Goal: Task Accomplishment & Management: Use online tool/utility

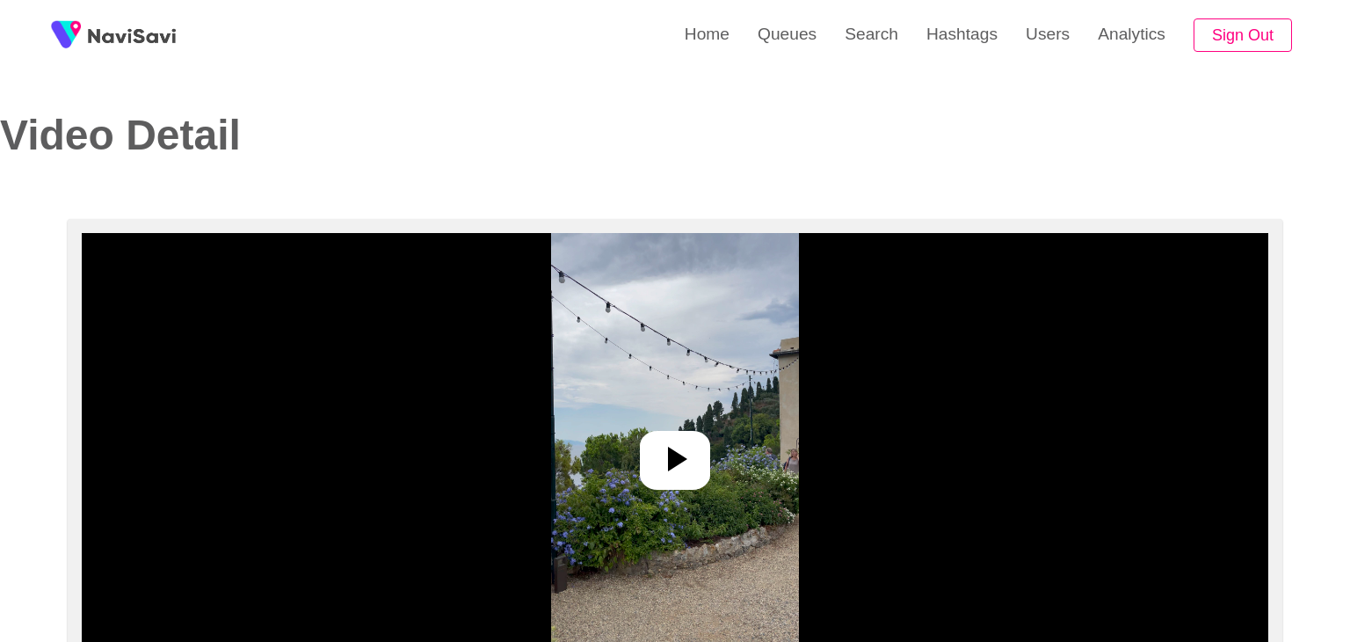
select select "**"
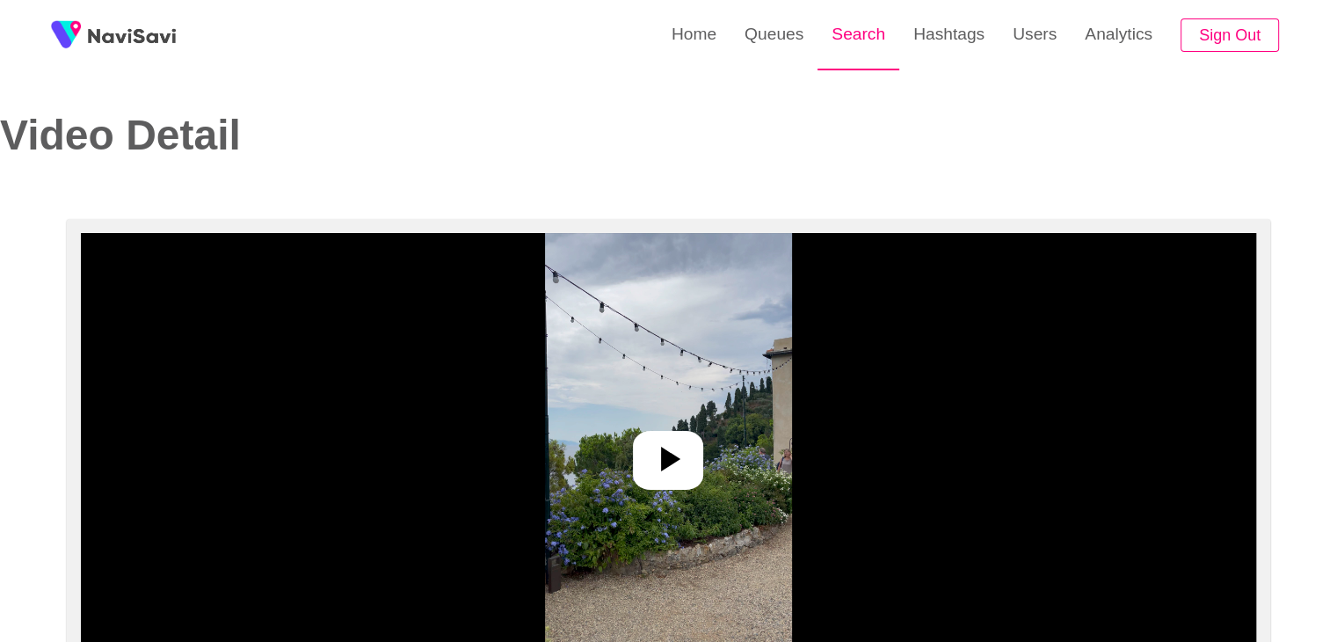
click at [872, 35] on link "Search" at bounding box center [858, 34] width 82 height 69
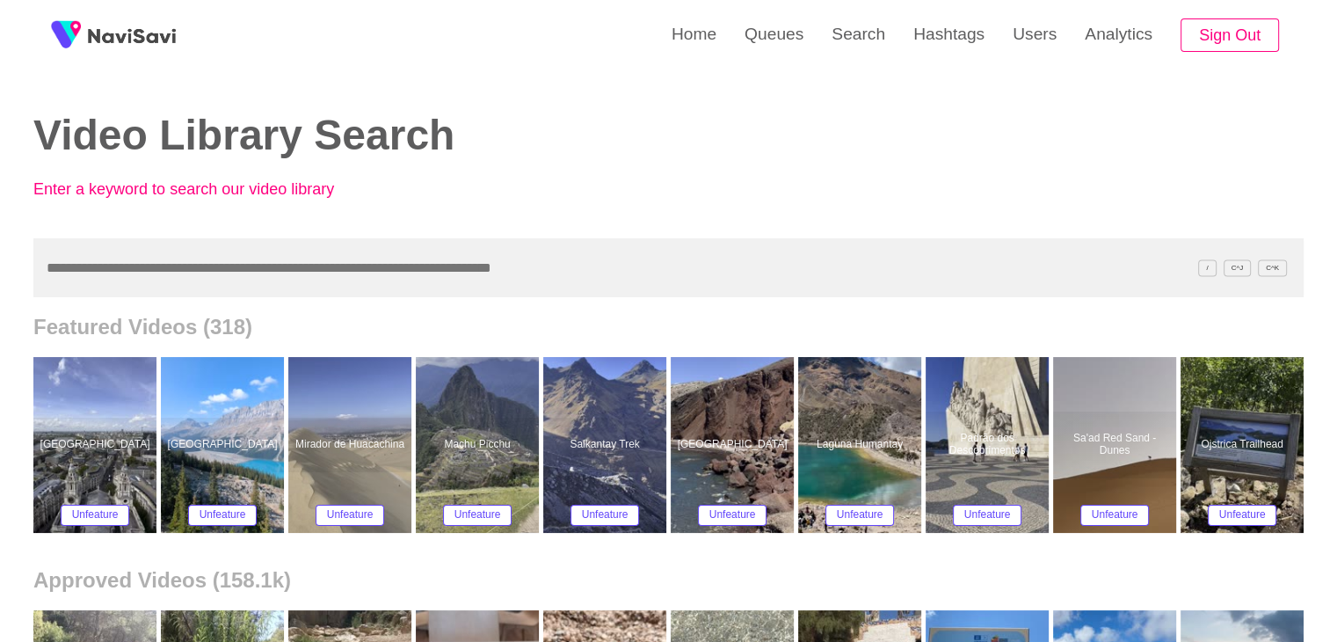
click at [142, 258] on input "text" at bounding box center [668, 267] width 1270 height 59
click at [865, 31] on link "Search" at bounding box center [858, 34] width 82 height 69
click at [141, 272] on input "text" at bounding box center [668, 267] width 1270 height 59
paste input "**********"
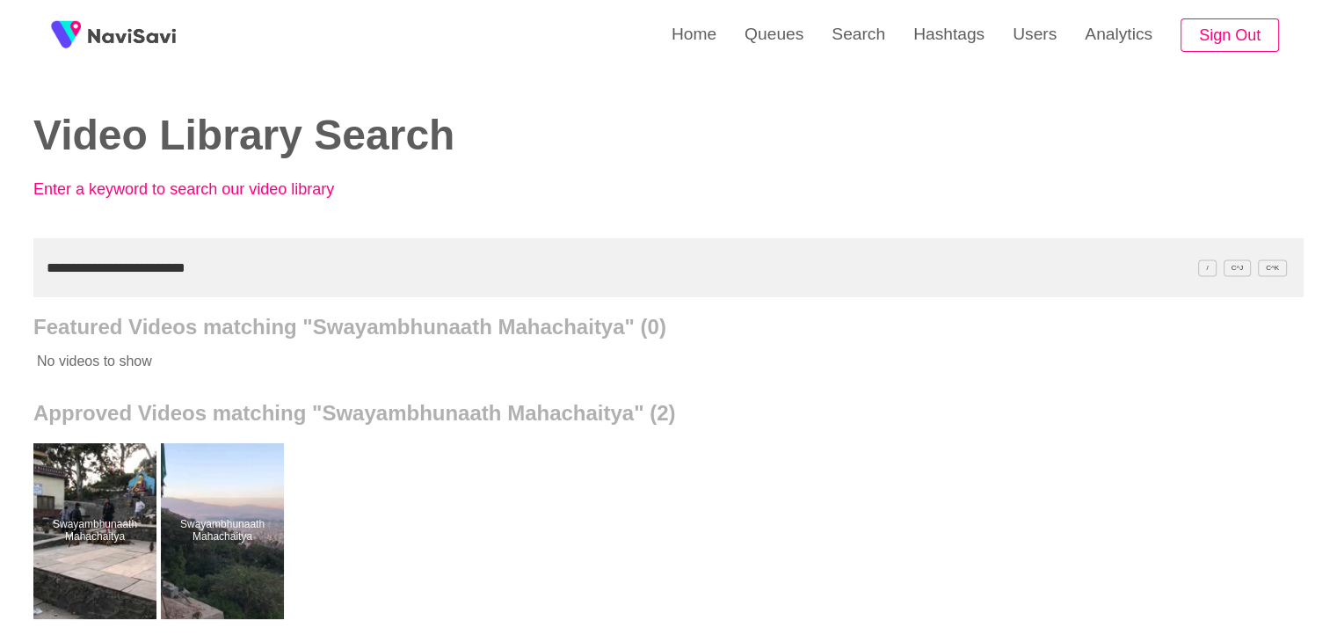
drag, startPoint x: 244, startPoint y: 263, endPoint x: 0, endPoint y: 279, distance: 244.8
click at [0, 284] on div "**********" at bounding box center [668, 486] width 1337 height 973
paste input "text"
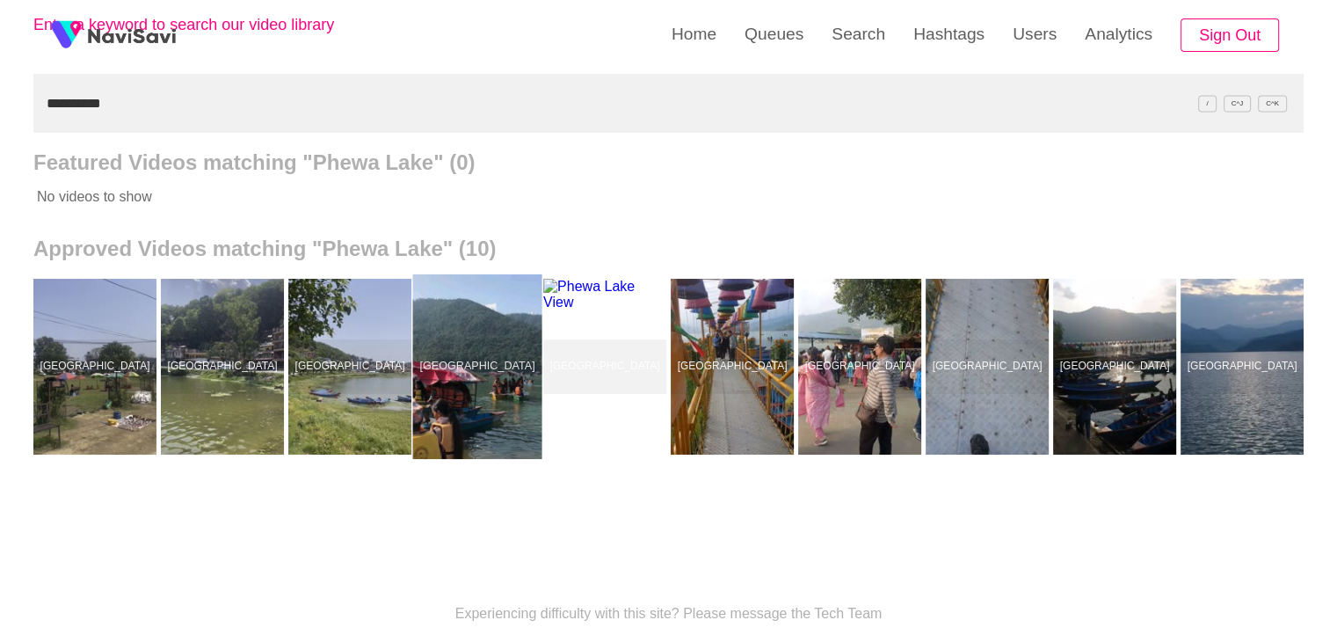
scroll to position [176, 0]
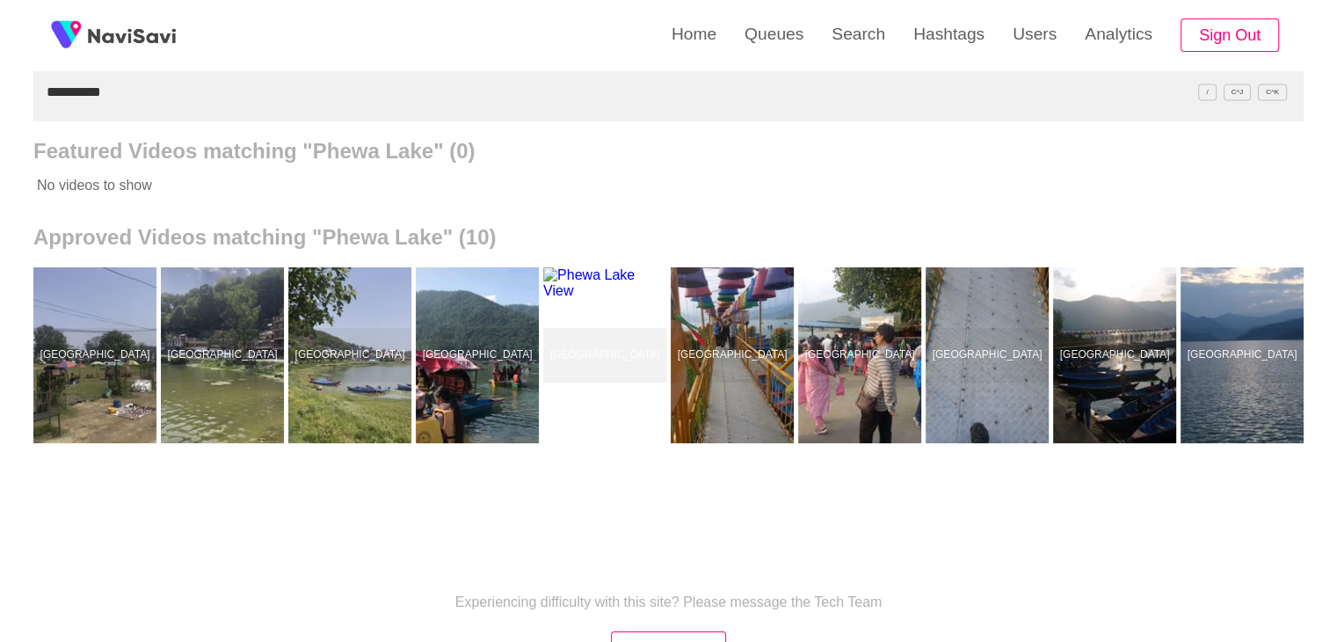
drag, startPoint x: 140, startPoint y: 76, endPoint x: 0, endPoint y: 86, distance: 140.1
click at [0, 86] on div "**********" at bounding box center [668, 310] width 1337 height 973
paste input "*********"
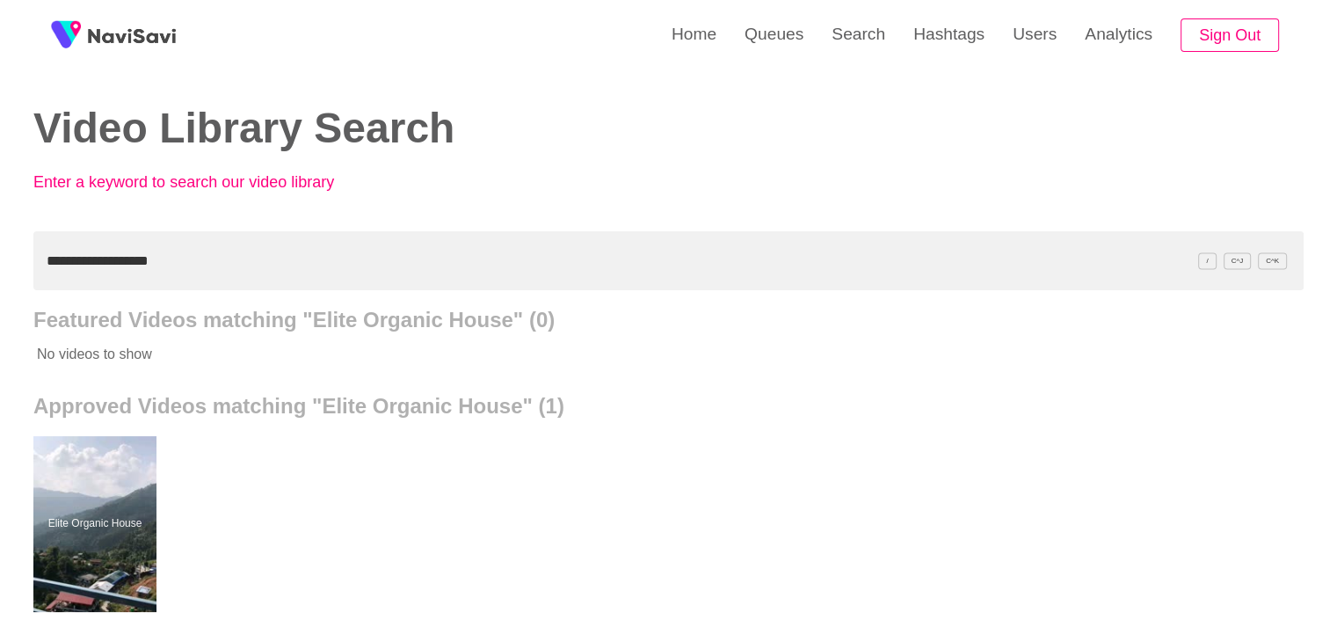
scroll to position [0, 0]
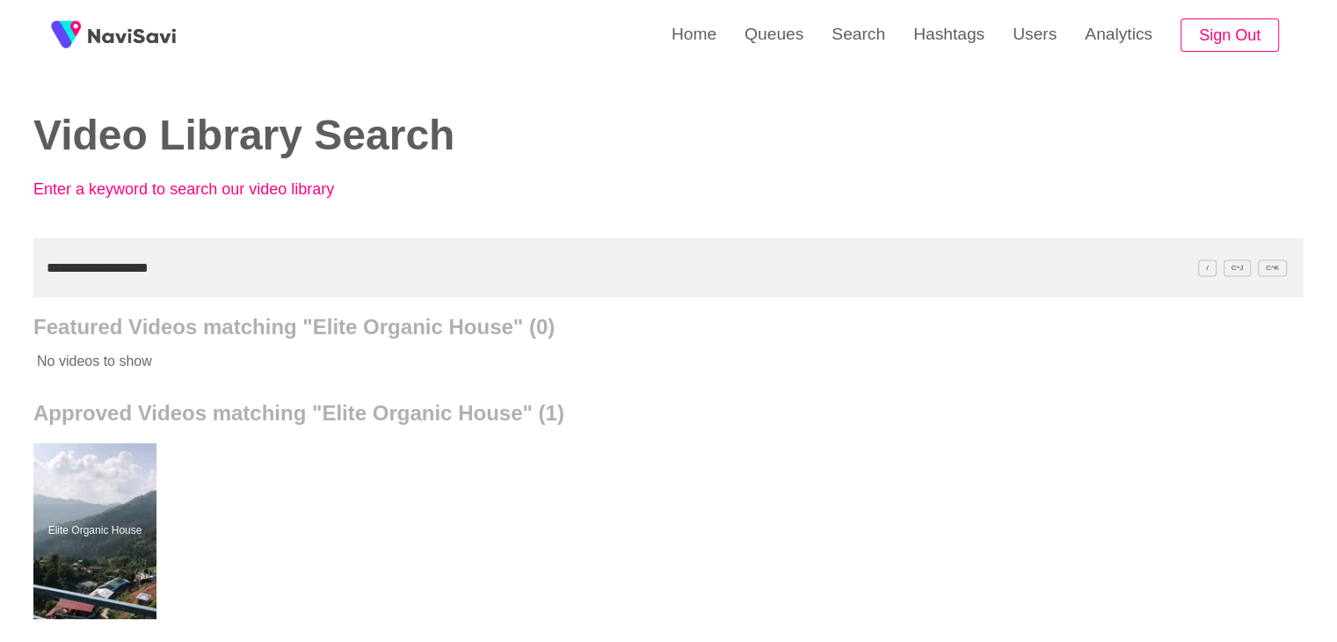
drag, startPoint x: 176, startPoint y: 271, endPoint x: 0, endPoint y: 282, distance: 176.2
click at [0, 282] on div "**********" at bounding box center [668, 486] width 1337 height 973
paste input "******"
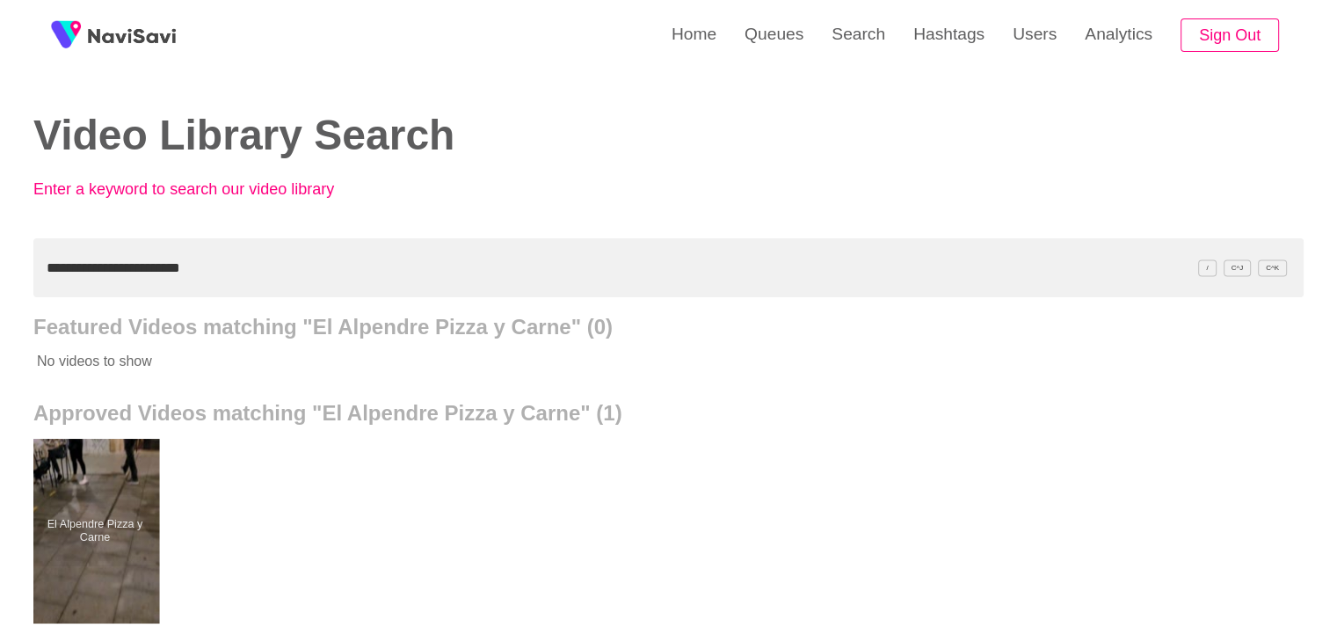
drag, startPoint x: 116, startPoint y: 522, endPoint x: 112, endPoint y: 499, distance: 23.1
drag, startPoint x: 207, startPoint y: 279, endPoint x: 0, endPoint y: 273, distance: 207.5
click at [0, 273] on div "**********" at bounding box center [668, 486] width 1337 height 973
paste input "*****"
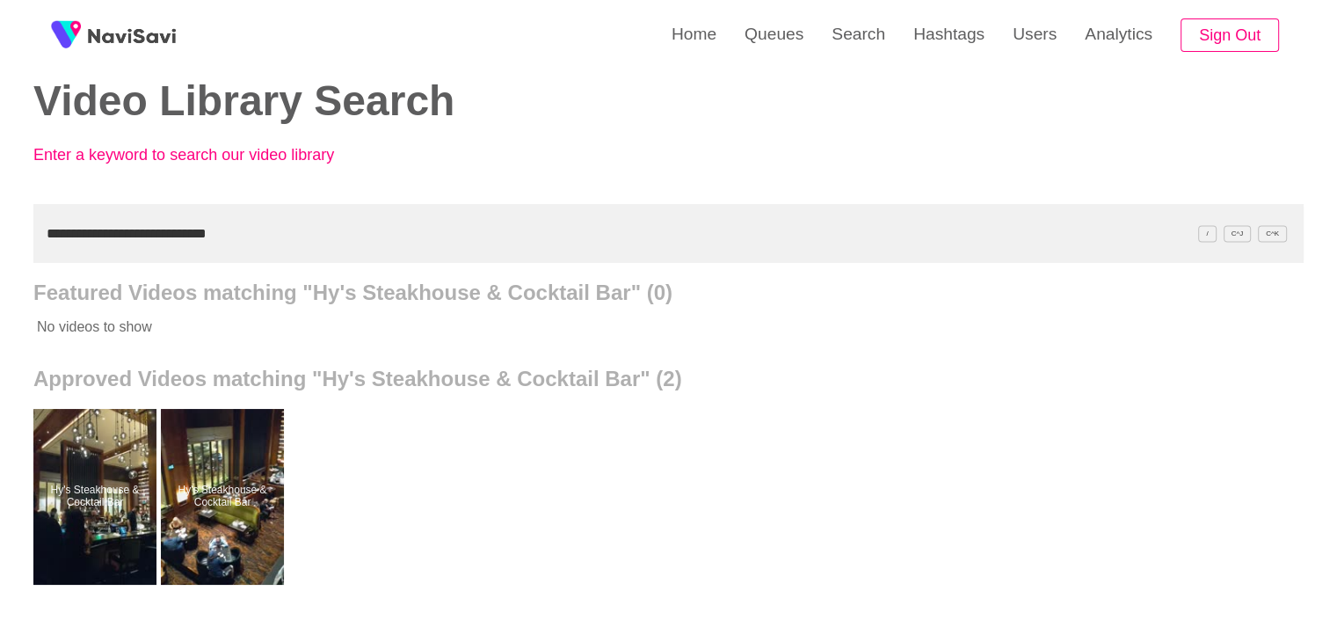
scroll to position [176, 0]
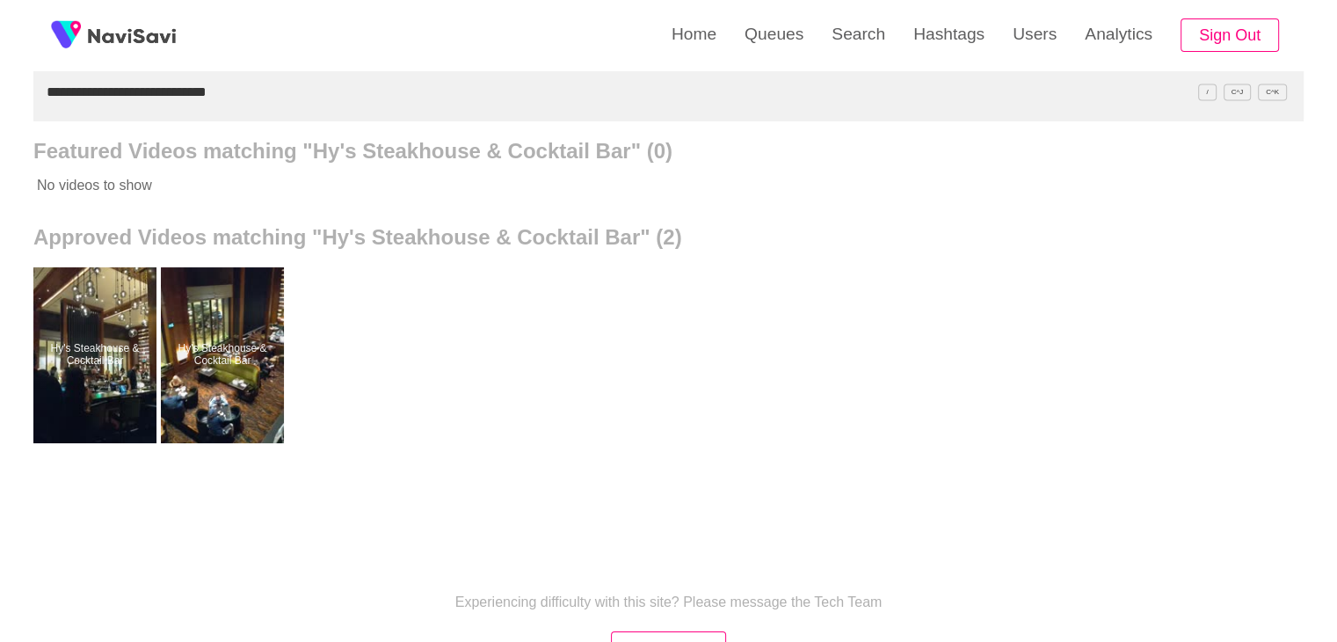
drag, startPoint x: 238, startPoint y: 94, endPoint x: 7, endPoint y: 91, distance: 231.2
click at [1, 91] on div "**********" at bounding box center [668, 310] width 1337 height 973
drag, startPoint x: 249, startPoint y: 88, endPoint x: 0, endPoint y: 120, distance: 250.8
click at [0, 120] on div "**********" at bounding box center [668, 310] width 1337 height 973
paste input "text"
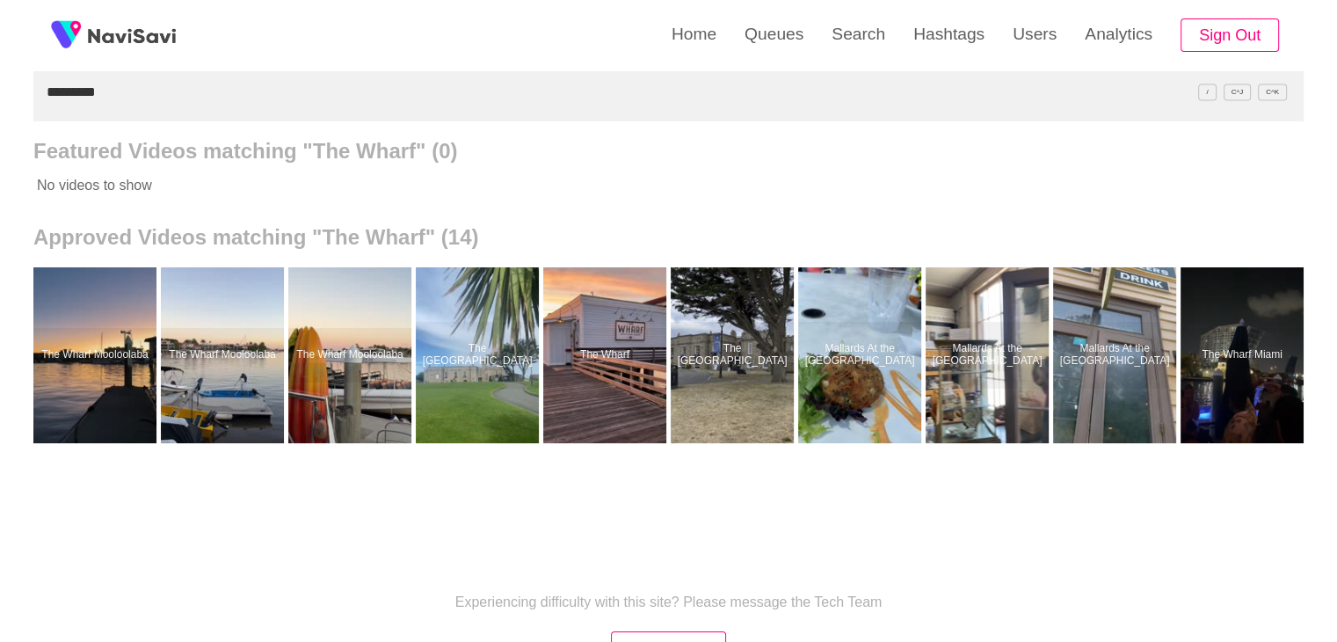
drag, startPoint x: 14, startPoint y: 95, endPoint x: 0, endPoint y: 98, distance: 14.5
click at [0, 98] on div "Home Queues Search Hashtags Users Analytics Sign Out Video Library Search Enter…" at bounding box center [668, 310] width 1337 height 973
paste input "**********"
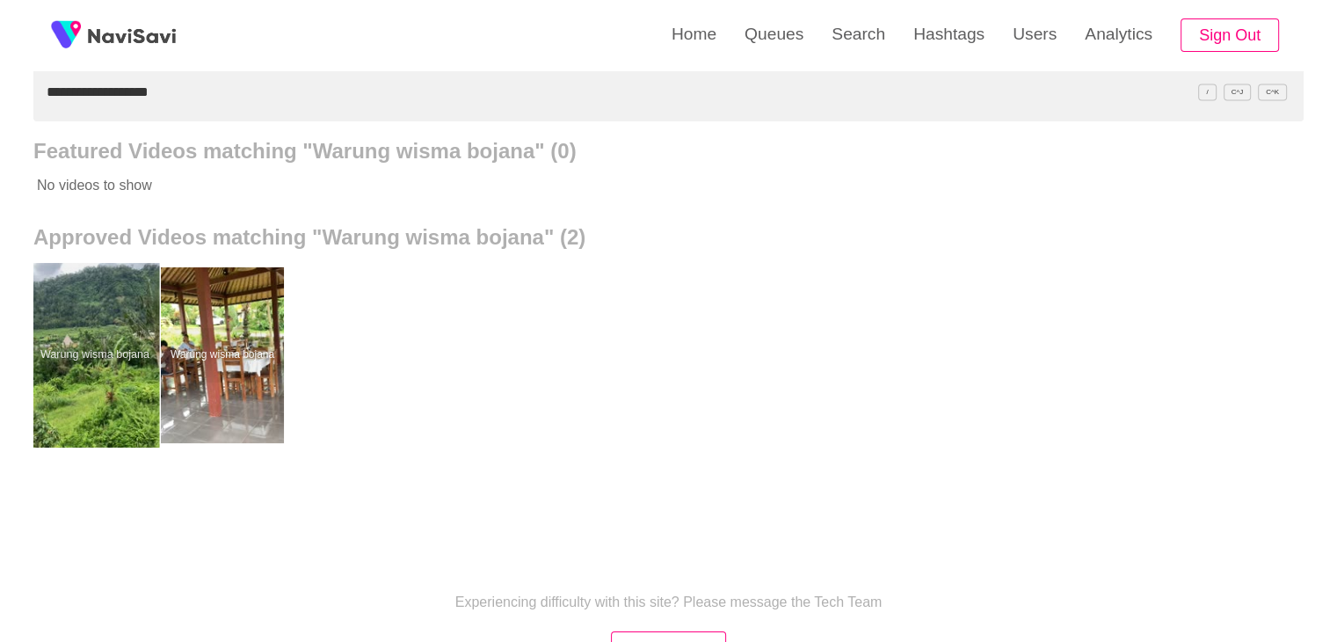
drag, startPoint x: 98, startPoint y: 320, endPoint x: 112, endPoint y: 277, distance: 45.0
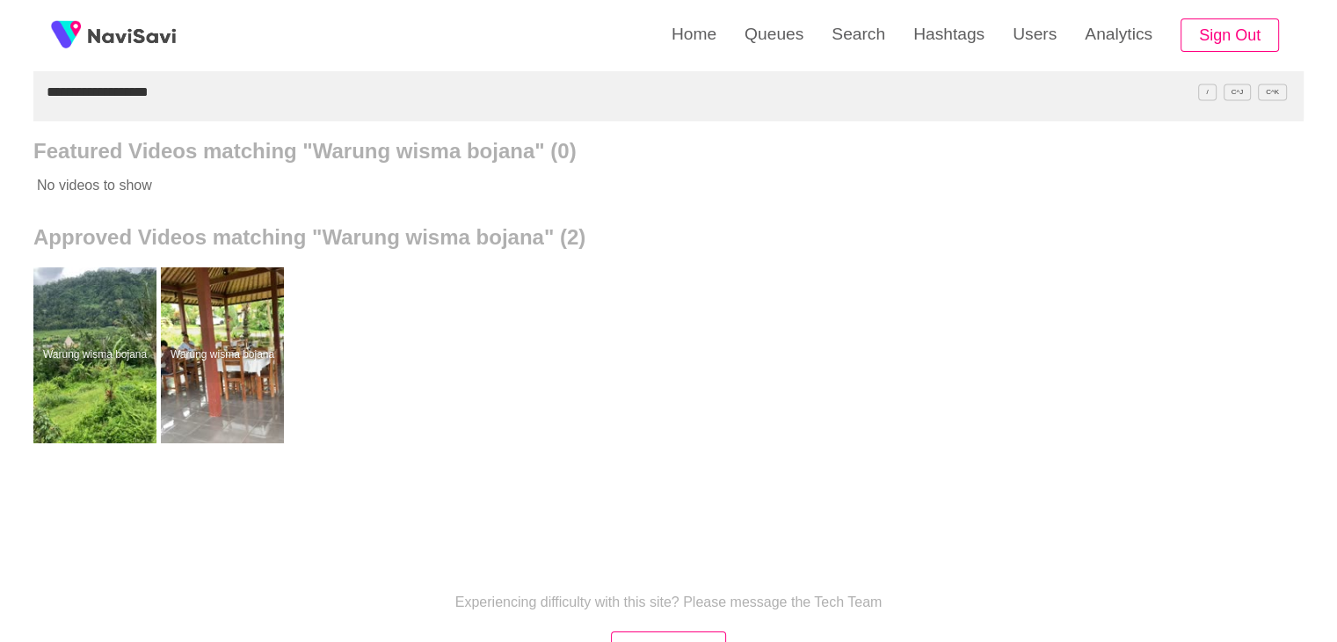
click at [0, 129] on div "**********" at bounding box center [668, 310] width 1337 height 973
paste input "**********"
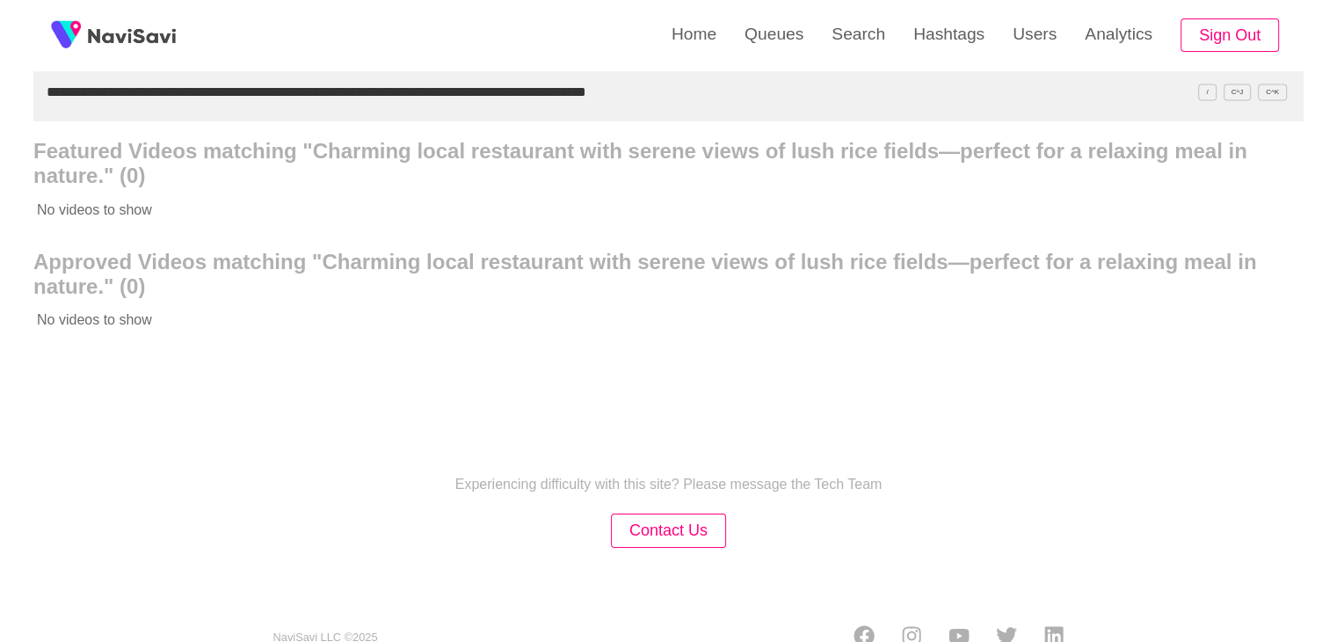
drag, startPoint x: 141, startPoint y: 94, endPoint x: 0, endPoint y: 95, distance: 140.6
click at [0, 95] on div "**********" at bounding box center [668, 251] width 1337 height 854
paste input "text"
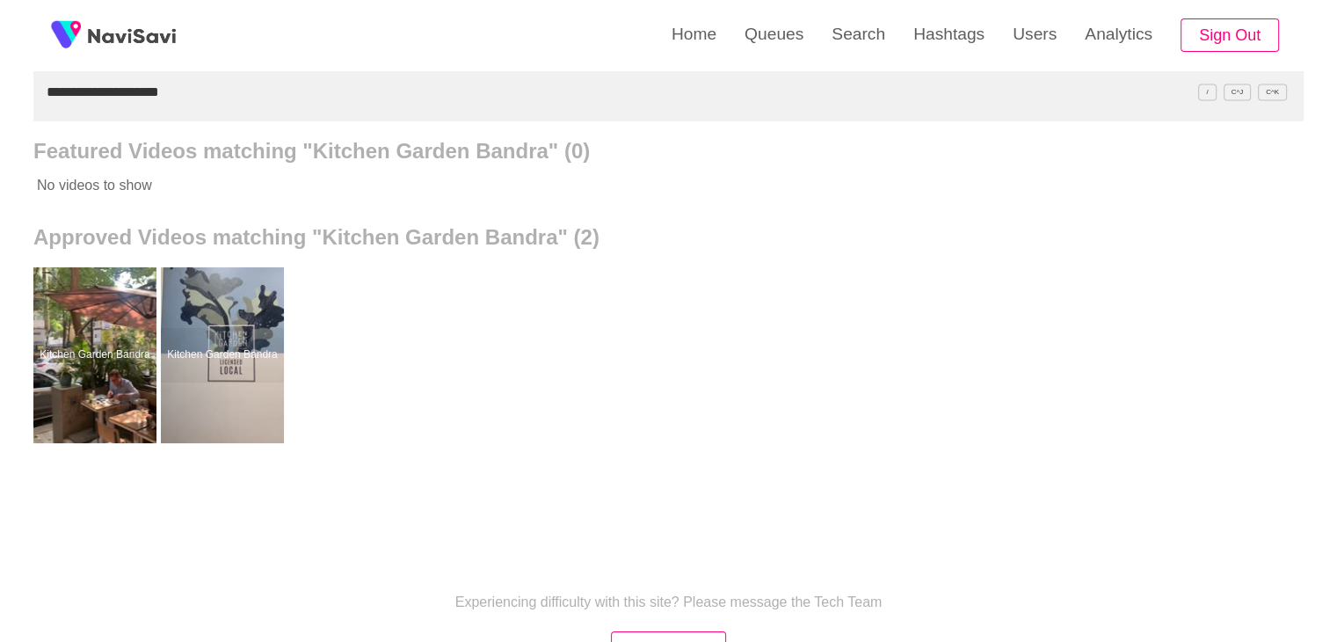
drag, startPoint x: 200, startPoint y: 96, endPoint x: 0, endPoint y: 101, distance: 199.6
click at [0, 101] on div "**********" at bounding box center [668, 310] width 1337 height 973
paste input "text"
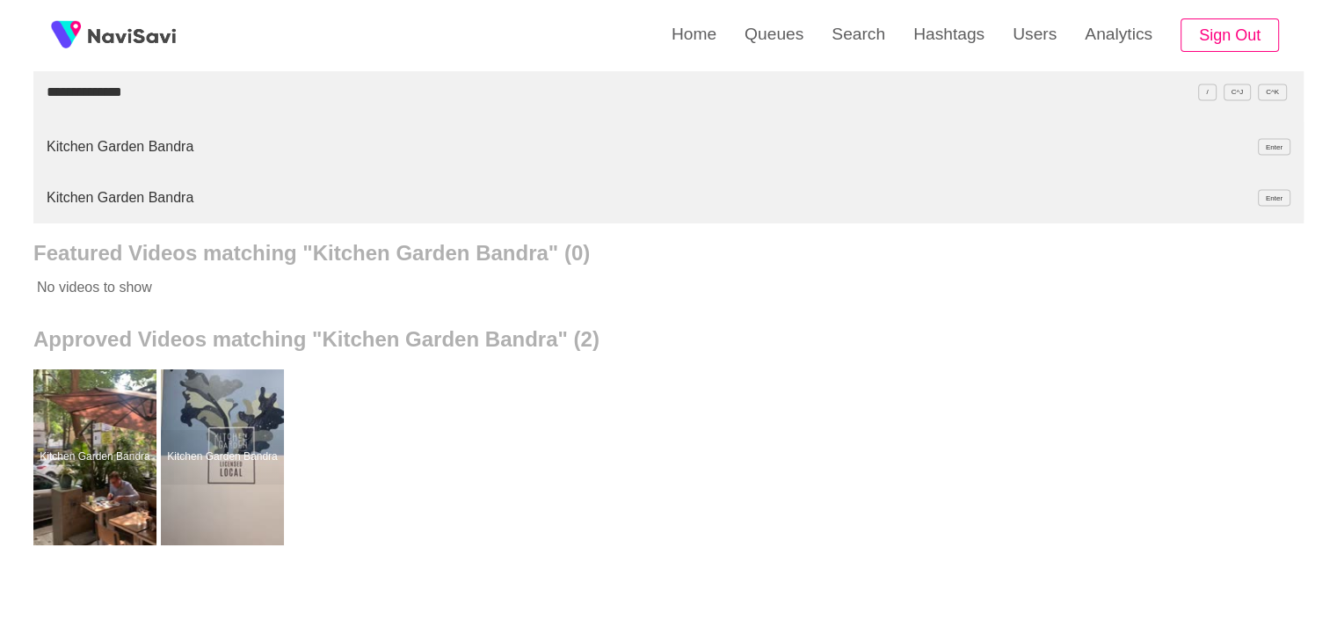
type input "**********"
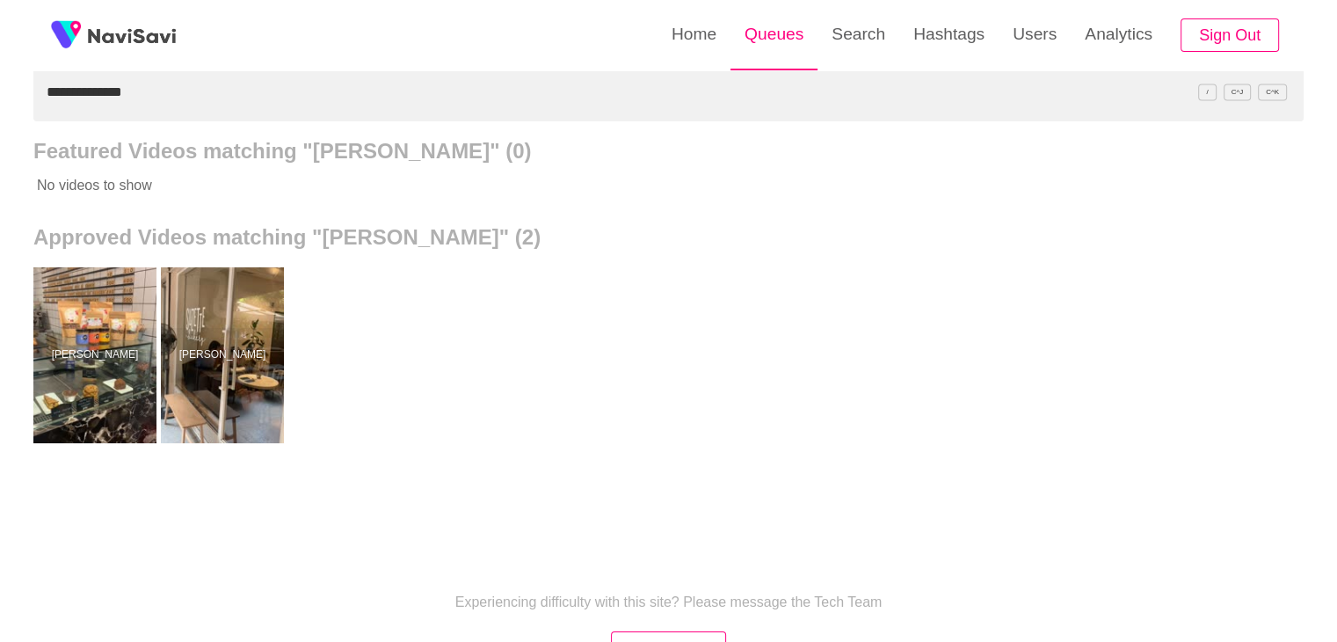
click at [773, 33] on link "Queues" at bounding box center [773, 34] width 87 height 69
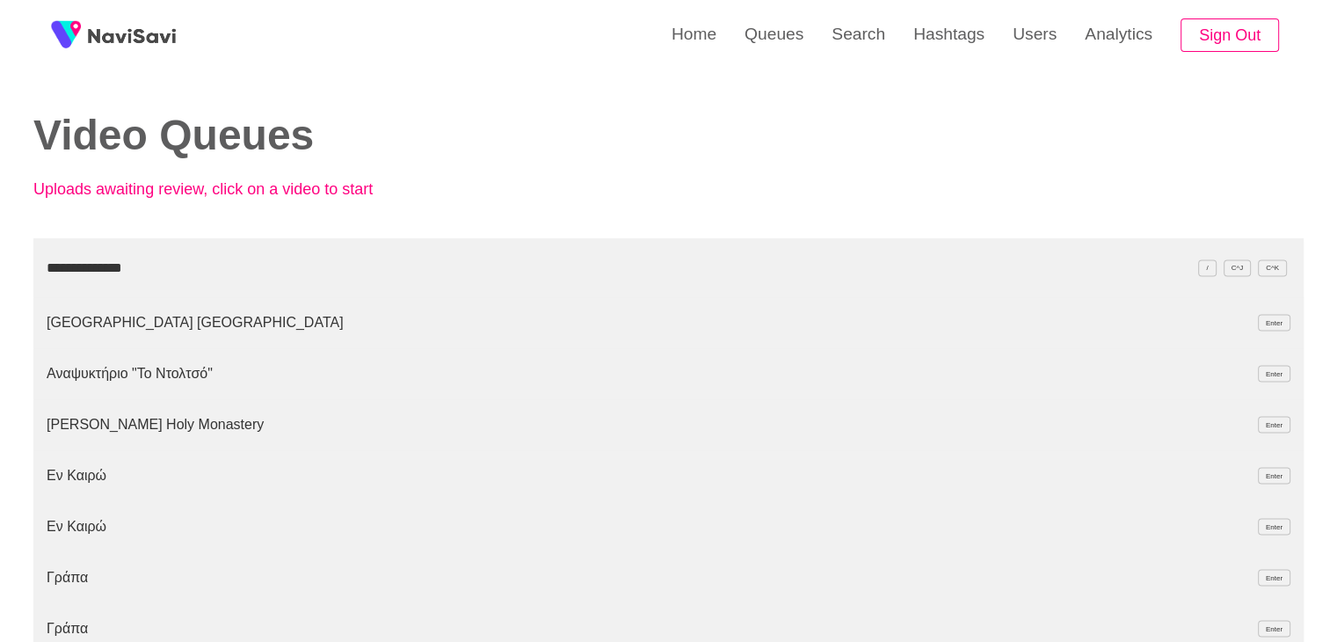
type input "**********"
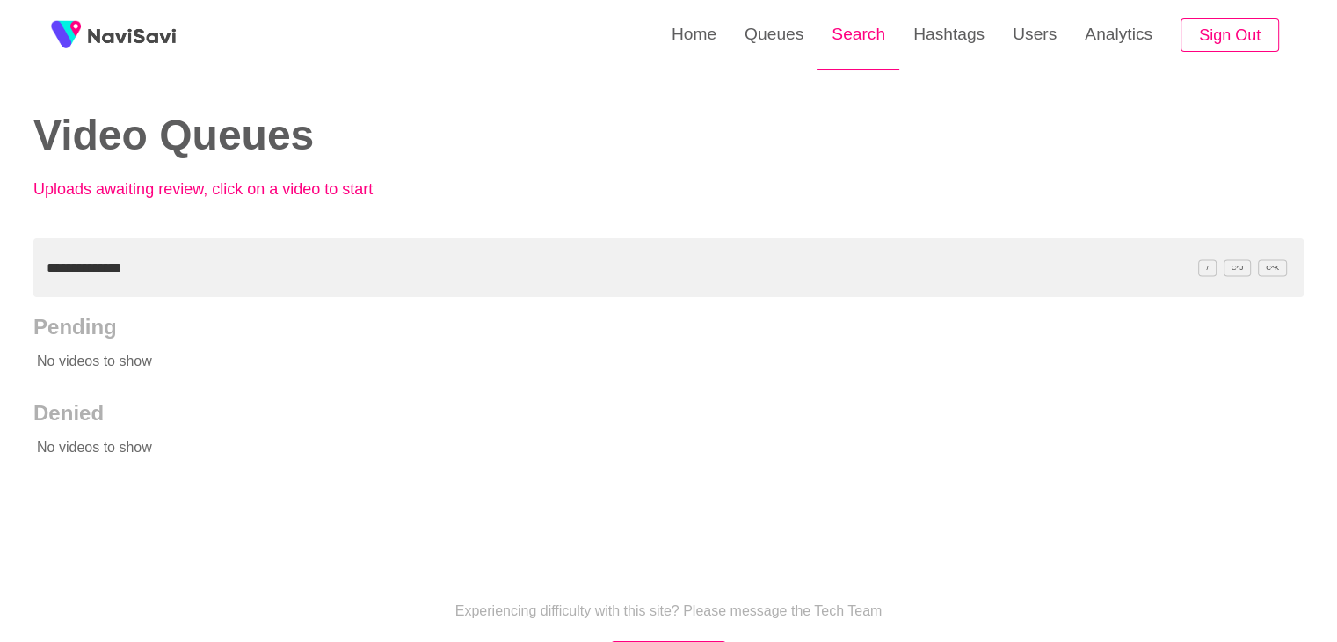
click at [853, 43] on link "Search" at bounding box center [858, 34] width 82 height 69
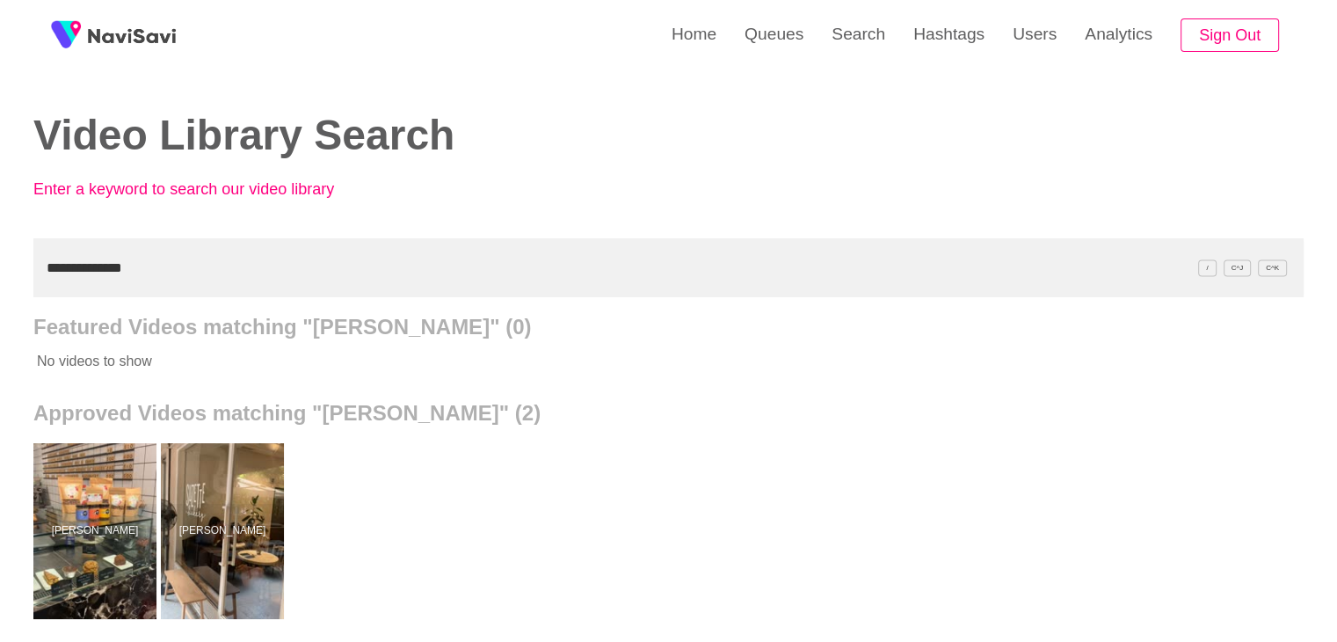
drag, startPoint x: 150, startPoint y: 265, endPoint x: 0, endPoint y: 279, distance: 151.0
click at [0, 279] on div "**********" at bounding box center [668, 486] width 1337 height 973
paste input "******"
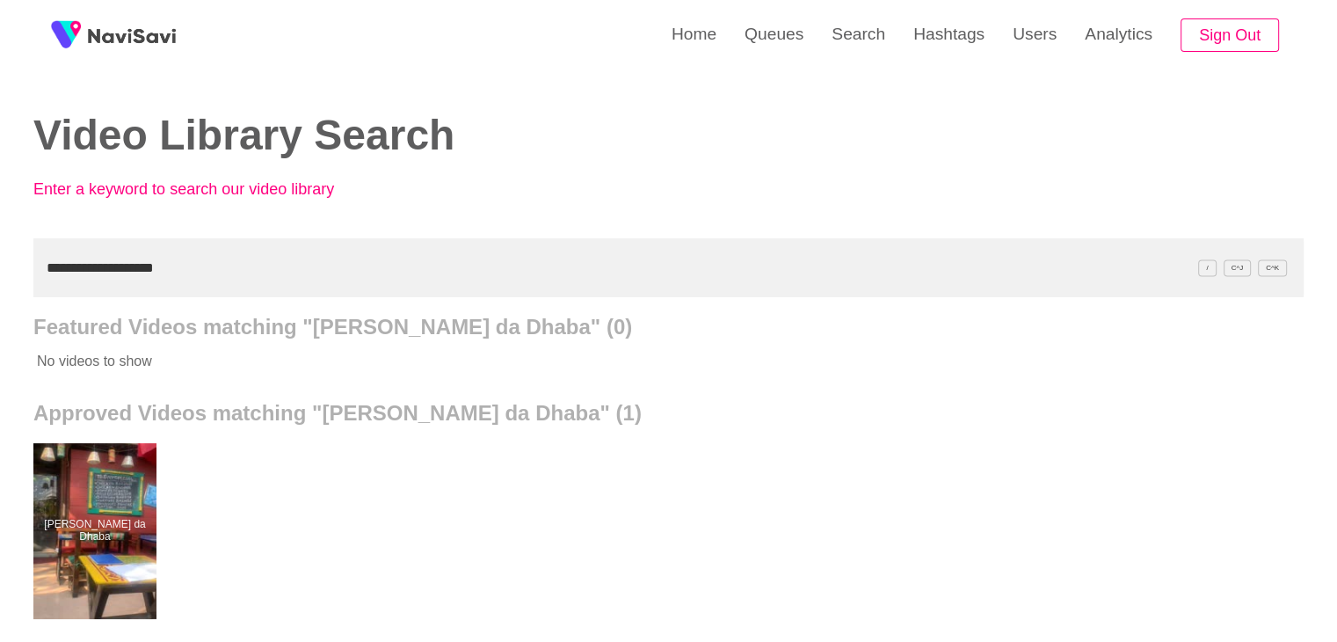
drag, startPoint x: 199, startPoint y: 265, endPoint x: 0, endPoint y: 285, distance: 199.7
click at [0, 297] on div "**********" at bounding box center [668, 486] width 1337 height 973
paste input "text"
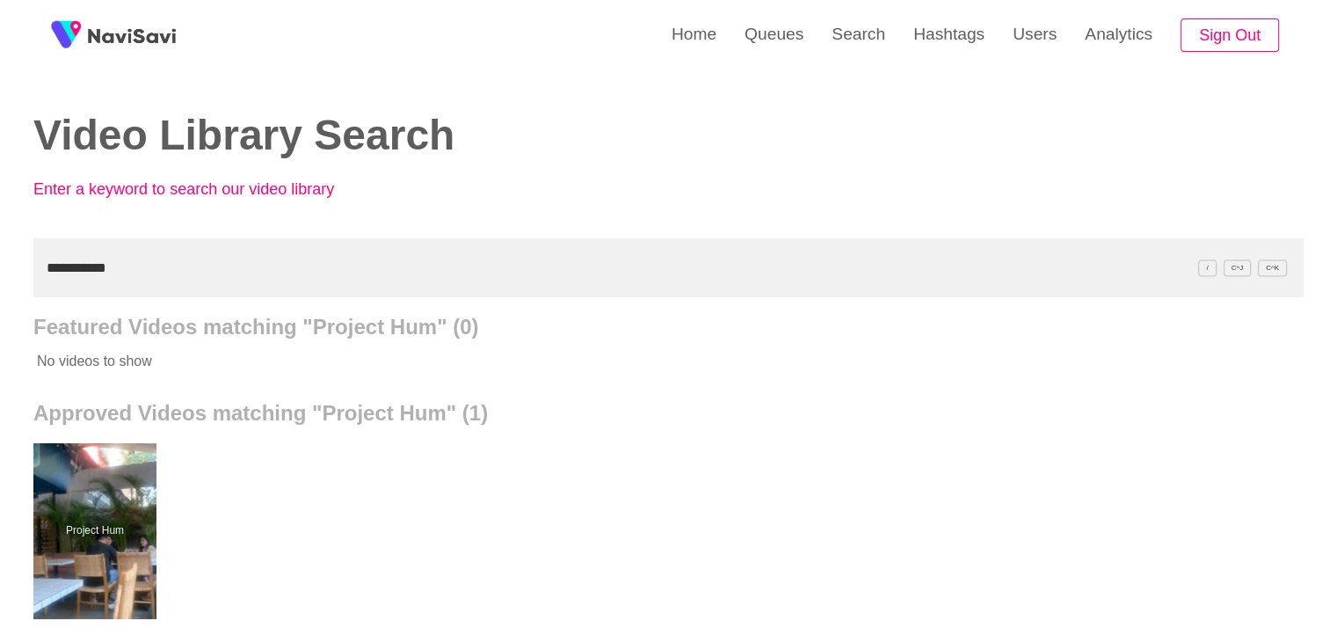
drag, startPoint x: 111, startPoint y: 279, endPoint x: 0, endPoint y: 276, distance: 110.8
click at [0, 279] on div "**********" at bounding box center [668, 486] width 1337 height 973
paste input "**********"
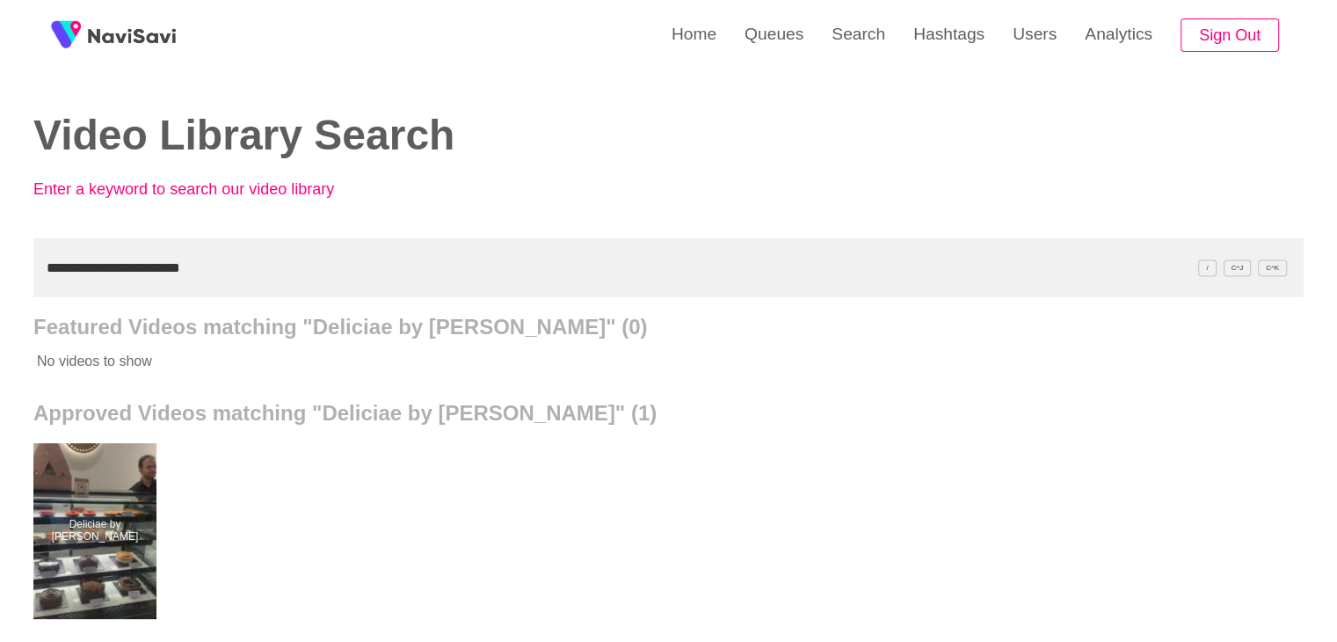
drag, startPoint x: 214, startPoint y: 266, endPoint x: 0, endPoint y: 307, distance: 217.4
click at [0, 307] on div "**********" at bounding box center [668, 486] width 1337 height 973
paste input "text"
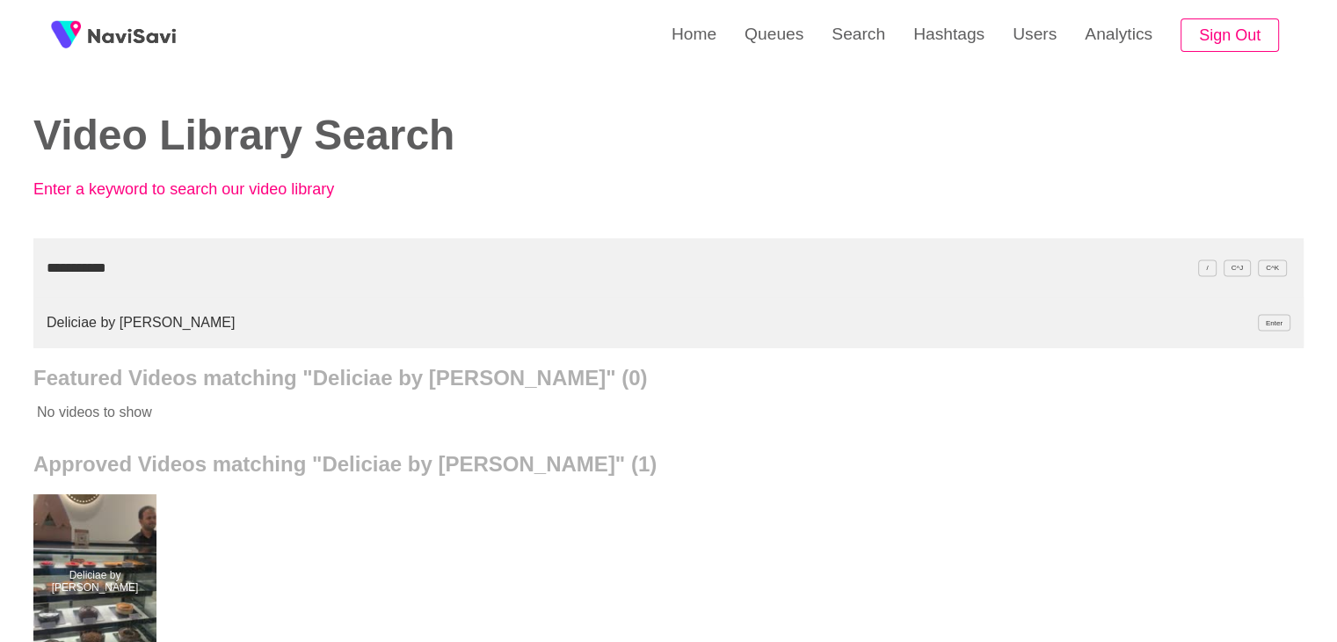
type input "**********"
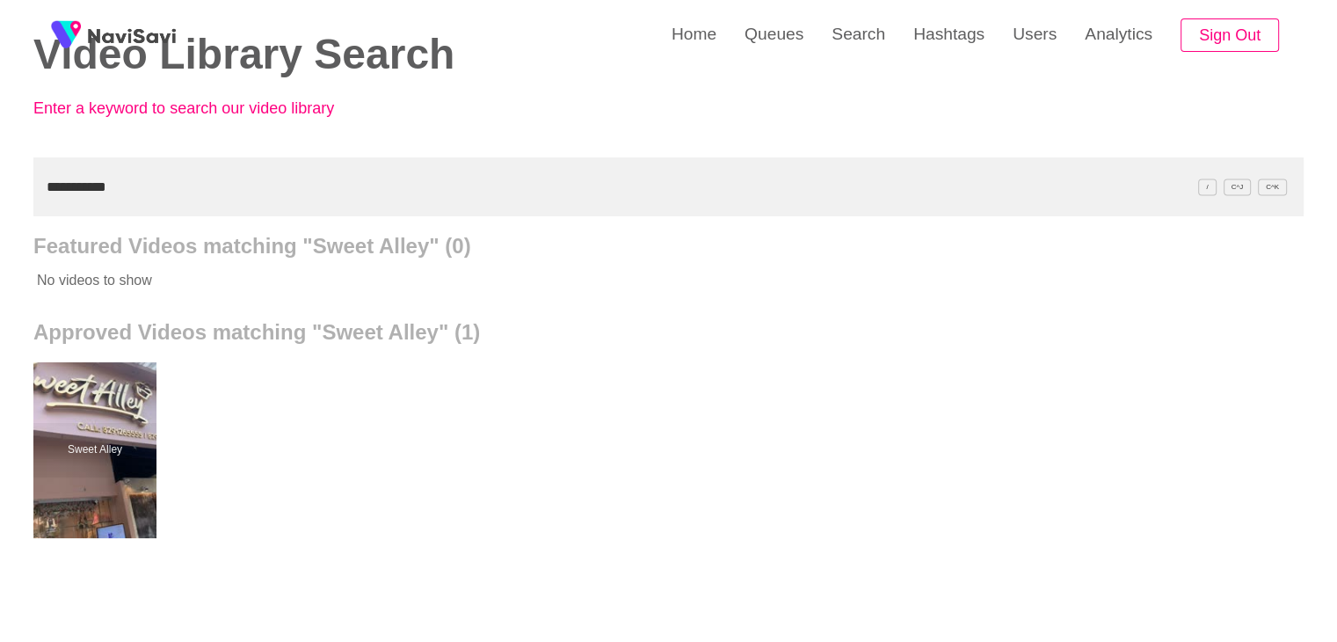
scroll to position [88, 0]
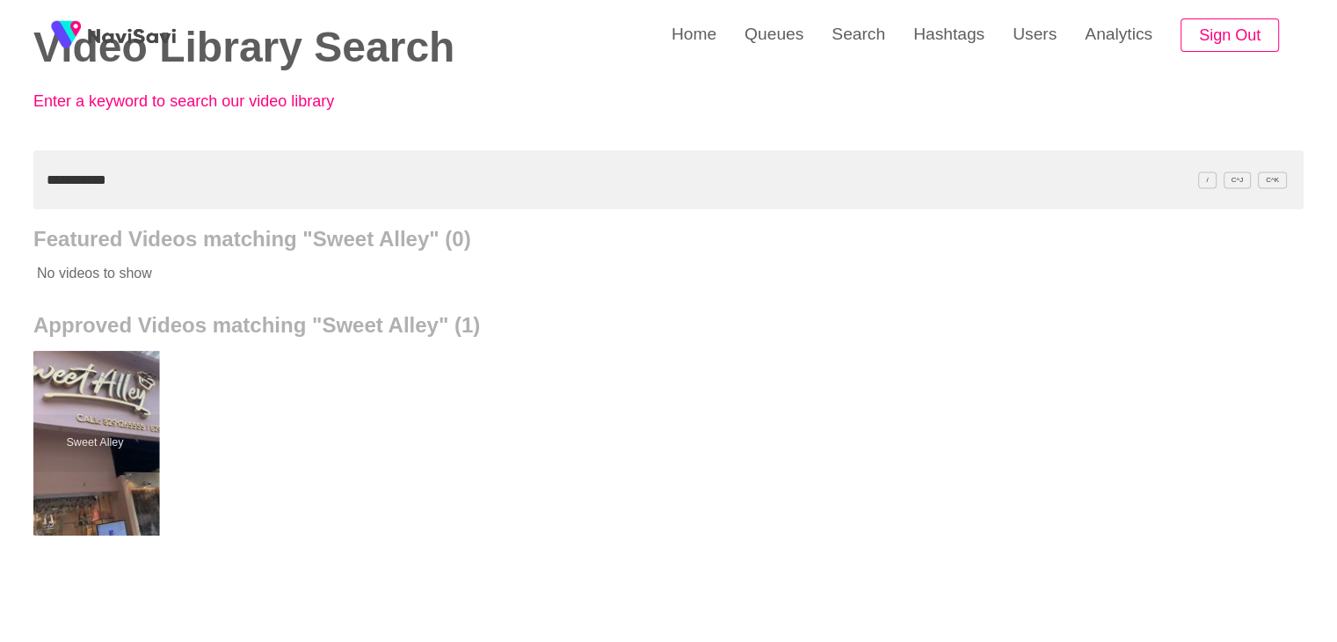
drag, startPoint x: 127, startPoint y: 424, endPoint x: 131, endPoint y: 366, distance: 58.2
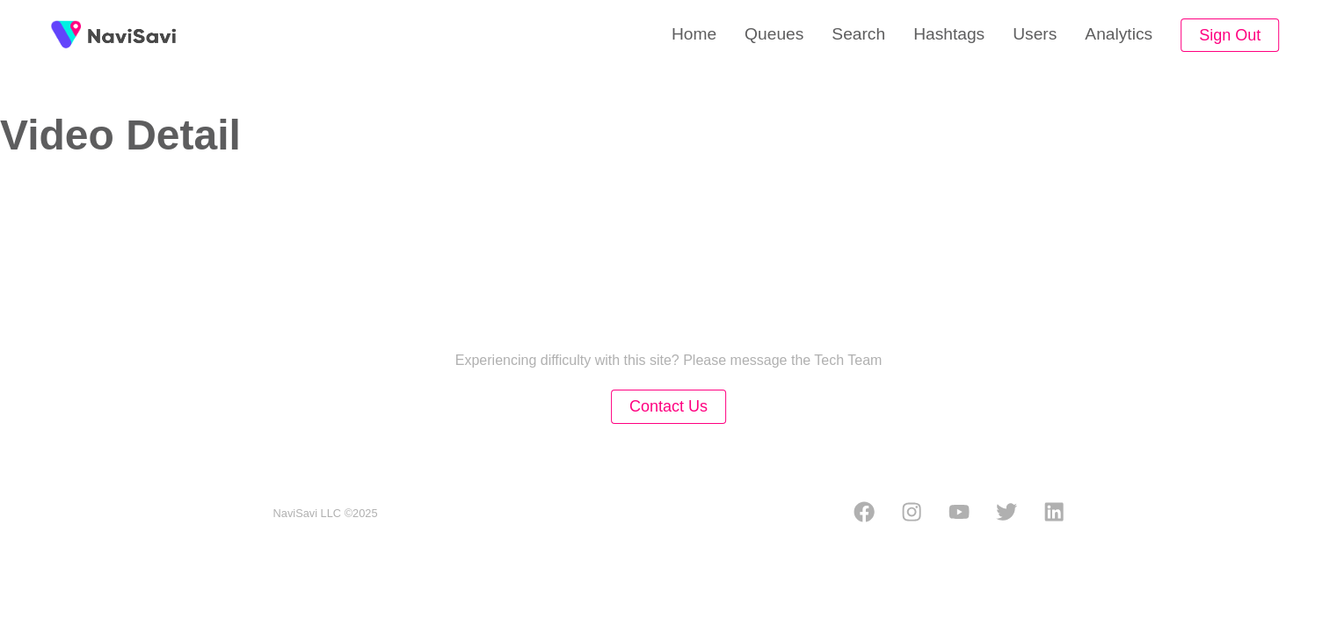
select select "**********"
select select "**"
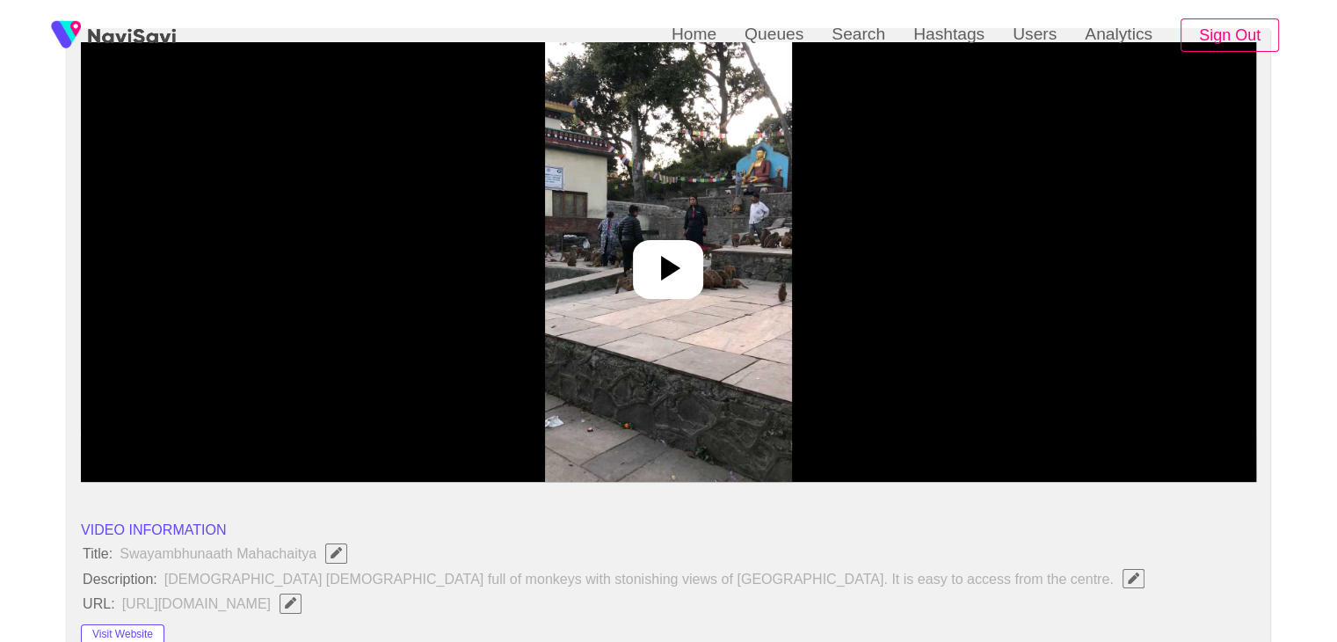
scroll to position [264, 0]
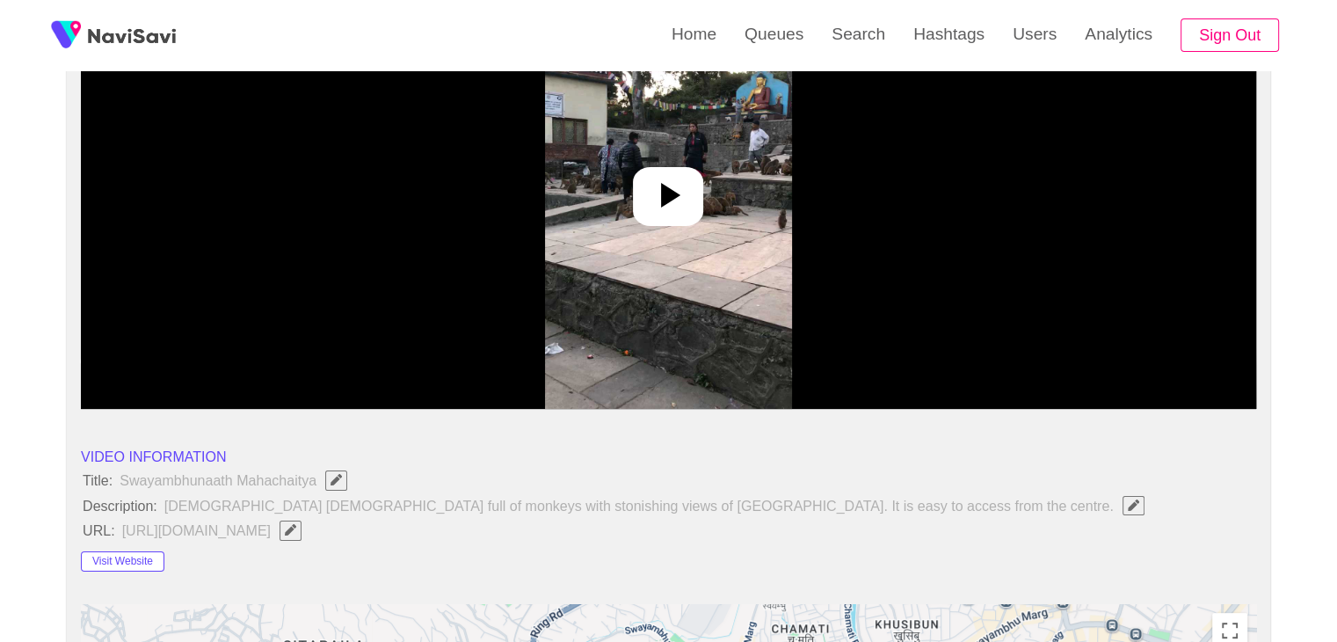
click at [662, 215] on icon at bounding box center [668, 195] width 42 height 42
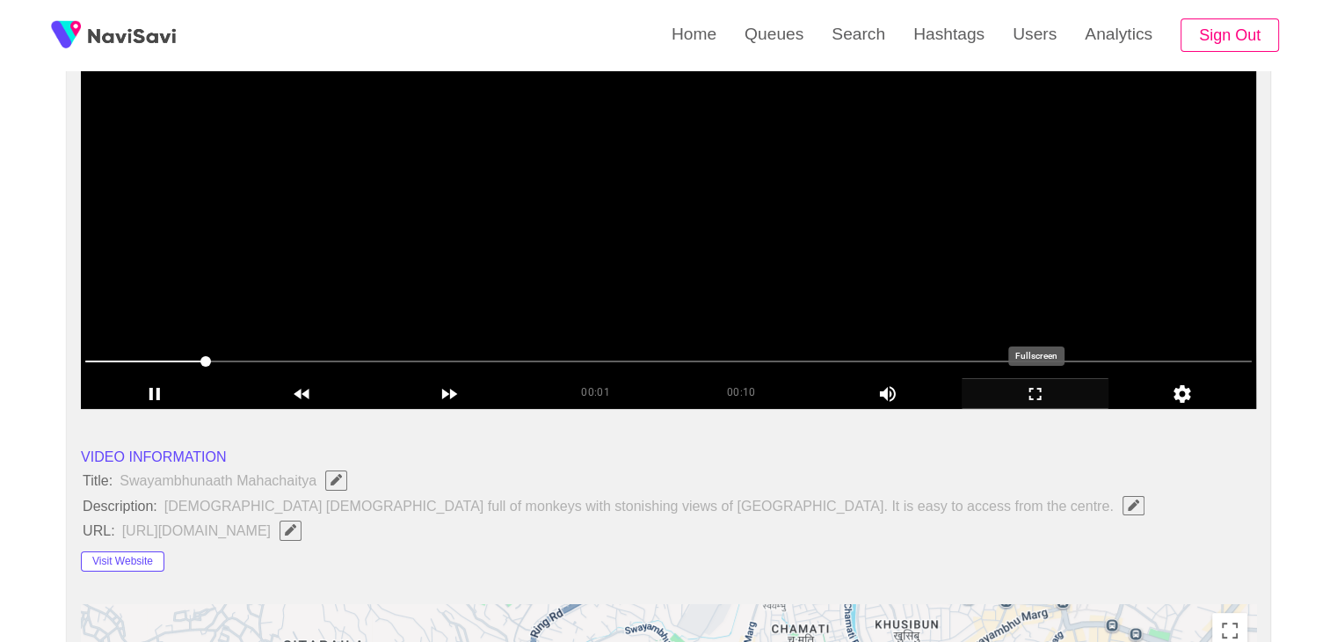
click at [1017, 395] on icon "add" at bounding box center [1035, 393] width 146 height 21
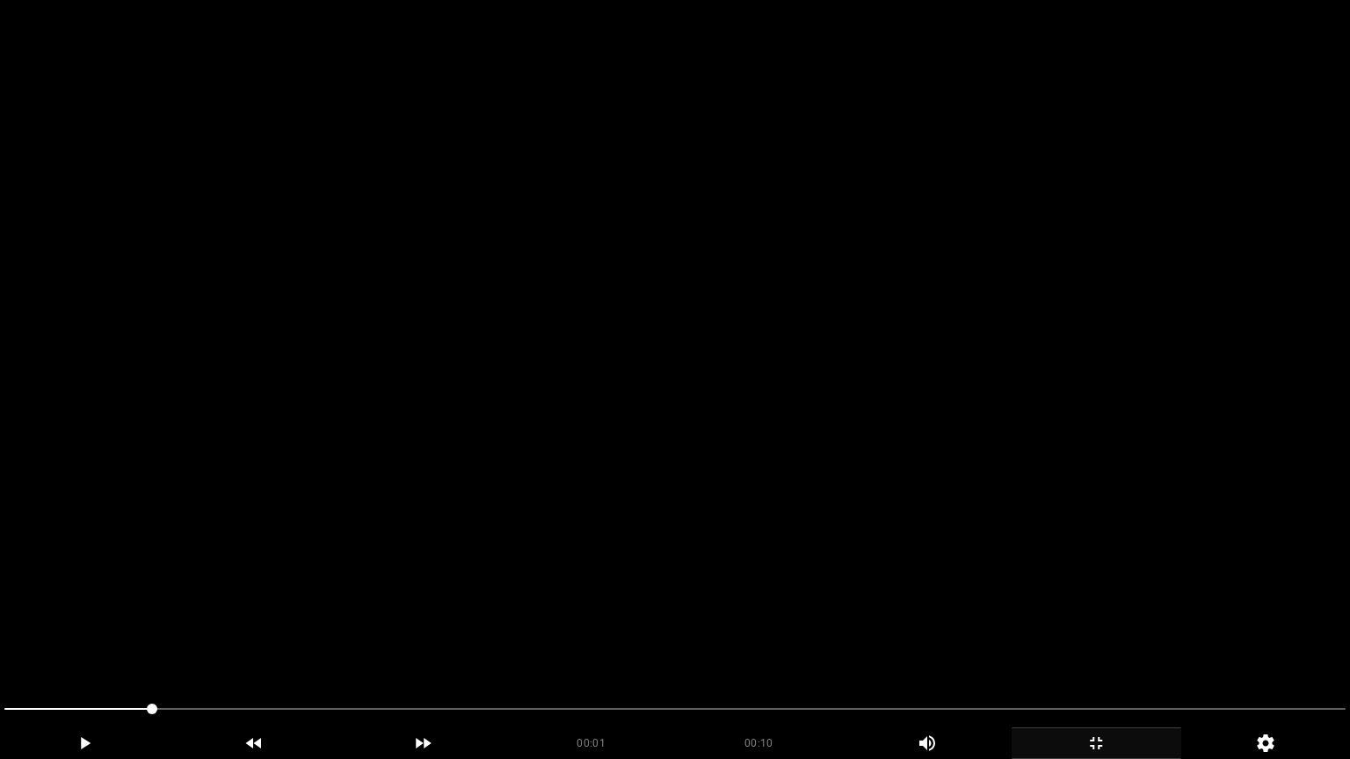
click at [994, 485] on video at bounding box center [675, 379] width 1350 height 759
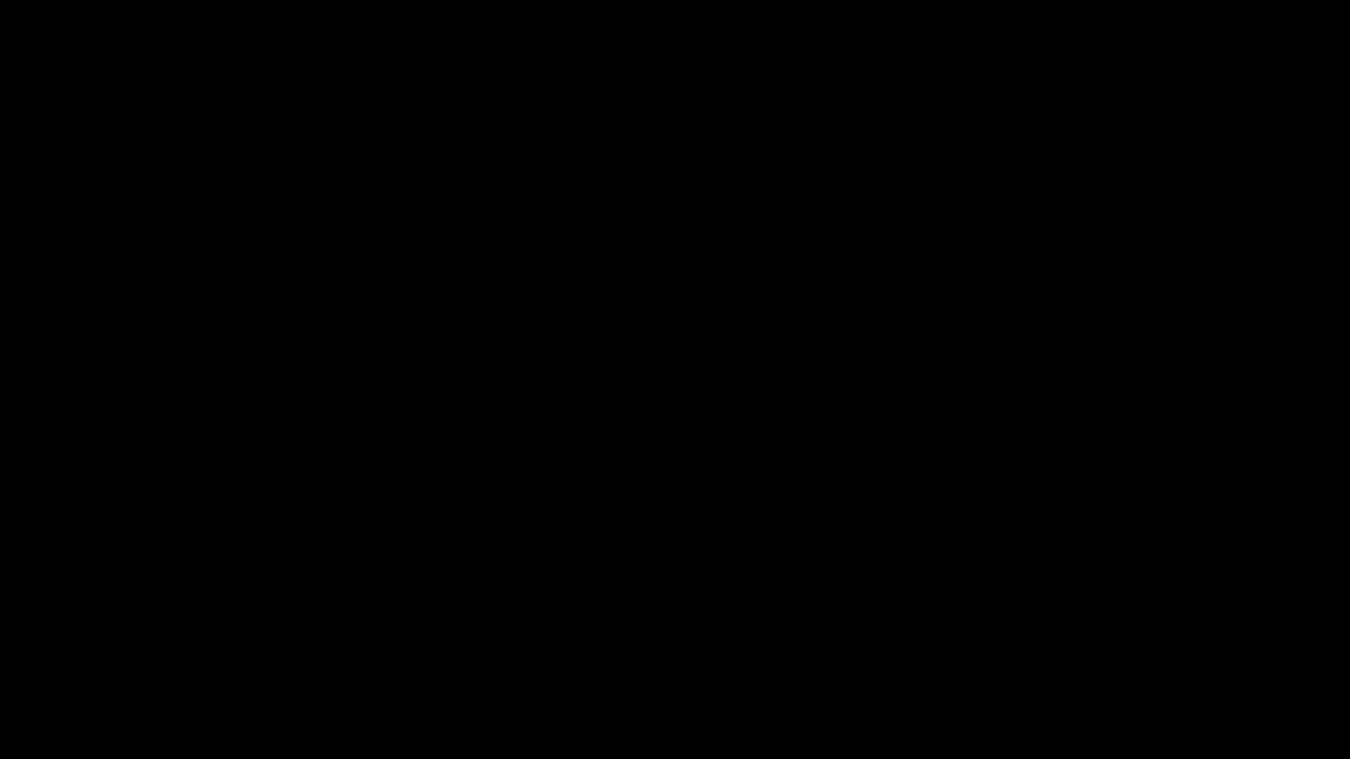
click at [1118, 641] on div "add" at bounding box center [1097, 744] width 170 height 32
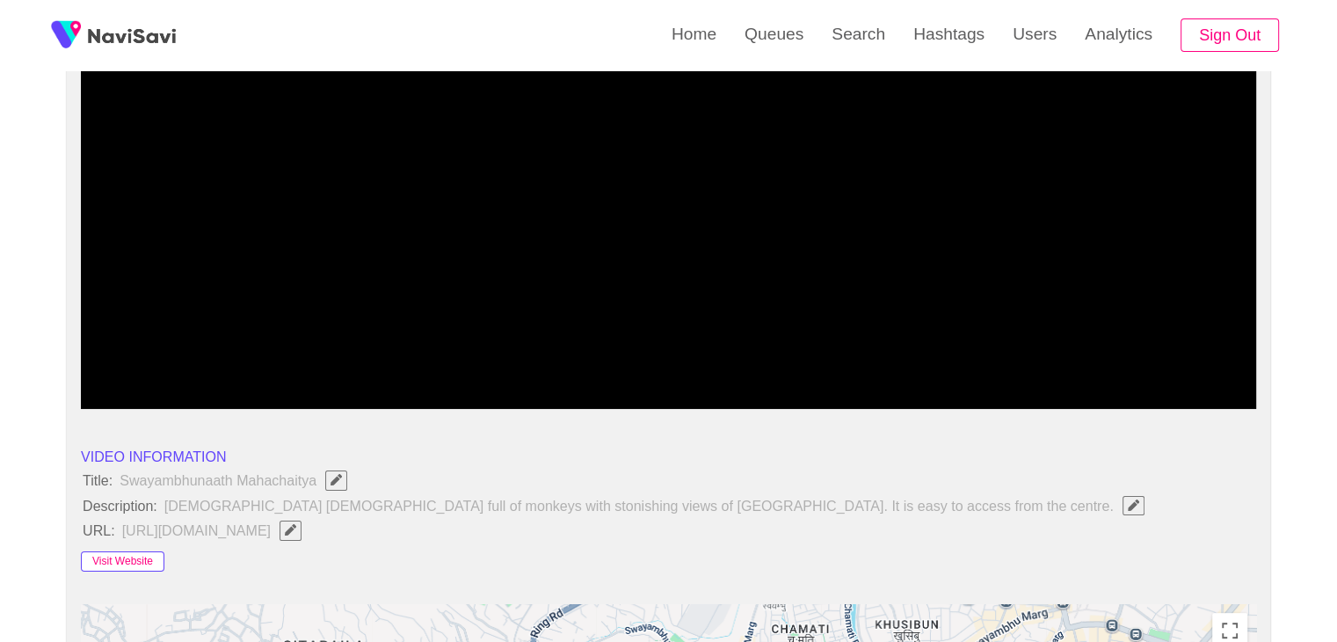
click at [122, 559] on button "Visit Website" at bounding box center [122, 561] width 83 height 21
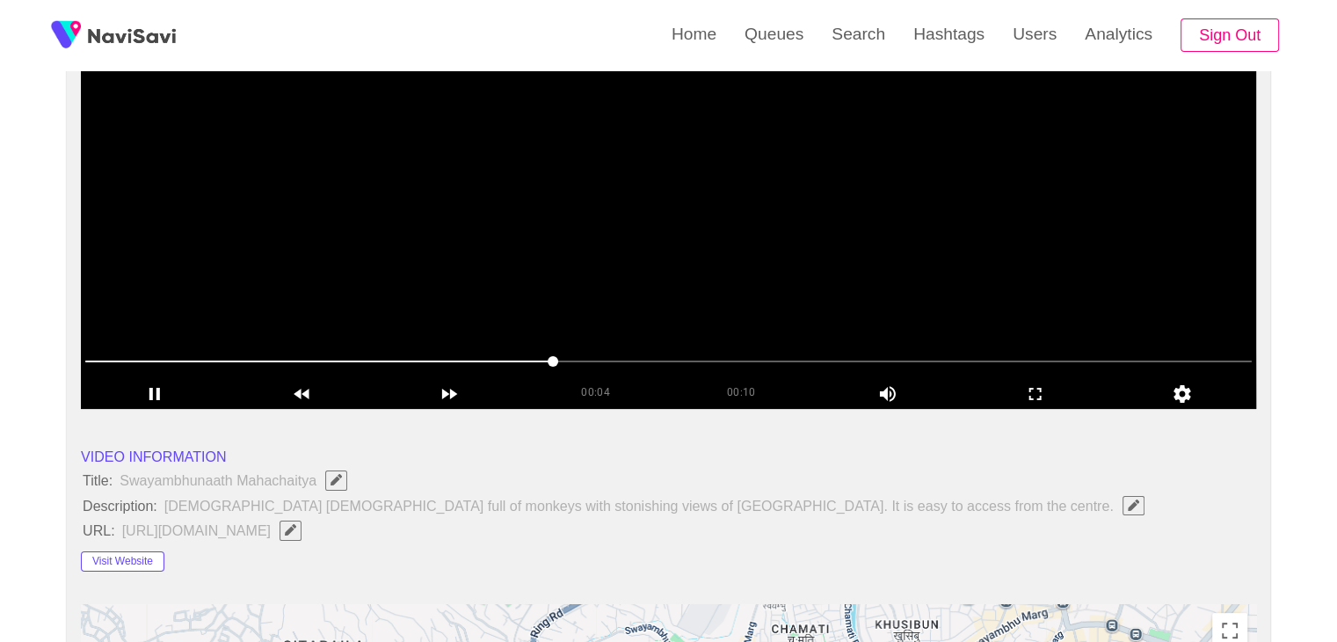
click at [728, 210] on video at bounding box center [668, 188] width 1175 height 439
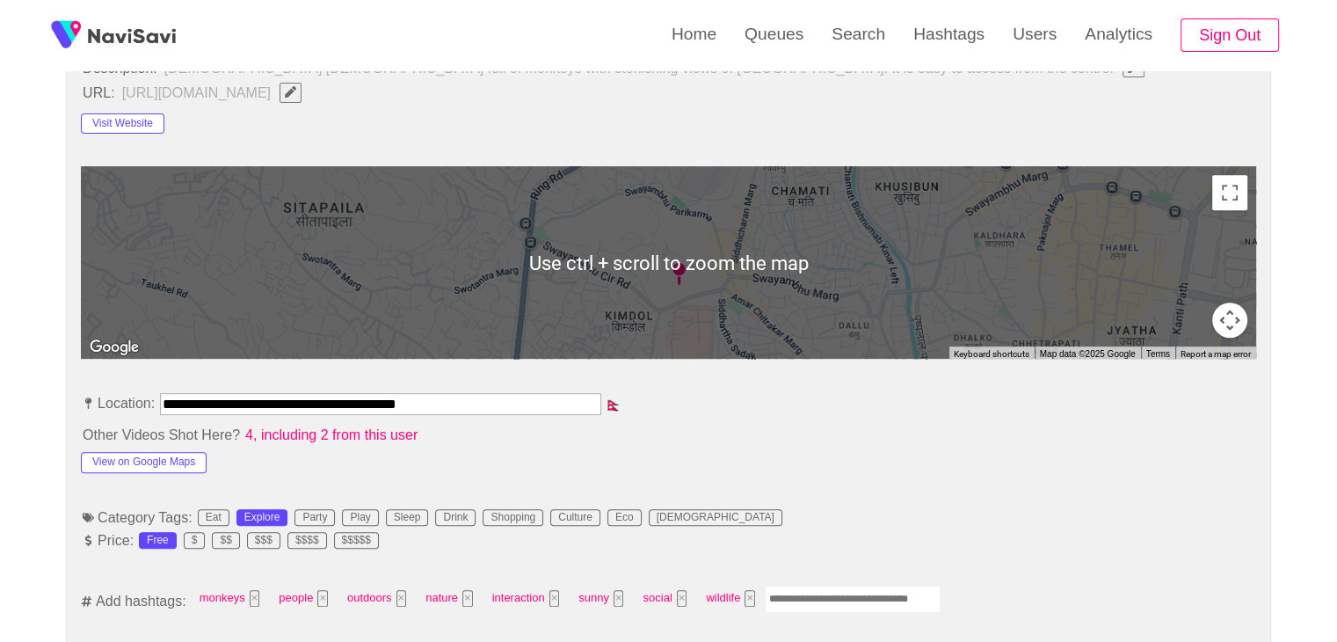
scroll to position [703, 0]
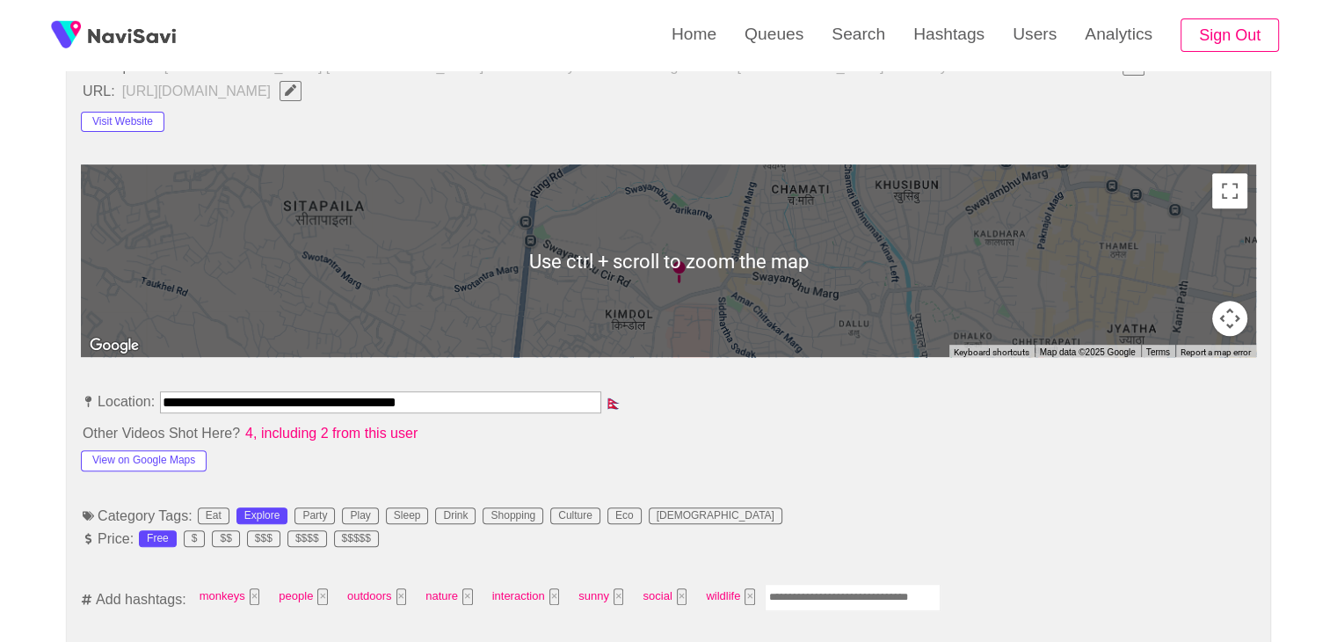
drag, startPoint x: 279, startPoint y: 398, endPoint x: 25, endPoint y: 396, distance: 254.0
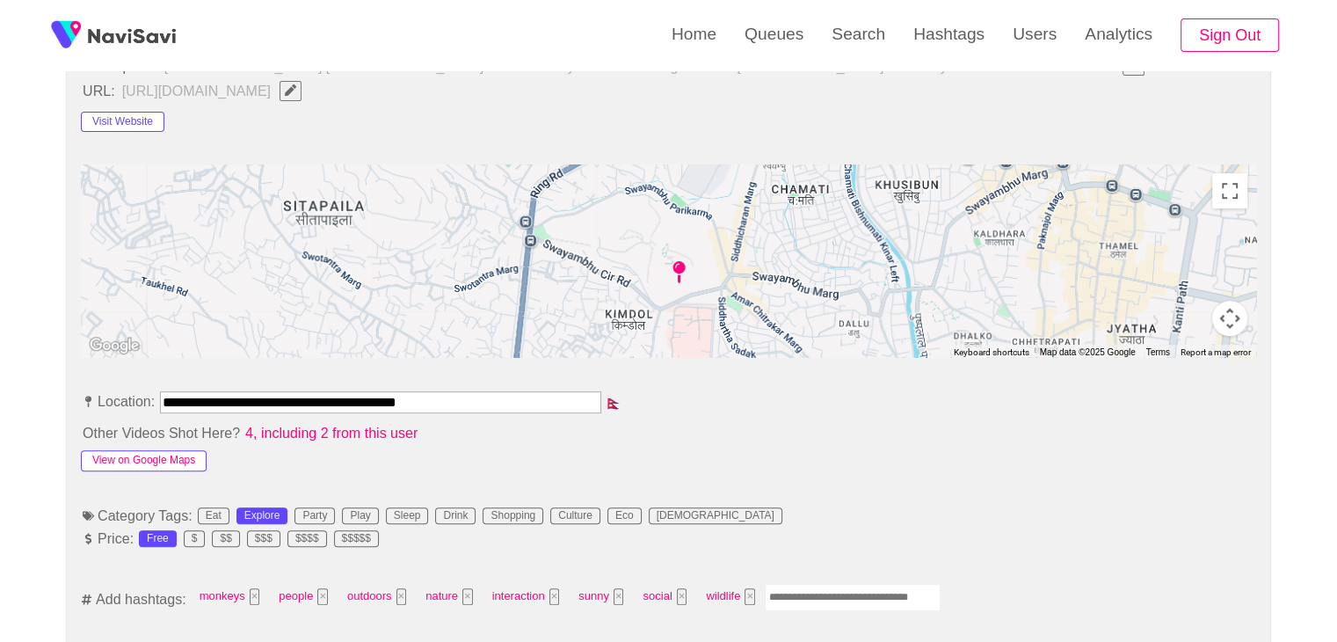
click at [175, 461] on button "View on Google Maps" at bounding box center [144, 460] width 126 height 21
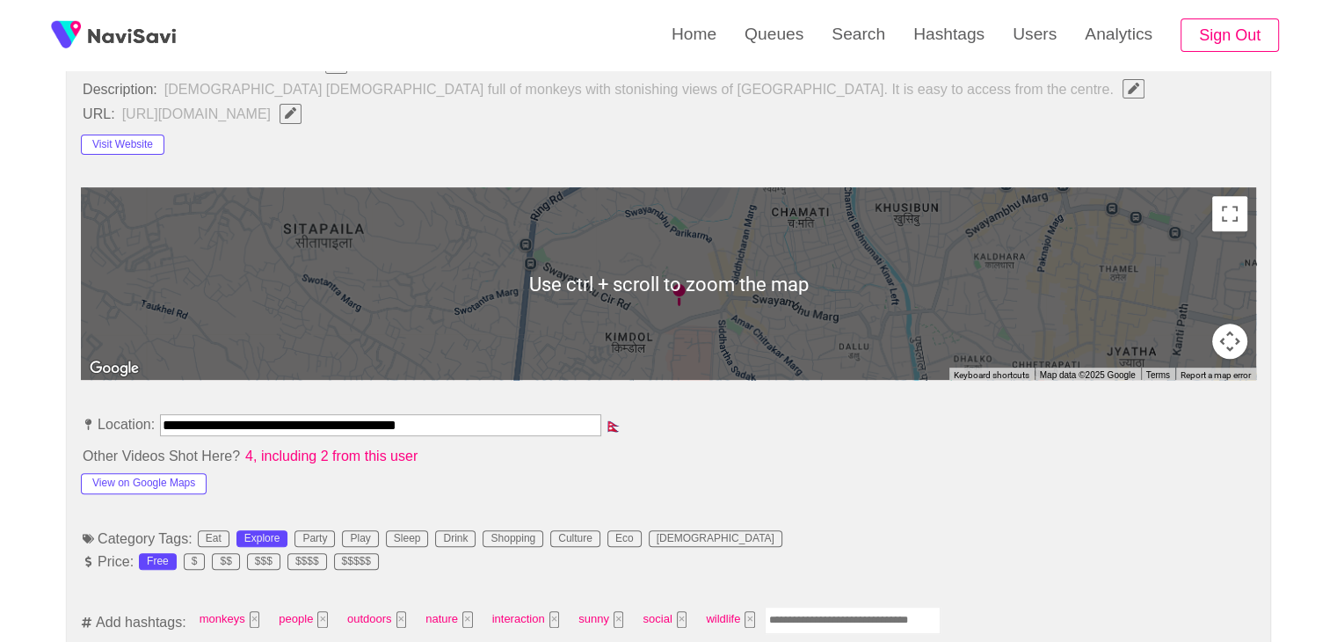
scroll to position [439, 0]
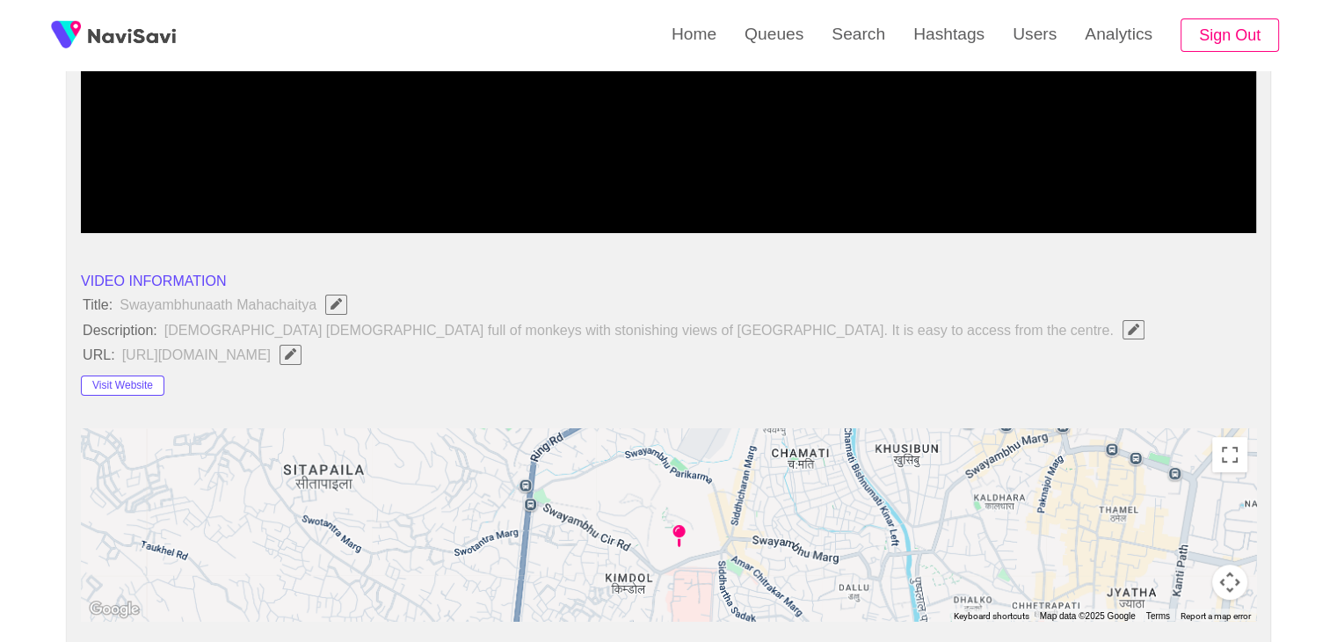
click at [296, 355] on icon "Edit Field" at bounding box center [290, 353] width 11 height 11
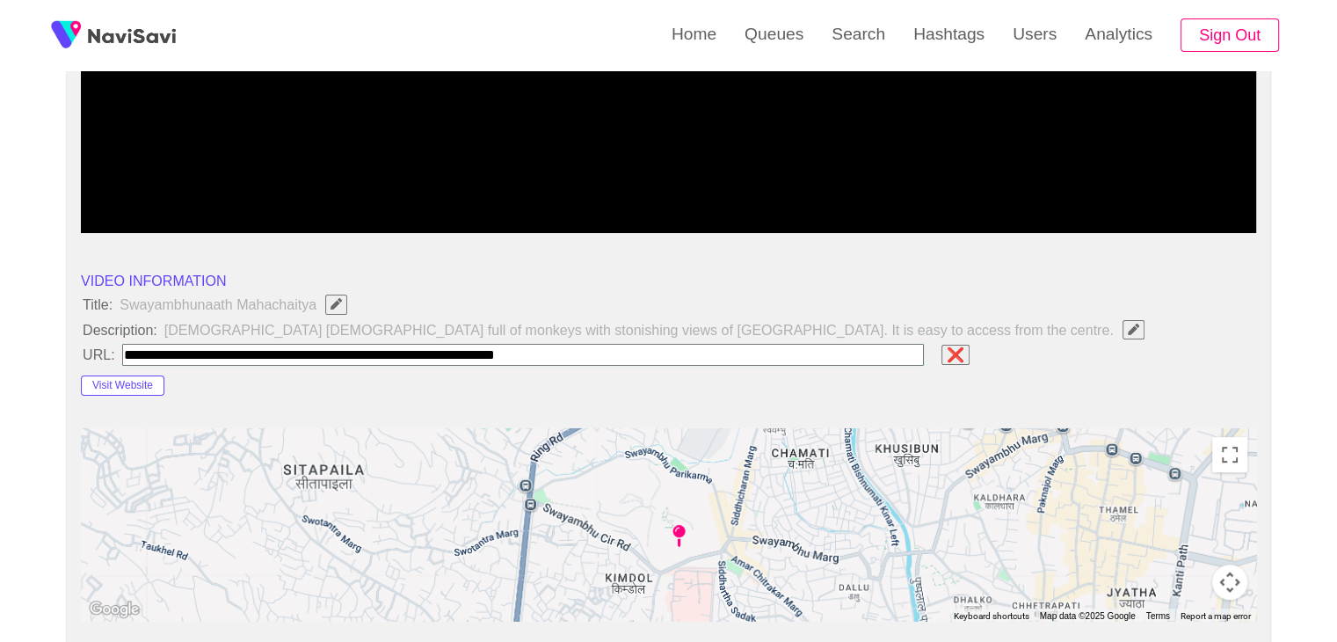
type input "**********"
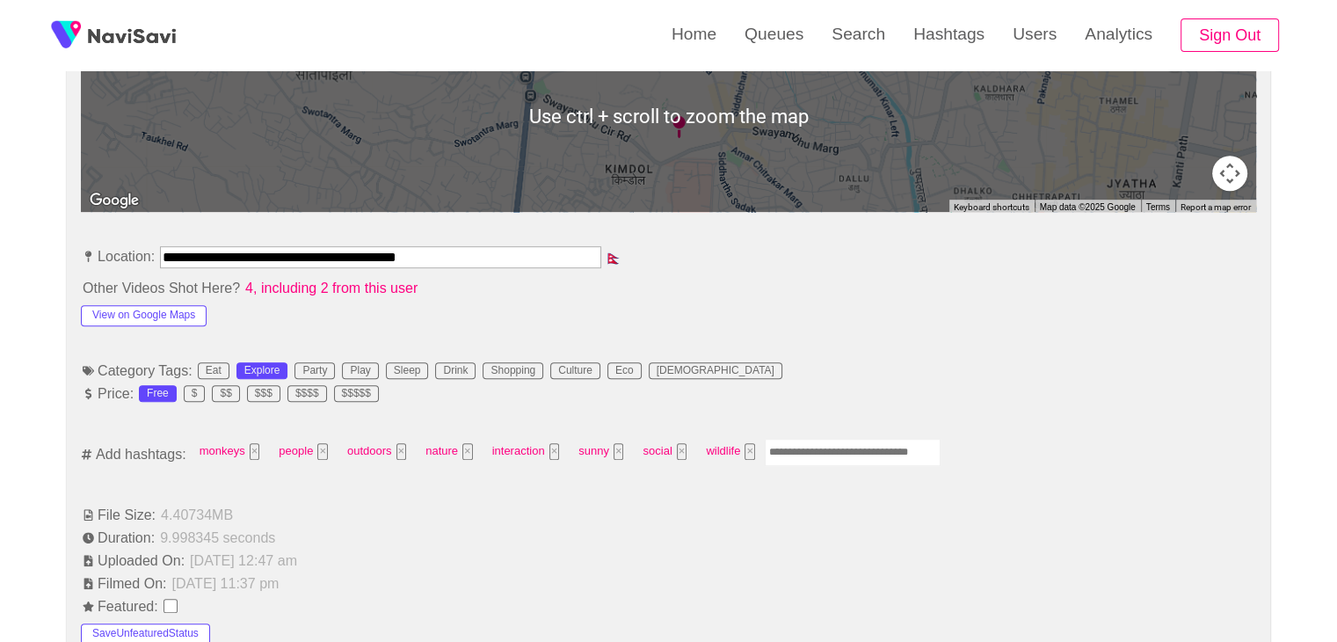
scroll to position [879, 0]
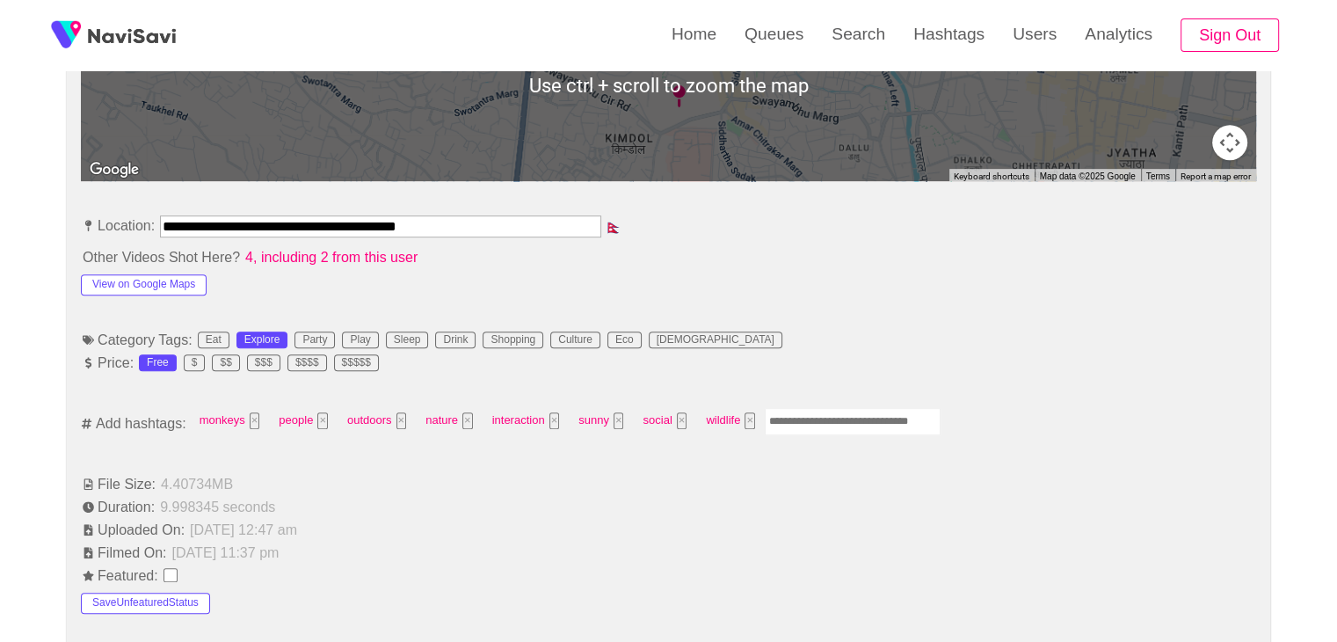
click at [826, 418] on input "Enter tag here and press return" at bounding box center [853, 421] width 176 height 27
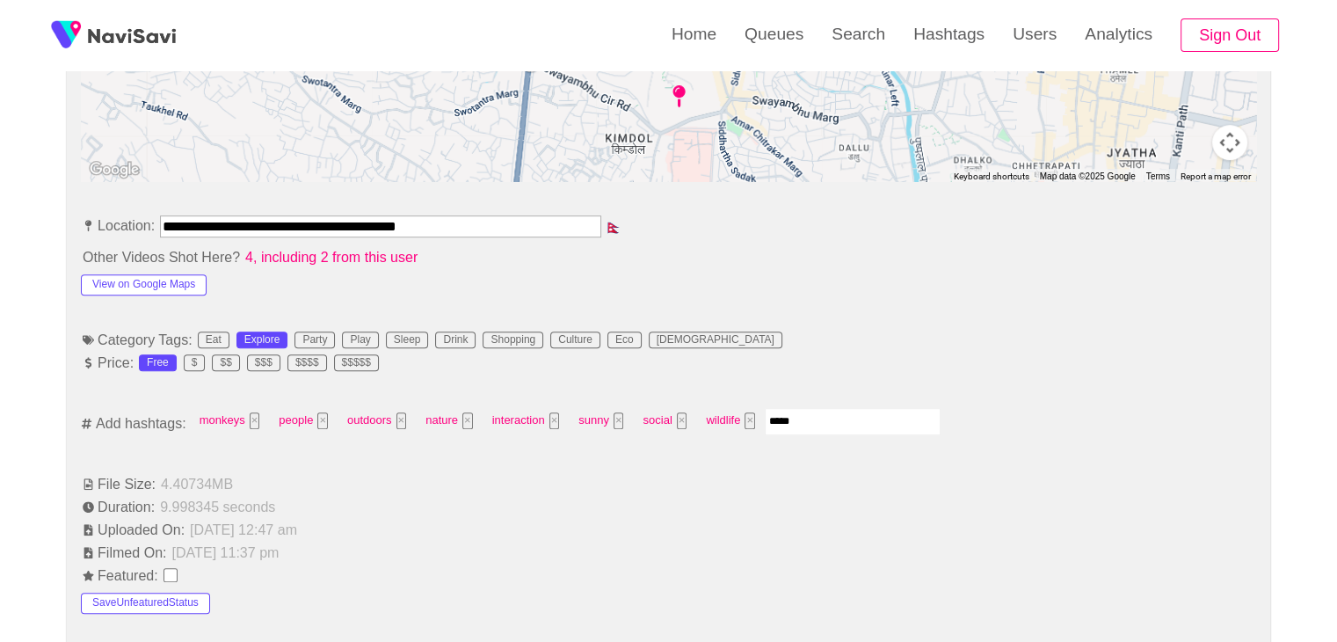
type input "******"
type input "*********"
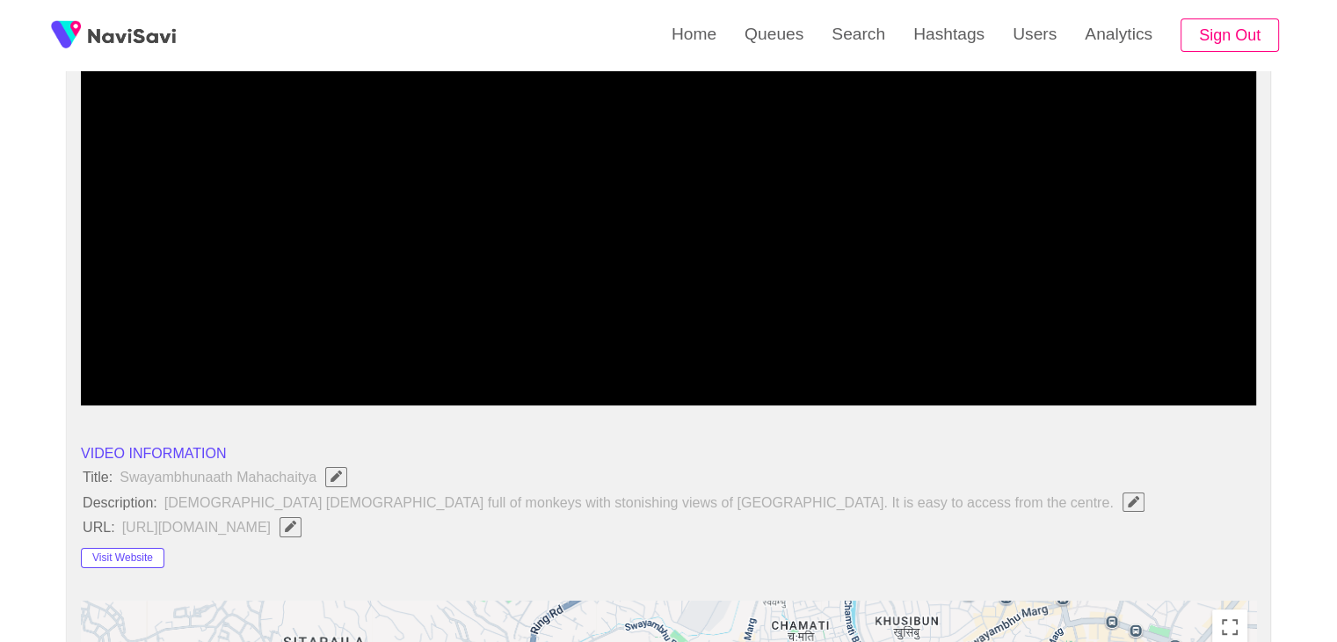
scroll to position [264, 0]
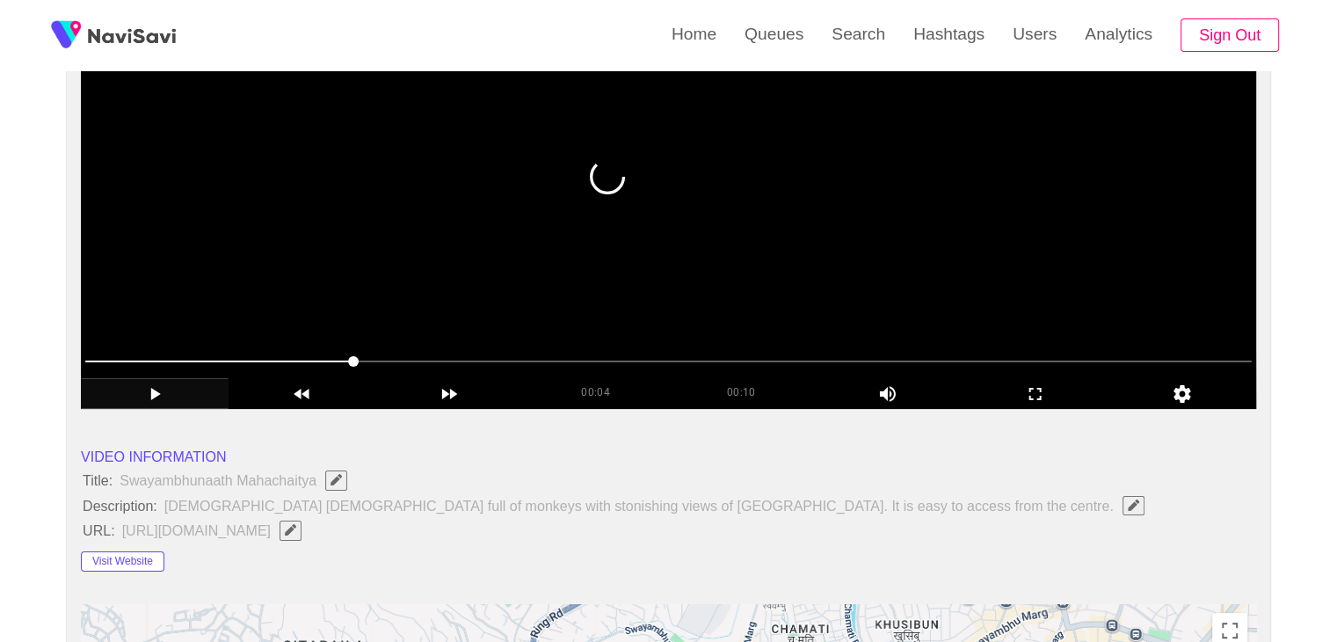
drag, startPoint x: 485, startPoint y: 367, endPoint x: 157, endPoint y: 379, distance: 328.0
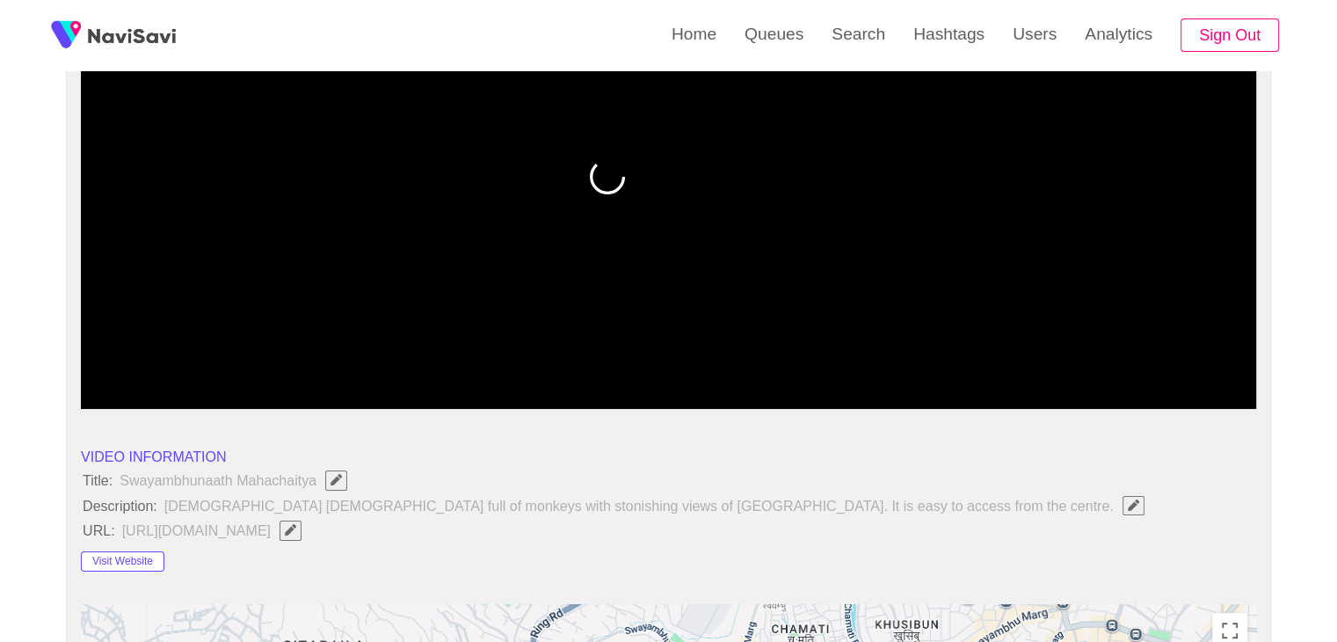
drag, startPoint x: 17, startPoint y: 361, endPoint x: 29, endPoint y: 370, distance: 15.1
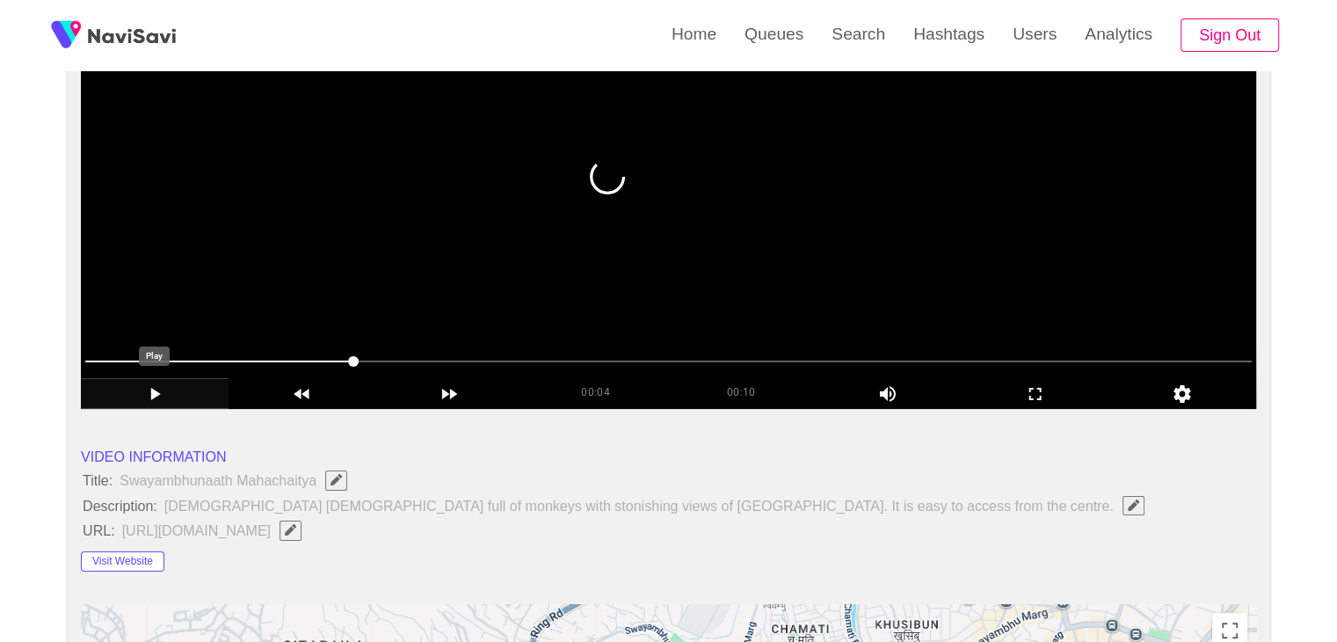
click at [141, 384] on icon "add" at bounding box center [155, 393] width 146 height 21
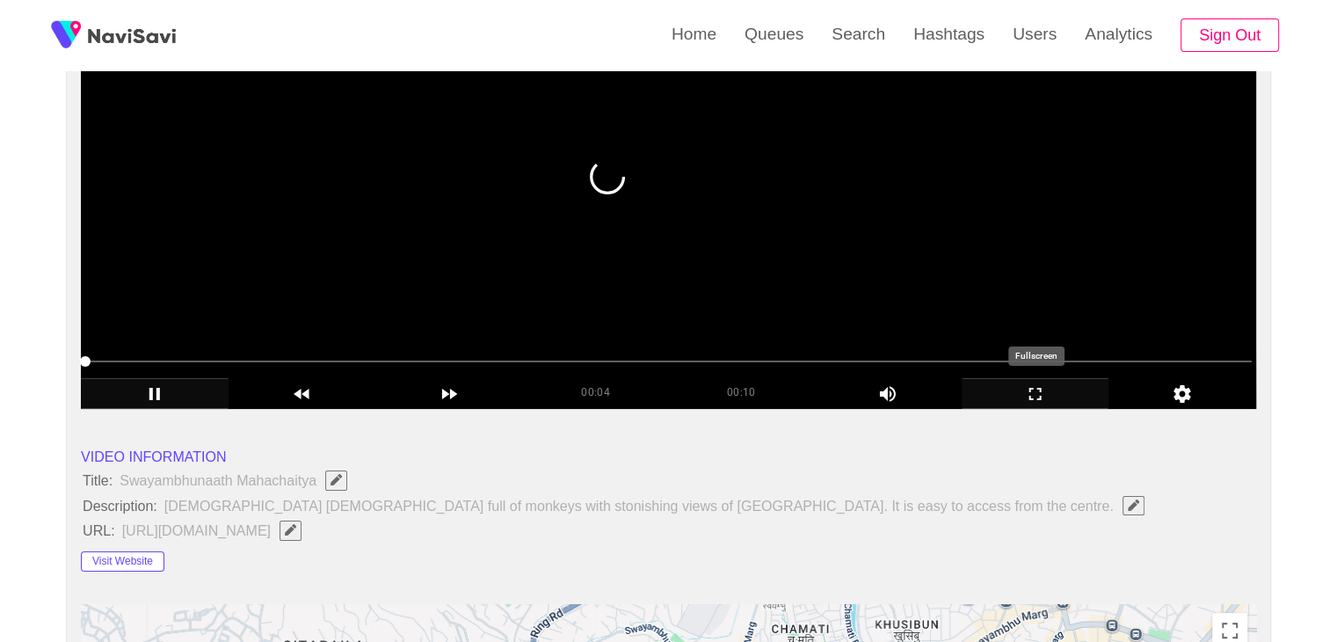
click at [1027, 394] on icon "add" at bounding box center [1035, 393] width 146 height 21
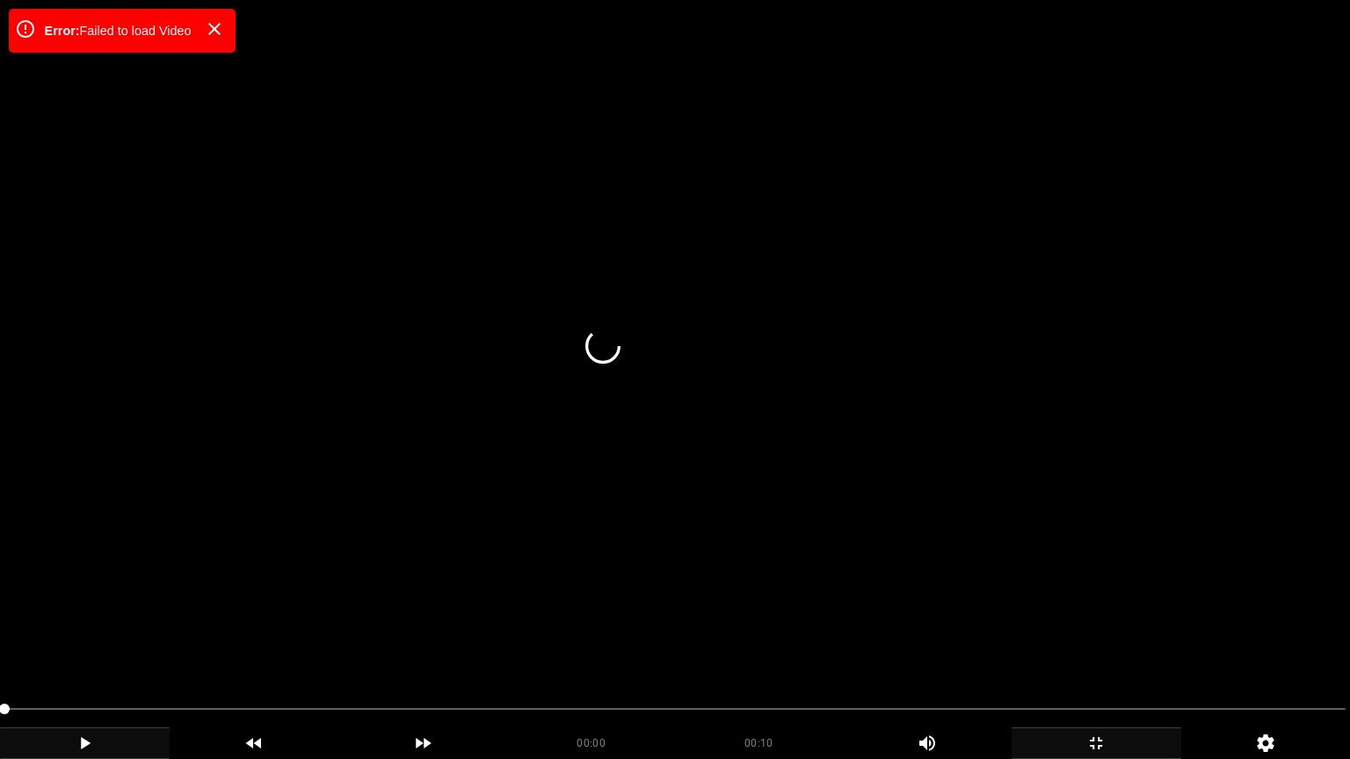
click at [1089, 641] on icon "add" at bounding box center [1096, 743] width 168 height 21
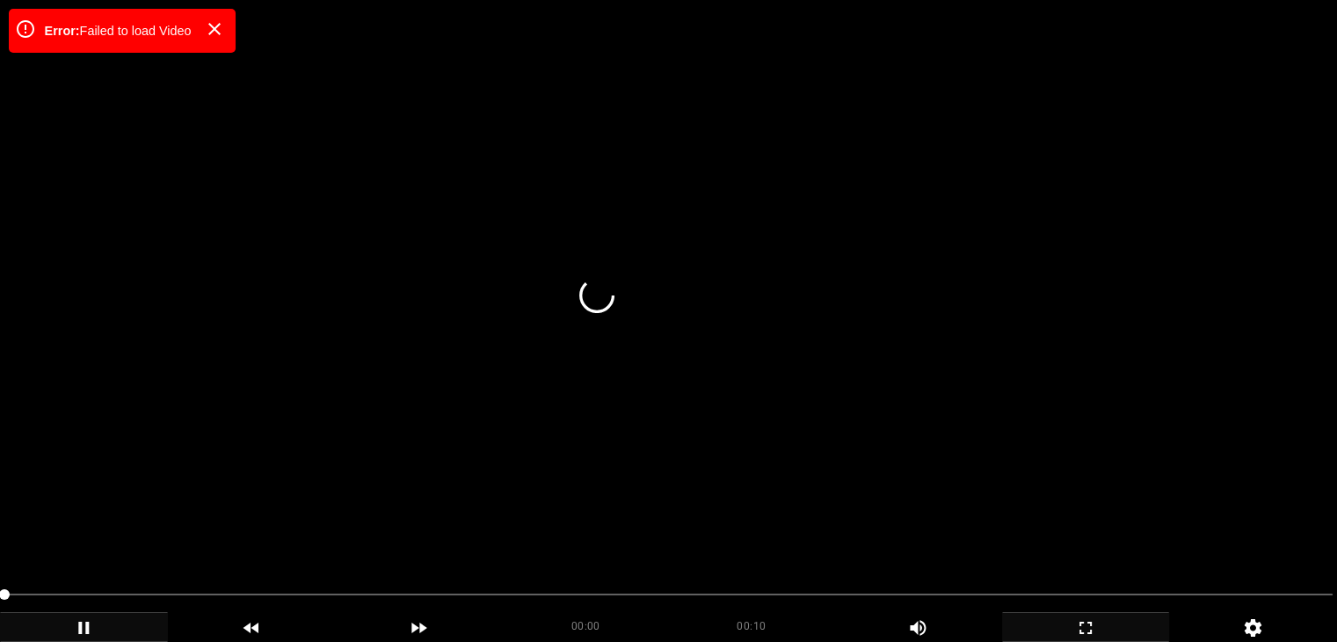
scroll to position [2109, 0]
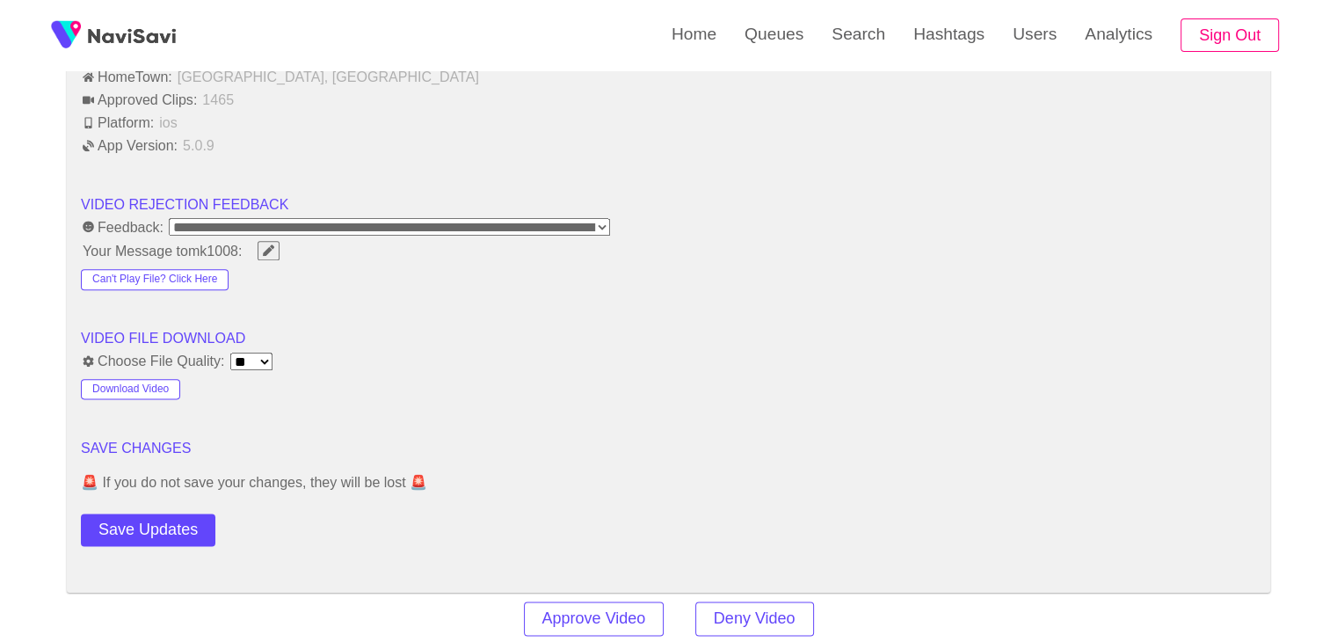
drag, startPoint x: 152, startPoint y: 525, endPoint x: 178, endPoint y: 503, distance: 33.7
click at [155, 523] on button "Save Updates" at bounding box center [148, 529] width 134 height 33
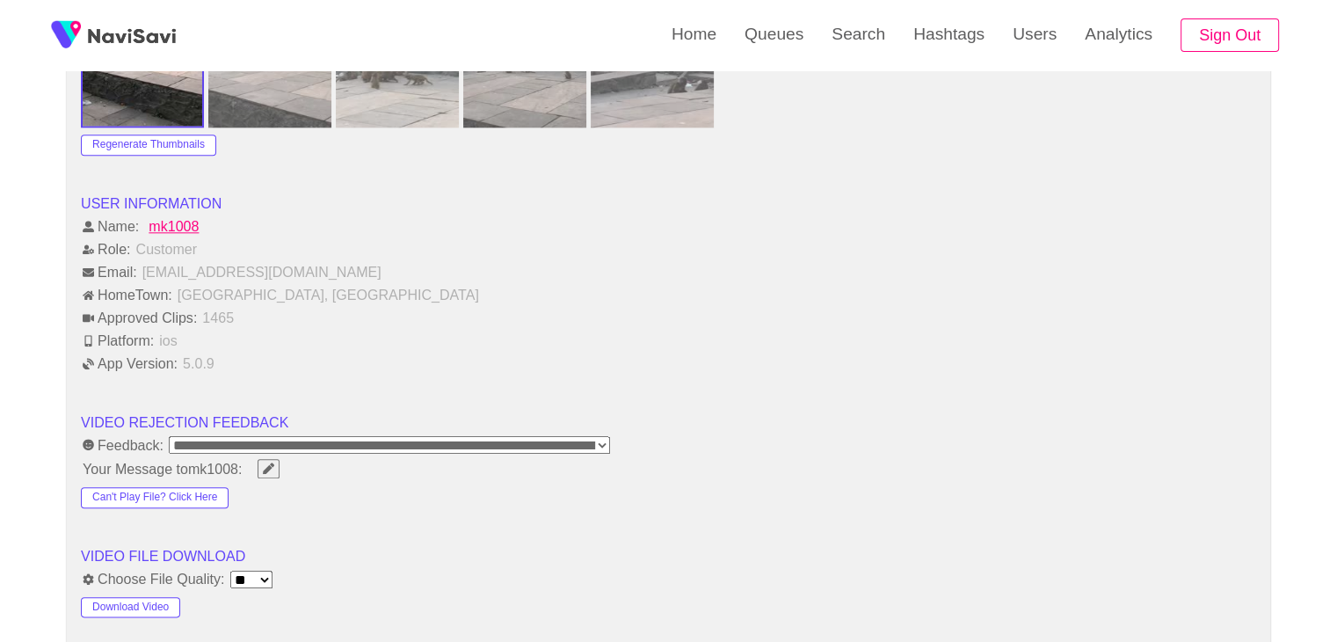
scroll to position [1846, 0]
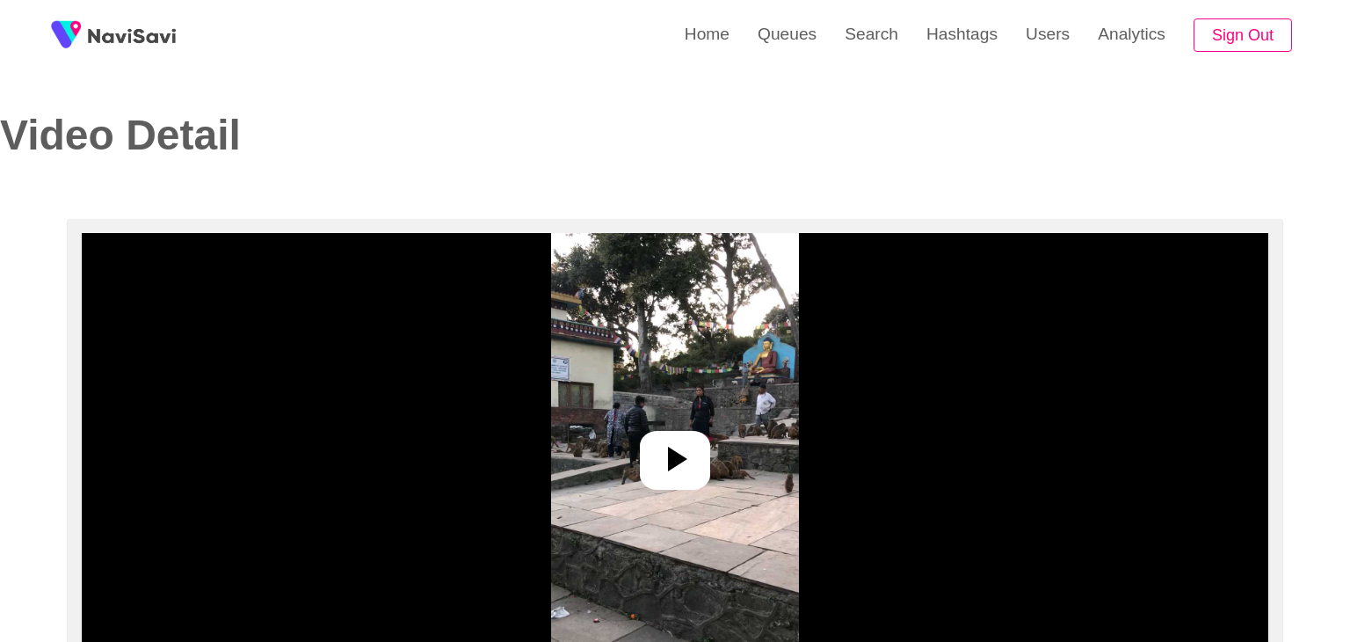
select select "**********"
select select "**"
click at [662, 446] on icon at bounding box center [668, 459] width 42 height 42
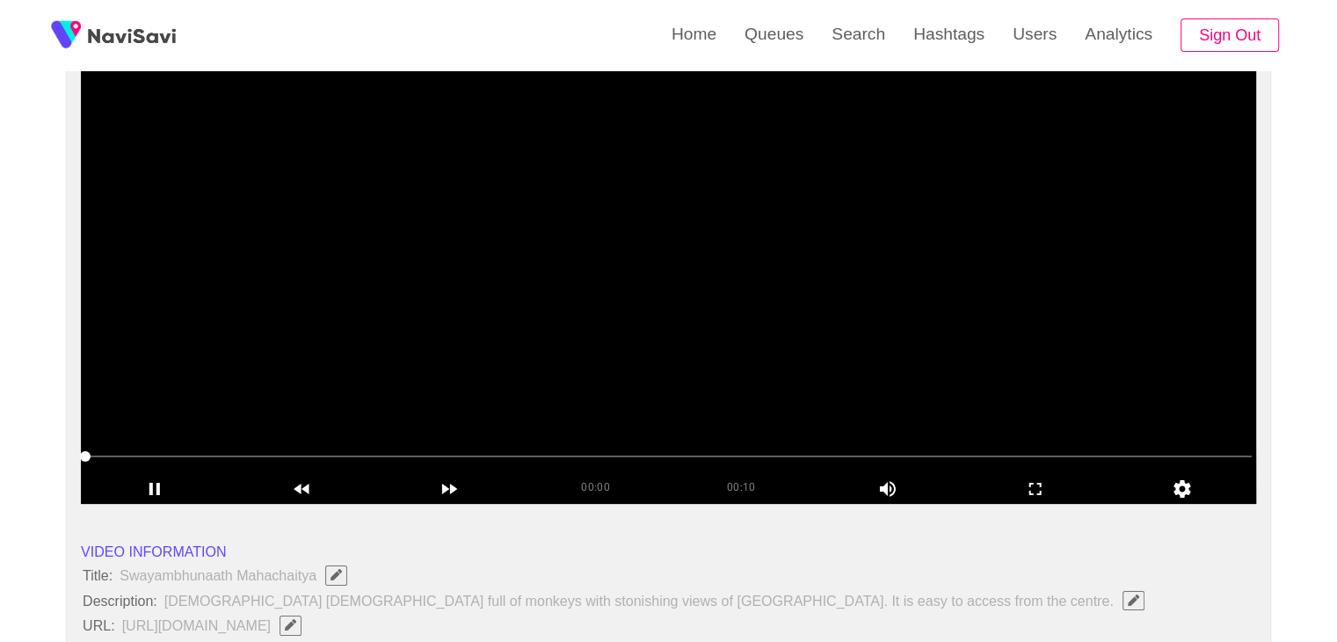
scroll to position [176, 0]
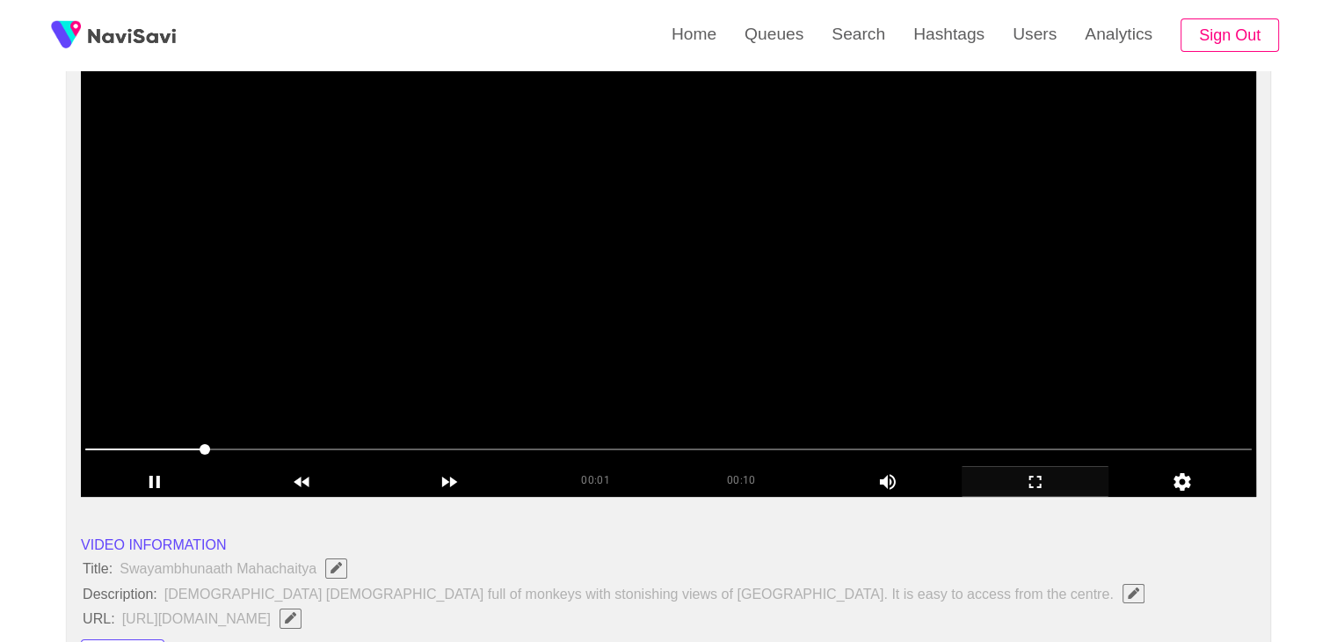
click at [1034, 470] on div "add" at bounding box center [1036, 481] width 148 height 30
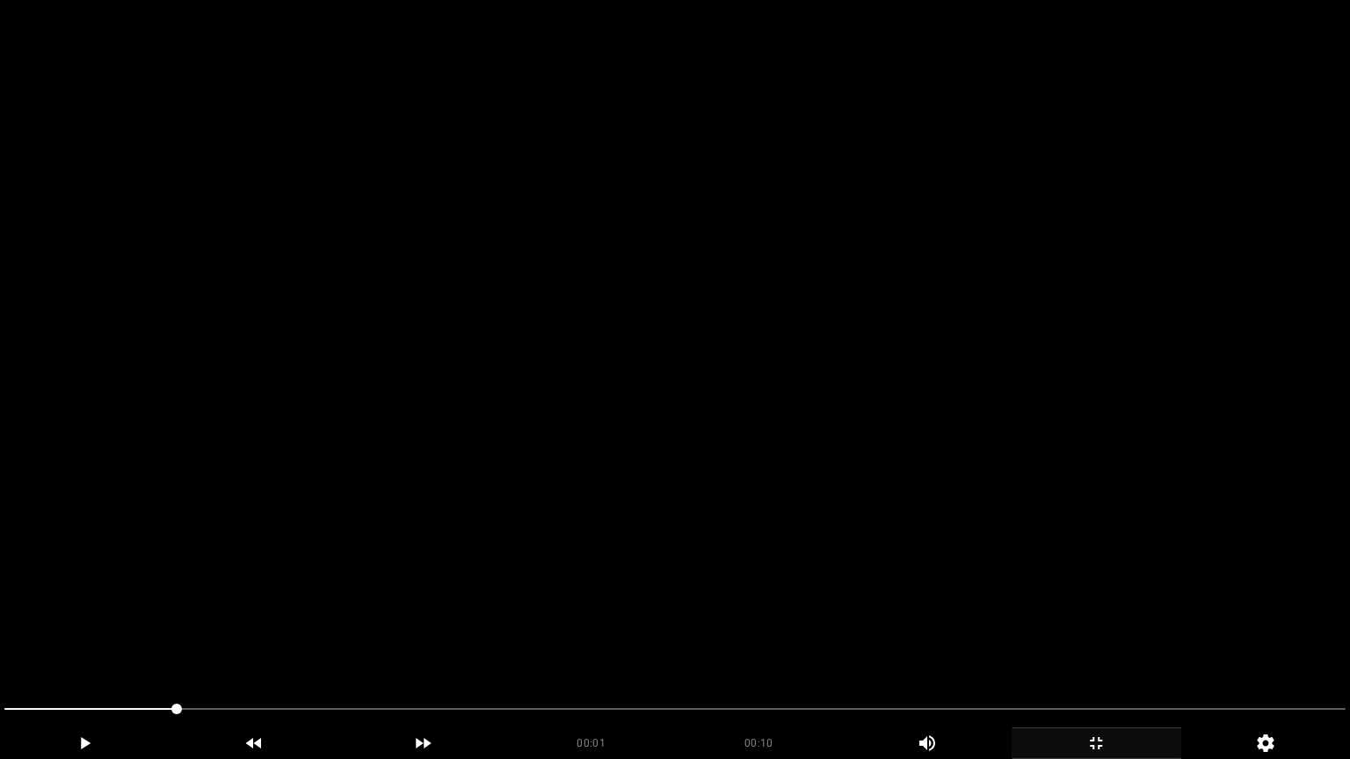
click at [970, 538] on video at bounding box center [675, 379] width 1350 height 759
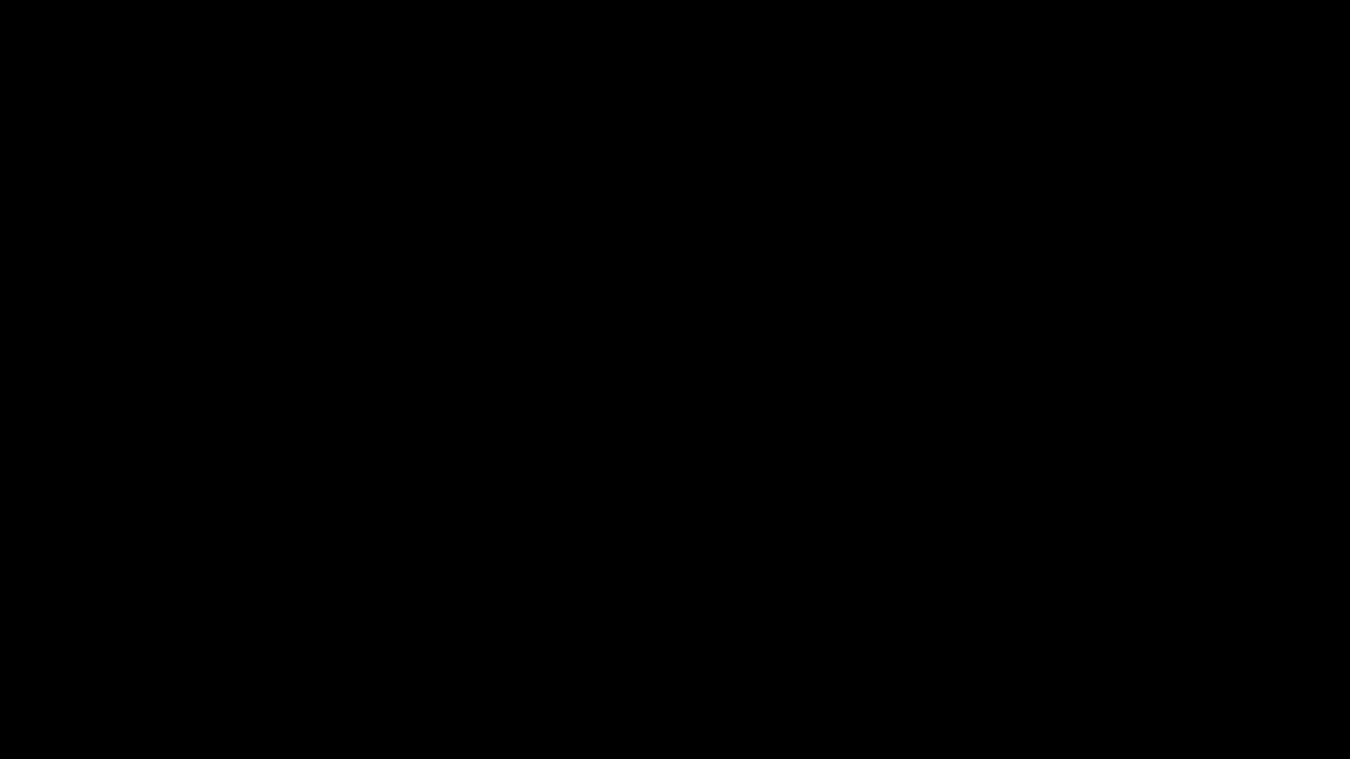
click at [1099, 641] on icon "add" at bounding box center [1096, 743] width 168 height 21
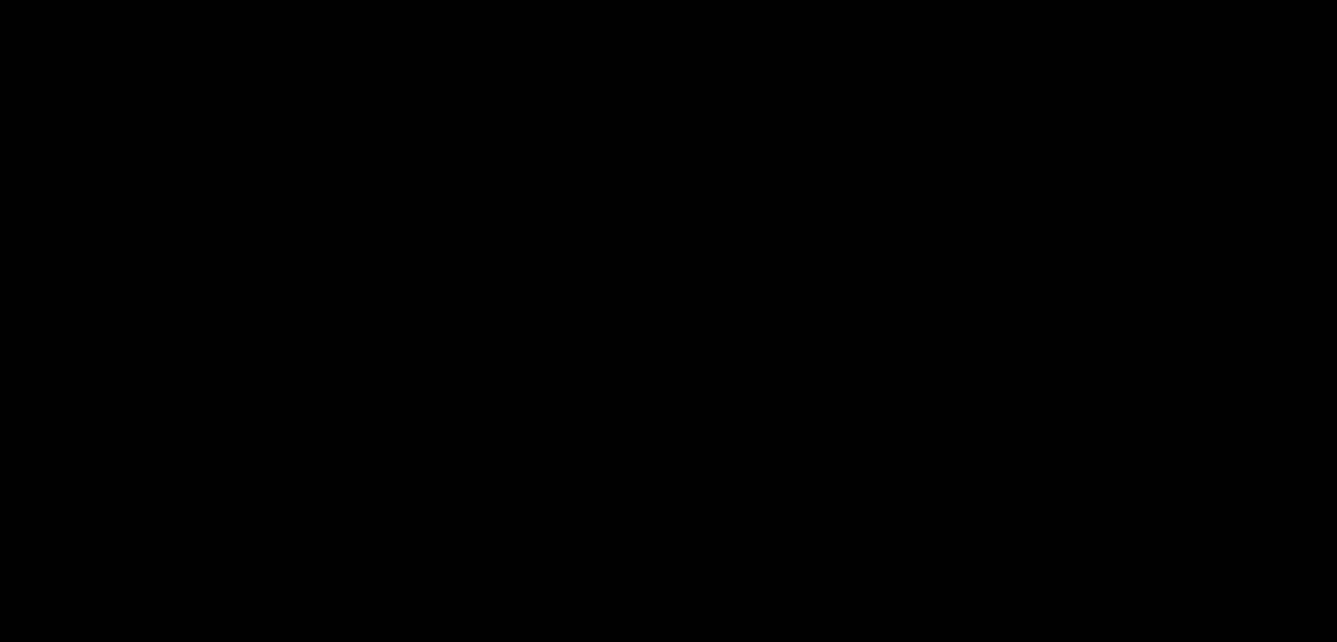
scroll to position [2109, 0]
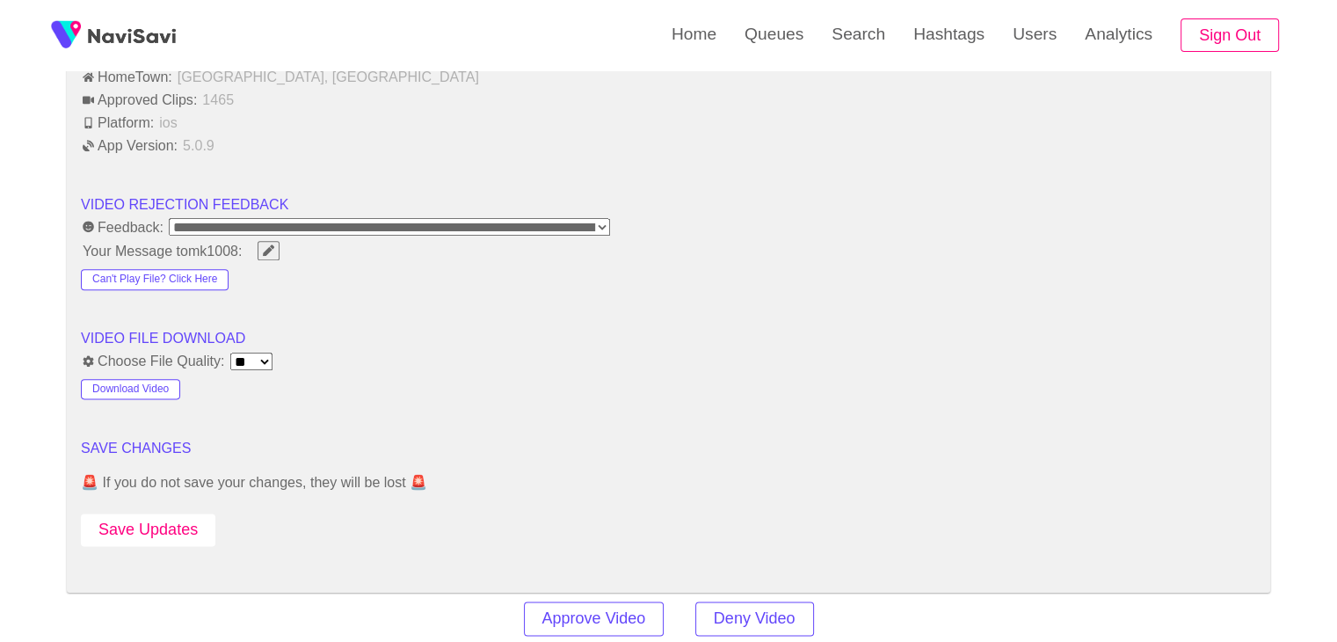
click at [170, 526] on button "Save Updates" at bounding box center [148, 529] width 134 height 33
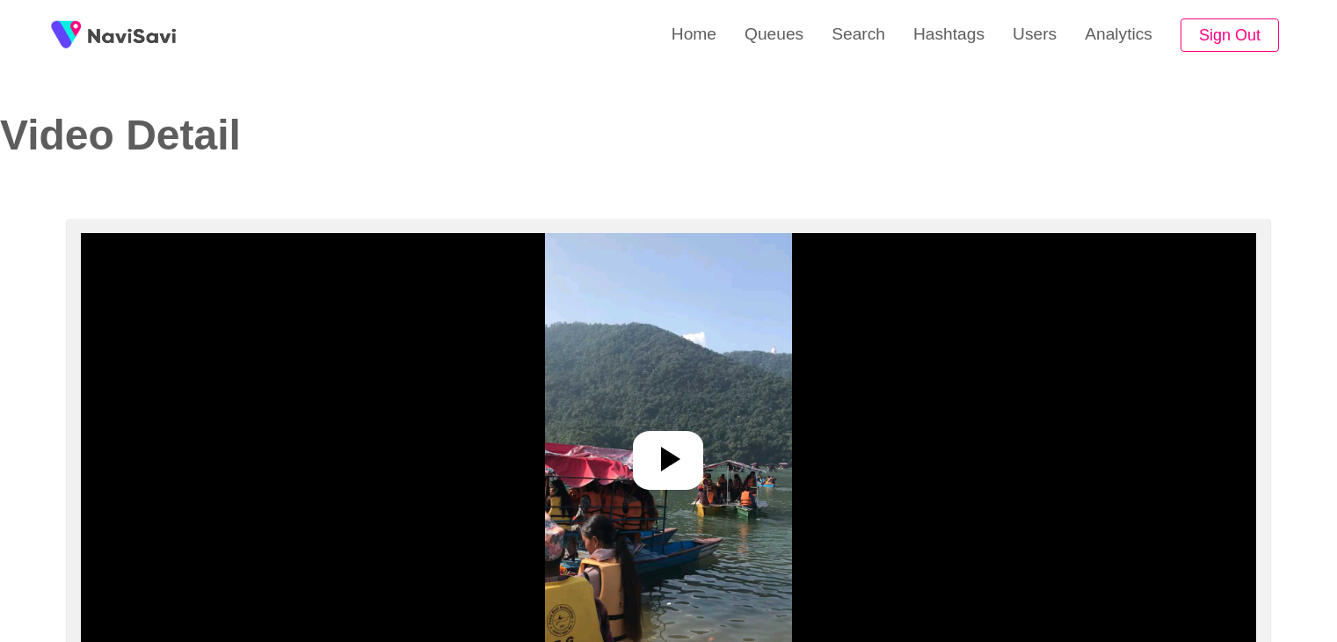
select select "**********"
select select "**"
click at [668, 444] on icon at bounding box center [668, 459] width 42 height 42
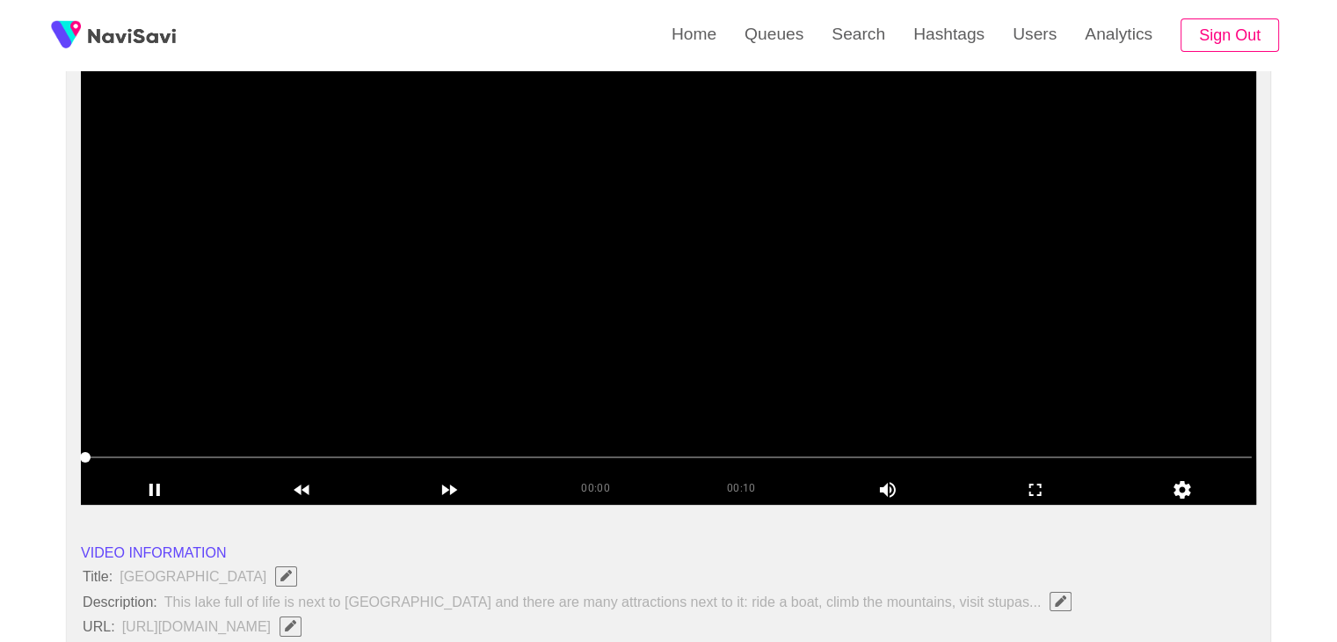
scroll to position [176, 0]
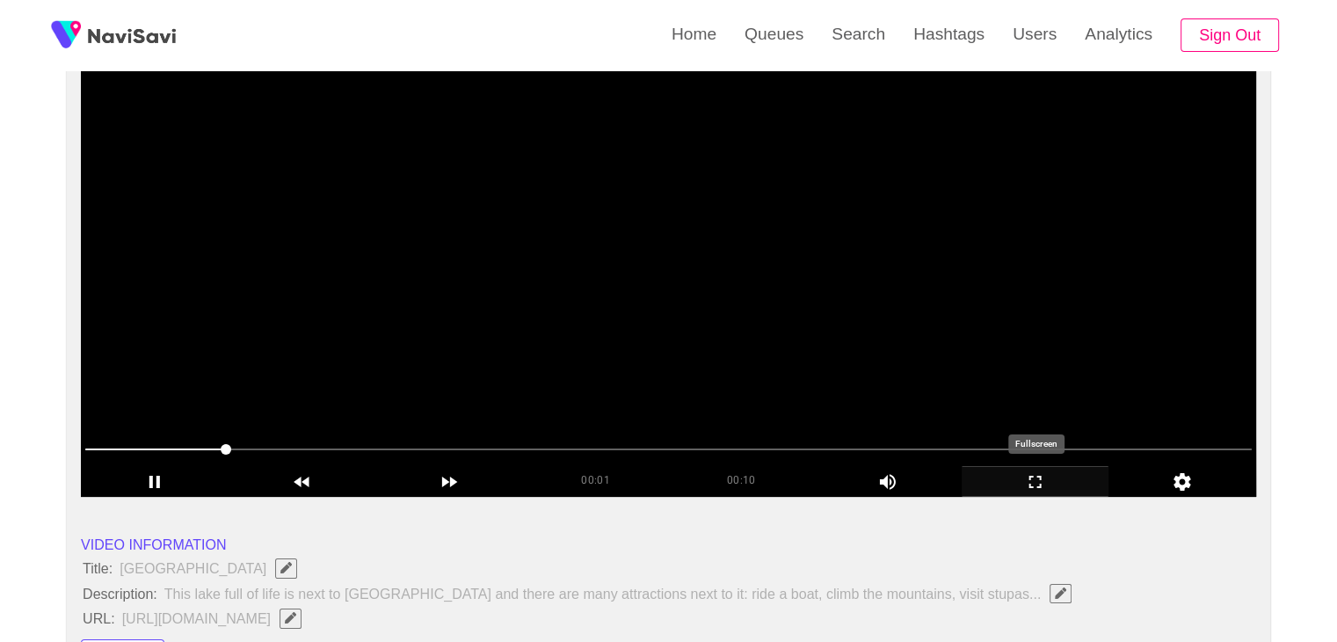
click at [1042, 472] on icon "add" at bounding box center [1035, 481] width 146 height 21
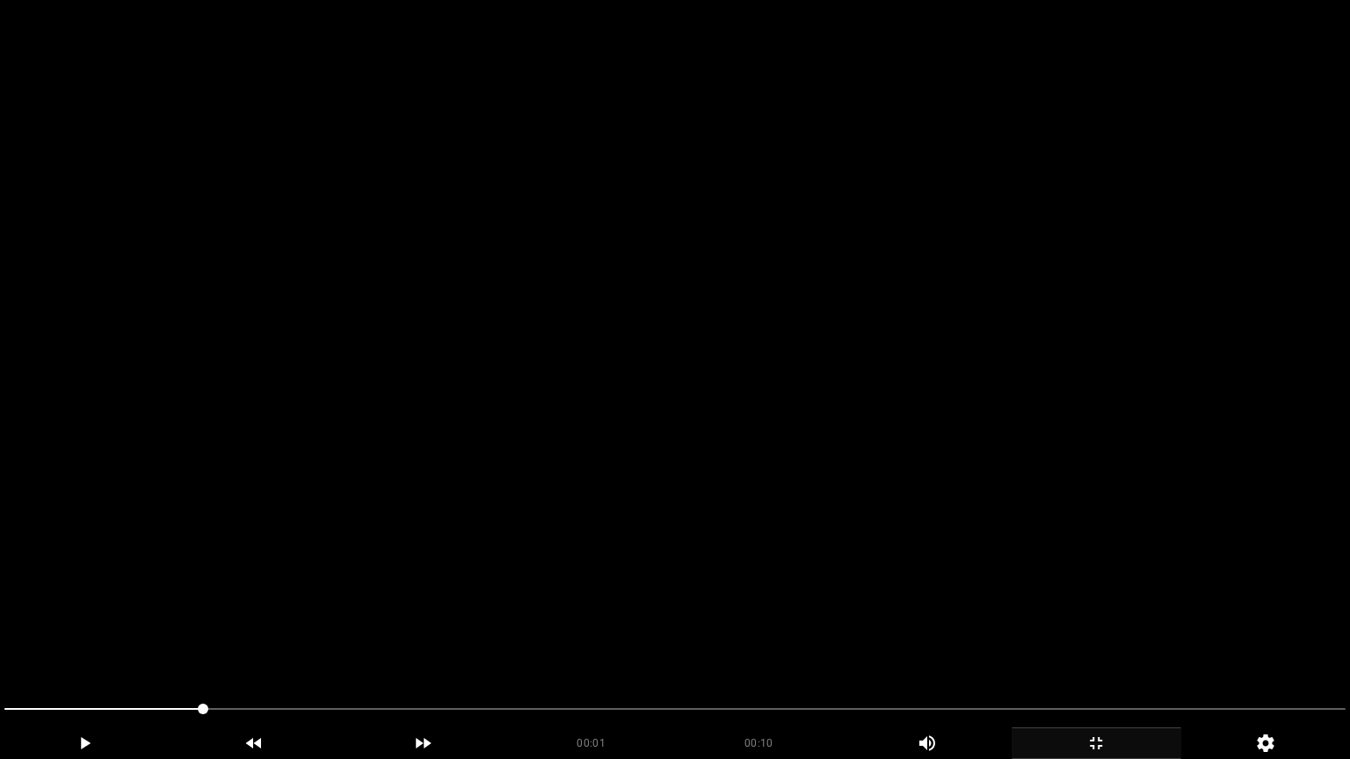
click at [764, 424] on video at bounding box center [675, 379] width 1350 height 759
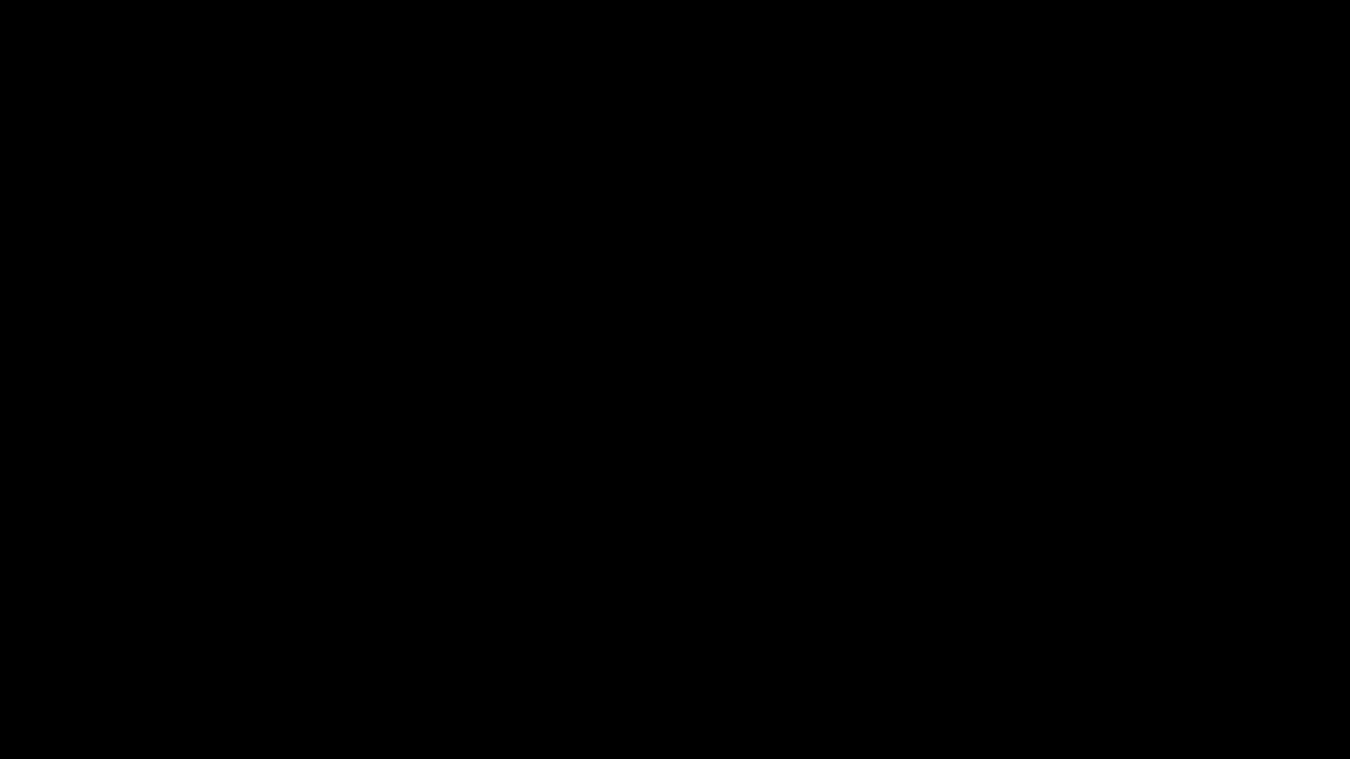
drag, startPoint x: 63, startPoint y: 711, endPoint x: 0, endPoint y: 717, distance: 63.6
click at [0, 641] on div at bounding box center [674, 711] width 1355 height 47
click at [422, 616] on video at bounding box center [675, 379] width 1350 height 759
click at [419, 621] on video at bounding box center [675, 379] width 1350 height 759
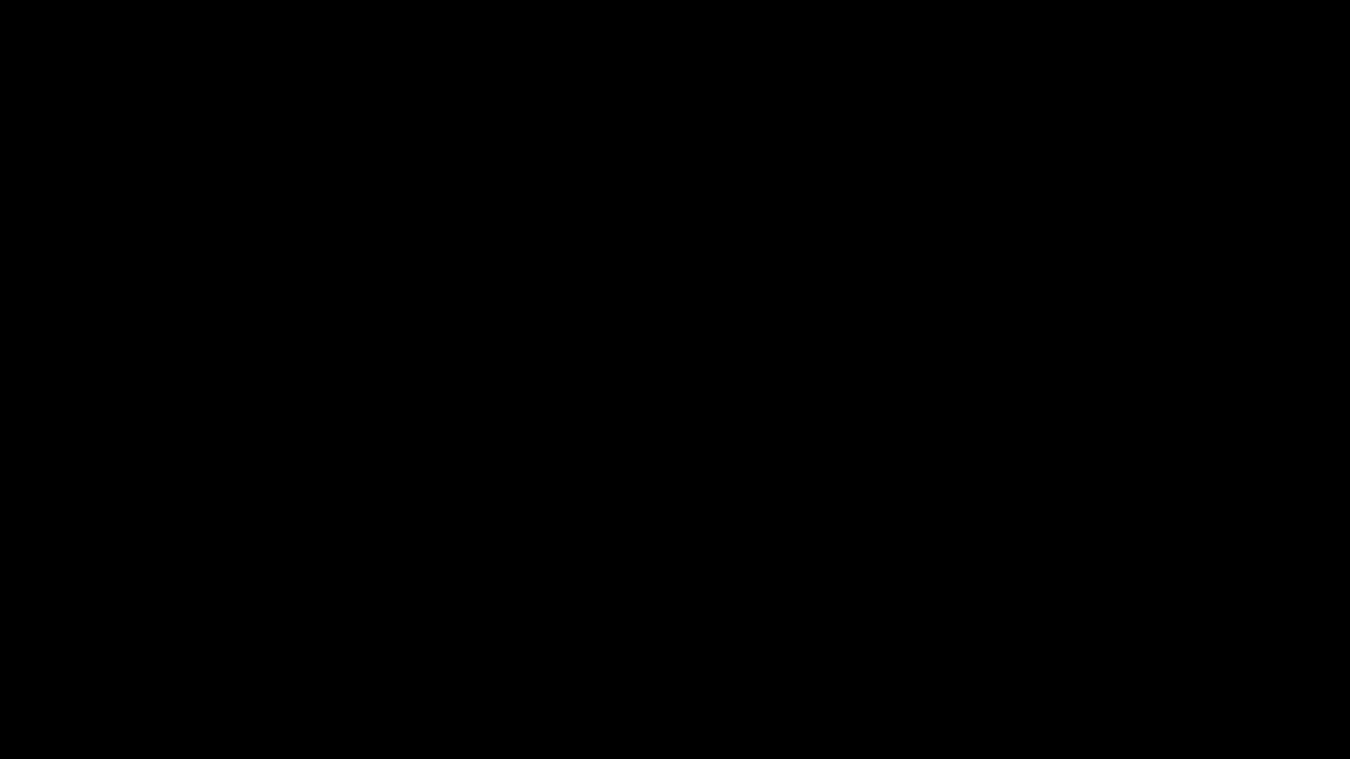
click at [419, 626] on video at bounding box center [675, 379] width 1350 height 759
click at [418, 635] on video at bounding box center [675, 379] width 1350 height 759
click at [702, 497] on video at bounding box center [675, 379] width 1350 height 759
drag, startPoint x: 446, startPoint y: 707, endPoint x: 195, endPoint y: 693, distance: 251.8
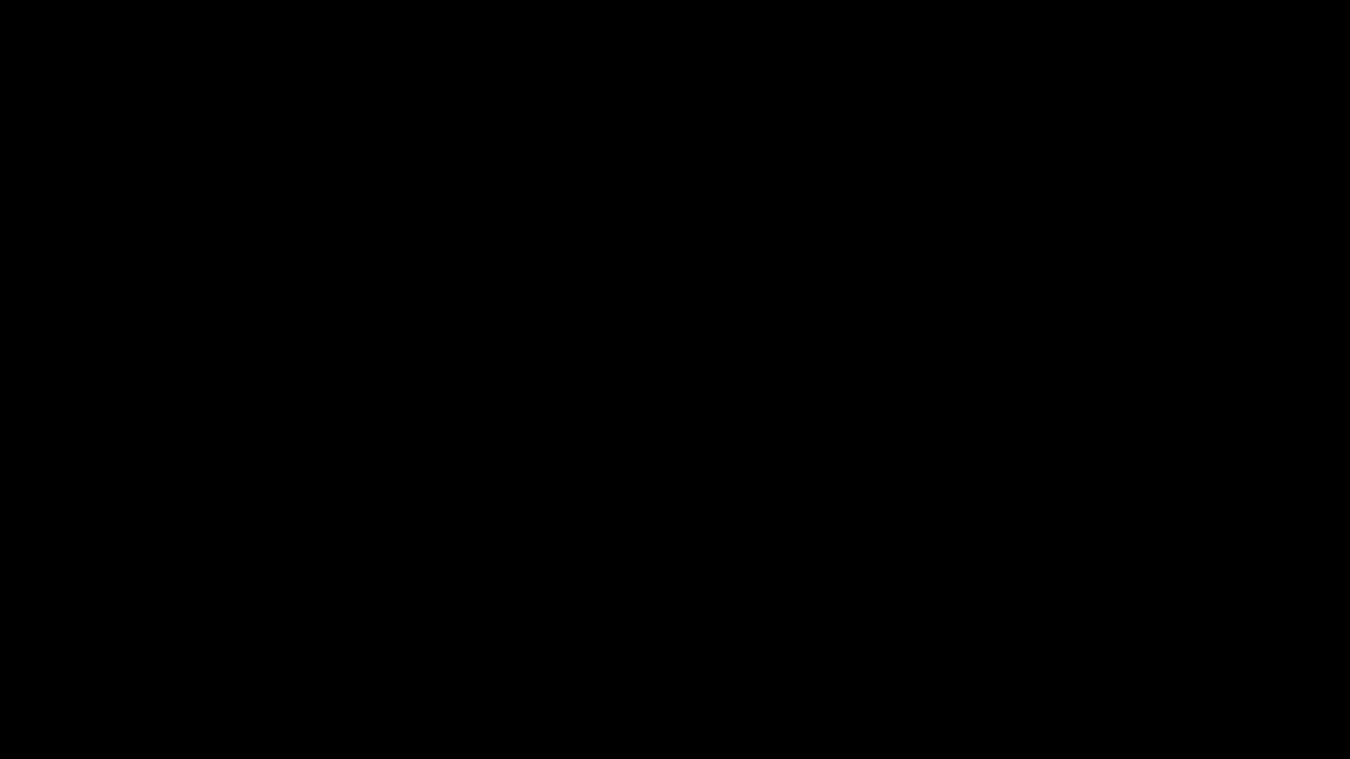
click at [203, 641] on span at bounding box center [674, 709] width 1341 height 28
click at [1115, 641] on icon "add" at bounding box center [1096, 743] width 168 height 21
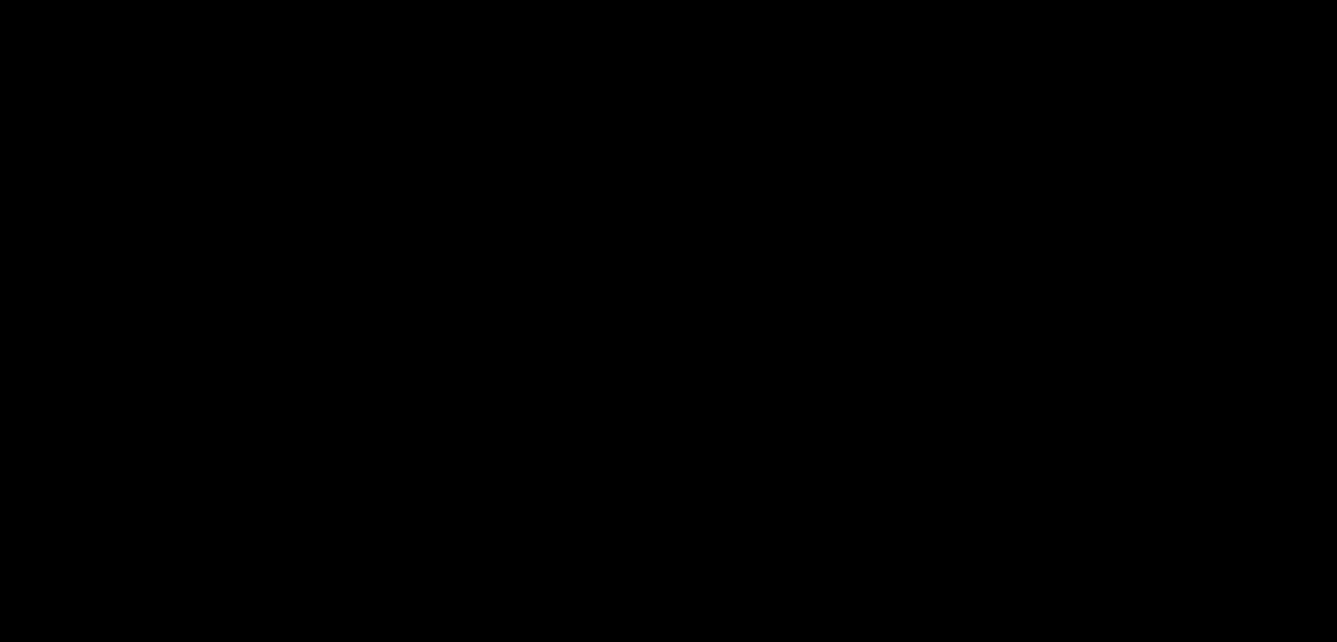
scroll to position [439, 0]
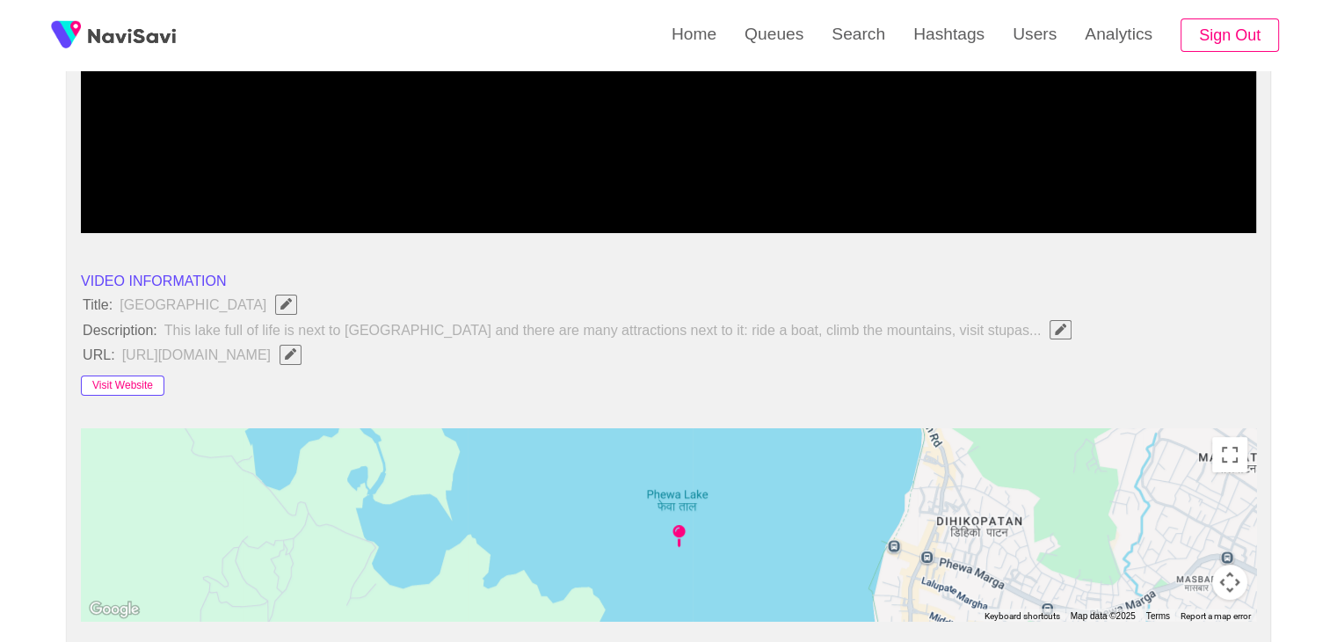
click at [112, 384] on button "Visit Website" at bounding box center [122, 385] width 83 height 21
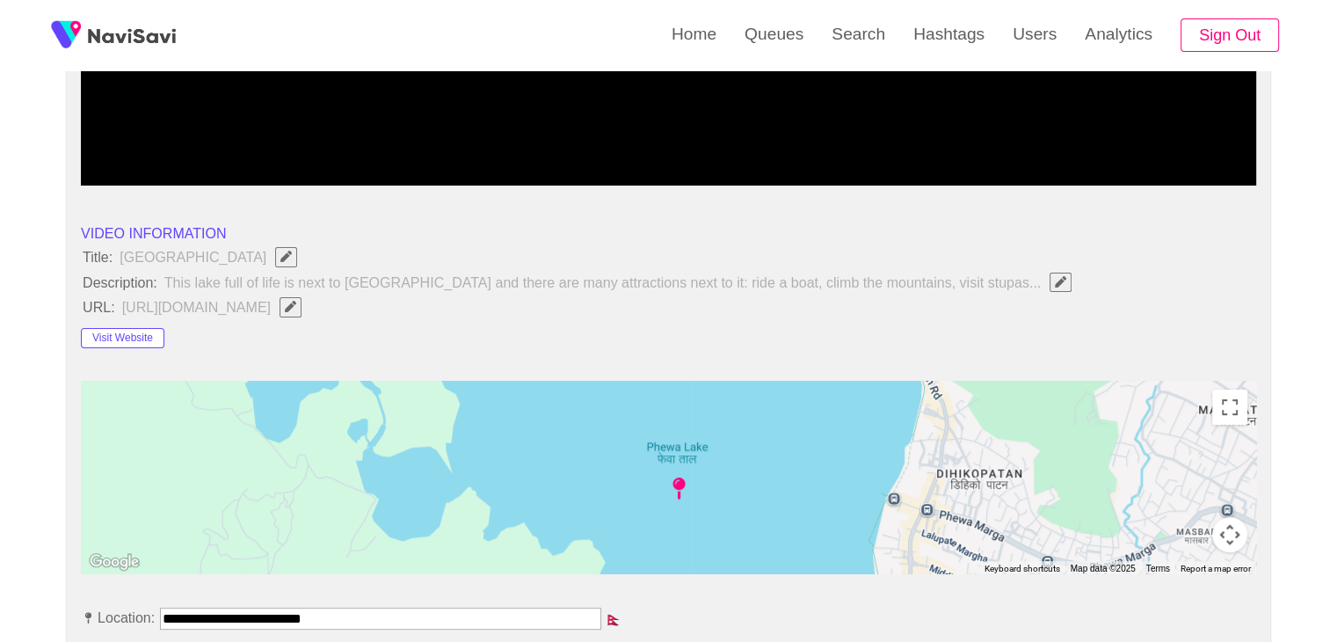
scroll to position [791, 0]
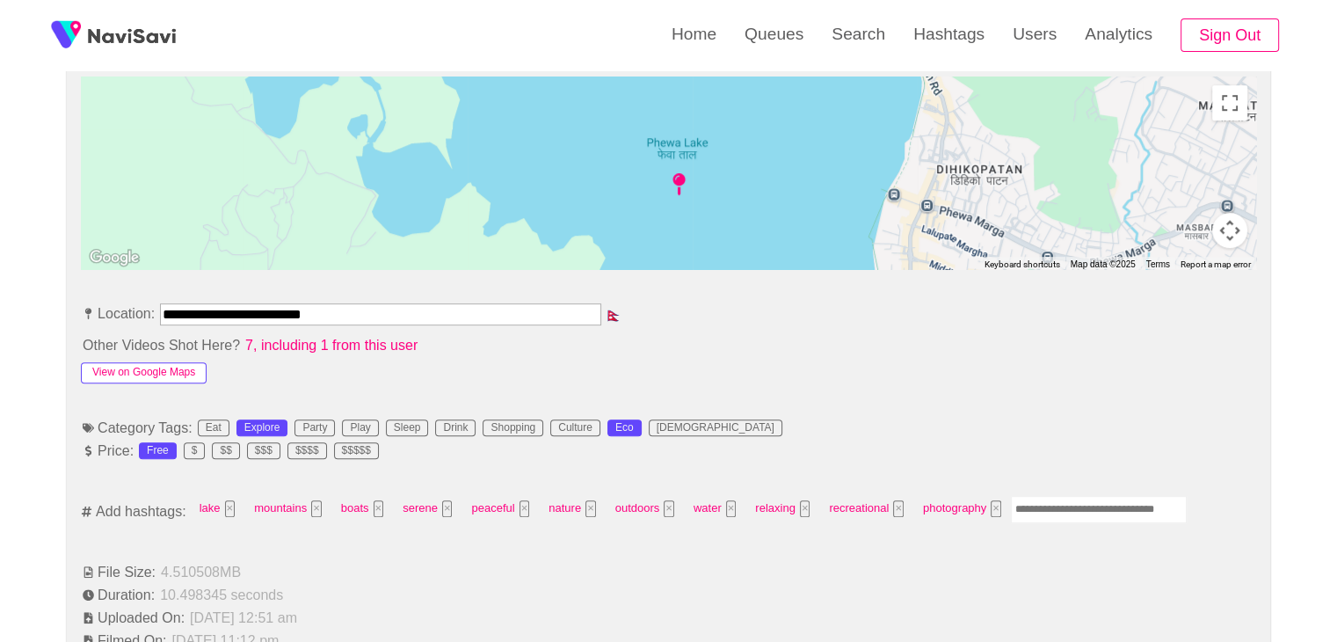
click at [177, 362] on button "View on Google Maps" at bounding box center [144, 372] width 126 height 21
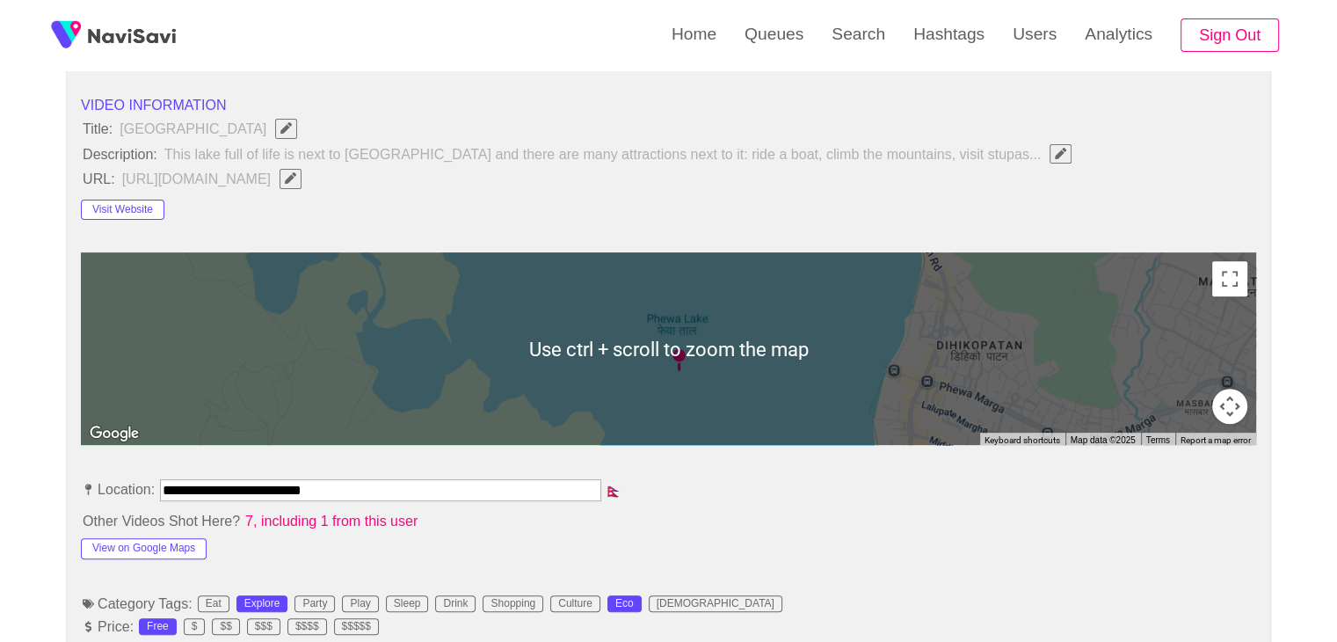
scroll to position [967, 0]
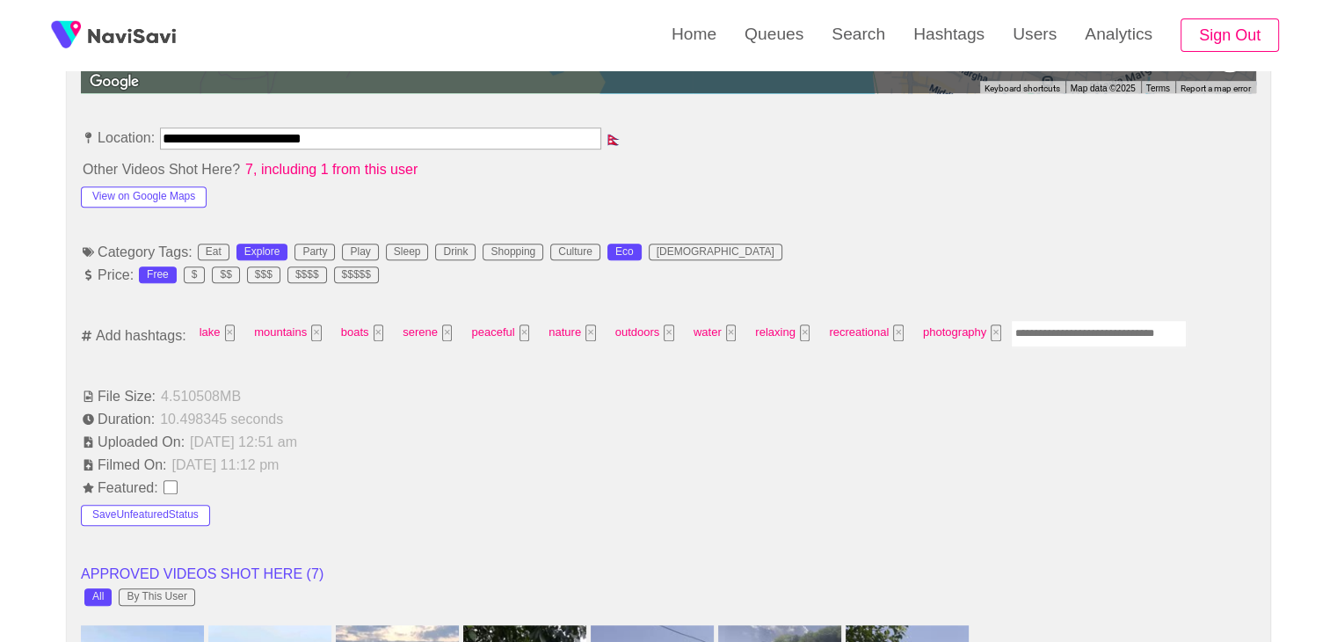
click at [1079, 335] on input "Enter tag here and press return" at bounding box center [1099, 333] width 176 height 27
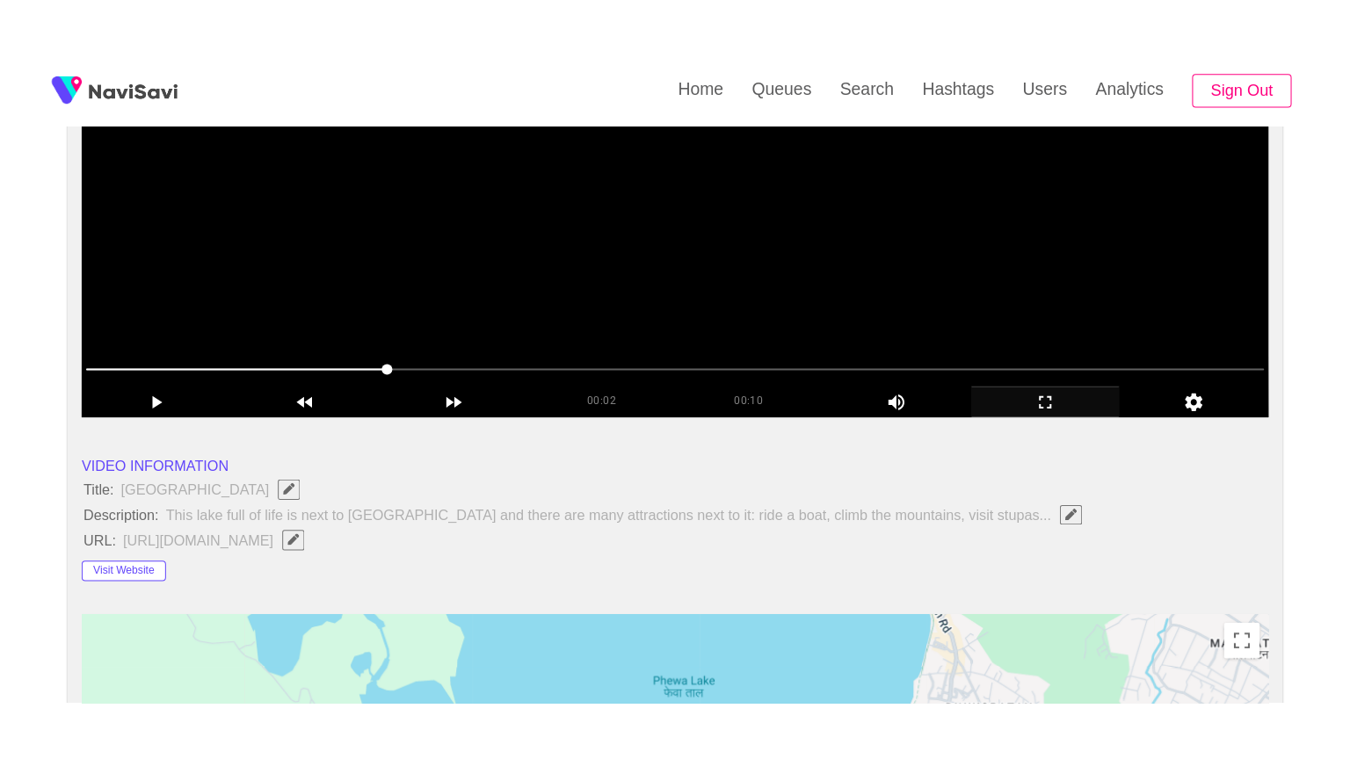
scroll to position [264, 0]
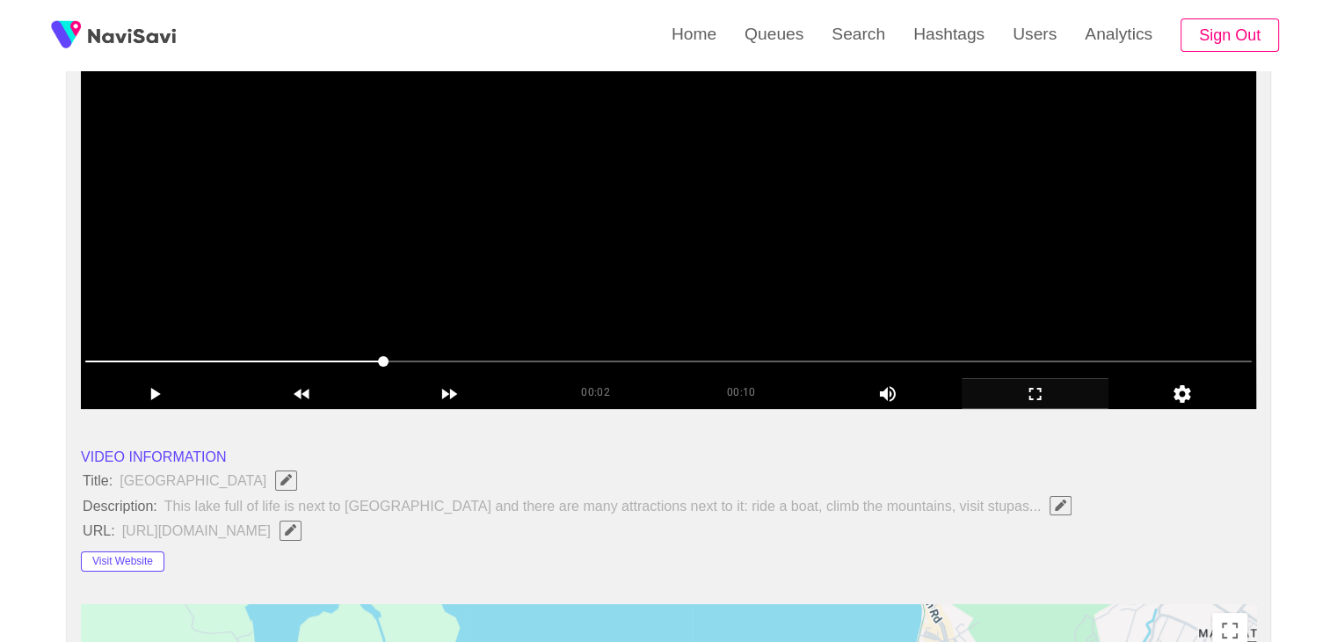
click at [931, 233] on video at bounding box center [668, 188] width 1175 height 439
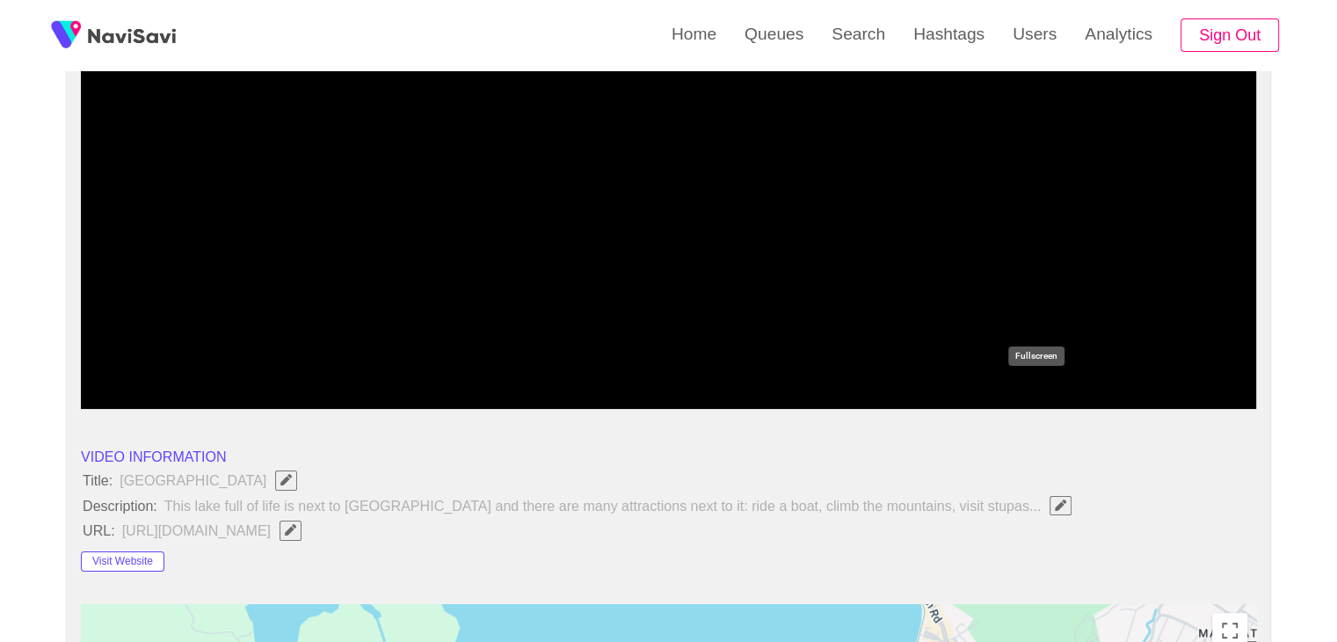
click at [1033, 396] on icon "add" at bounding box center [1035, 393] width 146 height 21
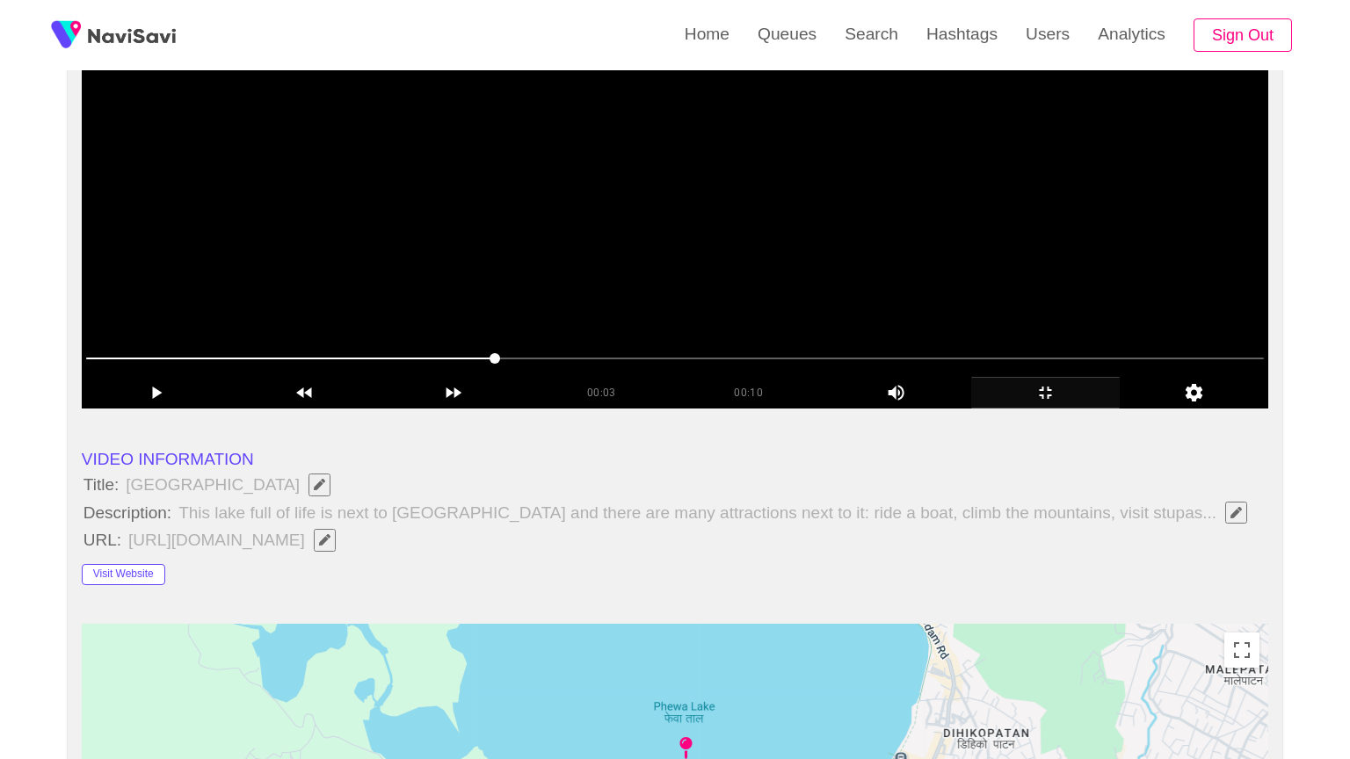
click at [1036, 409] on video at bounding box center [675, 188] width 1187 height 439
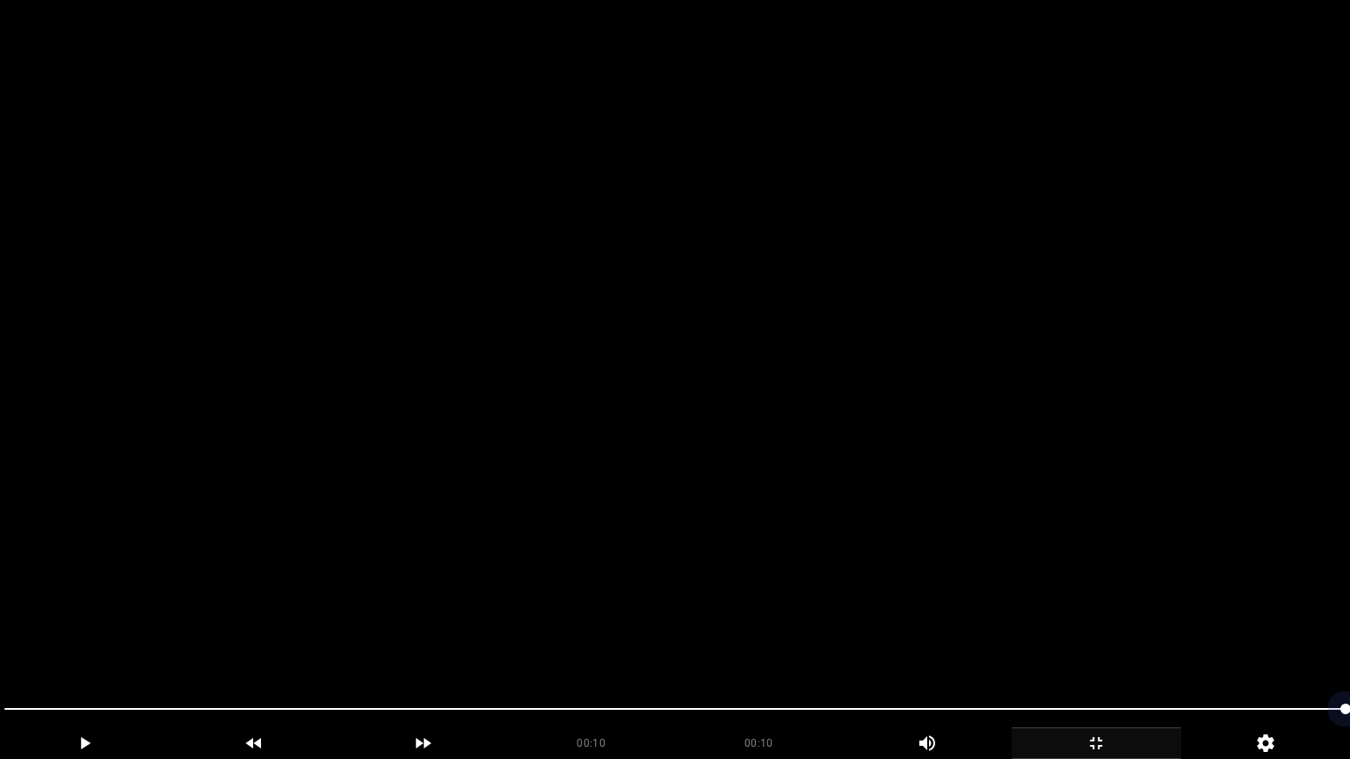
drag, startPoint x: 24, startPoint y: 703, endPoint x: 0, endPoint y: 683, distance: 31.2
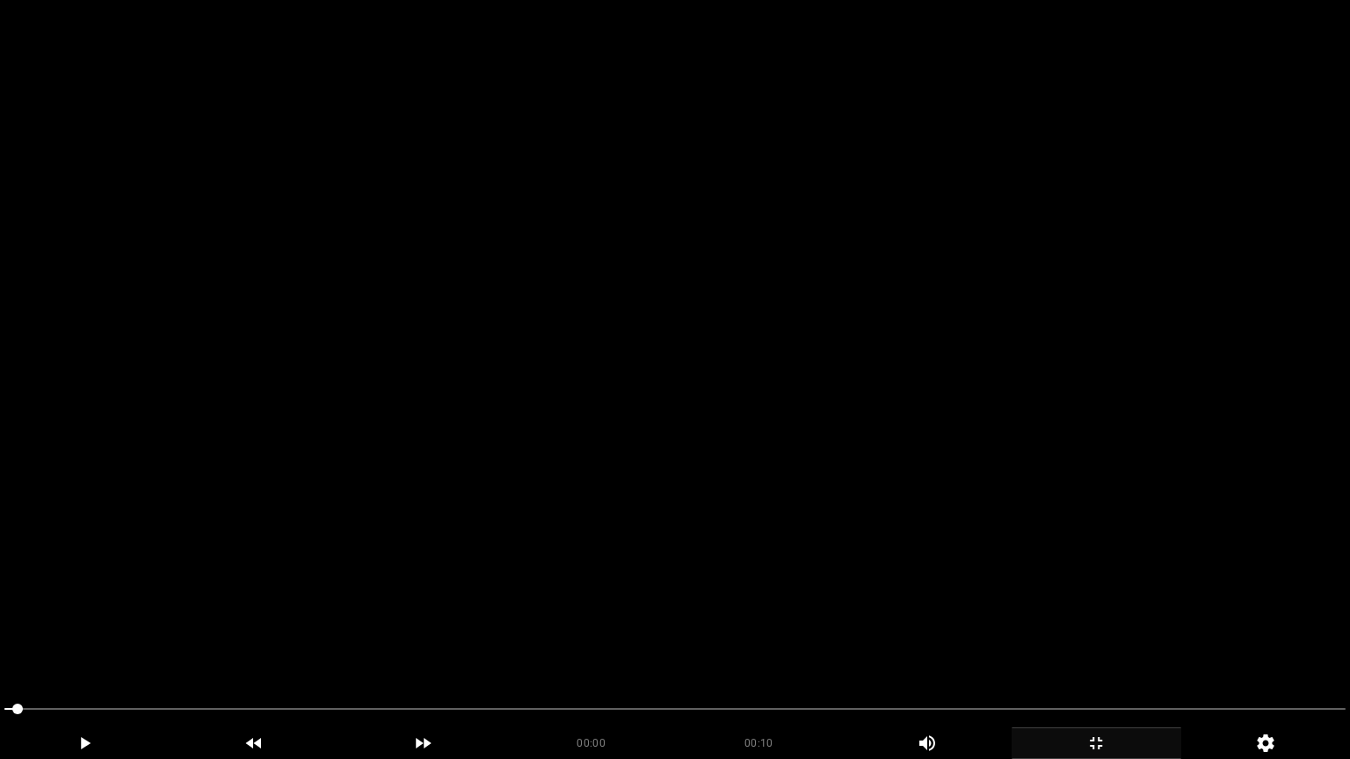
click at [542, 620] on video at bounding box center [675, 379] width 1350 height 759
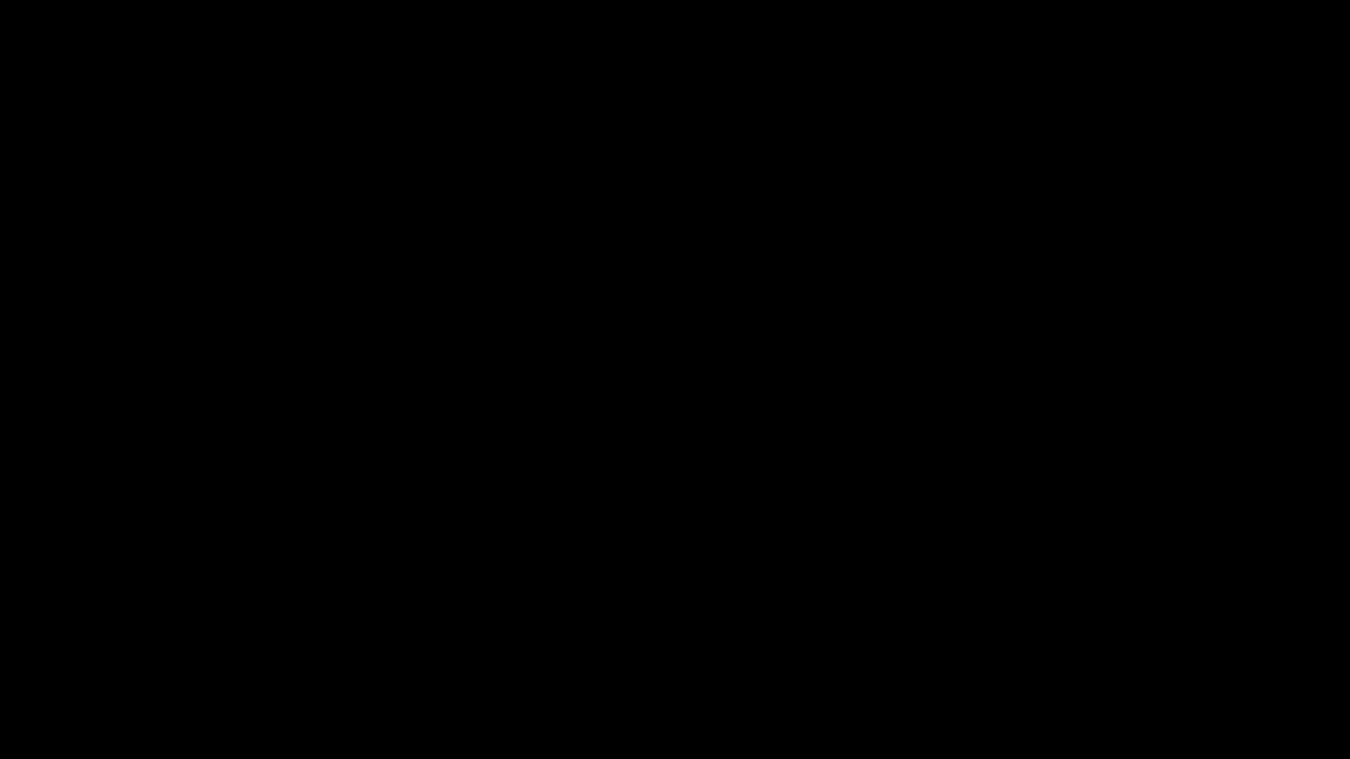
click at [1114, 641] on icon "add" at bounding box center [1096, 743] width 168 height 21
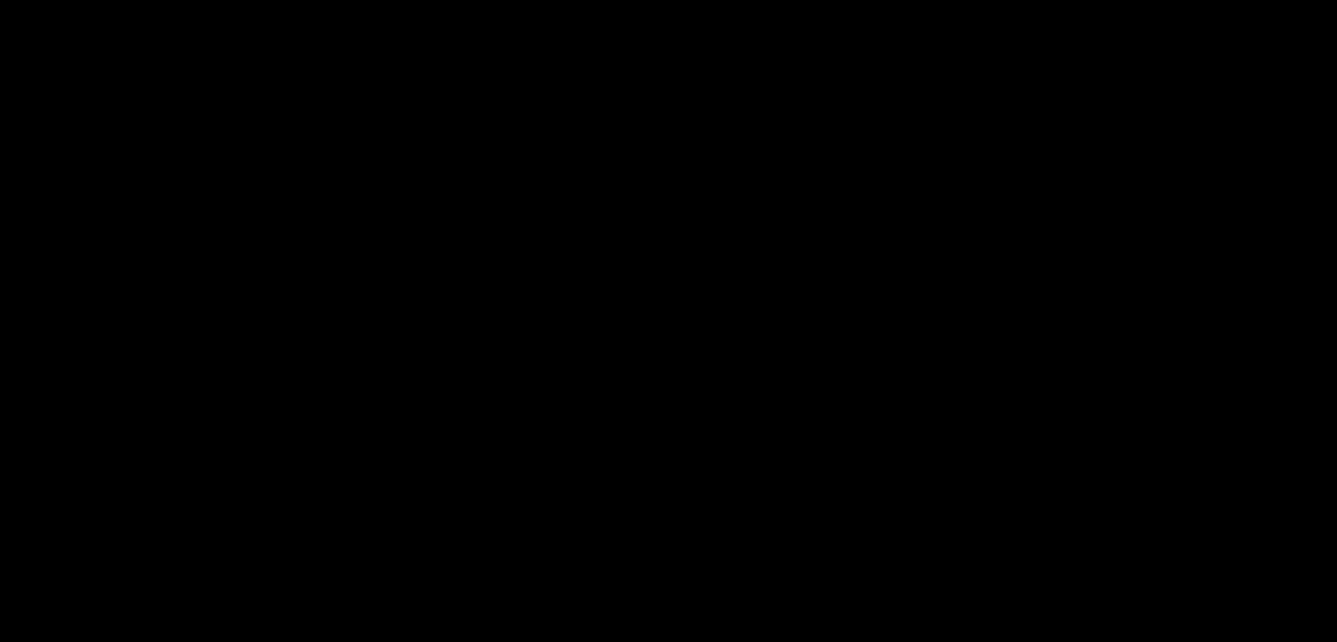
scroll to position [1051, 0]
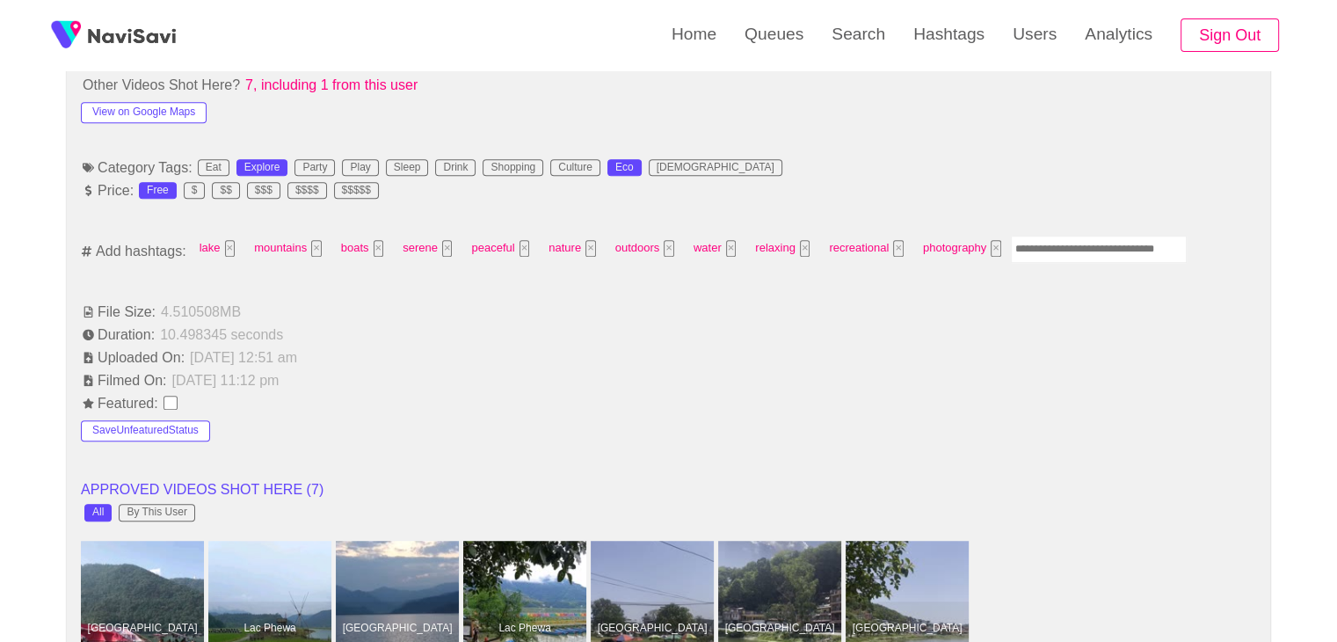
click at [1054, 243] on input "Enter tag here and press return" at bounding box center [1099, 249] width 176 height 27
type input "*********"
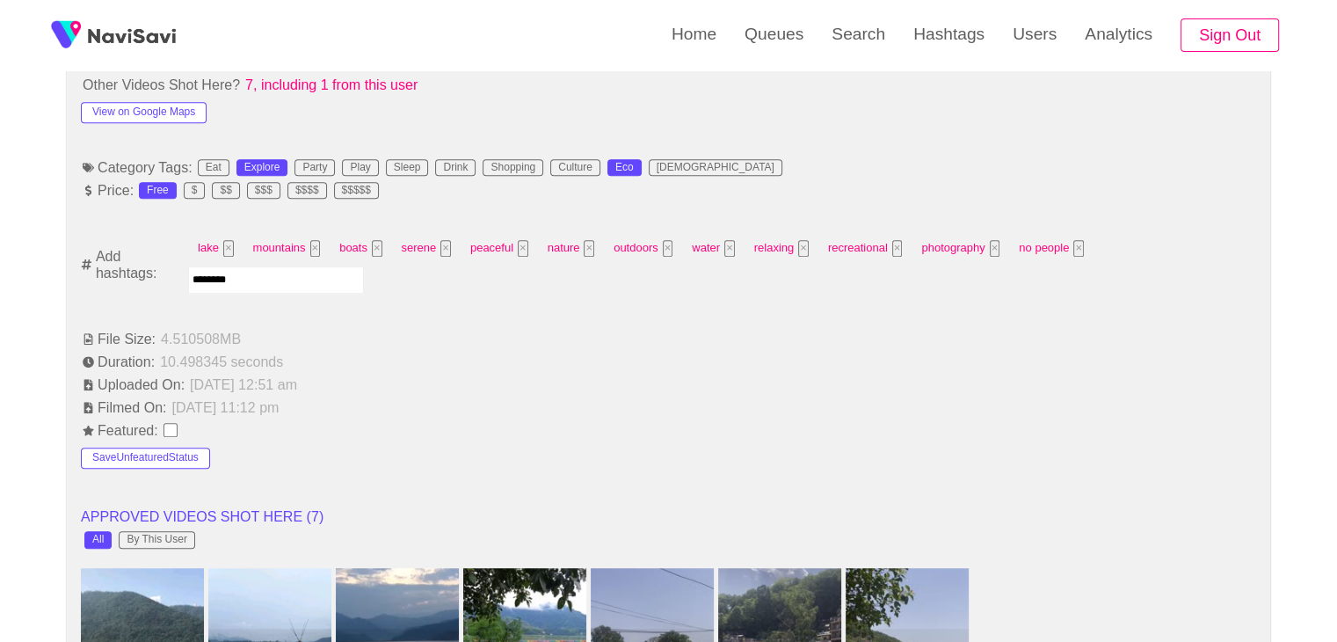
type input "*********"
type input "**********"
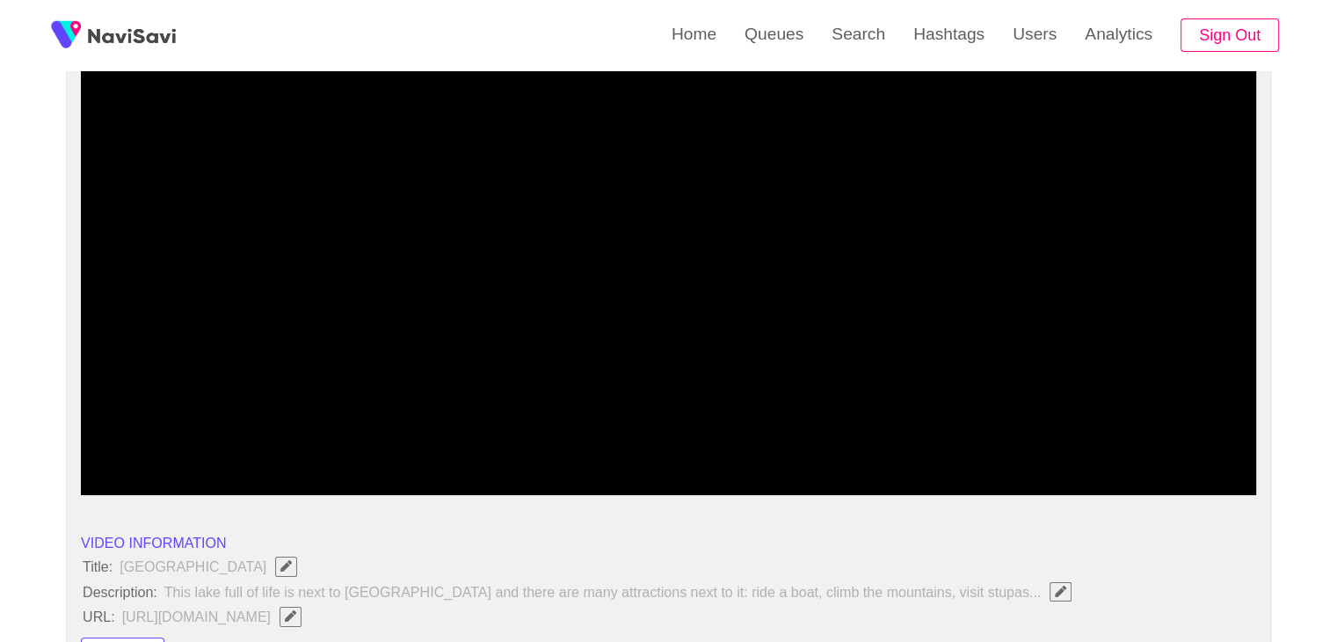
scroll to position [172, 0]
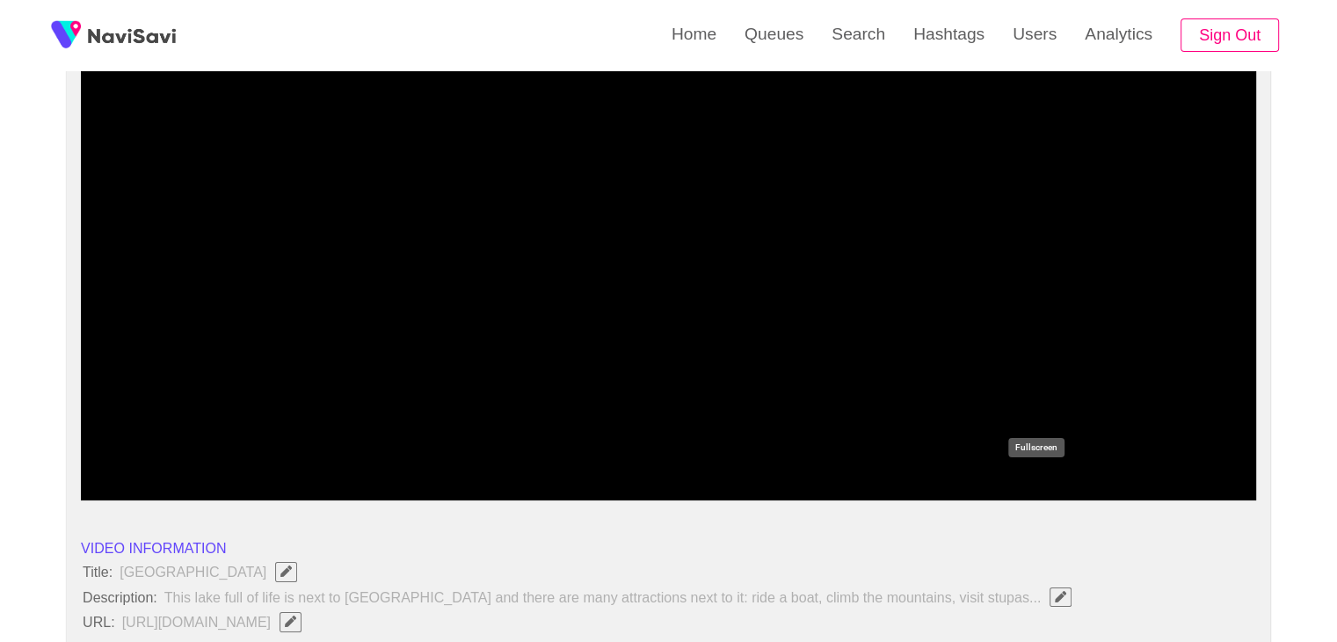
drag, startPoint x: 1026, startPoint y: 483, endPoint x: 821, endPoint y: 527, distance: 209.6
click at [1020, 487] on icon "add" at bounding box center [1035, 485] width 146 height 21
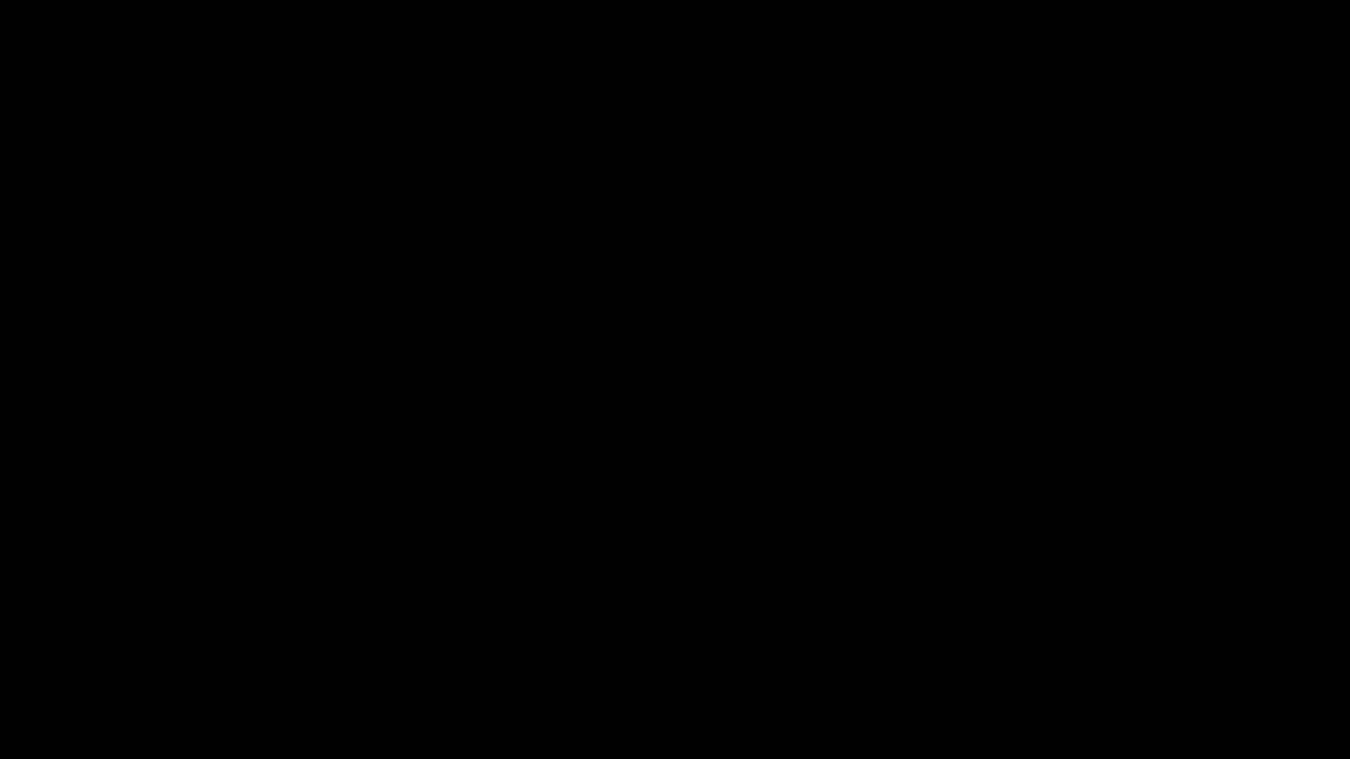
click at [776, 499] on video at bounding box center [675, 379] width 1350 height 759
click at [780, 502] on video at bounding box center [675, 379] width 1350 height 759
click at [782, 503] on video at bounding box center [675, 379] width 1350 height 759
click at [782, 508] on video at bounding box center [675, 379] width 1350 height 759
click at [786, 501] on video at bounding box center [675, 379] width 1350 height 759
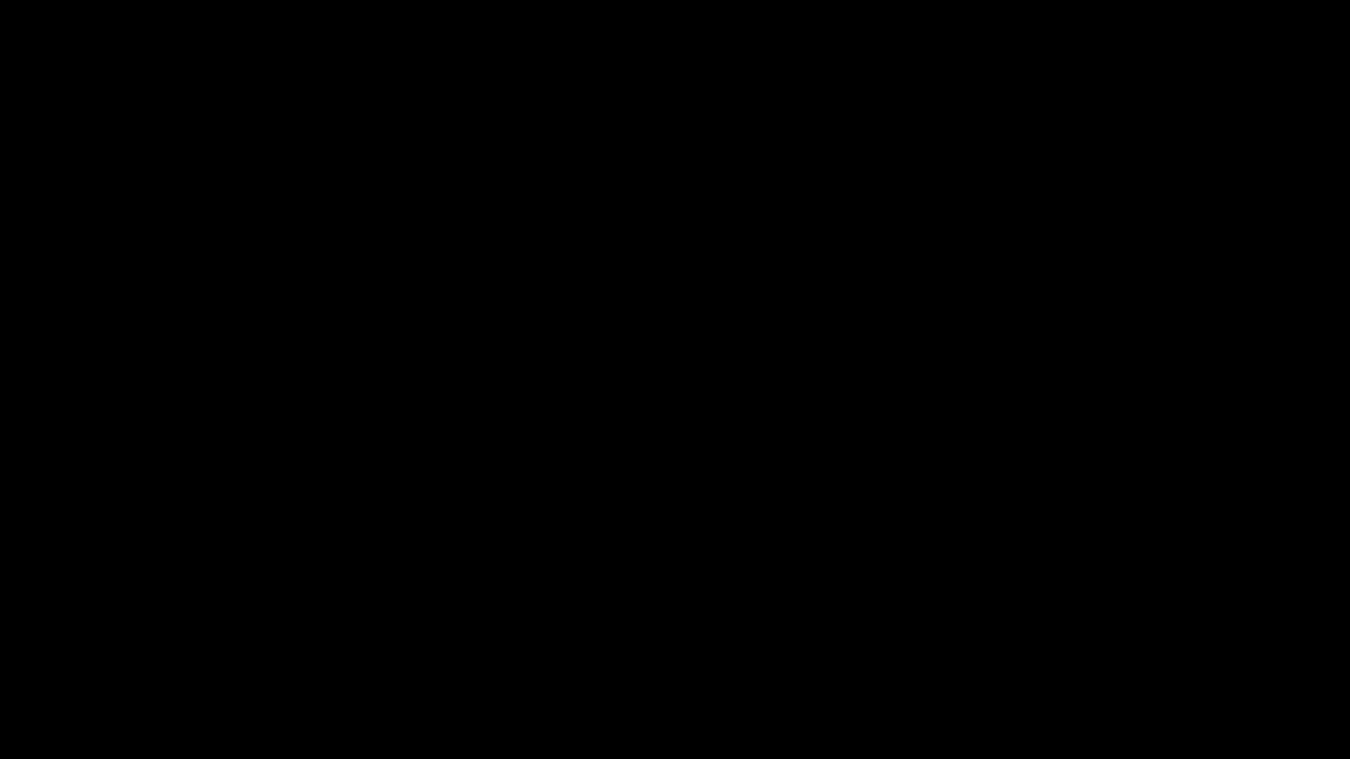
click at [1106, 641] on icon "add" at bounding box center [1096, 743] width 168 height 21
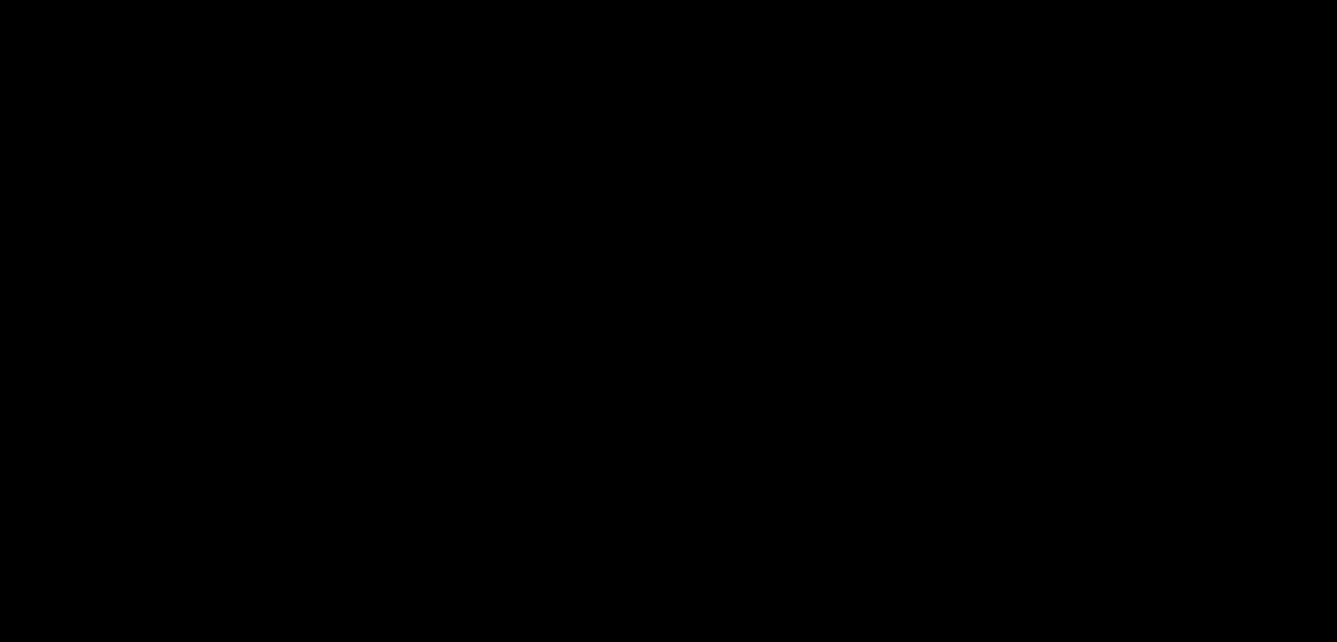
scroll to position [2106, 0]
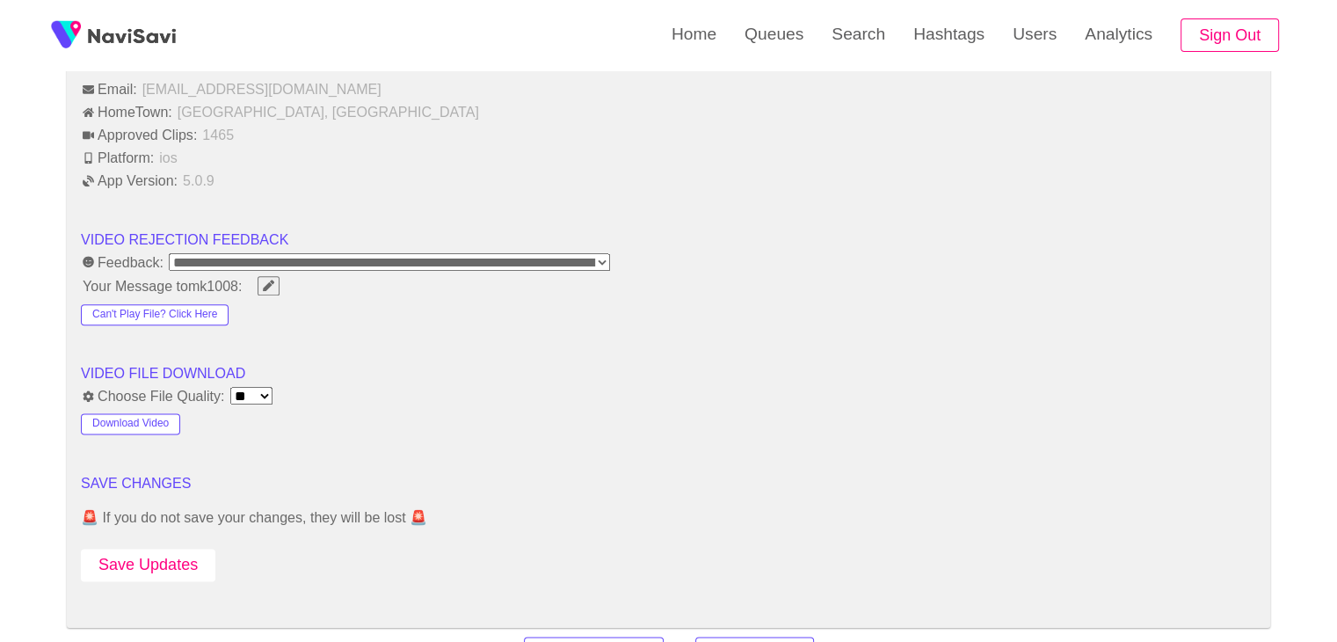
click at [180, 548] on button "Save Updates" at bounding box center [148, 564] width 134 height 33
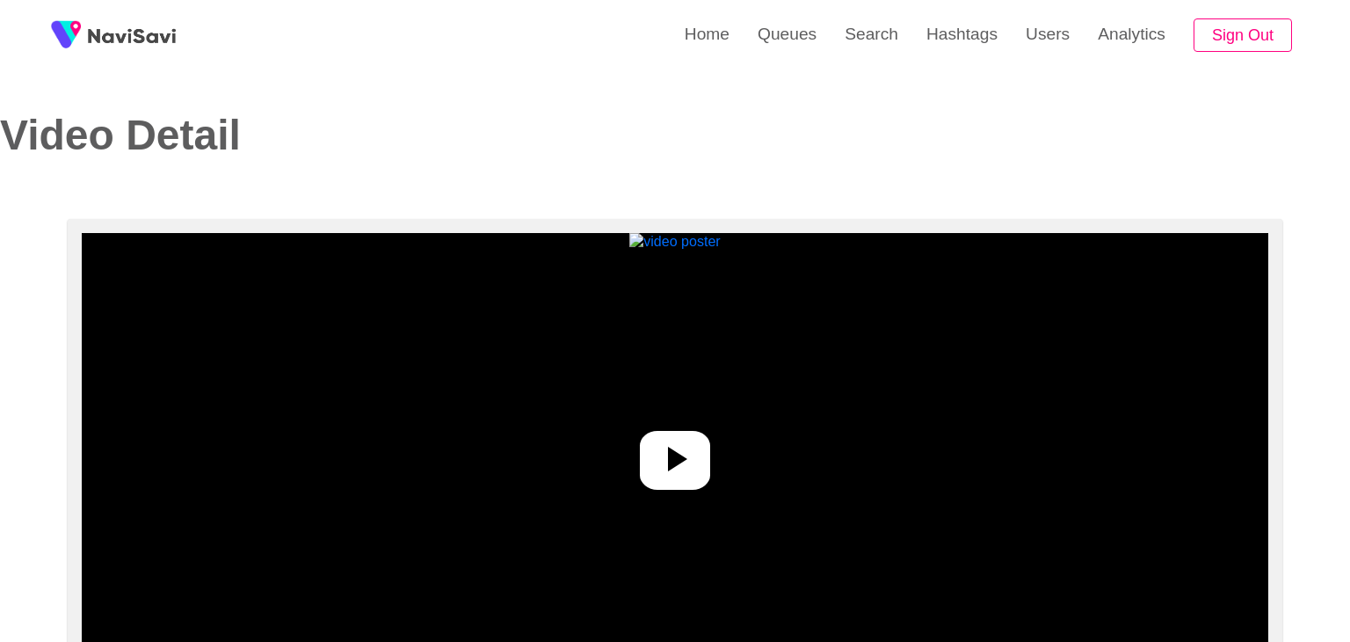
select select "**********"
select select "**"
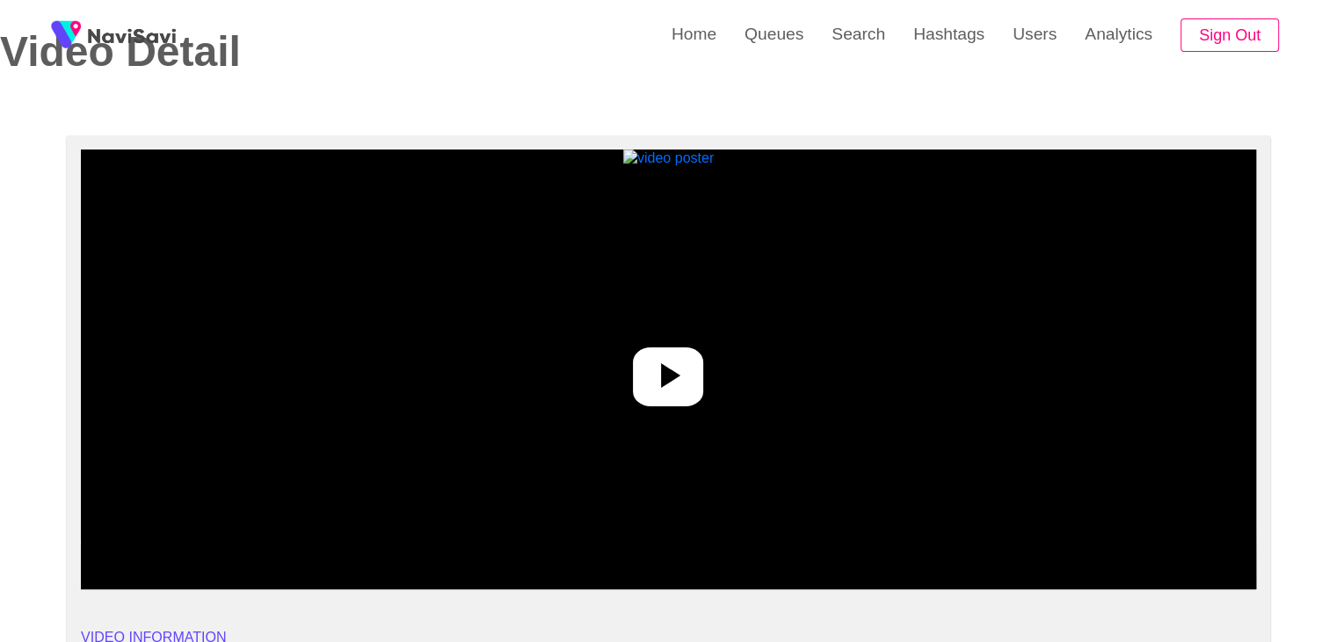
scroll to position [88, 0]
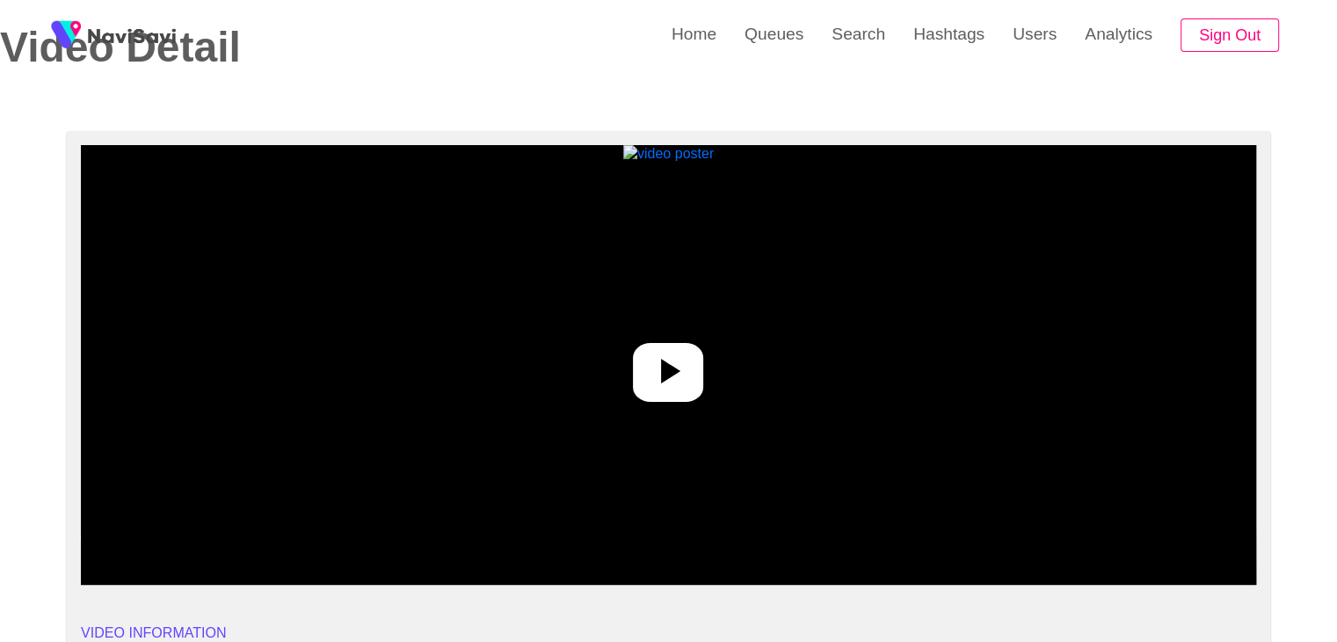
click at [661, 381] on icon at bounding box center [668, 371] width 42 height 42
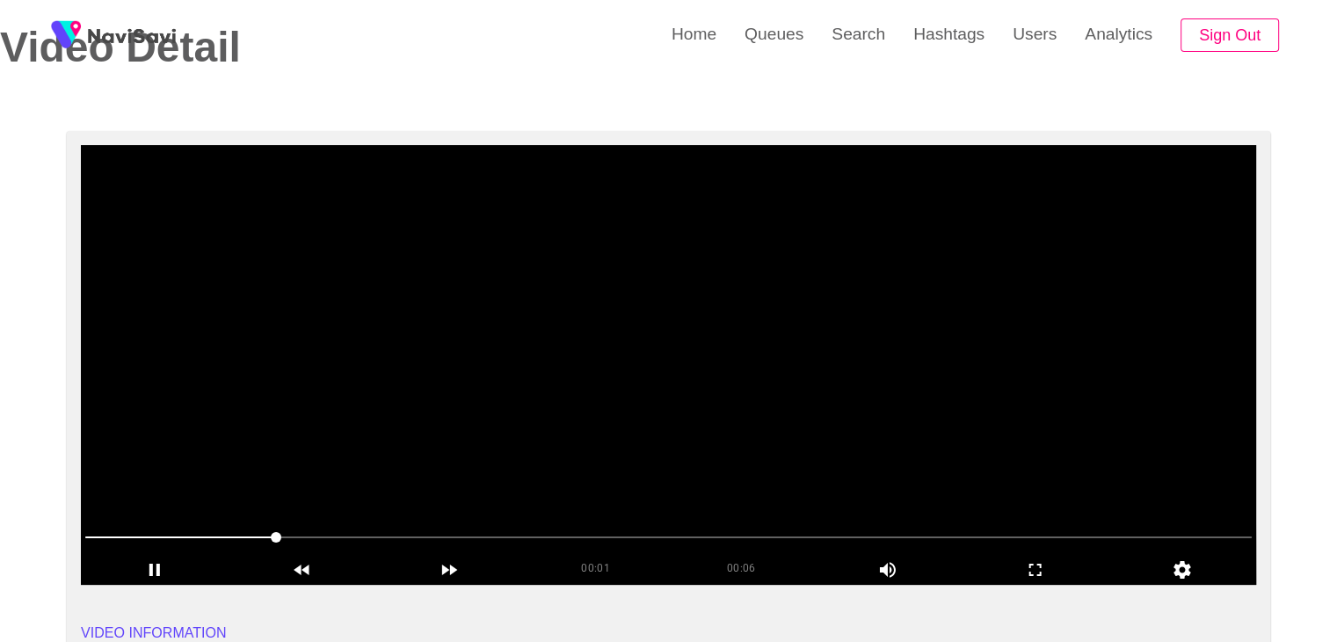
click at [698, 370] on video at bounding box center [668, 364] width 1175 height 439
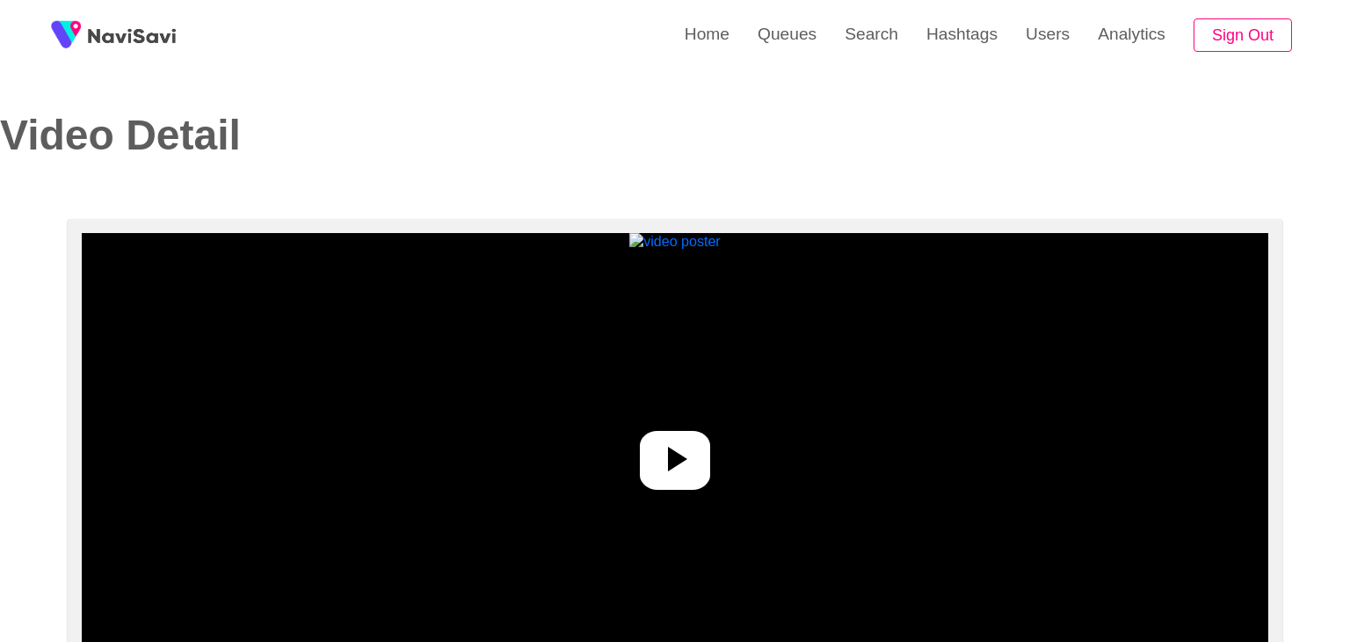
select select "**********"
select select "**"
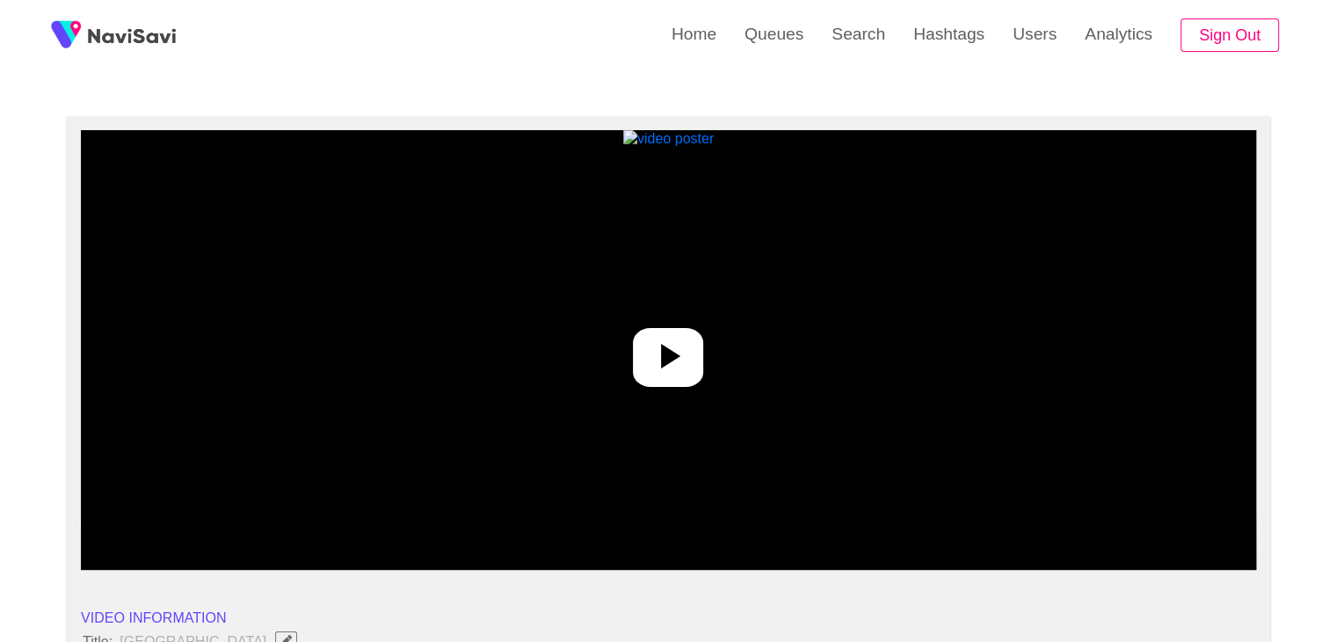
scroll to position [88, 0]
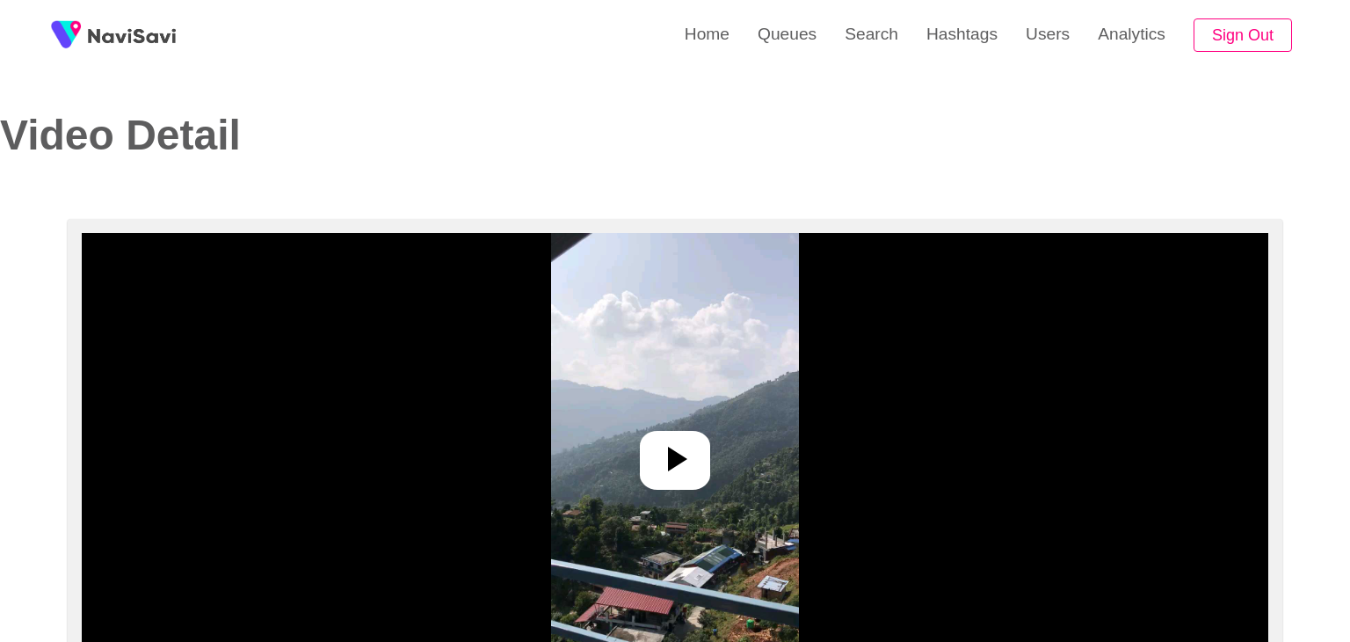
select select "**********"
select select "**"
click at [668, 471] on icon at bounding box center [668, 459] width 42 height 42
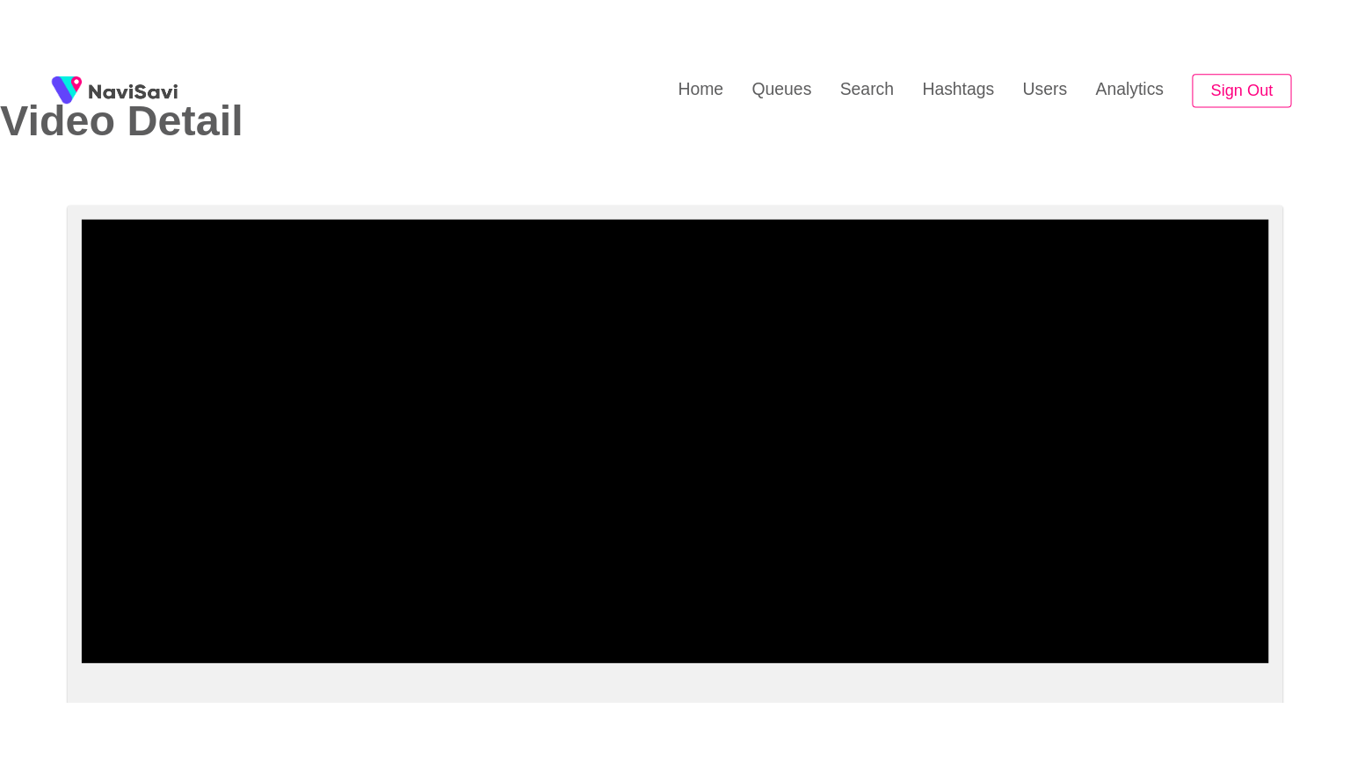
scroll to position [264, 0]
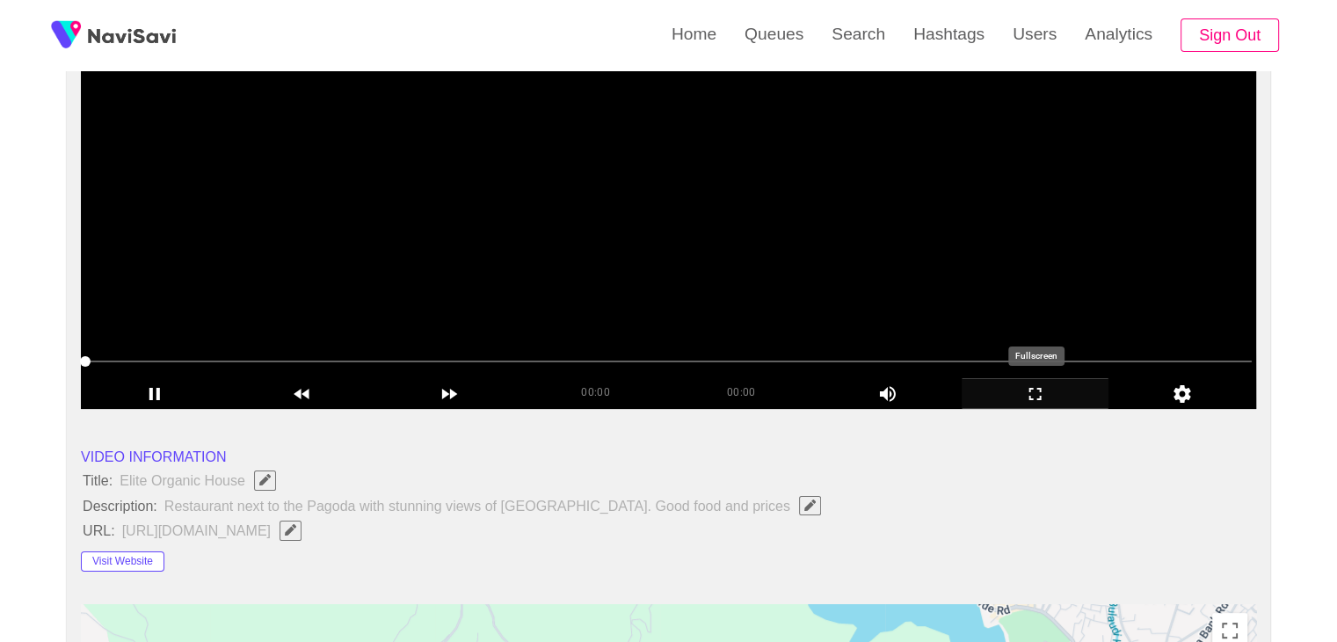
click at [1042, 387] on icon "add" at bounding box center [1035, 393] width 146 height 21
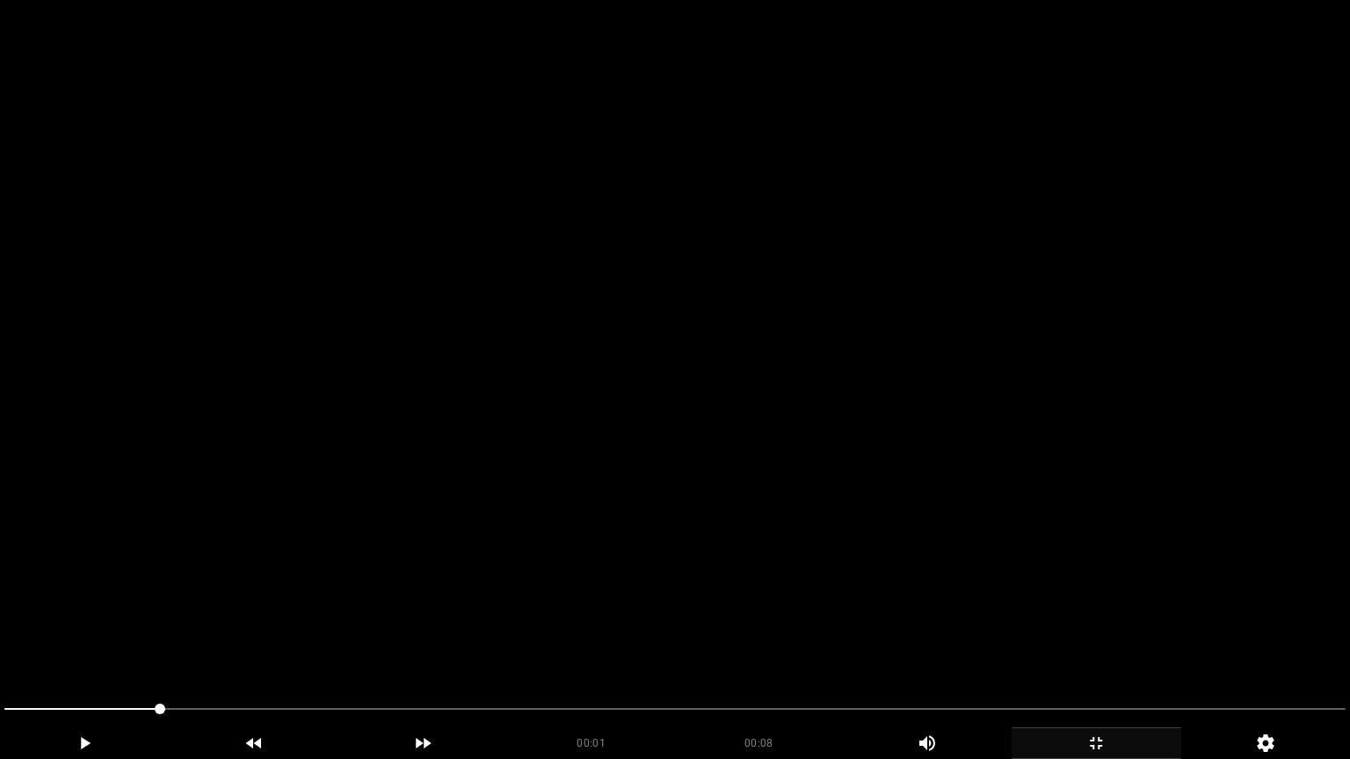
click at [854, 461] on video at bounding box center [675, 379] width 1350 height 759
click at [866, 464] on video at bounding box center [675, 379] width 1350 height 759
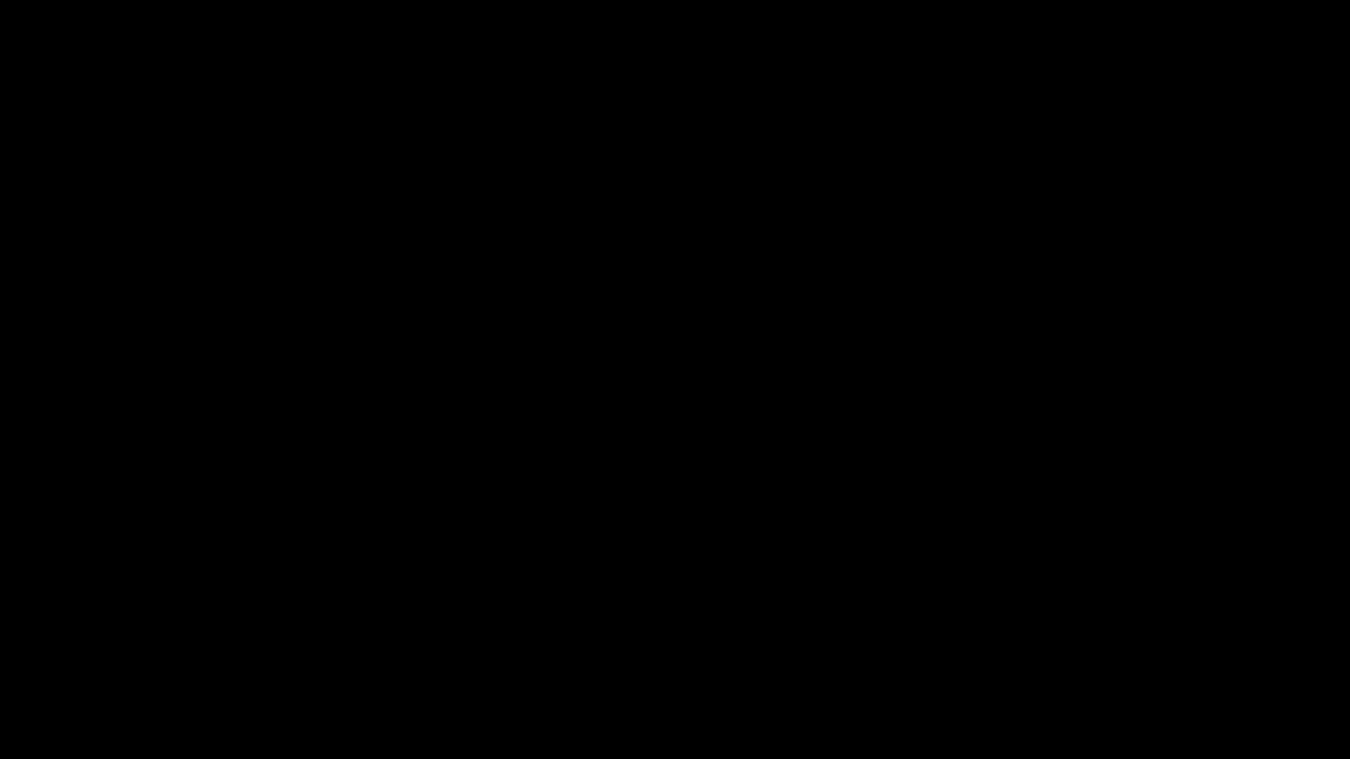
click at [615, 580] on video at bounding box center [675, 379] width 1350 height 759
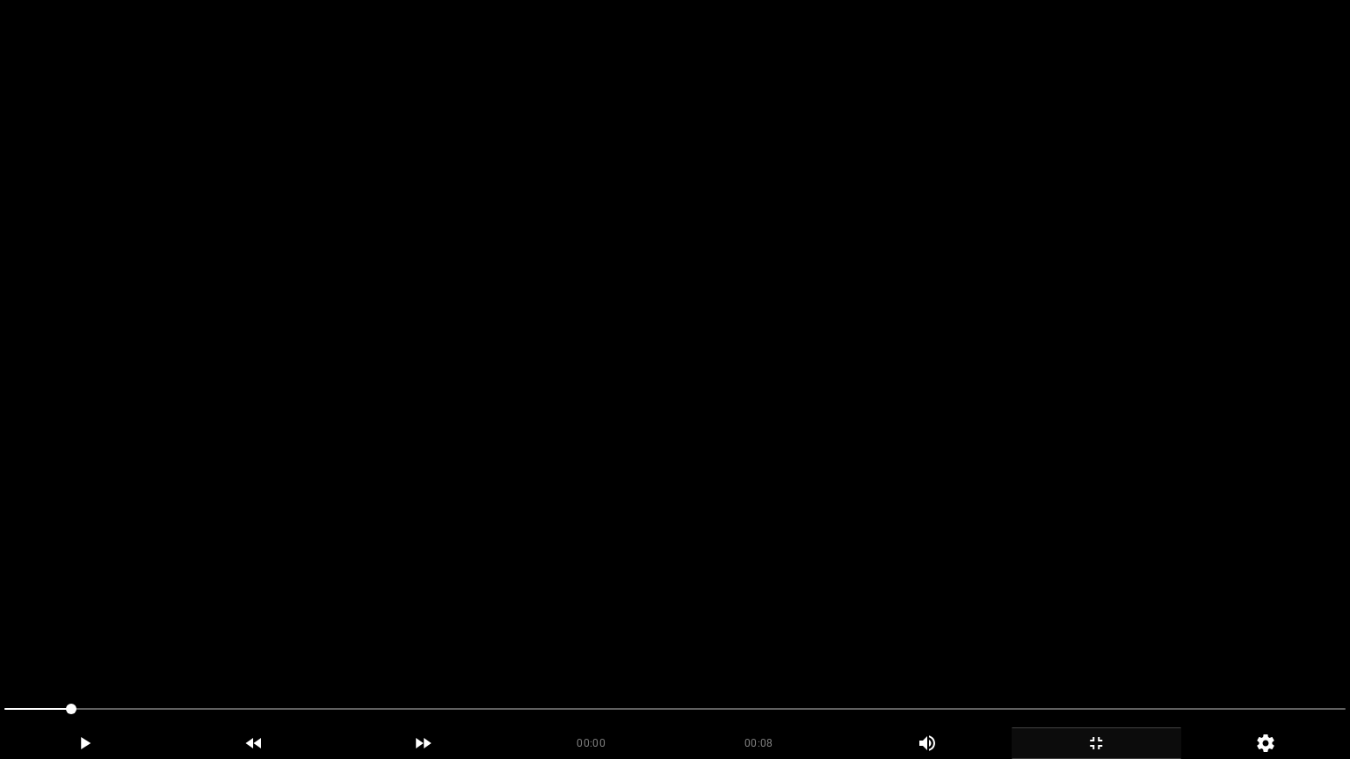
drag, startPoint x: 70, startPoint y: 709, endPoint x: 0, endPoint y: 678, distance: 77.1
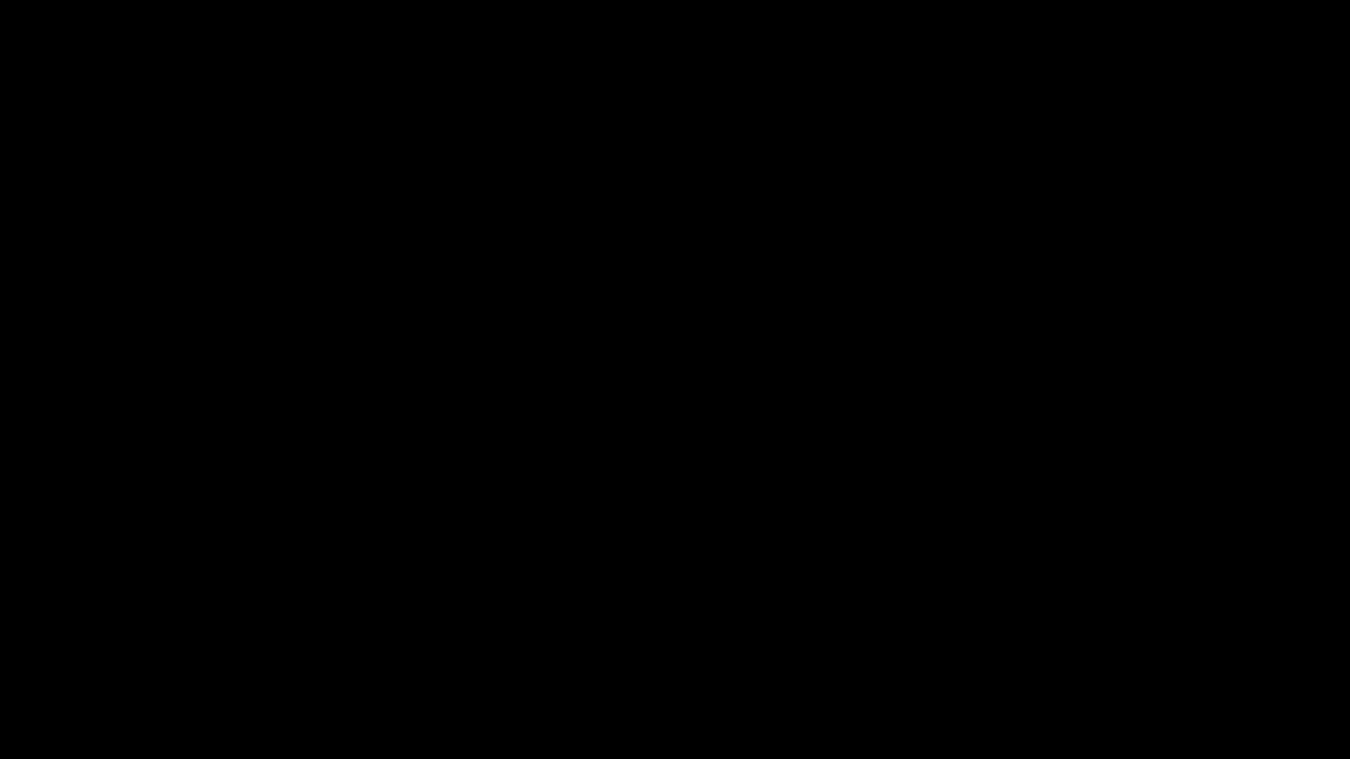
click at [0, 641] on div at bounding box center [674, 711] width 1355 height 47
click at [356, 601] on video at bounding box center [675, 379] width 1350 height 759
click at [424, 584] on video at bounding box center [675, 379] width 1350 height 759
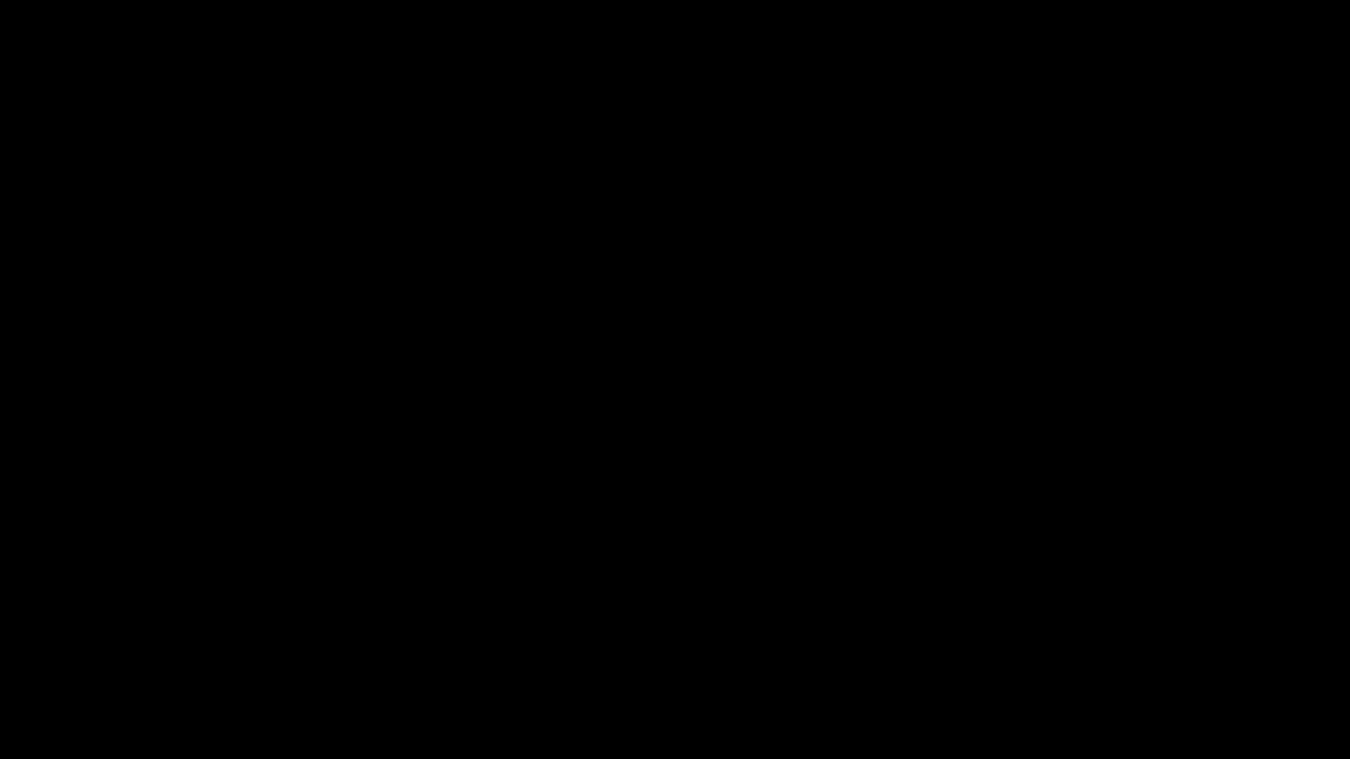
click at [424, 584] on video at bounding box center [675, 379] width 1350 height 759
click at [427, 584] on video at bounding box center [675, 379] width 1350 height 759
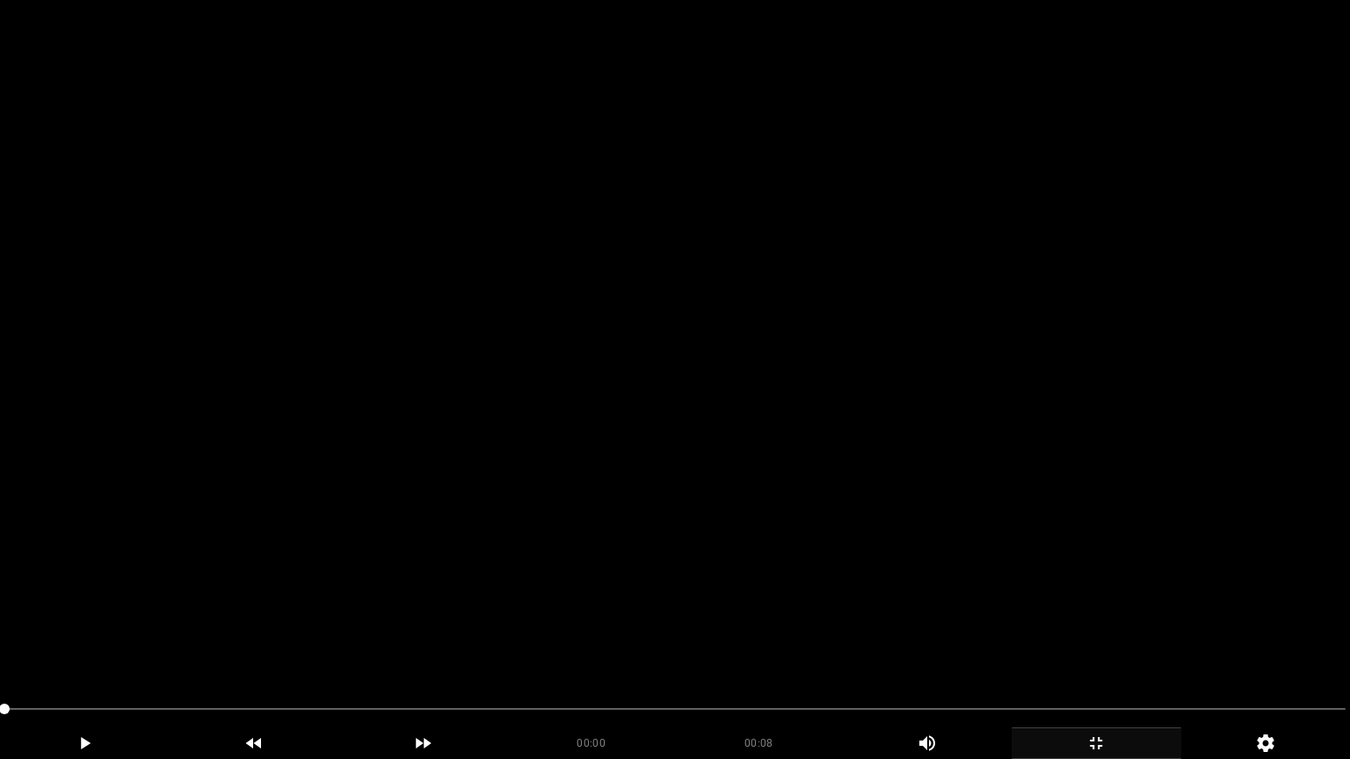
click at [539, 529] on video at bounding box center [675, 379] width 1350 height 759
click at [541, 527] on video at bounding box center [675, 379] width 1350 height 759
click at [658, 356] on video at bounding box center [675, 379] width 1350 height 759
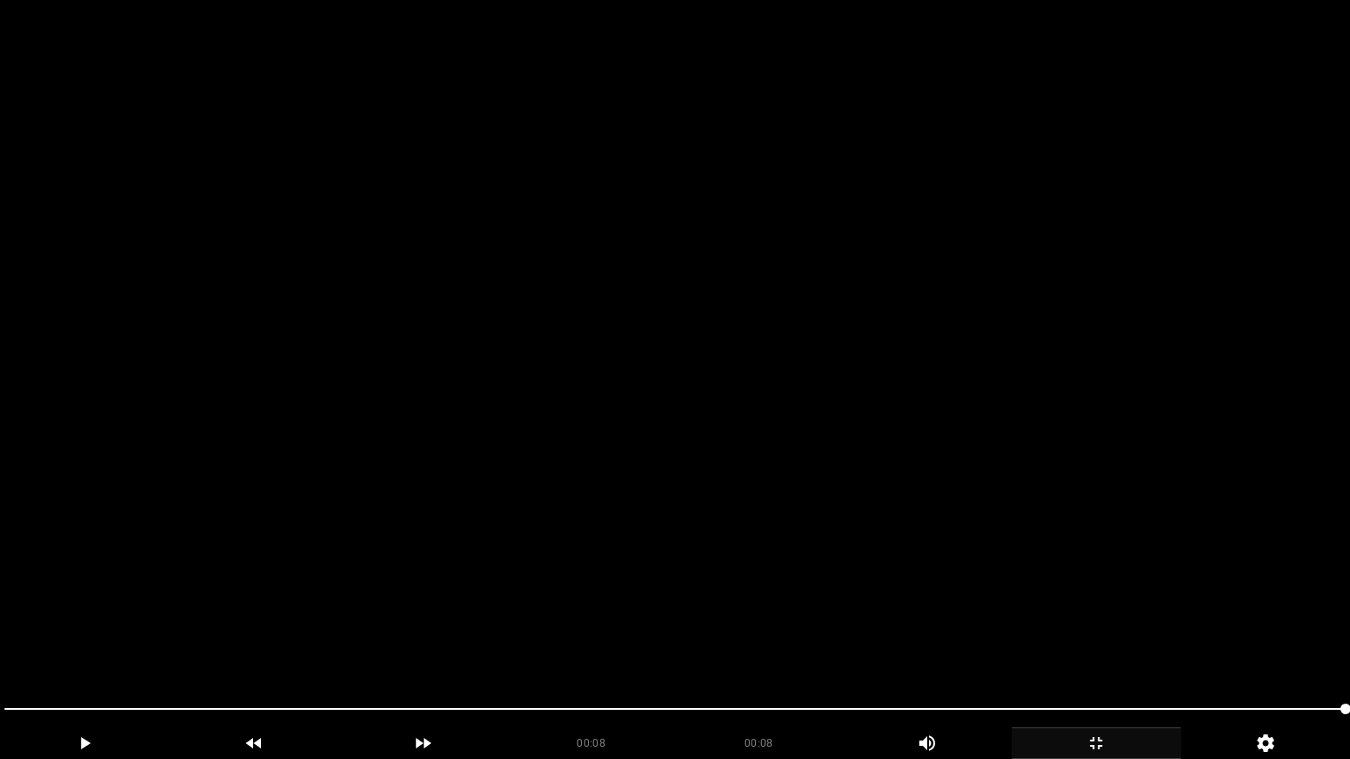
drag, startPoint x: 0, startPoint y: 686, endPoint x: 20, endPoint y: 666, distance: 28.0
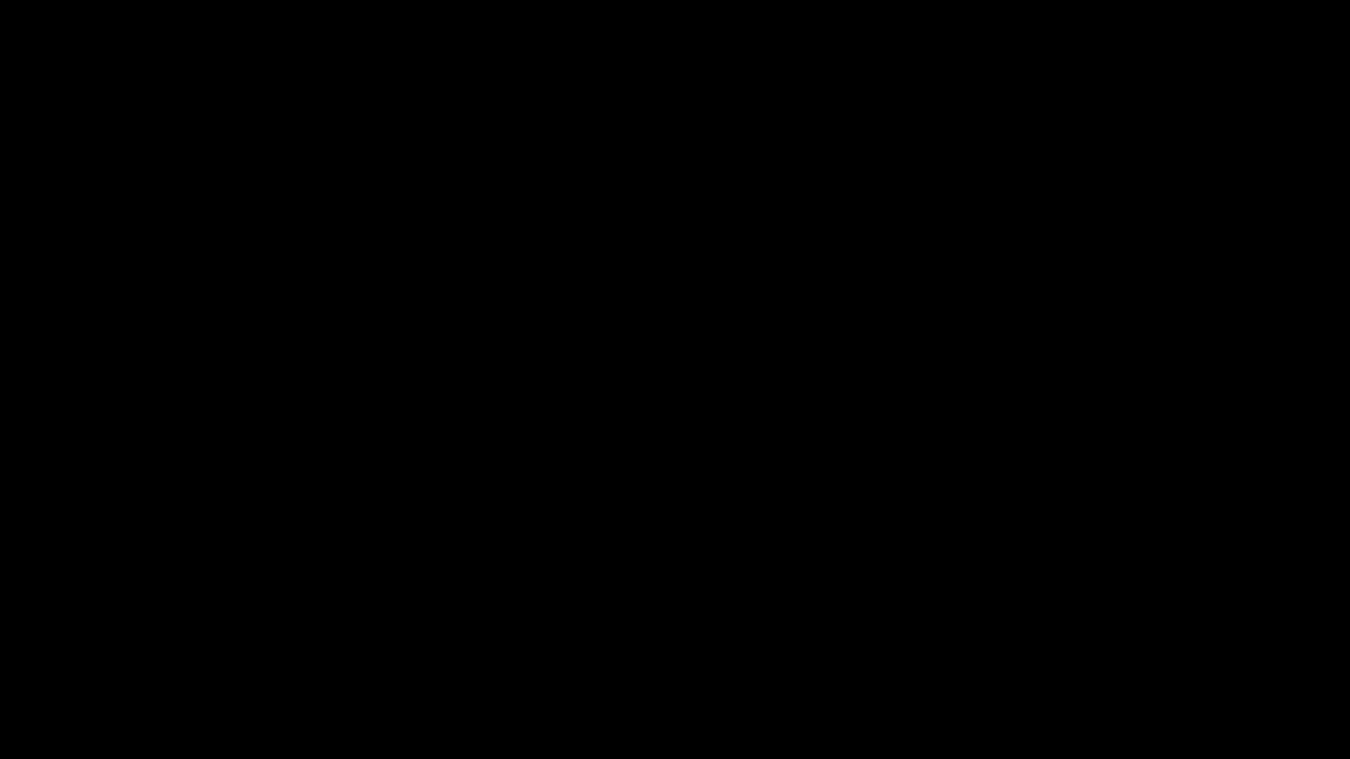
drag, startPoint x: 53, startPoint y: 716, endPoint x: 0, endPoint y: 715, distance: 52.7
click at [0, 641] on div at bounding box center [674, 711] width 1355 height 47
click at [474, 448] on video at bounding box center [675, 379] width 1350 height 759
click at [436, 594] on video at bounding box center [675, 379] width 1350 height 759
click at [446, 590] on video at bounding box center [675, 379] width 1350 height 759
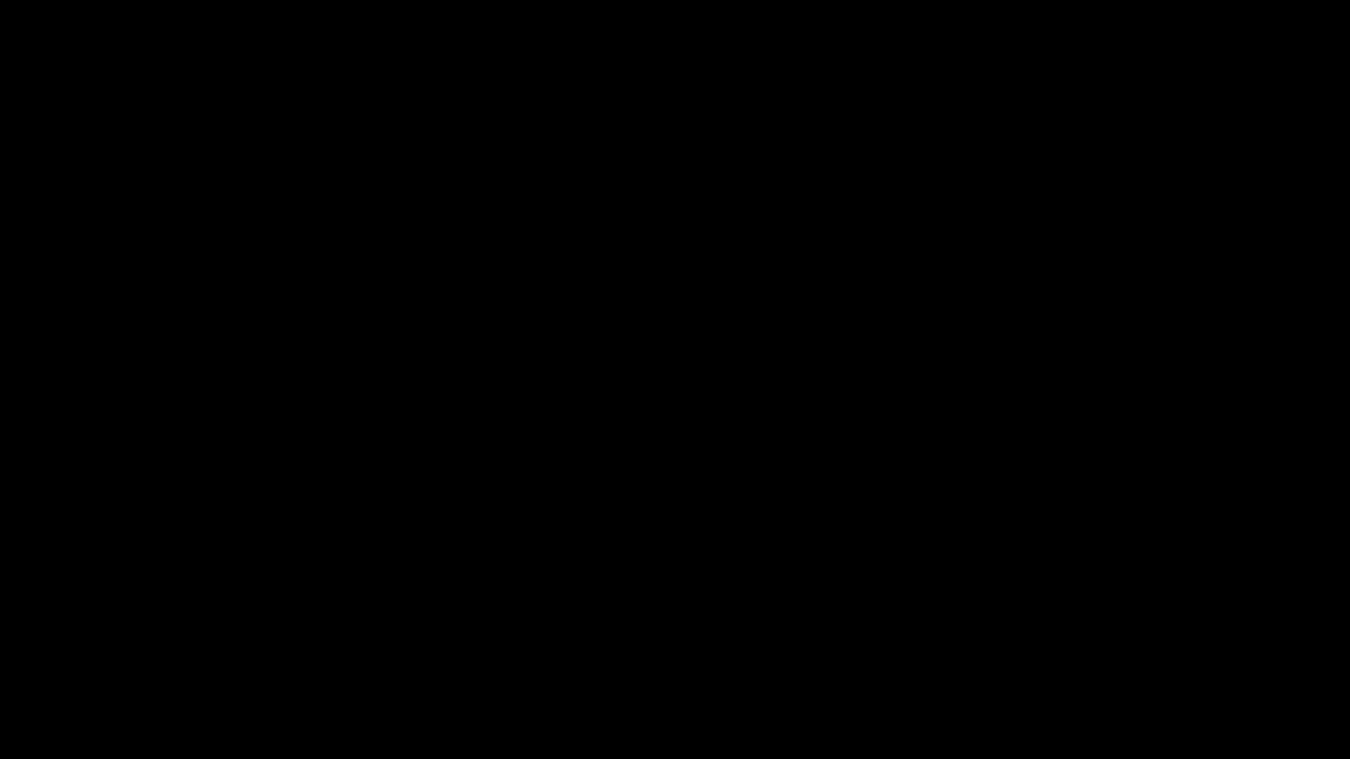
click at [450, 587] on video at bounding box center [675, 379] width 1350 height 759
drag, startPoint x: 0, startPoint y: 711, endPoint x: 2, endPoint y: 682, distance: 29.1
click at [91, 641] on icon "add" at bounding box center [85, 743] width 168 height 21
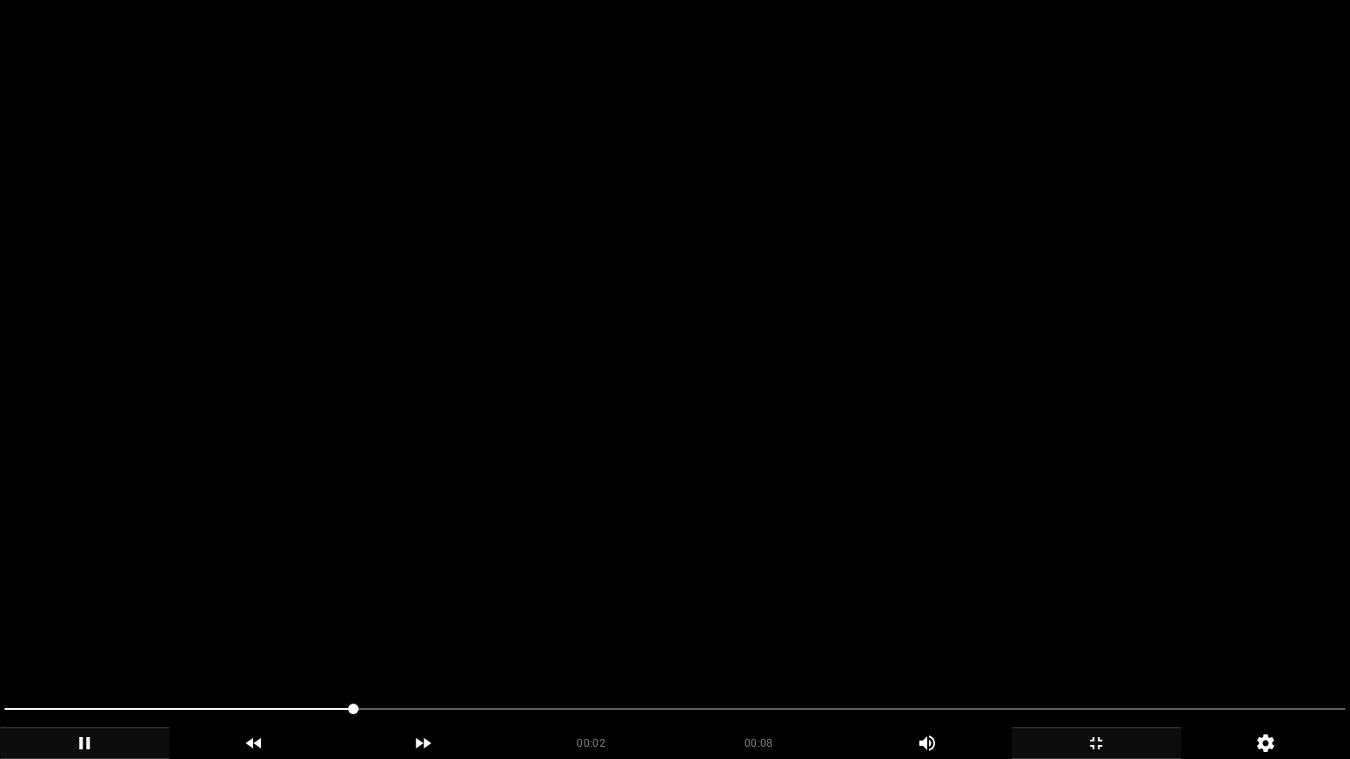
click at [686, 556] on video at bounding box center [675, 379] width 1350 height 759
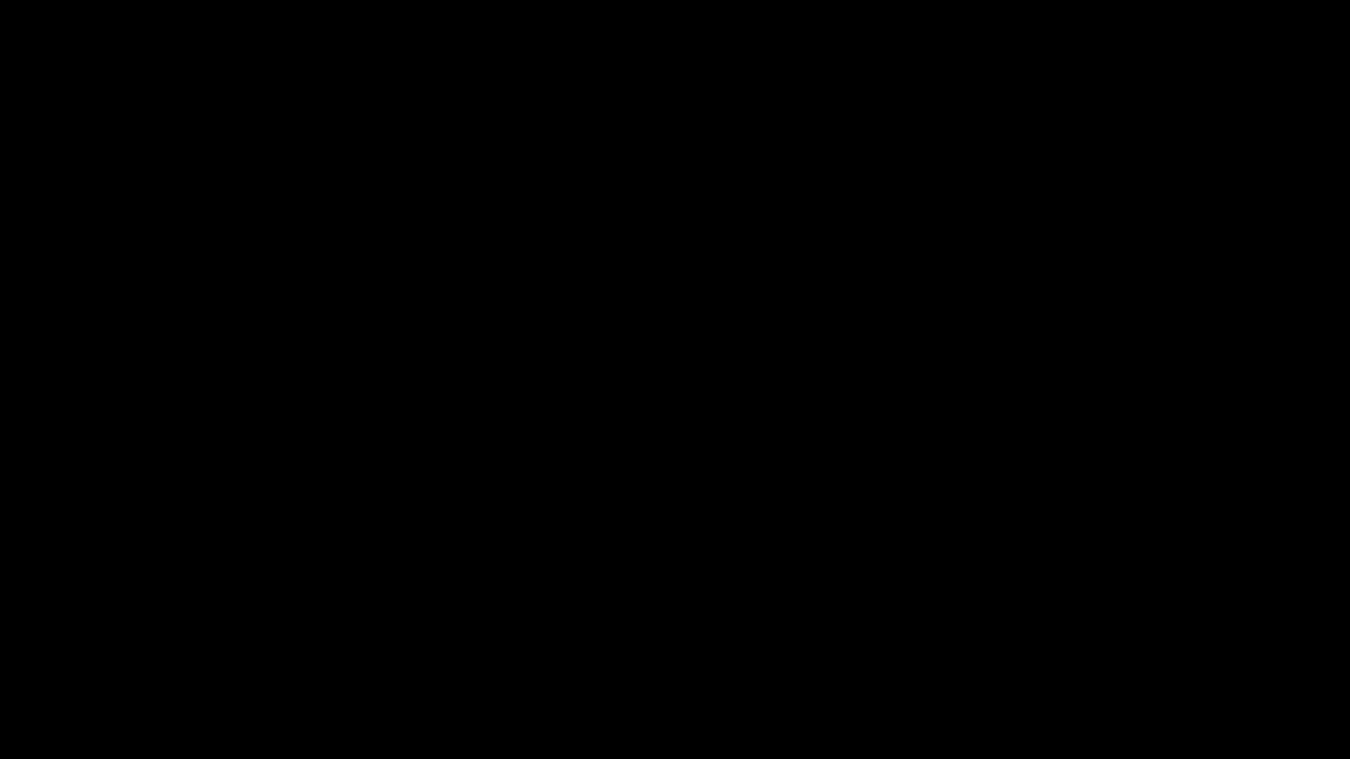
click at [1092, 641] on icon "add" at bounding box center [1096, 743] width 168 height 21
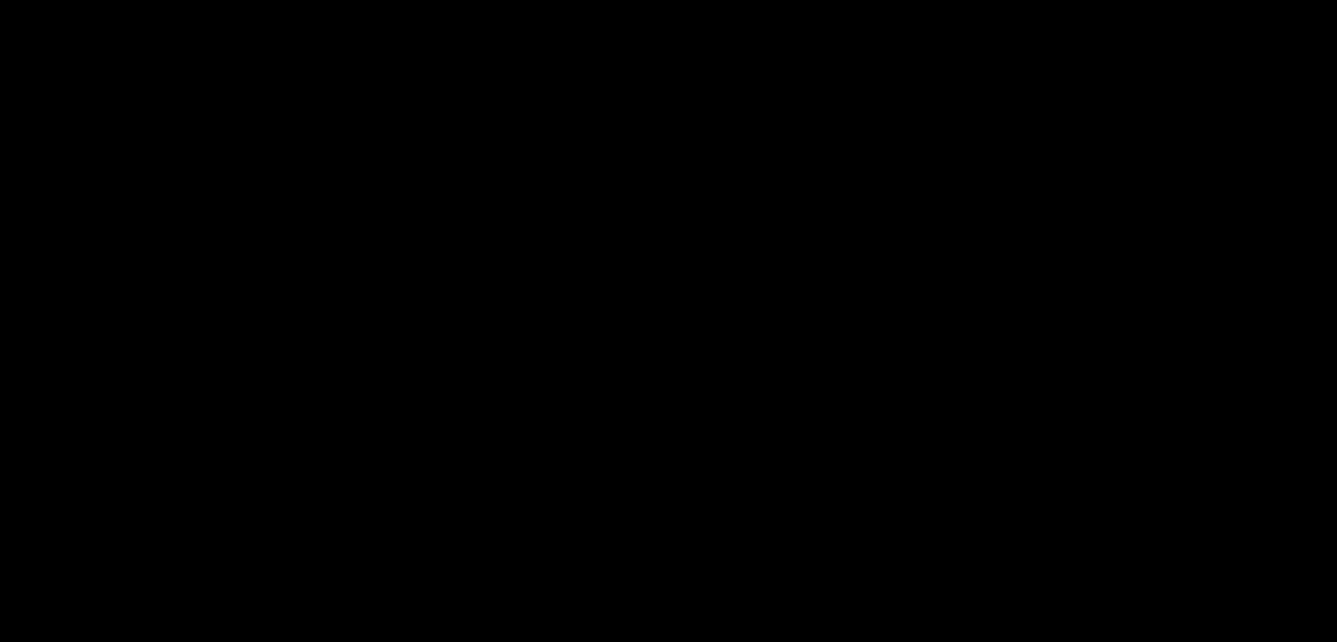
scroll to position [700, 0]
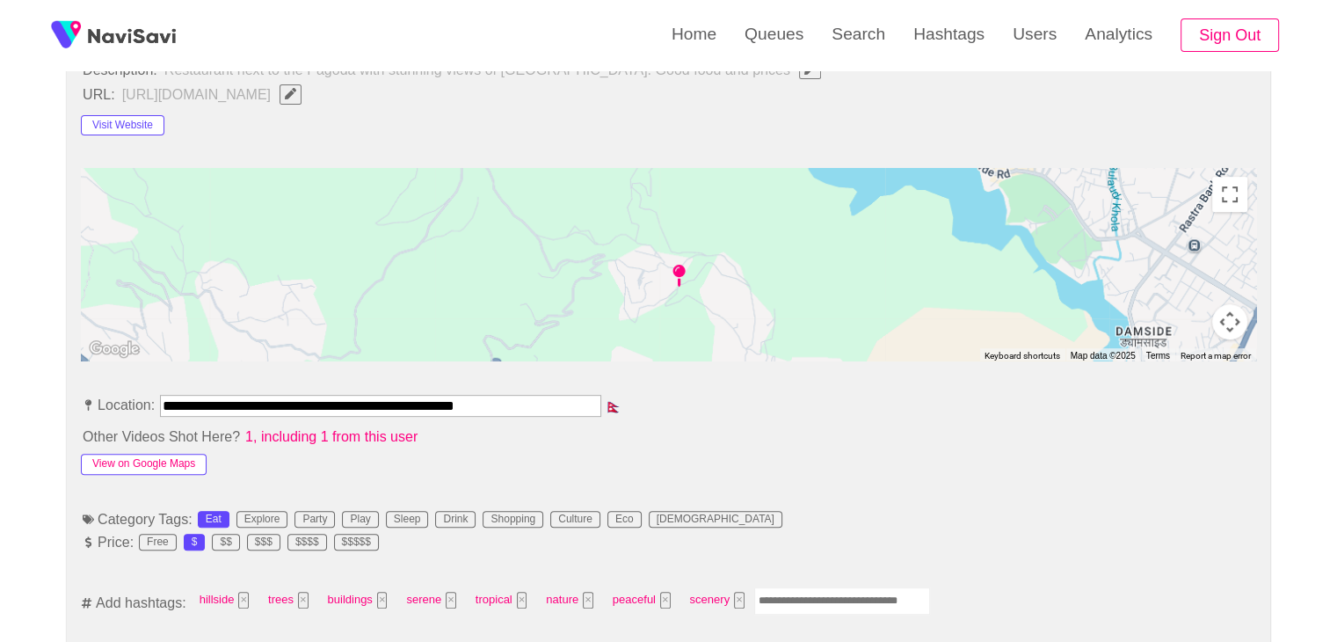
click at [179, 455] on button "View on Google Maps" at bounding box center [144, 464] width 126 height 21
drag, startPoint x: 559, startPoint y: 403, endPoint x: 0, endPoint y: 339, distance: 562.6
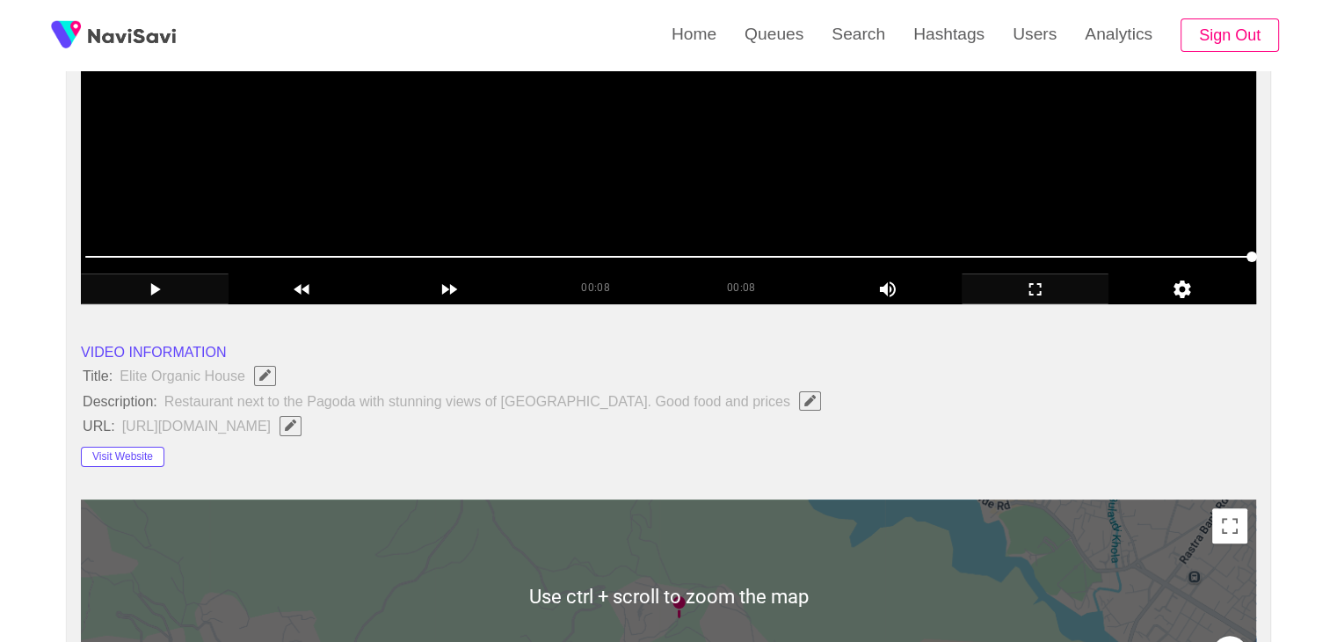
scroll to position [348, 0]
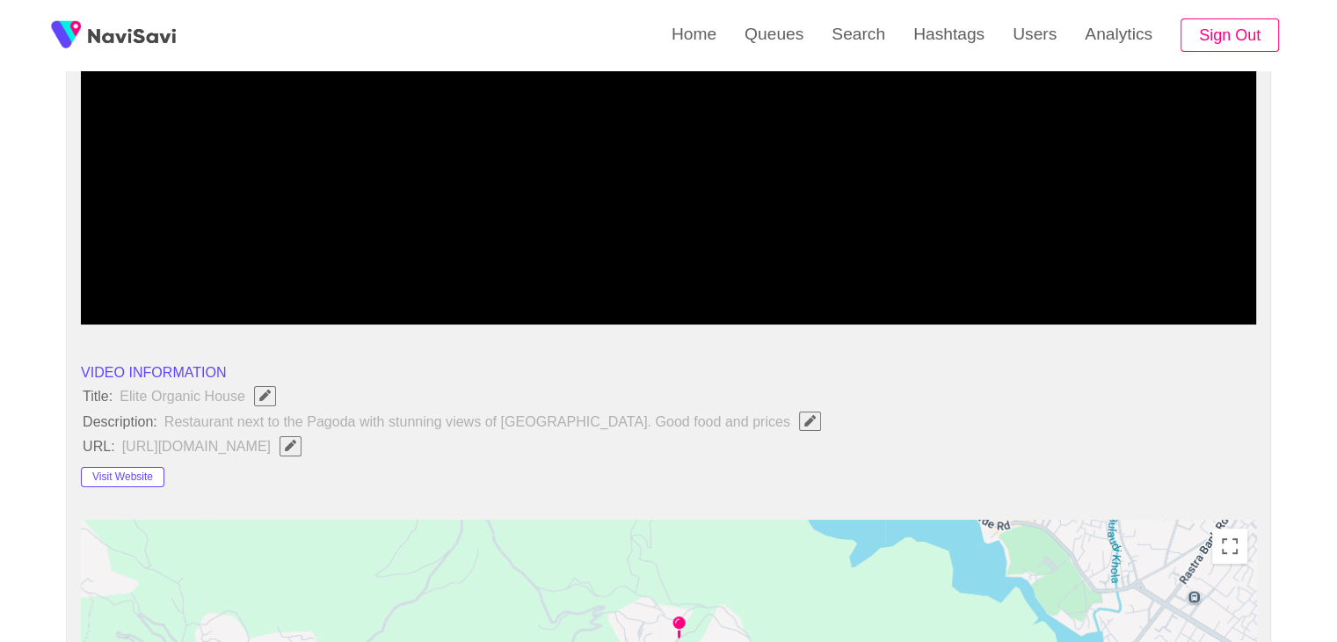
click at [301, 447] on button "button" at bounding box center [290, 445] width 22 height 19
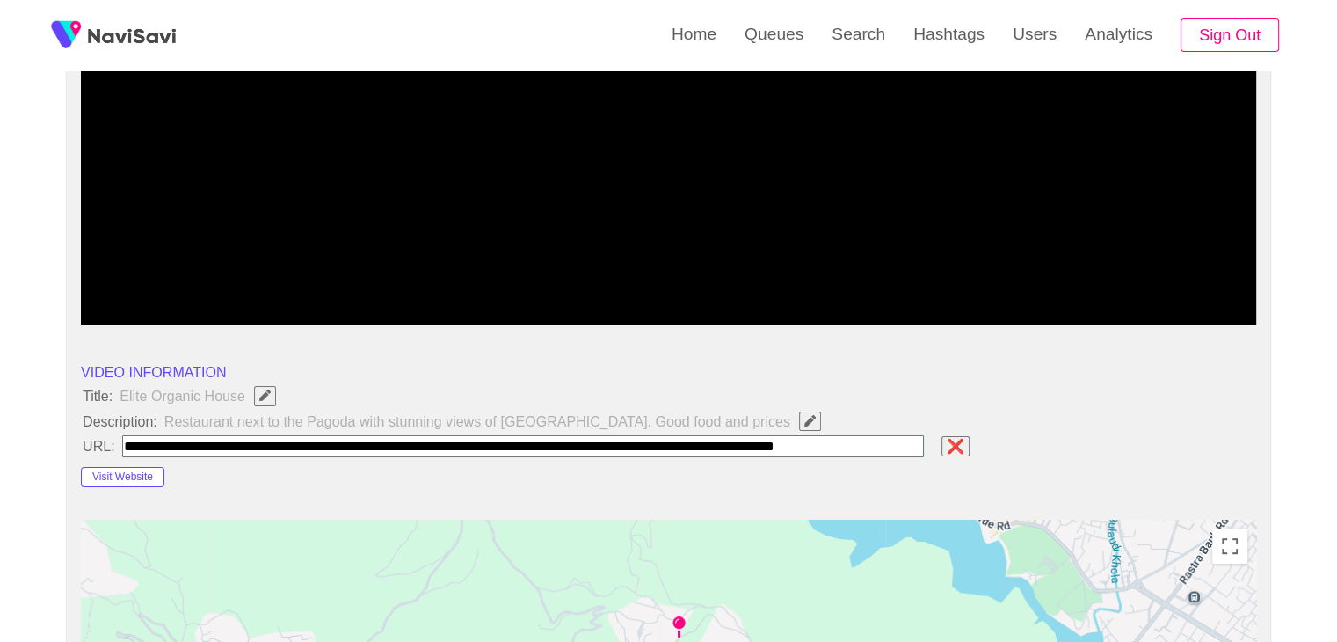
scroll to position [0, 68]
type input "**********"
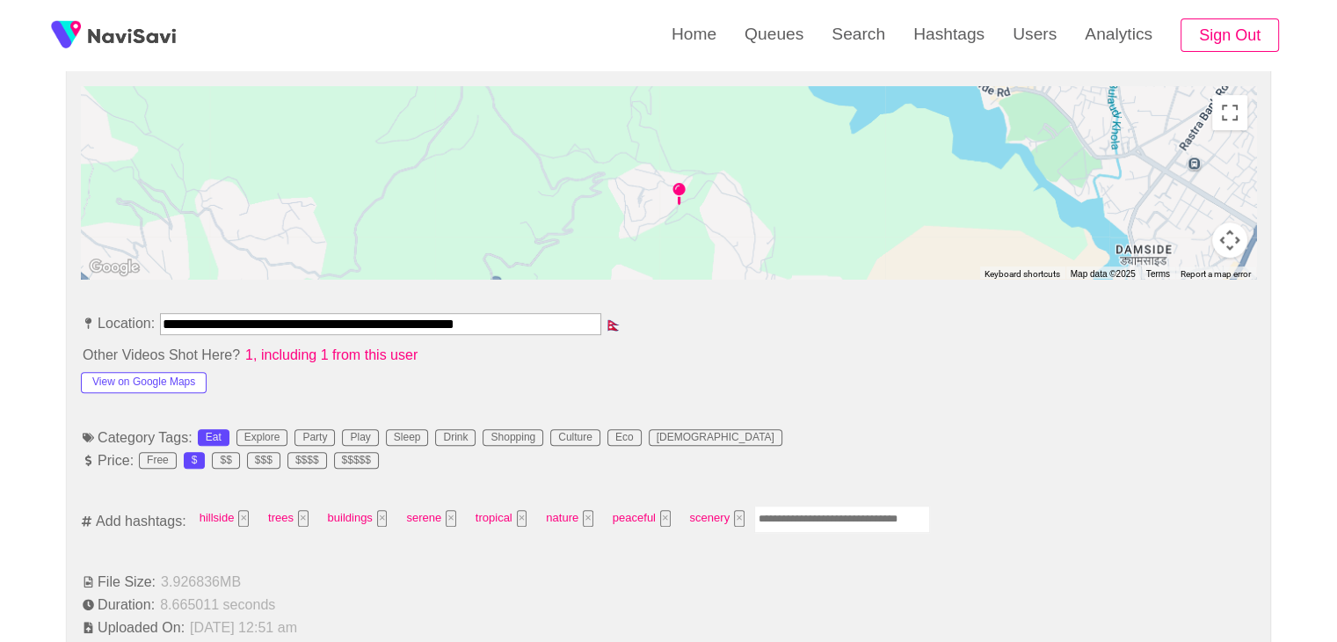
scroll to position [787, 0]
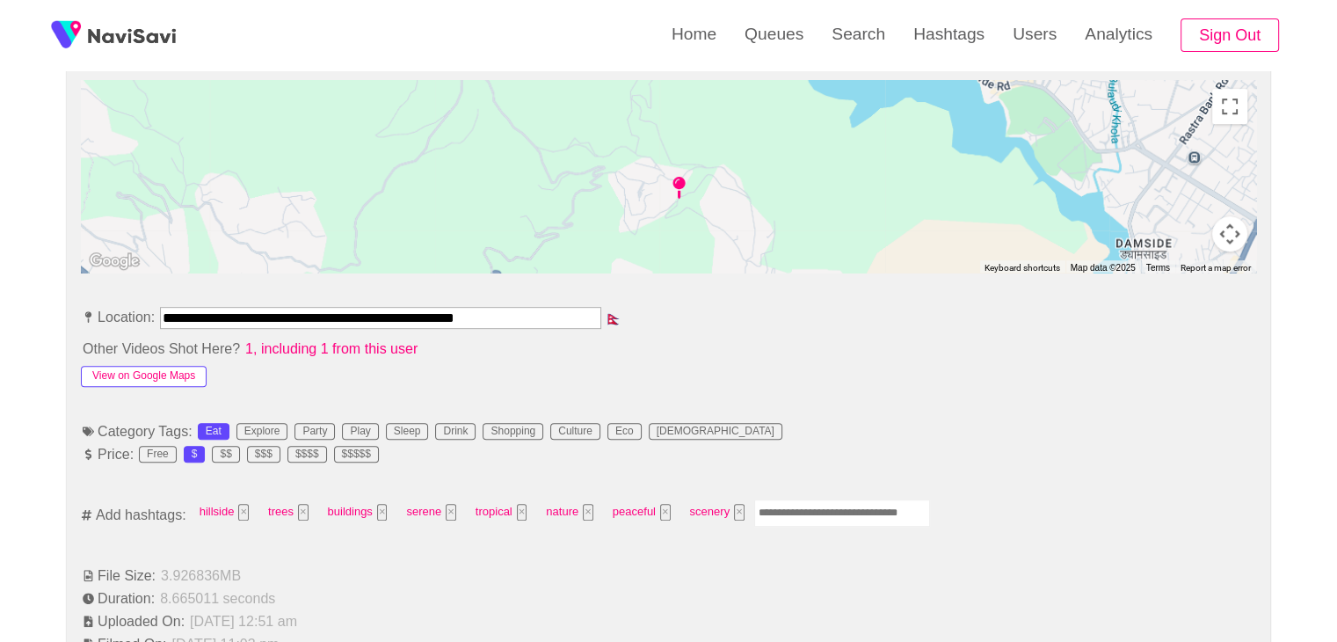
click at [160, 377] on button "View on Google Maps" at bounding box center [144, 376] width 126 height 21
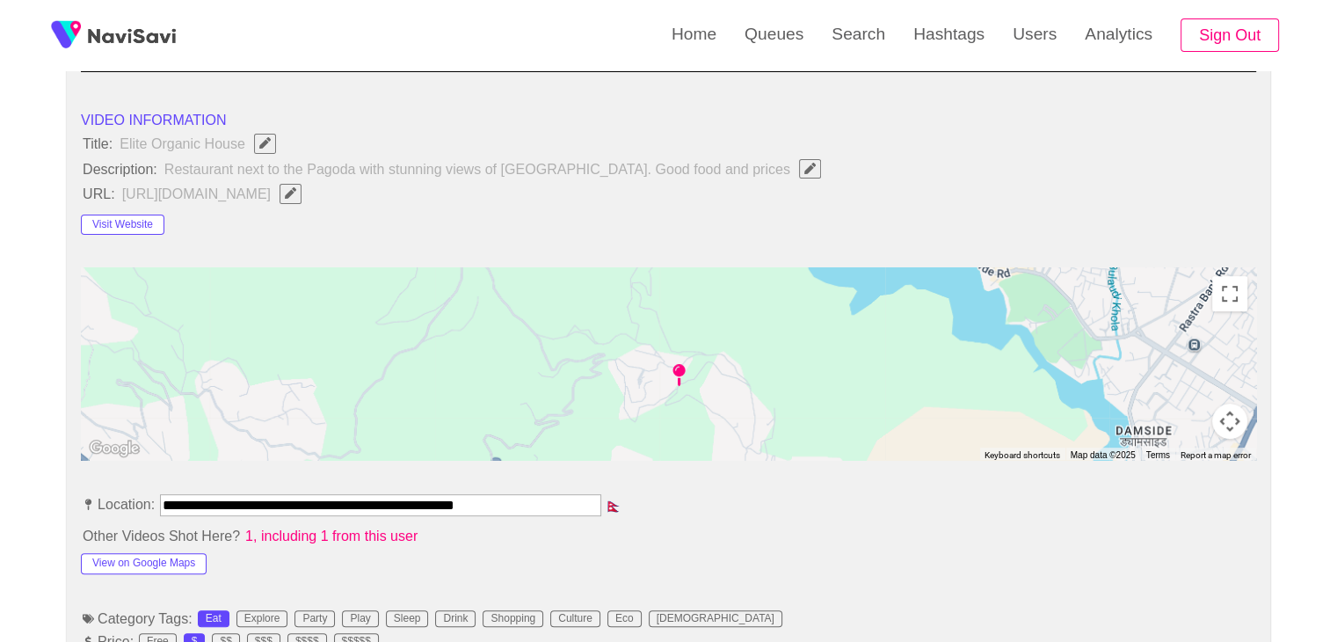
scroll to position [172, 0]
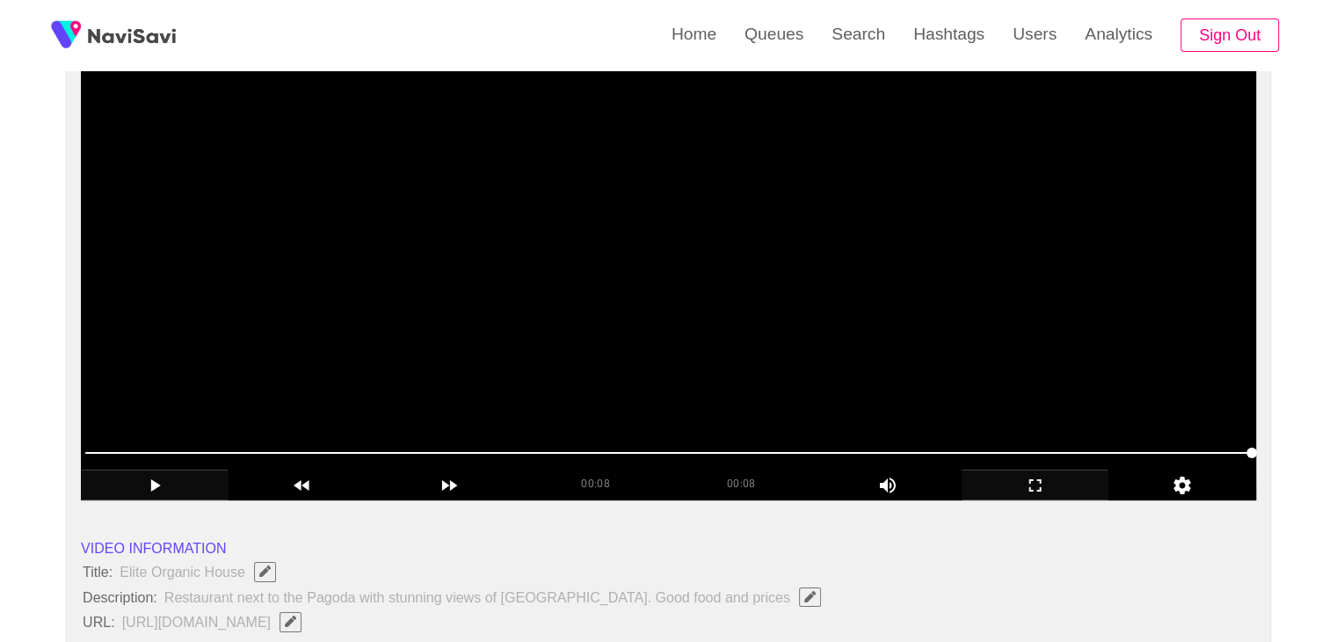
click at [628, 294] on video at bounding box center [668, 280] width 1175 height 439
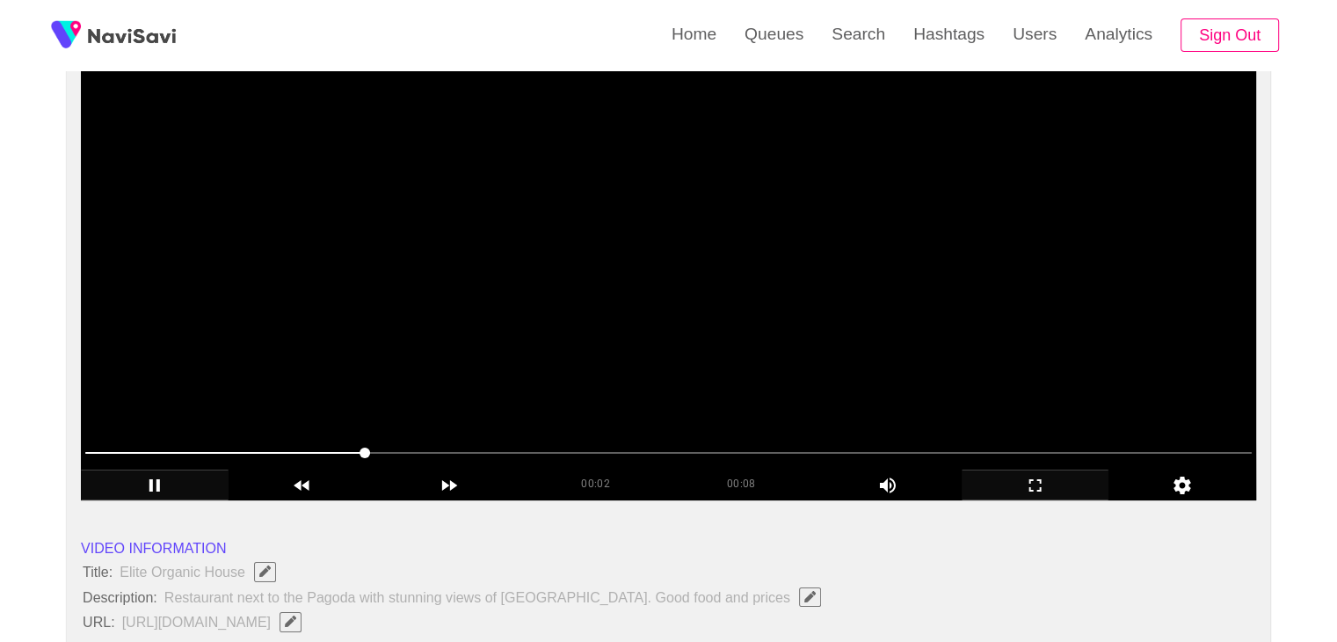
click at [652, 314] on video at bounding box center [668, 280] width 1175 height 439
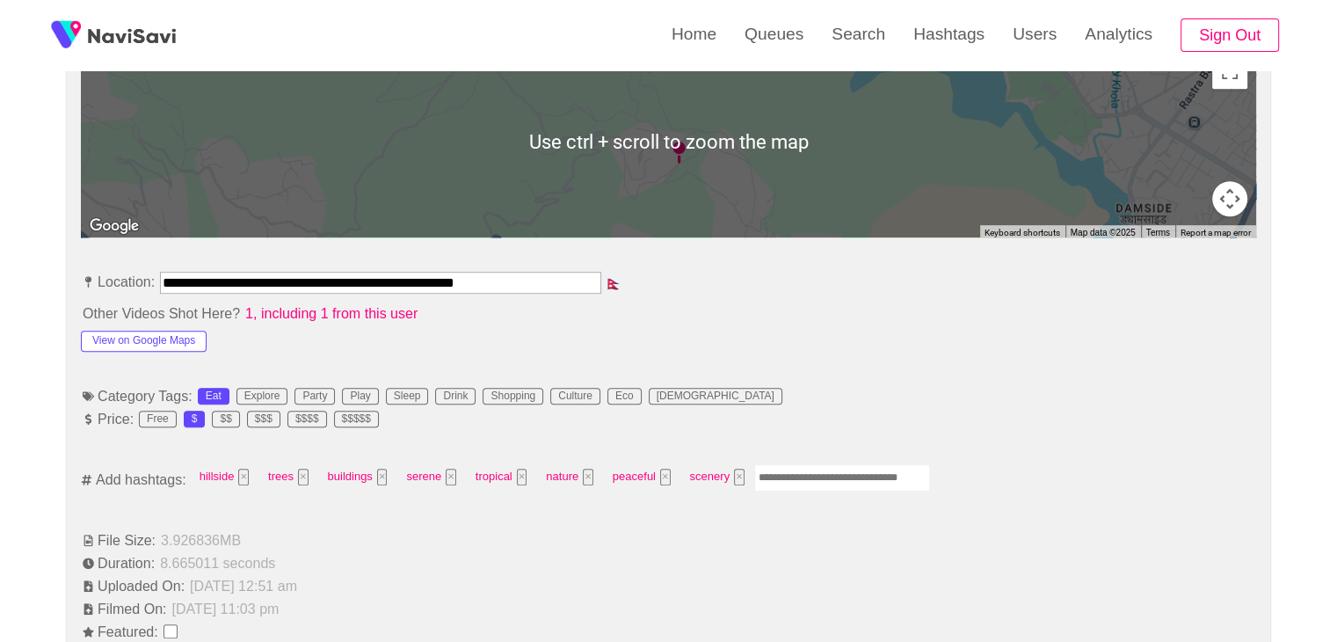
scroll to position [875, 0]
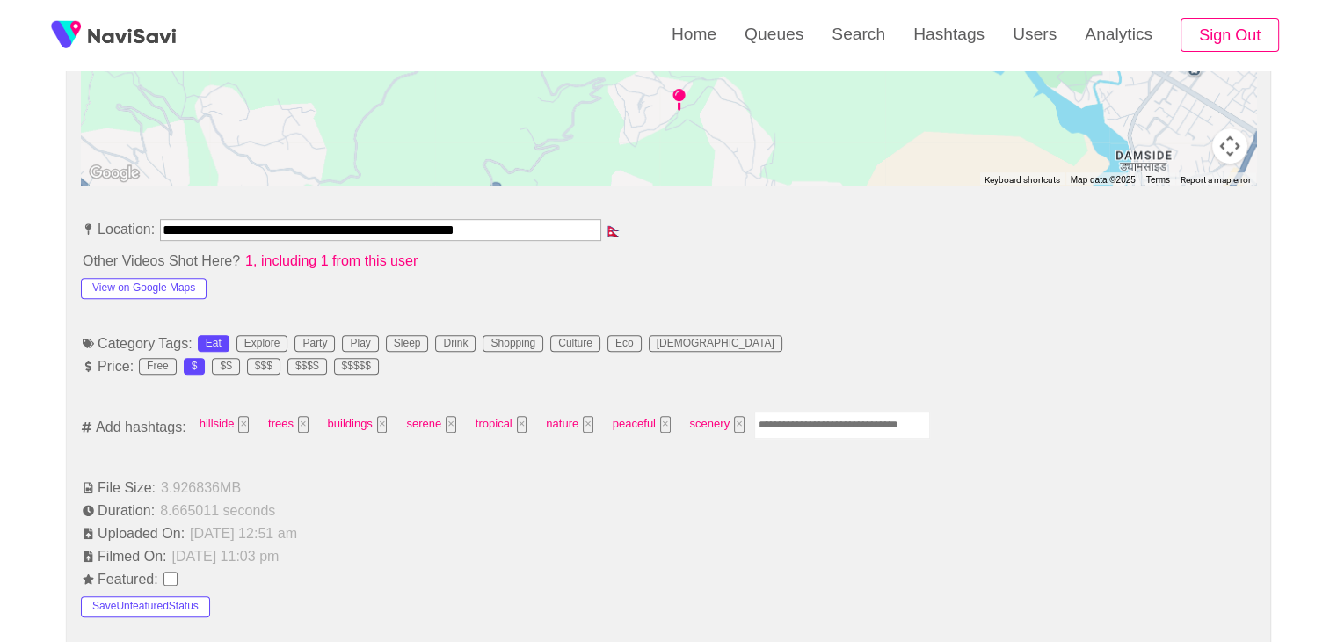
click at [846, 418] on input "Enter tag here and press return" at bounding box center [842, 424] width 176 height 27
type input "*********"
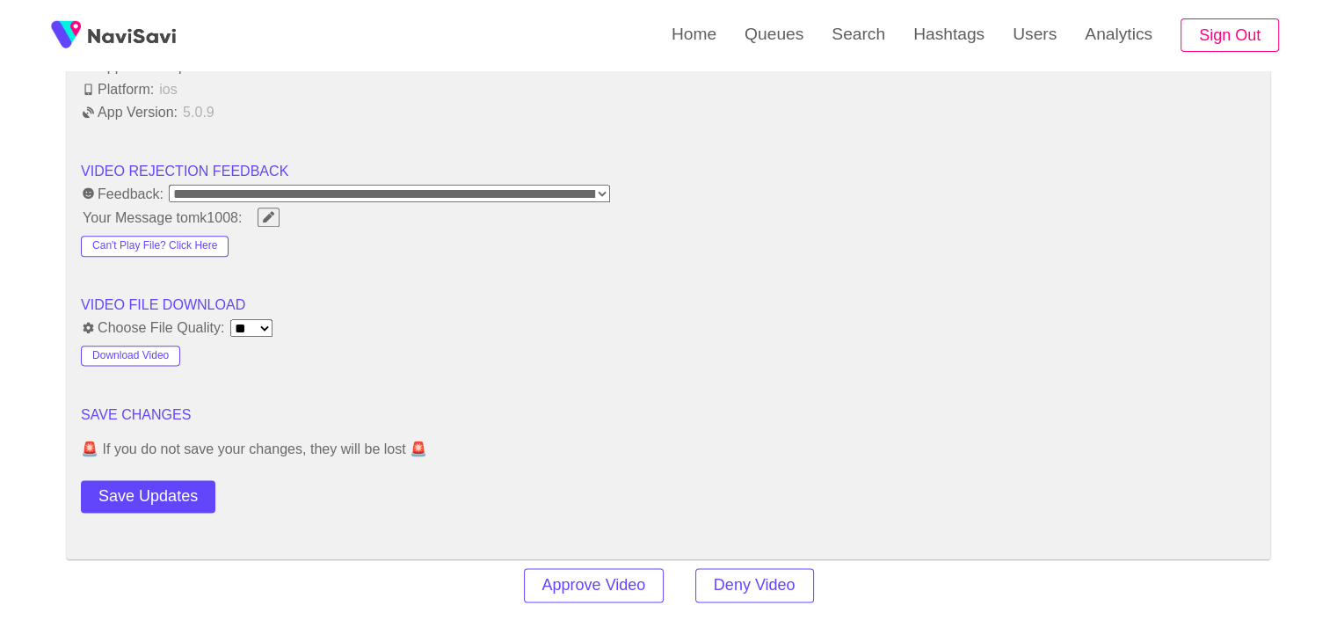
scroll to position [2370, 0]
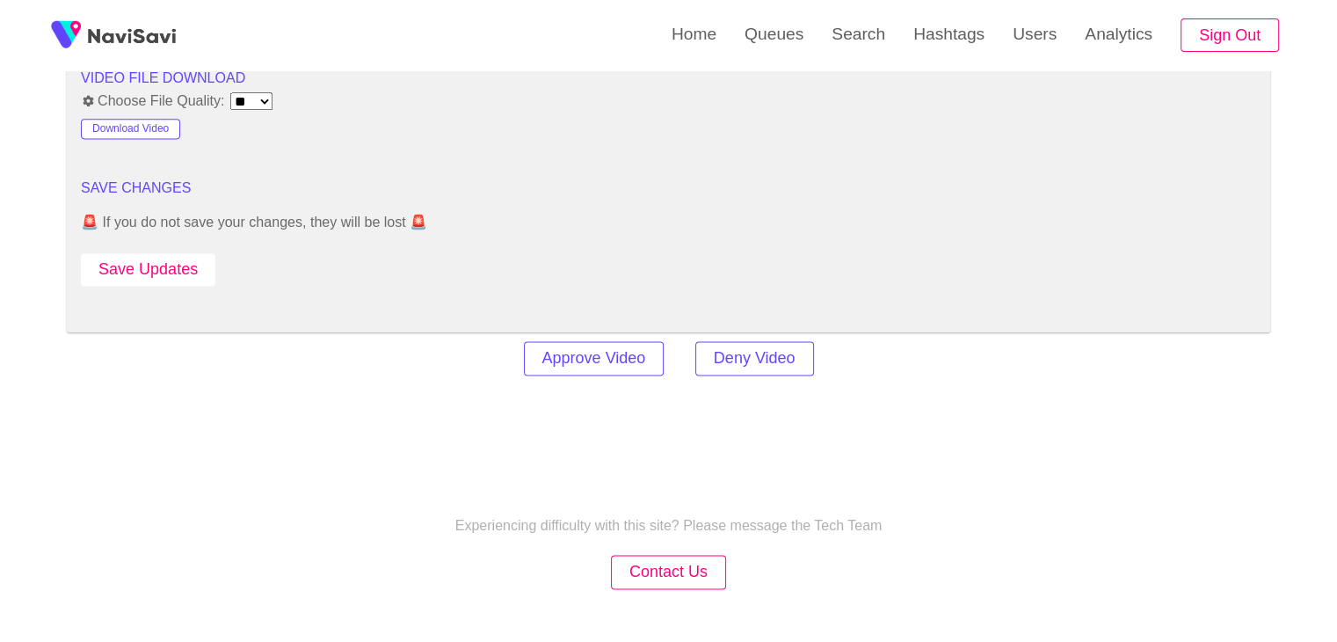
click at [171, 262] on button "Save Updates" at bounding box center [148, 269] width 134 height 33
click at [185, 265] on button "Save Updates" at bounding box center [148, 269] width 134 height 33
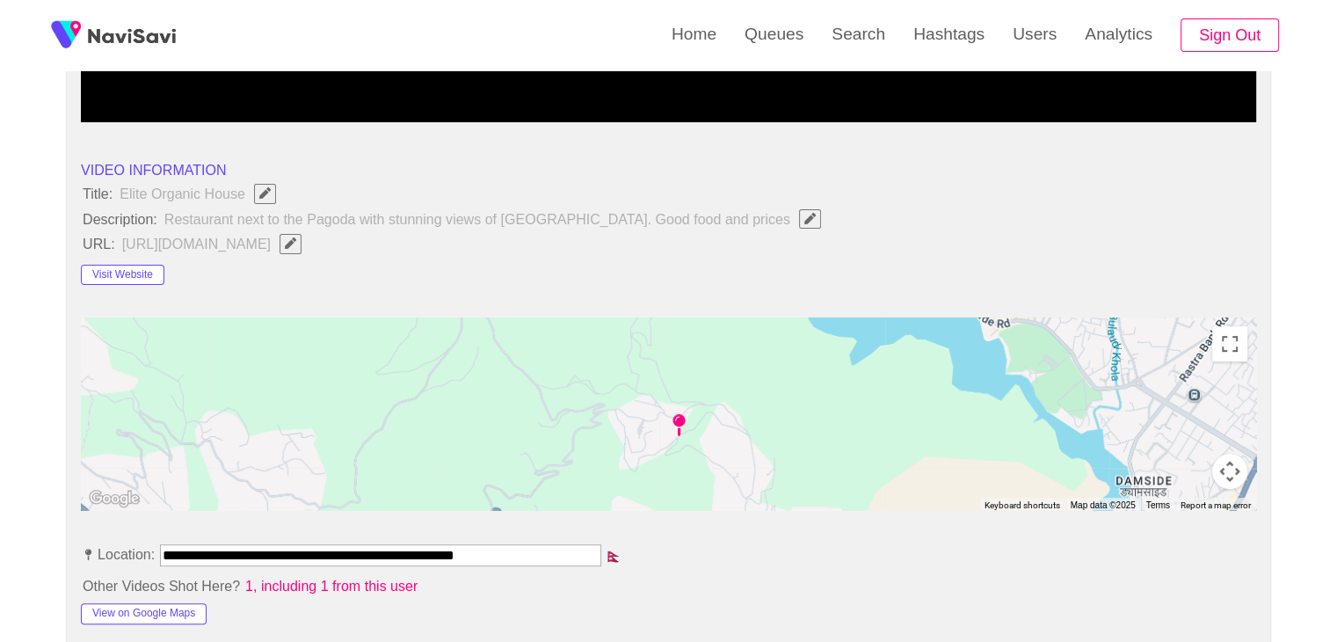
scroll to position [524, 0]
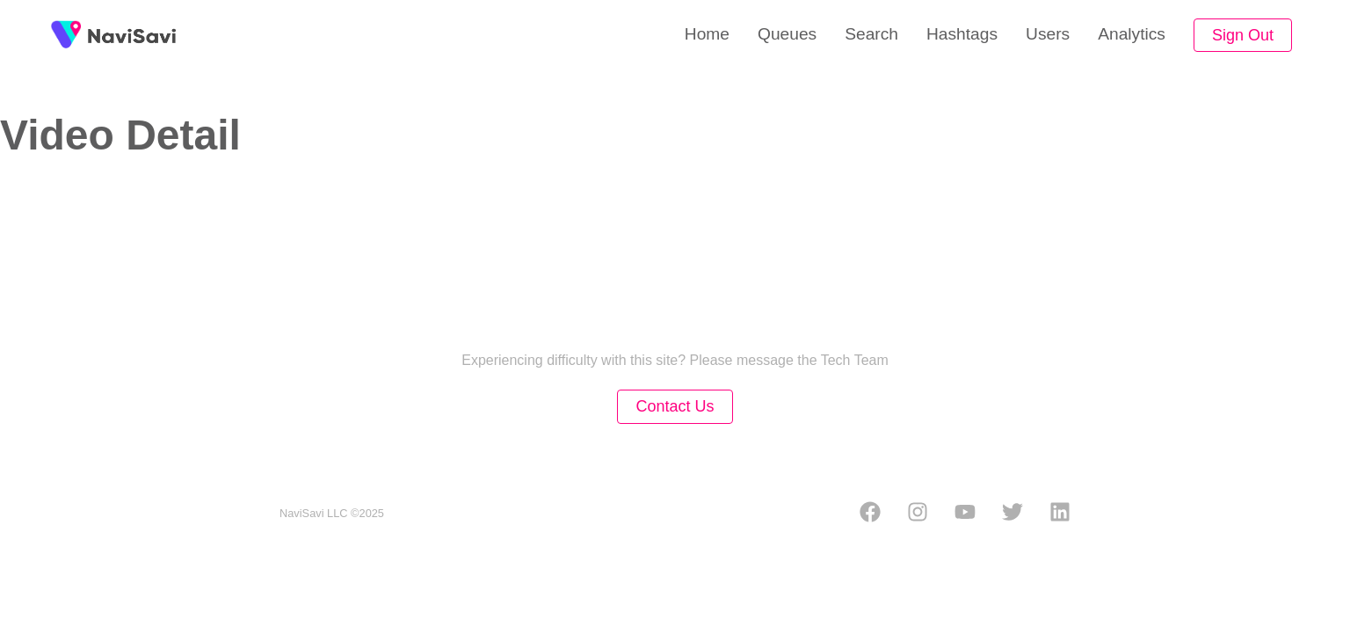
select select "**"
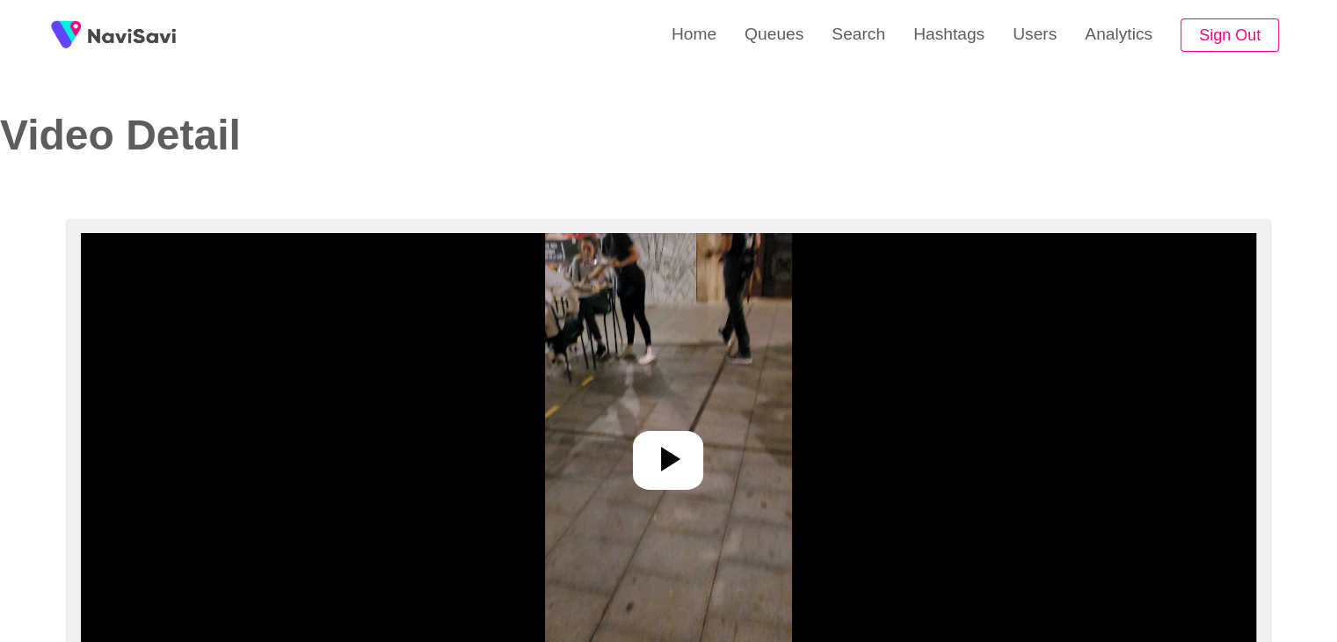
select select "**********"
click at [664, 451] on icon at bounding box center [670, 458] width 19 height 25
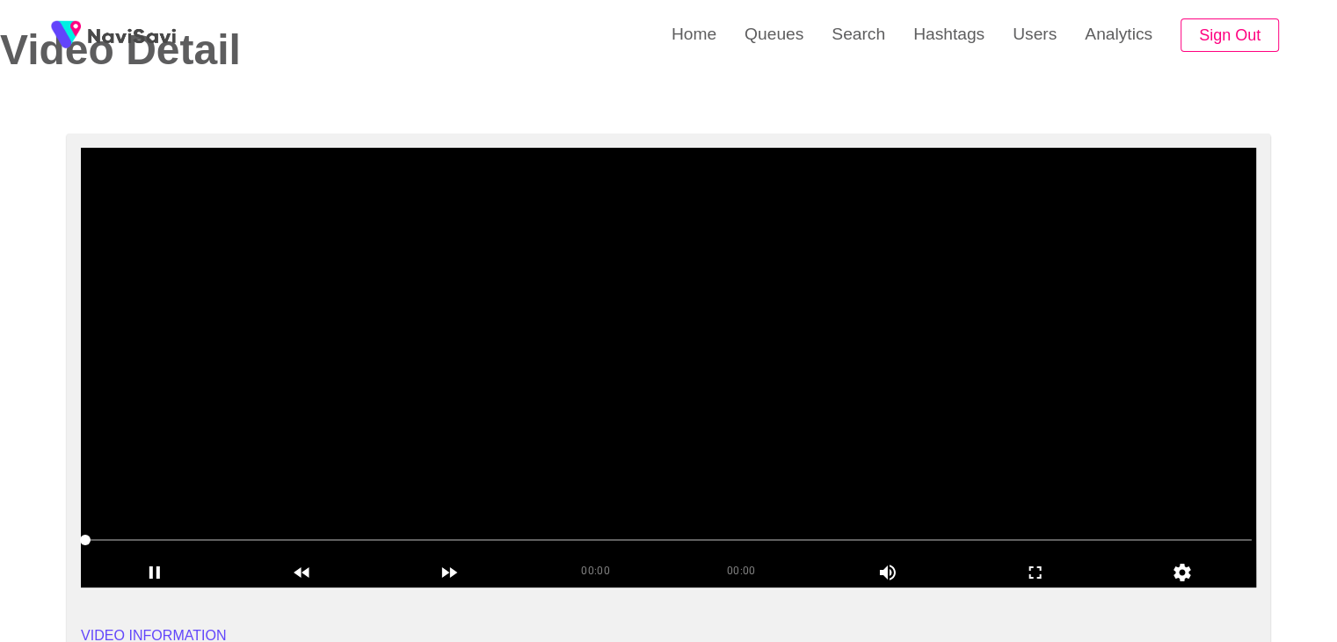
scroll to position [88, 0]
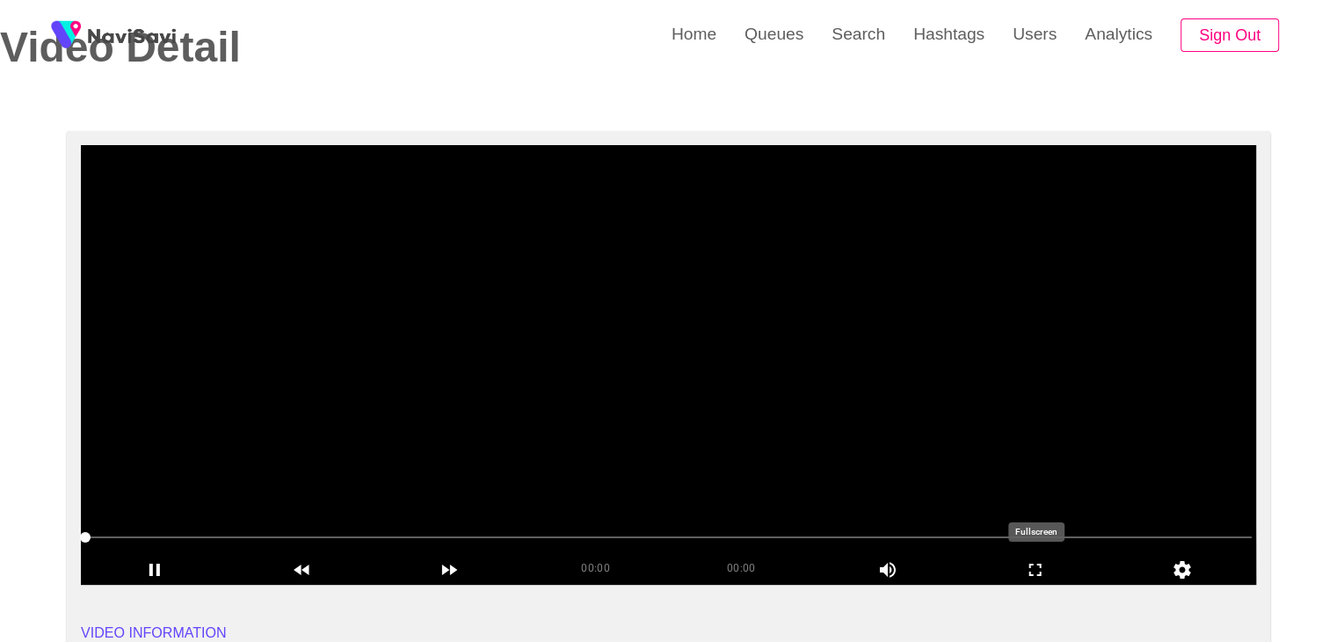
drag, startPoint x: 1051, startPoint y: 570, endPoint x: 1005, endPoint y: 652, distance: 93.6
click at [1040, 574] on icon "add" at bounding box center [1035, 569] width 146 height 21
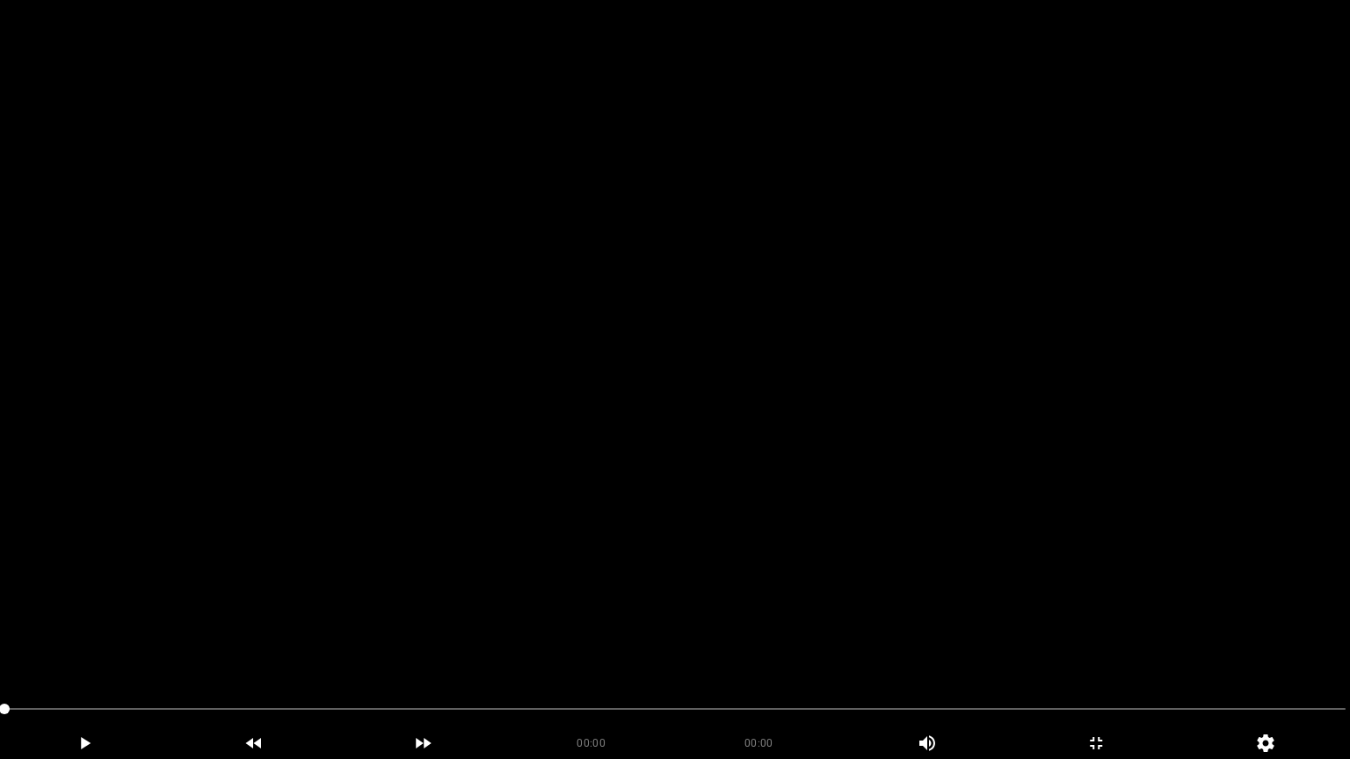
click at [656, 622] on video at bounding box center [675, 379] width 1350 height 759
click at [700, 495] on video at bounding box center [675, 379] width 1350 height 759
click at [694, 496] on video at bounding box center [675, 379] width 1350 height 759
drag, startPoint x: 120, startPoint y: 701, endPoint x: 31, endPoint y: 678, distance: 92.7
drag, startPoint x: 82, startPoint y: 700, endPoint x: 31, endPoint y: 669, distance: 60.0
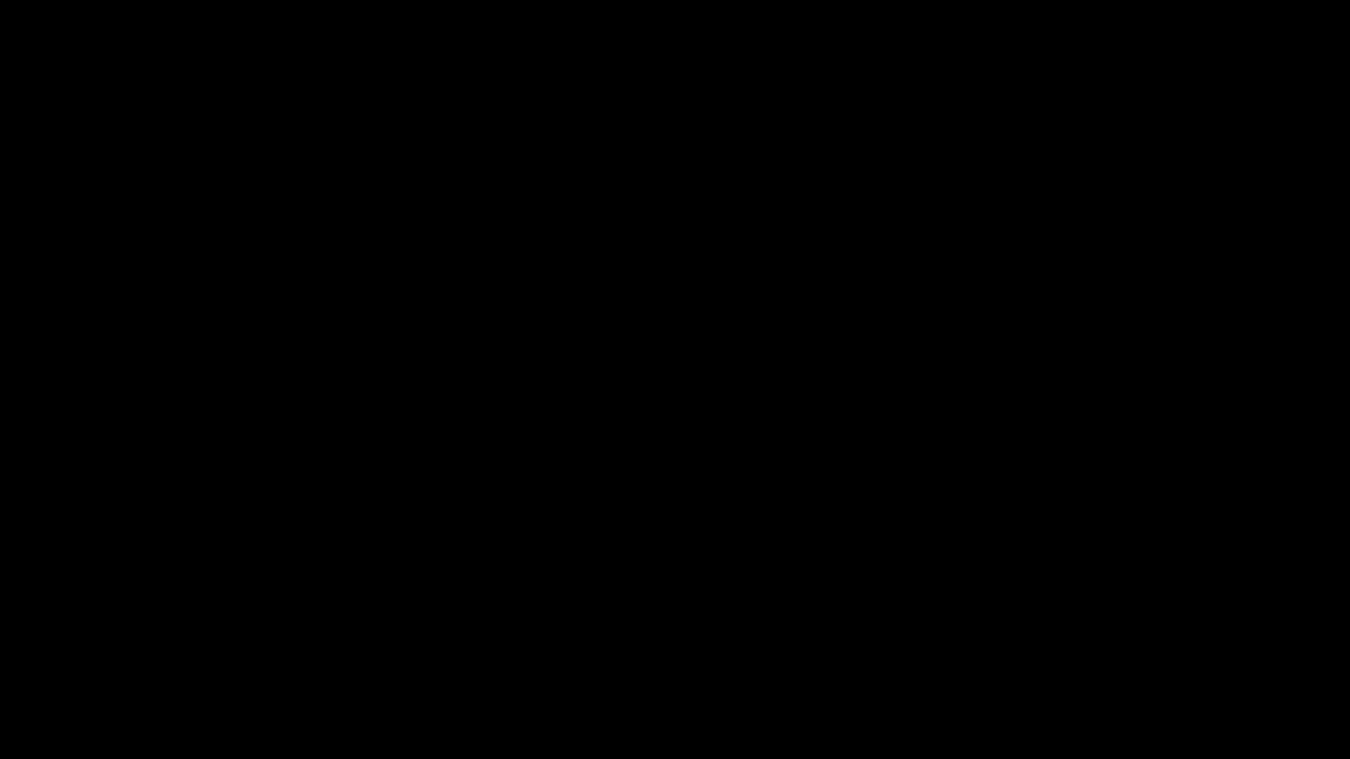
drag, startPoint x: 98, startPoint y: 705, endPoint x: 0, endPoint y: 717, distance: 98.3
drag, startPoint x: 48, startPoint y: 708, endPoint x: 0, endPoint y: 702, distance: 48.6
click at [0, 641] on div at bounding box center [674, 711] width 1355 height 47
click at [105, 641] on icon "add" at bounding box center [85, 743] width 168 height 21
click at [885, 432] on video at bounding box center [675, 379] width 1350 height 759
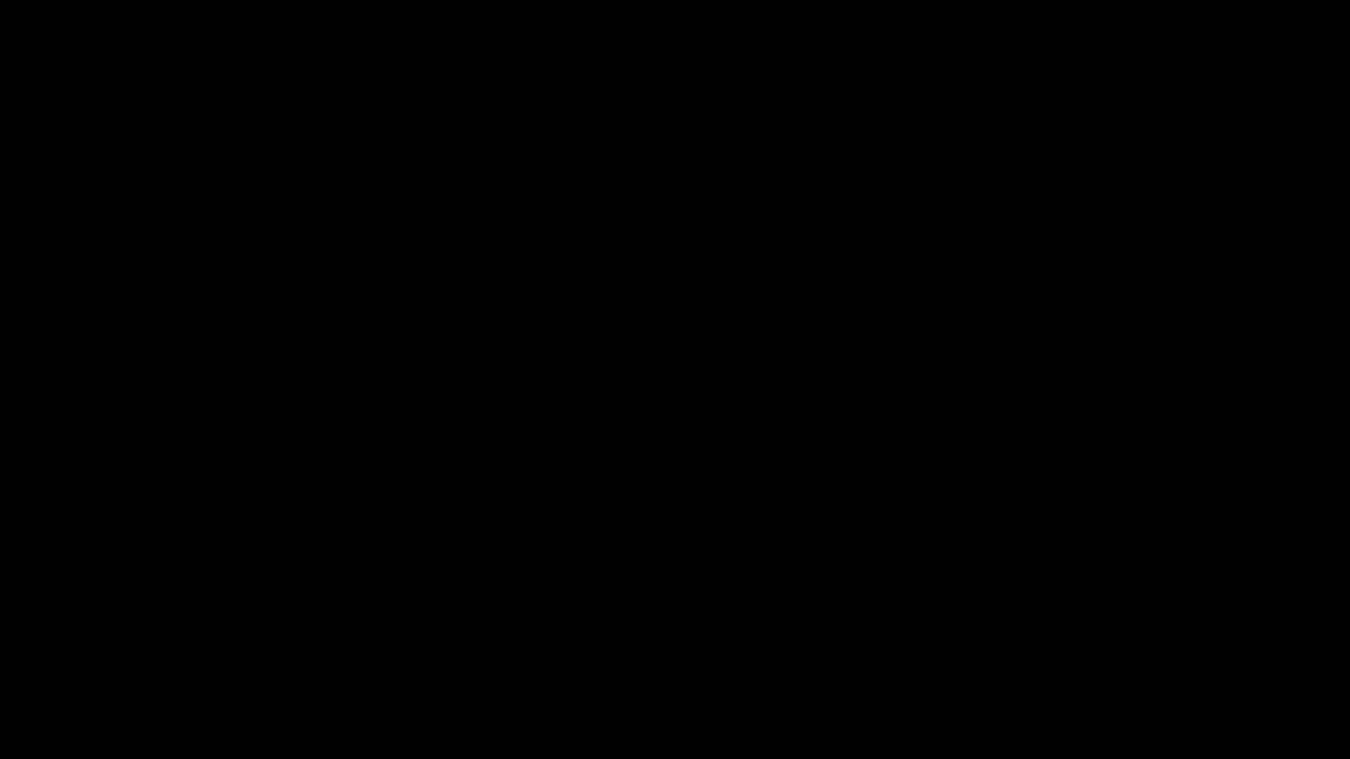
click at [891, 432] on video at bounding box center [675, 379] width 1350 height 759
click at [894, 432] on video at bounding box center [675, 379] width 1350 height 759
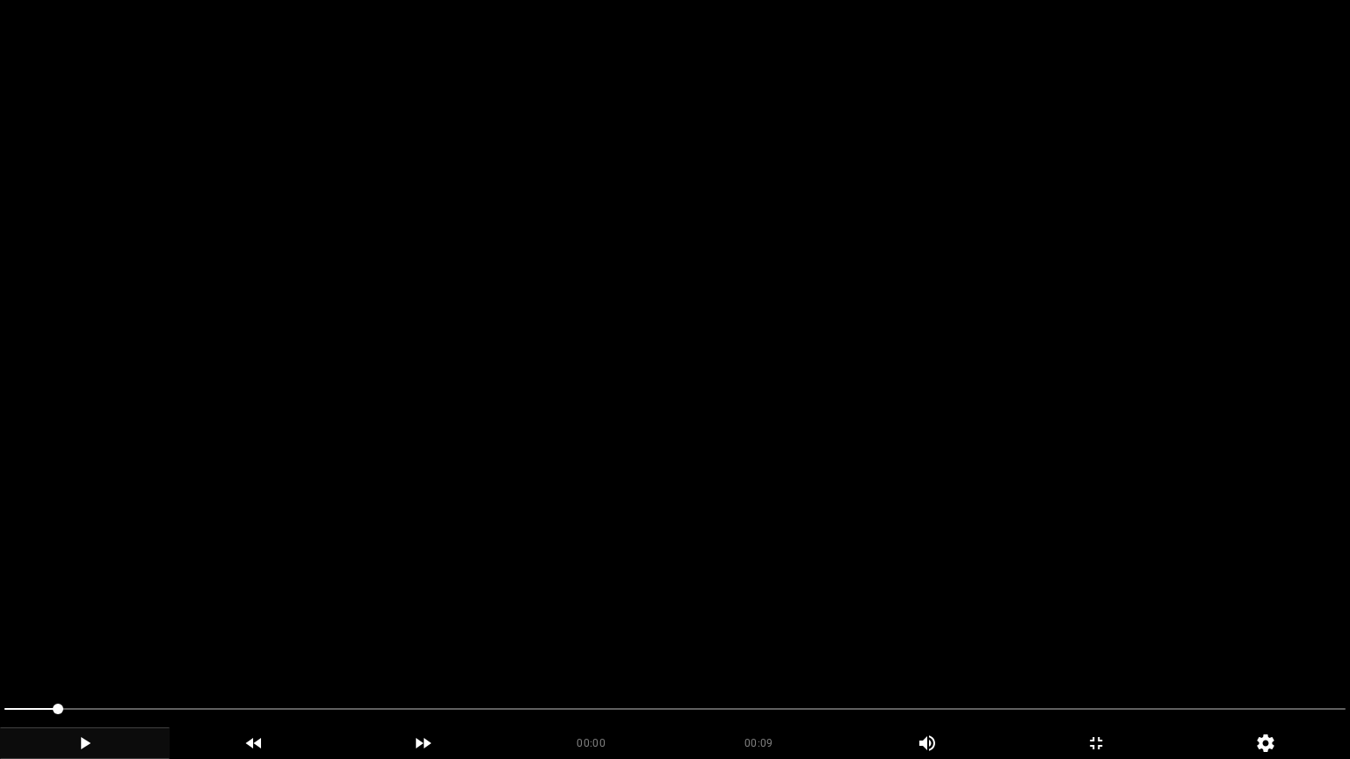
drag, startPoint x: 63, startPoint y: 703, endPoint x: 0, endPoint y: 684, distance: 66.2
click at [504, 560] on video at bounding box center [675, 379] width 1350 height 759
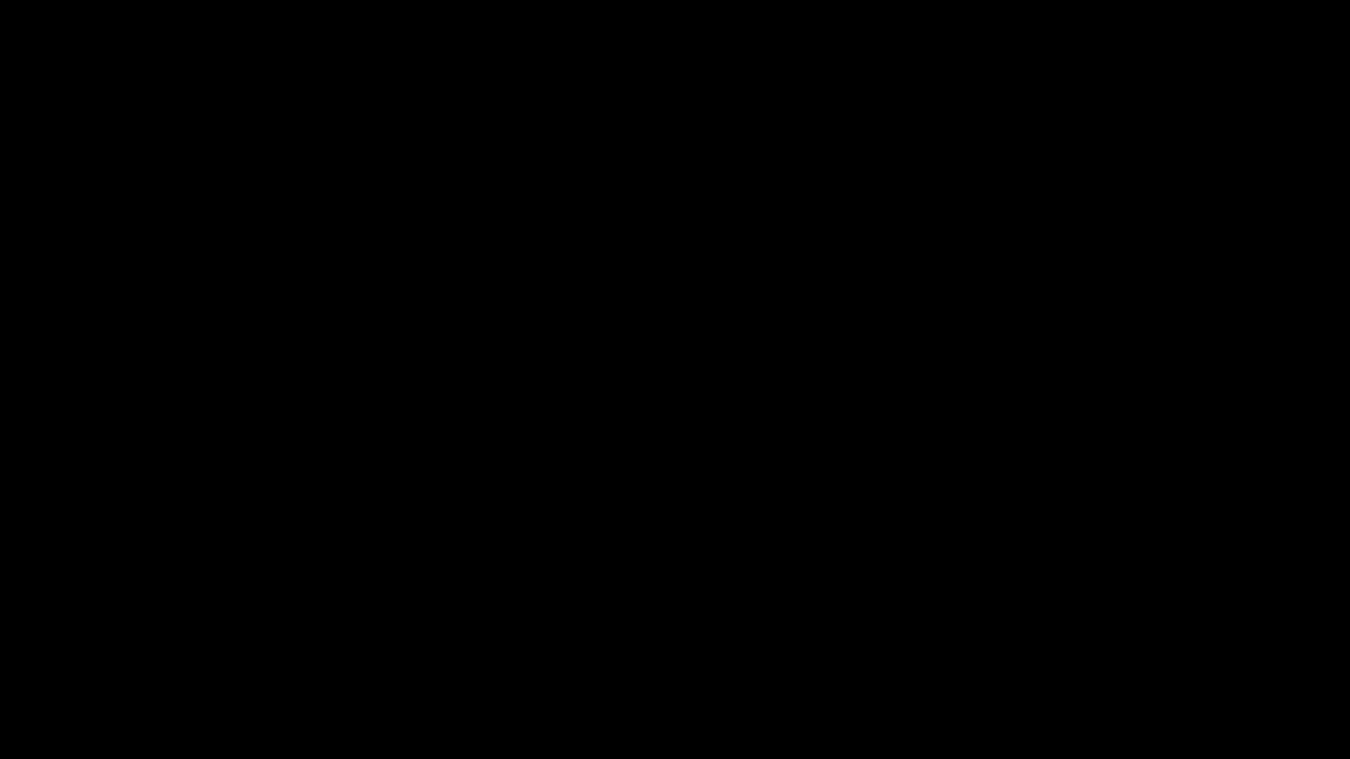
click at [1090, 641] on icon "add" at bounding box center [1096, 743] width 168 height 21
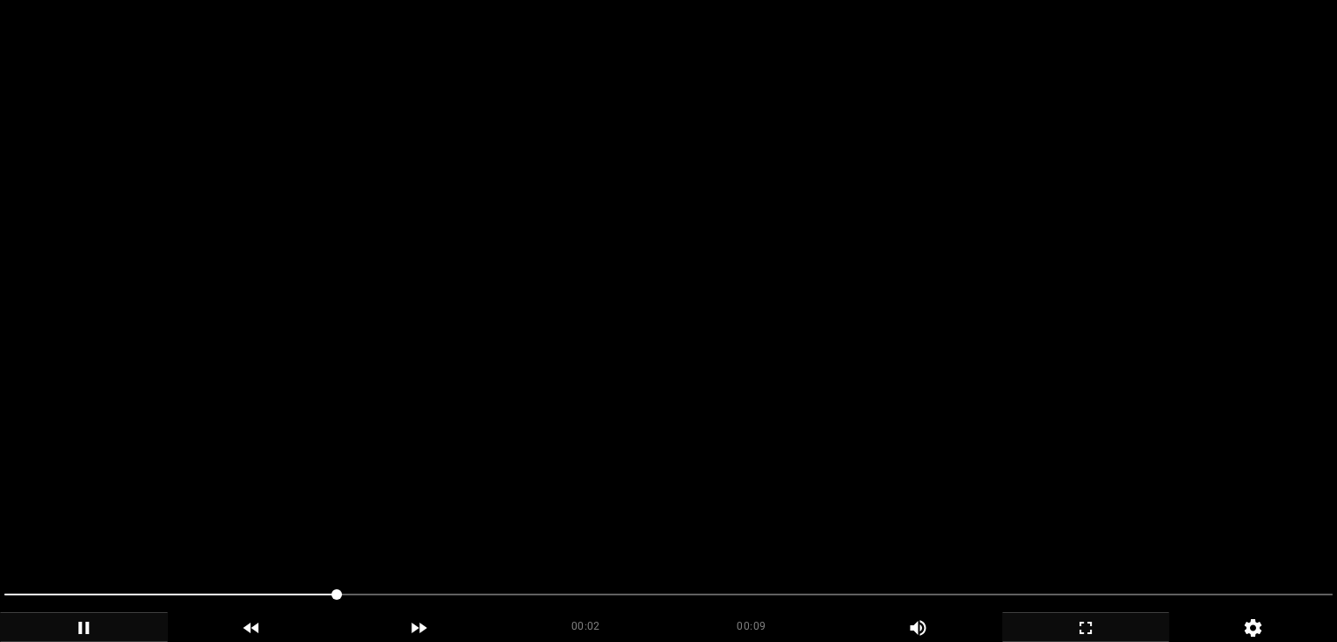
click at [795, 356] on video at bounding box center [668, 321] width 1337 height 642
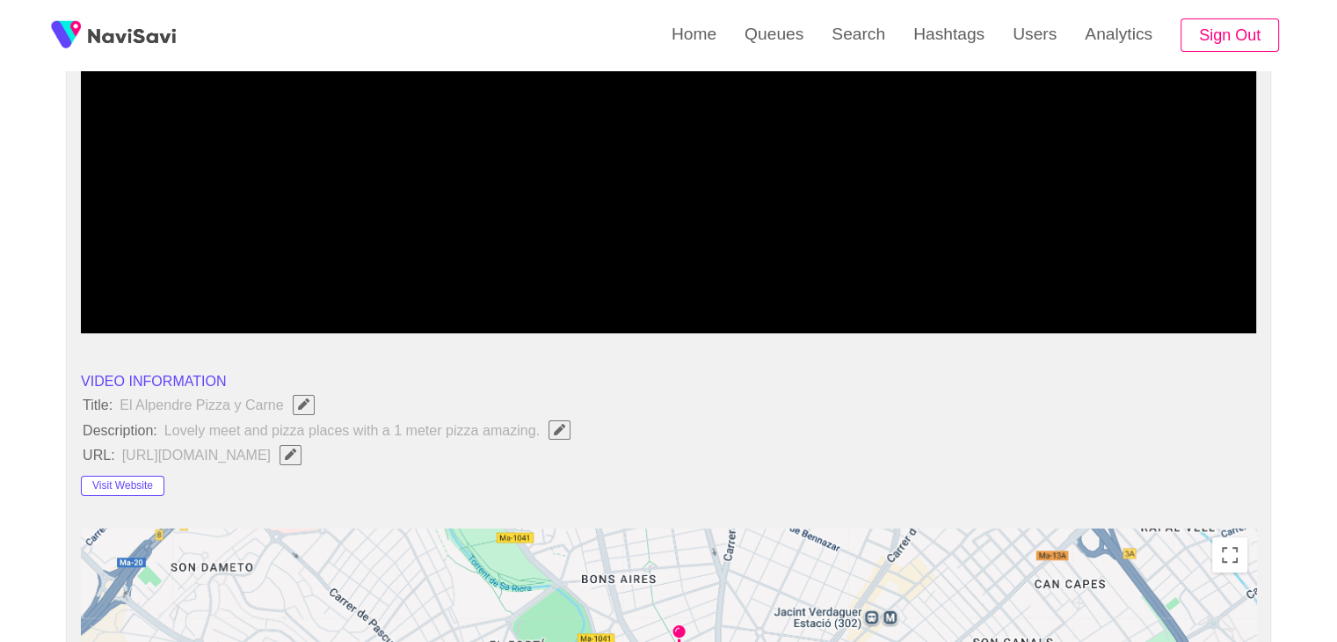
scroll to position [352, 0]
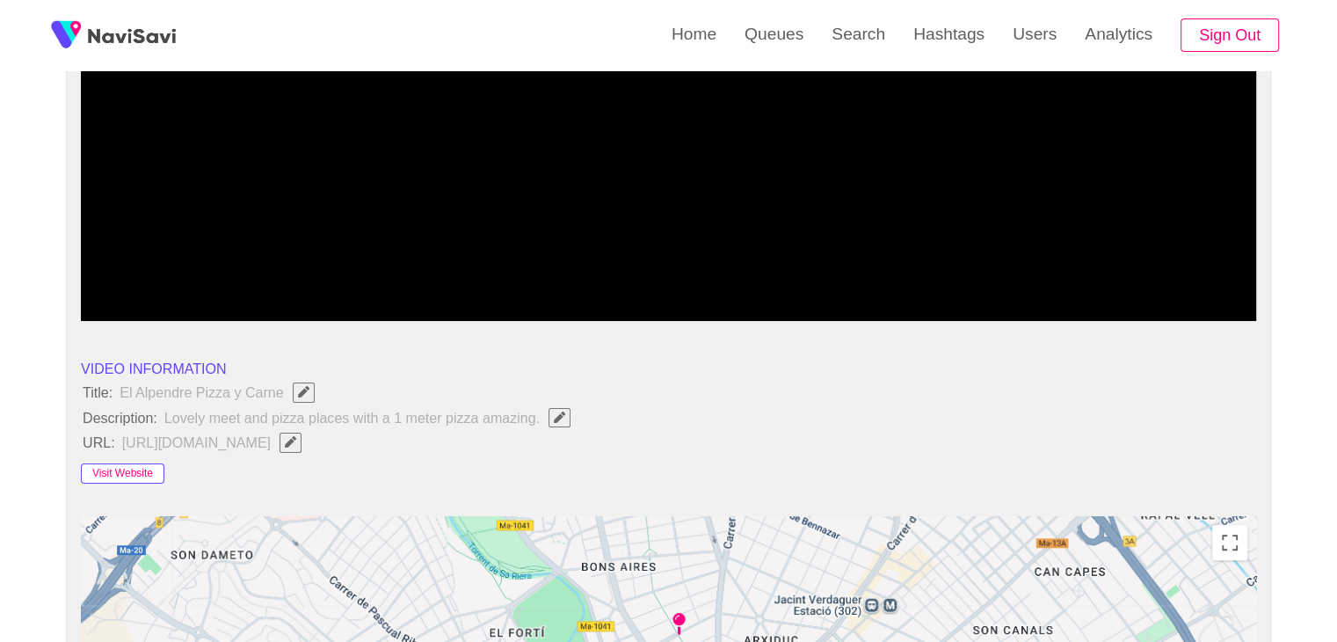
click at [134, 470] on button "Visit Website" at bounding box center [122, 473] width 83 height 21
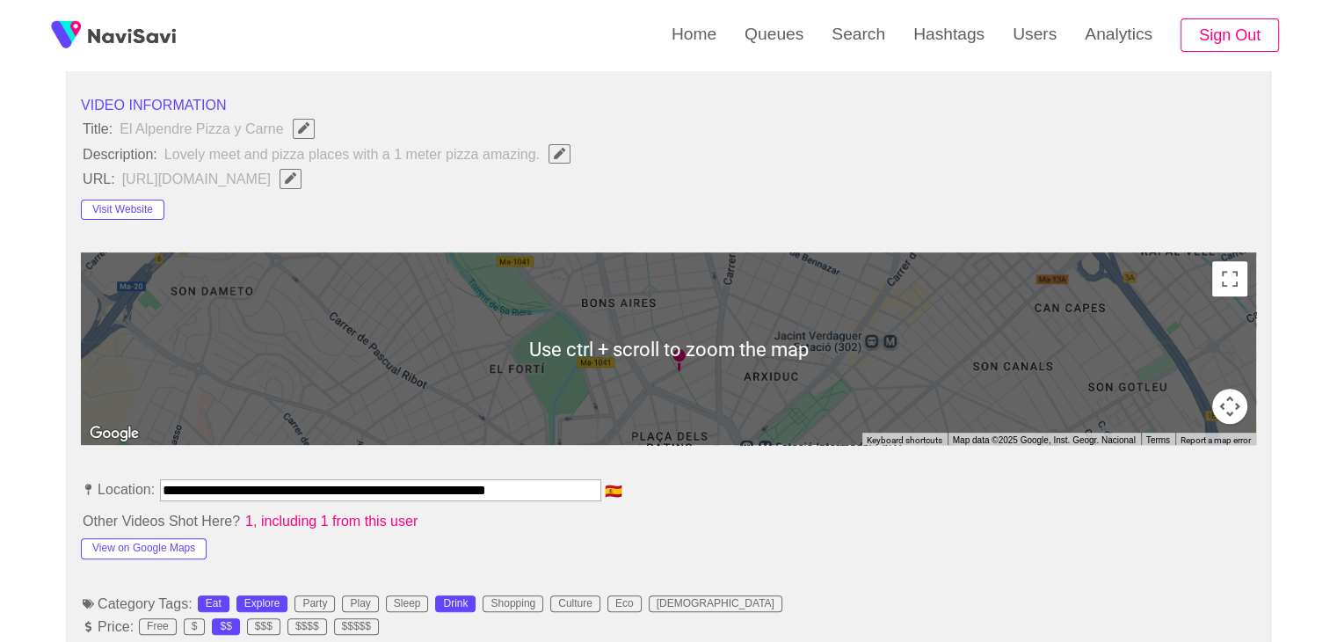
scroll to position [879, 0]
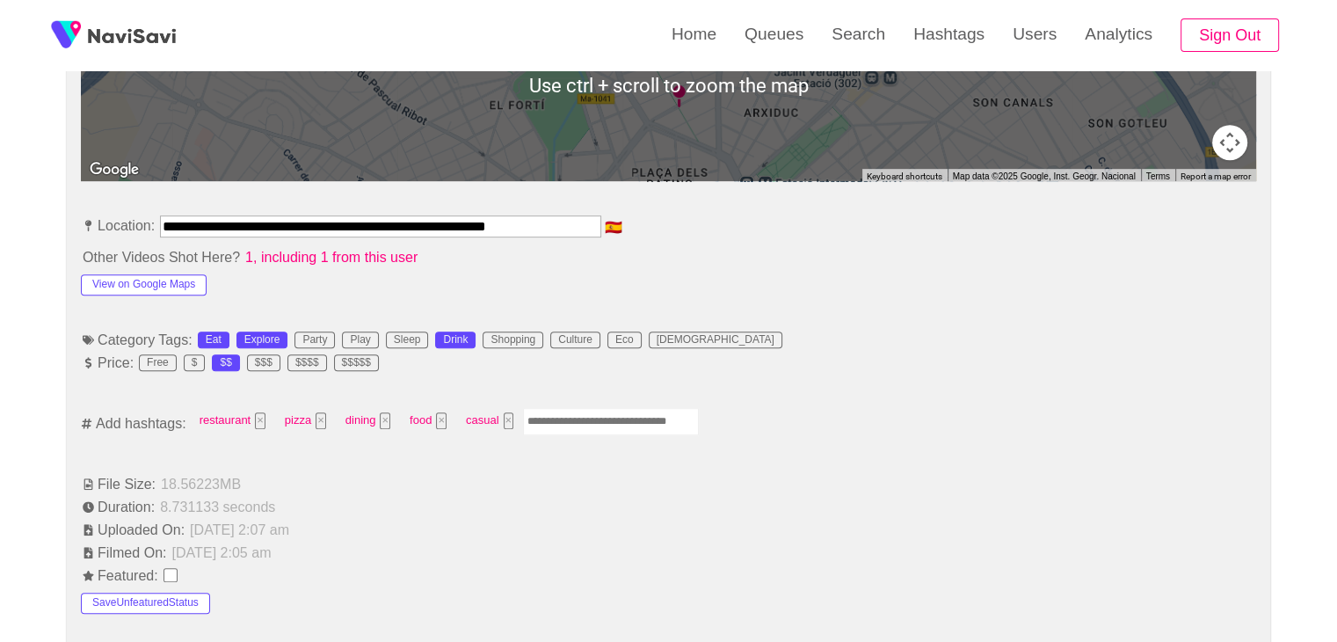
click at [580, 414] on input "Enter tag here and press return" at bounding box center [611, 421] width 176 height 27
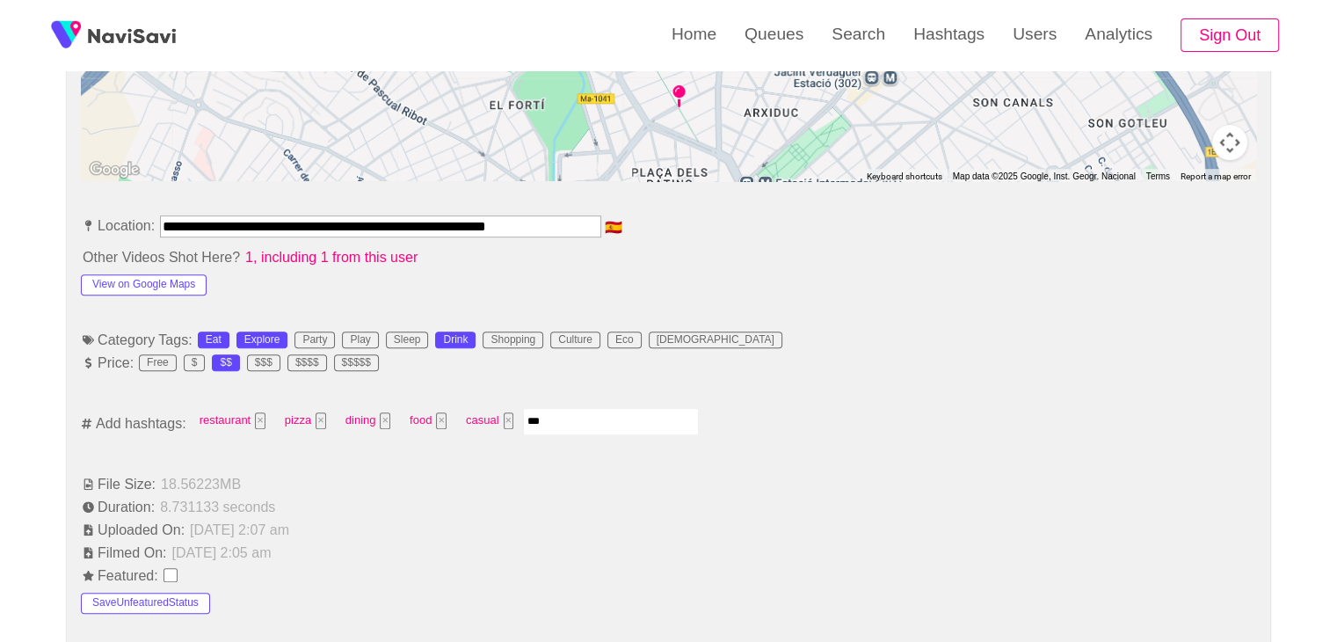
type input "****"
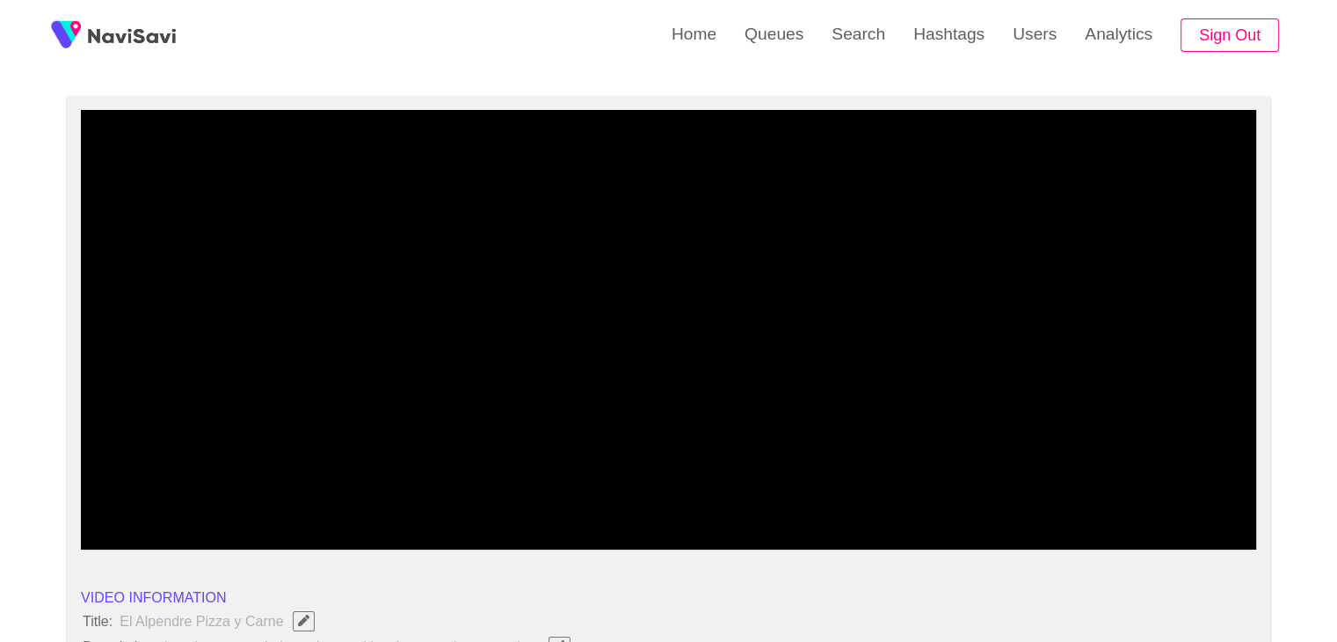
scroll to position [88, 0]
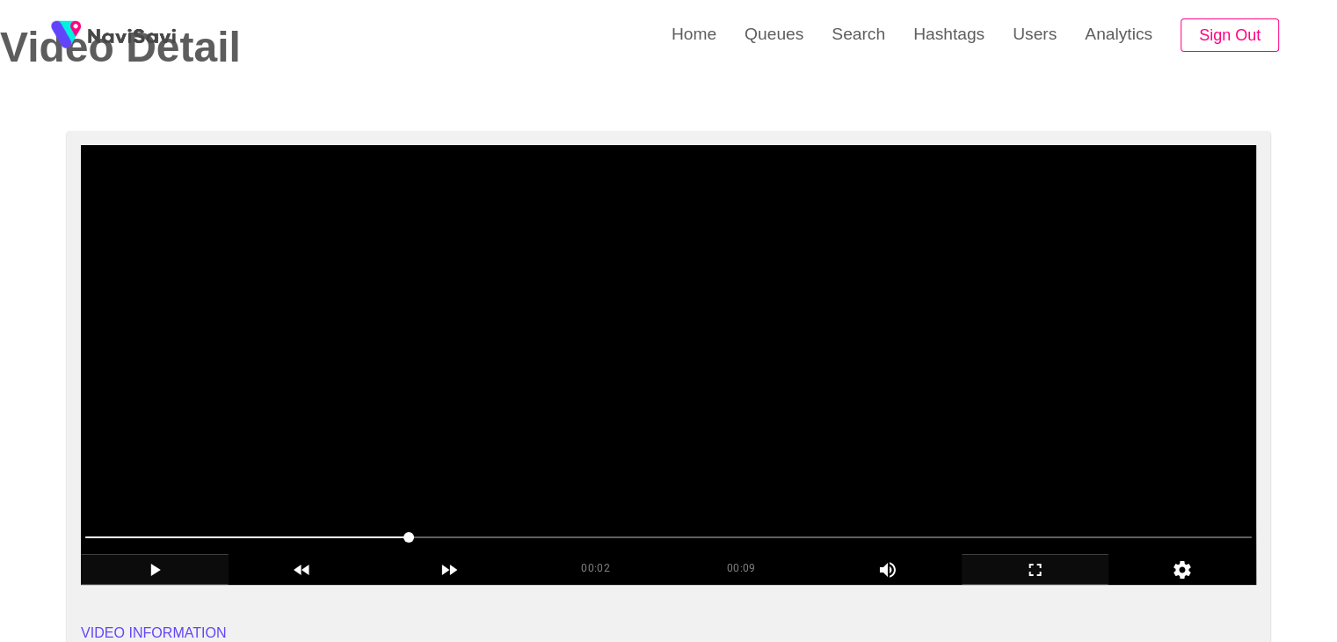
click at [642, 370] on video at bounding box center [668, 364] width 1175 height 439
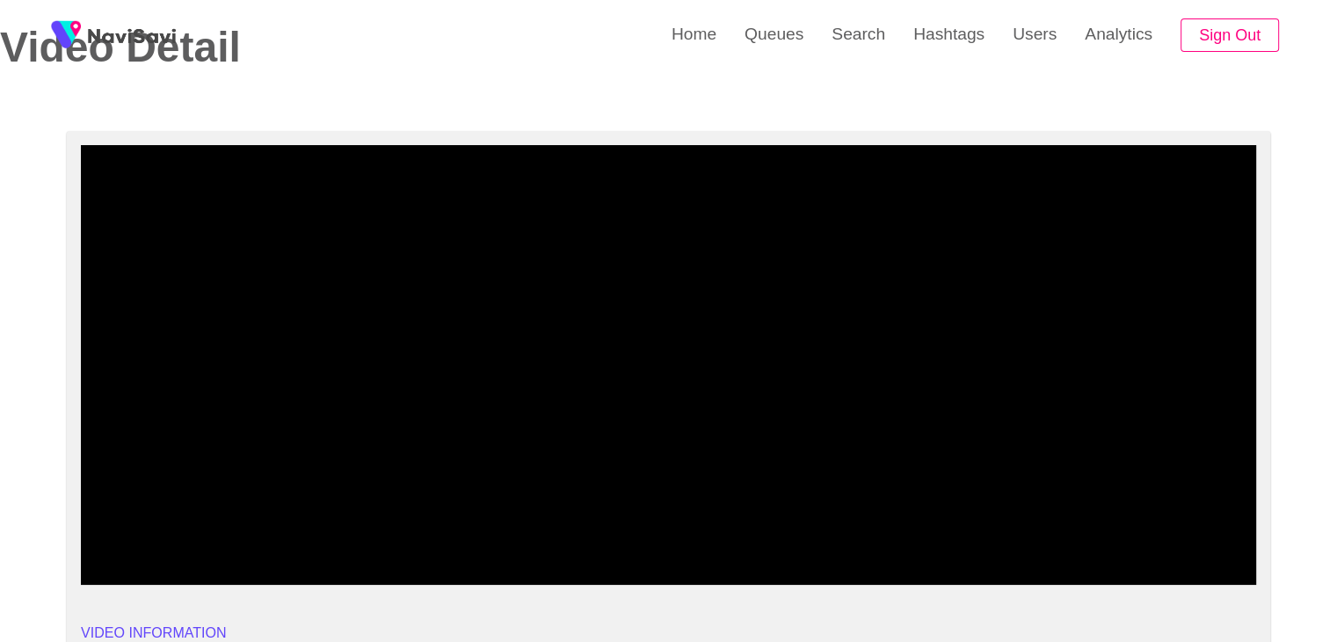
click at [1040, 567] on icon "add" at bounding box center [1035, 569] width 12 height 12
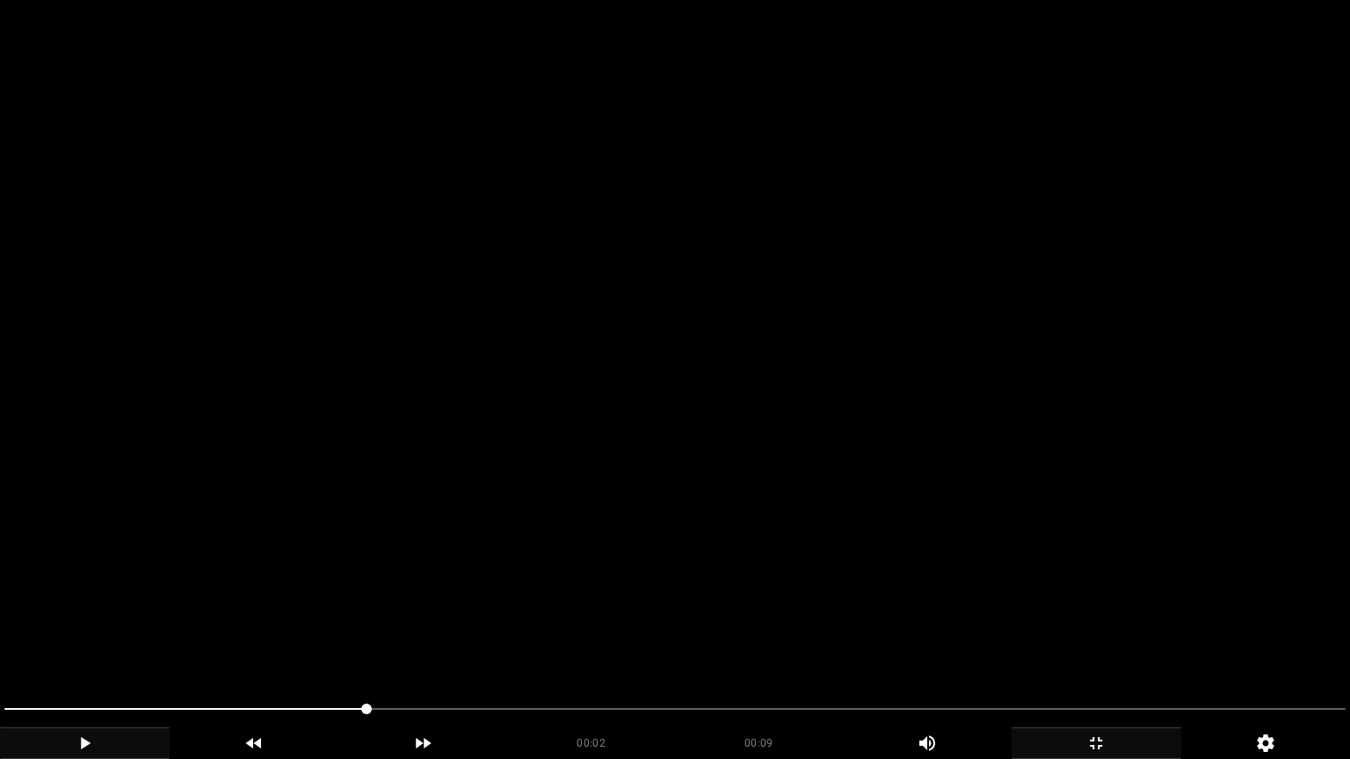
drag, startPoint x: 364, startPoint y: 720, endPoint x: 11, endPoint y: 715, distance: 353.3
drag, startPoint x: 74, startPoint y: 705, endPoint x: 0, endPoint y: 707, distance: 73.8
click at [377, 566] on video at bounding box center [675, 379] width 1350 height 759
click at [729, 498] on video at bounding box center [675, 379] width 1350 height 759
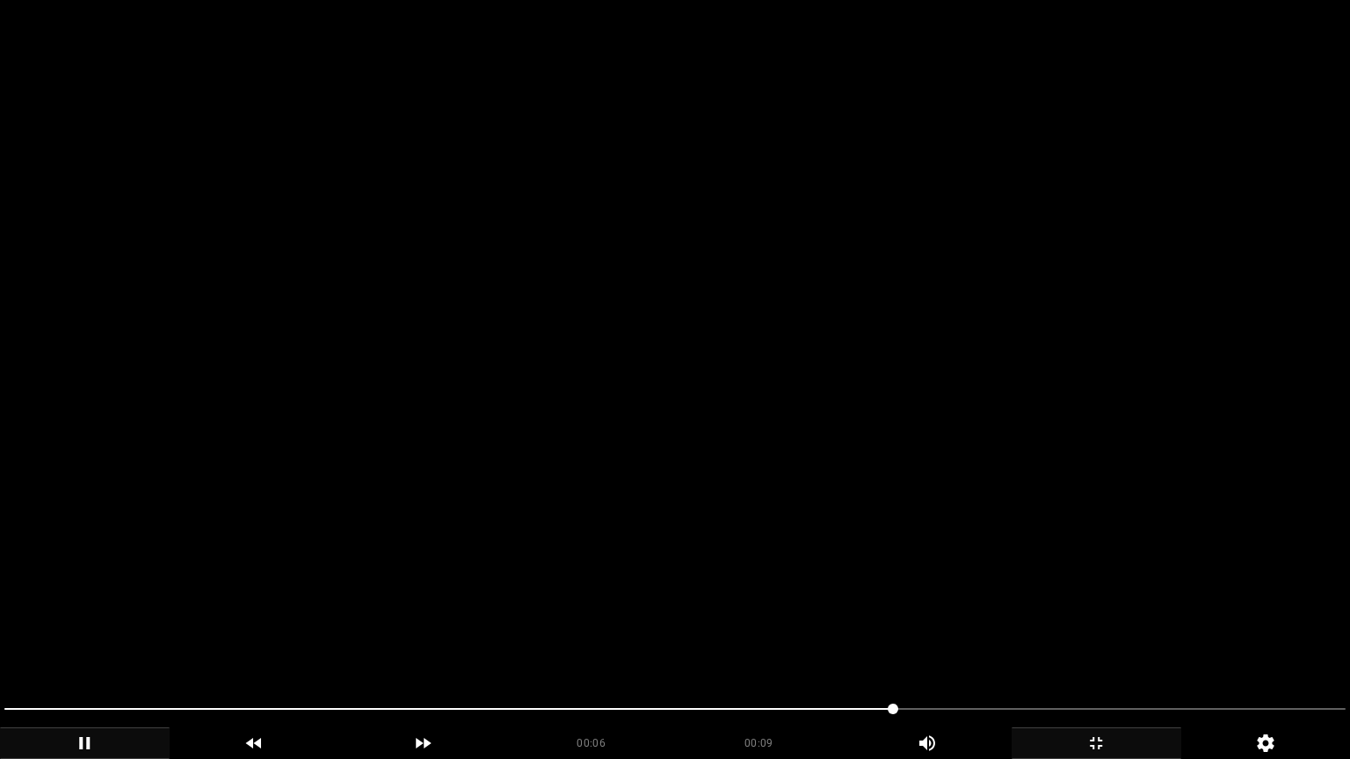
click at [729, 498] on video at bounding box center [675, 379] width 1350 height 759
click at [729, 499] on video at bounding box center [675, 379] width 1350 height 759
drag, startPoint x: 555, startPoint y: 689, endPoint x: 476, endPoint y: 675, distance: 79.5
click at [664, 615] on video at bounding box center [675, 379] width 1350 height 759
drag, startPoint x: 657, startPoint y: 714, endPoint x: 260, endPoint y: 724, distance: 397.4
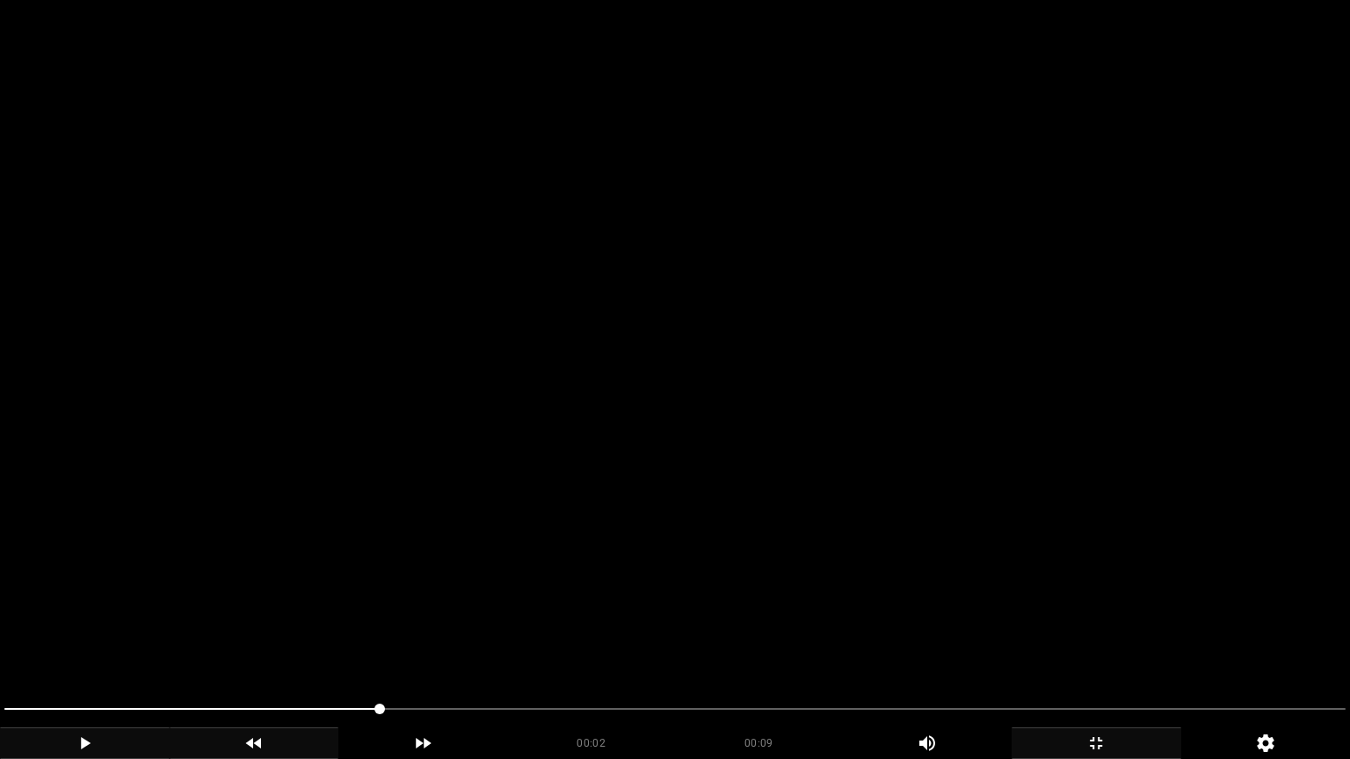
drag, startPoint x: 381, startPoint y: 713, endPoint x: 281, endPoint y: 728, distance: 101.3
click at [717, 615] on video at bounding box center [675, 379] width 1350 height 759
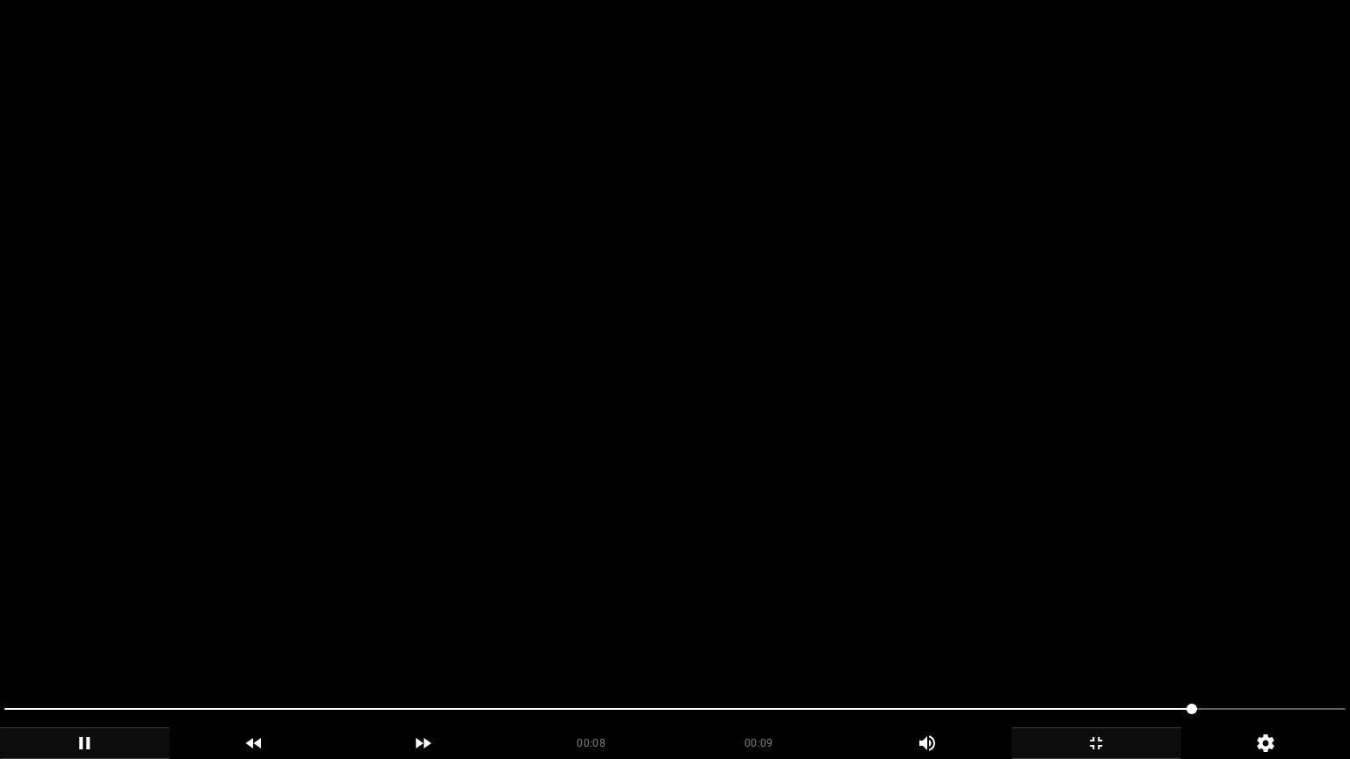
click at [743, 584] on video at bounding box center [675, 379] width 1350 height 759
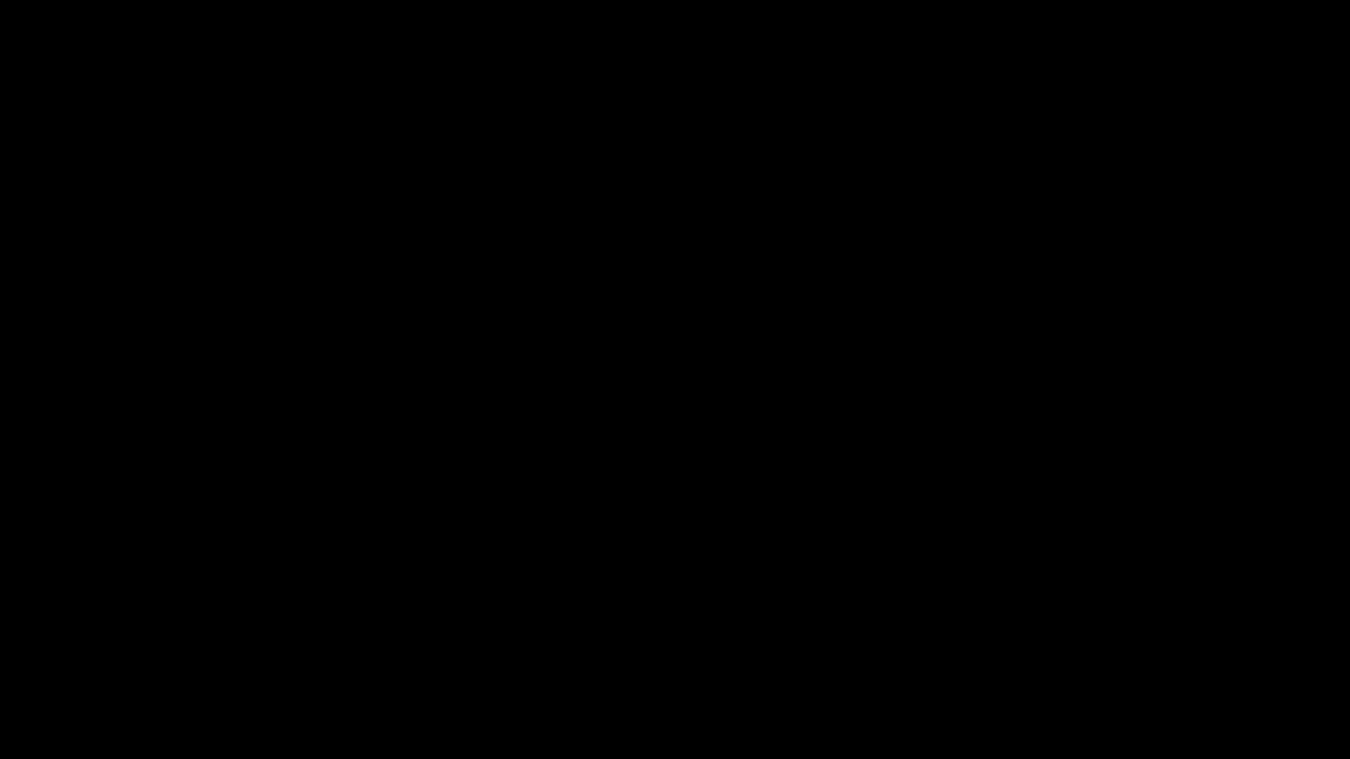
click at [858, 641] on span at bounding box center [674, 709] width 1341 height 28
click at [895, 641] on span at bounding box center [893, 709] width 11 height 11
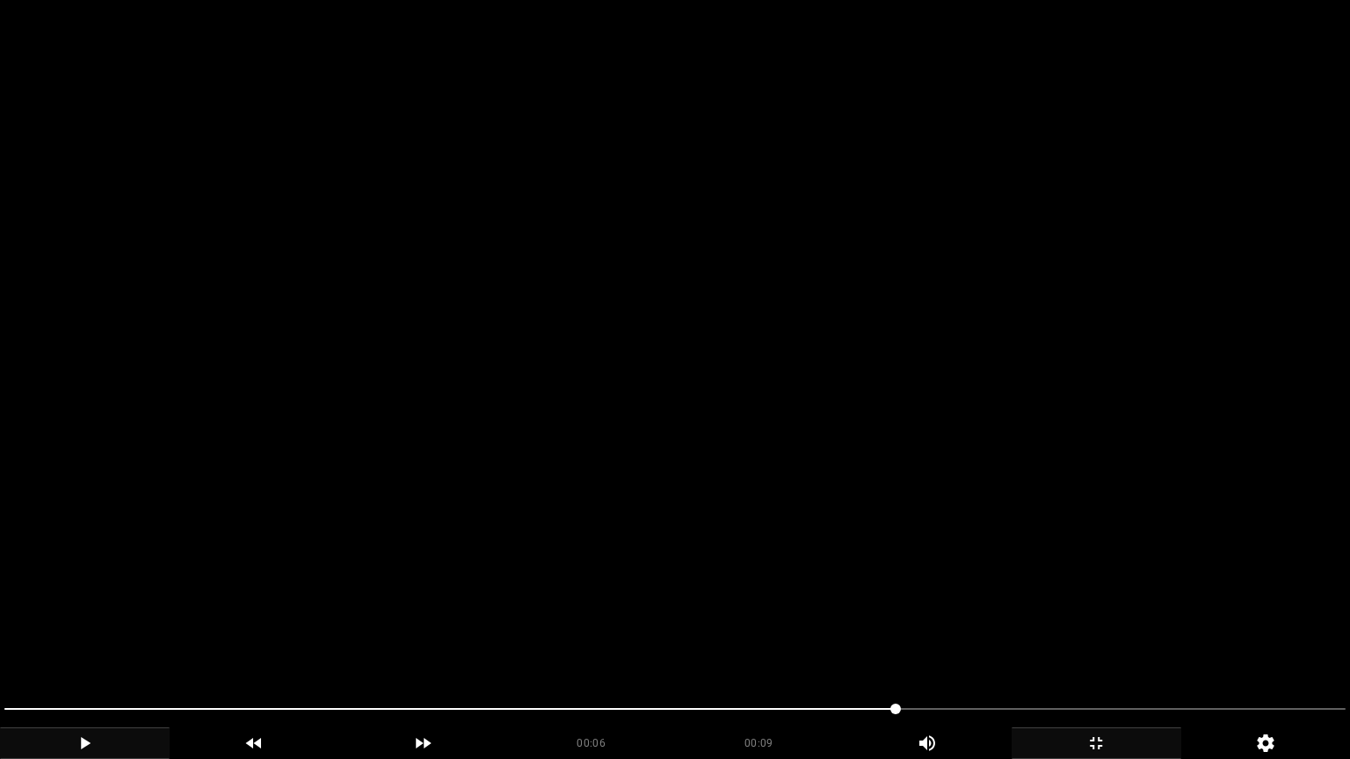
click at [1029, 621] on video at bounding box center [675, 379] width 1350 height 759
click at [1045, 635] on video at bounding box center [675, 379] width 1350 height 759
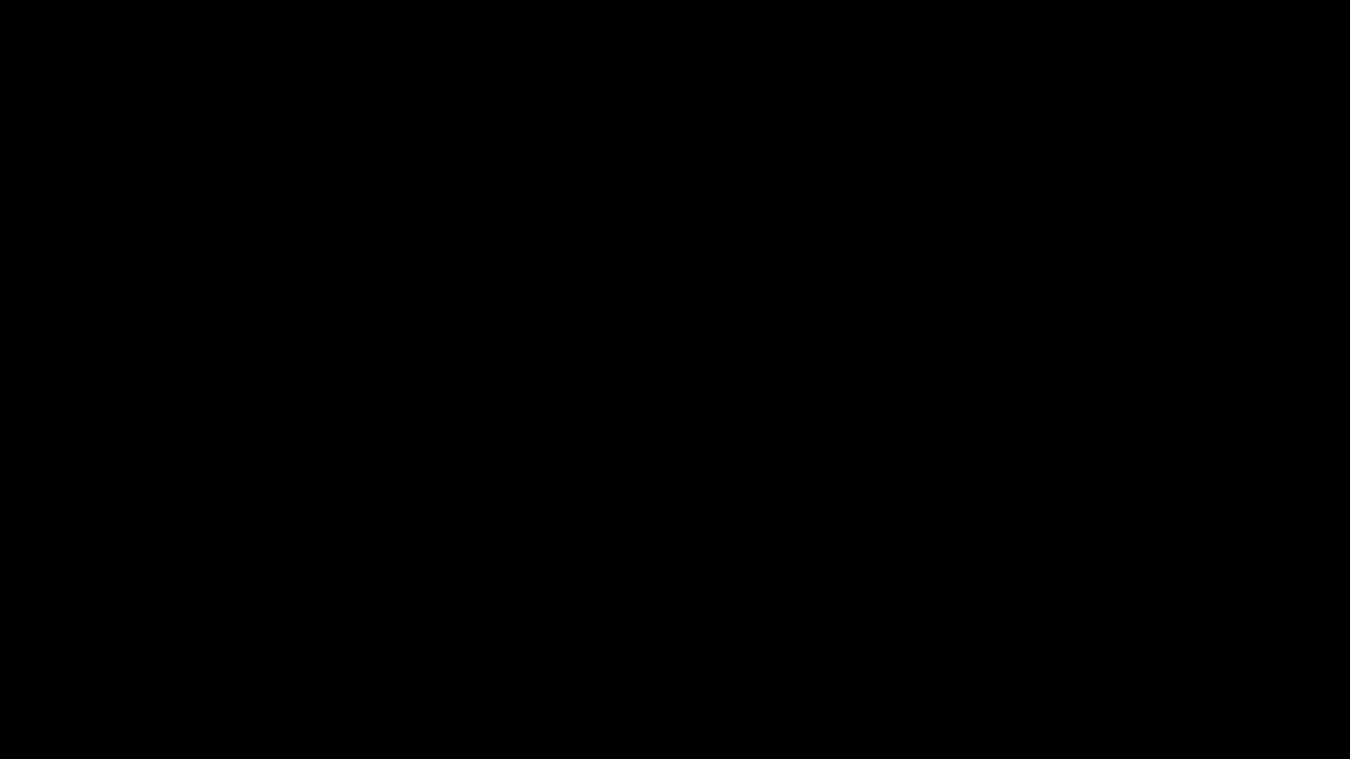
drag, startPoint x: 213, startPoint y: 717, endPoint x: 7, endPoint y: 693, distance: 207.0
click at [109, 641] on icon "add" at bounding box center [85, 743] width 168 height 21
click at [1108, 641] on icon "add" at bounding box center [1096, 743] width 168 height 21
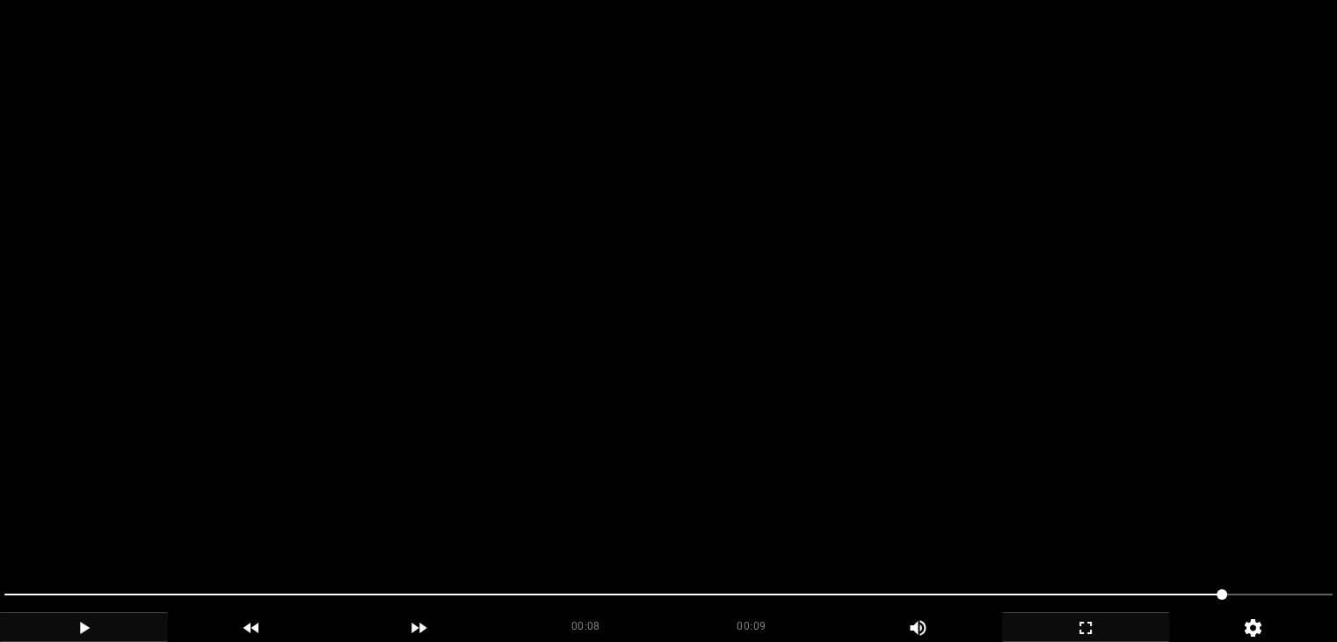
drag, startPoint x: 700, startPoint y: 402, endPoint x: 715, endPoint y: 437, distance: 38.6
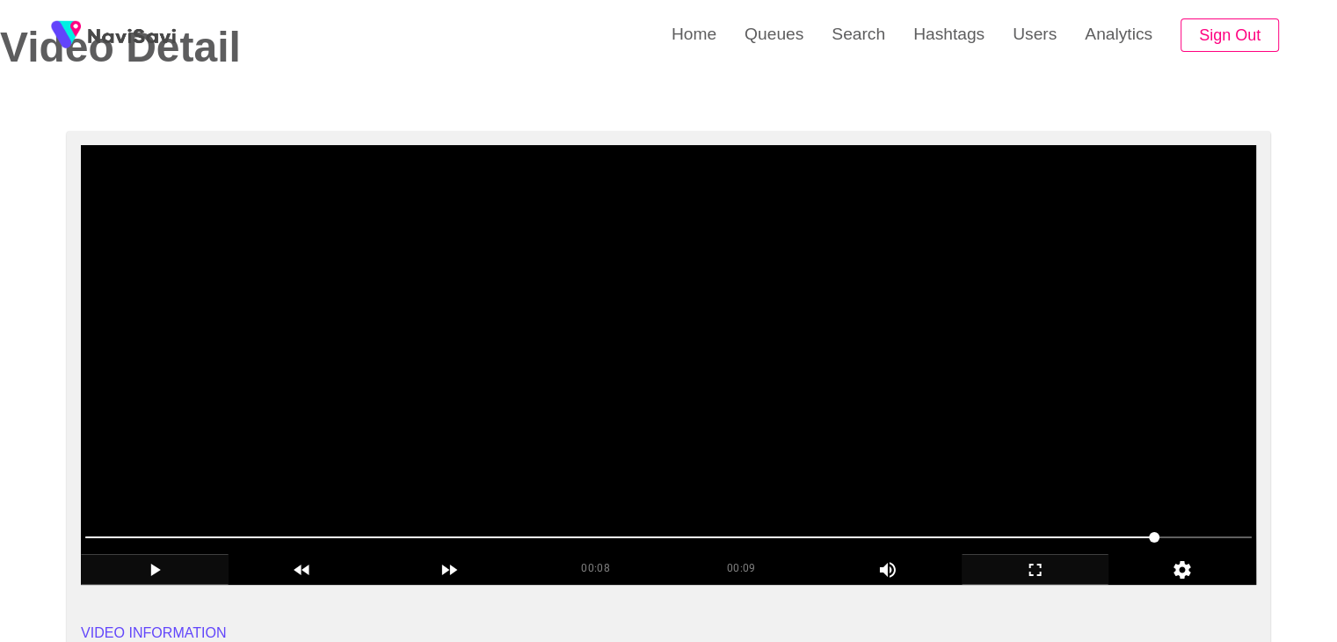
click at [700, 397] on video at bounding box center [668, 364] width 1175 height 439
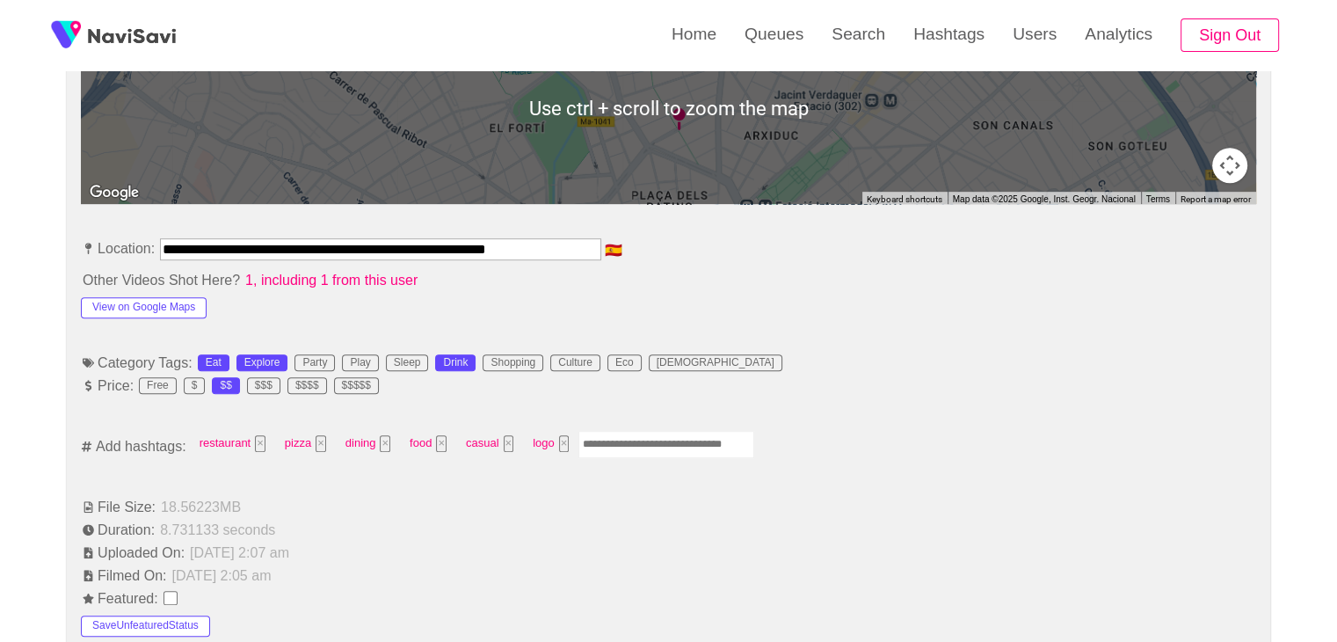
scroll to position [879, 0]
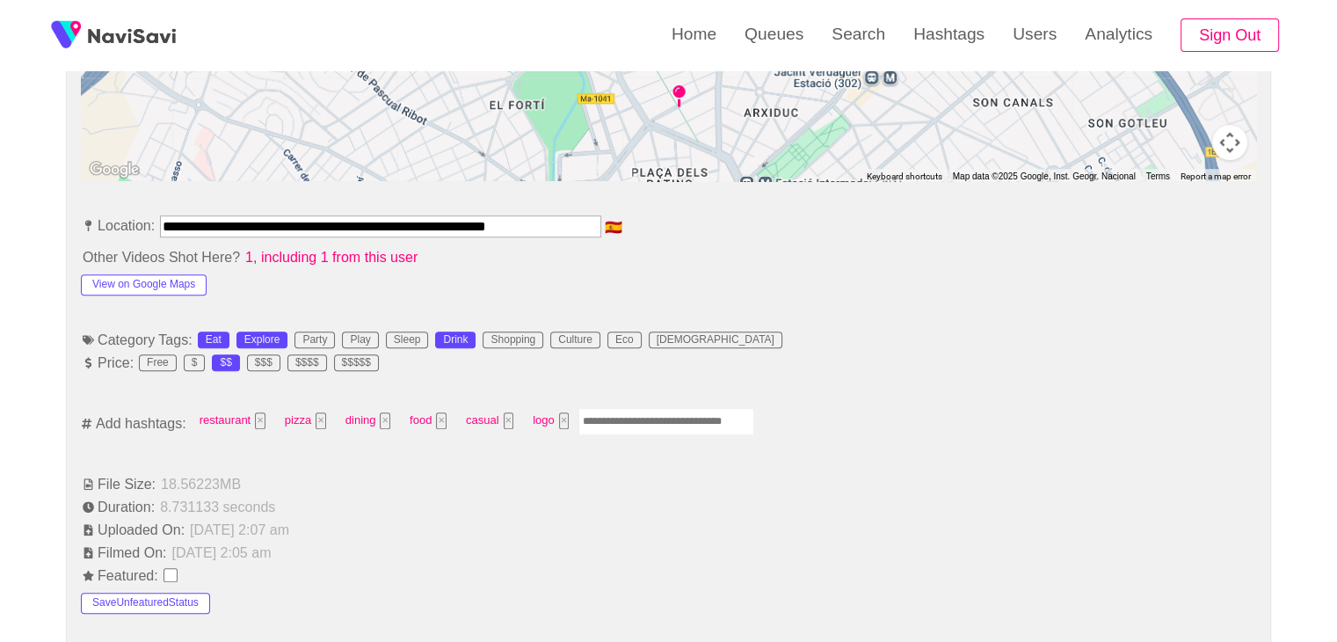
click at [601, 416] on input "Enter tag here and press return" at bounding box center [666, 421] width 176 height 27
type input "*********"
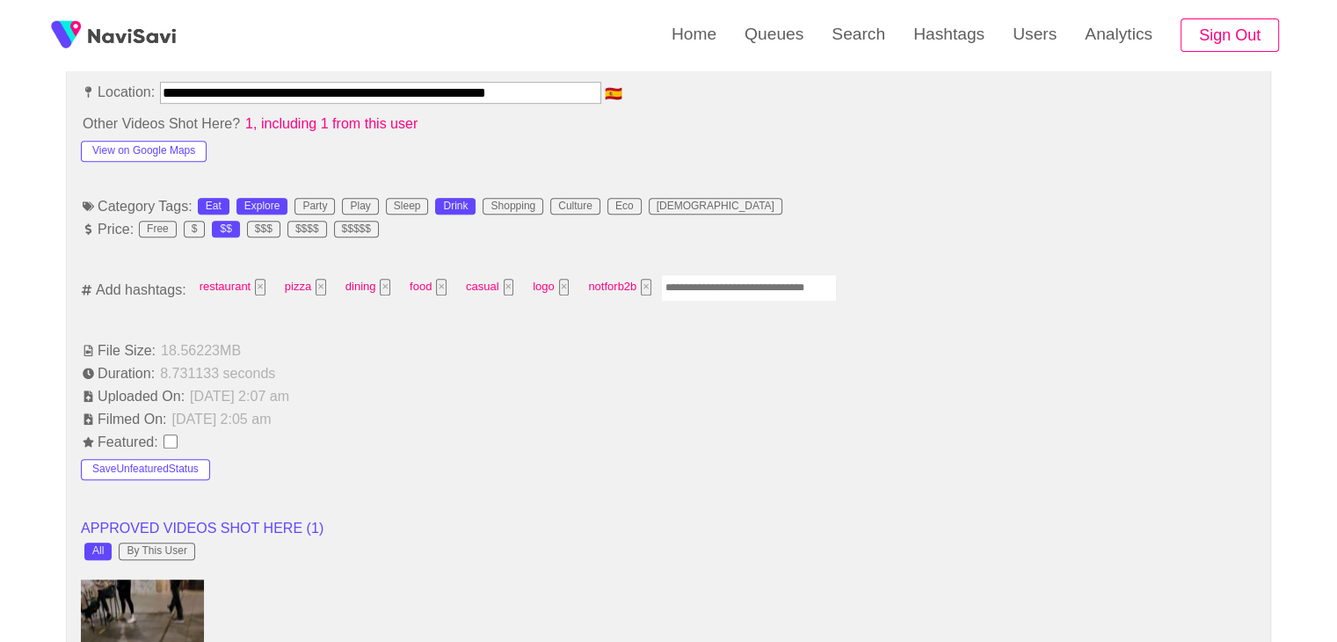
scroll to position [1055, 0]
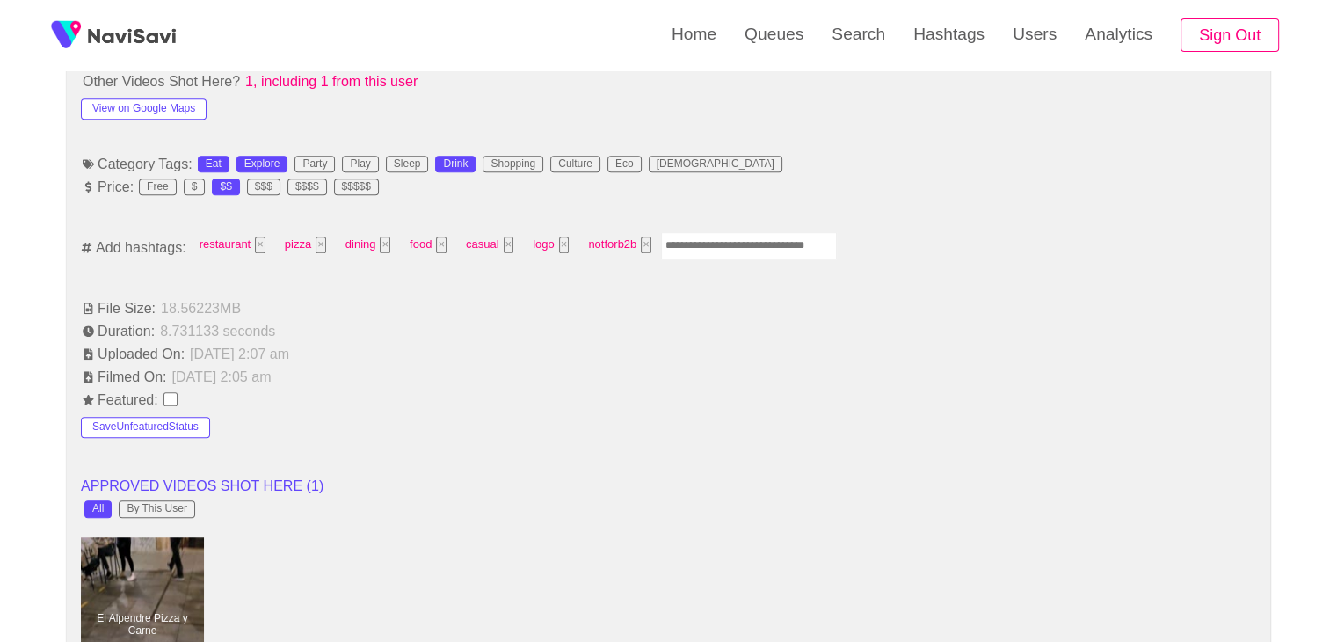
click at [693, 246] on input "Enter tag here and press return" at bounding box center [749, 245] width 176 height 27
type input "****"
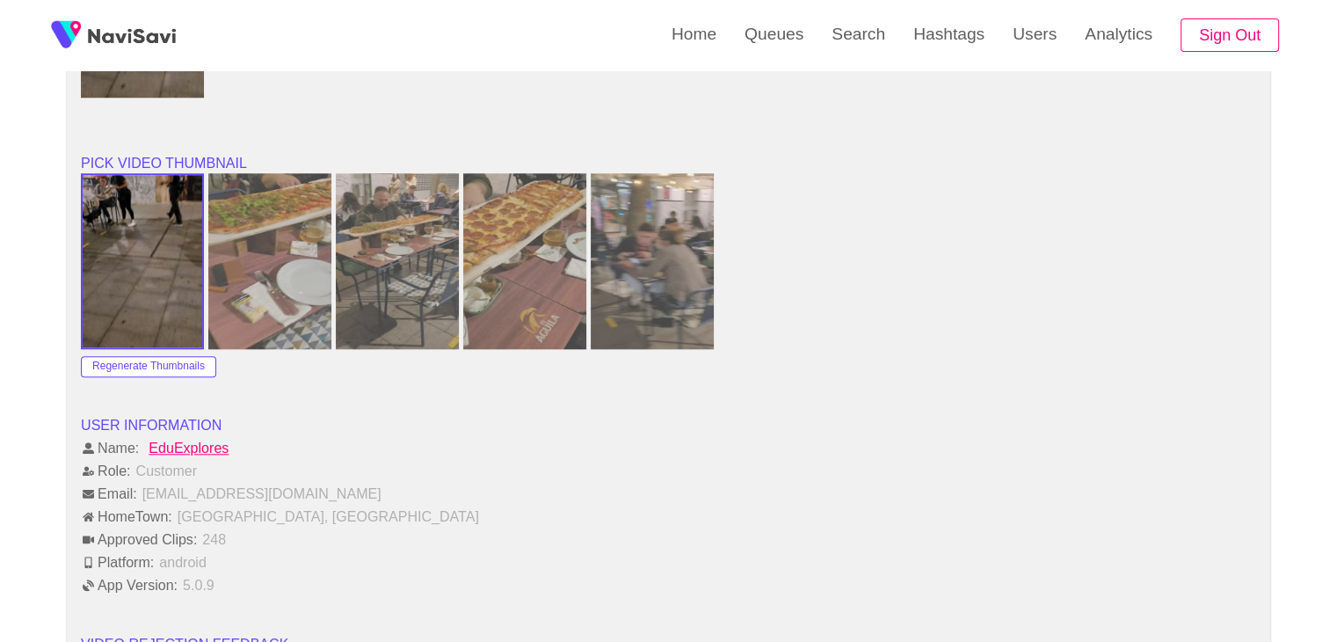
scroll to position [2021, 0]
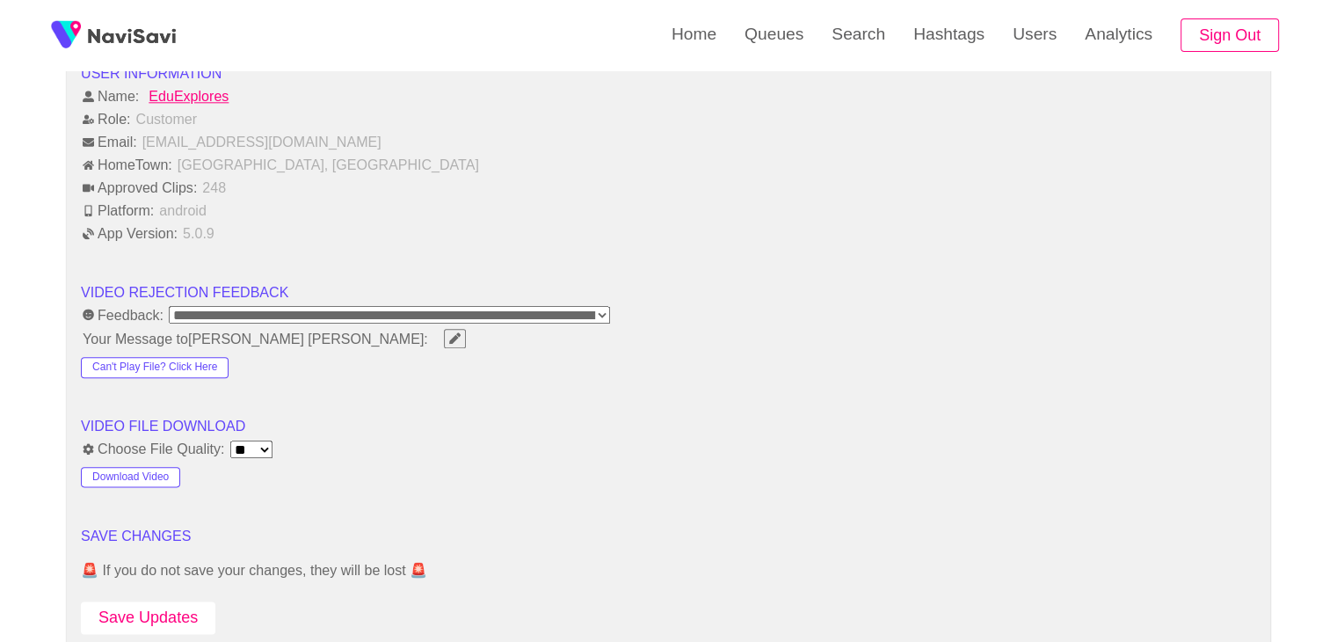
click at [169, 622] on button "Save Updates" at bounding box center [148, 617] width 134 height 33
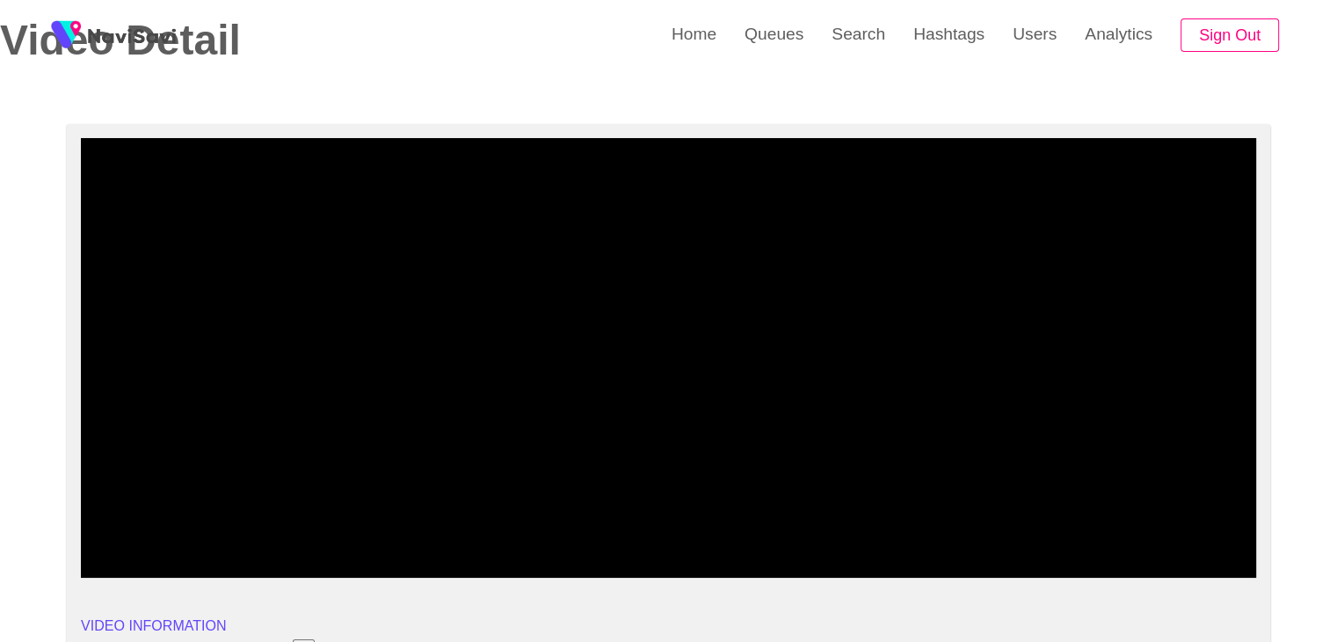
scroll to position [88, 0]
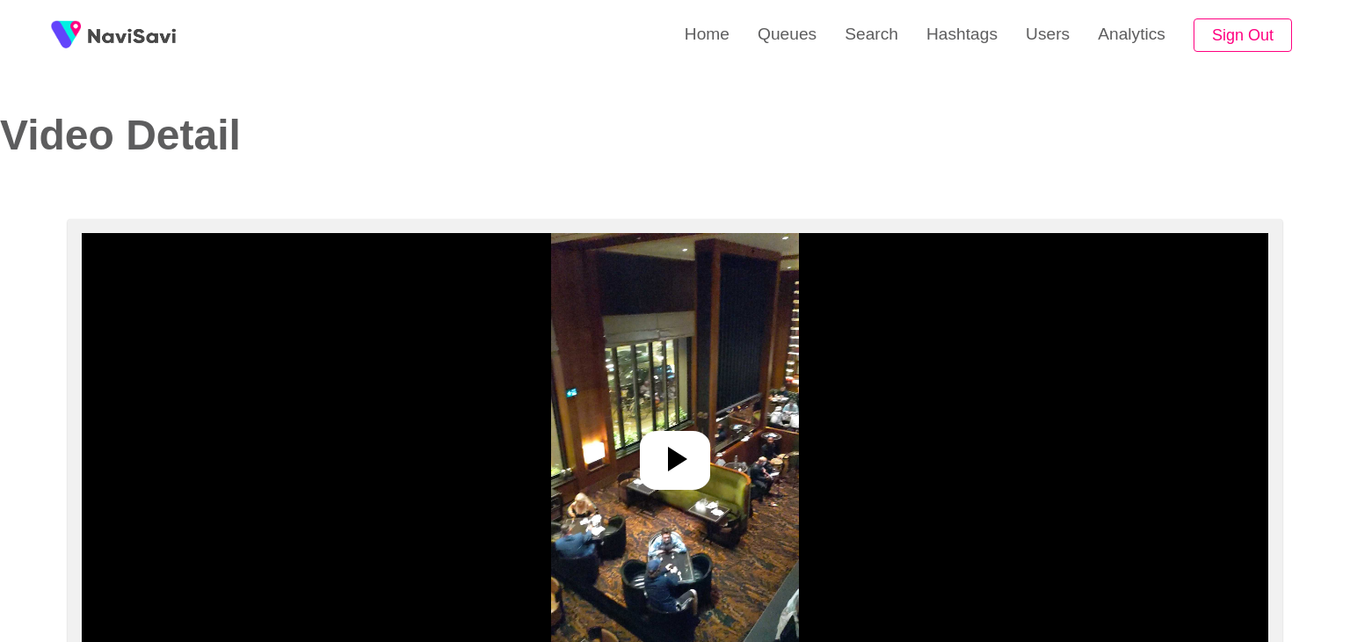
select select "**********"
select select "**"
click at [688, 454] on icon at bounding box center [668, 459] width 42 height 42
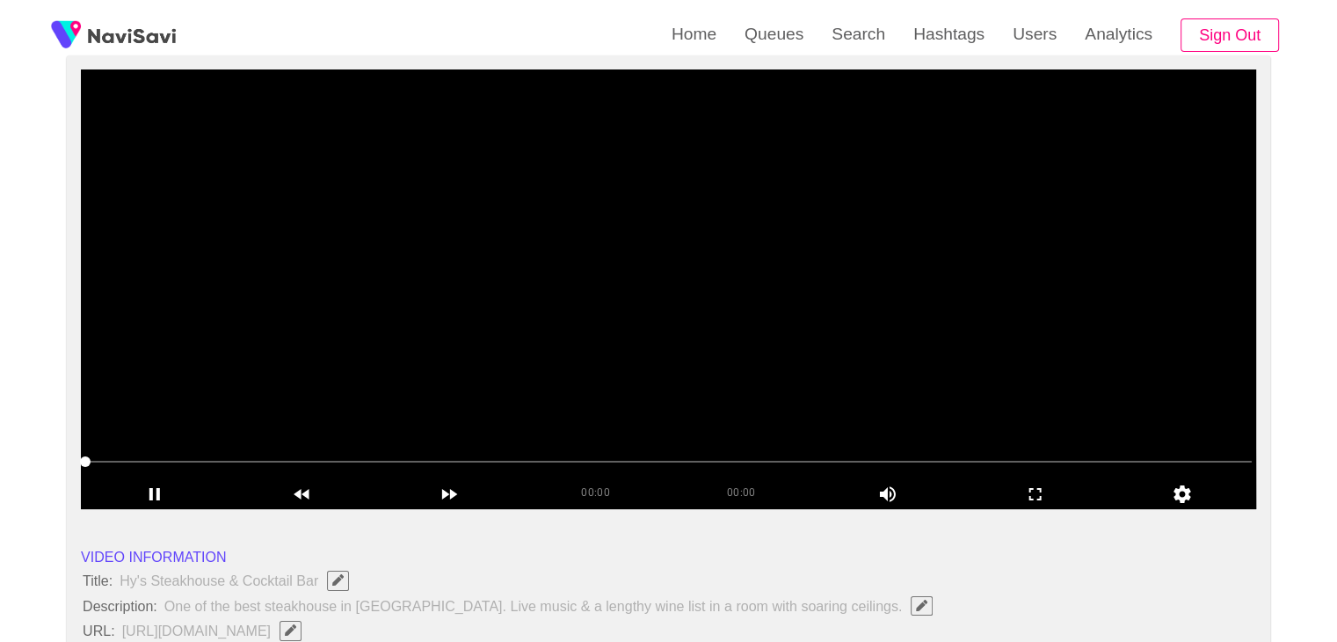
scroll to position [176, 0]
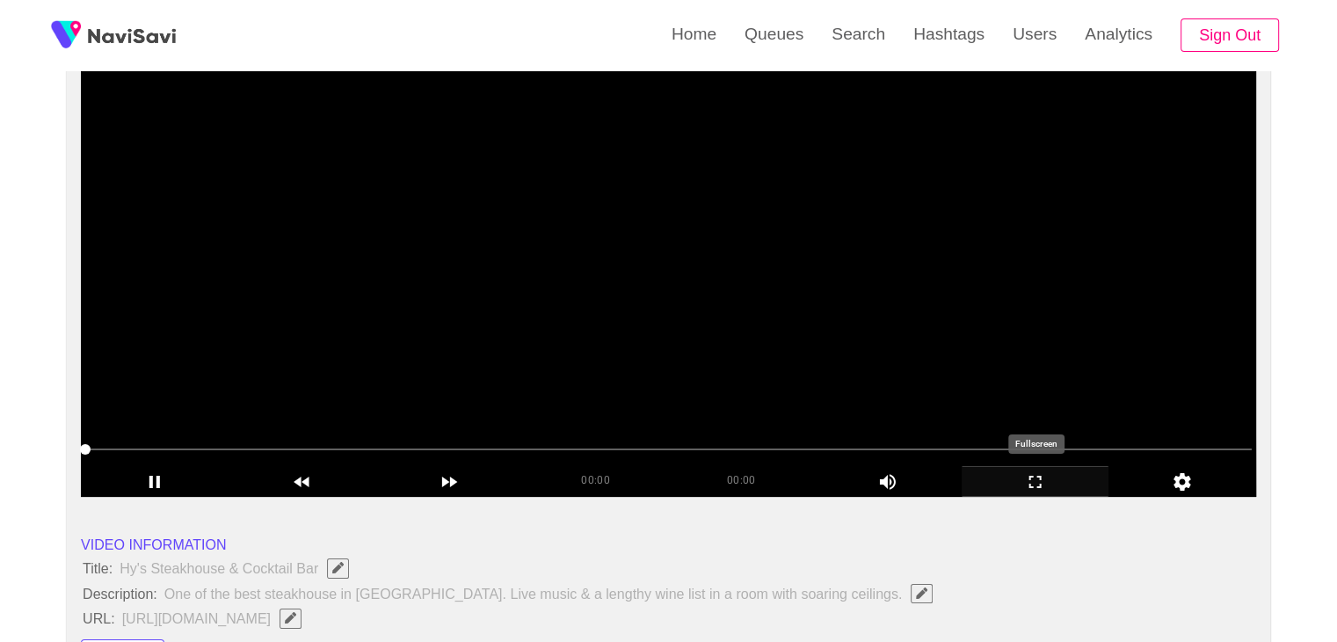
click at [1034, 473] on icon "add" at bounding box center [1035, 481] width 146 height 21
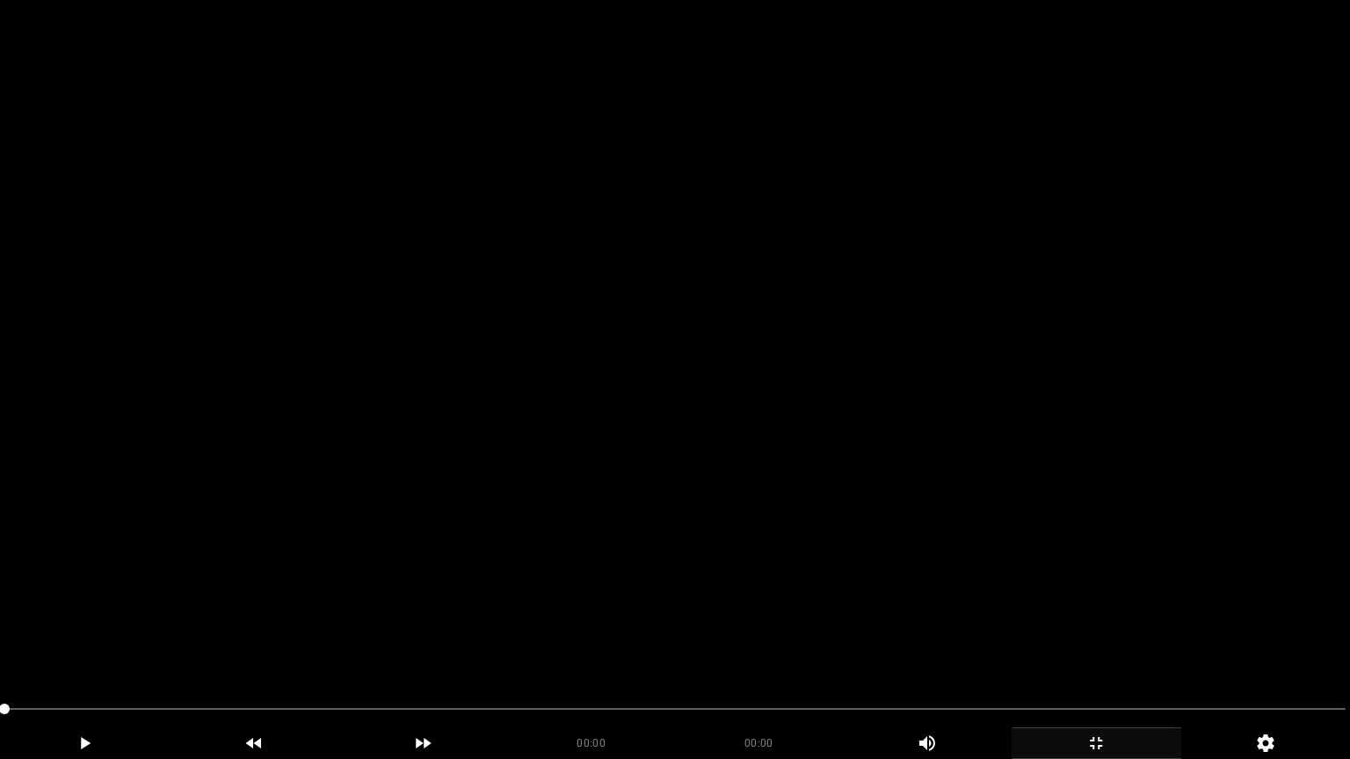
click at [981, 541] on video at bounding box center [675, 379] width 1350 height 759
click at [788, 464] on video at bounding box center [675, 379] width 1350 height 759
click at [788, 465] on video at bounding box center [675, 379] width 1350 height 759
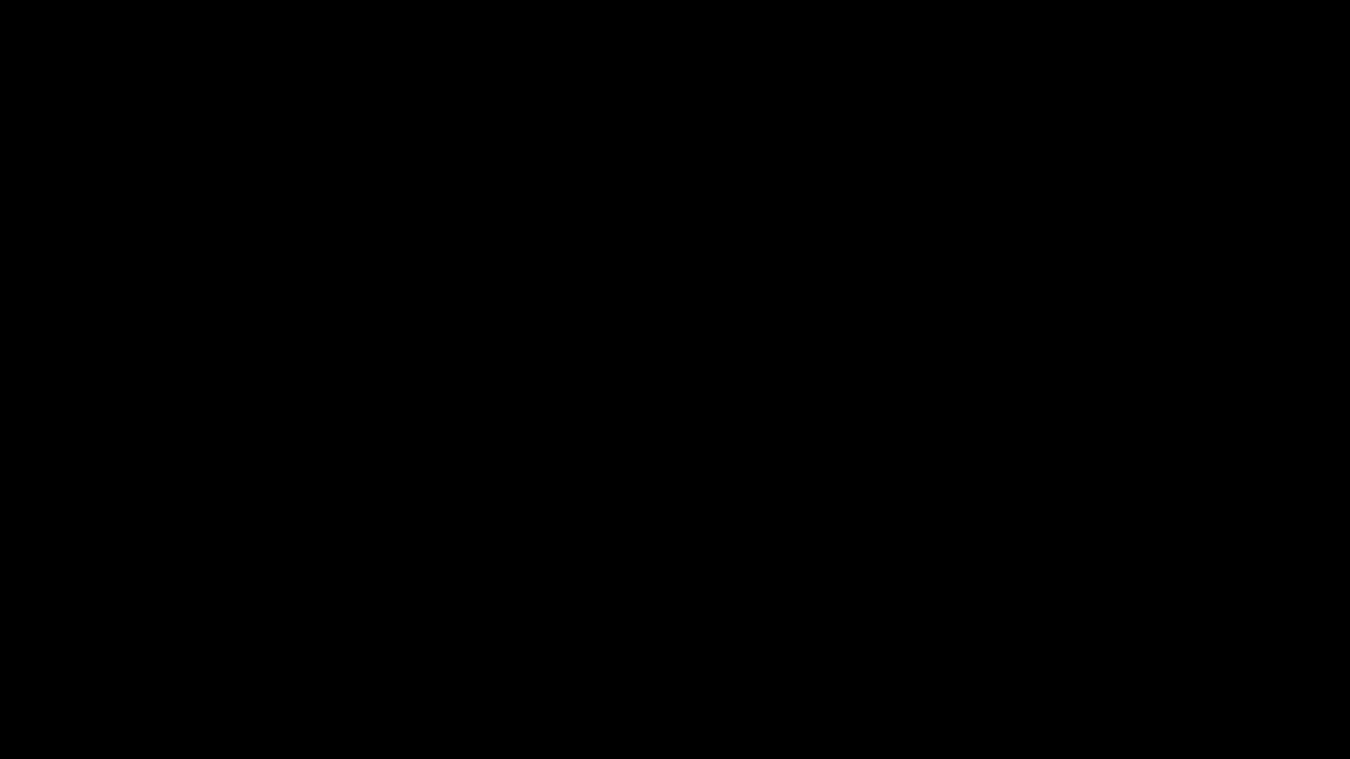
click at [1112, 641] on div "add" at bounding box center [1097, 744] width 170 height 32
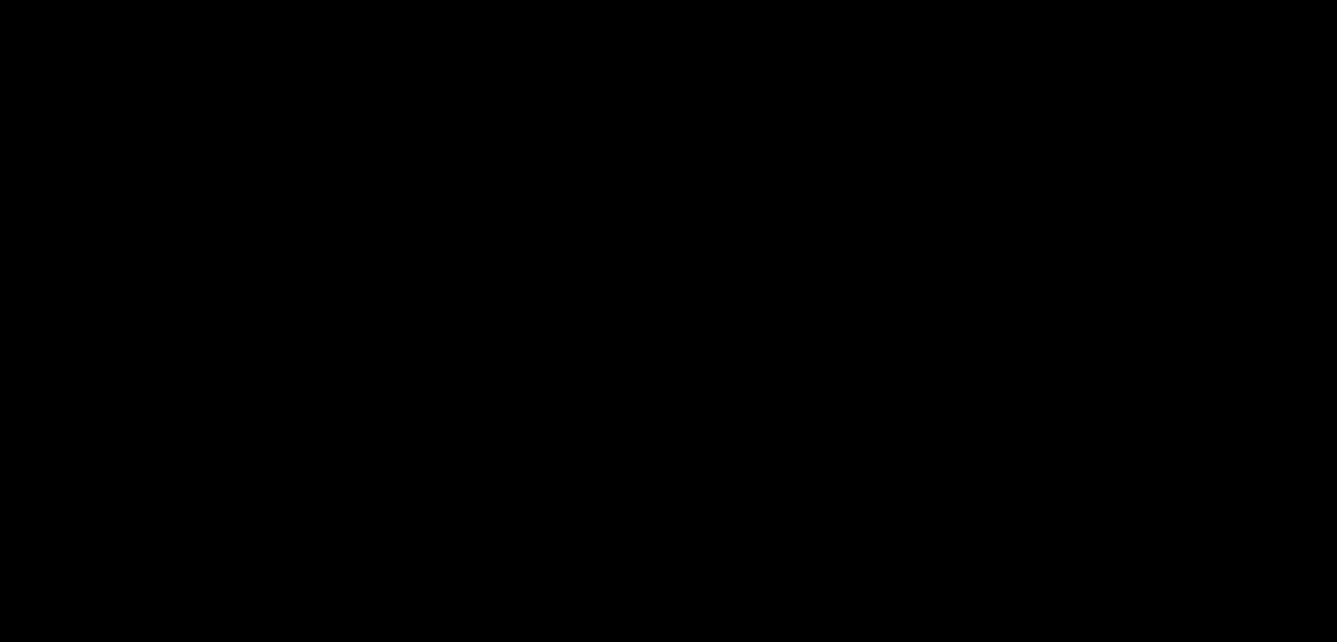
scroll to position [352, 0]
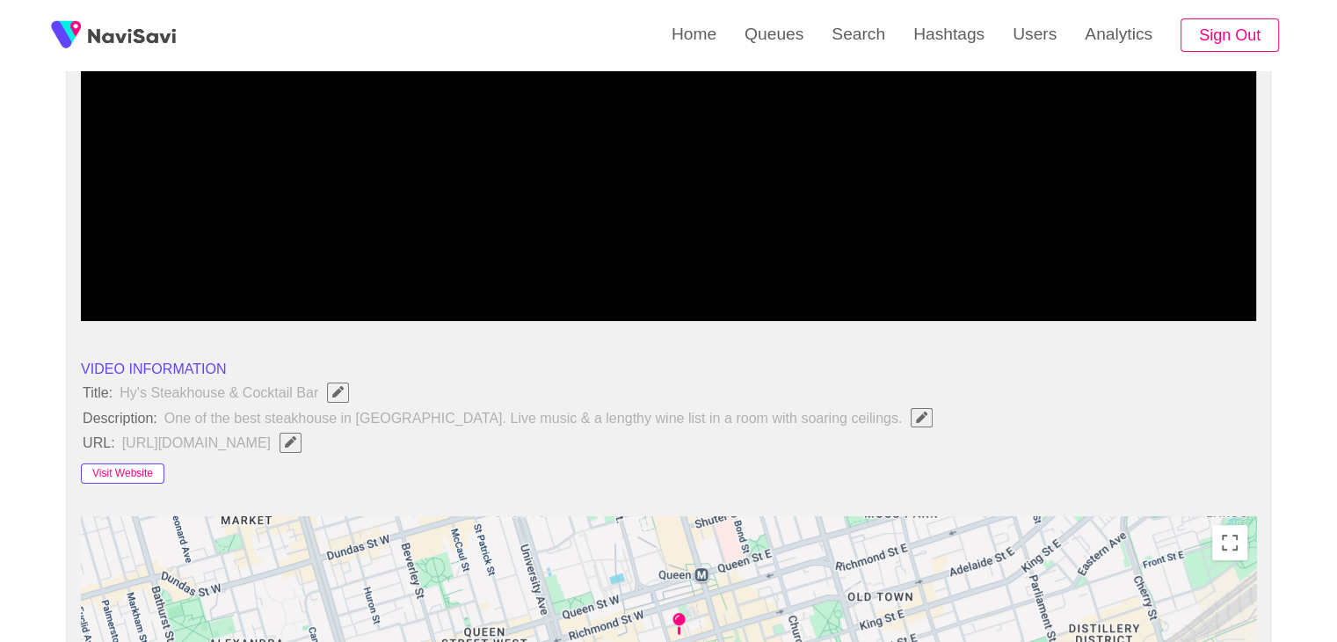
click at [130, 468] on button "Visit Website" at bounding box center [122, 473] width 83 height 21
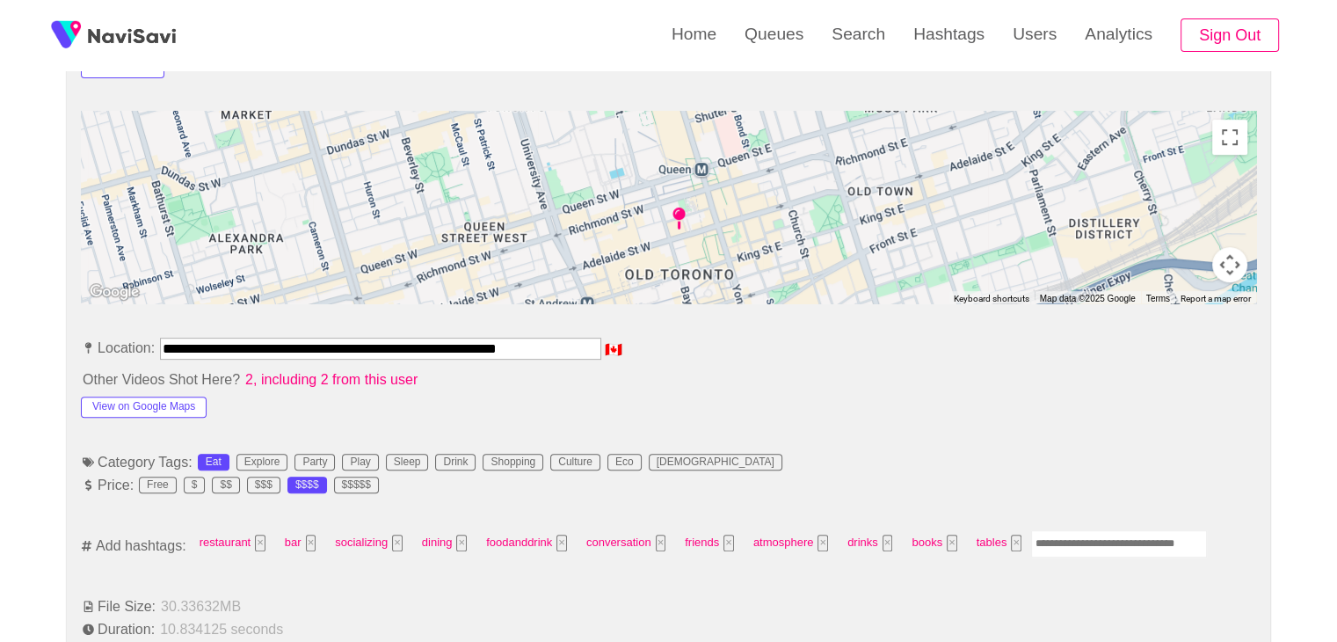
scroll to position [791, 0]
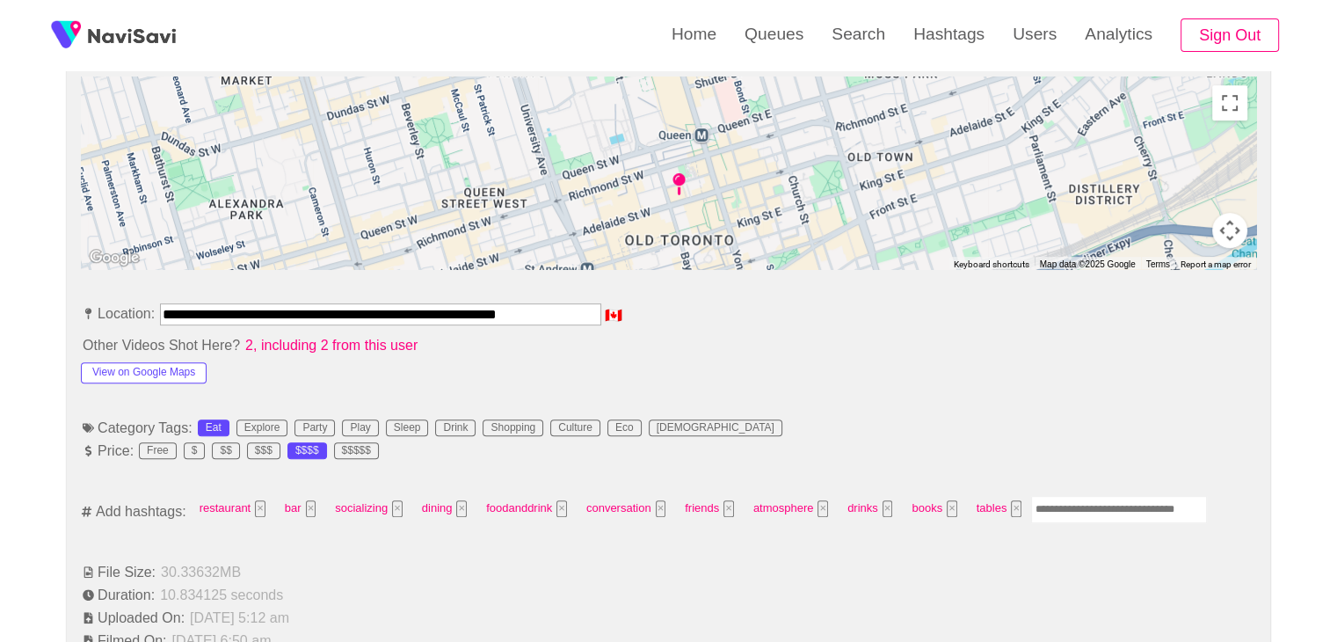
click at [172, 372] on button "View on Google Maps" at bounding box center [144, 372] width 126 height 21
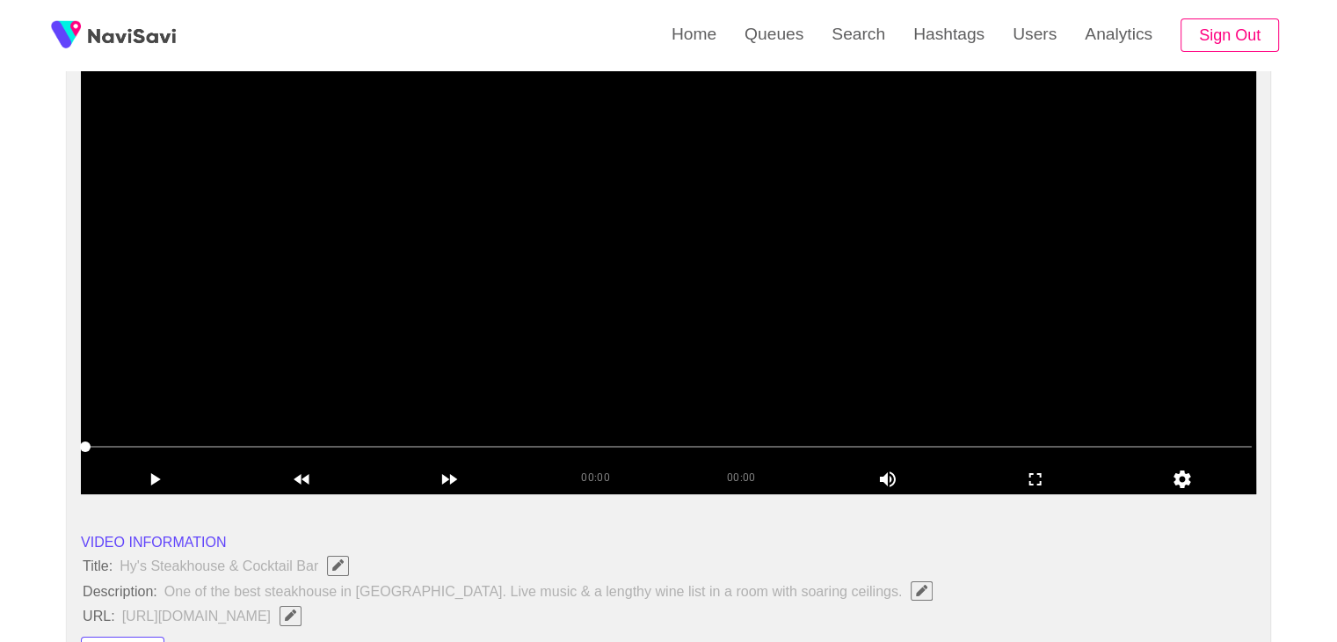
scroll to position [176, 0]
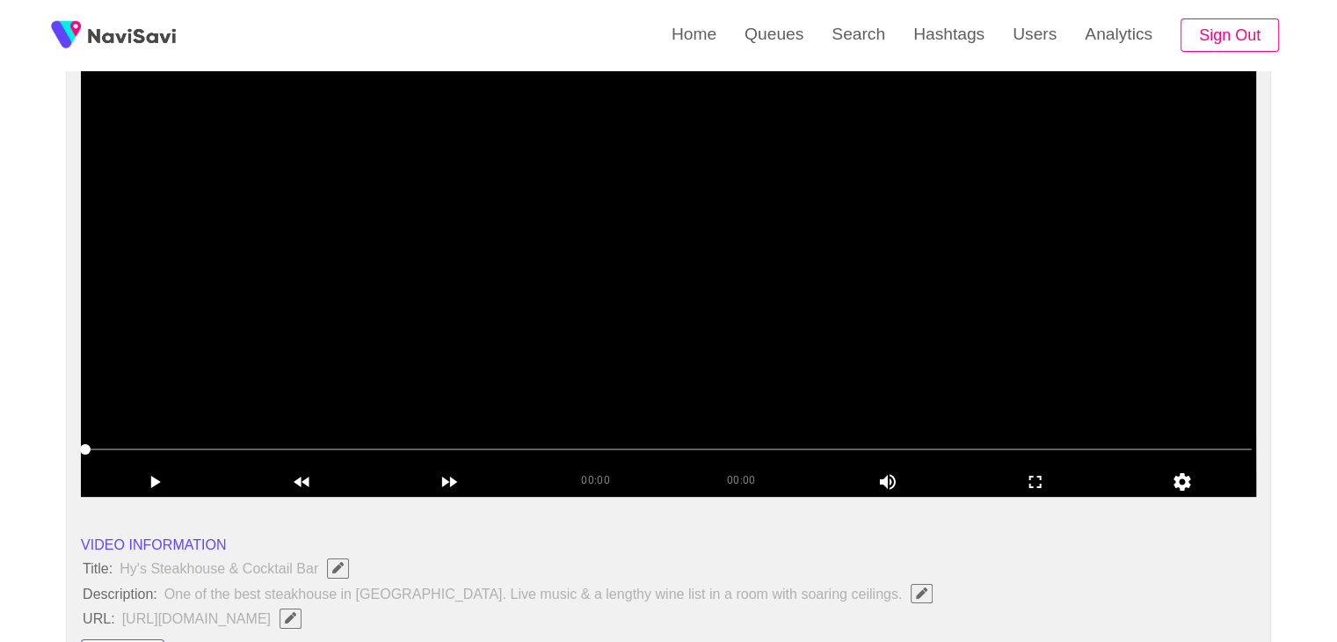
click at [904, 363] on video at bounding box center [668, 276] width 1175 height 439
click at [1048, 476] on icon "add" at bounding box center [1035, 481] width 146 height 21
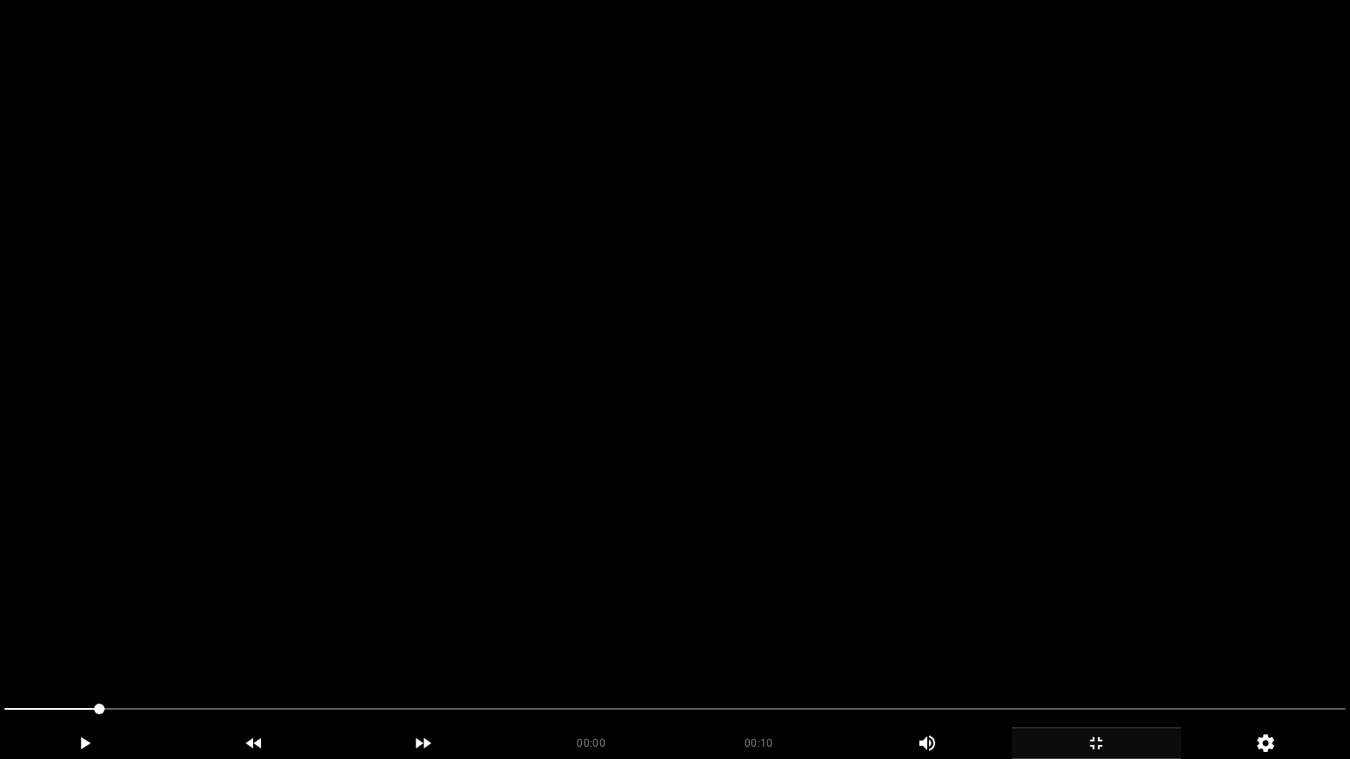
click at [572, 445] on video at bounding box center [675, 379] width 1350 height 759
click at [691, 453] on video at bounding box center [675, 379] width 1350 height 759
click at [394, 641] on video at bounding box center [675, 379] width 1350 height 759
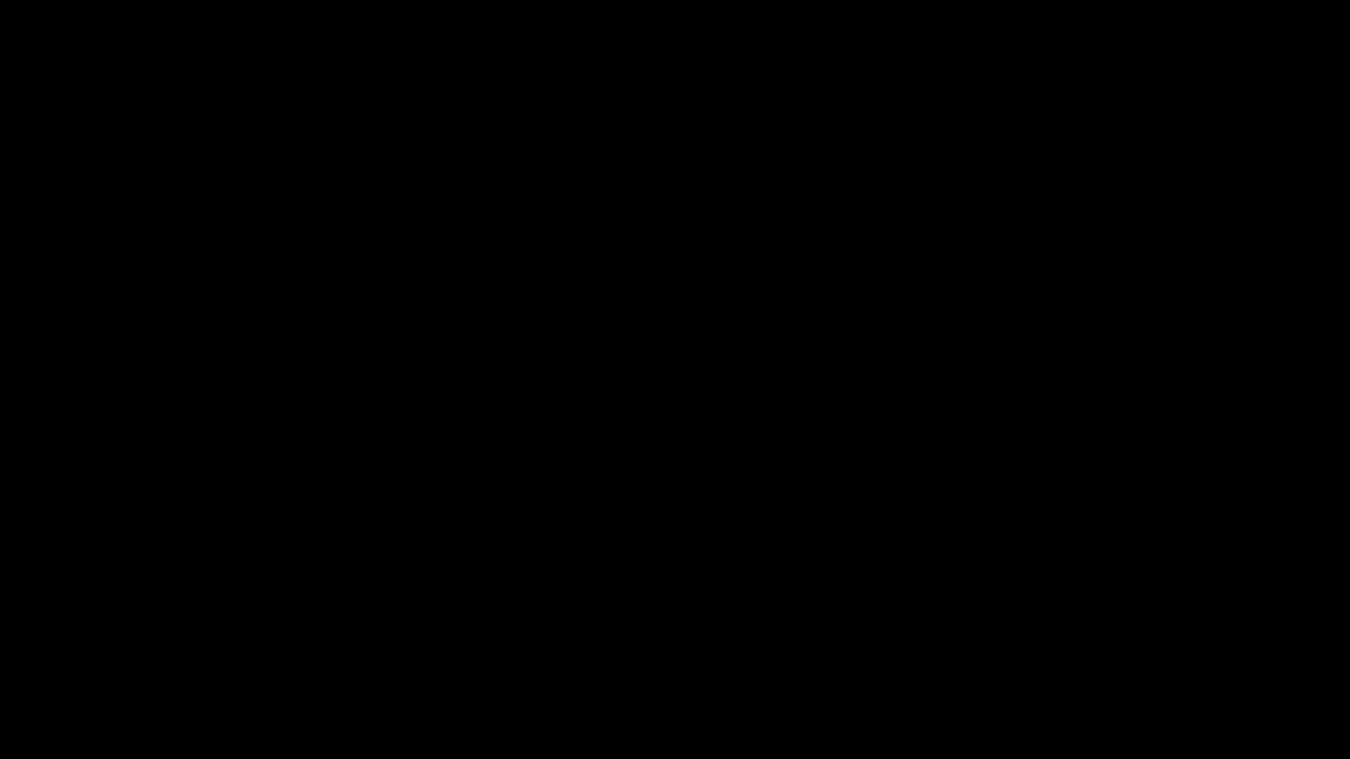
click at [441, 605] on video at bounding box center [675, 379] width 1350 height 759
click at [1076, 641] on icon "add" at bounding box center [1096, 743] width 168 height 21
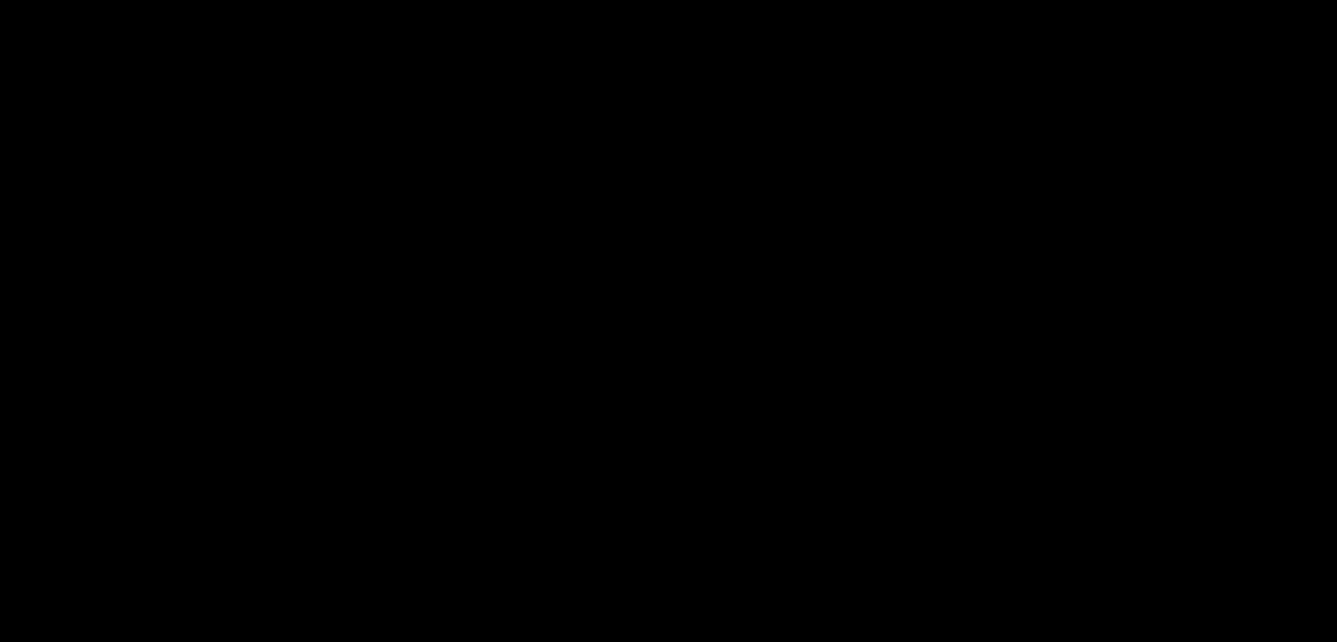
scroll to position [879, 0]
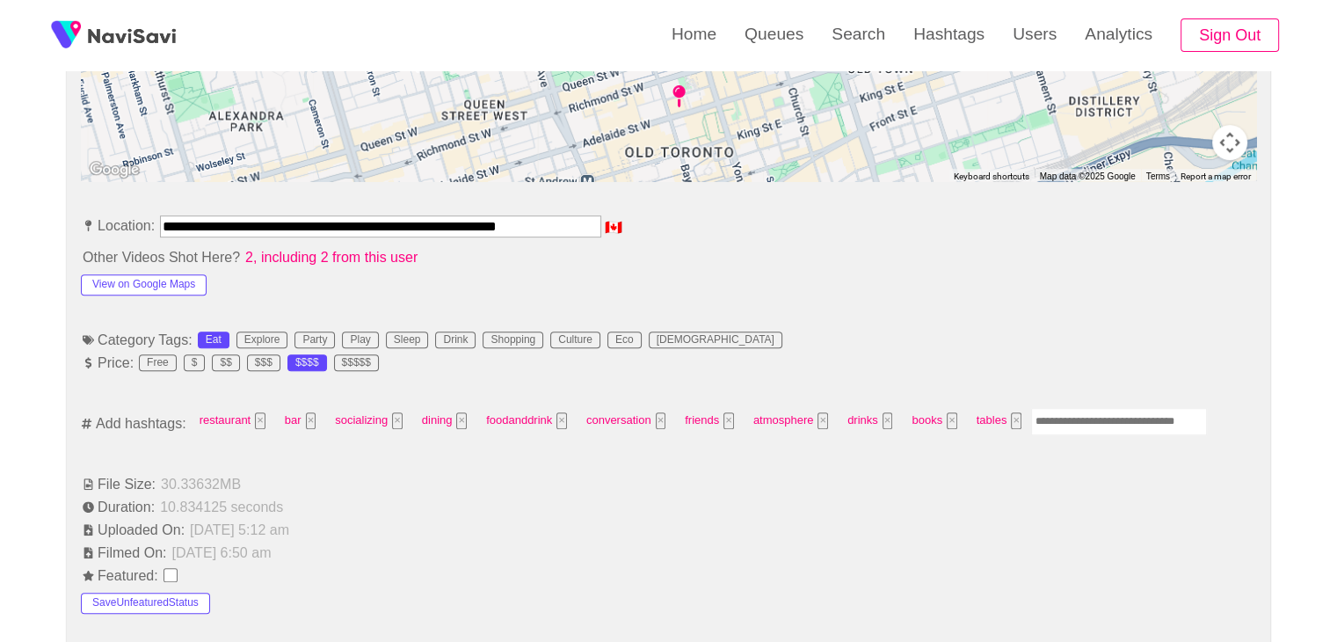
click at [1081, 424] on input "Enter tag here and press return" at bounding box center [1119, 421] width 176 height 27
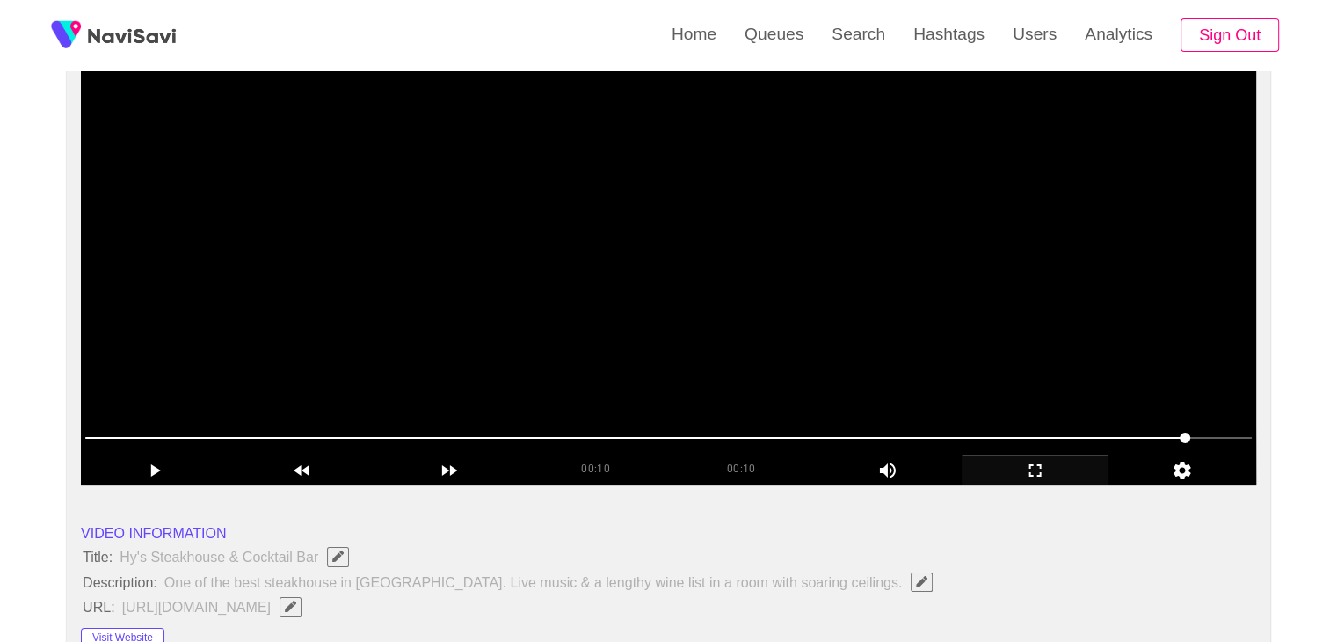
scroll to position [176, 0]
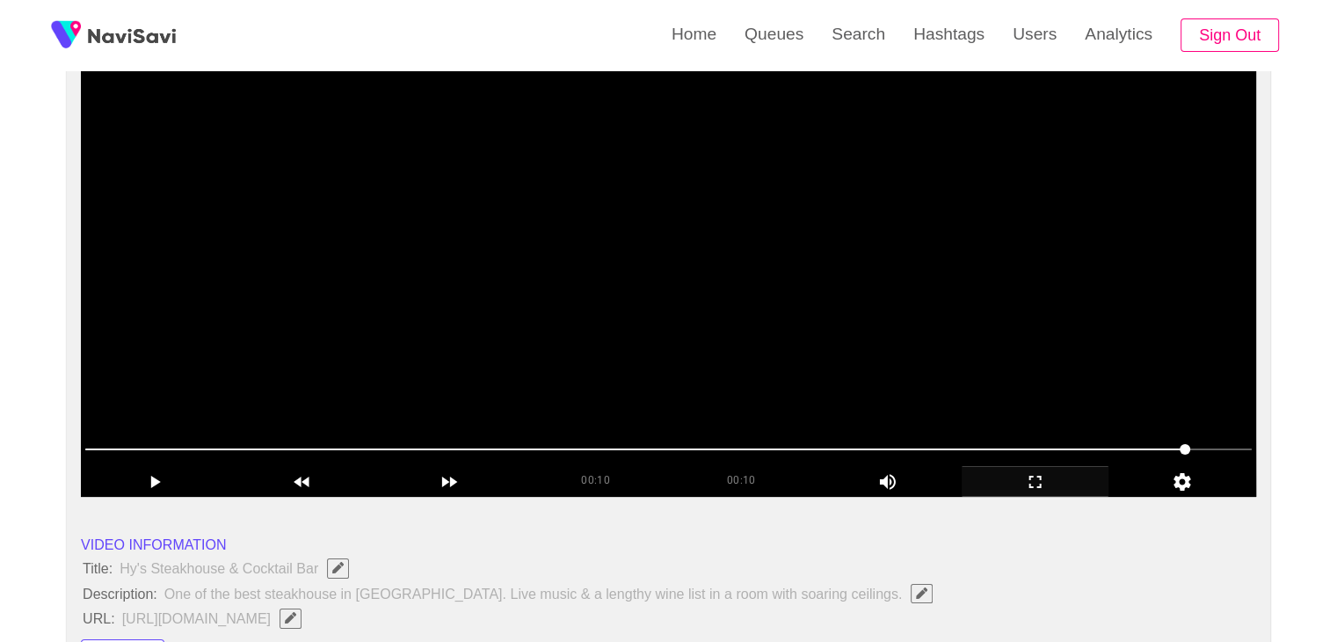
drag, startPoint x: 1096, startPoint y: 446, endPoint x: 1084, endPoint y: 446, distance: 12.3
click at [1084, 446] on span at bounding box center [668, 449] width 1166 height 28
drag, startPoint x: 922, startPoint y: 449, endPoint x: 802, endPoint y: 449, distance: 119.5
click at [802, 449] on span at bounding box center [668, 449] width 1166 height 28
drag, startPoint x: 671, startPoint y: 450, endPoint x: 620, endPoint y: 447, distance: 51.0
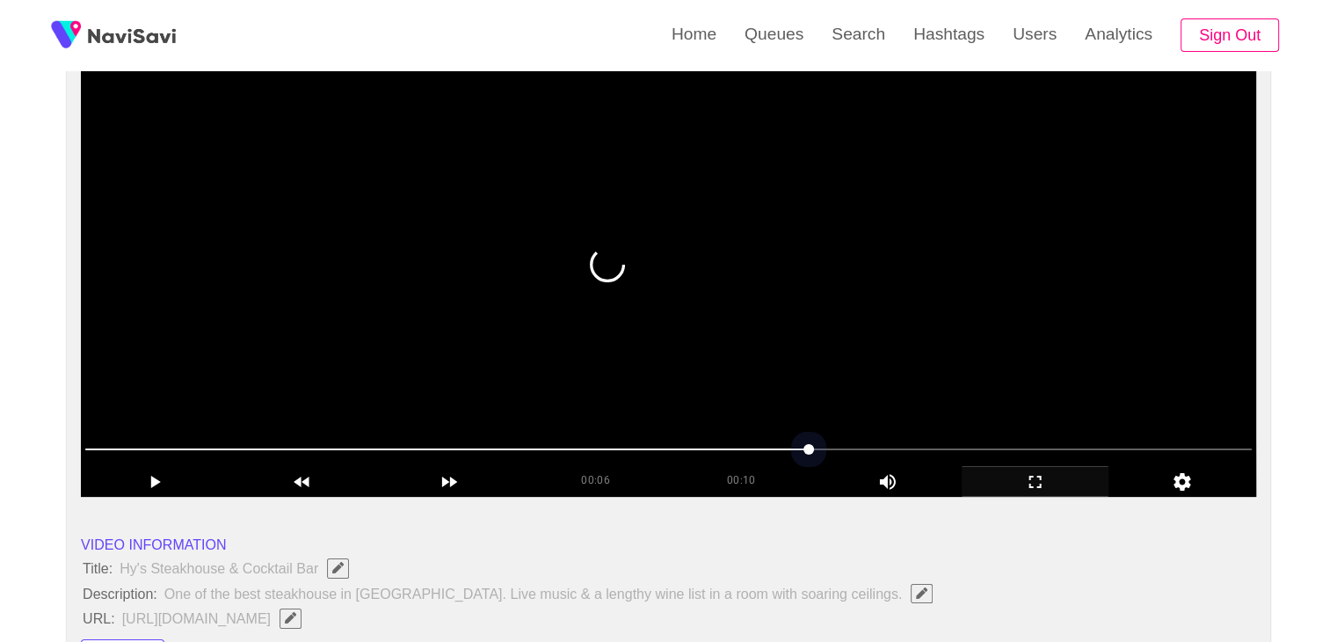
click at [620, 447] on span at bounding box center [668, 449] width 1166 height 28
drag, startPoint x: 519, startPoint y: 440, endPoint x: 442, endPoint y: 439, distance: 77.4
click at [442, 439] on span at bounding box center [668, 449] width 1166 height 28
click at [331, 431] on div at bounding box center [668, 450] width 1180 height 45
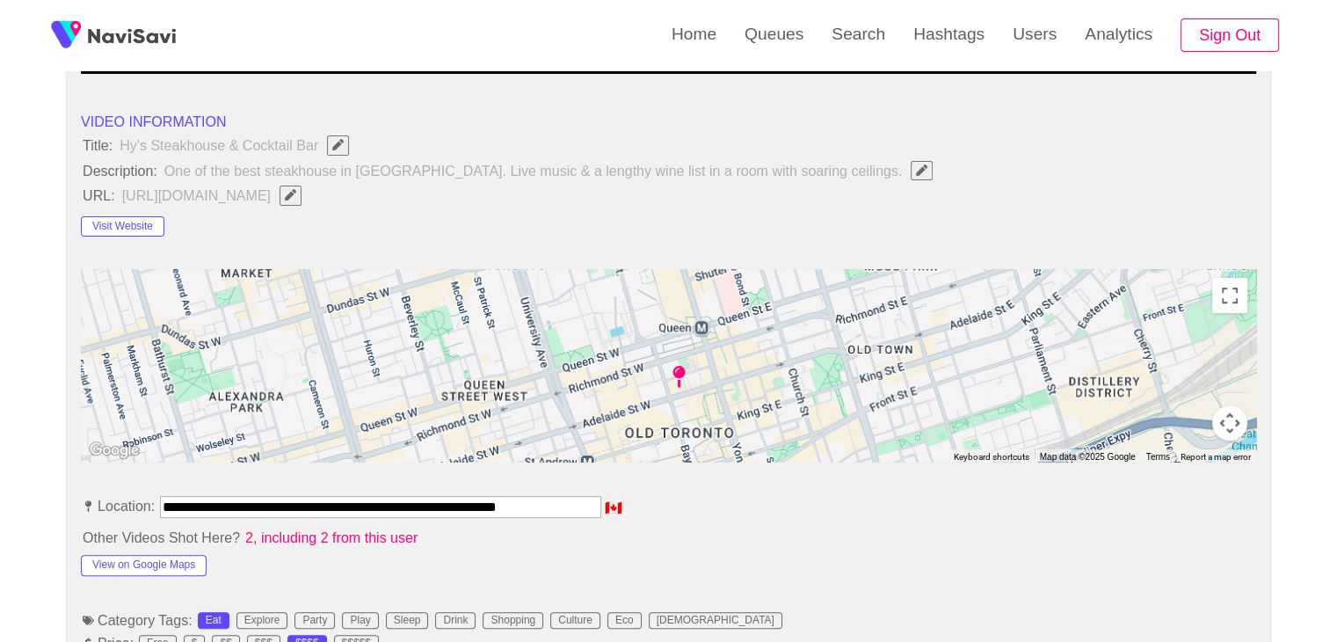
scroll to position [791, 0]
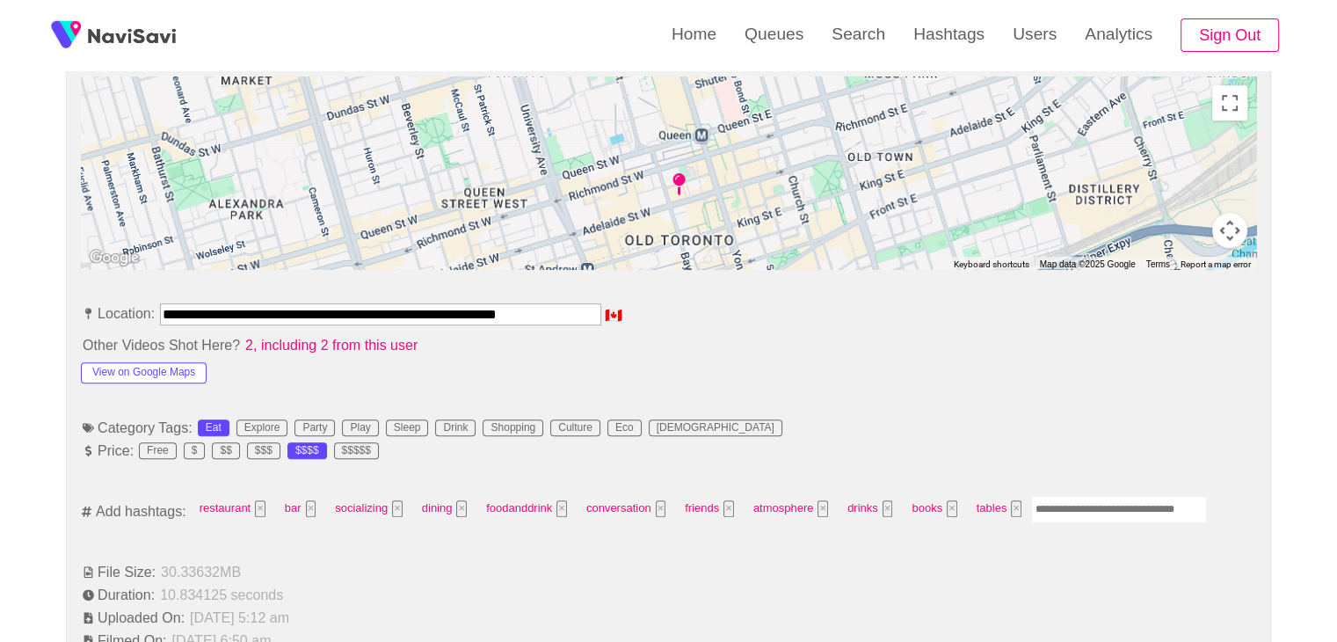
click at [1081, 498] on input "Enter tag here and press return" at bounding box center [1119, 509] width 176 height 27
type input "*********"
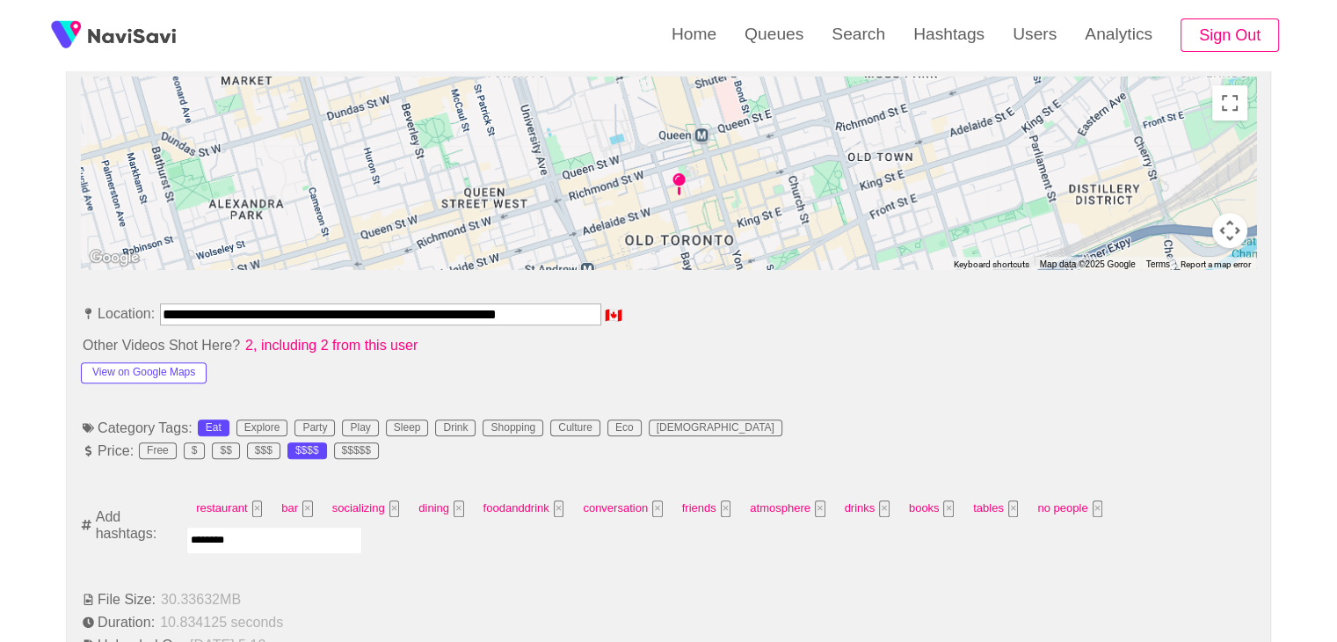
type input "*********"
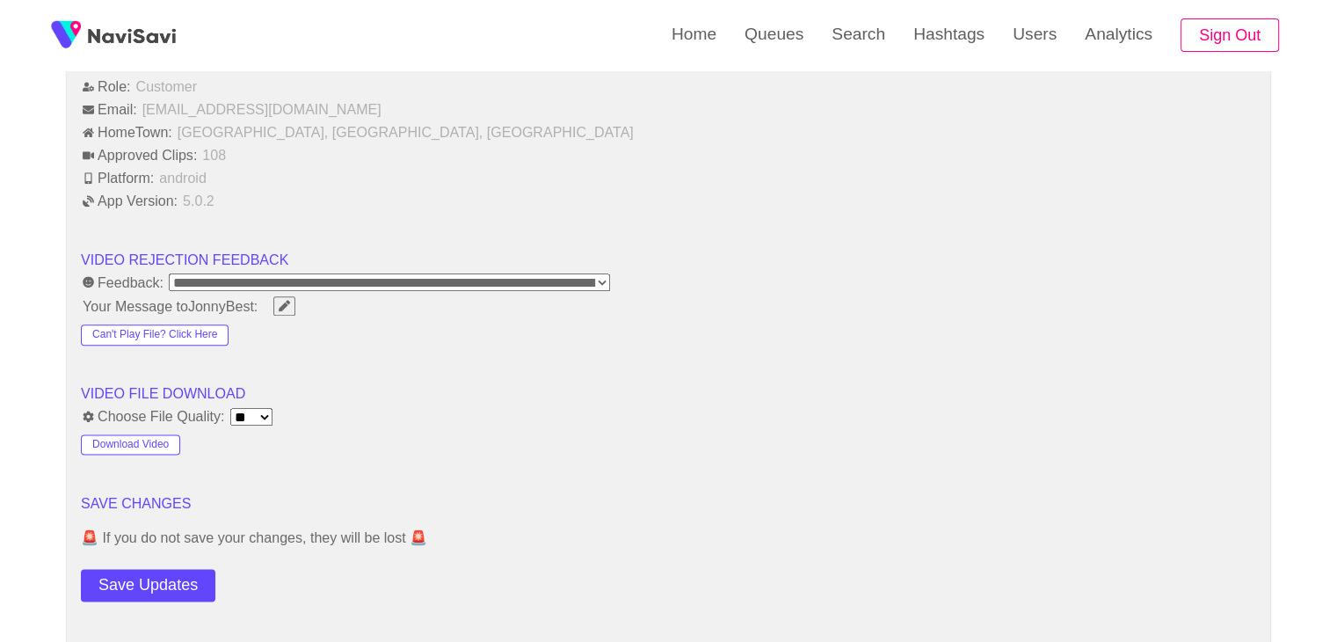
scroll to position [2109, 0]
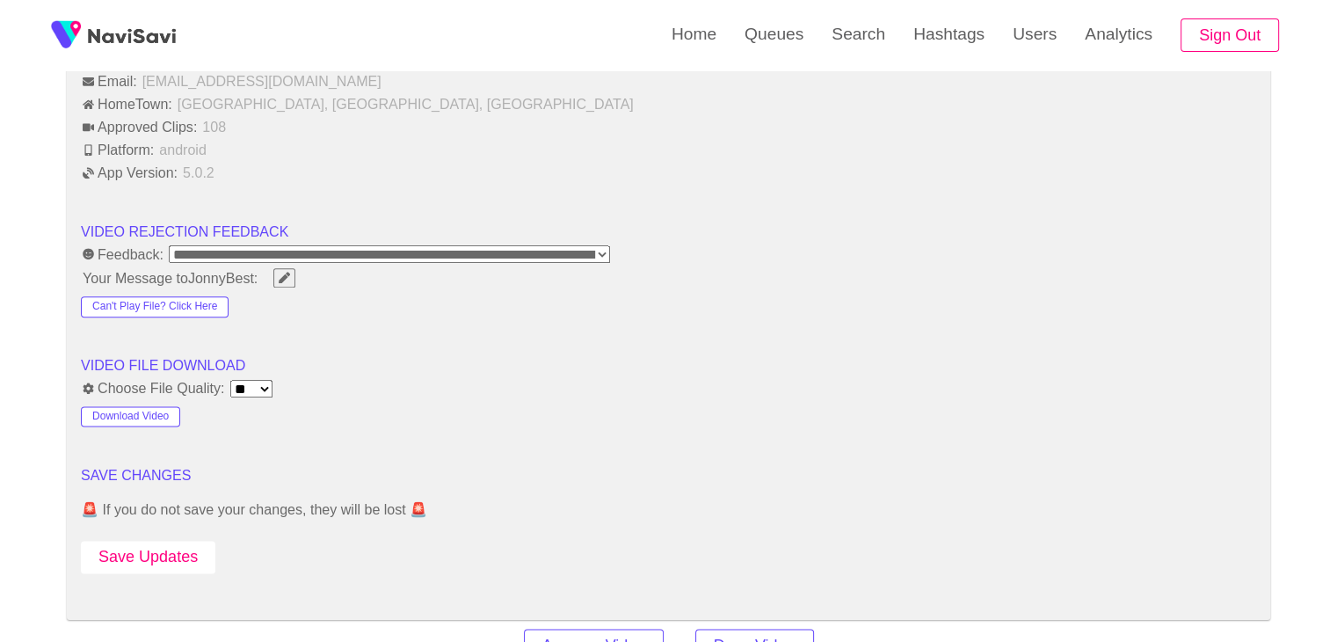
click at [180, 542] on button "Save Updates" at bounding box center [148, 557] width 134 height 33
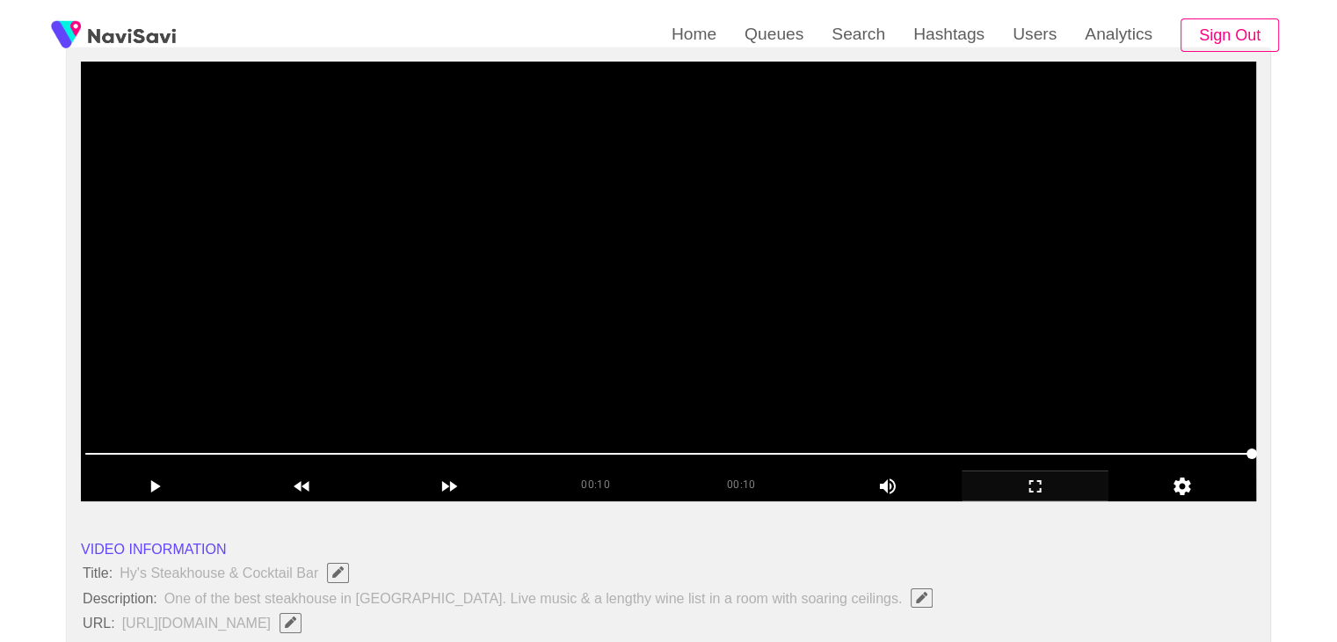
scroll to position [176, 0]
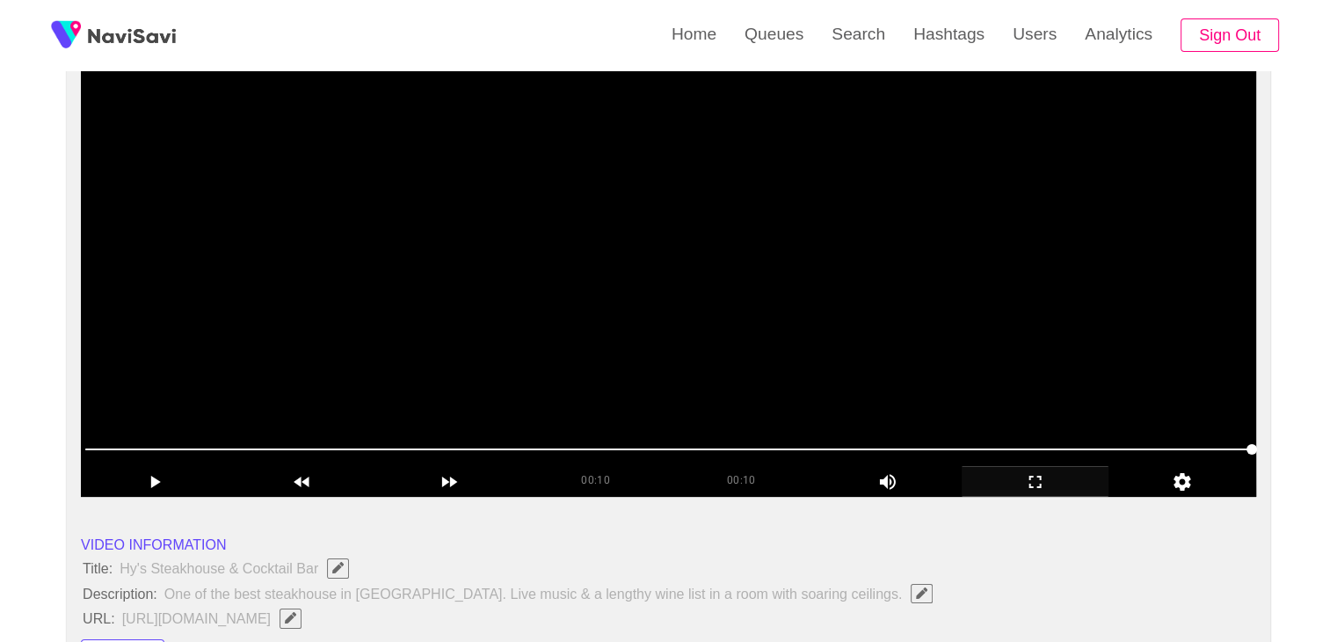
click at [618, 274] on video at bounding box center [668, 276] width 1175 height 439
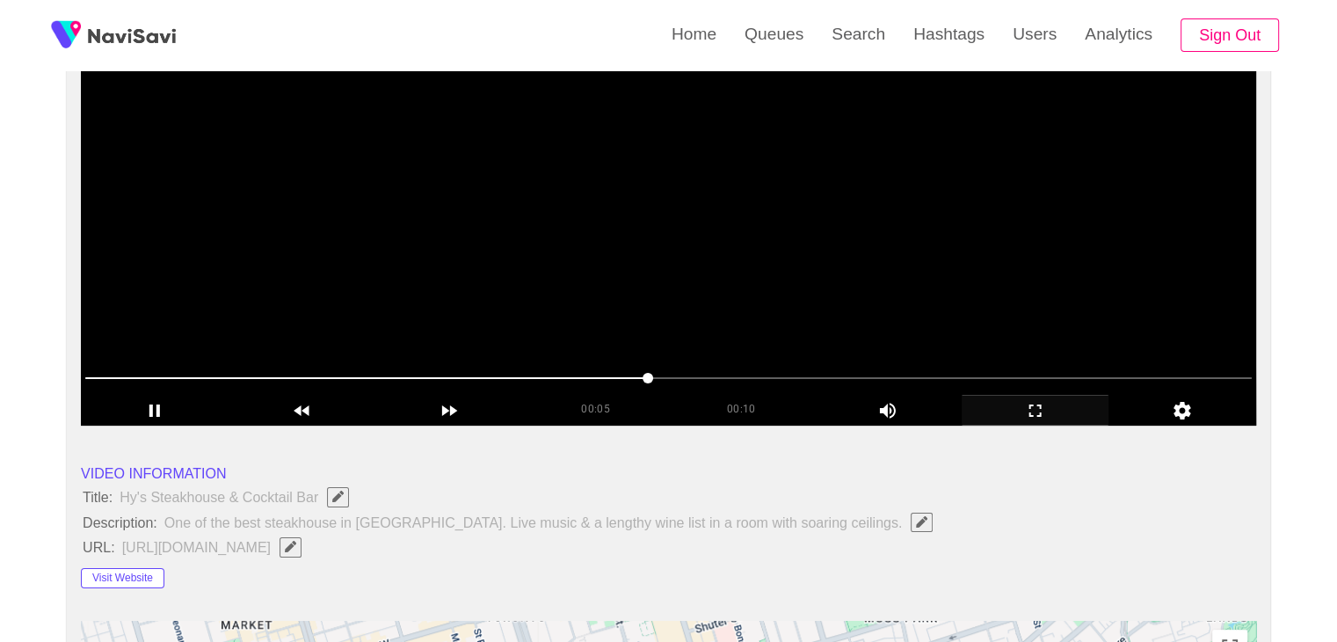
scroll to position [0, 0]
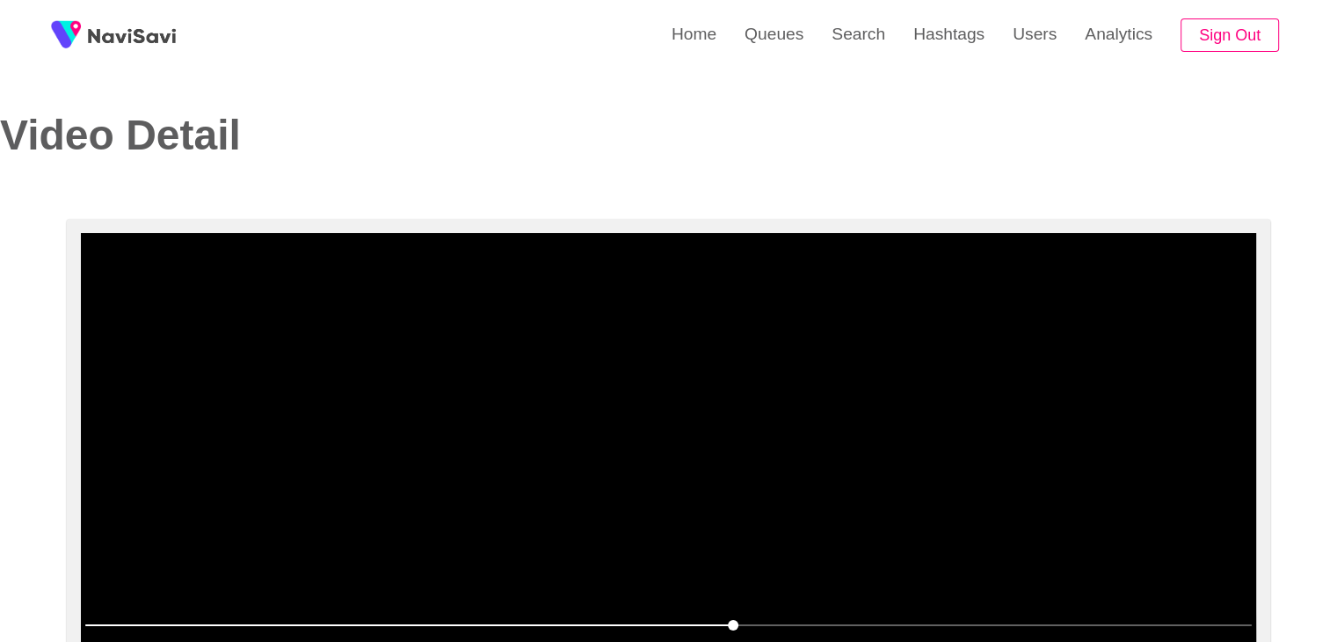
click at [659, 392] on video at bounding box center [668, 452] width 1175 height 439
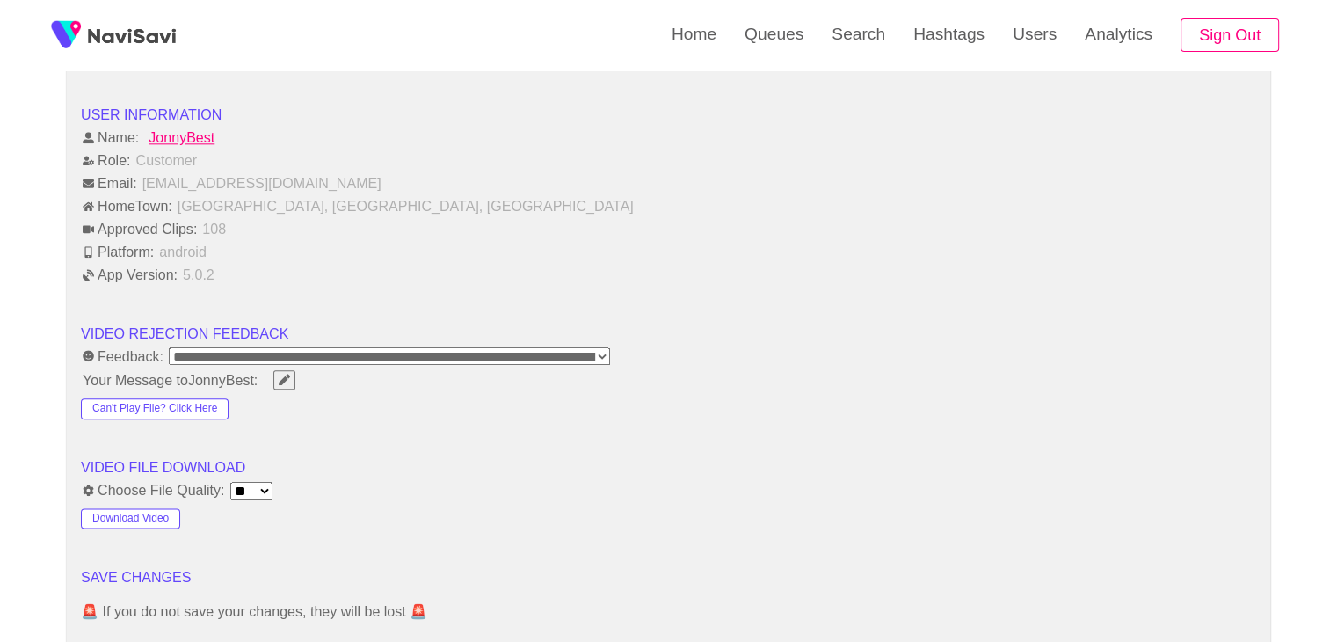
scroll to position [2197, 0]
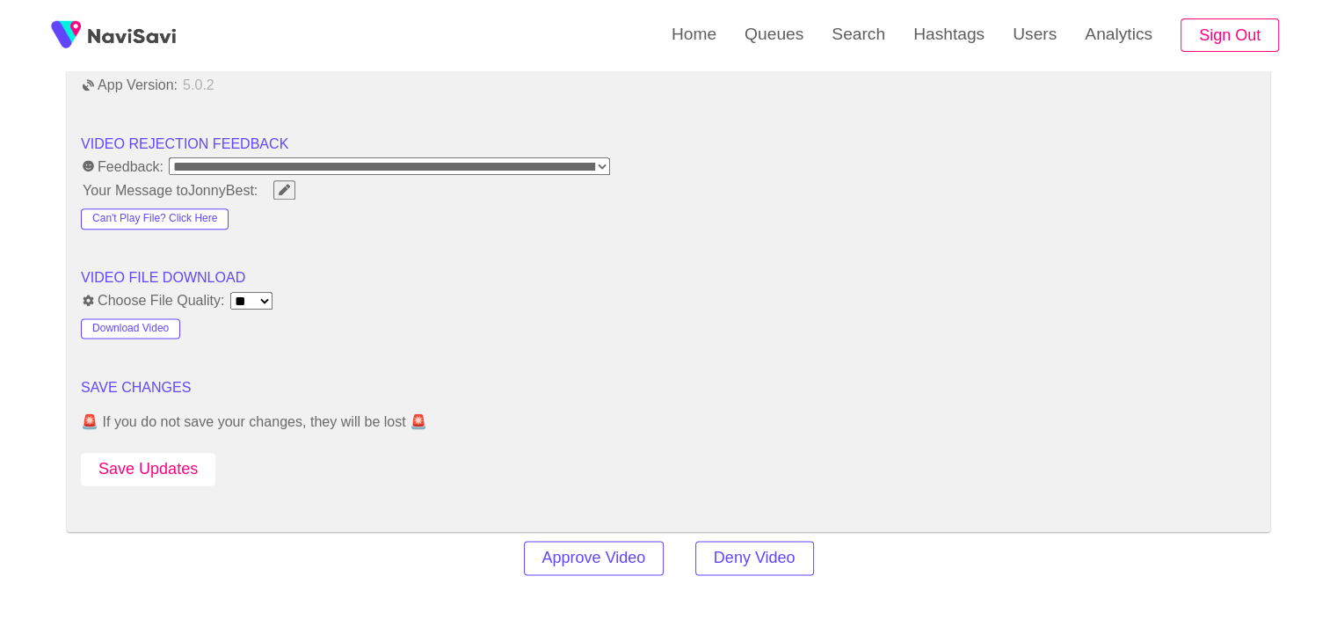
click at [176, 468] on button "Save Updates" at bounding box center [148, 469] width 134 height 33
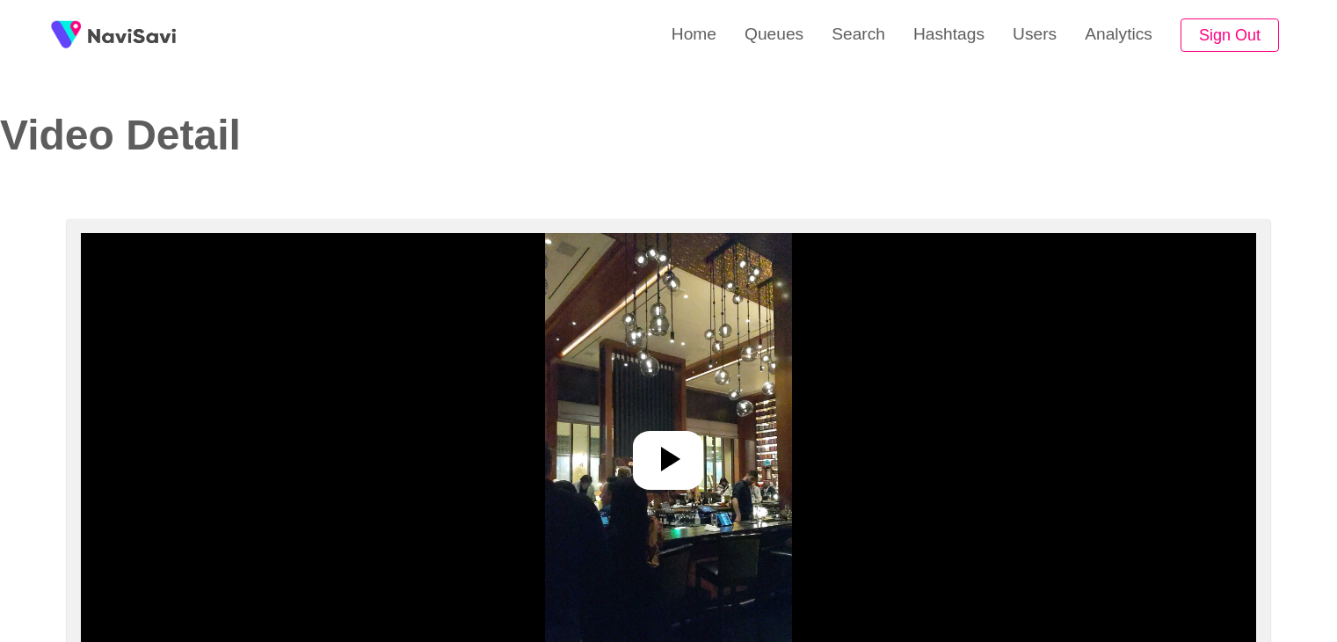
select select "**********"
select select "**"
click at [664, 463] on icon at bounding box center [670, 458] width 19 height 25
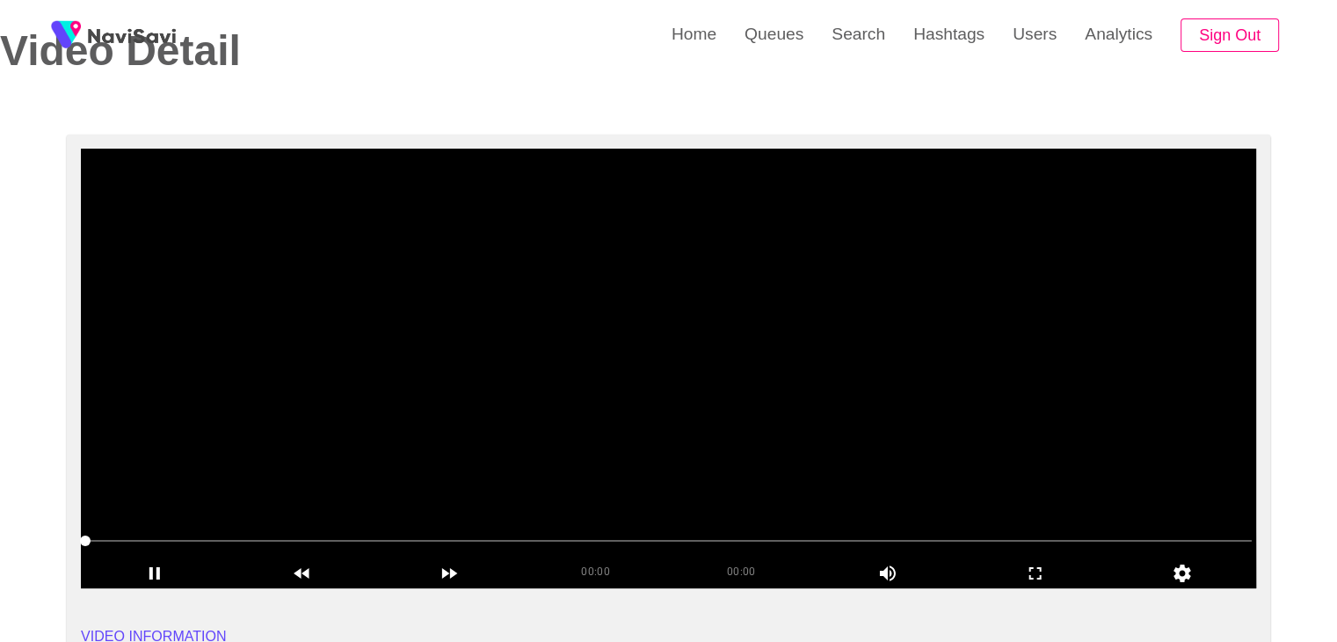
scroll to position [88, 0]
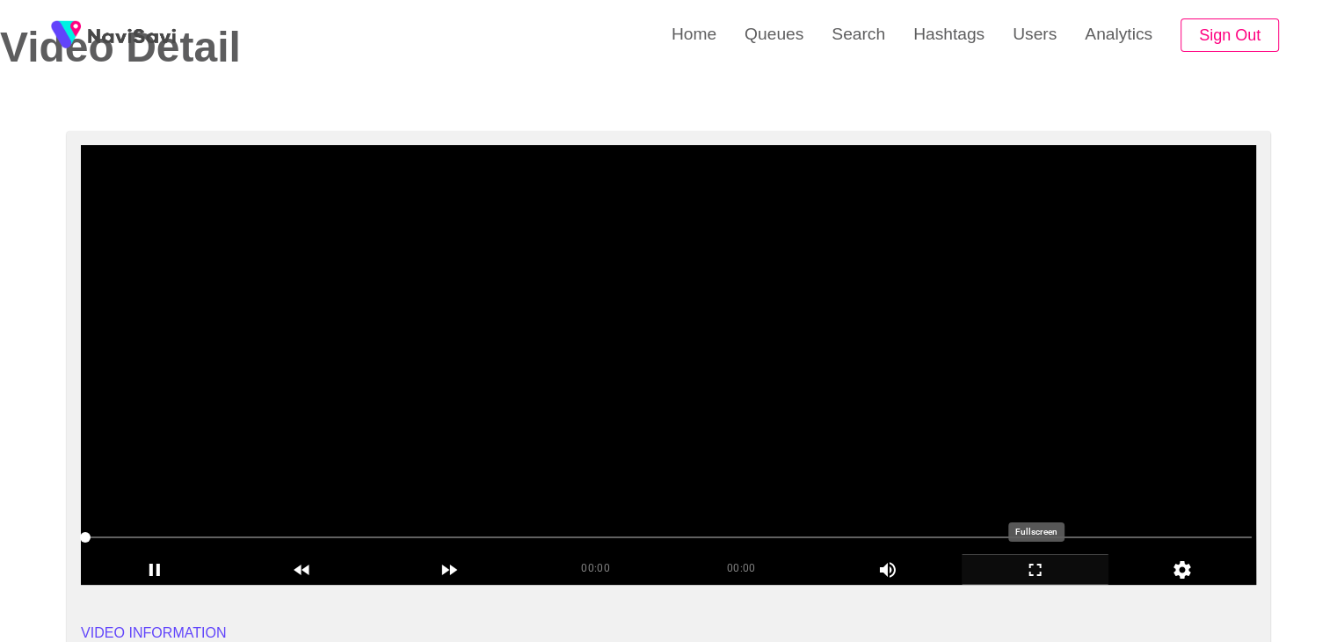
click at [1022, 562] on icon "add" at bounding box center [1035, 569] width 146 height 21
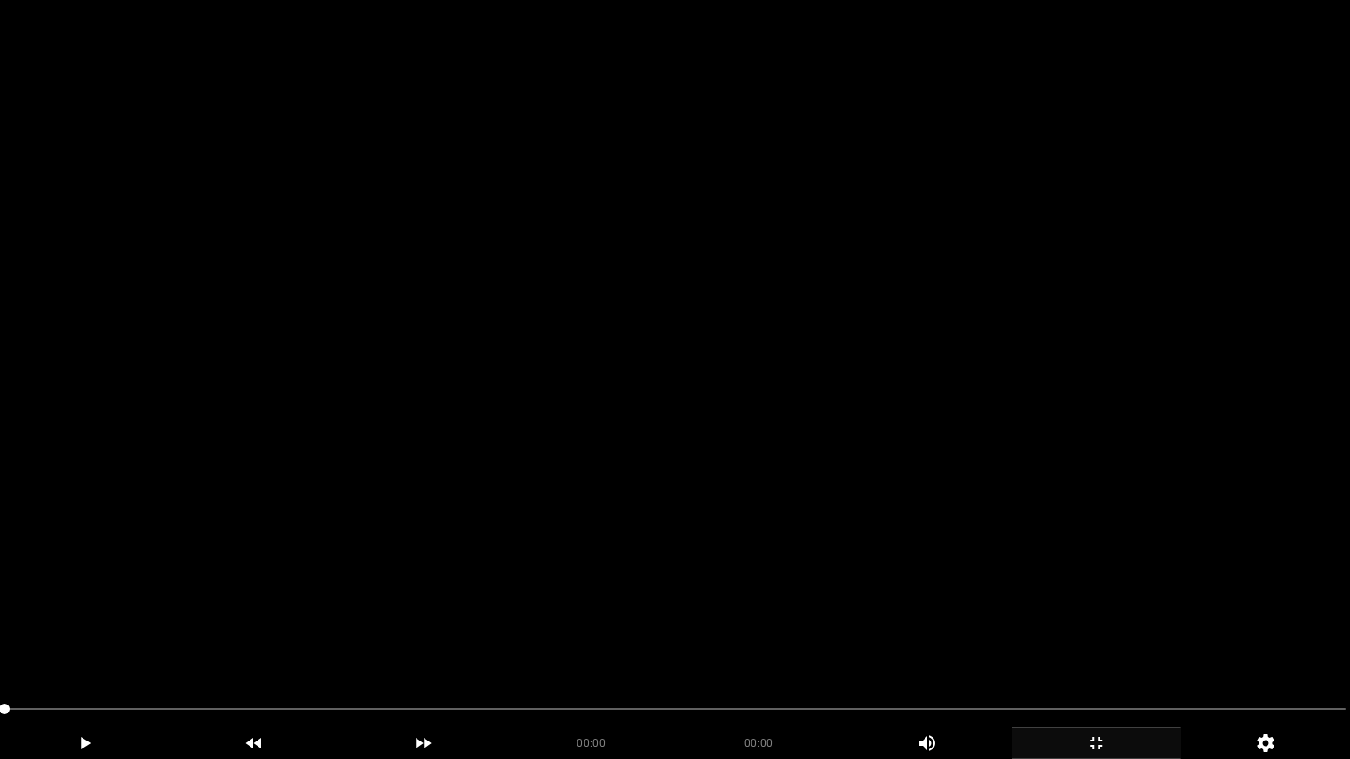
click at [750, 533] on video at bounding box center [675, 379] width 1350 height 759
click at [700, 470] on video at bounding box center [675, 379] width 1350 height 759
click at [700, 471] on video at bounding box center [675, 379] width 1350 height 759
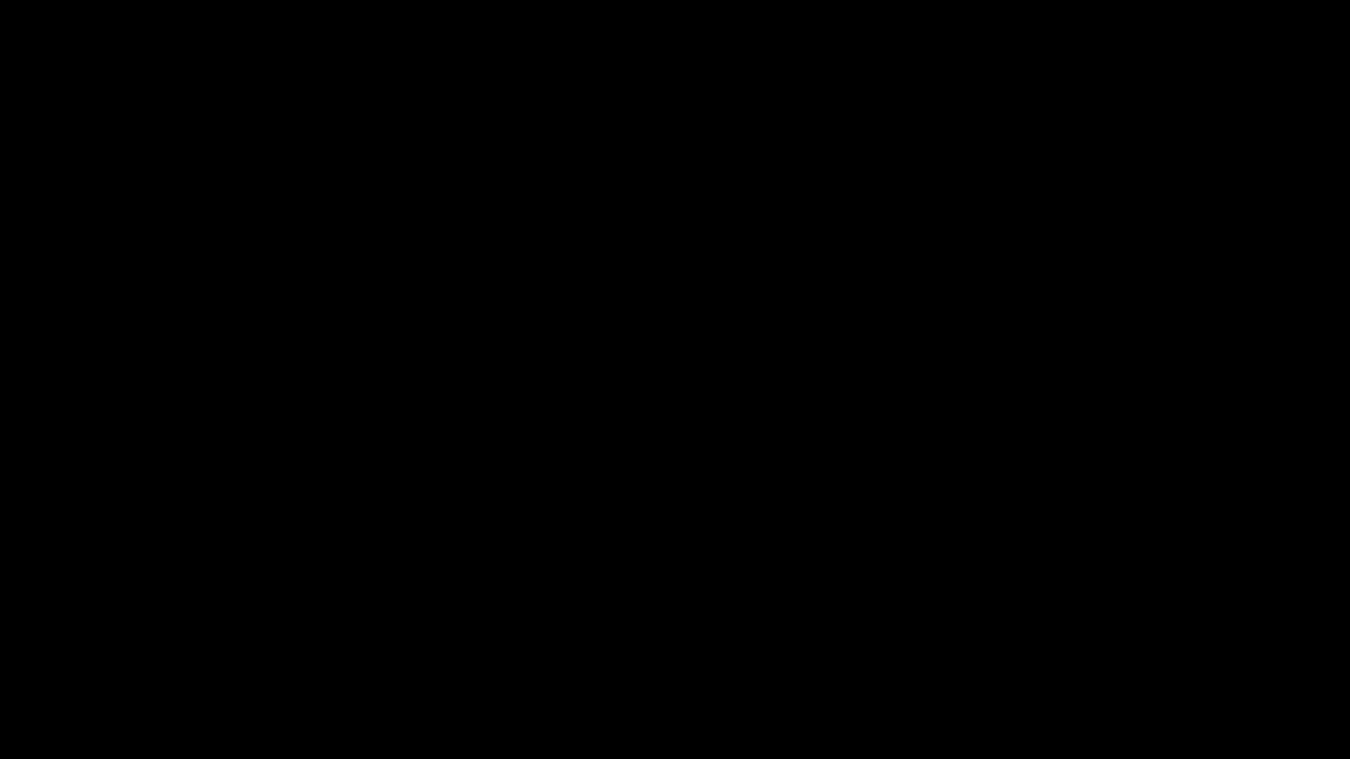
click at [1115, 641] on icon "add" at bounding box center [1096, 743] width 168 height 21
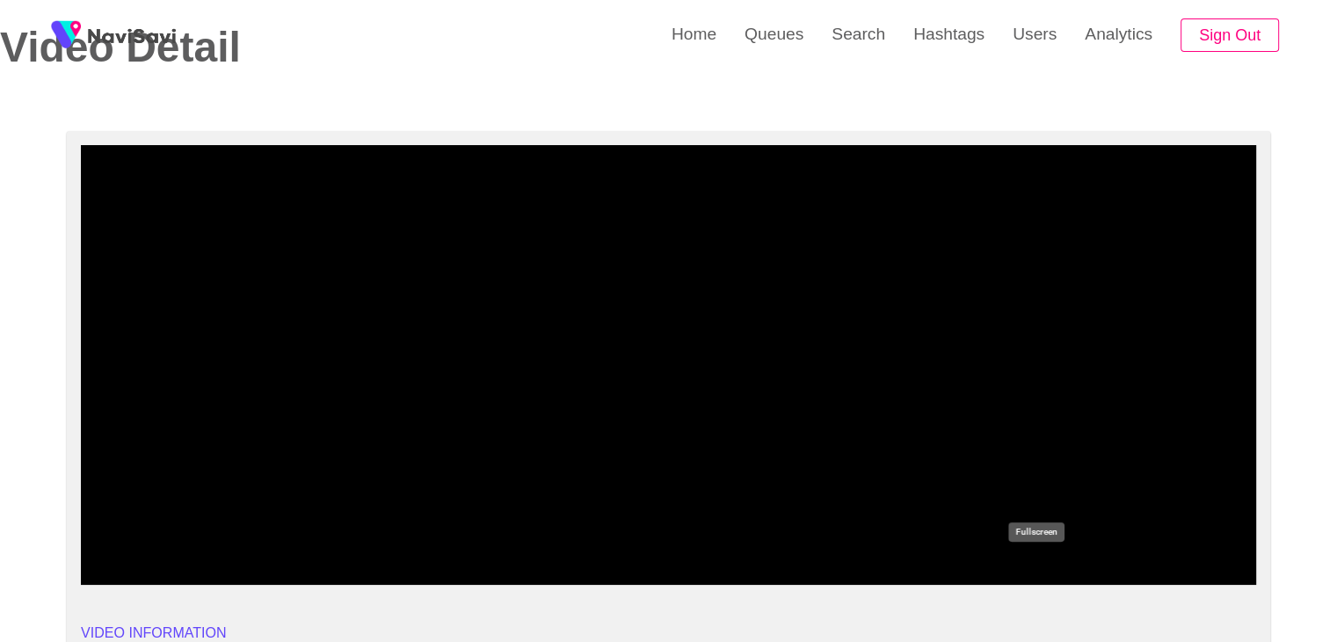
click at [1034, 566] on icon "add" at bounding box center [1035, 569] width 146 height 21
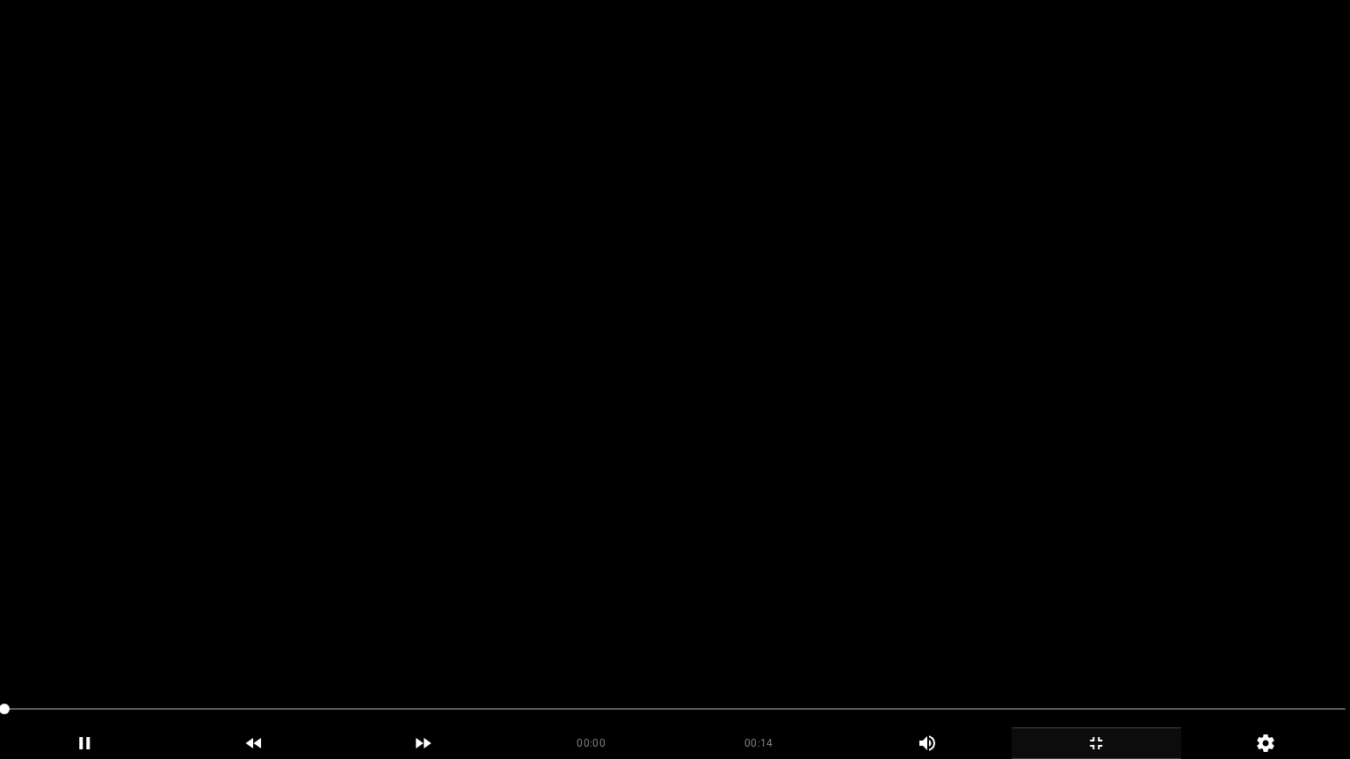
click at [671, 577] on video at bounding box center [675, 379] width 1350 height 759
click at [677, 576] on video at bounding box center [675, 379] width 1350 height 759
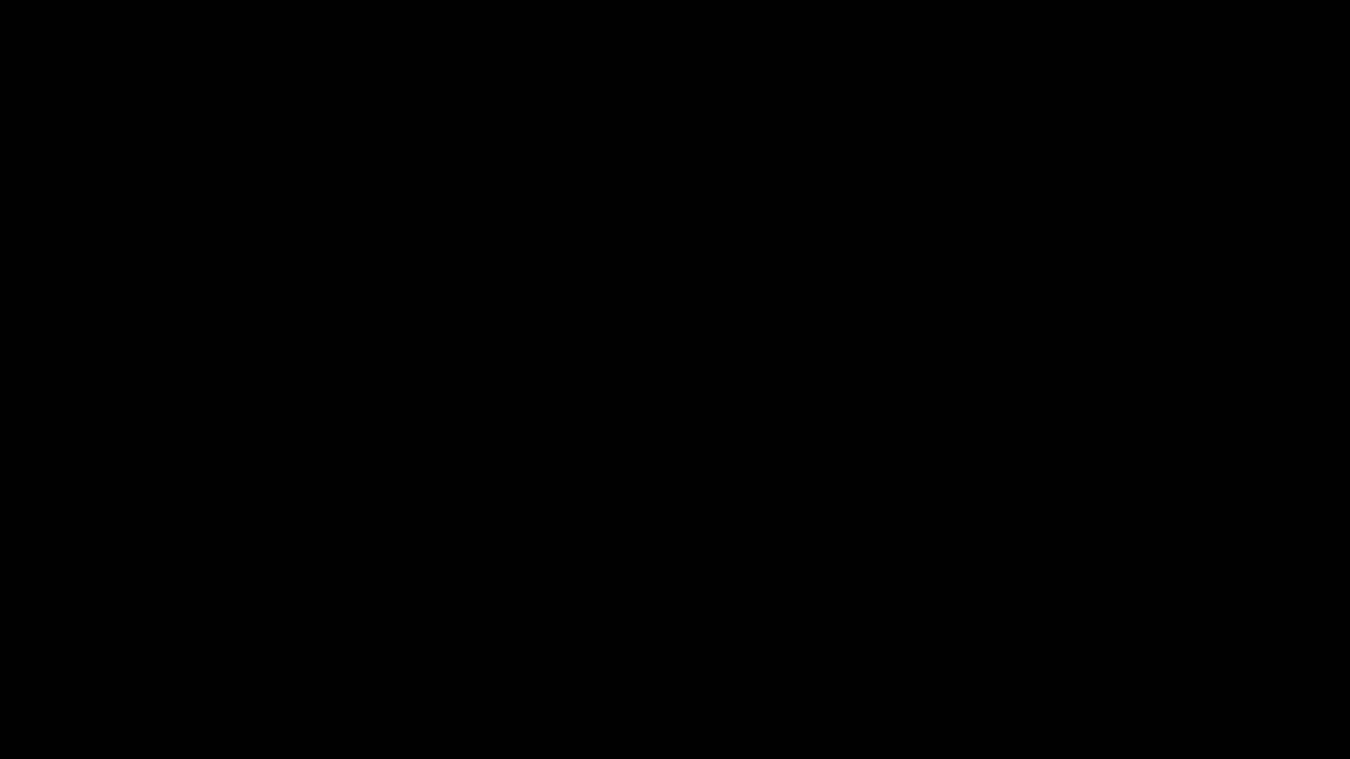
drag, startPoint x: 105, startPoint y: 701, endPoint x: 0, endPoint y: 701, distance: 105.5
drag, startPoint x: 0, startPoint y: 711, endPoint x: 54, endPoint y: 686, distance: 59.4
click at [0, 641] on div at bounding box center [674, 711] width 1355 height 47
click at [619, 598] on video at bounding box center [675, 379] width 1350 height 759
click at [1104, 641] on icon "add" at bounding box center [1096, 743] width 168 height 21
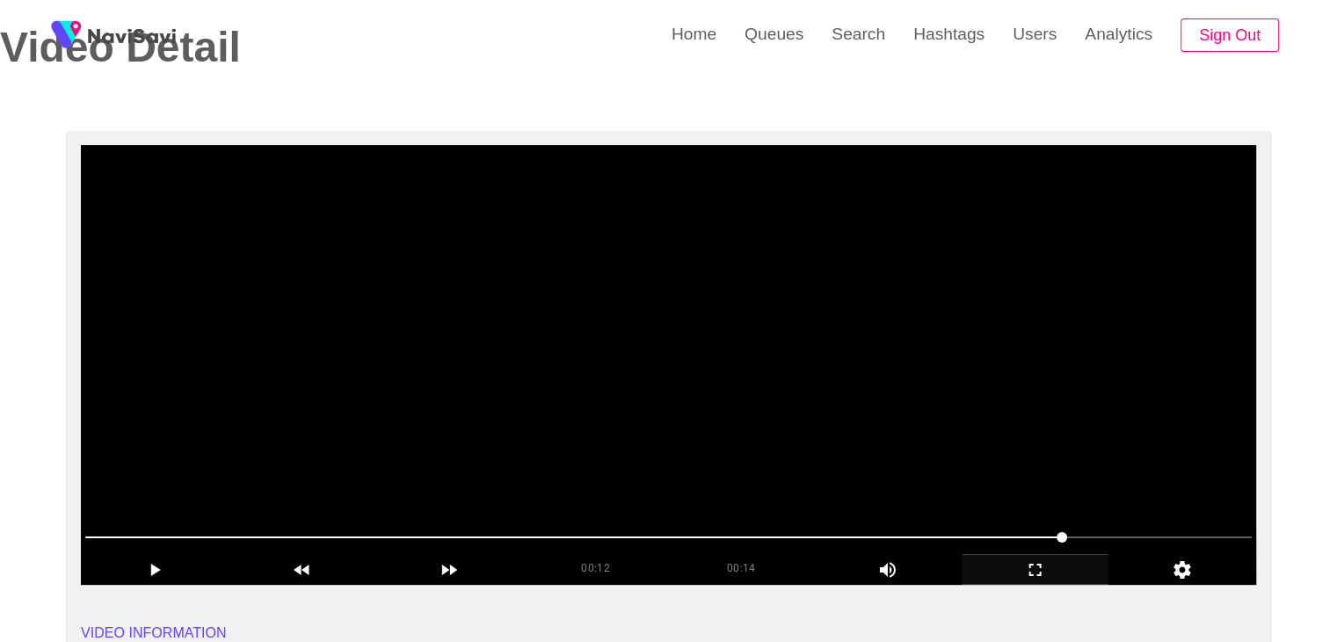
click at [1131, 532] on span at bounding box center [668, 537] width 1166 height 28
click at [1189, 532] on span at bounding box center [668, 537] width 1166 height 28
click at [933, 529] on span at bounding box center [668, 537] width 1166 height 28
click at [1048, 560] on icon "add" at bounding box center [1035, 569] width 146 height 21
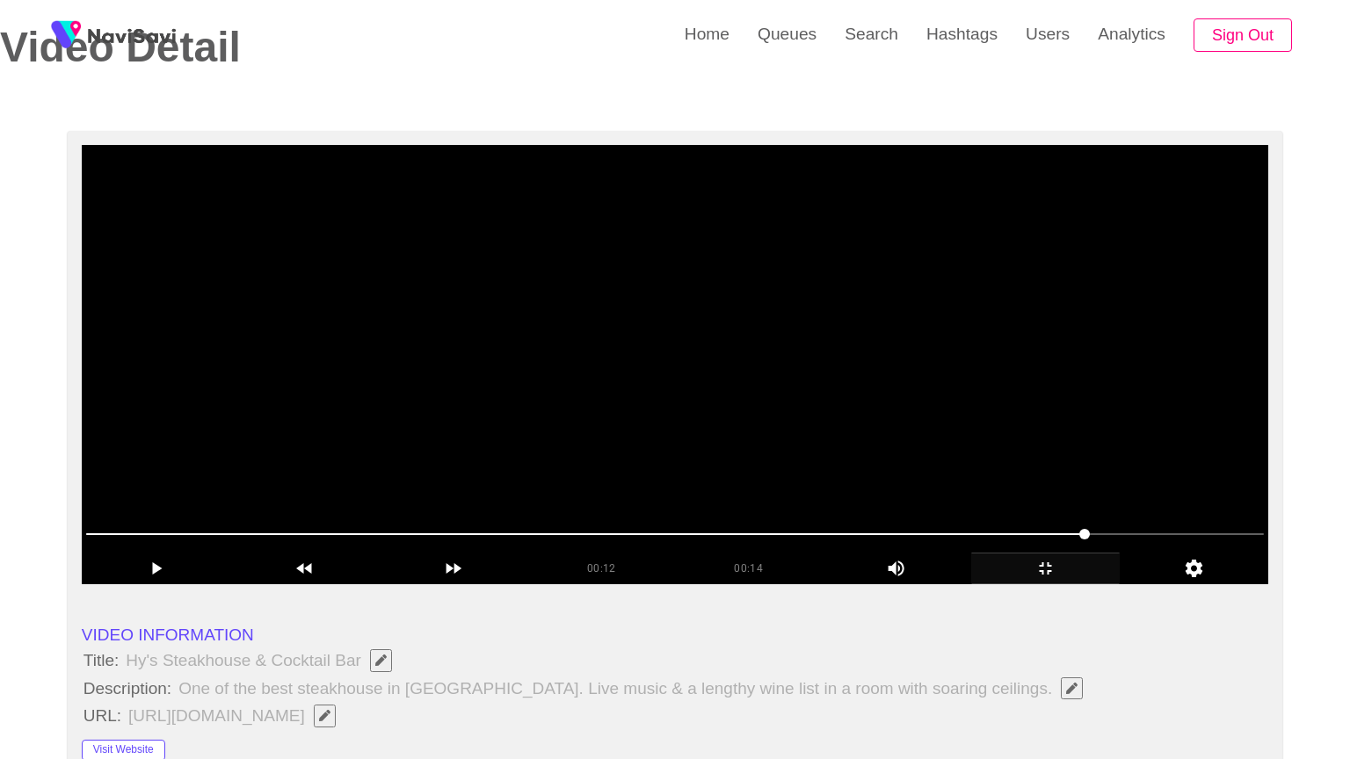
click at [1043, 576] on video at bounding box center [675, 364] width 1187 height 439
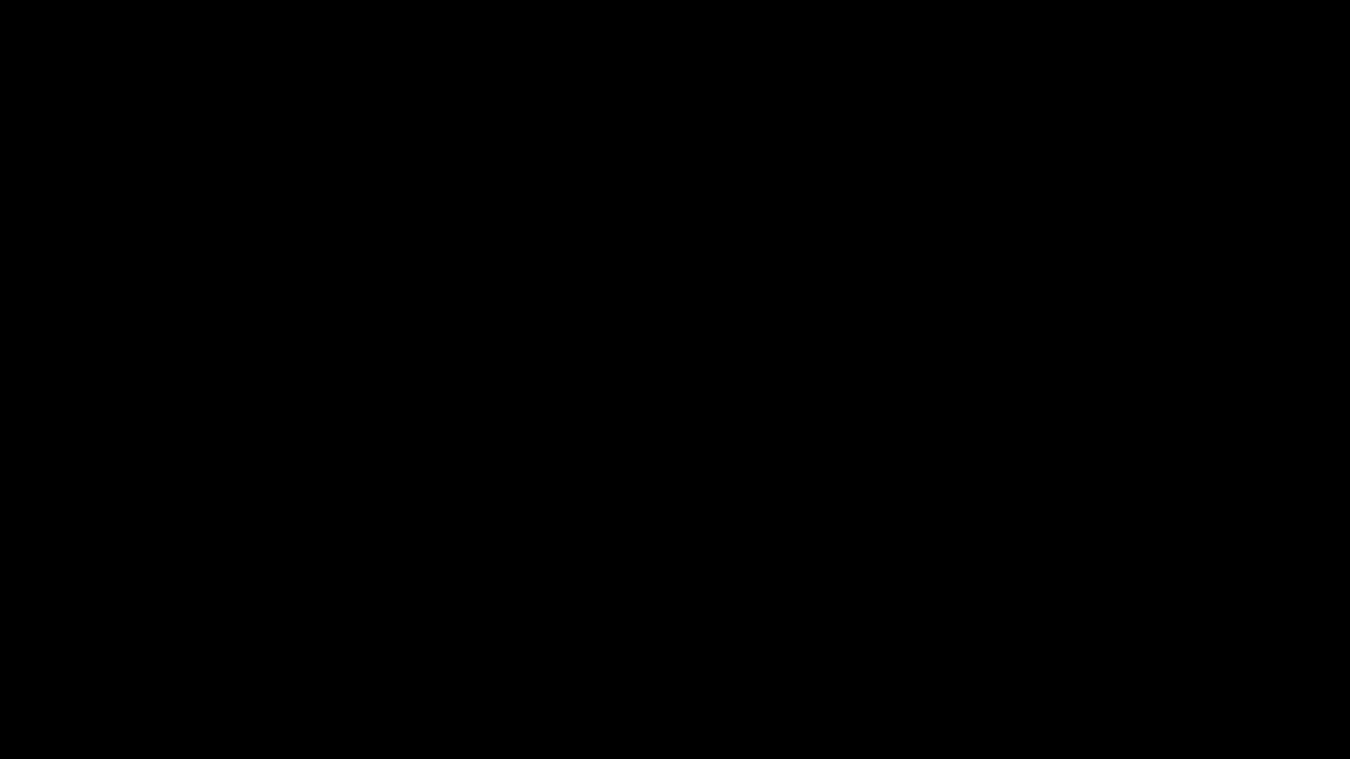
drag, startPoint x: 909, startPoint y: 700, endPoint x: 442, endPoint y: 673, distance: 467.4
click at [497, 641] on section "00:14 00:14 Picture In Picture 1 Error: Failed to load Video" at bounding box center [675, 379] width 1350 height 759
click at [1097, 641] on icon "add" at bounding box center [1096, 743] width 168 height 21
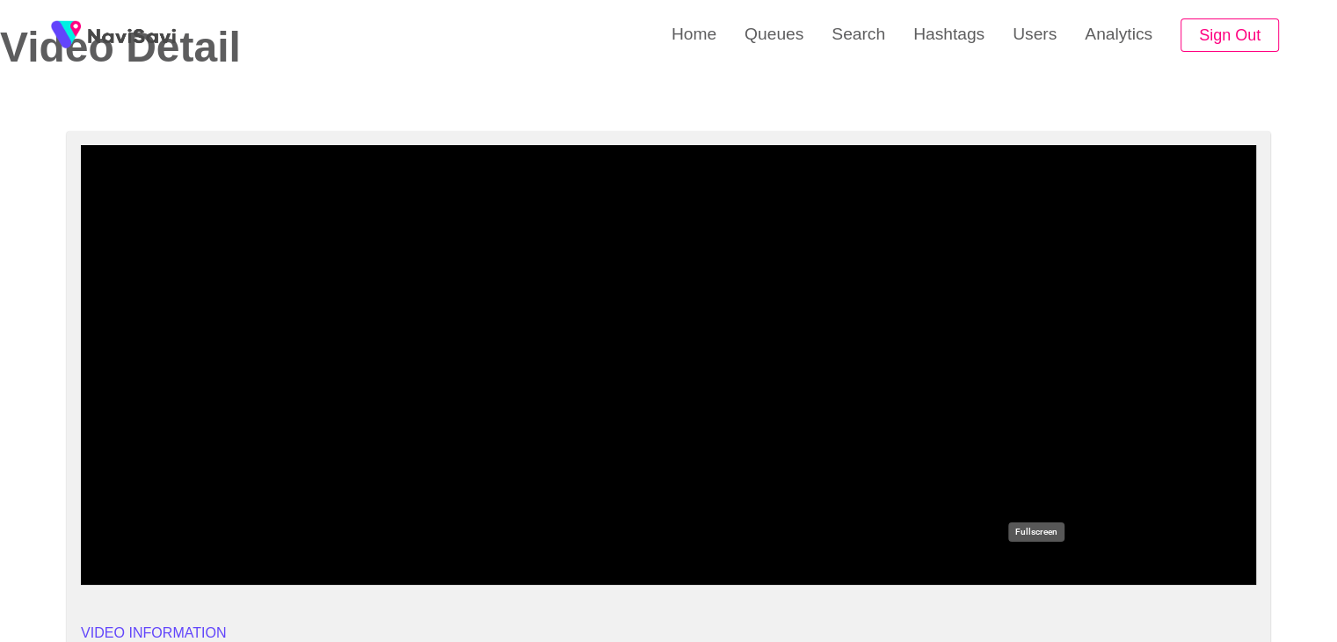
click at [1041, 562] on icon "add" at bounding box center [1035, 569] width 146 height 21
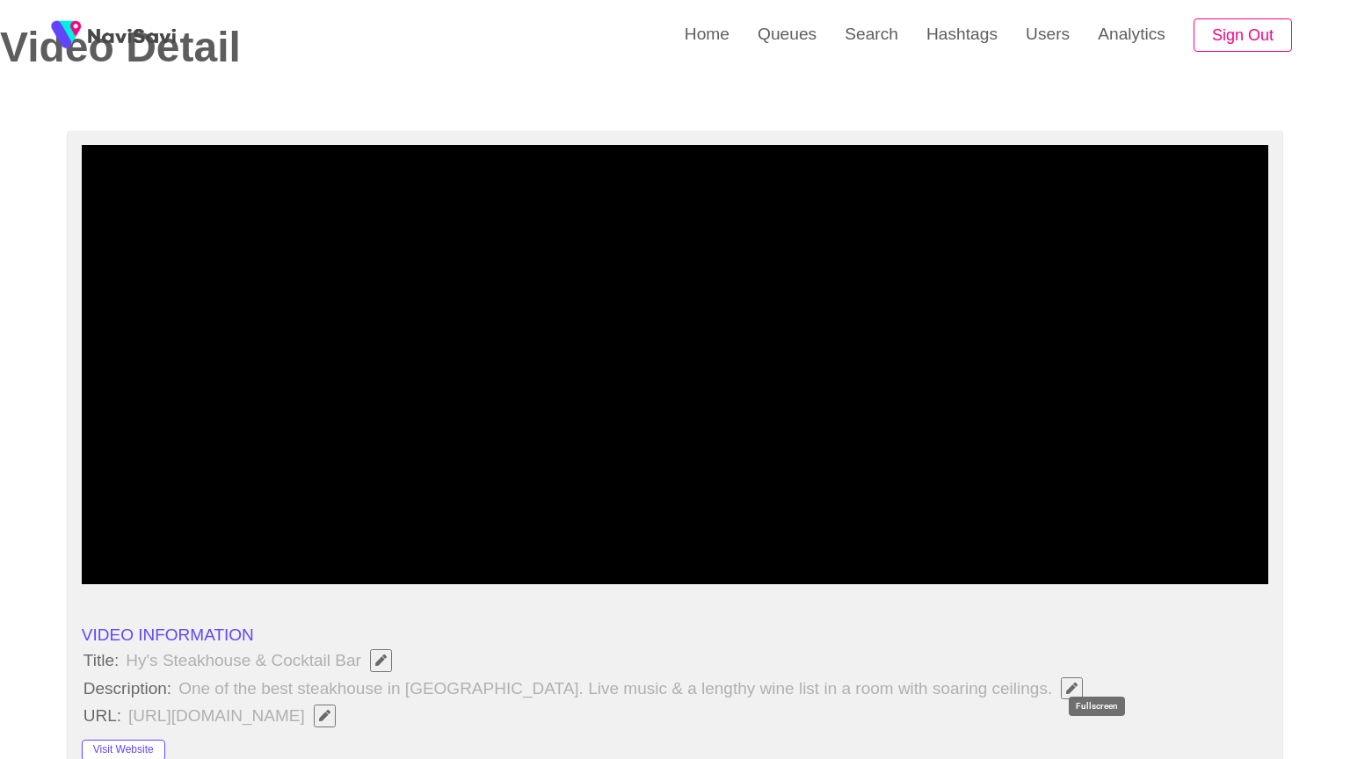
drag, startPoint x: 1090, startPoint y: 745, endPoint x: 861, endPoint y: 584, distance: 280.0
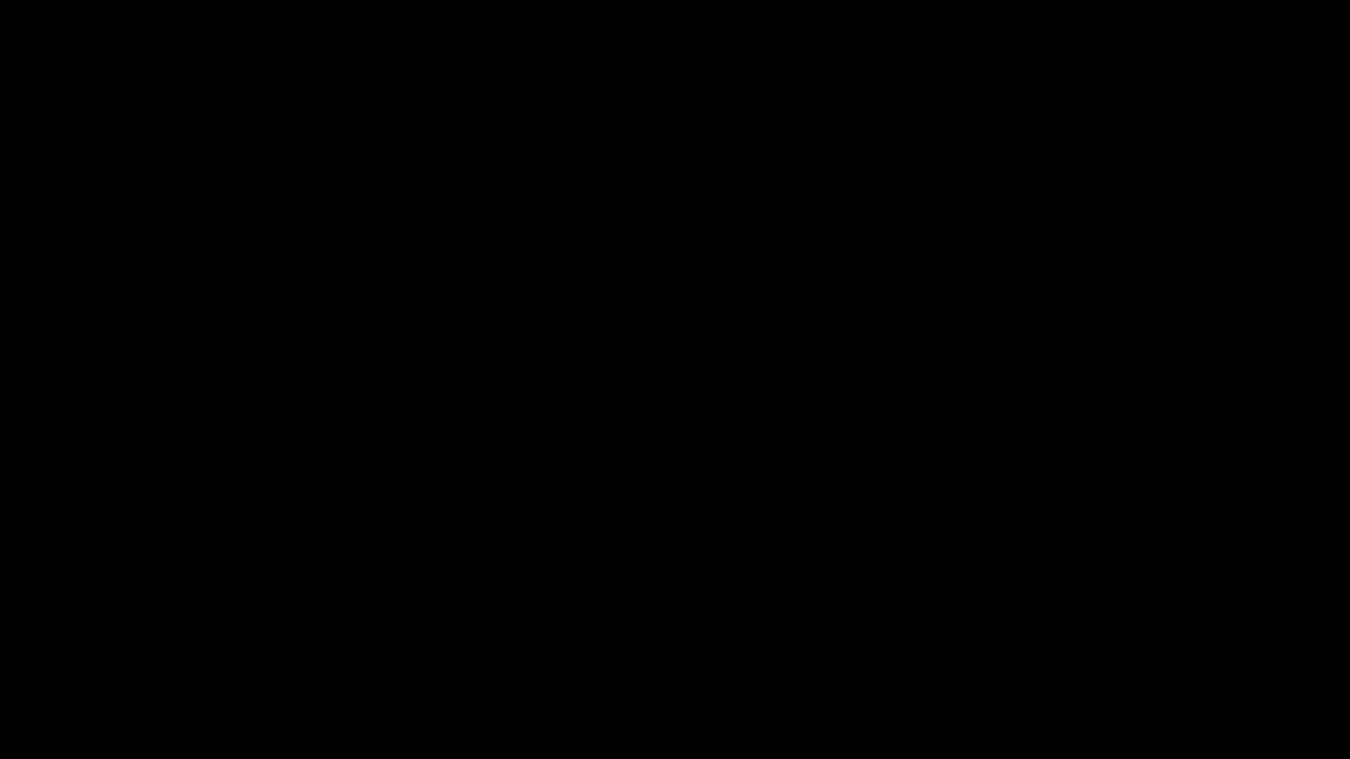
click at [1063, 641] on div "add" at bounding box center [1097, 744] width 170 height 32
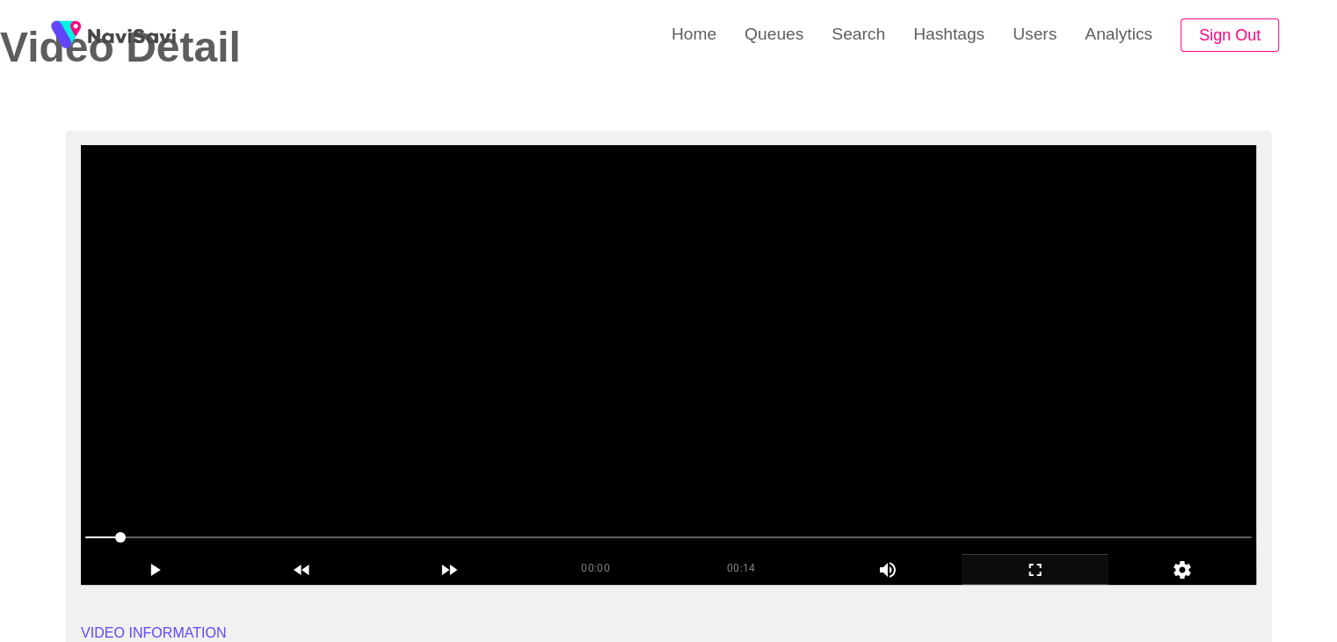
click at [545, 436] on video at bounding box center [668, 364] width 1175 height 439
click at [1024, 552] on div at bounding box center [668, 538] width 1180 height 45
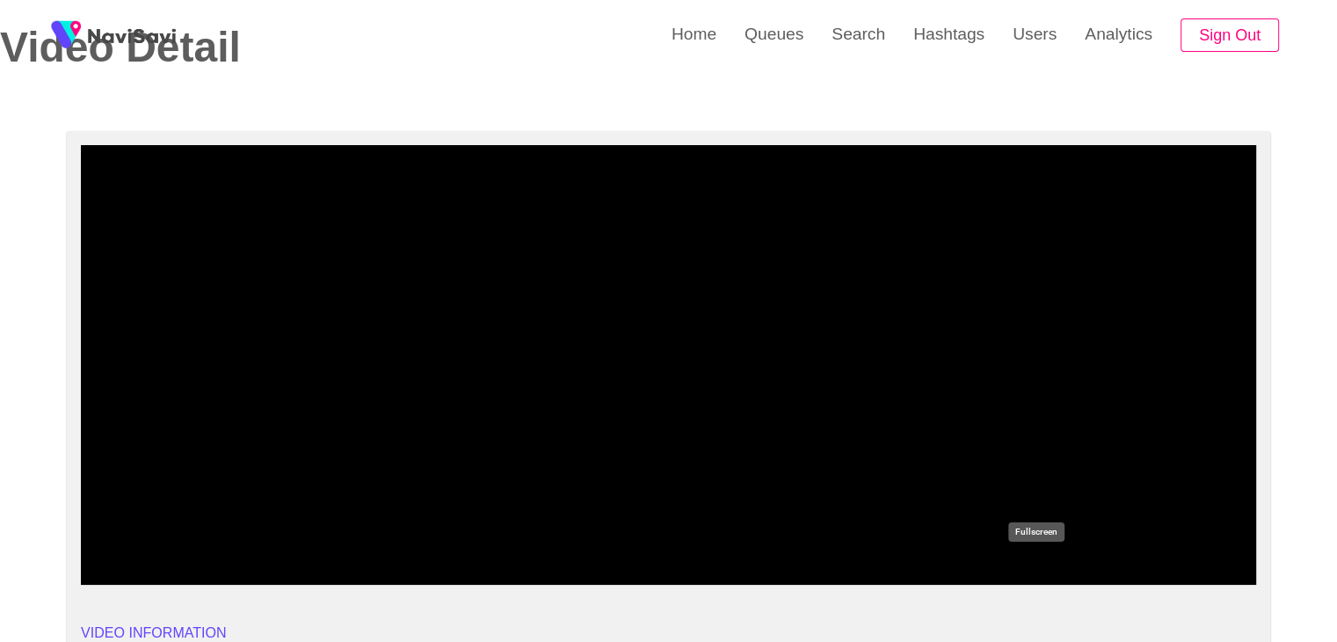
click at [1033, 563] on icon "add" at bounding box center [1035, 569] width 12 height 12
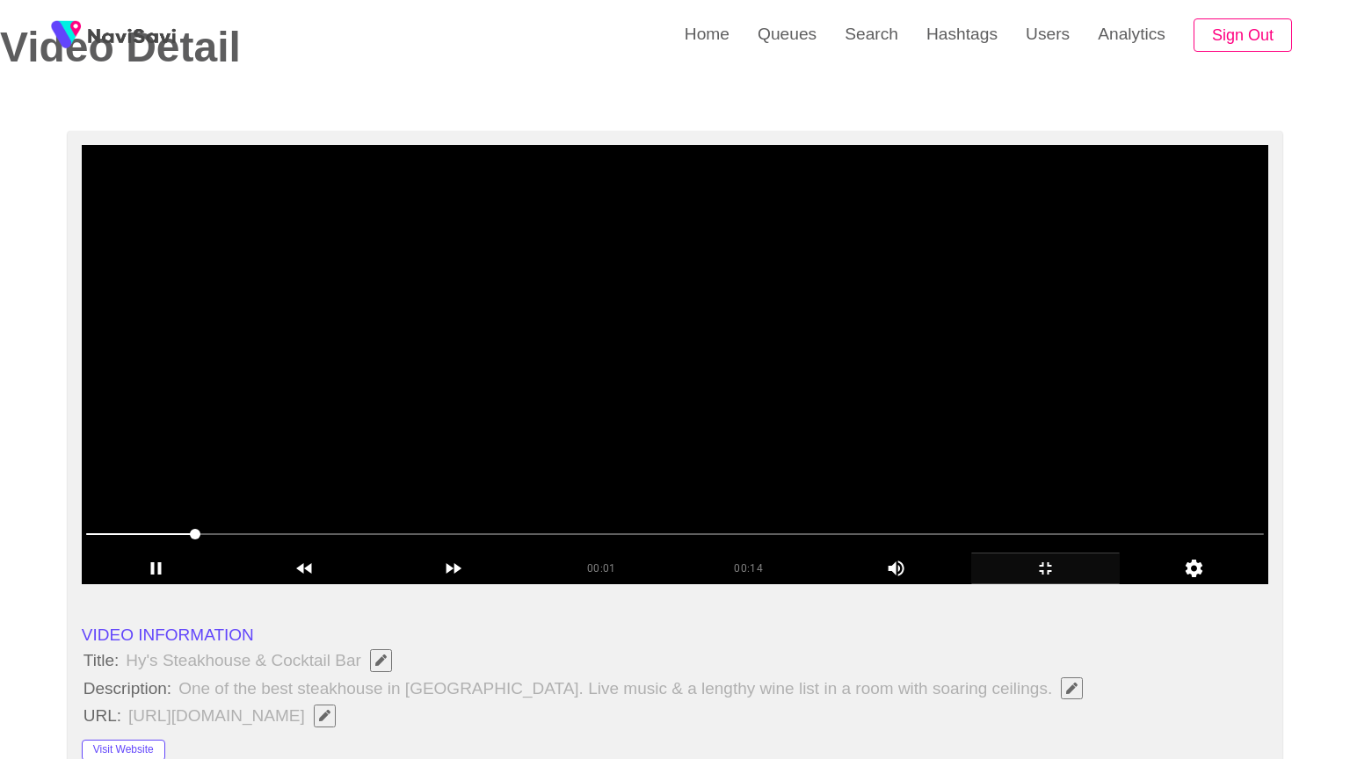
click at [942, 538] on video at bounding box center [675, 364] width 1187 height 439
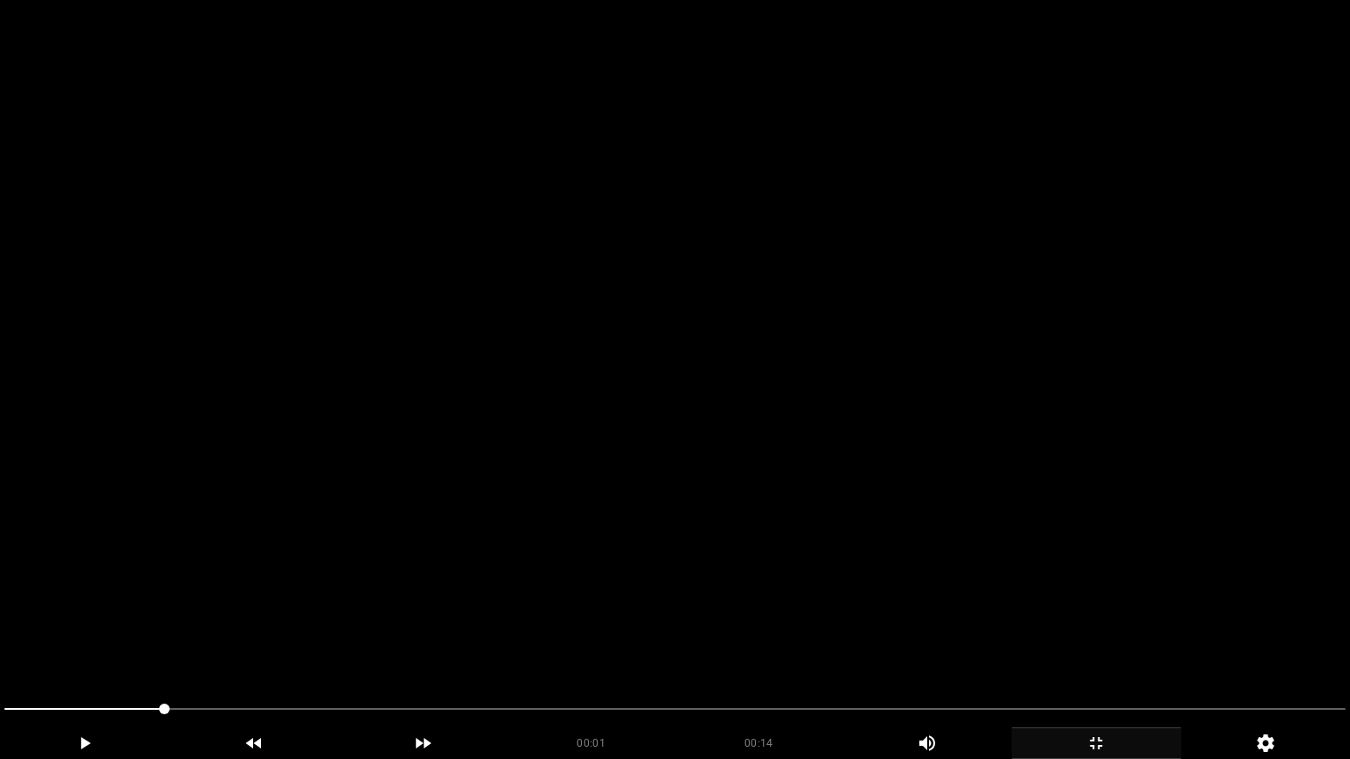
click at [942, 538] on video at bounding box center [675, 379] width 1350 height 759
click at [1100, 641] on icon "add" at bounding box center [1096, 743] width 168 height 21
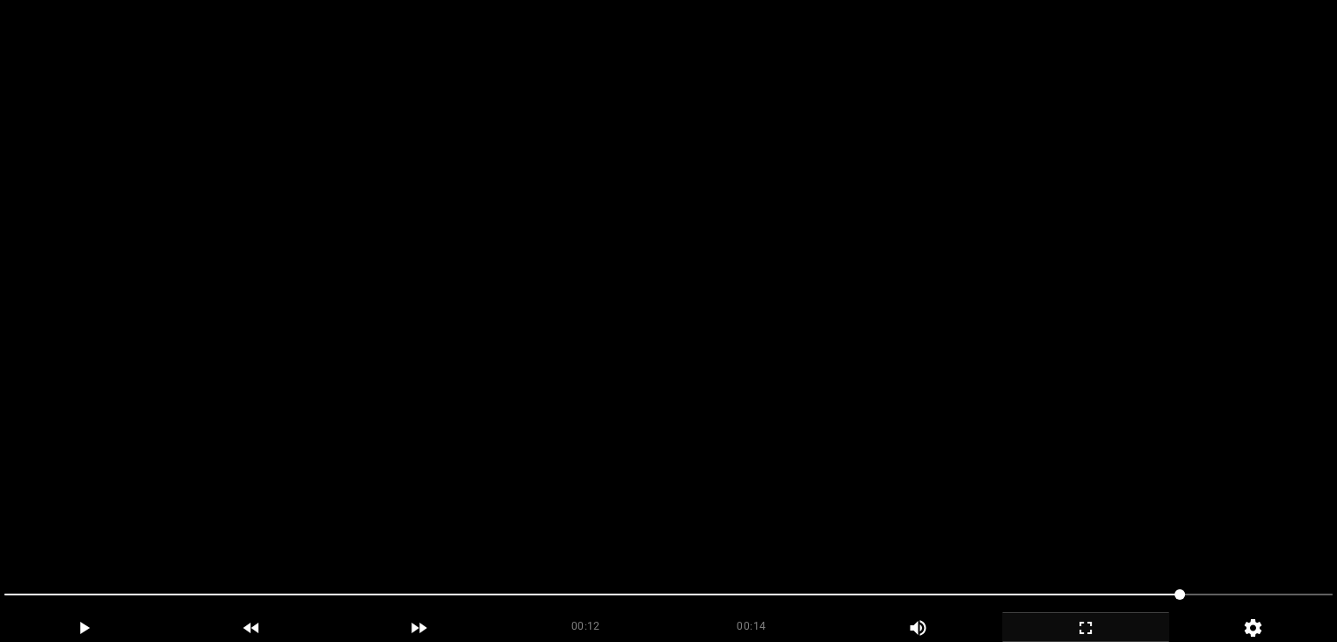
scroll to position [967, 0]
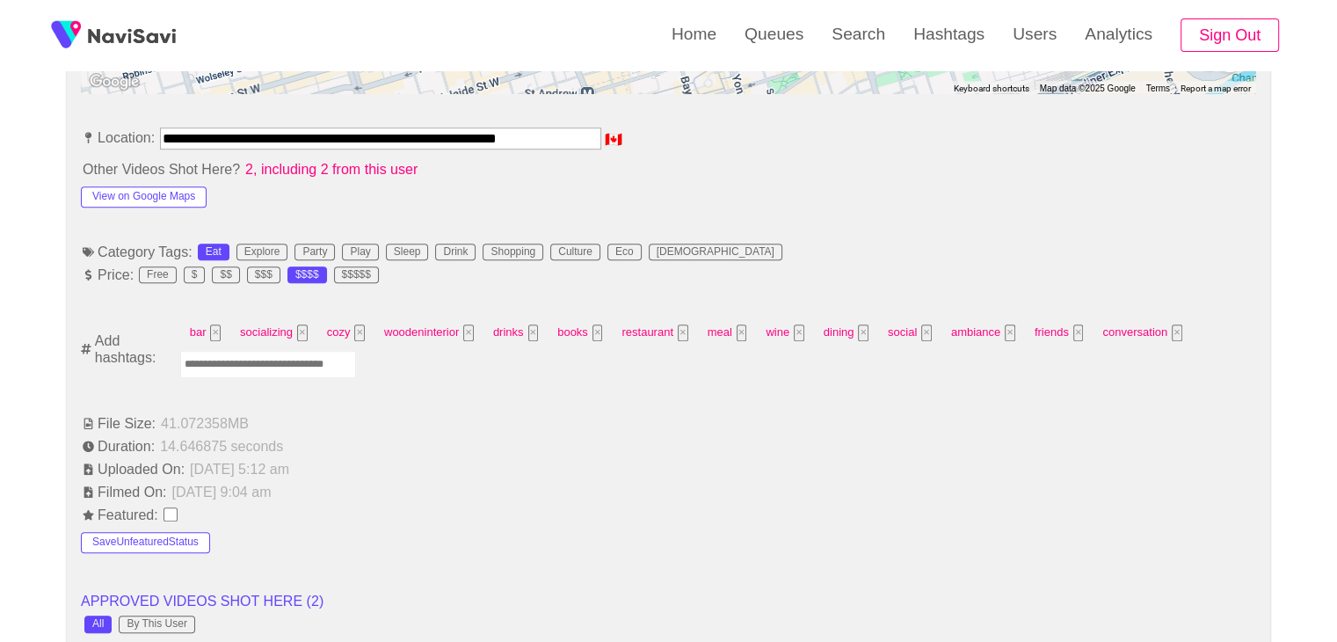
click at [232, 361] on input "Enter tag here and press return" at bounding box center [268, 364] width 176 height 27
type input "*********"
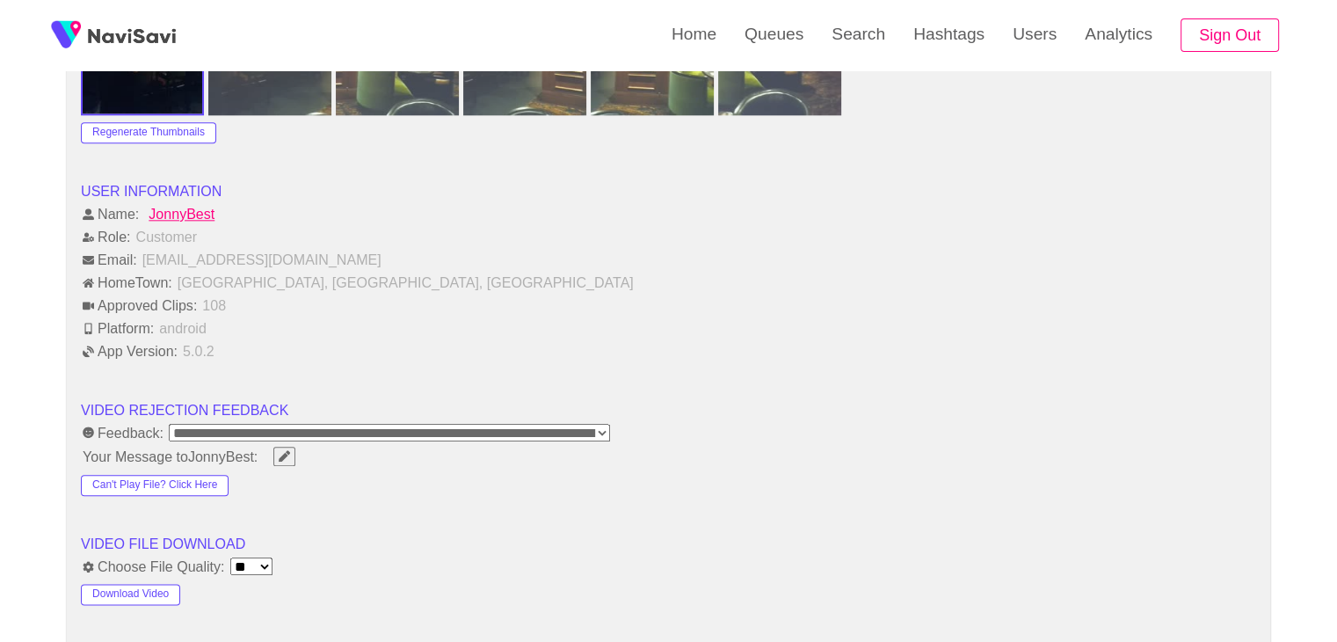
scroll to position [2285, 0]
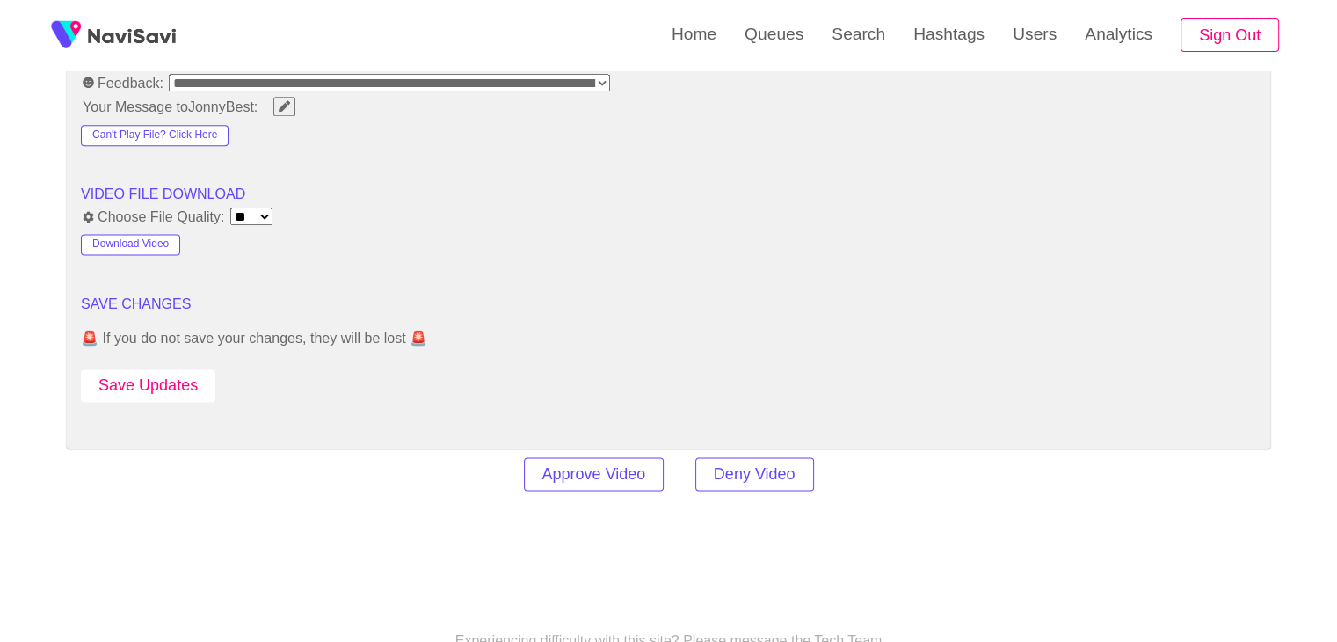
click at [172, 383] on button "Save Updates" at bounding box center [148, 385] width 134 height 33
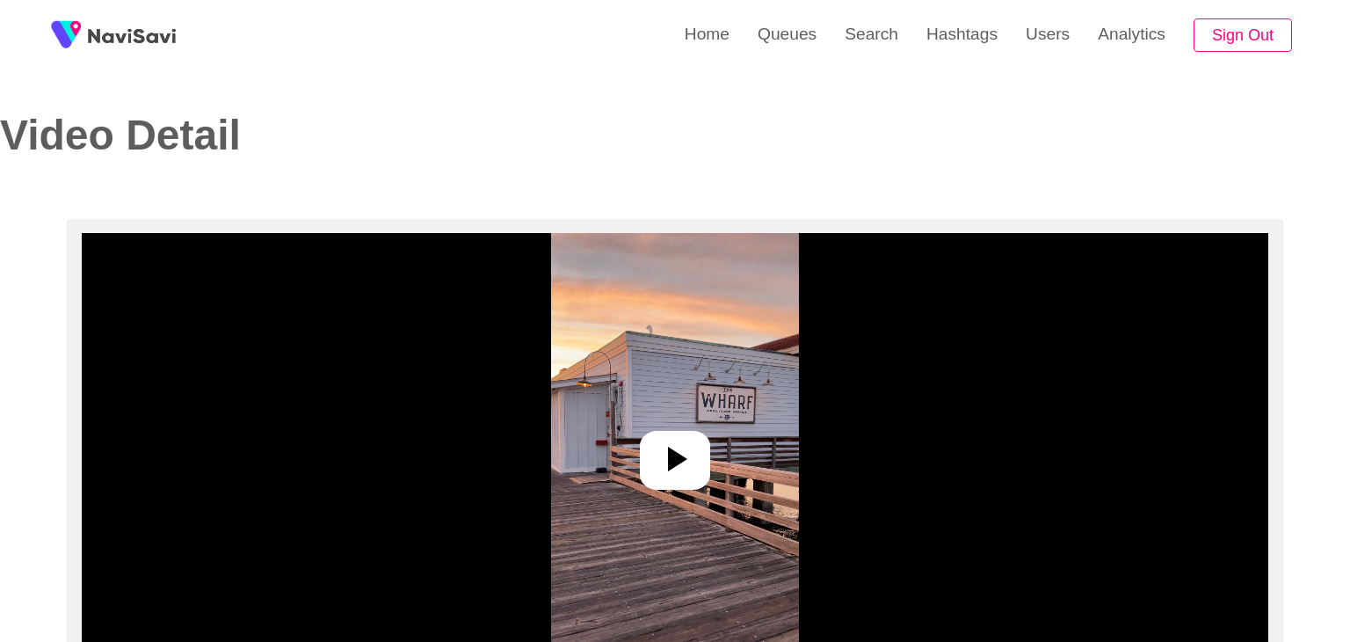
select select "**********"
select select "**"
click at [682, 468] on icon at bounding box center [668, 459] width 42 height 42
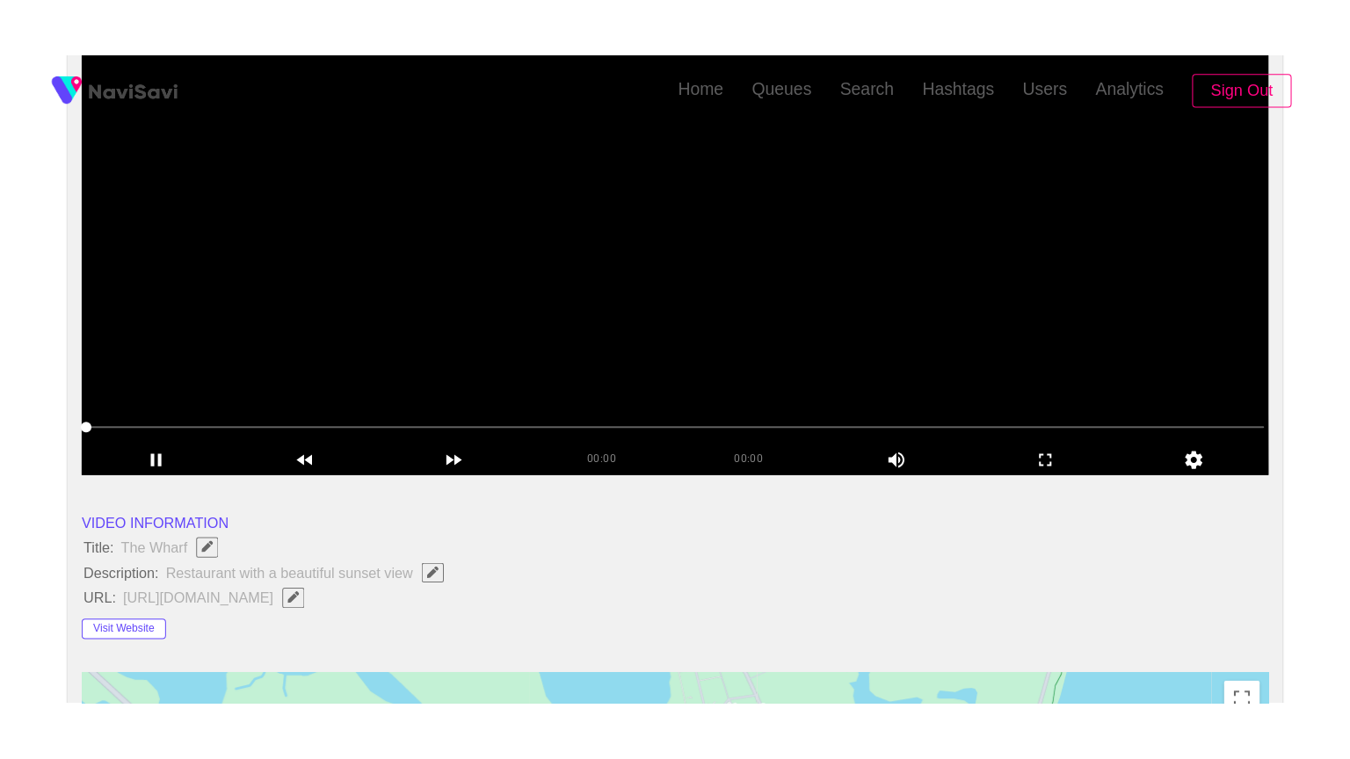
scroll to position [264, 0]
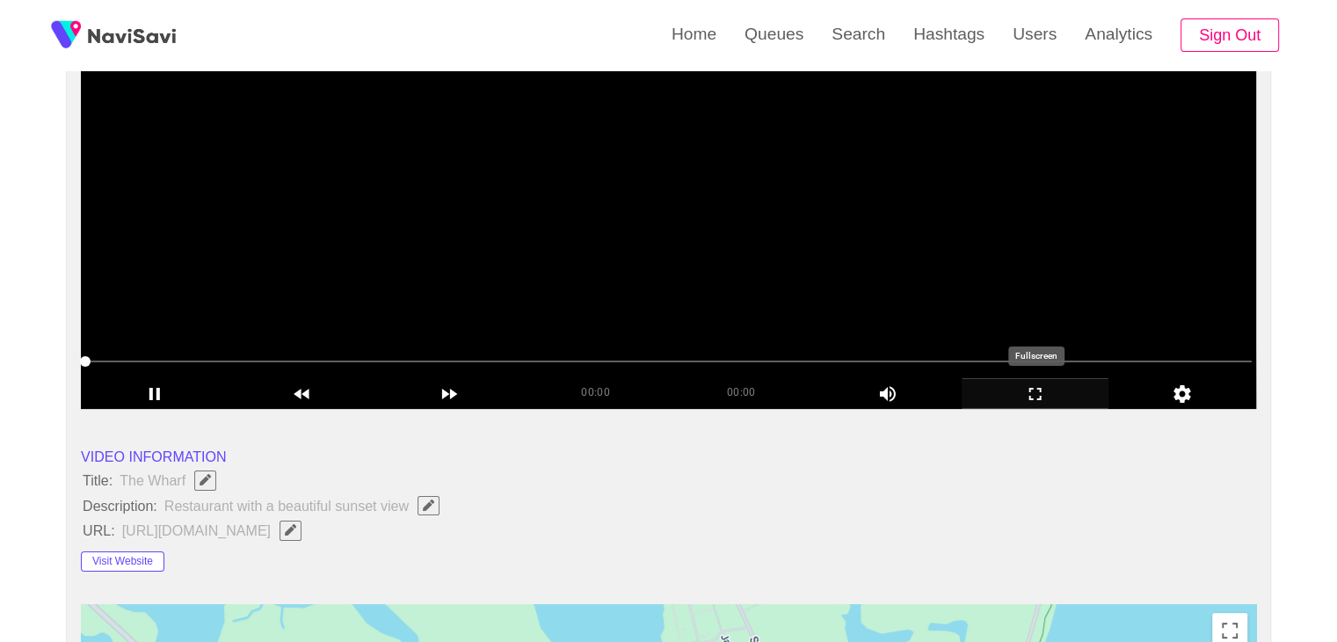
click at [1027, 383] on icon "add" at bounding box center [1035, 393] width 146 height 21
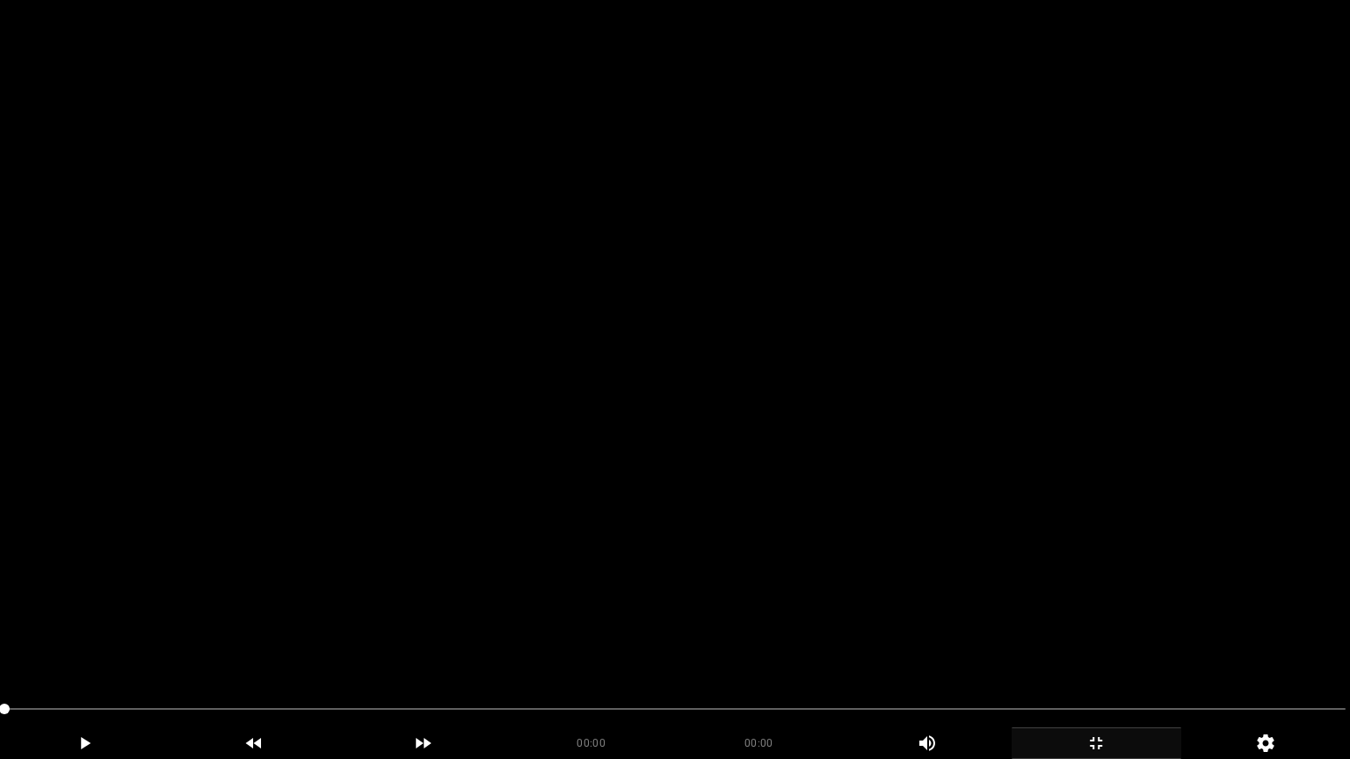
click at [517, 504] on video at bounding box center [675, 379] width 1350 height 759
click at [531, 499] on video at bounding box center [675, 379] width 1350 height 759
click at [529, 499] on video at bounding box center [675, 379] width 1350 height 759
click at [471, 633] on video at bounding box center [675, 379] width 1350 height 759
click at [639, 594] on video at bounding box center [675, 379] width 1350 height 759
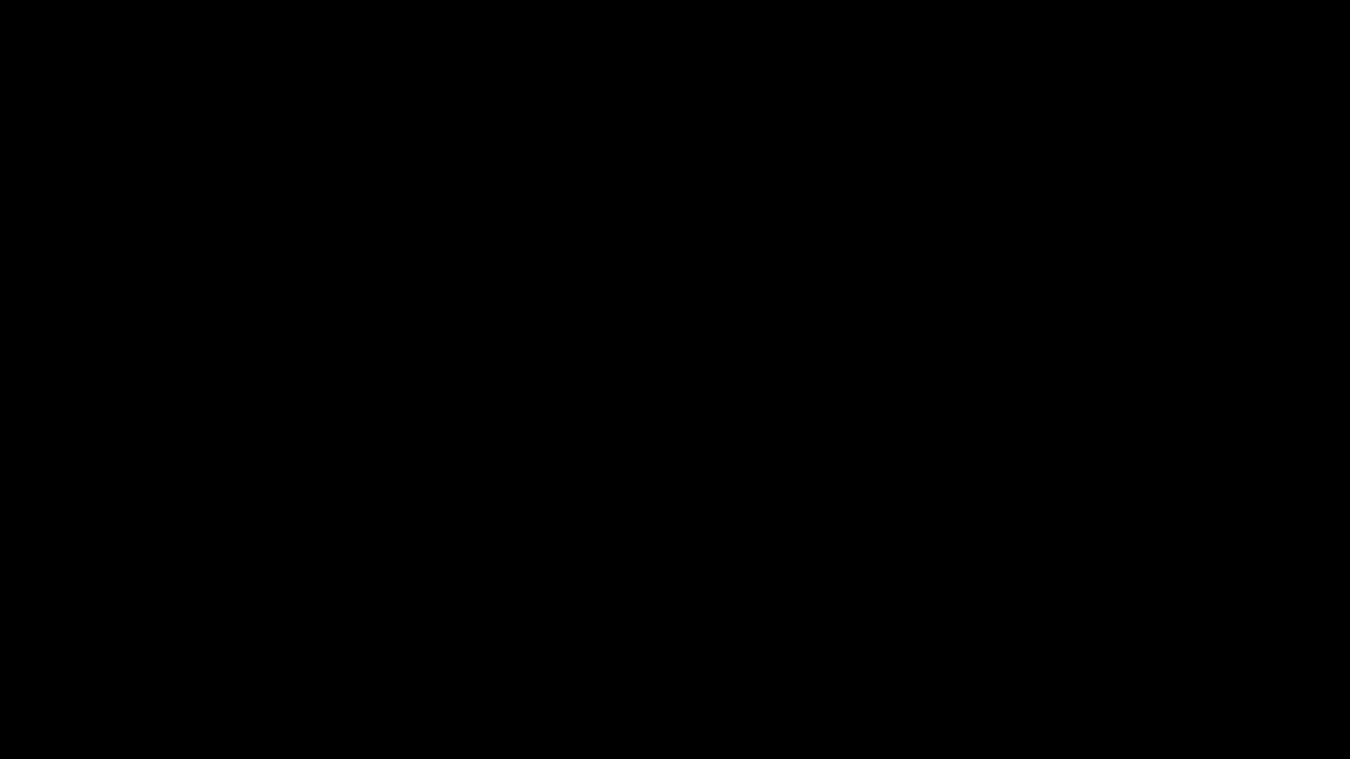
click at [1088, 641] on icon "add" at bounding box center [1096, 743] width 168 height 21
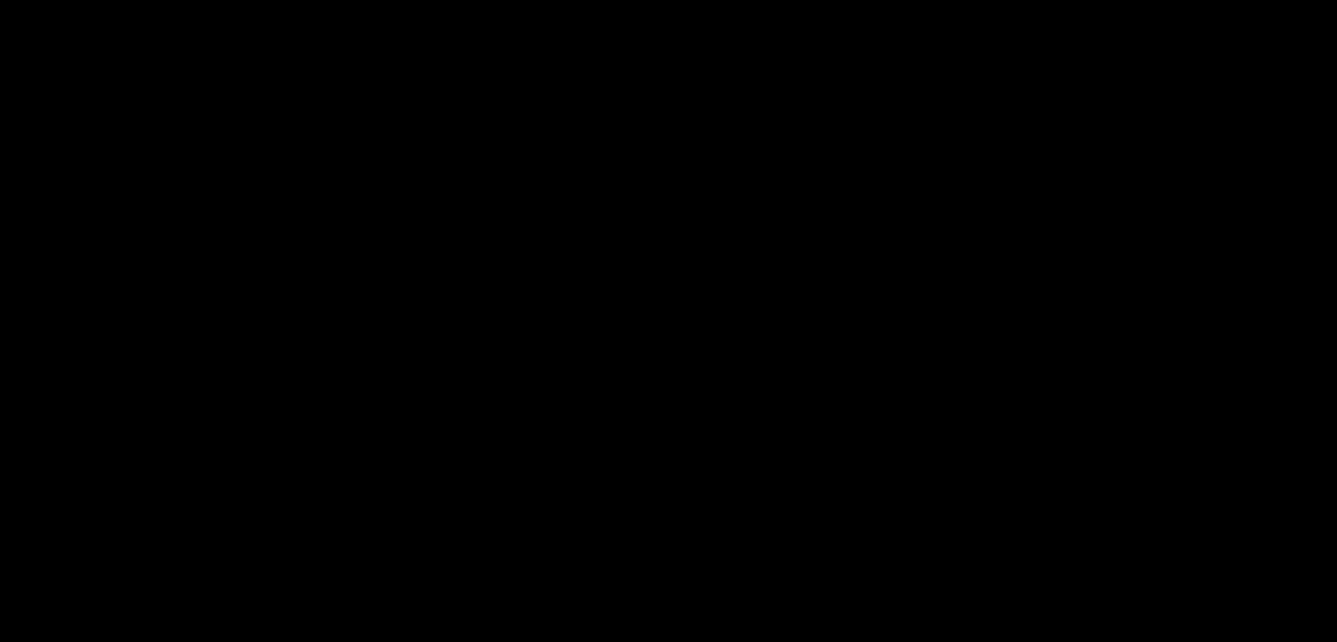
scroll to position [436, 0]
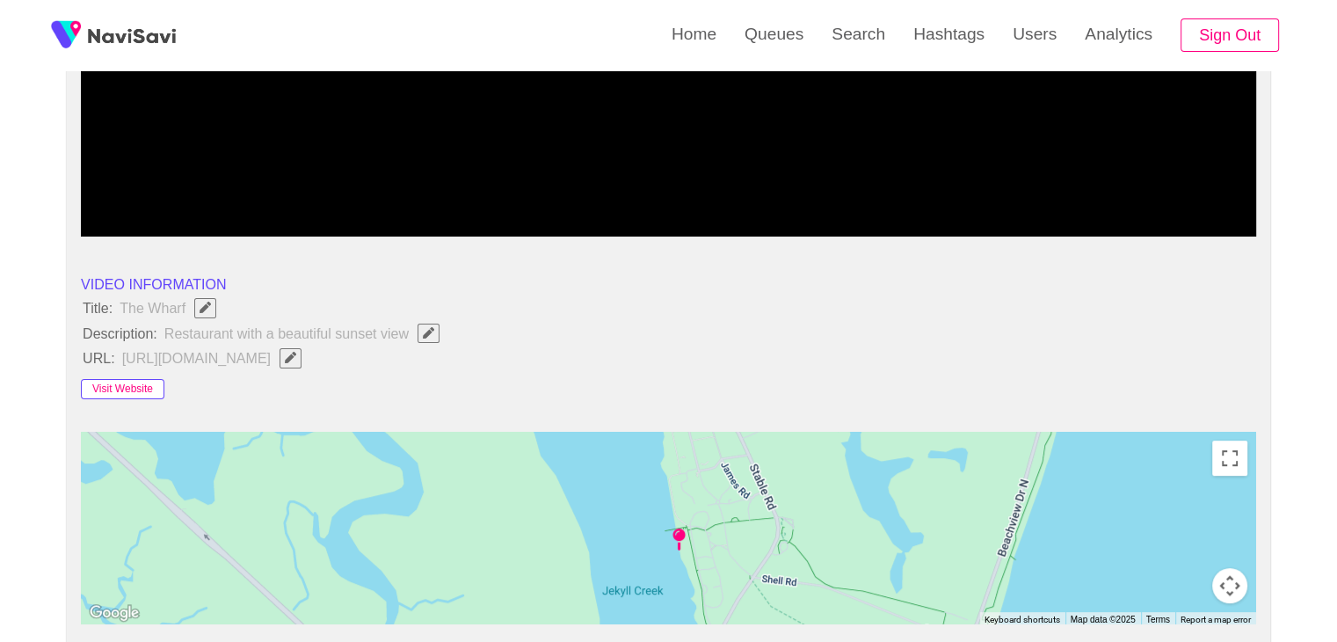
click at [137, 380] on button "Visit Website" at bounding box center [122, 389] width 83 height 21
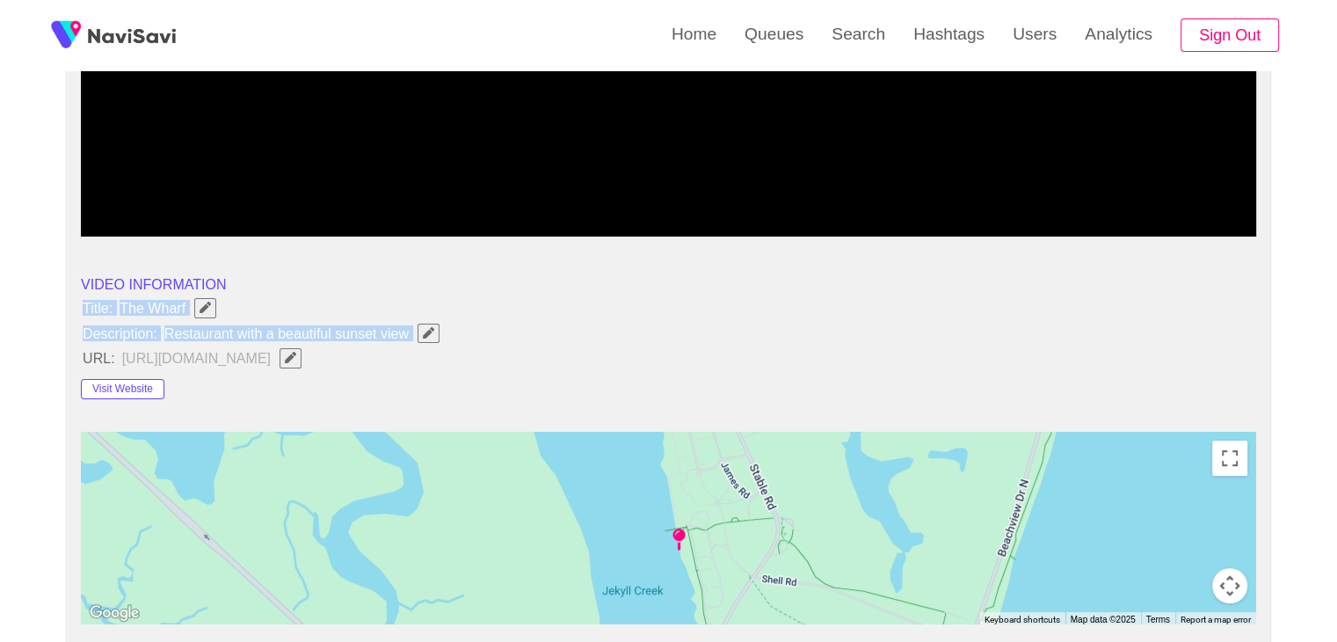
drag, startPoint x: 88, startPoint y: 302, endPoint x: 418, endPoint y: 325, distance: 331.3
copy ul "Title: The Wharf Description: Restaurant with a beautiful sunset view"
click at [429, 331] on icon "Edit Field" at bounding box center [428, 332] width 11 height 11
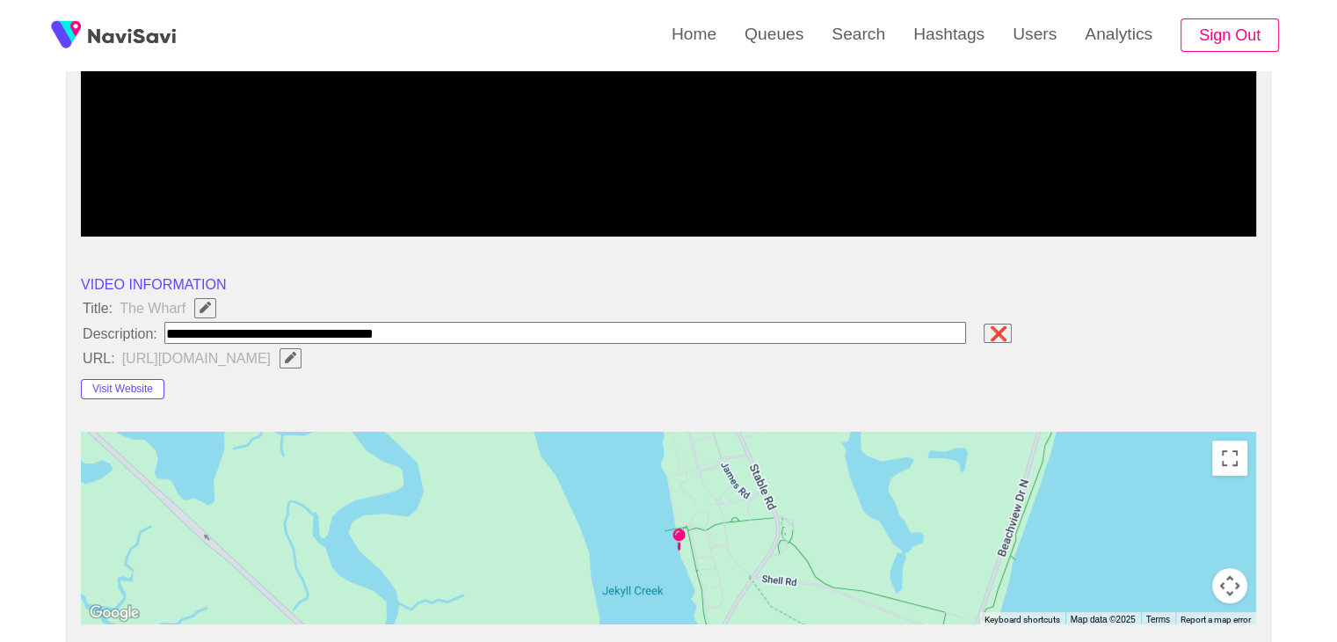
type input "**********"
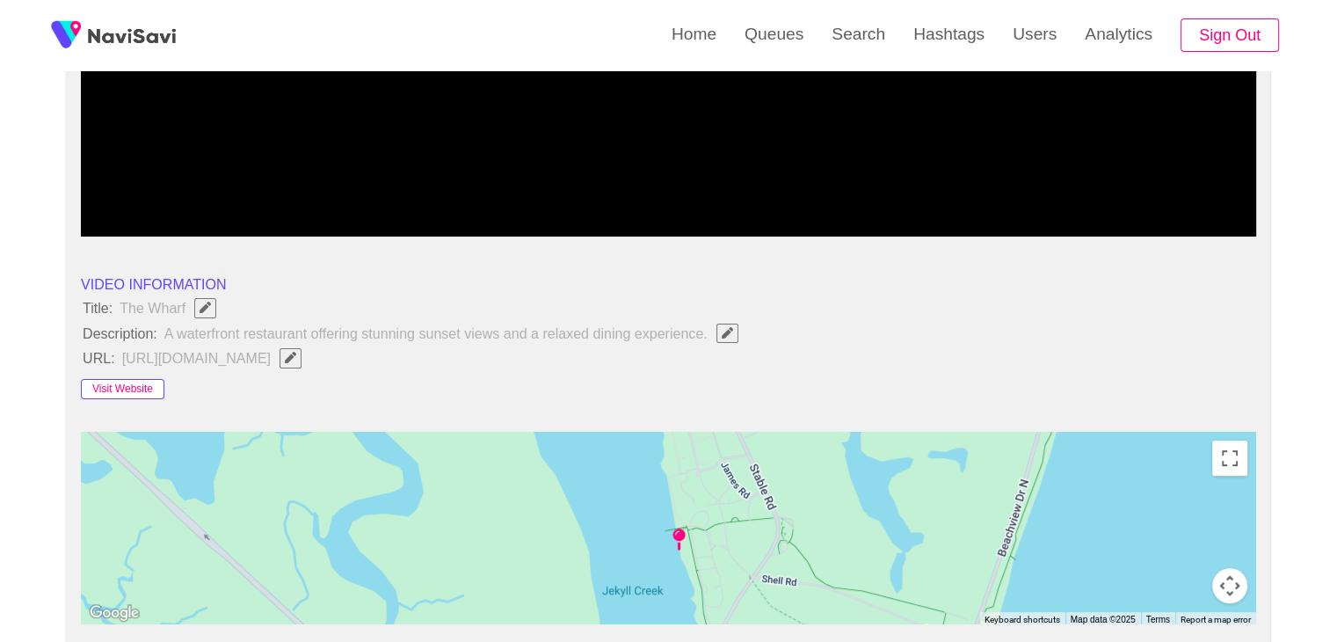
click at [116, 388] on button "Visit Website" at bounding box center [122, 389] width 83 height 21
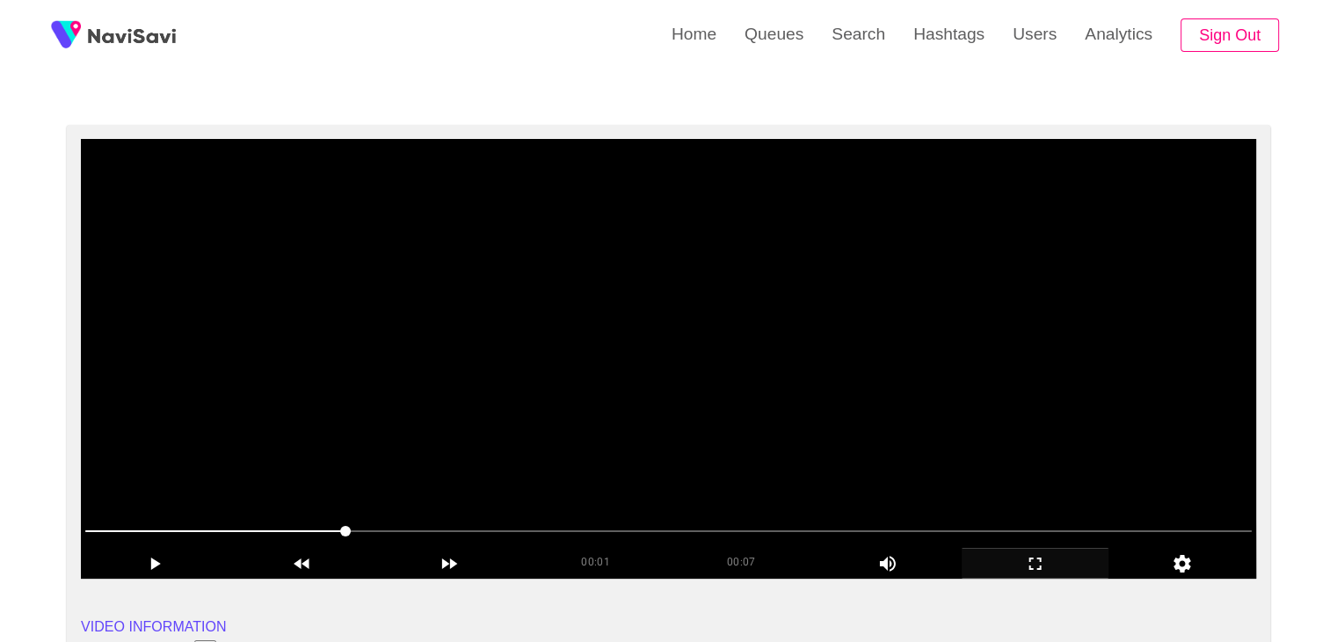
scroll to position [84, 0]
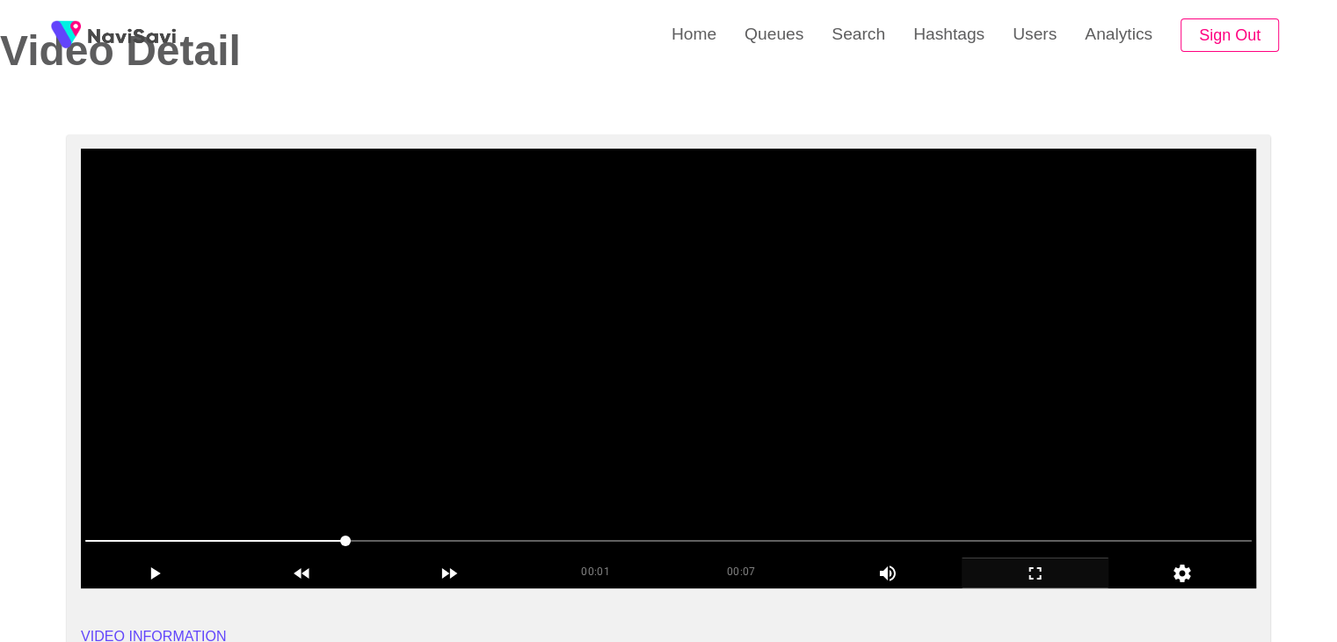
click at [677, 290] on video at bounding box center [668, 368] width 1175 height 439
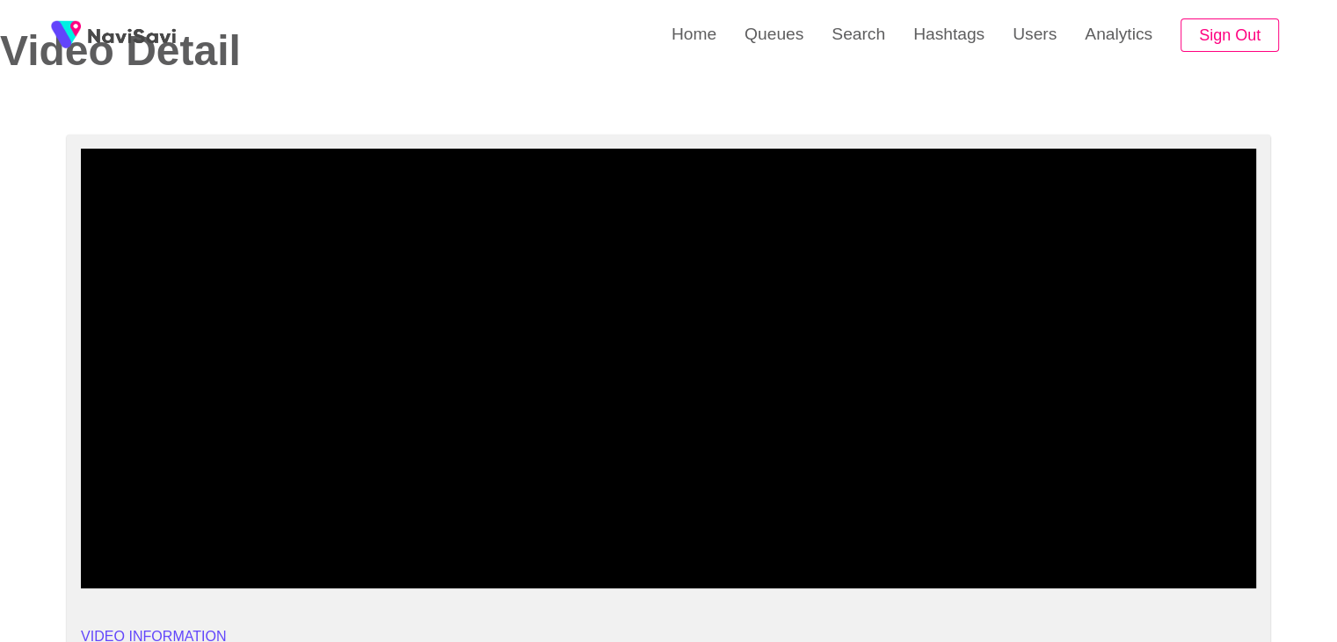
drag, startPoint x: 29, startPoint y: 535, endPoint x: 0, endPoint y: 532, distance: 29.2
click at [1051, 574] on icon "add" at bounding box center [1035, 572] width 146 height 21
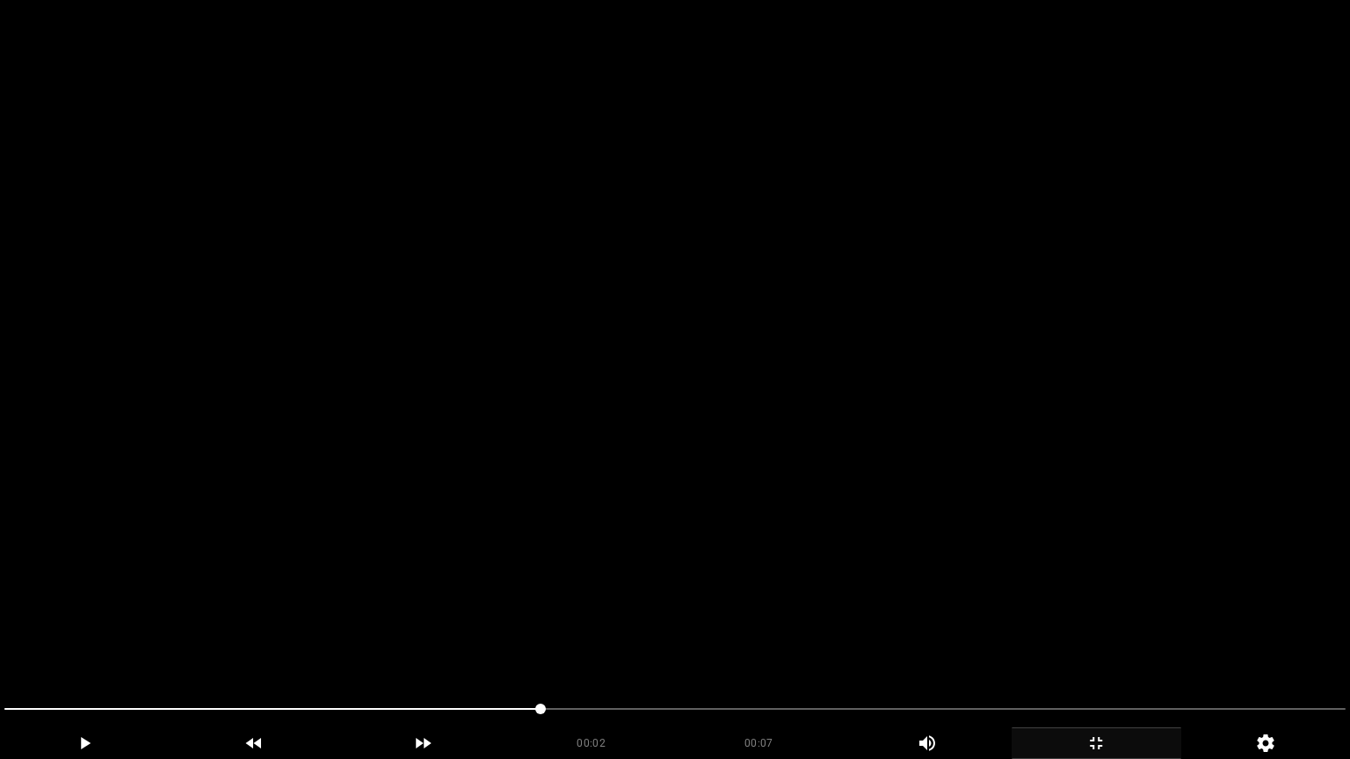
click at [220, 588] on video at bounding box center [675, 379] width 1350 height 759
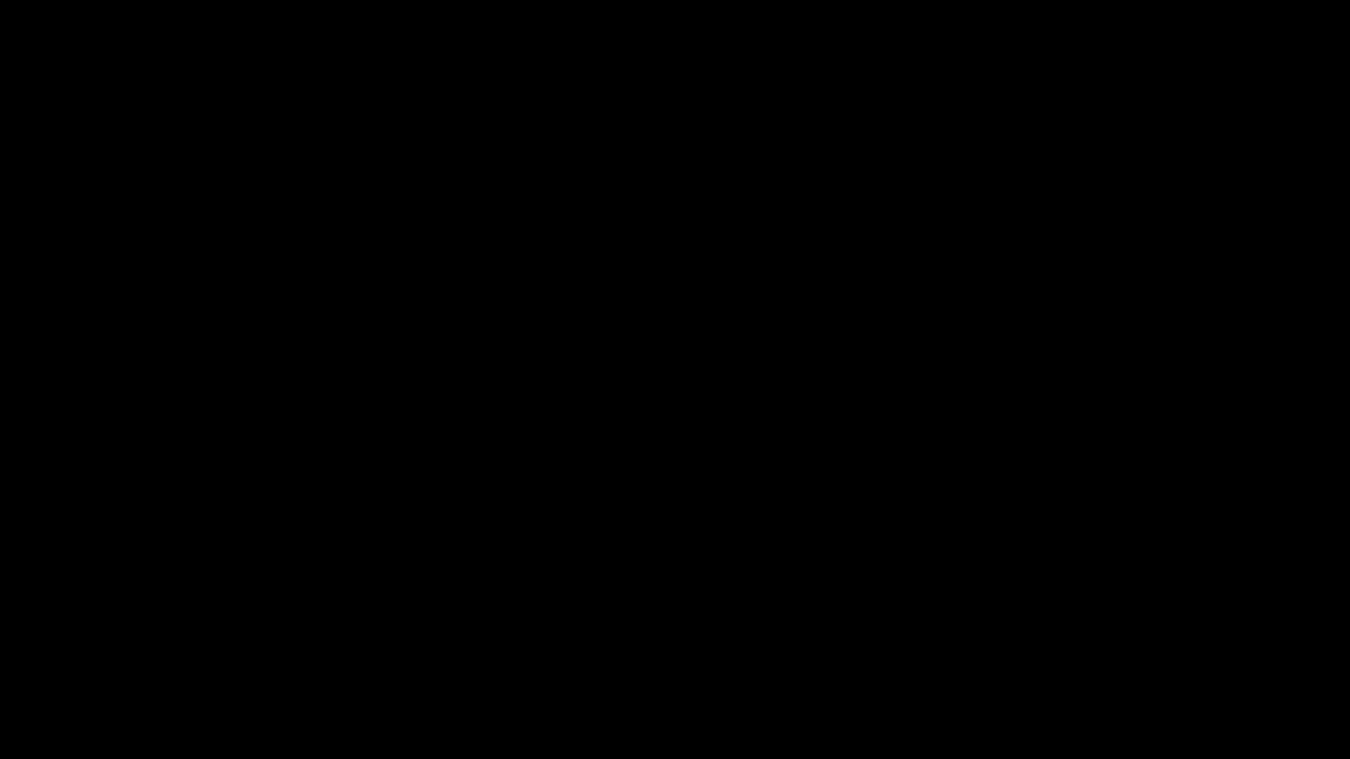
drag, startPoint x: 11, startPoint y: 705, endPoint x: 162, endPoint y: 637, distance: 164.8
drag, startPoint x: 640, startPoint y: 707, endPoint x: 0, endPoint y: 685, distance: 640.2
click at [0, 641] on section "00:07 00:07 Picture In Picture 1 Error: Failed to load Video" at bounding box center [675, 379] width 1350 height 759
click at [573, 608] on video at bounding box center [675, 379] width 1350 height 759
click at [1082, 641] on icon "add" at bounding box center [1096, 743] width 168 height 21
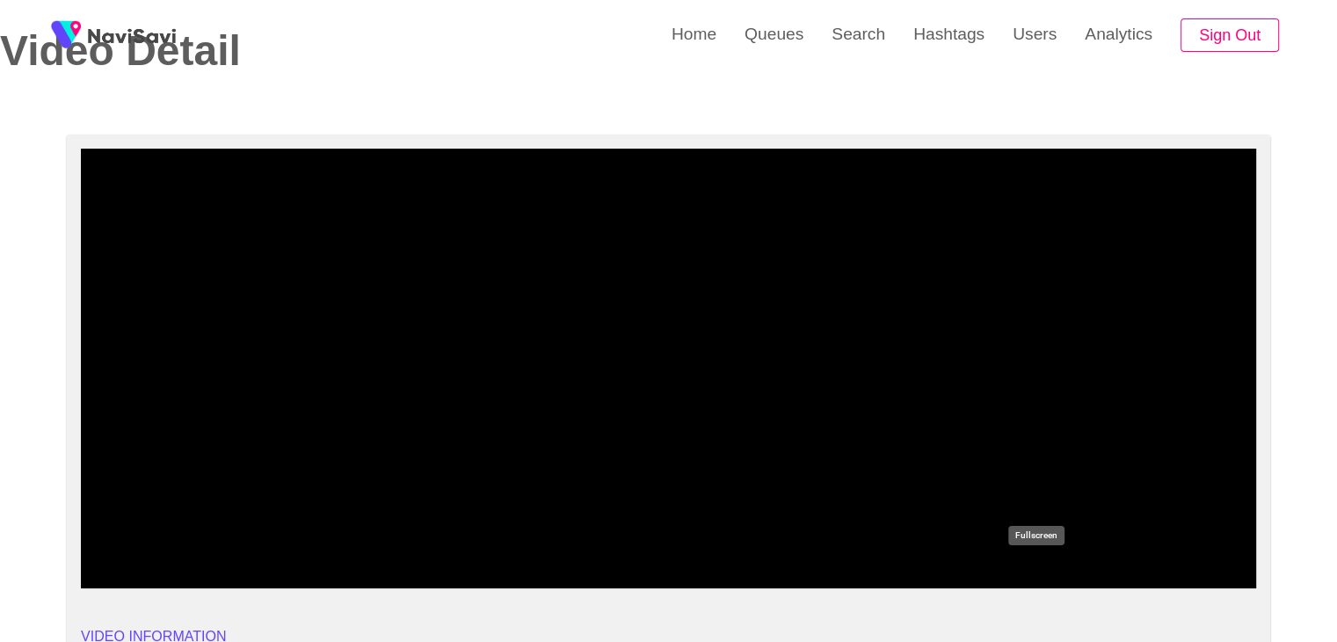
click at [1030, 564] on icon "add" at bounding box center [1035, 572] width 146 height 21
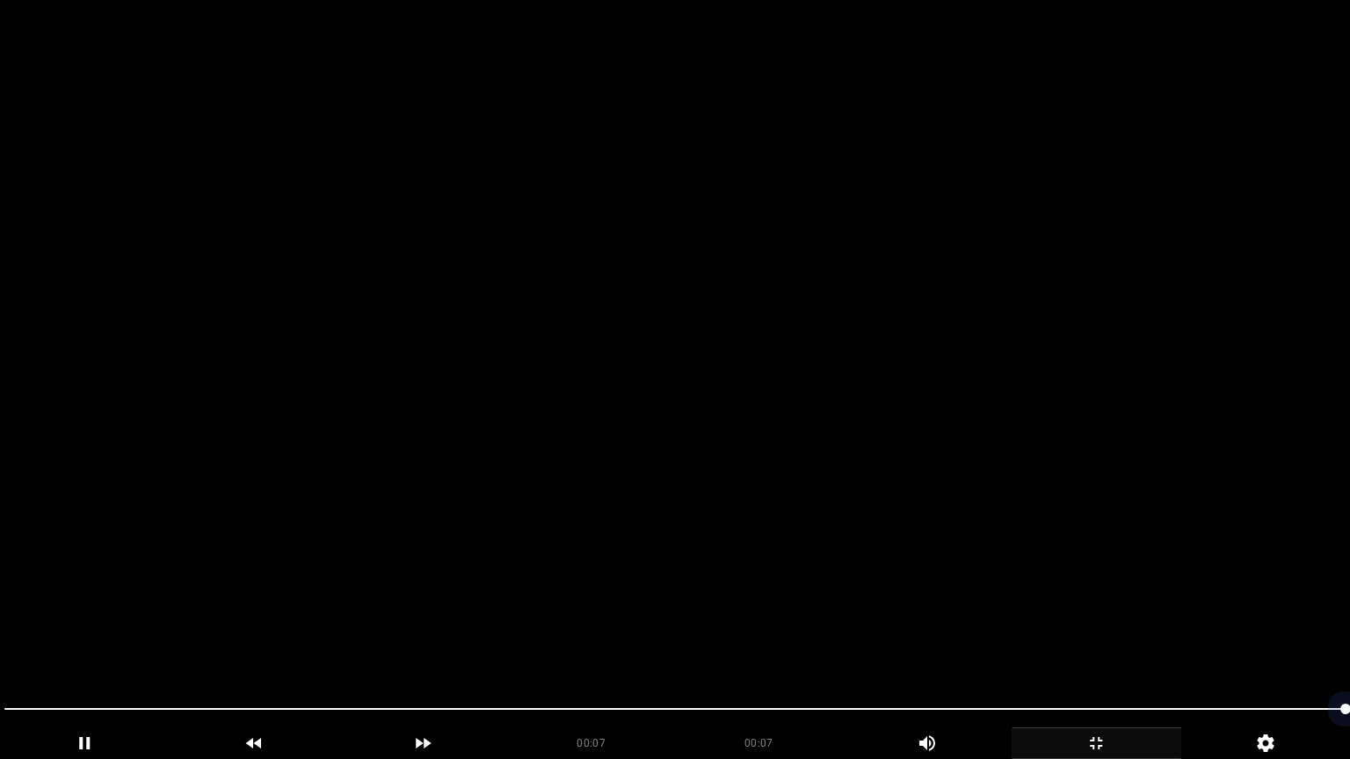
drag, startPoint x: 982, startPoint y: 706, endPoint x: 809, endPoint y: 728, distance: 173.7
click at [809, 641] on div at bounding box center [674, 711] width 1355 height 47
click at [1022, 595] on video at bounding box center [675, 379] width 1350 height 759
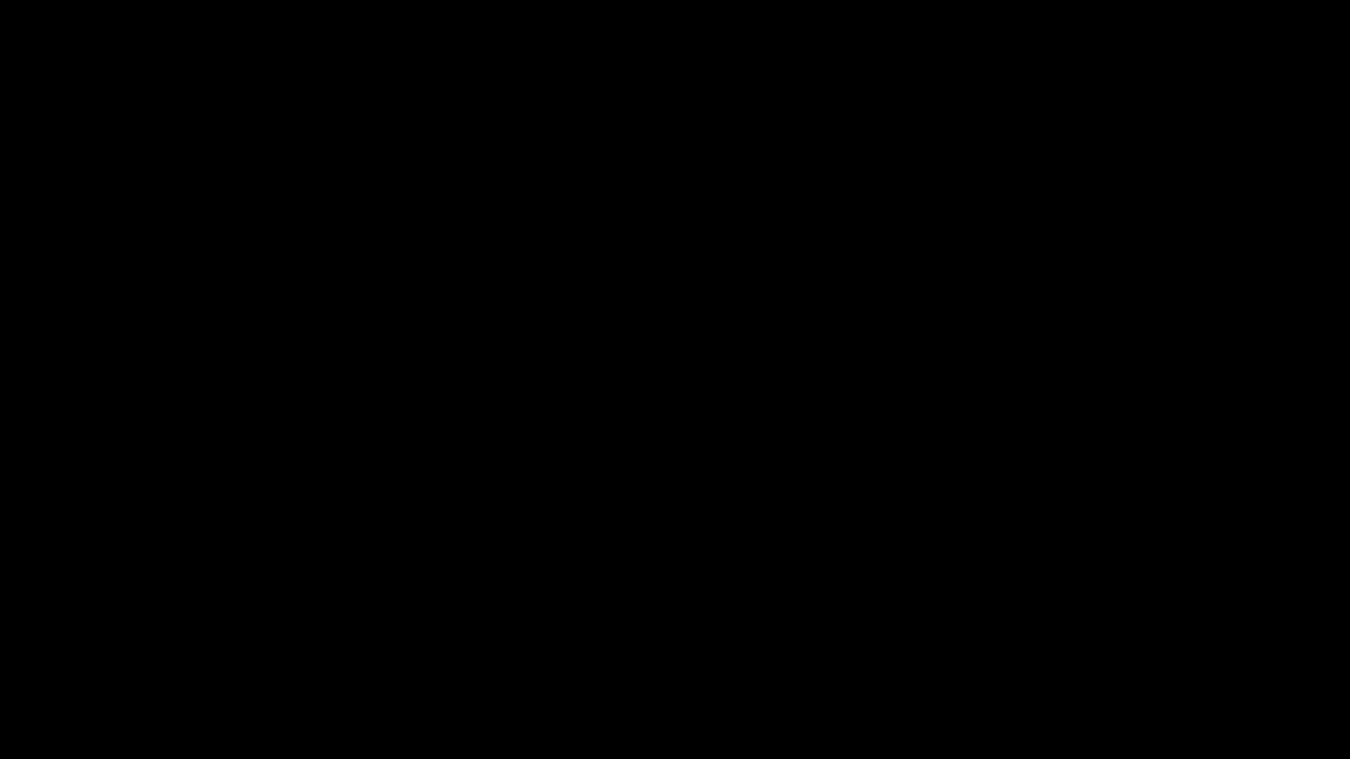
click at [1100, 641] on div "add" at bounding box center [1097, 744] width 170 height 32
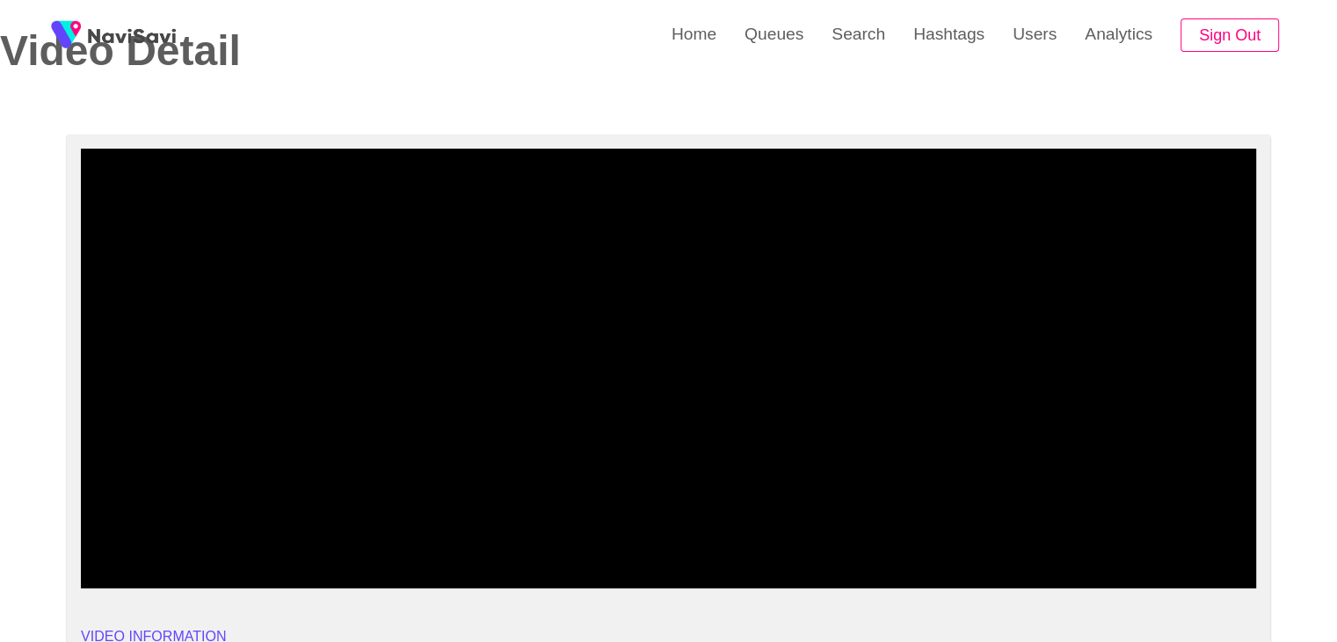
click at [787, 393] on video at bounding box center [668, 368] width 1175 height 439
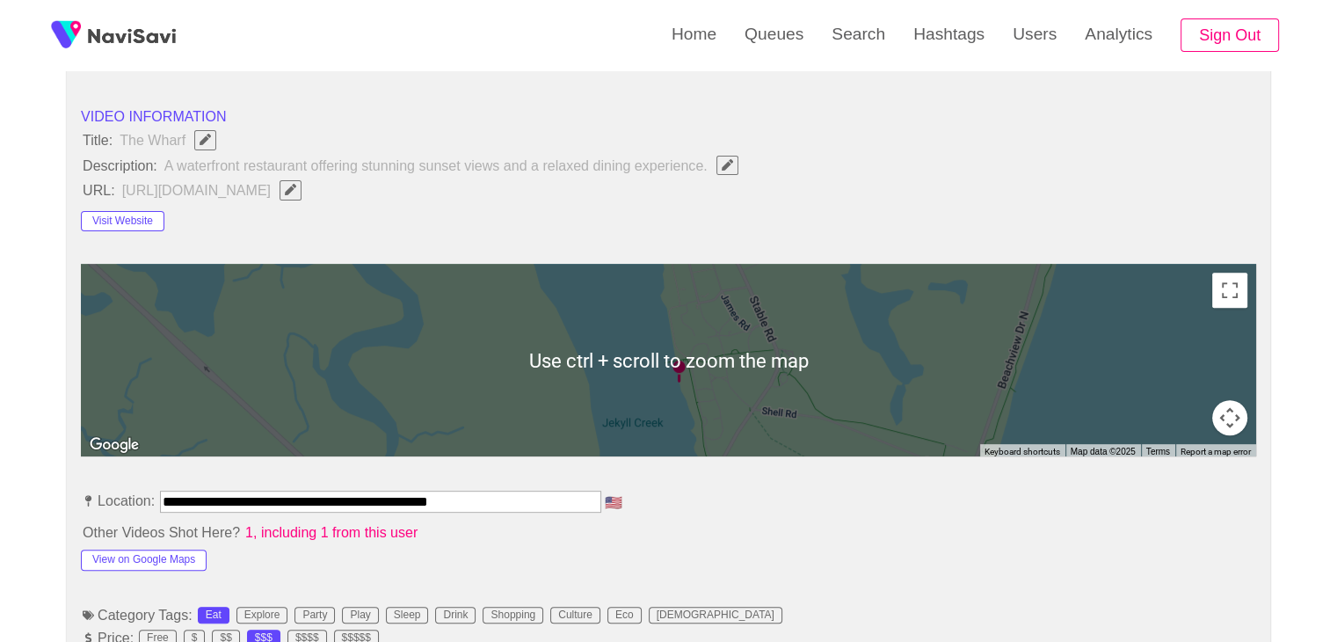
scroll to position [791, 0]
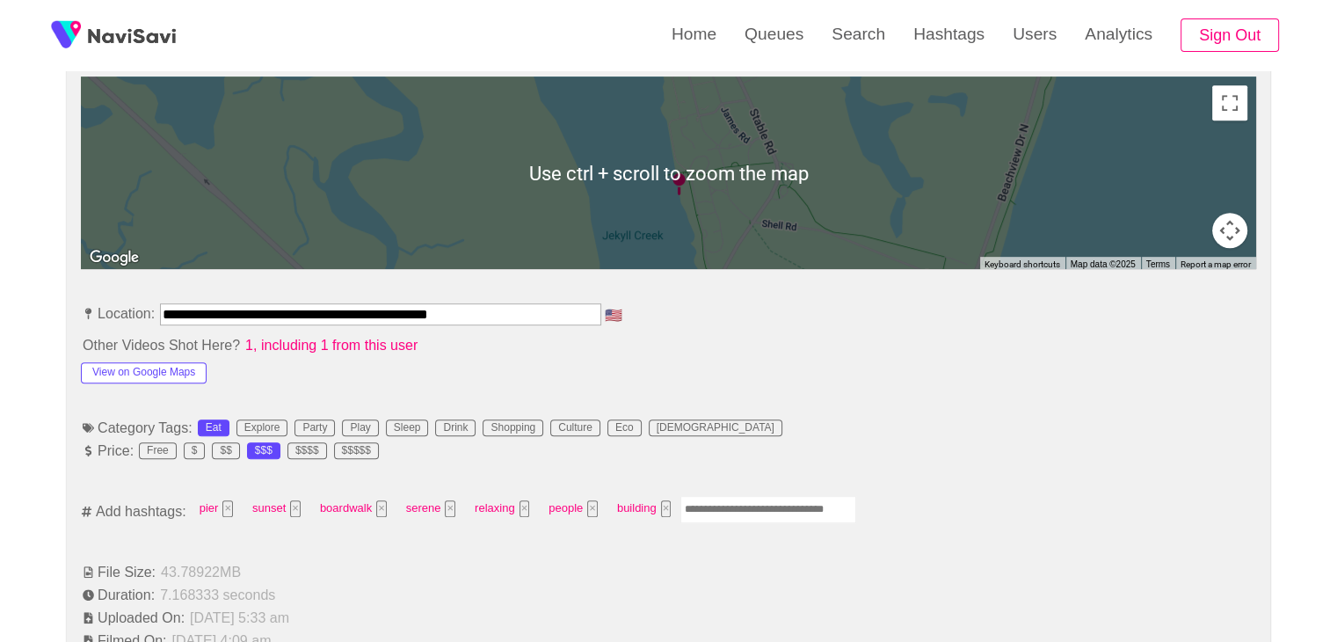
click at [740, 511] on input "Enter tag here and press return" at bounding box center [768, 509] width 176 height 27
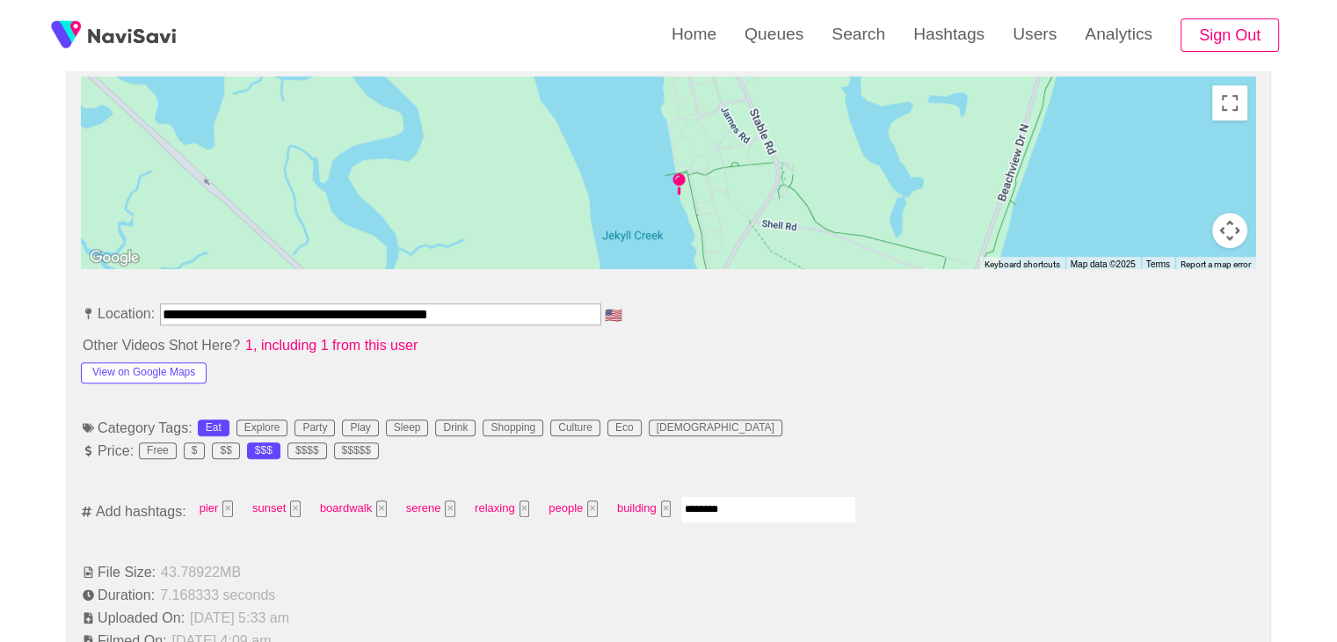
type input "*********"
click at [584, 513] on span "people ×" at bounding box center [573, 508] width 60 height 27
click at [592, 505] on button "×" at bounding box center [592, 508] width 11 height 17
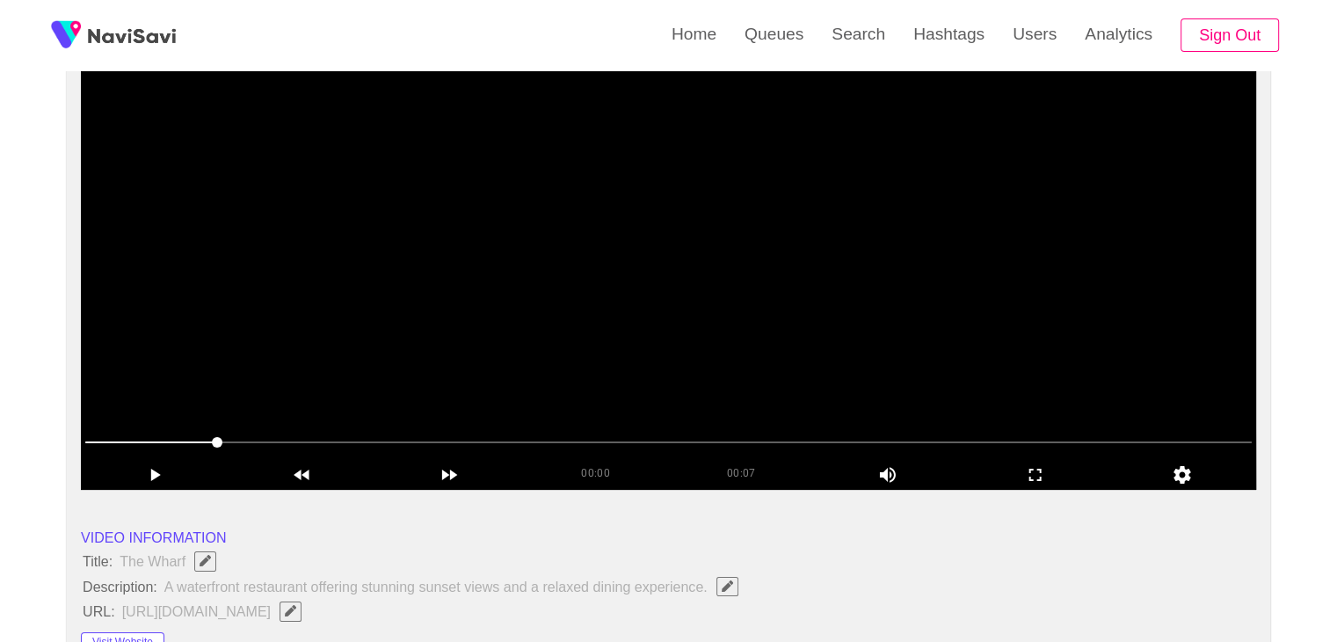
scroll to position [176, 0]
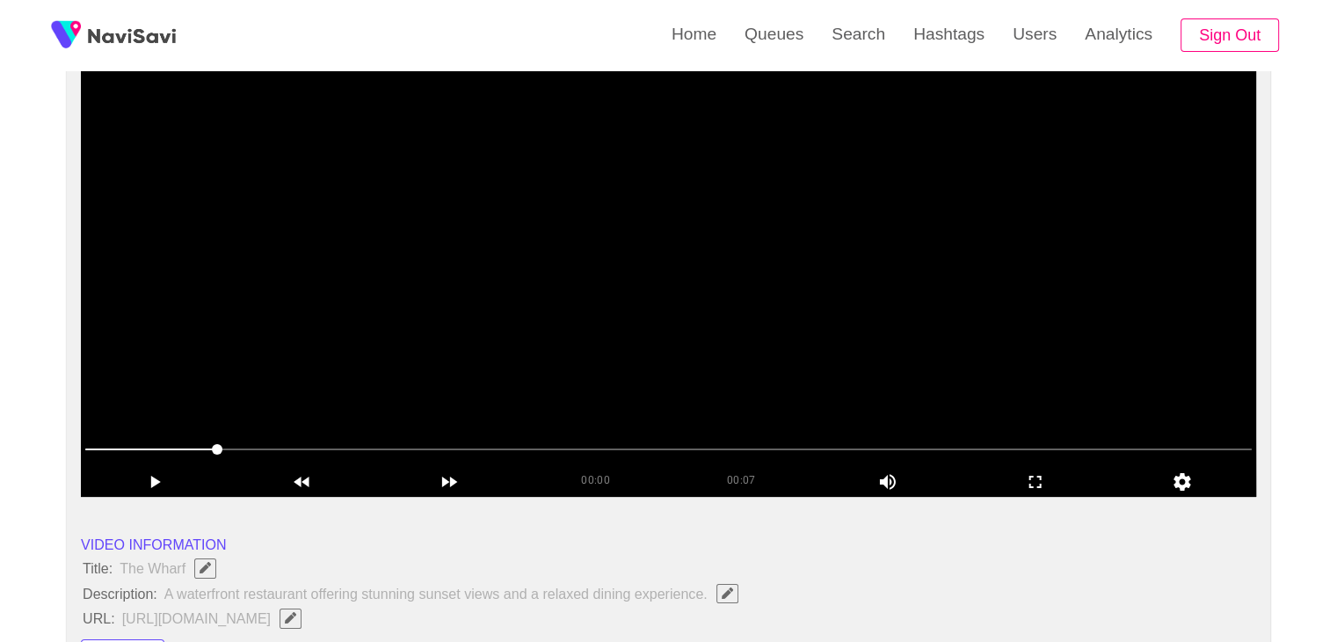
click at [659, 359] on video at bounding box center [668, 276] width 1175 height 439
drag, startPoint x: 1047, startPoint y: 480, endPoint x: 825, endPoint y: 577, distance: 241.7
click at [1047, 481] on icon "add" at bounding box center [1035, 481] width 146 height 21
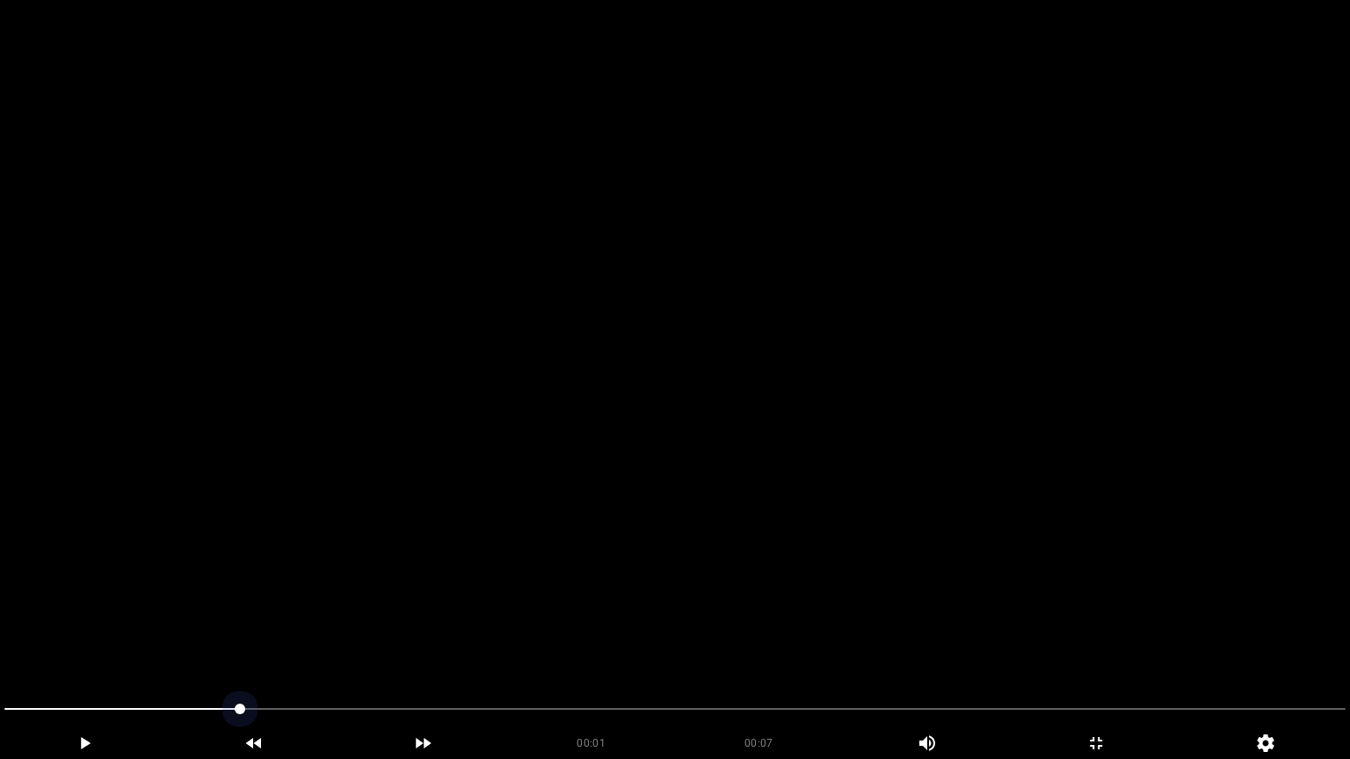
drag, startPoint x: 102, startPoint y: 703, endPoint x: 47, endPoint y: 667, distance: 65.3
click at [348, 595] on video at bounding box center [675, 379] width 1350 height 759
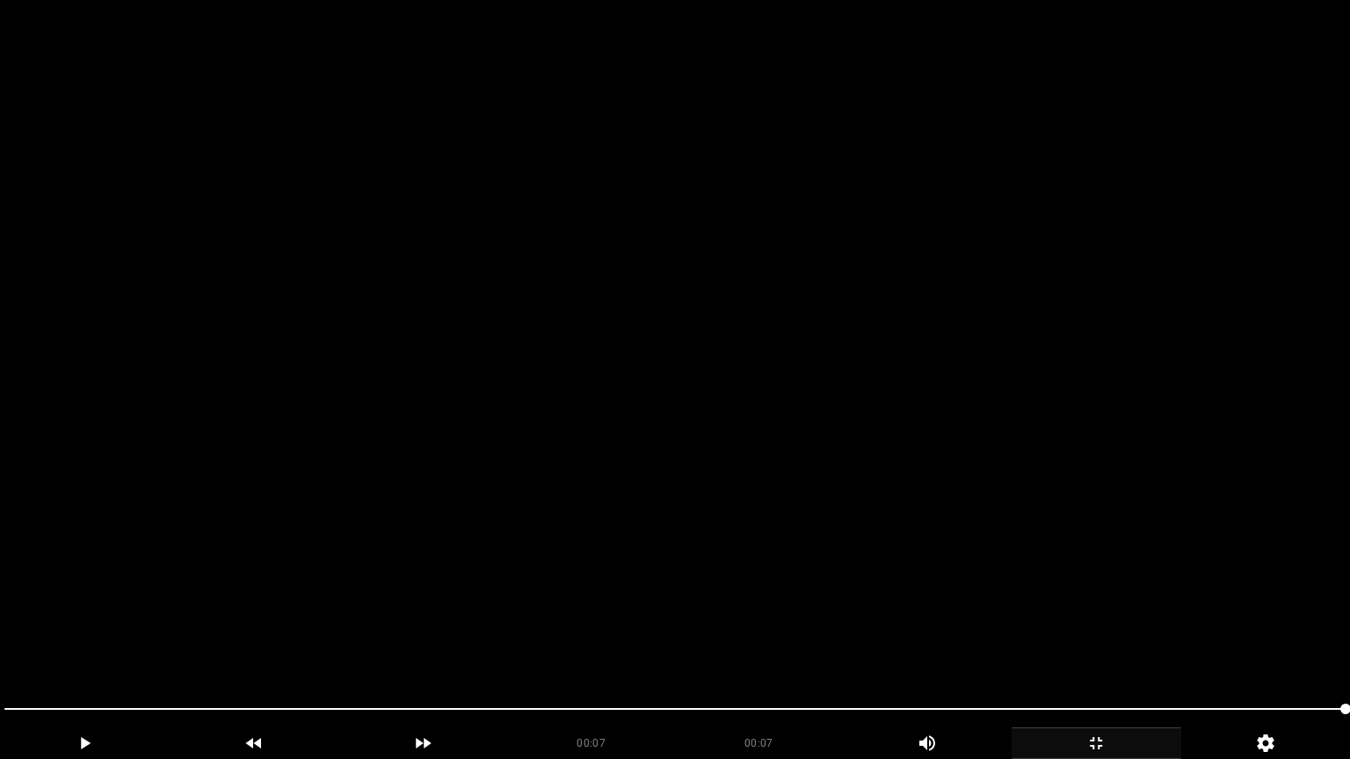
click at [1100, 641] on icon "add" at bounding box center [1096, 743] width 168 height 21
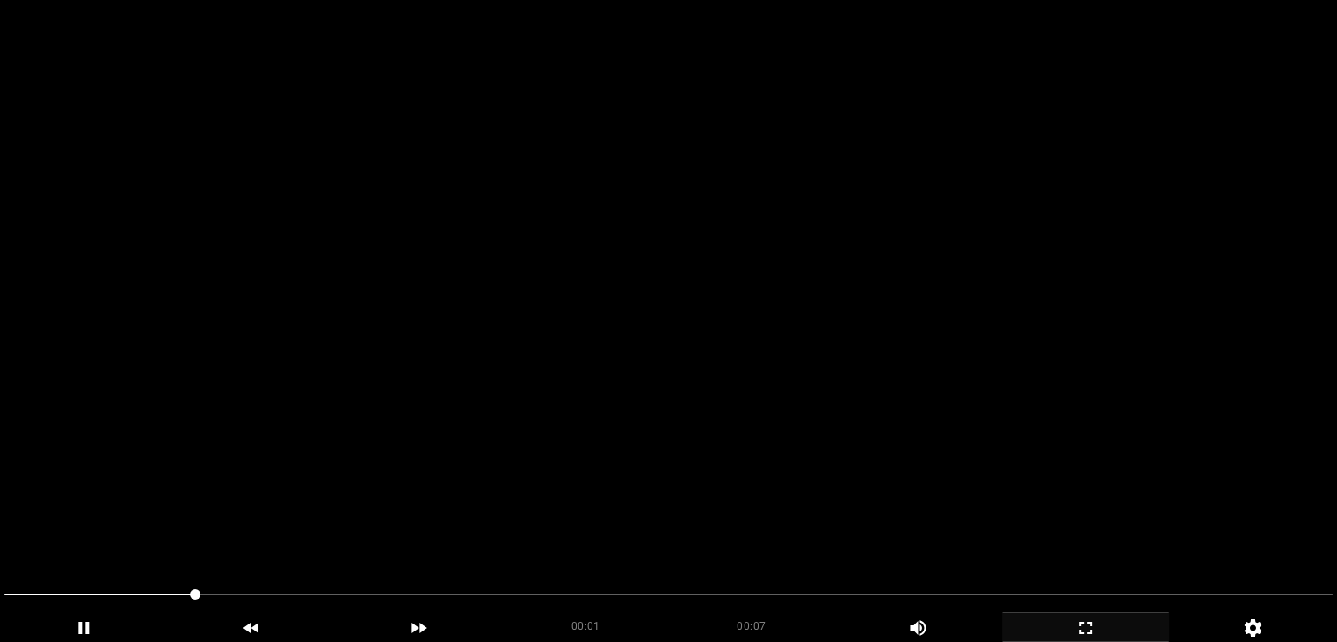
scroll to position [703, 0]
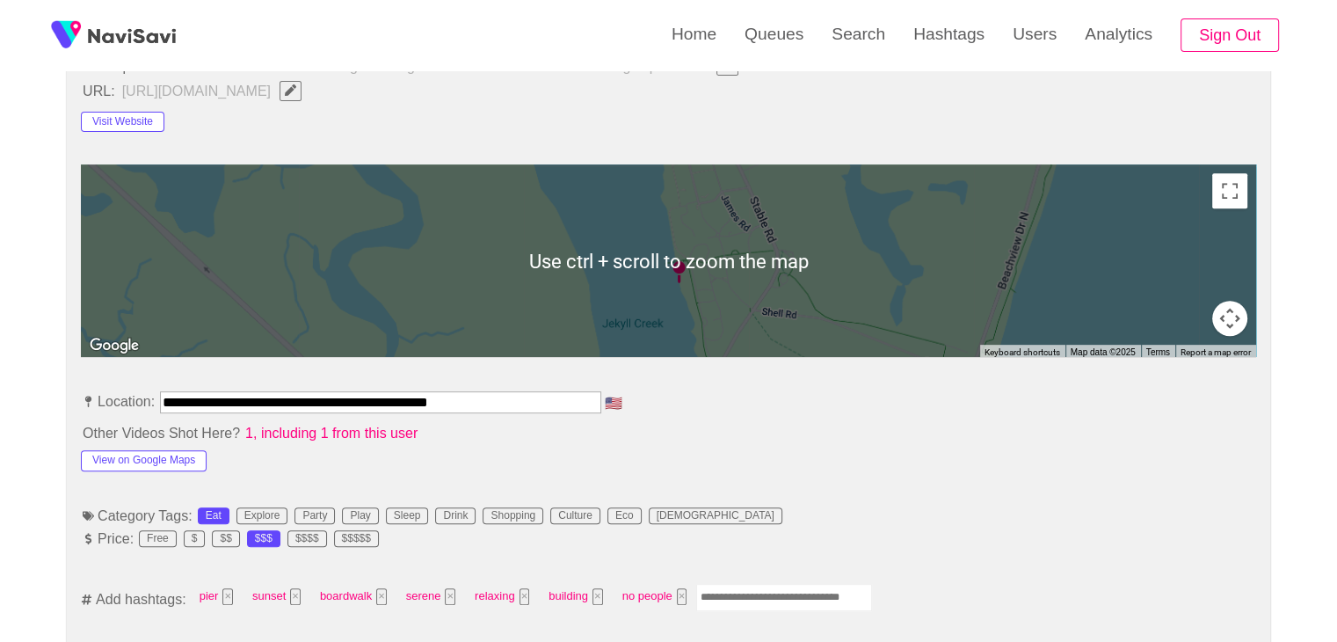
click at [751, 586] on input "Enter tag here and press return" at bounding box center [784, 597] width 176 height 27
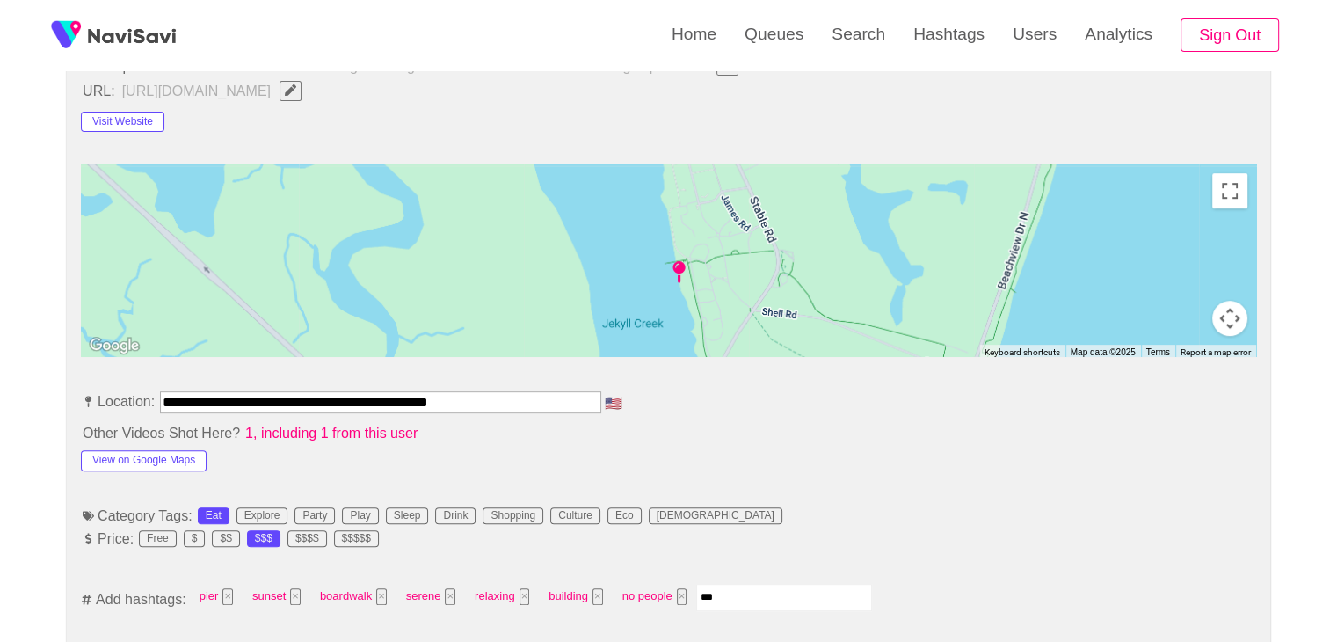
type input "****"
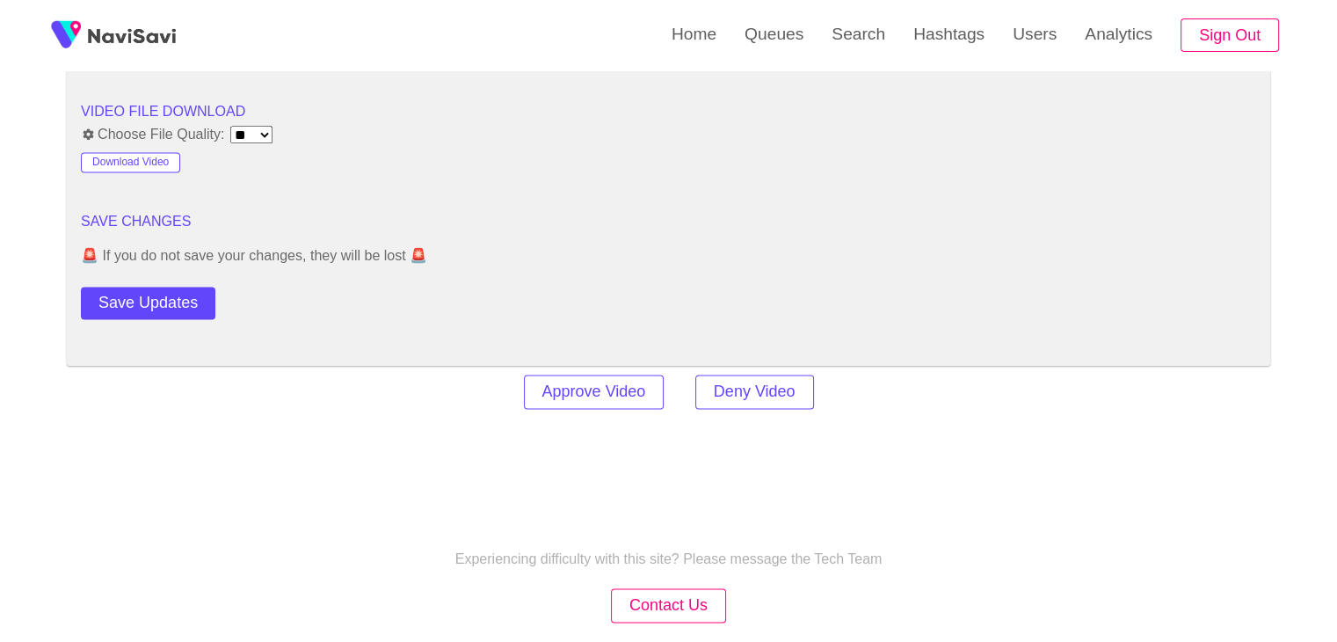
scroll to position [2373, 0]
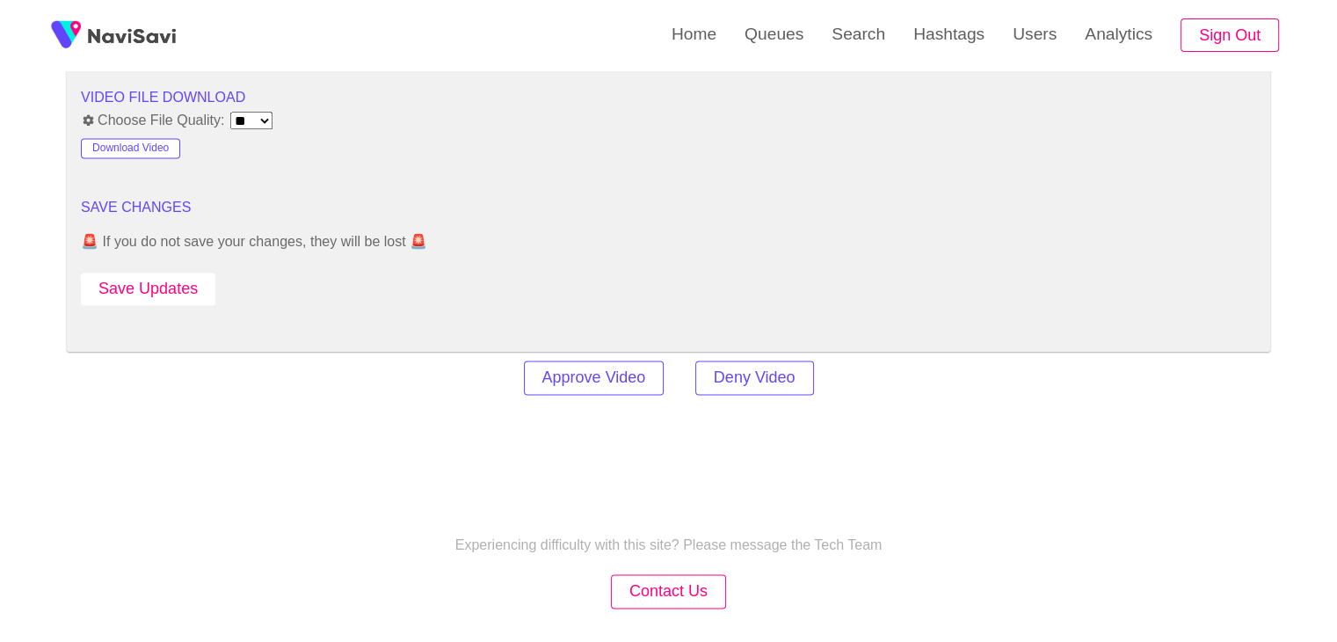
click at [172, 283] on button "Save Updates" at bounding box center [148, 288] width 134 height 33
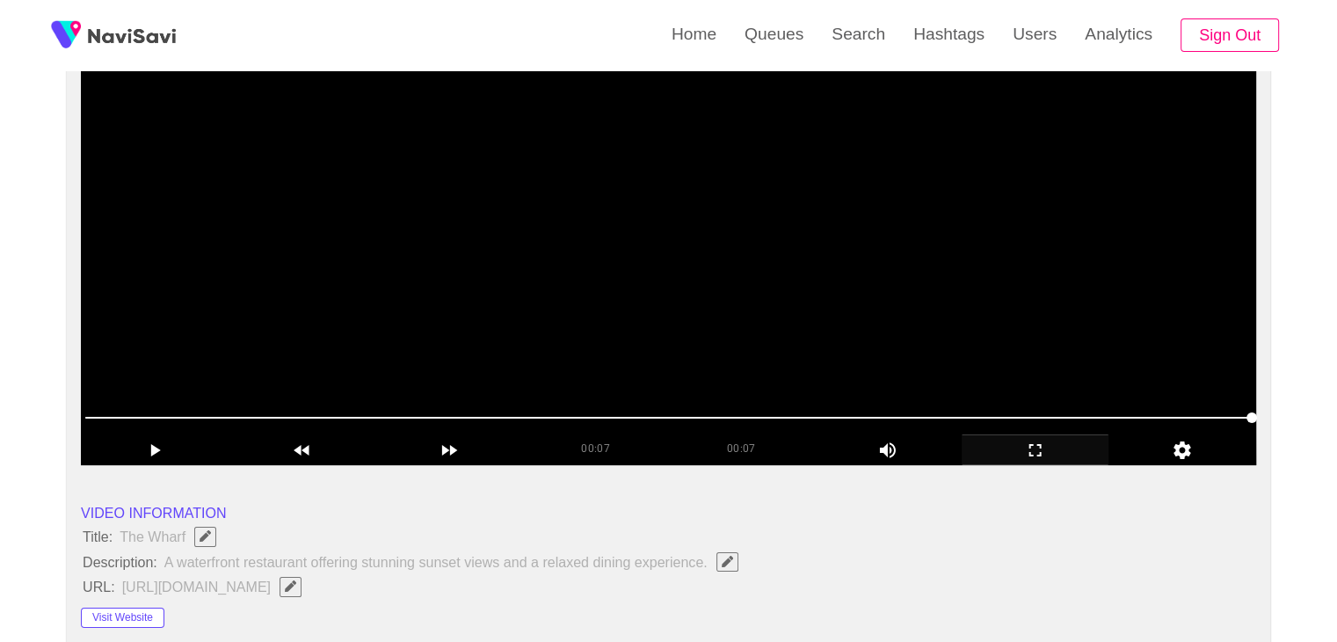
scroll to position [176, 0]
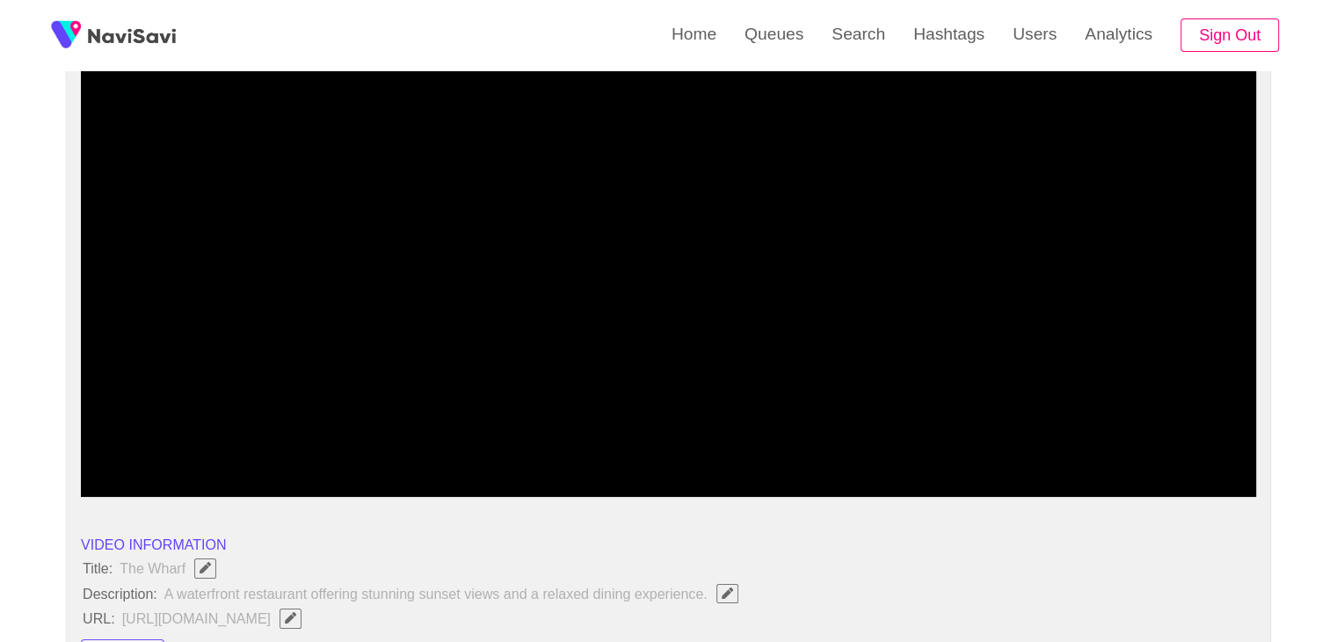
click at [1046, 483] on icon "add" at bounding box center [1035, 481] width 146 height 21
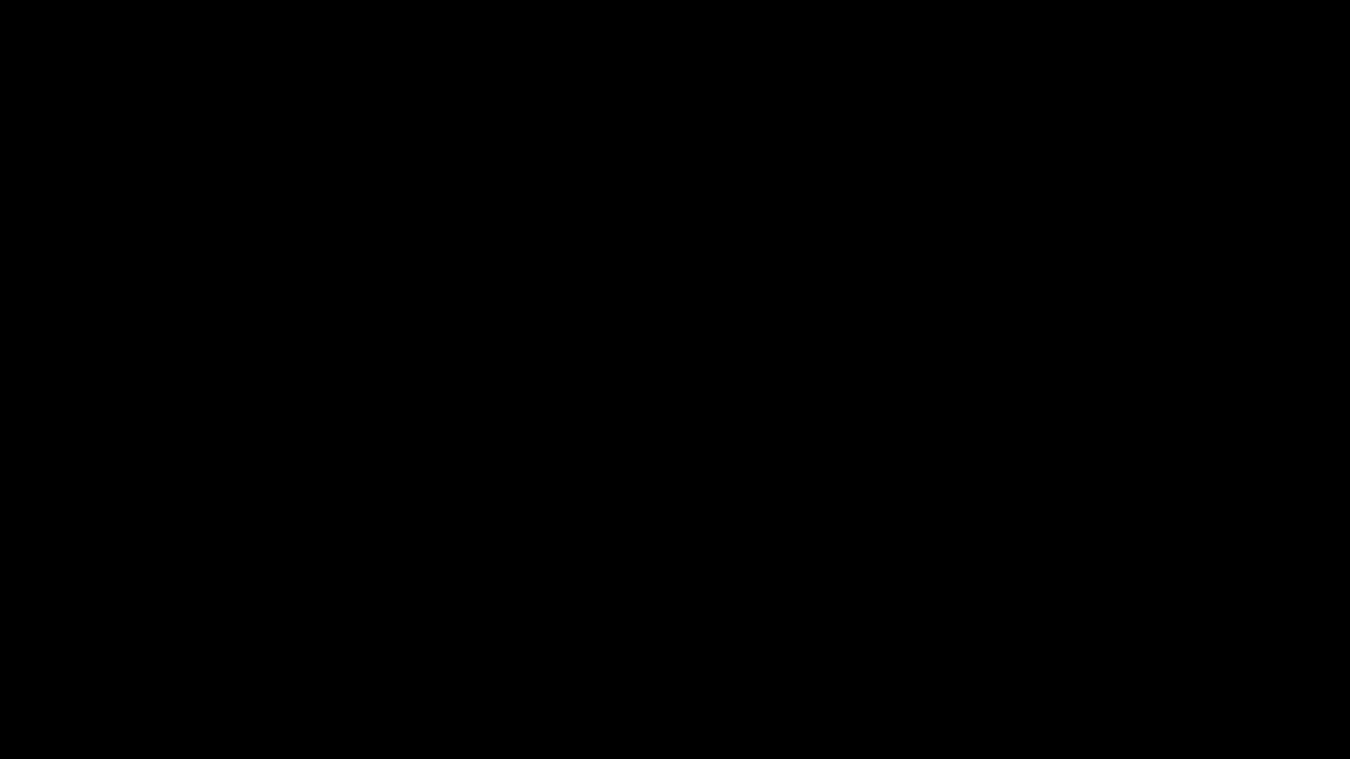
click at [1083, 641] on icon "add" at bounding box center [1096, 743] width 168 height 21
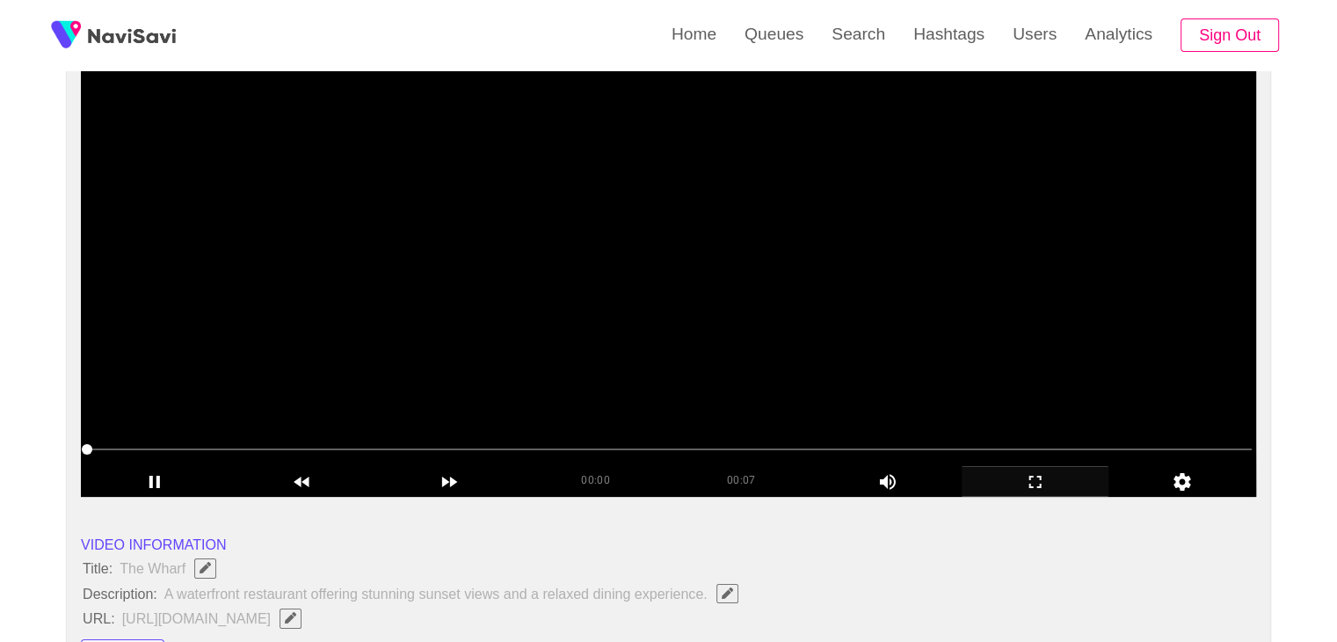
click at [594, 317] on video at bounding box center [668, 276] width 1175 height 439
click at [577, 339] on video at bounding box center [668, 276] width 1175 height 439
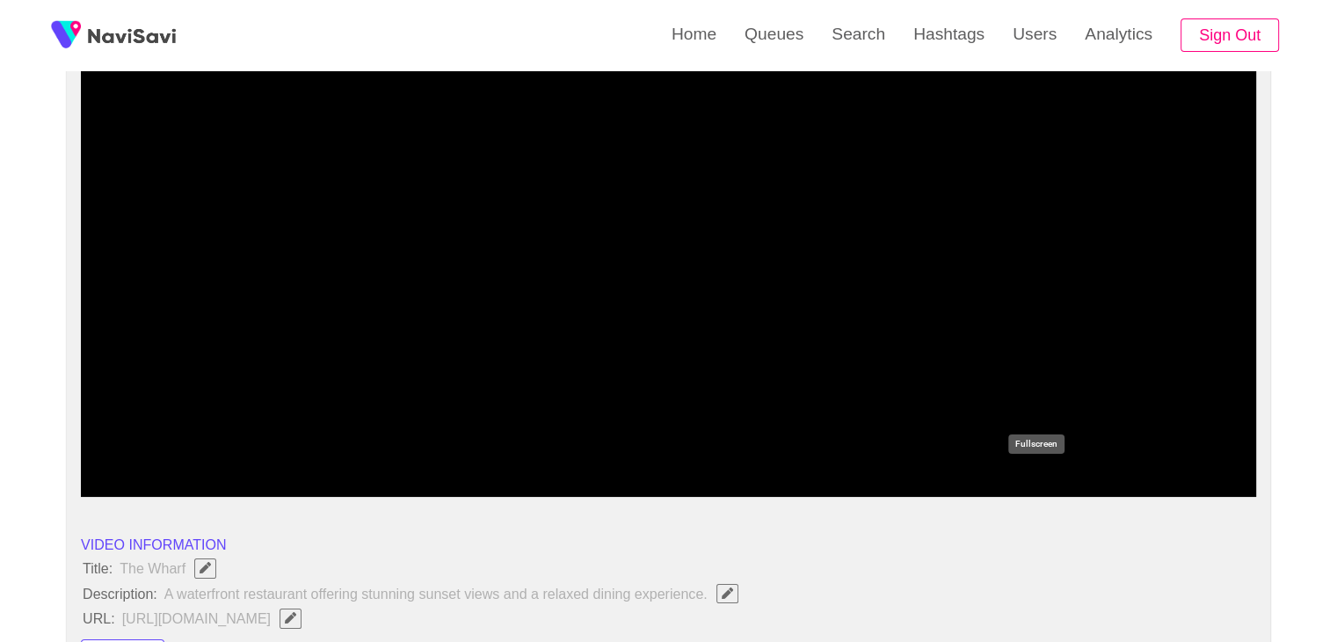
click at [1042, 482] on icon "add" at bounding box center [1035, 481] width 146 height 21
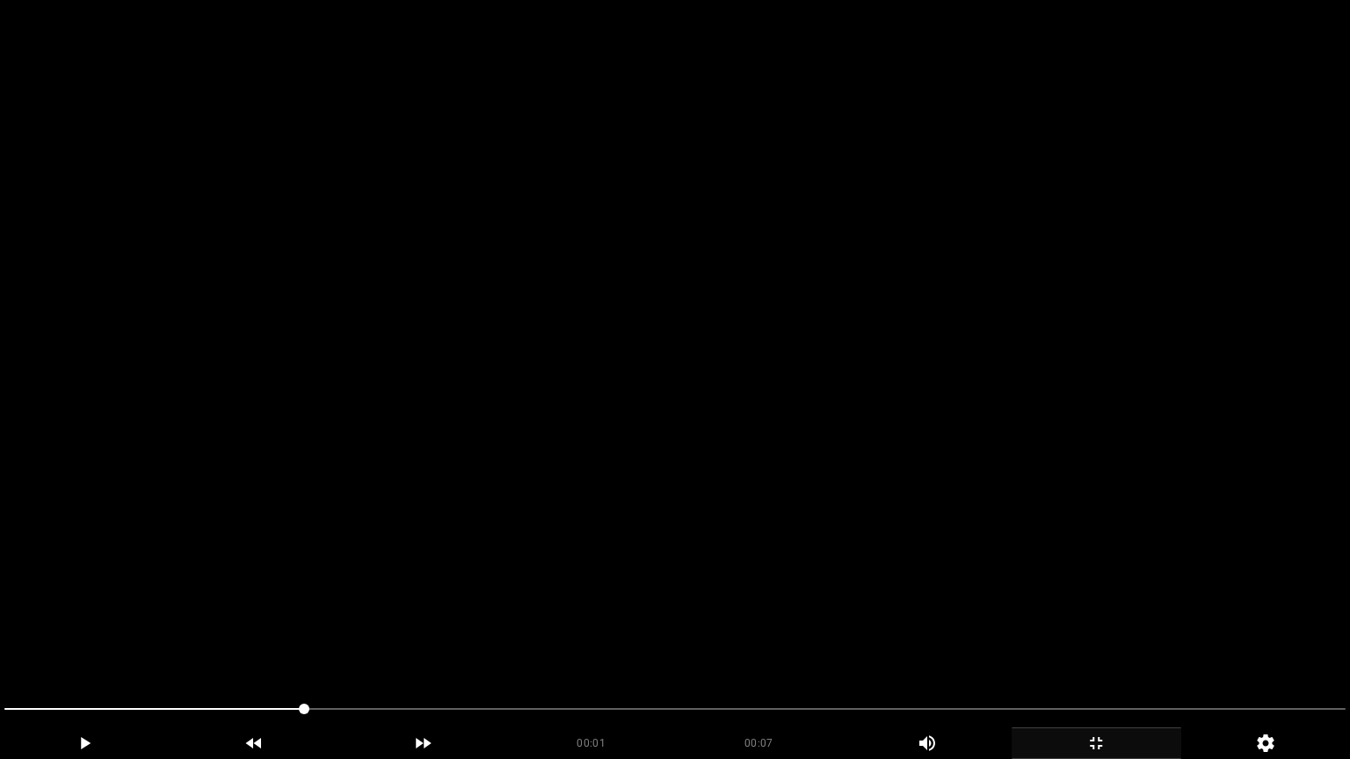
click at [932, 471] on video at bounding box center [675, 379] width 1350 height 759
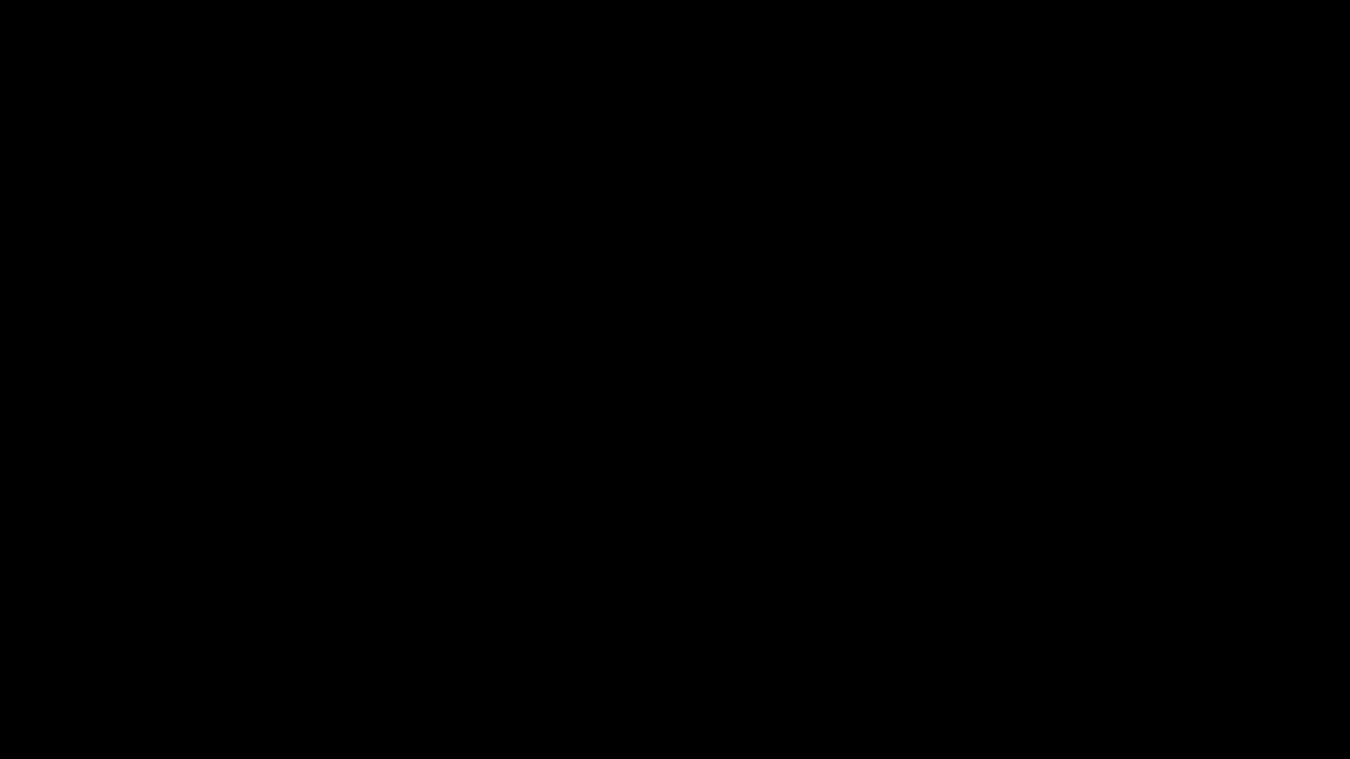
click at [1101, 641] on icon "add" at bounding box center [1096, 743] width 168 height 21
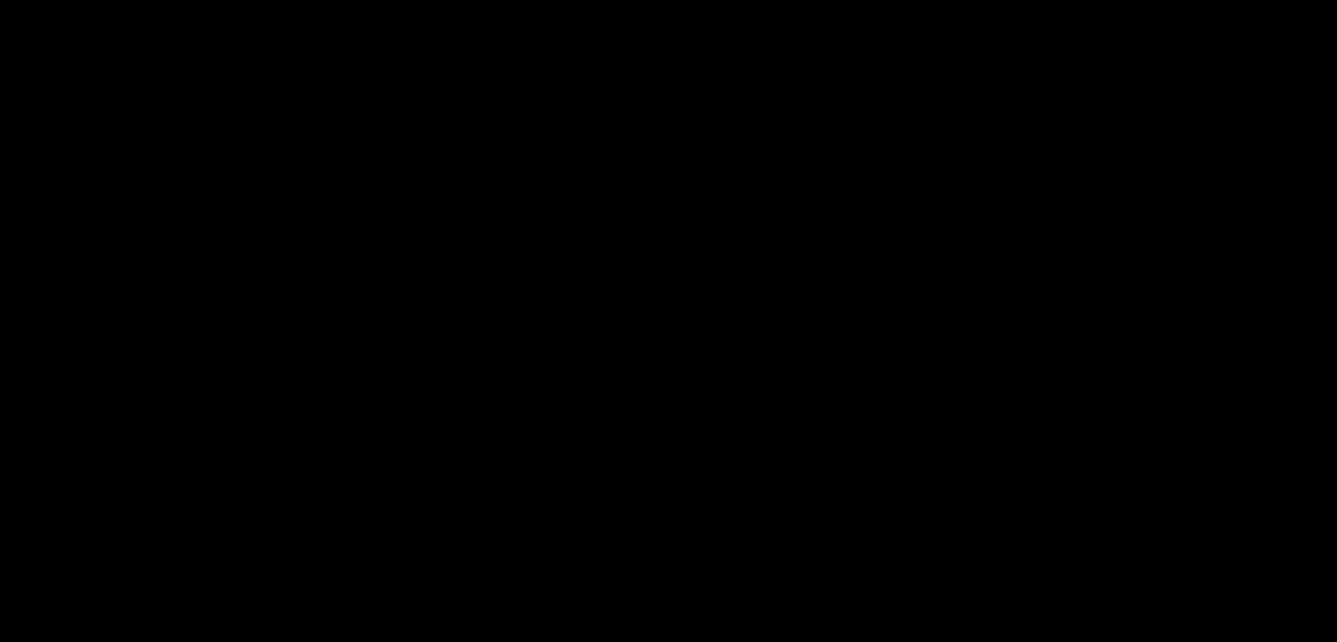
scroll to position [2373, 0]
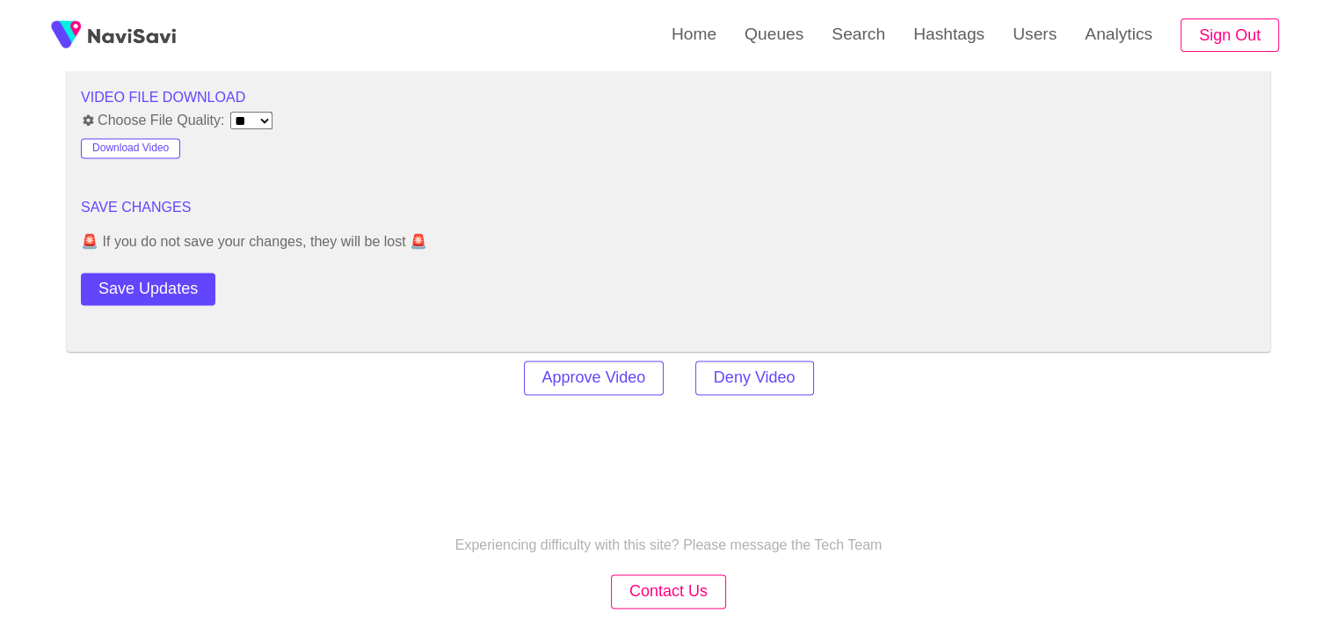
click at [178, 295] on button "Save Updates" at bounding box center [148, 288] width 134 height 33
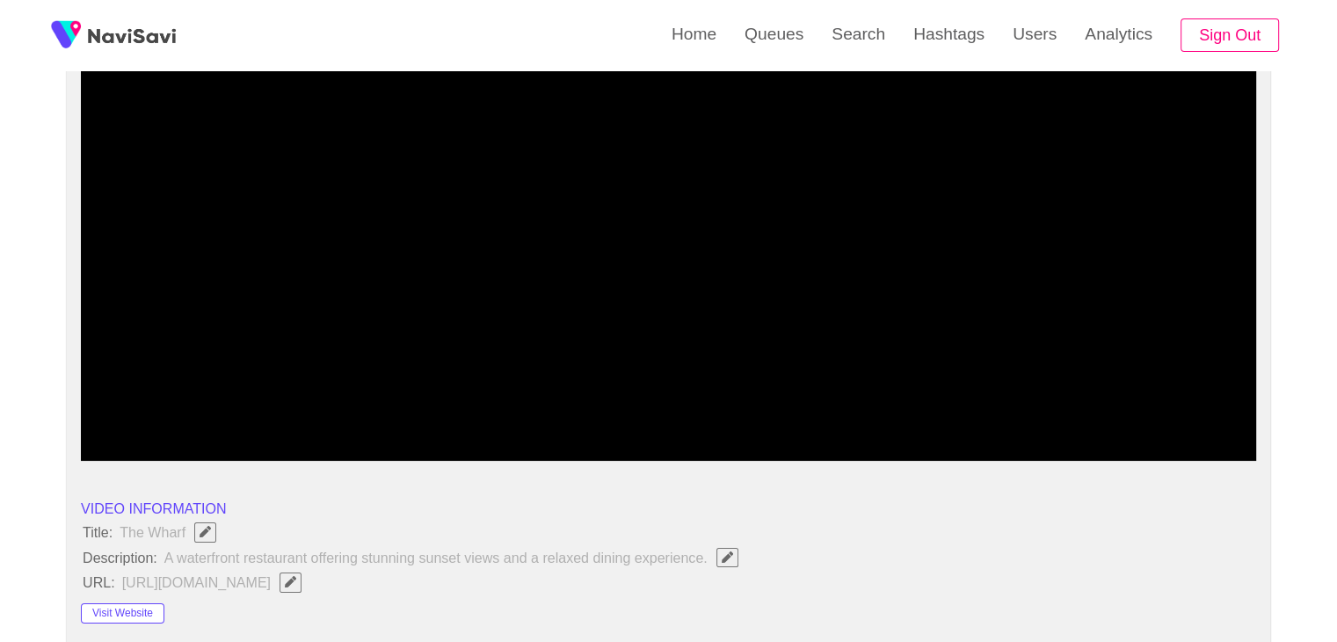
scroll to position [0, 0]
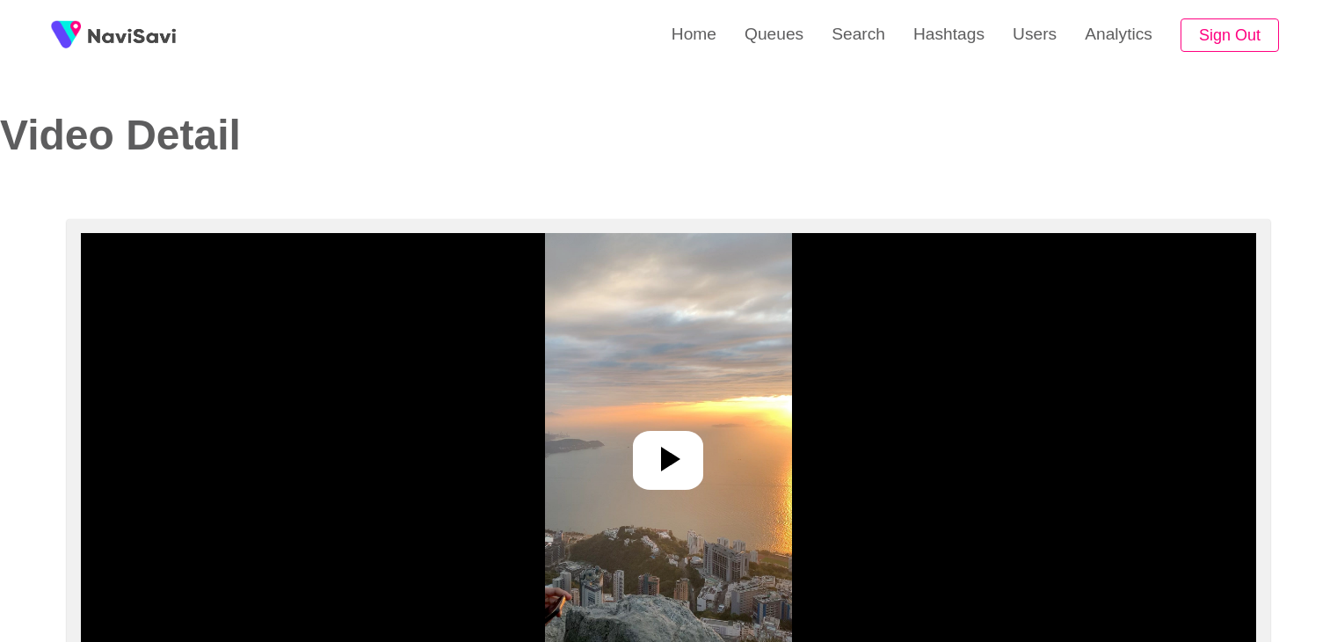
select select "**********"
select select "**"
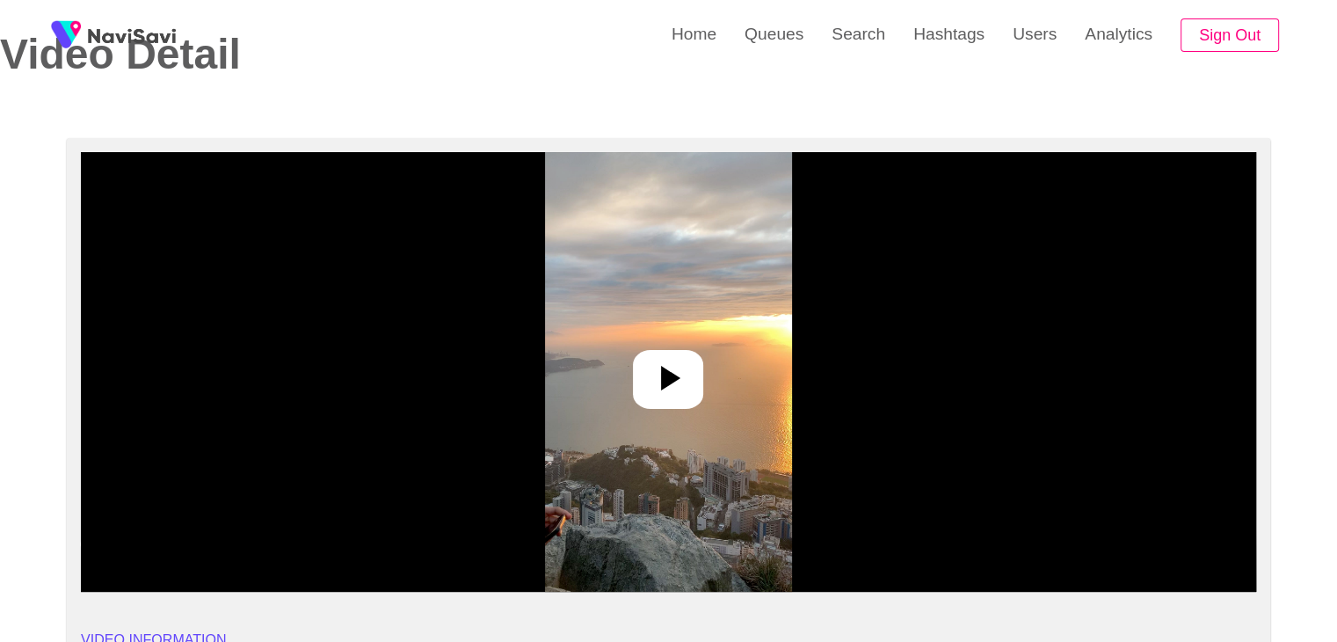
scroll to position [88, 0]
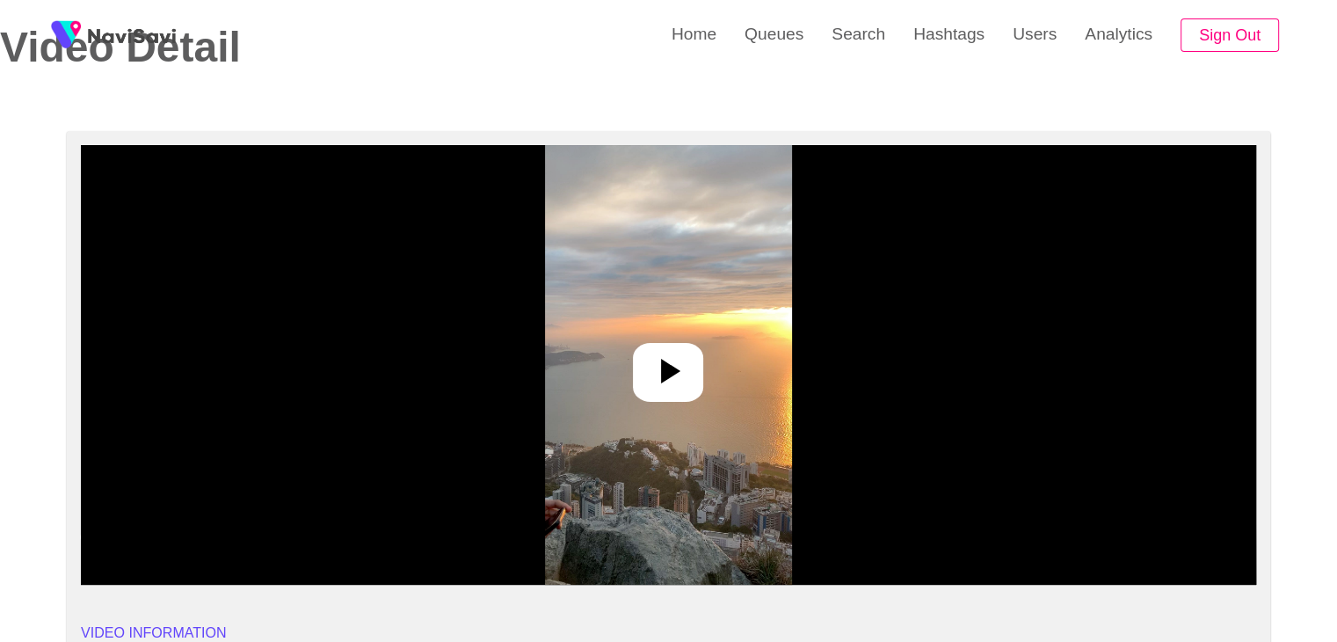
click at [664, 366] on icon at bounding box center [670, 371] width 19 height 25
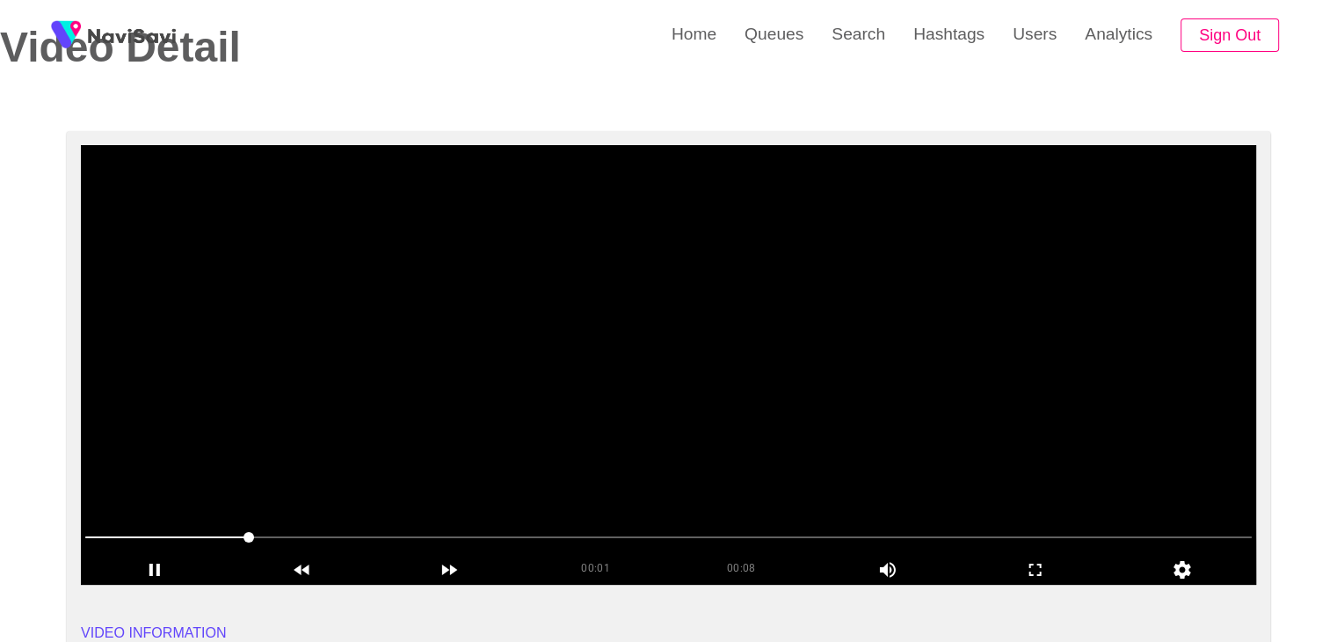
click at [721, 534] on span at bounding box center [668, 537] width 1166 height 28
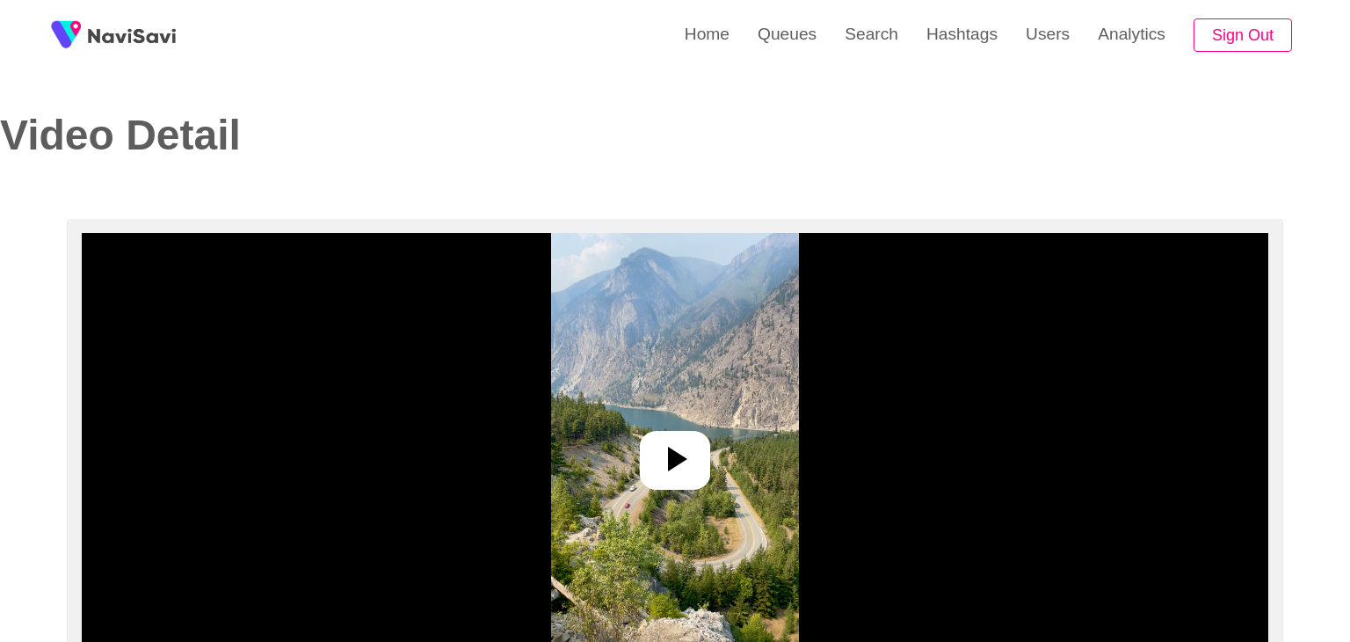
select select "**********"
select select "**"
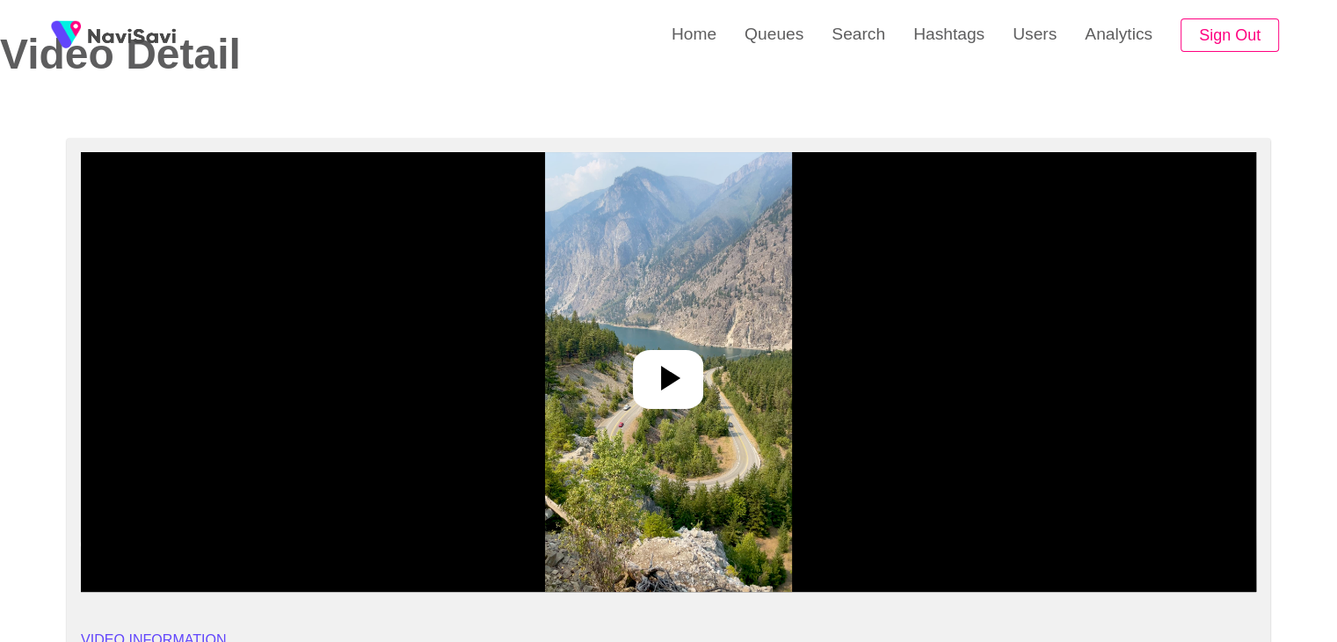
scroll to position [88, 0]
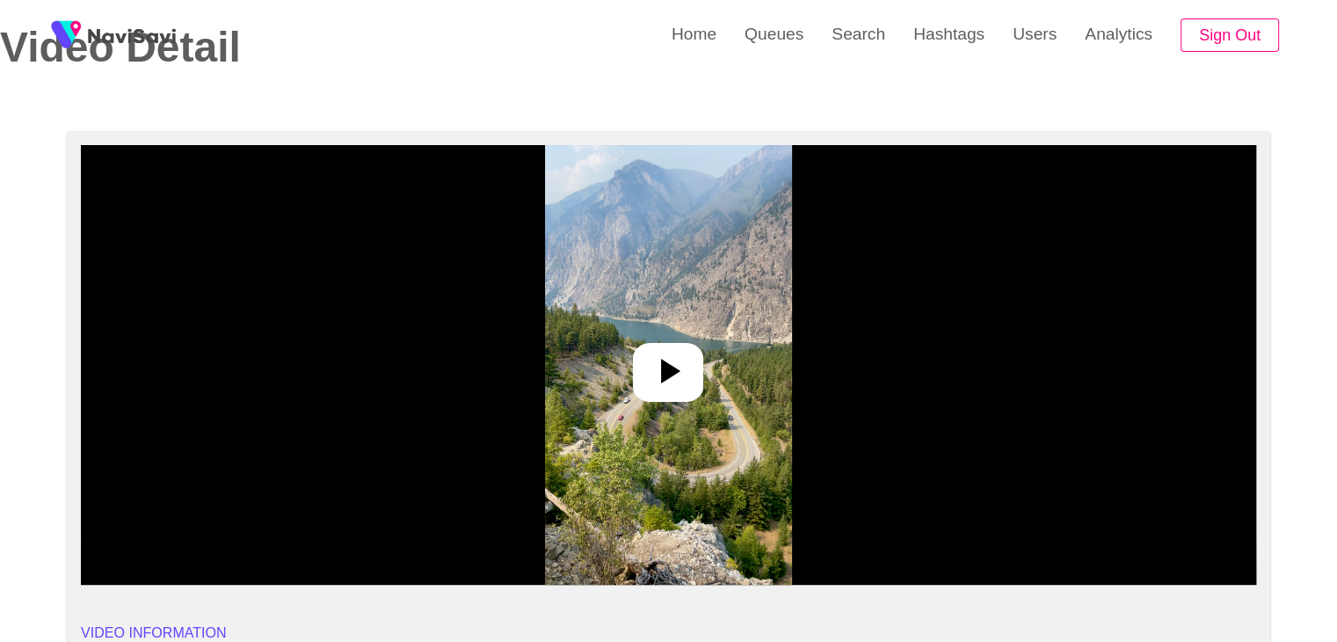
click at [678, 360] on icon at bounding box center [668, 371] width 42 height 42
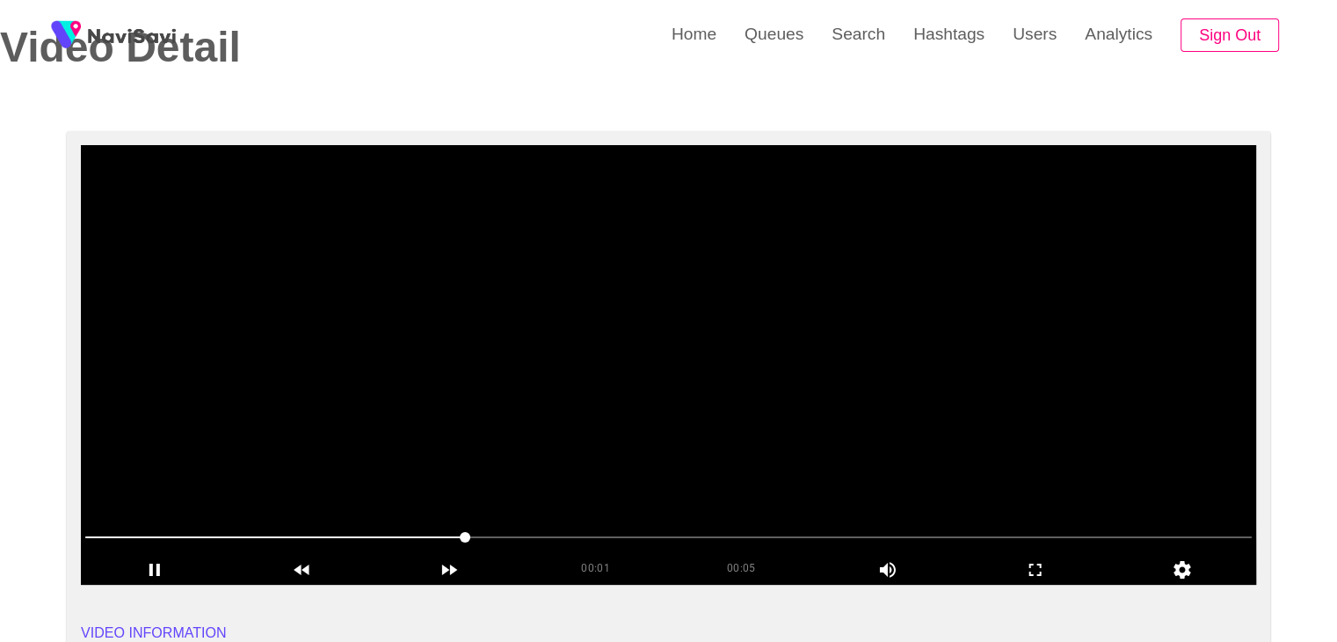
click at [548, 446] on video at bounding box center [668, 364] width 1175 height 439
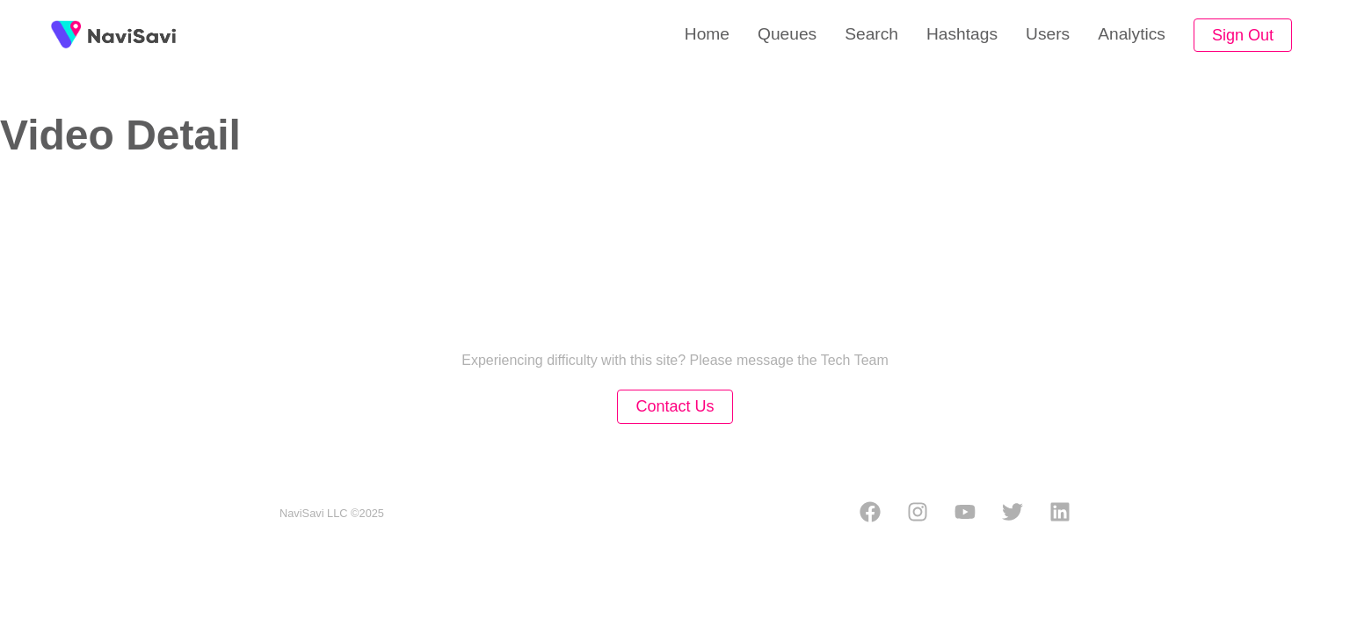
select select "**"
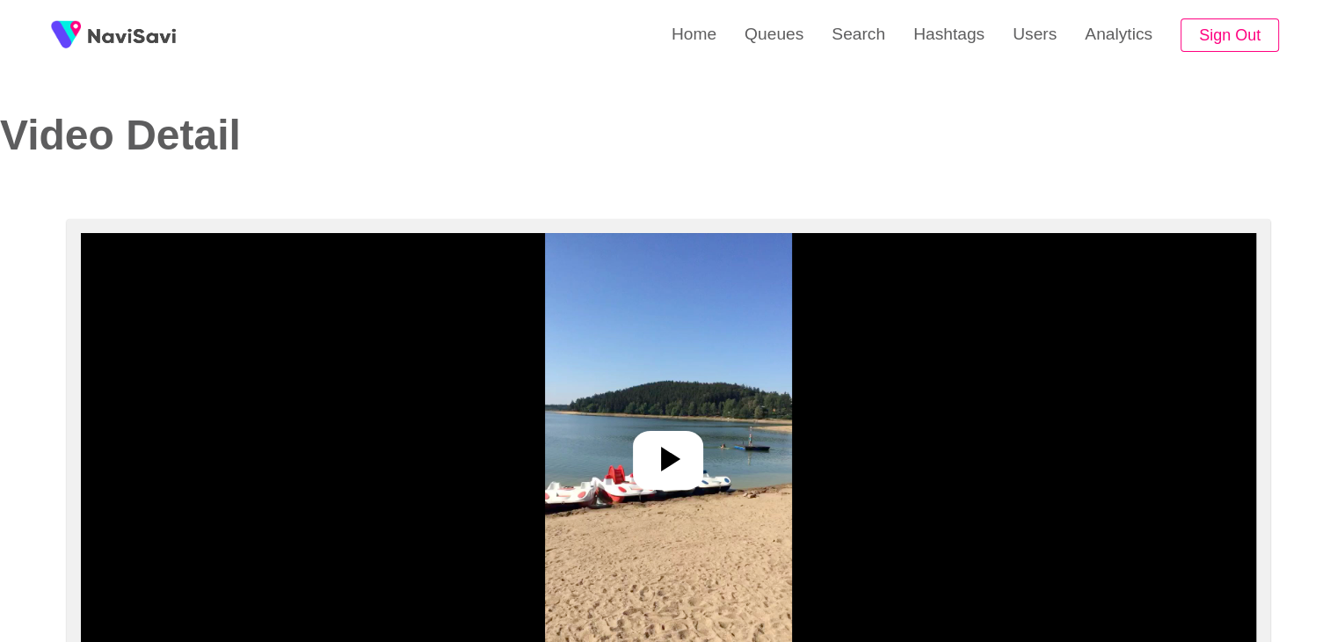
select select "**********"
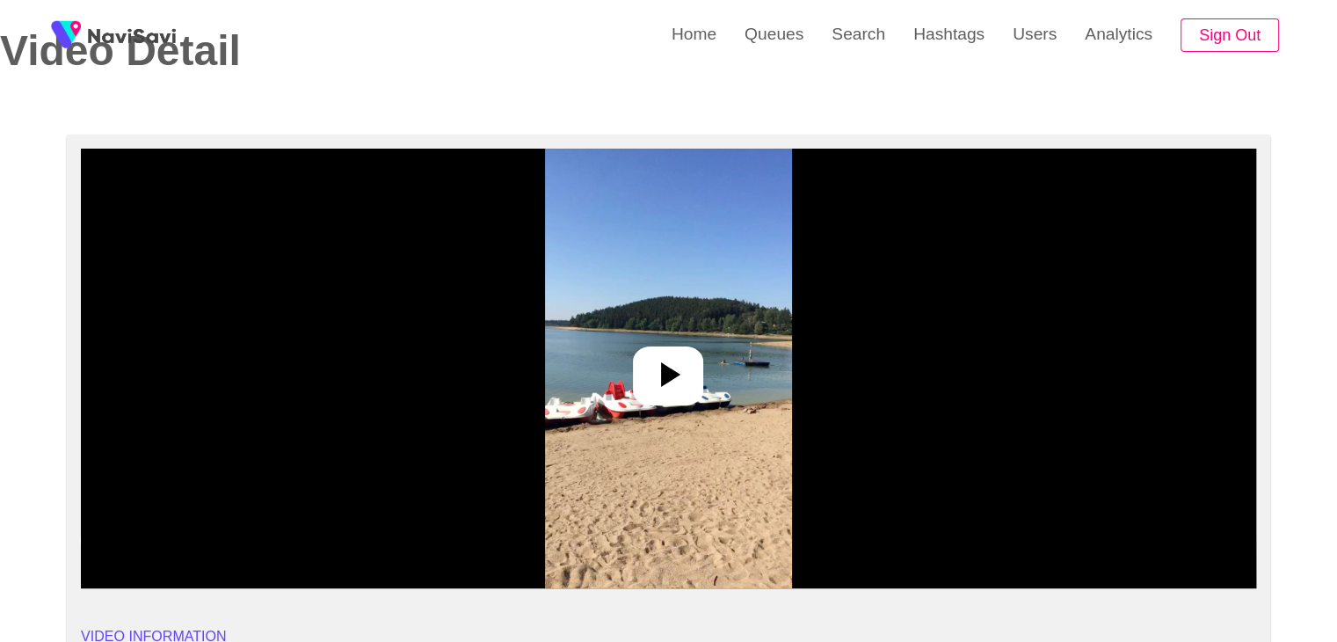
scroll to position [88, 0]
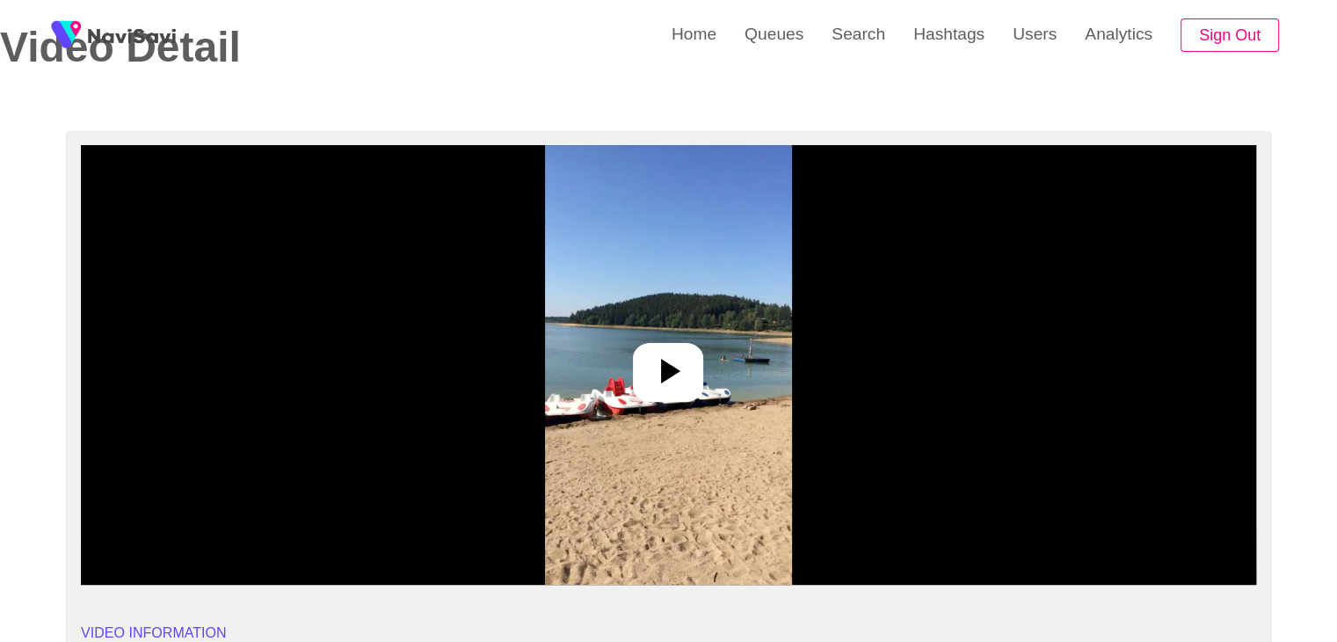
click at [660, 359] on icon at bounding box center [668, 371] width 42 height 42
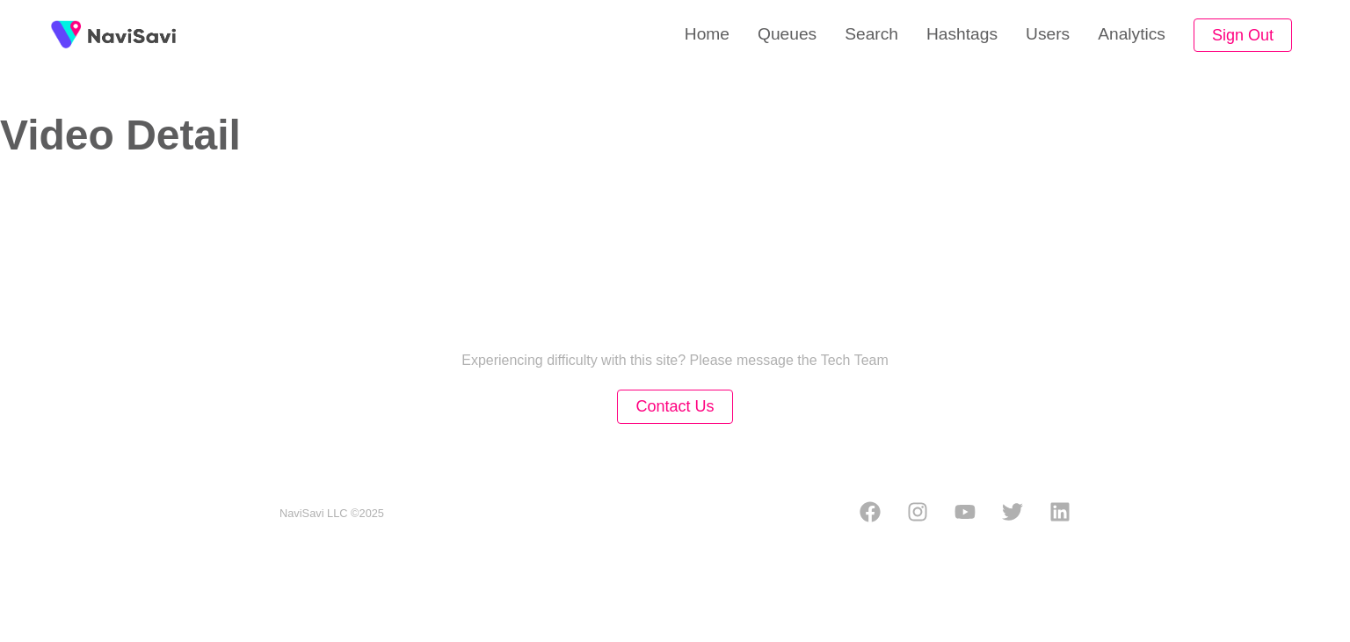
select select "**"
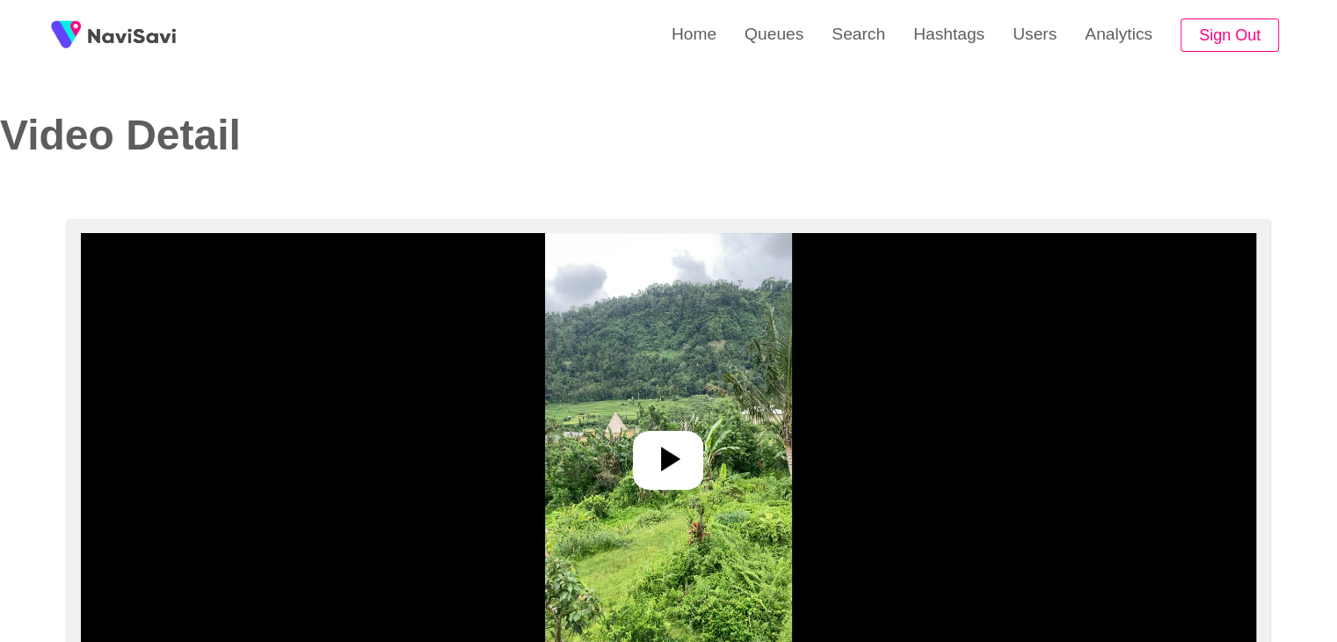
select select "**********"
click at [689, 447] on div at bounding box center [668, 460] width 70 height 59
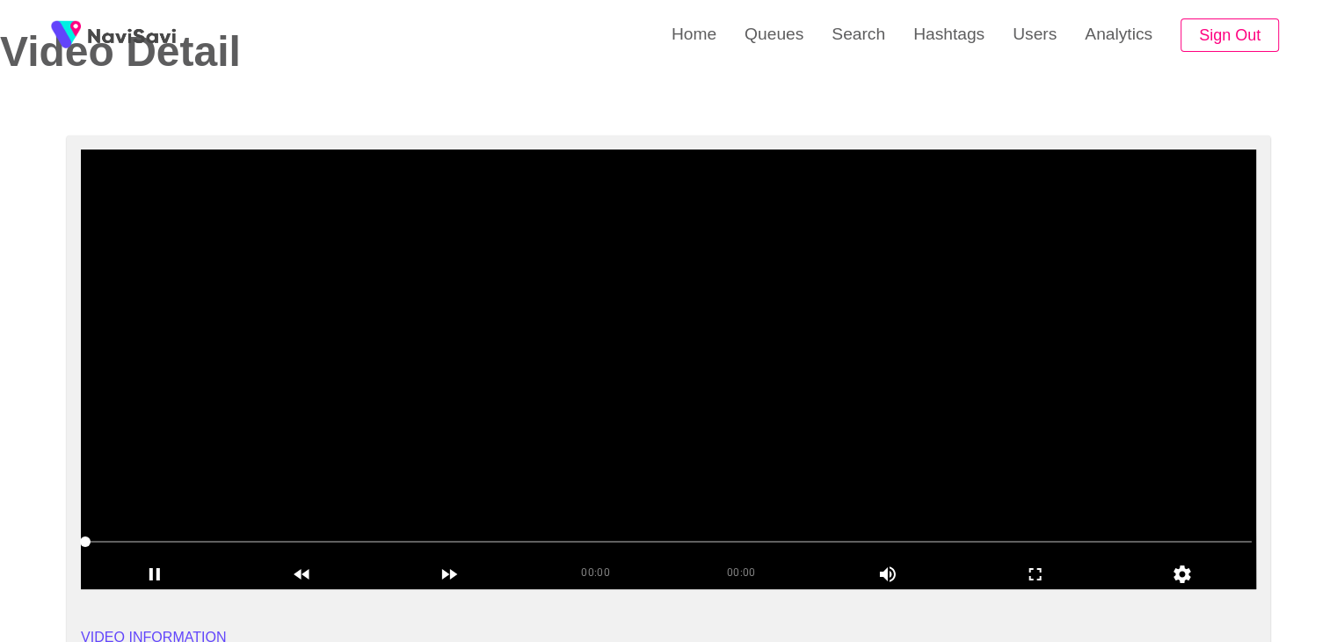
scroll to position [88, 0]
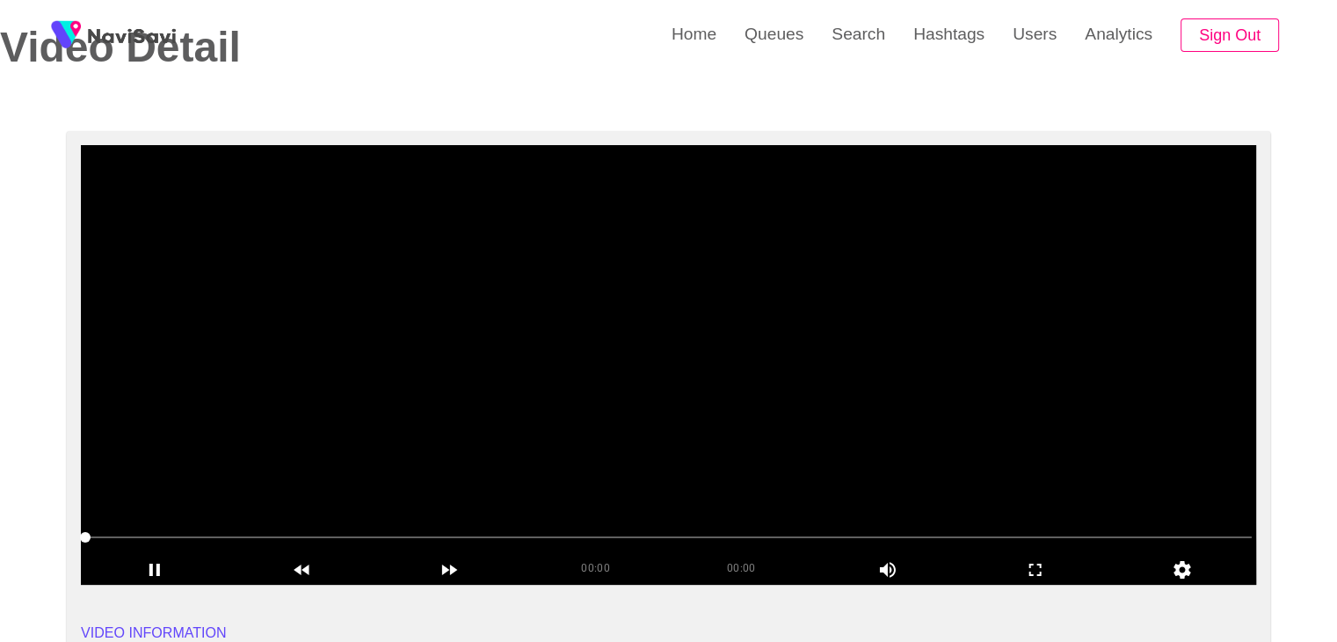
click at [151, 537] on span at bounding box center [668, 537] width 1166 height 28
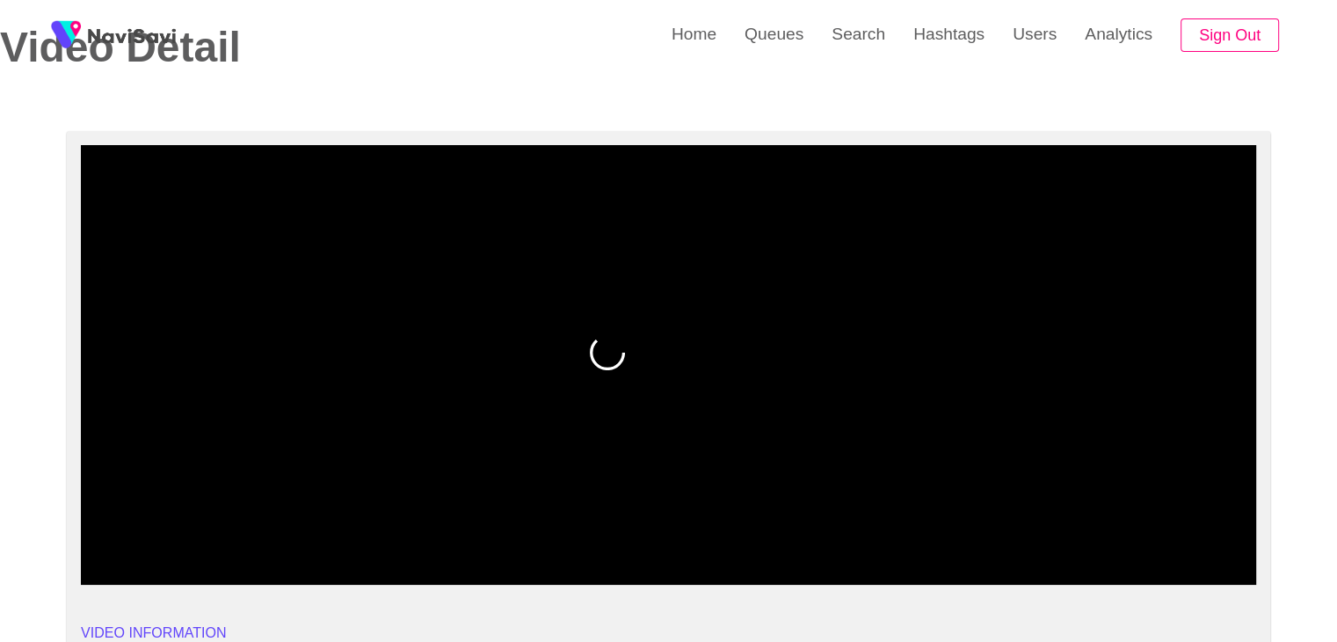
drag, startPoint x: 155, startPoint y: 535, endPoint x: 0, endPoint y: 541, distance: 154.8
drag, startPoint x: 112, startPoint y: 539, endPoint x: 35, endPoint y: 545, distance: 77.6
drag, startPoint x: 97, startPoint y: 535, endPoint x: 62, endPoint y: 535, distance: 34.3
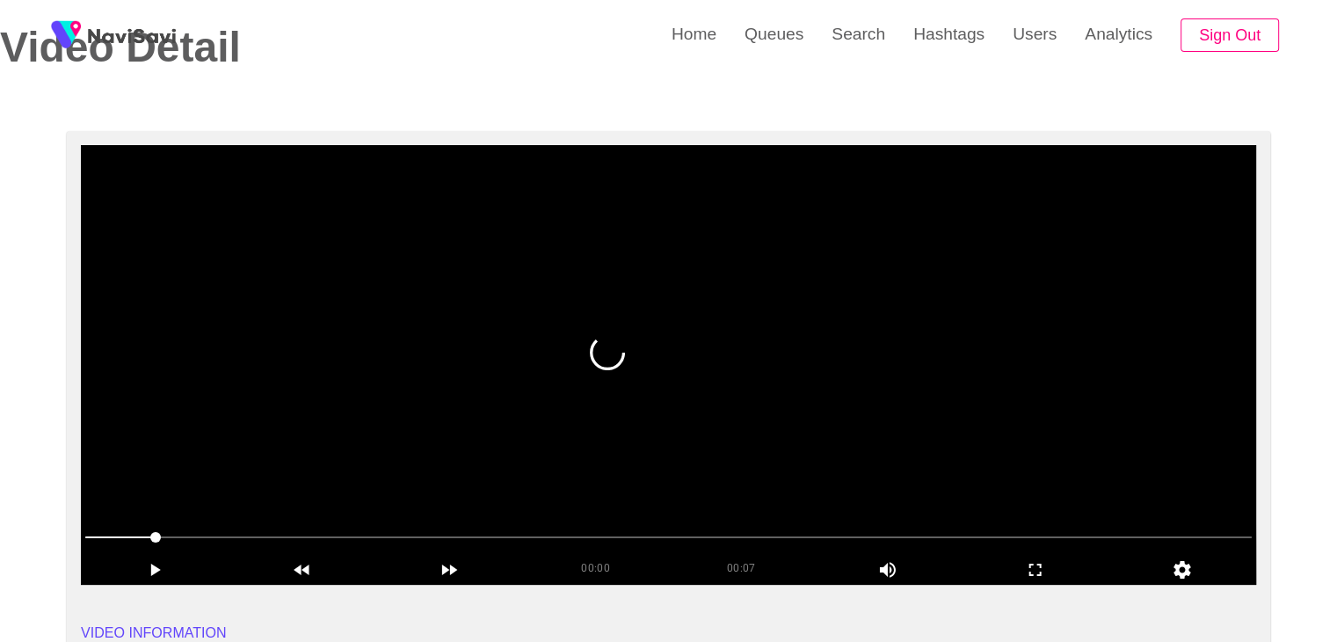
drag, startPoint x: 118, startPoint y: 535, endPoint x: 94, endPoint y: 535, distance: 23.7
click at [94, 536] on span at bounding box center [120, 537] width 70 height 2
click at [809, 315] on video at bounding box center [668, 364] width 1175 height 439
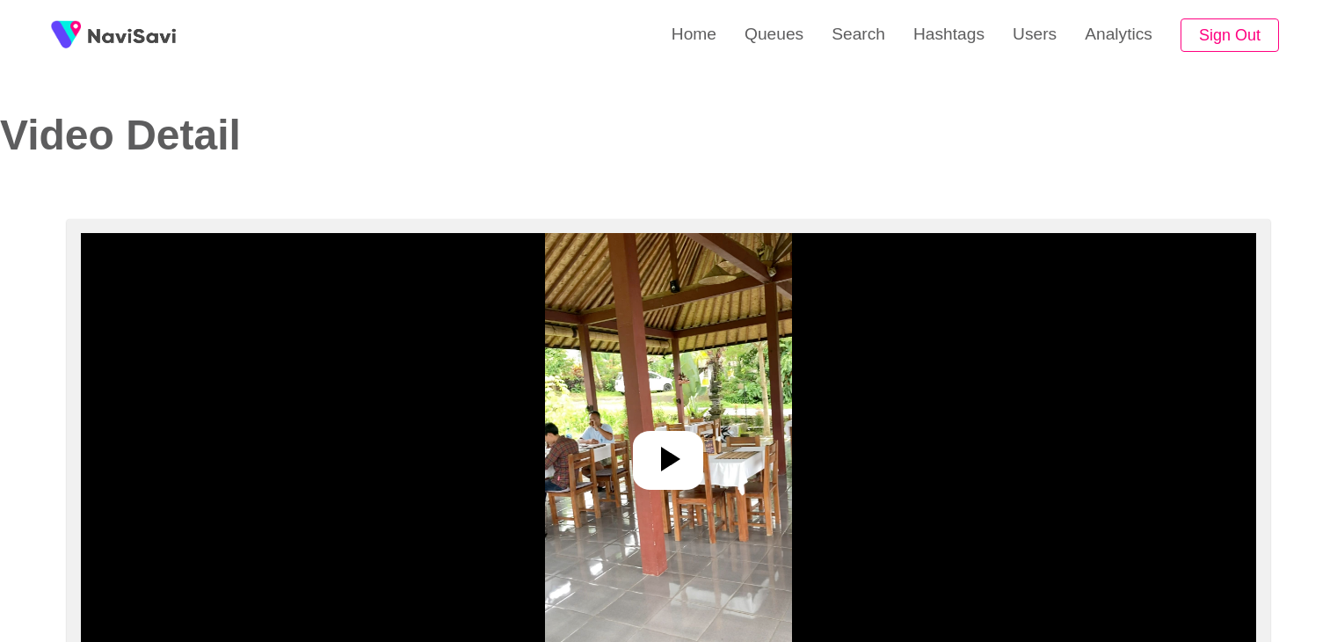
select select "**********"
select select "**"
click at [686, 436] on div at bounding box center [668, 460] width 70 height 59
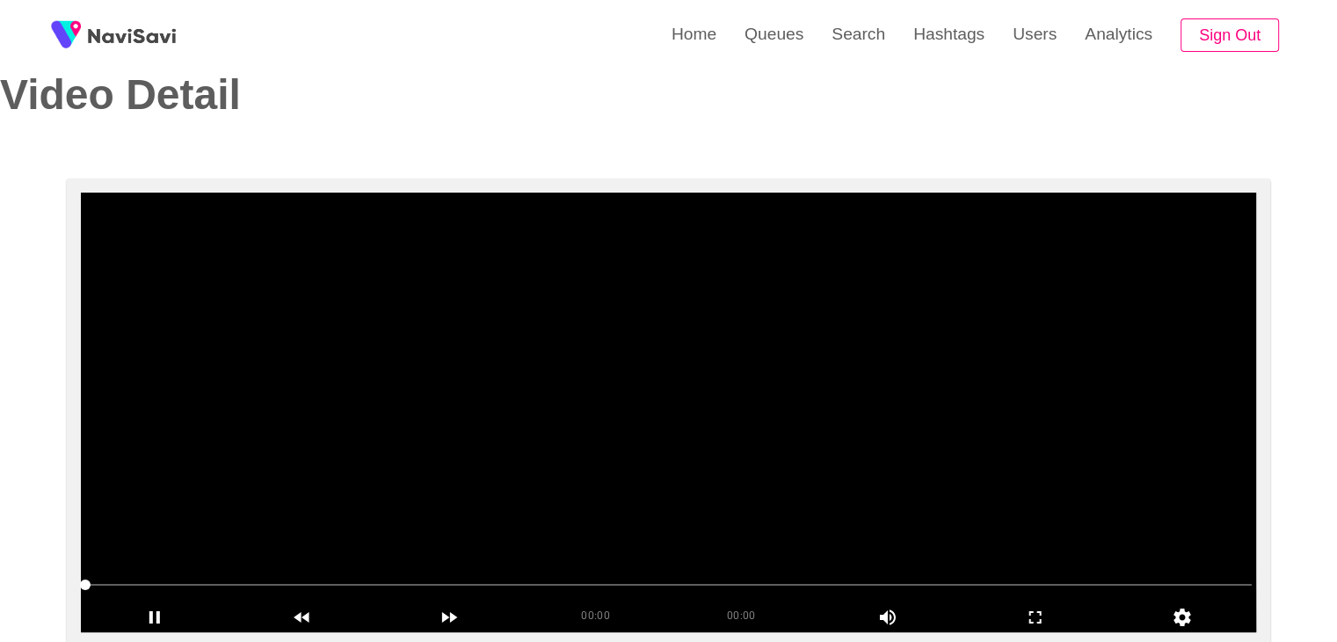
scroll to position [176, 0]
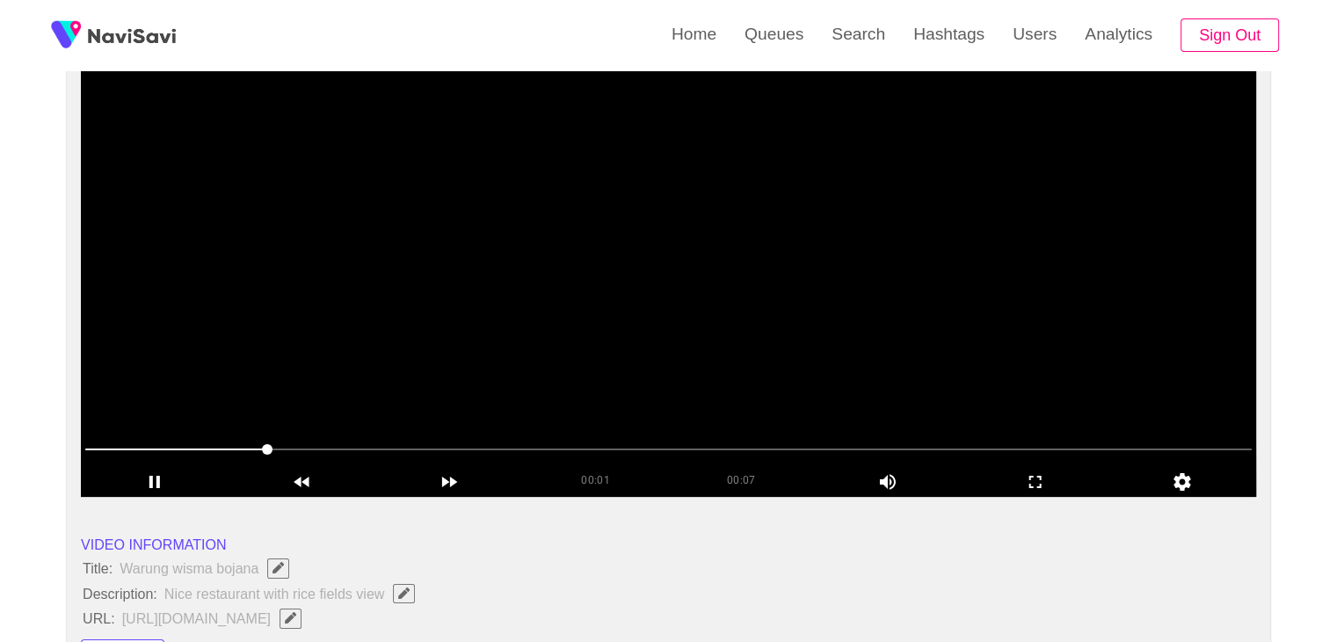
click at [663, 345] on video at bounding box center [668, 276] width 1175 height 439
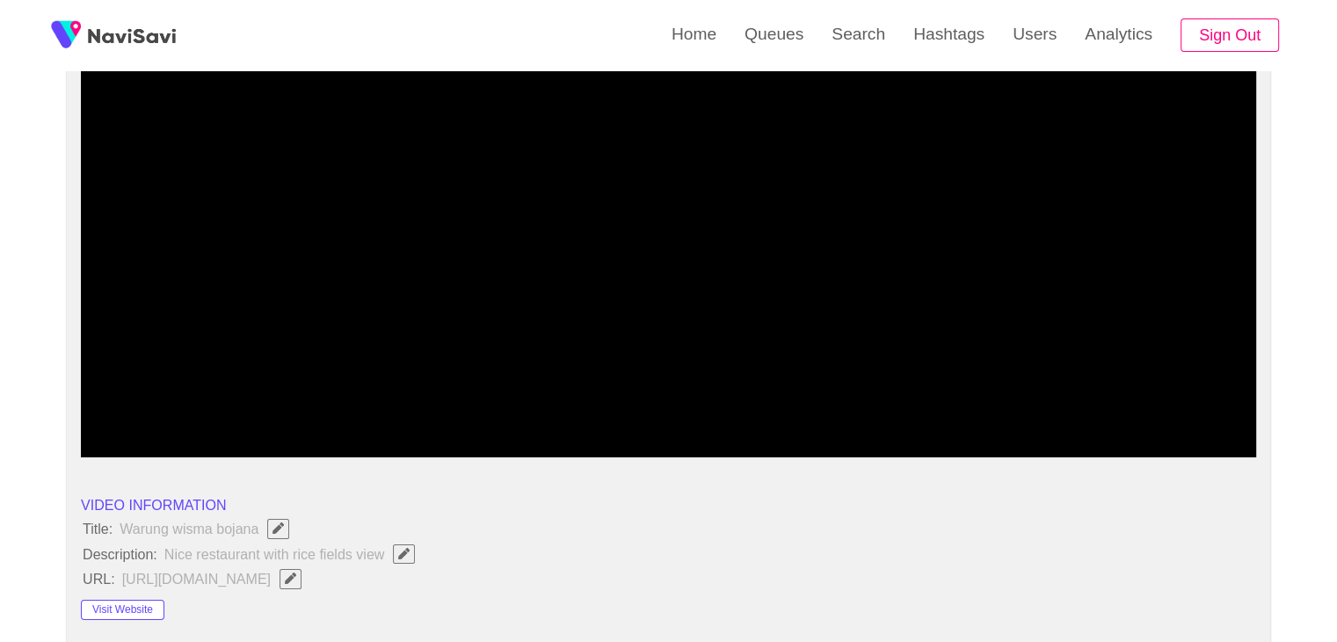
scroll to position [352, 0]
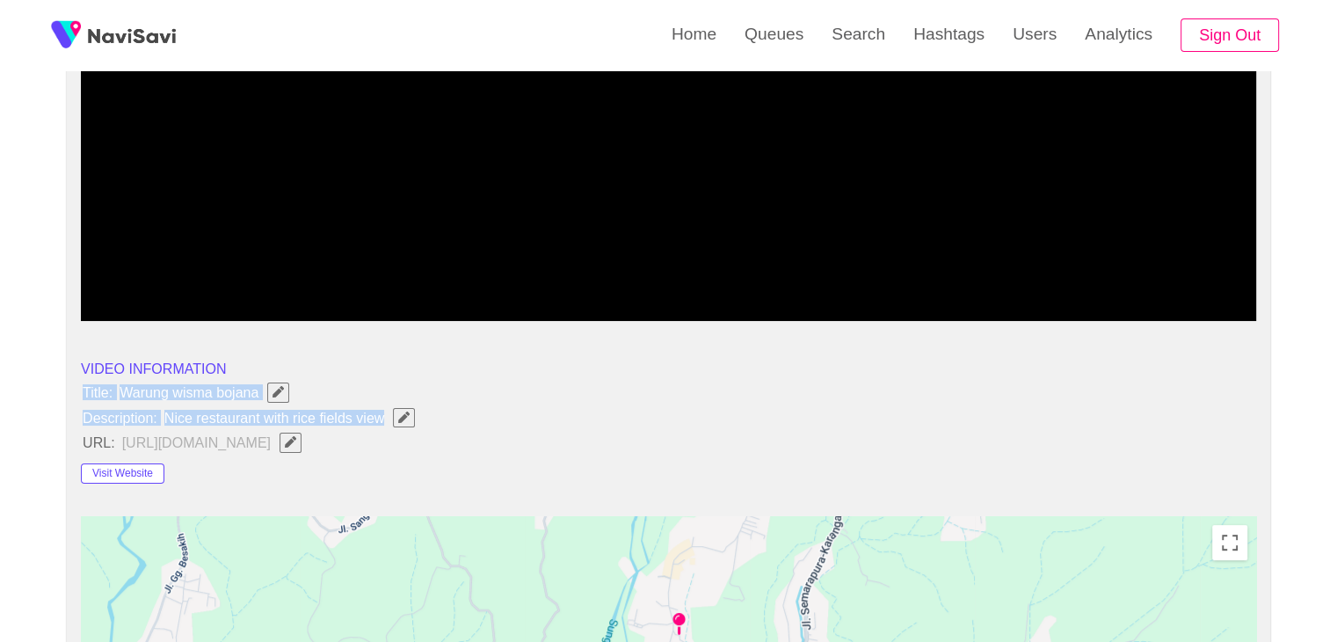
drag, startPoint x: 81, startPoint y: 388, endPoint x: 392, endPoint y: 423, distance: 313.1
copy ul "Title: Warung wisma bojana Description: Nice restaurant with rice fields view"
click at [414, 417] on button "button" at bounding box center [404, 417] width 22 height 19
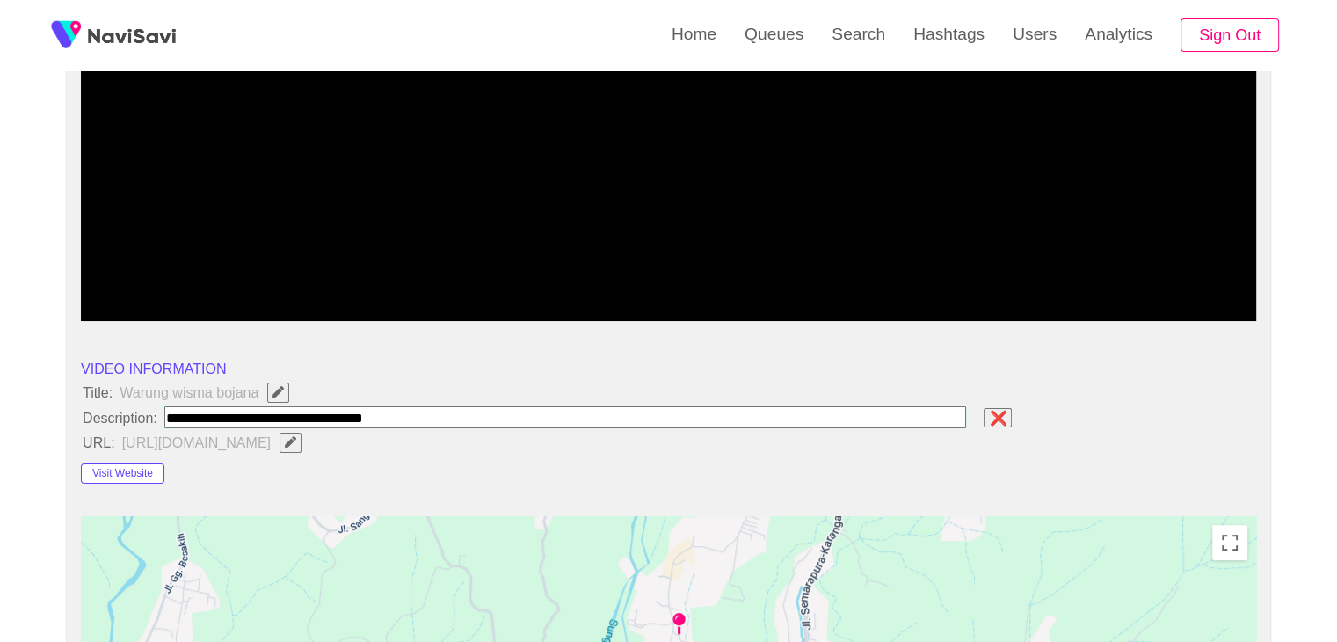
type input "**********"
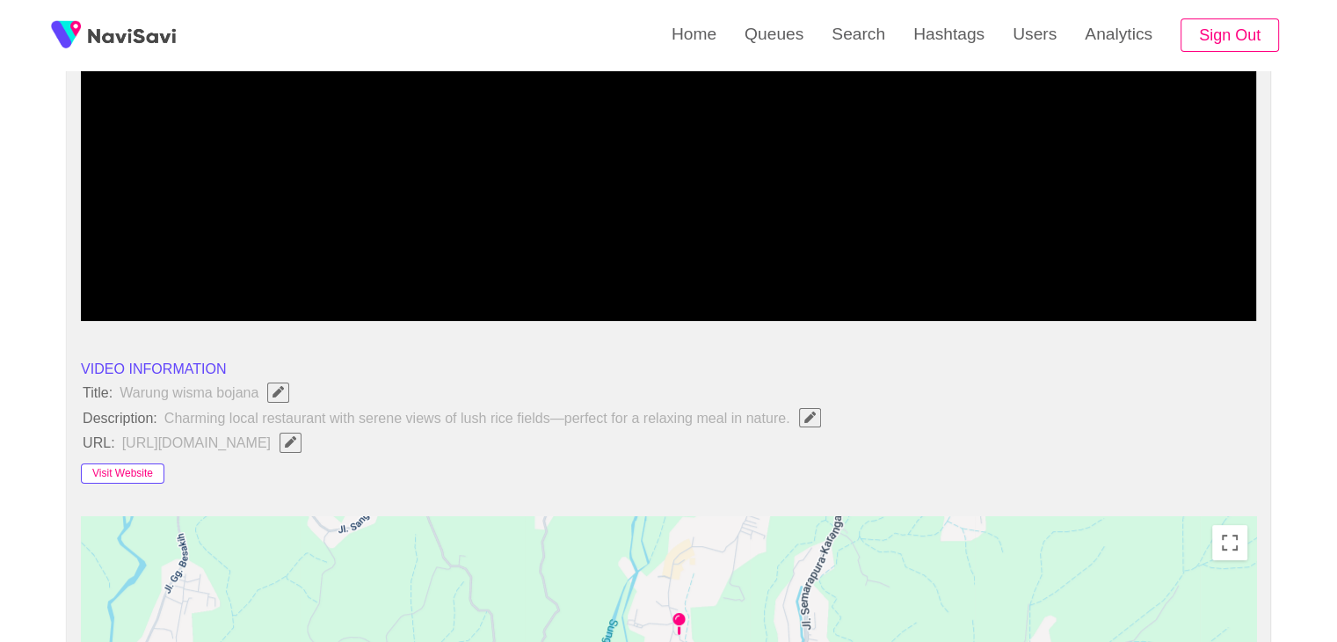
click at [146, 479] on button "Visit Website" at bounding box center [122, 473] width 83 height 21
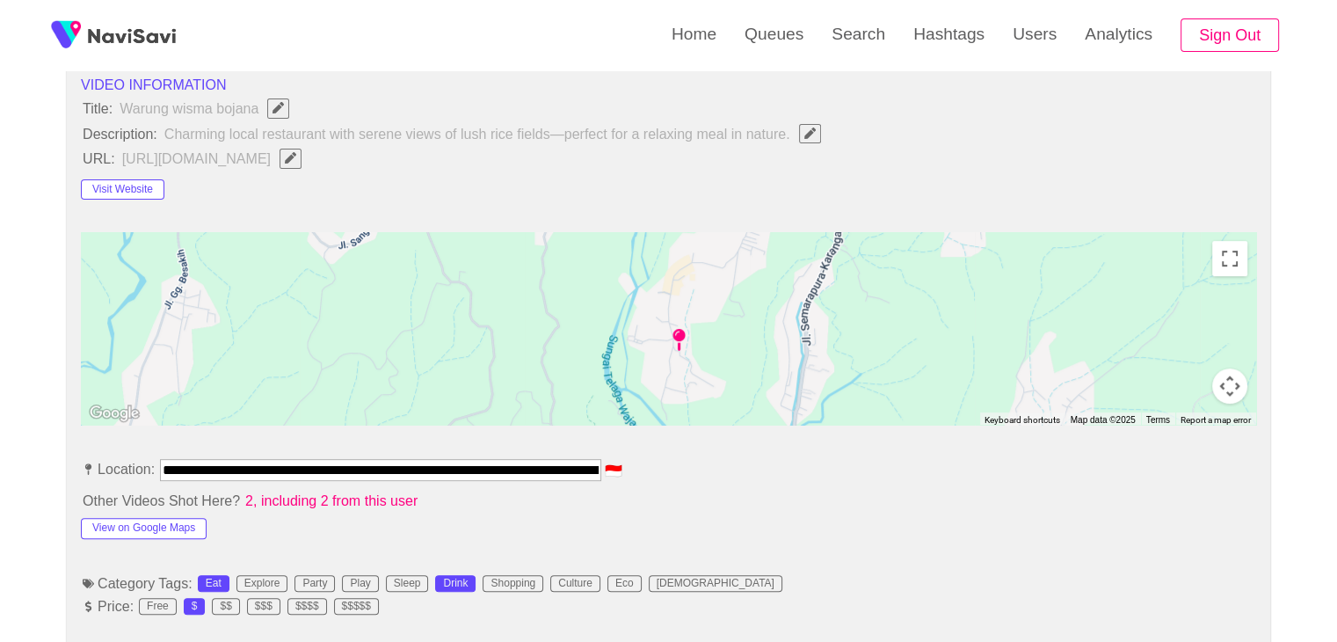
scroll to position [703, 0]
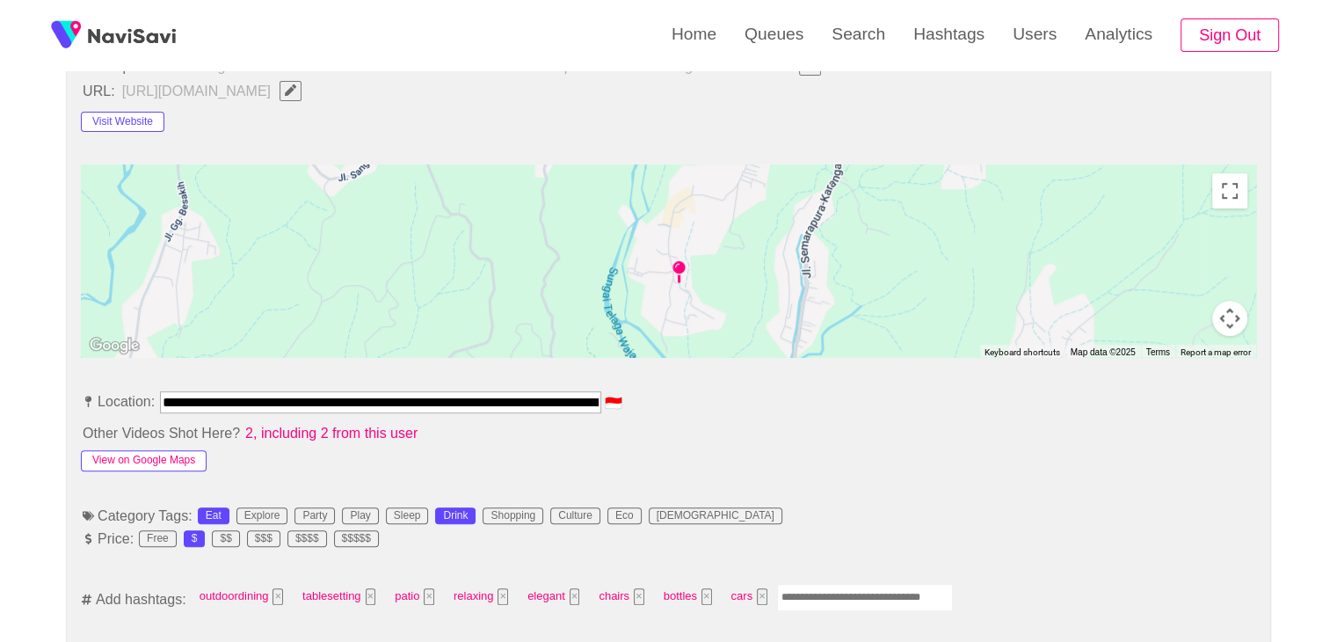
click at [114, 455] on button "View on Google Maps" at bounding box center [144, 460] width 126 height 21
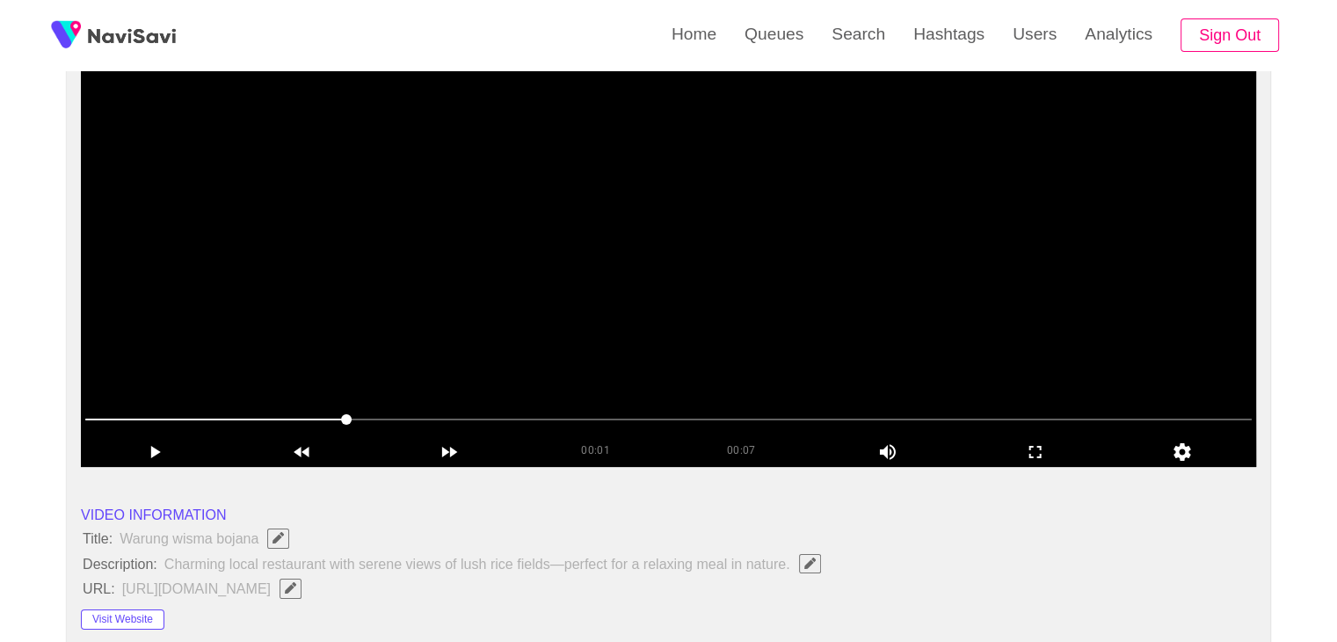
scroll to position [88, 0]
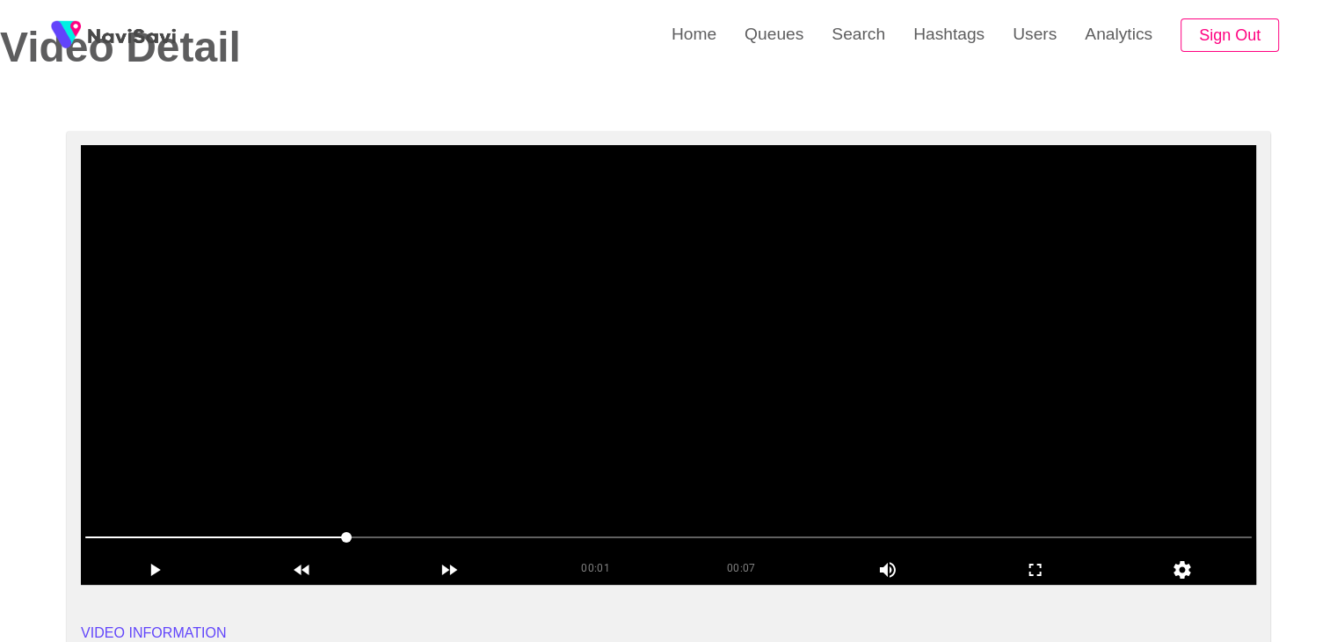
click at [665, 370] on video at bounding box center [668, 364] width 1175 height 439
click at [1028, 563] on icon "add" at bounding box center [1035, 569] width 146 height 21
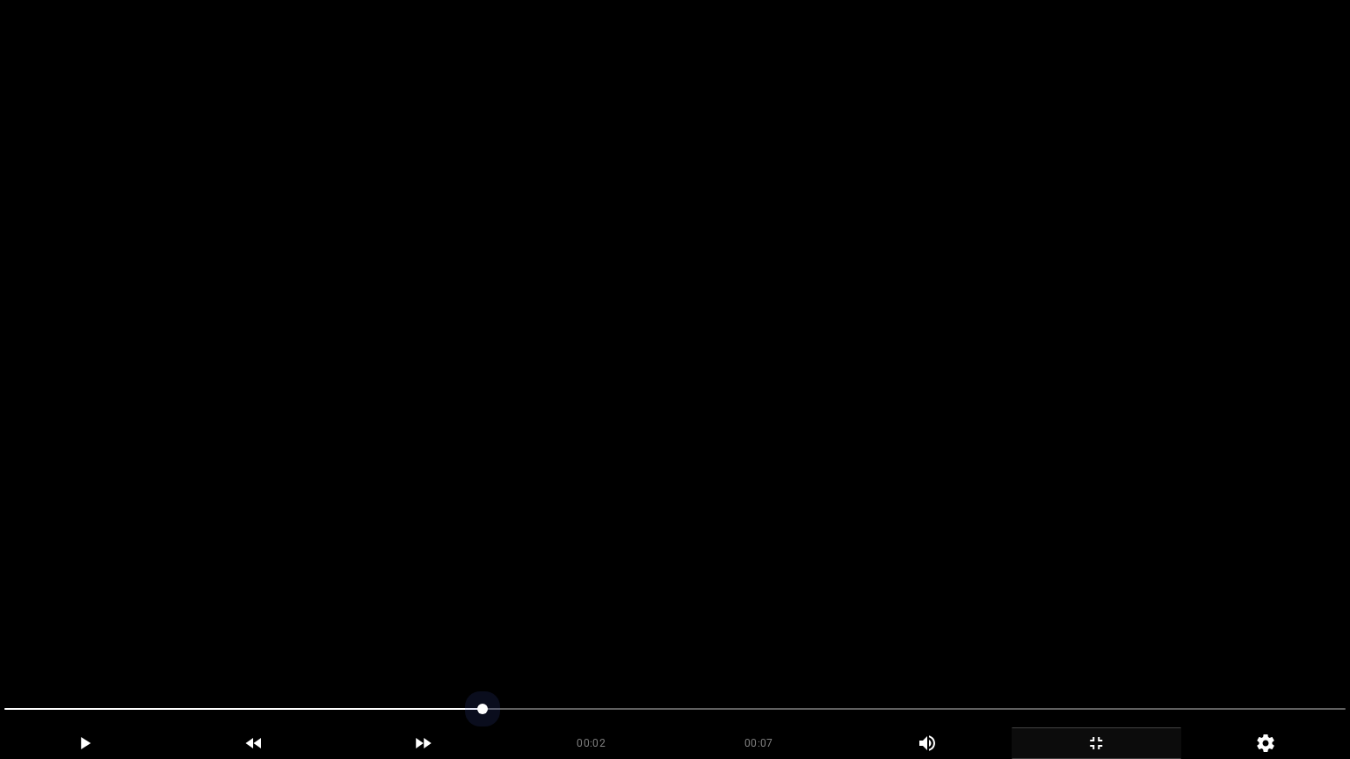
drag, startPoint x: 101, startPoint y: 715, endPoint x: 1, endPoint y: 688, distance: 103.6
click at [468, 569] on video at bounding box center [675, 379] width 1350 height 759
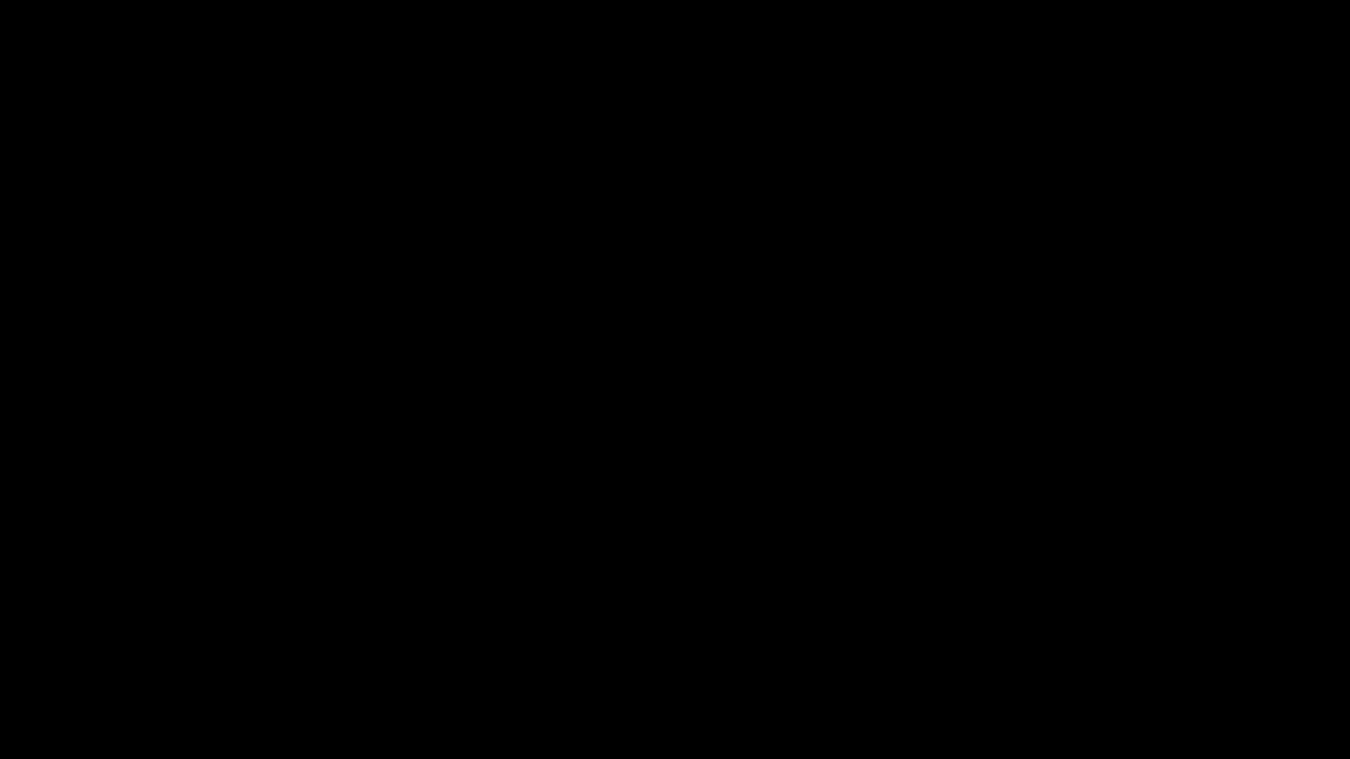
click at [123, 641] on icon "add" at bounding box center [85, 743] width 168 height 21
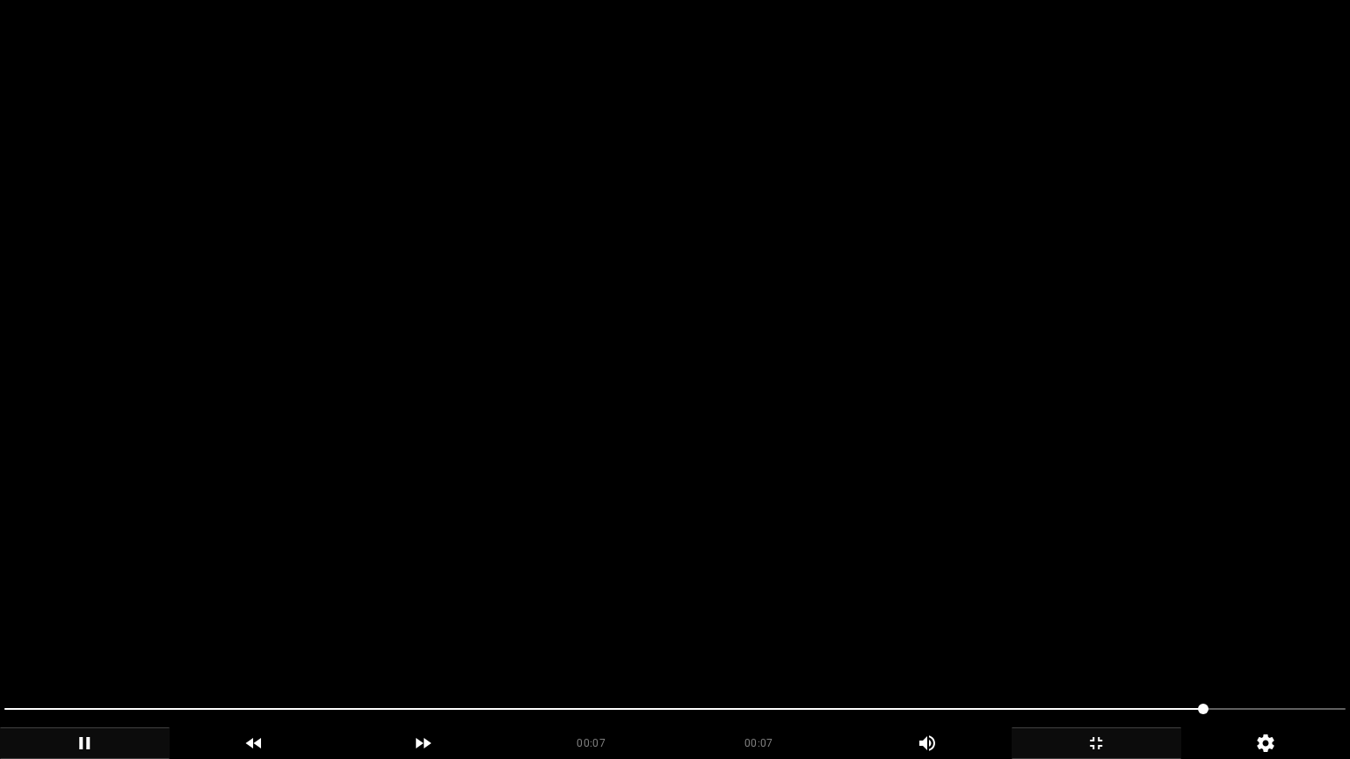
click at [526, 607] on video at bounding box center [675, 379] width 1350 height 759
click at [1047, 634] on video at bounding box center [675, 379] width 1350 height 759
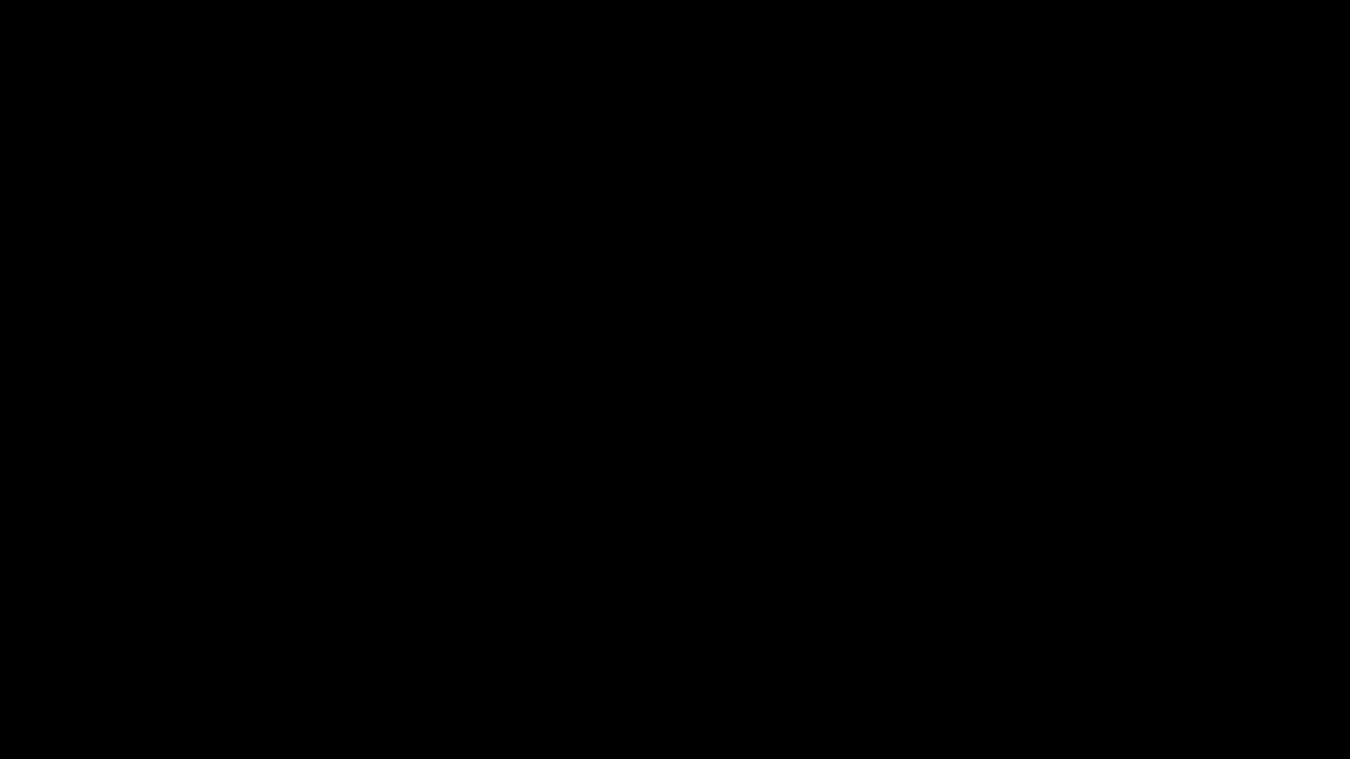
click at [1099, 641] on icon "add" at bounding box center [1096, 743] width 12 height 12
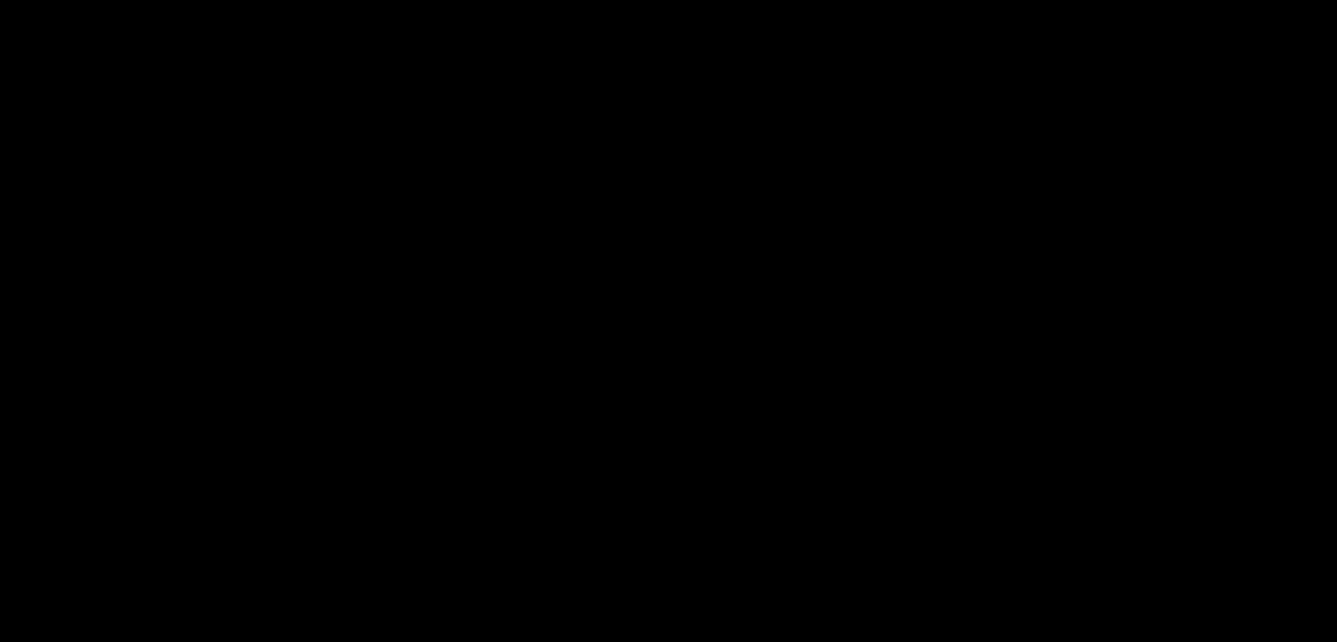
scroll to position [967, 0]
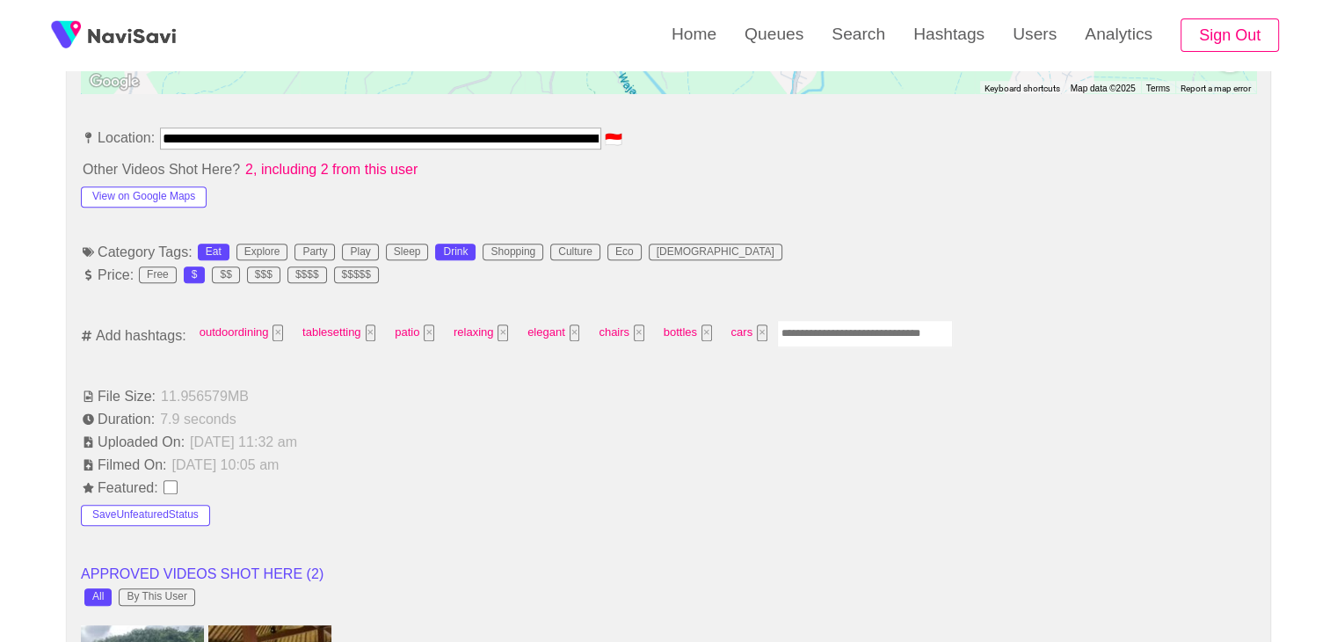
click at [834, 330] on input "Enter tag here and press return" at bounding box center [865, 333] width 176 height 27
type input "*********"
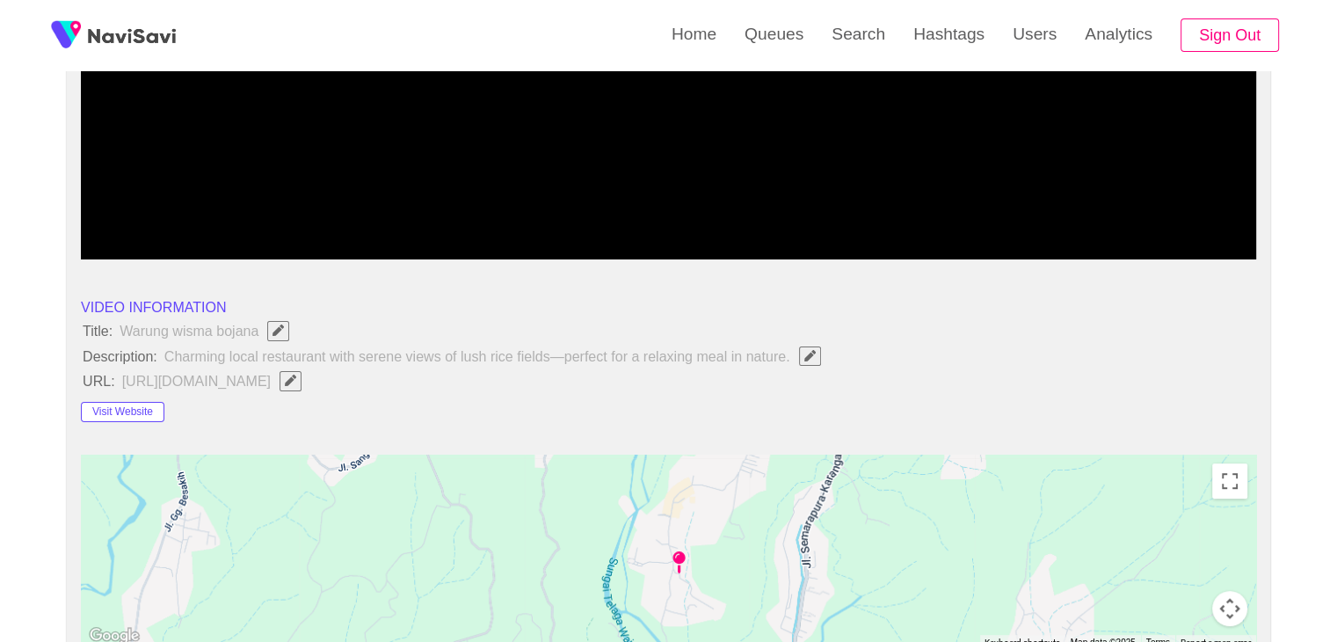
scroll to position [264, 0]
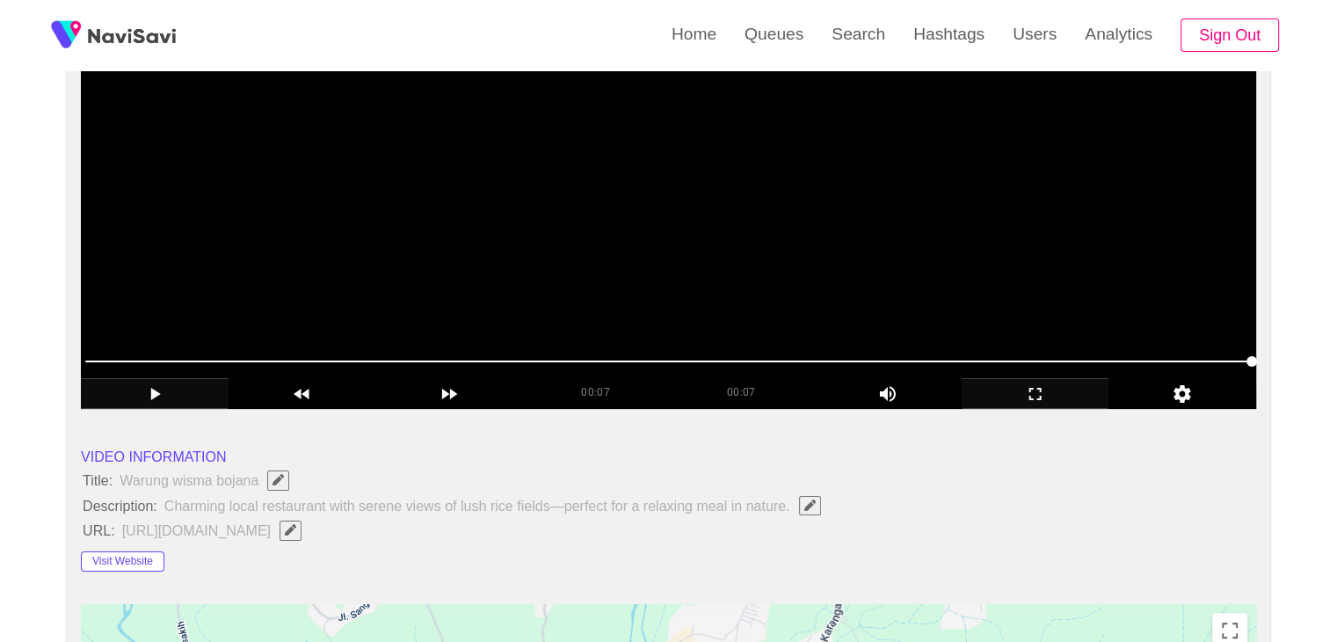
click at [861, 284] on video at bounding box center [668, 188] width 1175 height 439
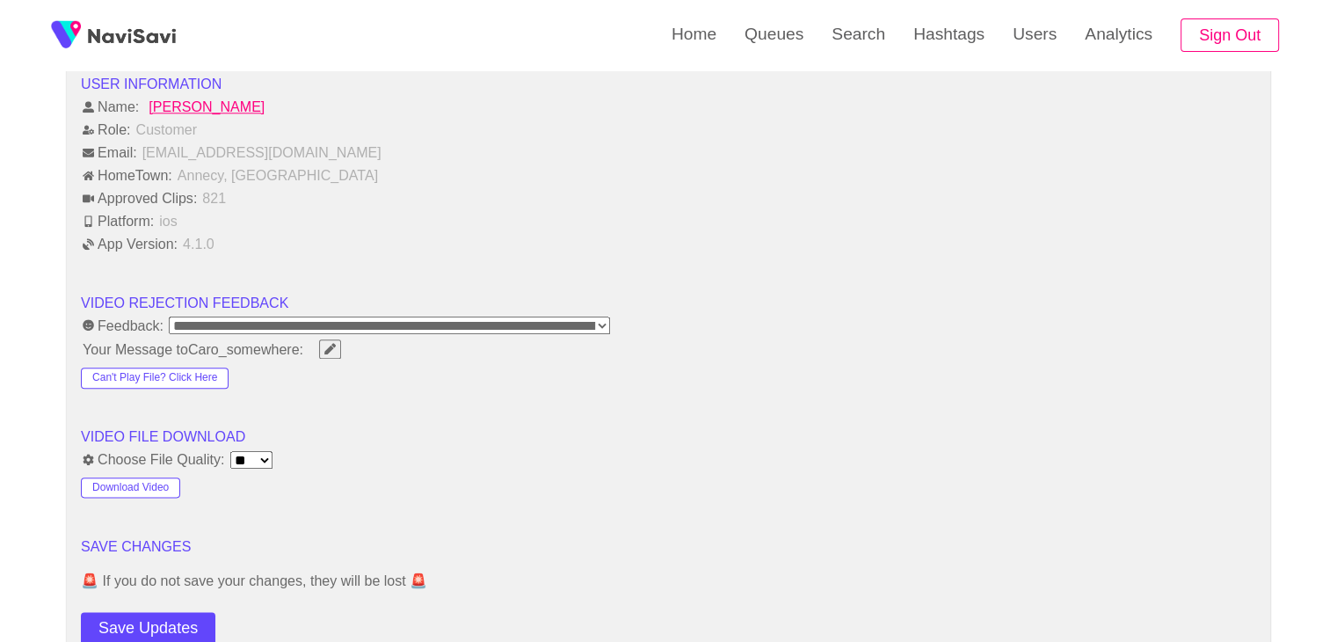
scroll to position [2285, 0]
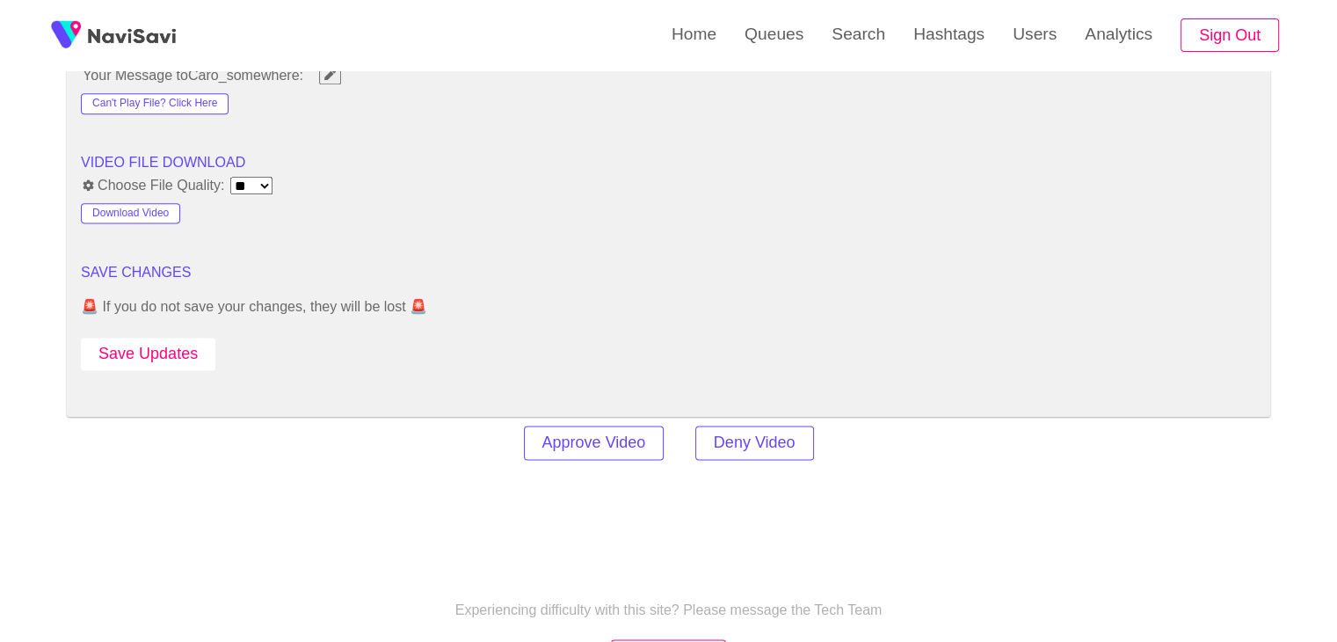
click at [183, 352] on button "Save Updates" at bounding box center [148, 353] width 134 height 33
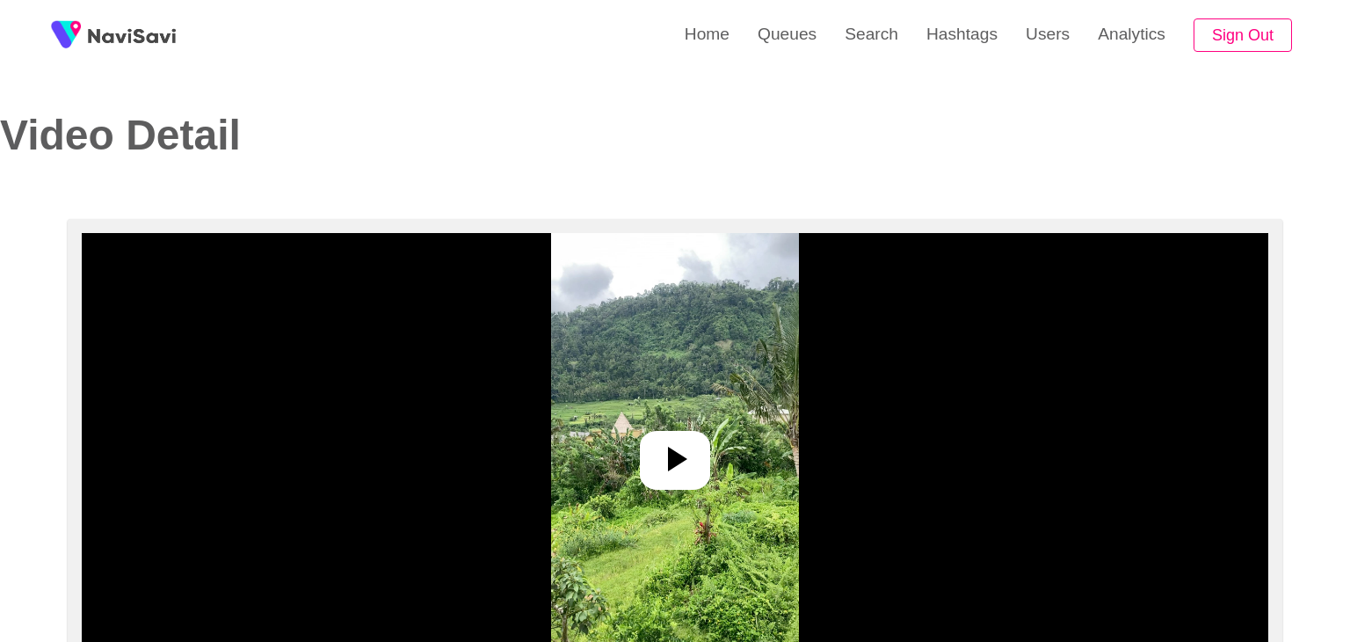
select select "**********"
select select "**"
click at [665, 461] on icon at bounding box center [670, 458] width 19 height 25
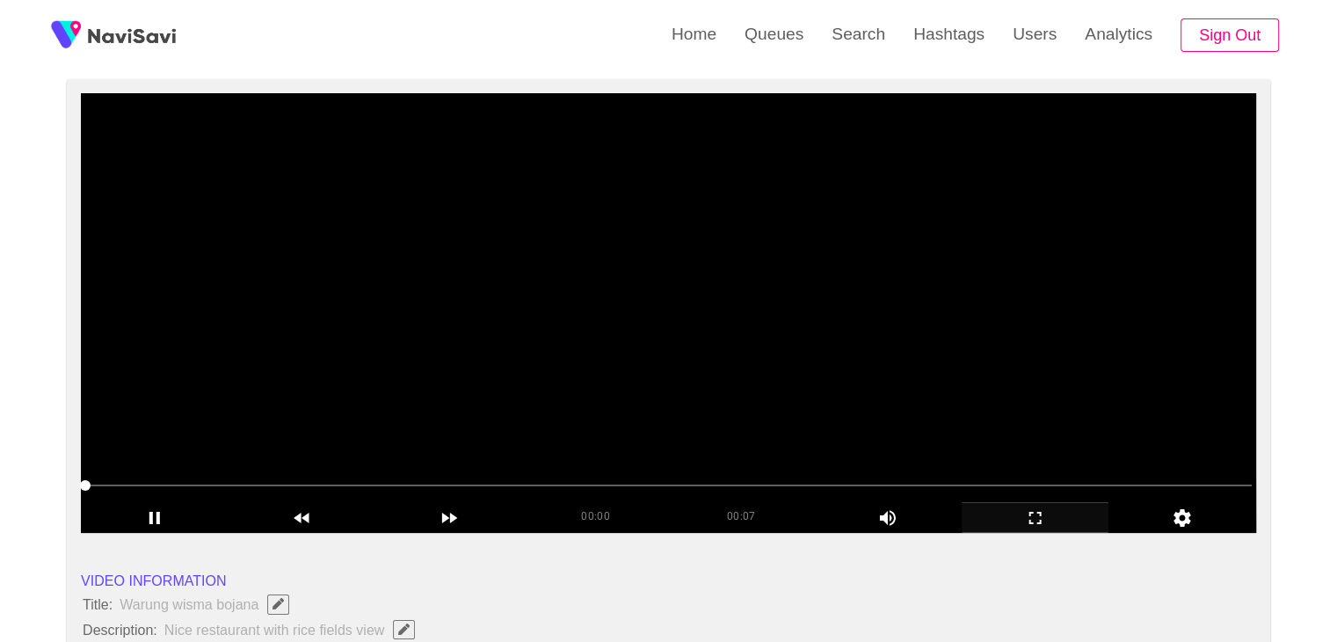
scroll to position [176, 0]
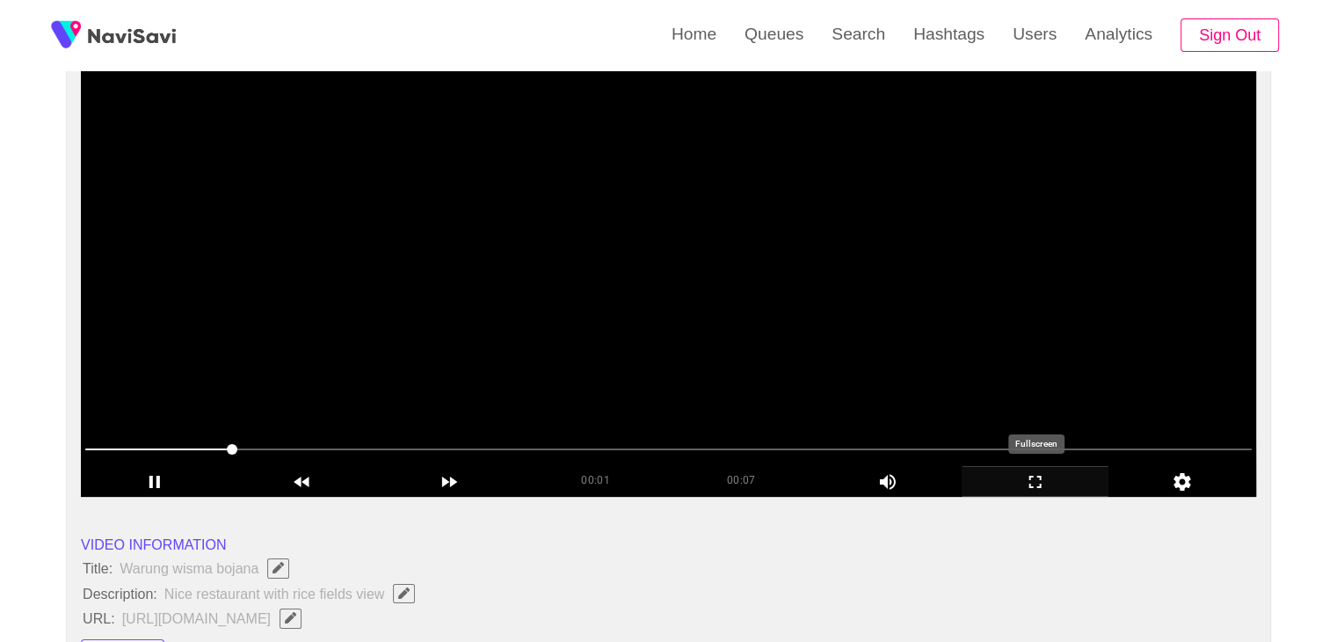
click at [1044, 480] on icon "add" at bounding box center [1035, 481] width 146 height 21
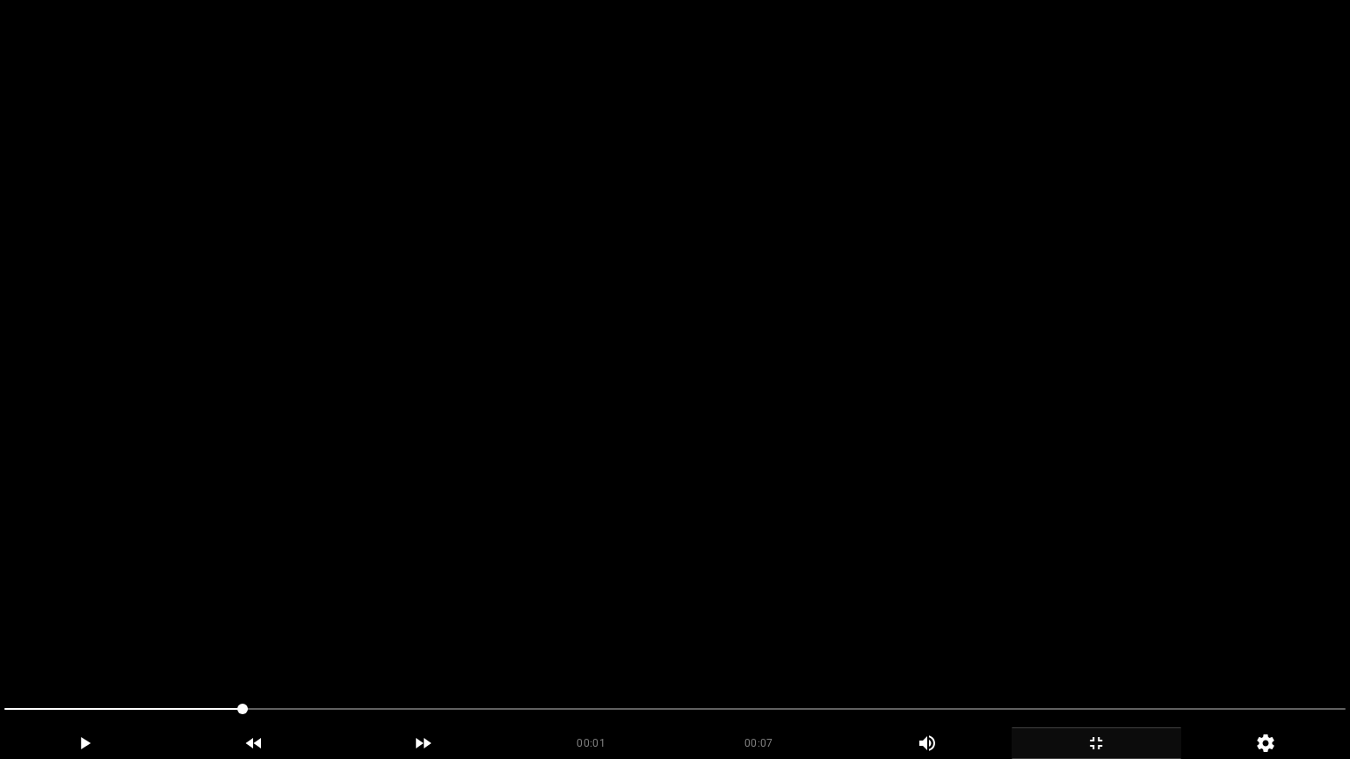
click at [771, 468] on video at bounding box center [675, 379] width 1350 height 759
click at [798, 610] on video at bounding box center [675, 379] width 1350 height 759
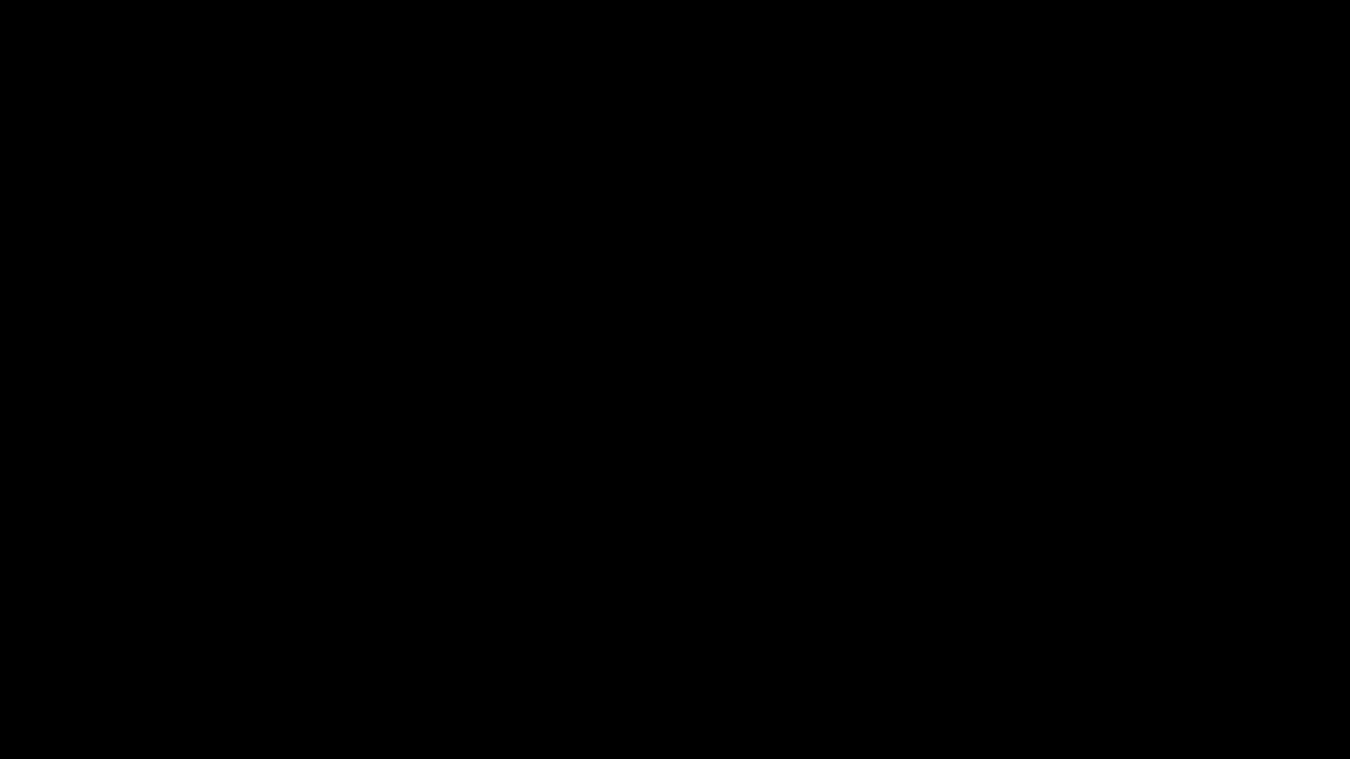
click at [1114, 641] on icon "add" at bounding box center [1096, 743] width 168 height 21
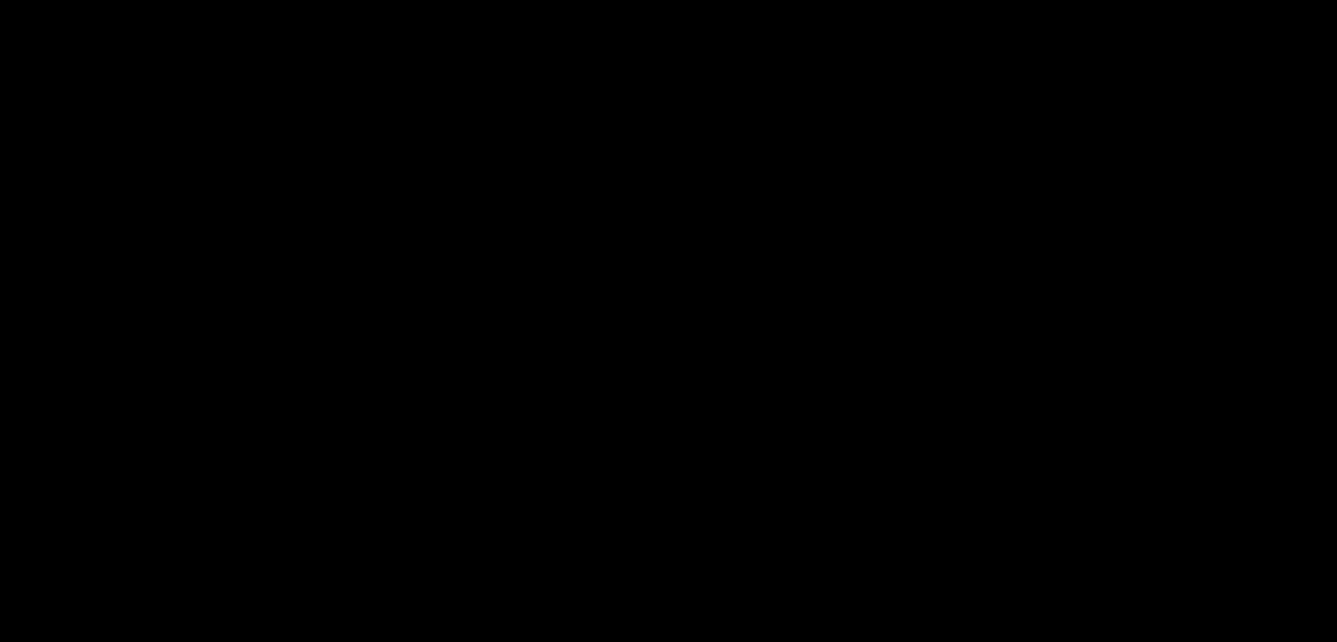
scroll to position [527, 0]
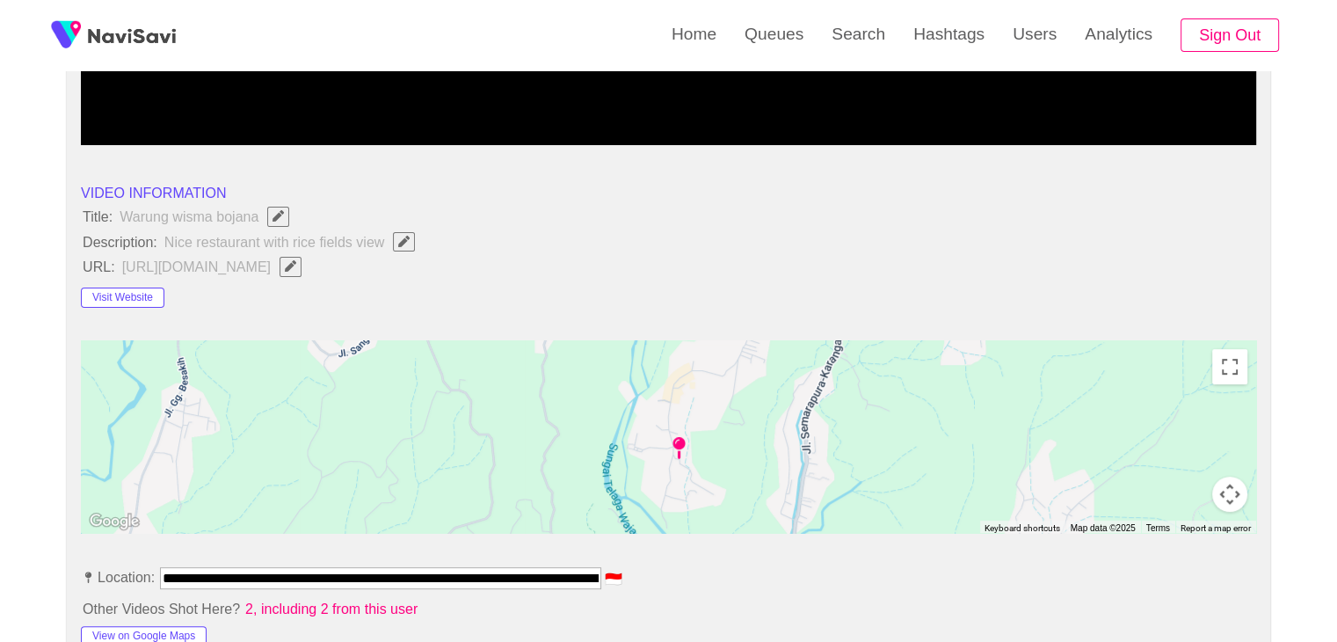
click at [404, 240] on icon "Edit Field" at bounding box center [403, 241] width 11 height 11
type input "**********"
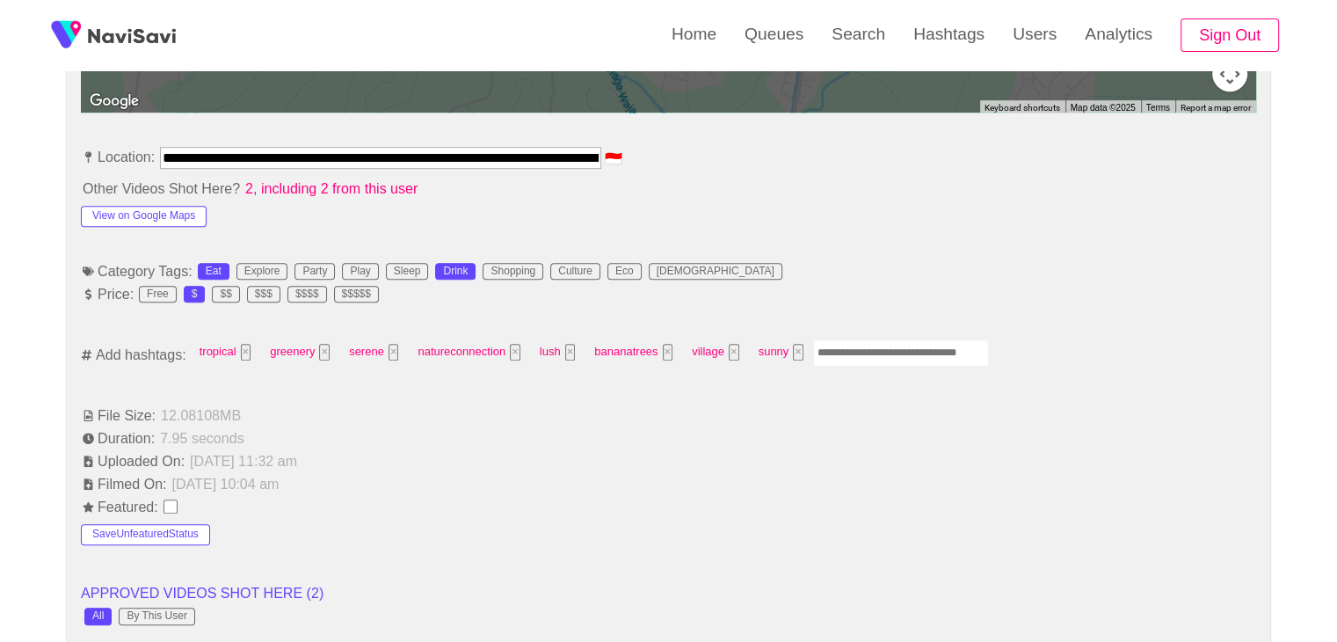
scroll to position [967, 0]
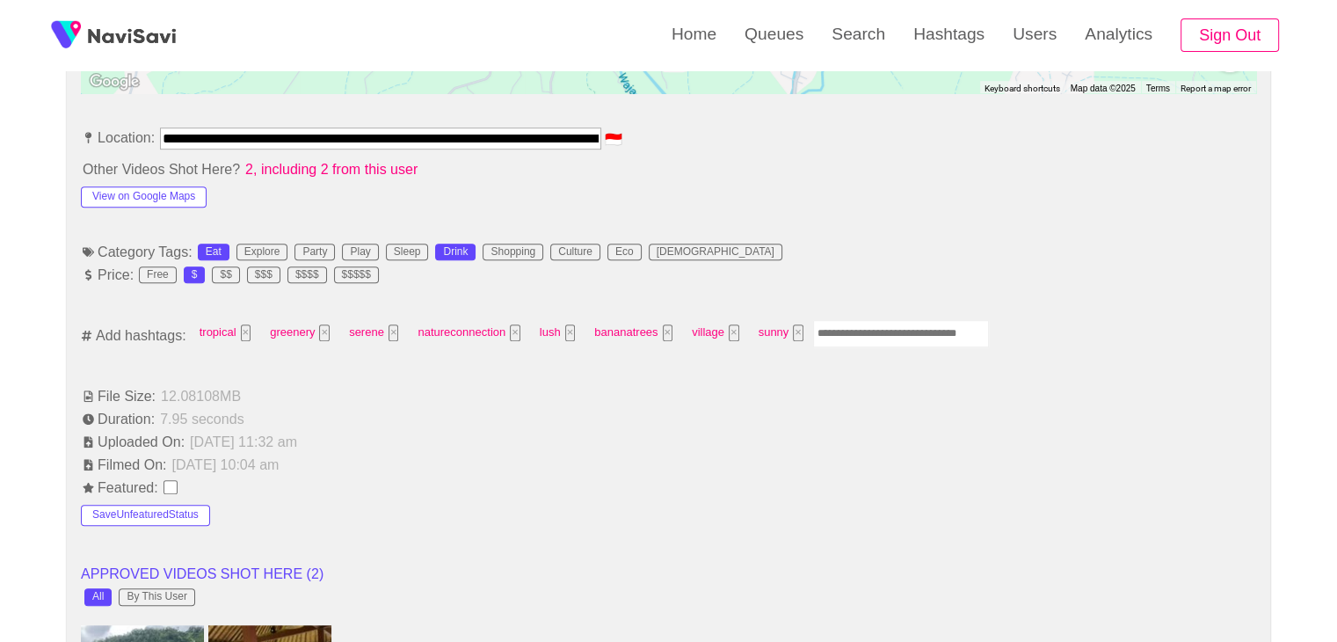
click at [858, 332] on input "Enter tag here and press return" at bounding box center [901, 333] width 176 height 27
type input "*********"
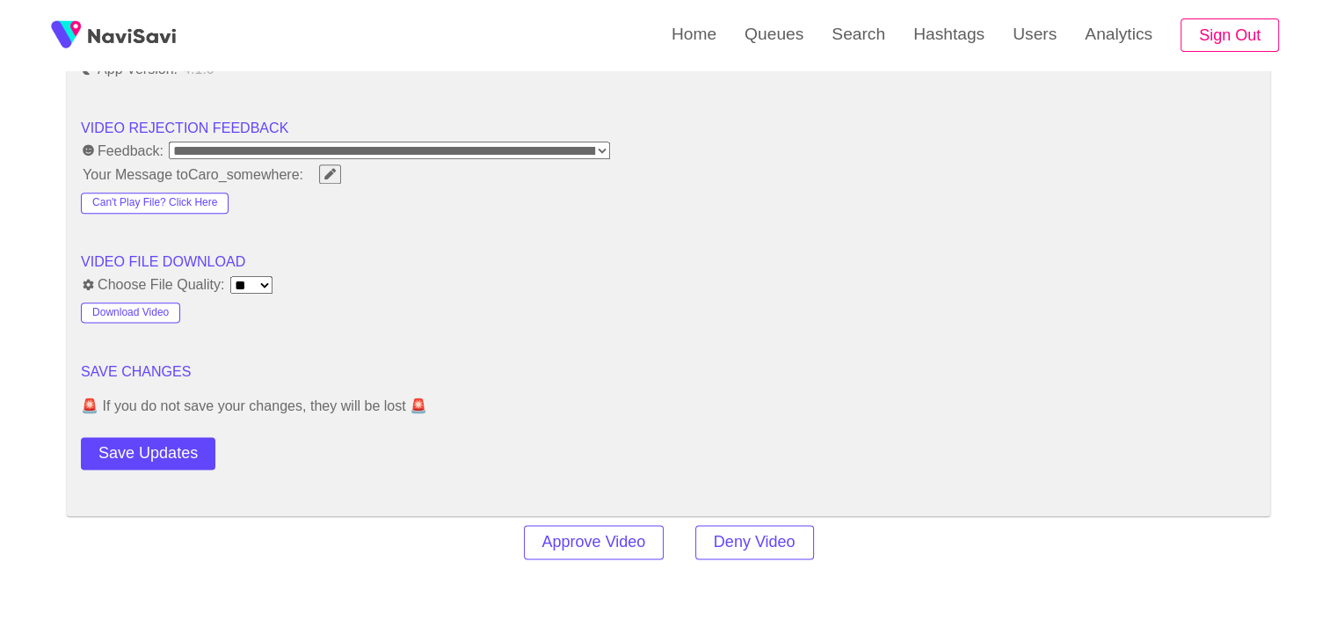
scroll to position [2197, 0]
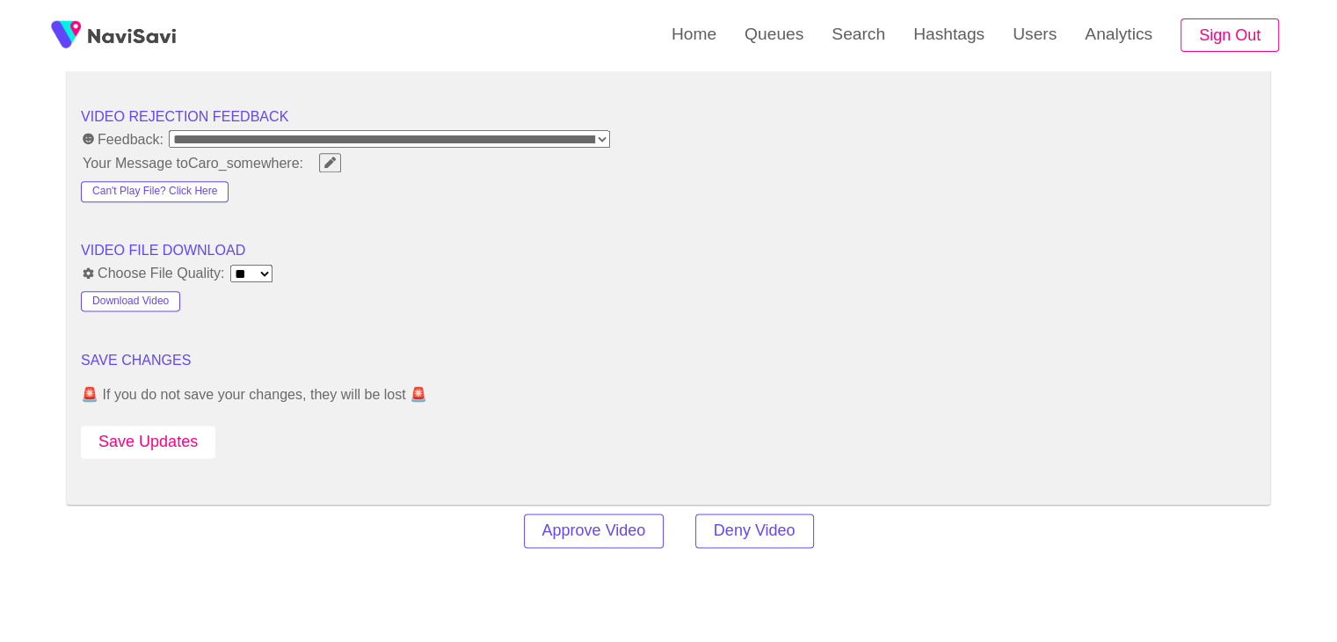
click at [147, 436] on button "Save Updates" at bounding box center [148, 441] width 134 height 33
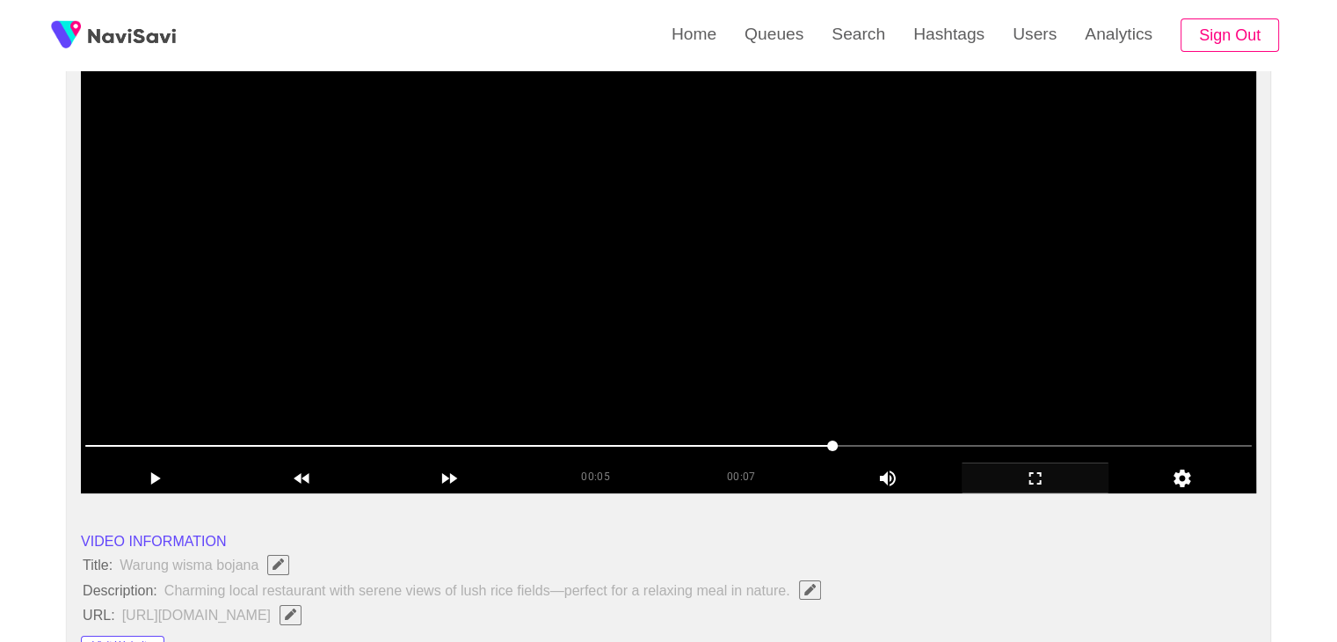
scroll to position [176, 0]
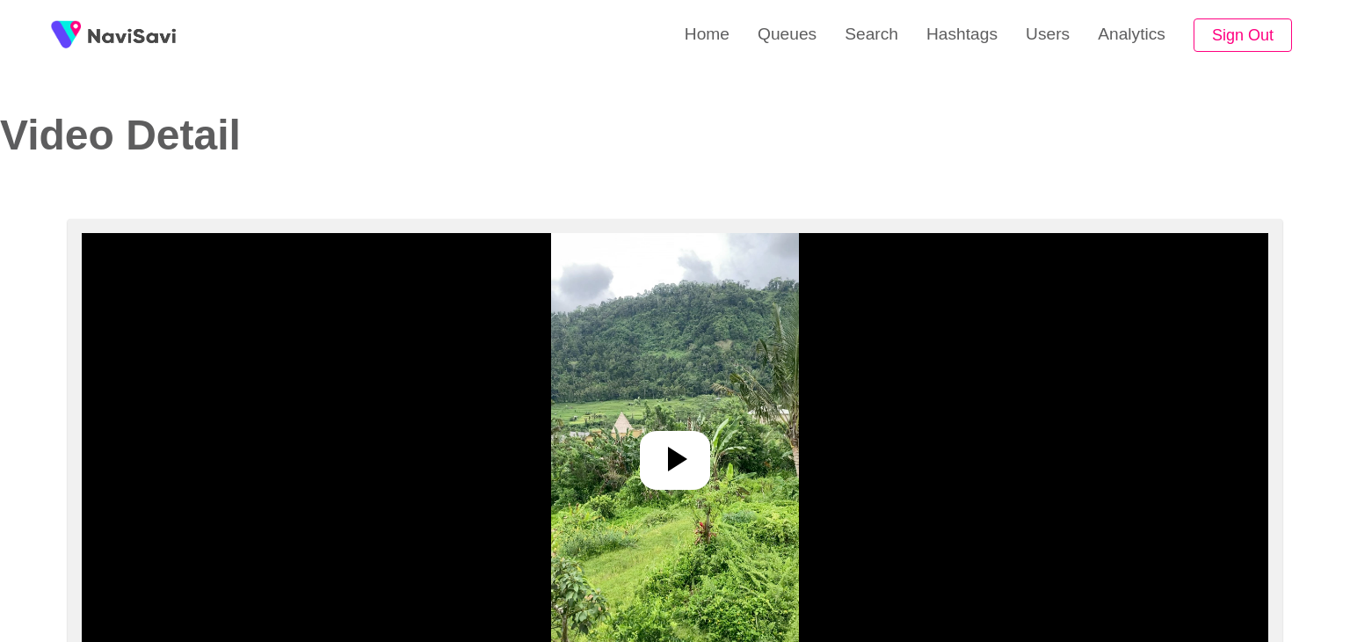
select select "**********"
select select "**"
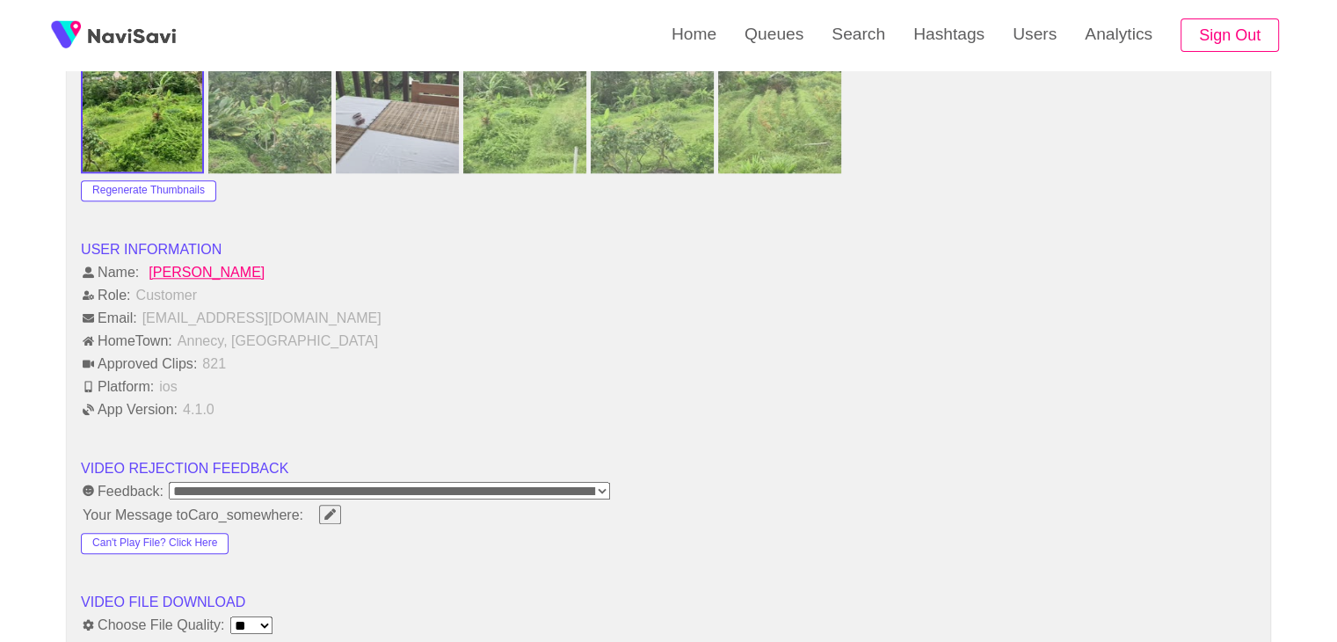
scroll to position [2197, 0]
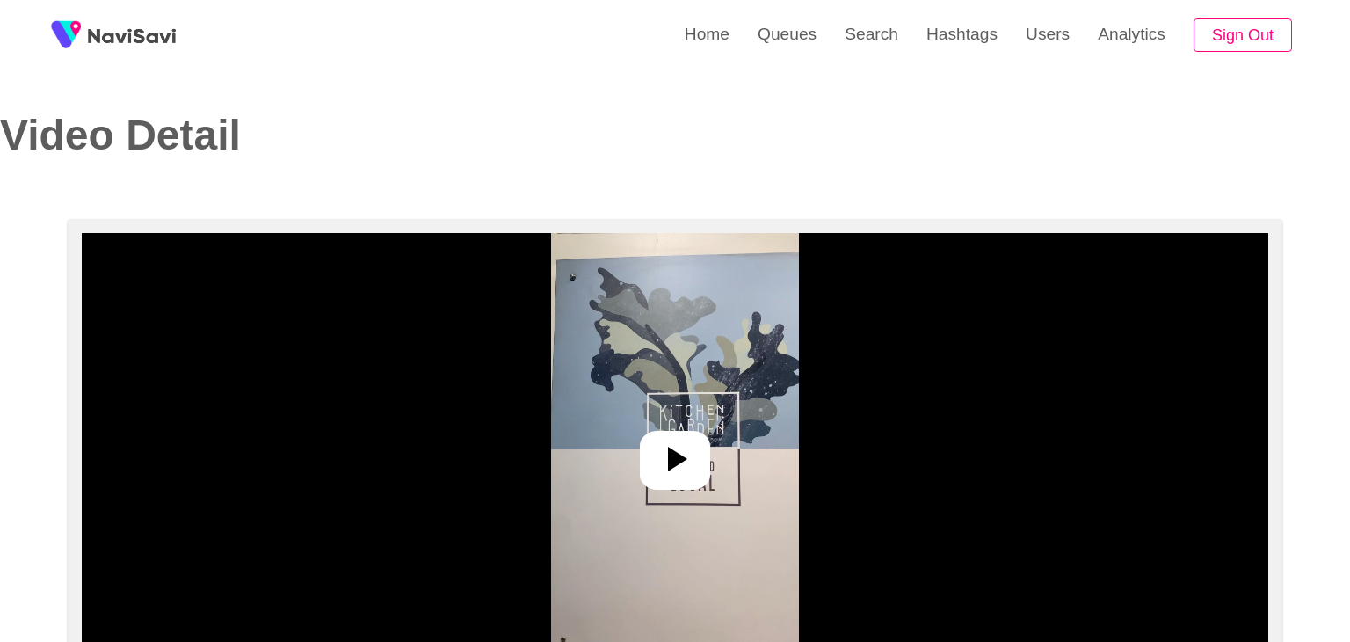
select select "**********"
select select "**"
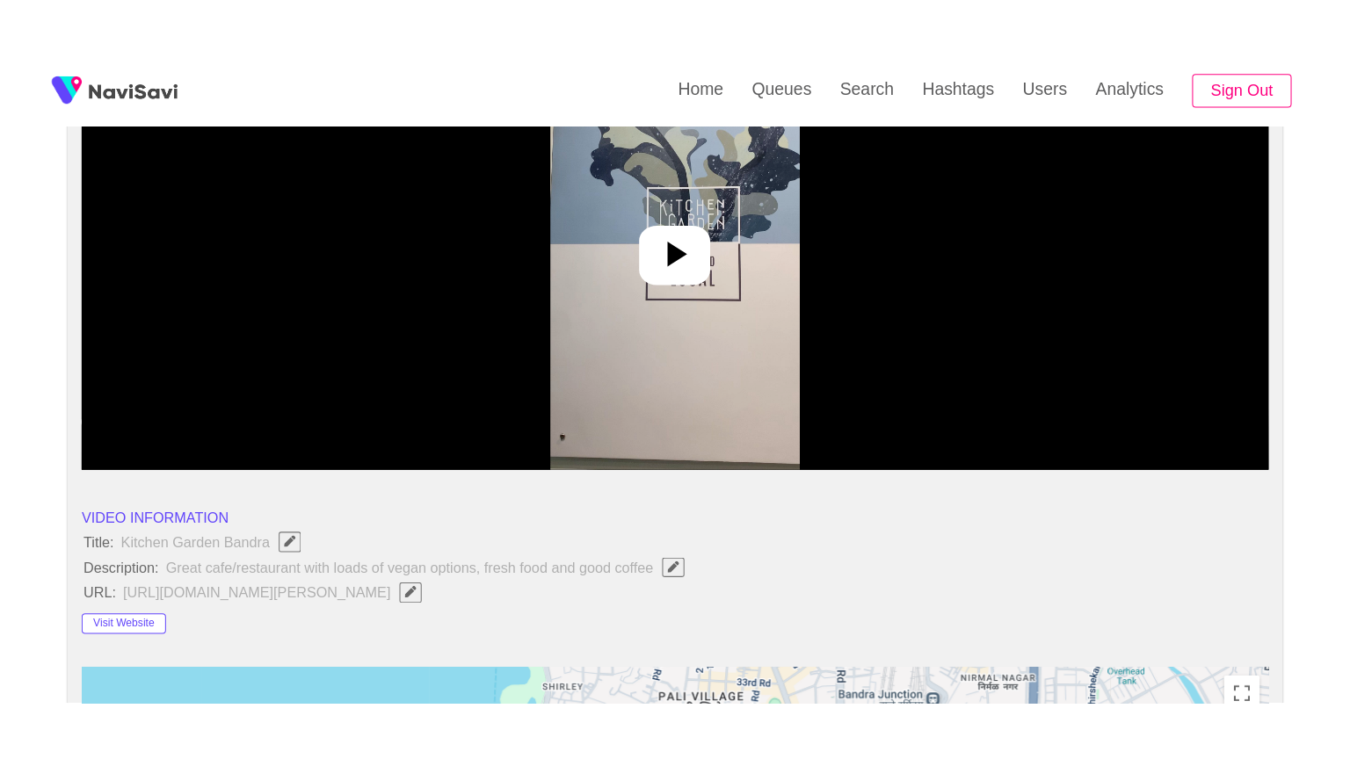
scroll to position [264, 0]
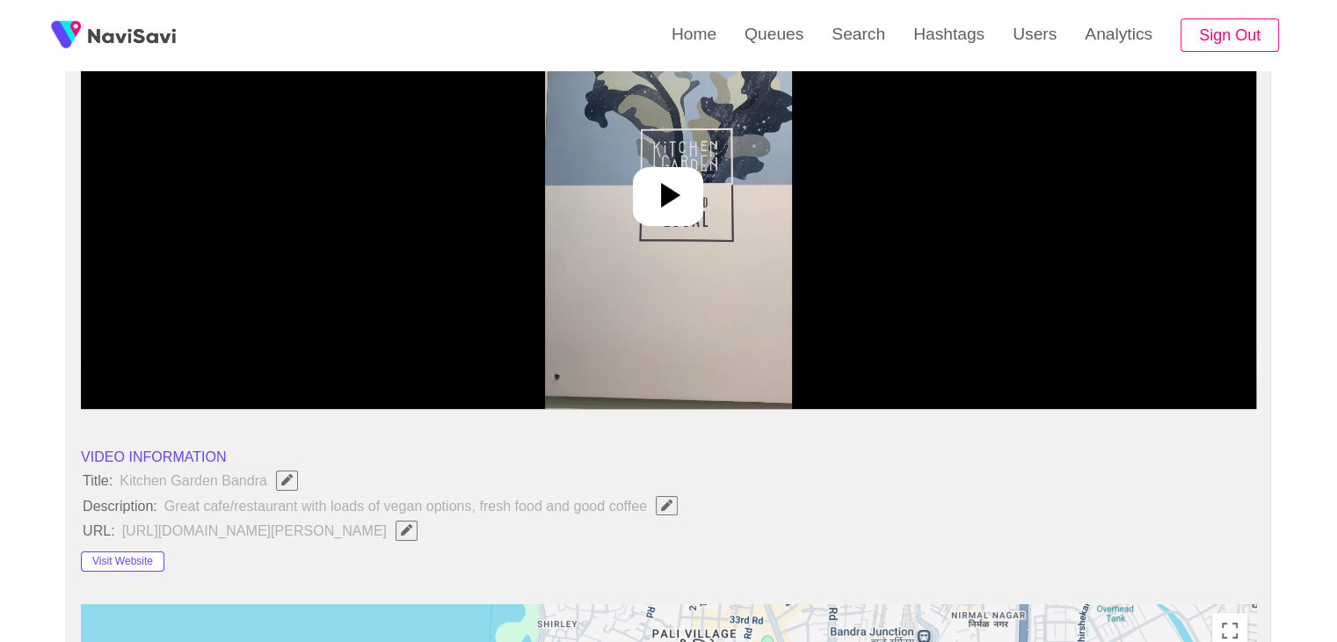
click at [671, 174] on icon at bounding box center [668, 195] width 42 height 42
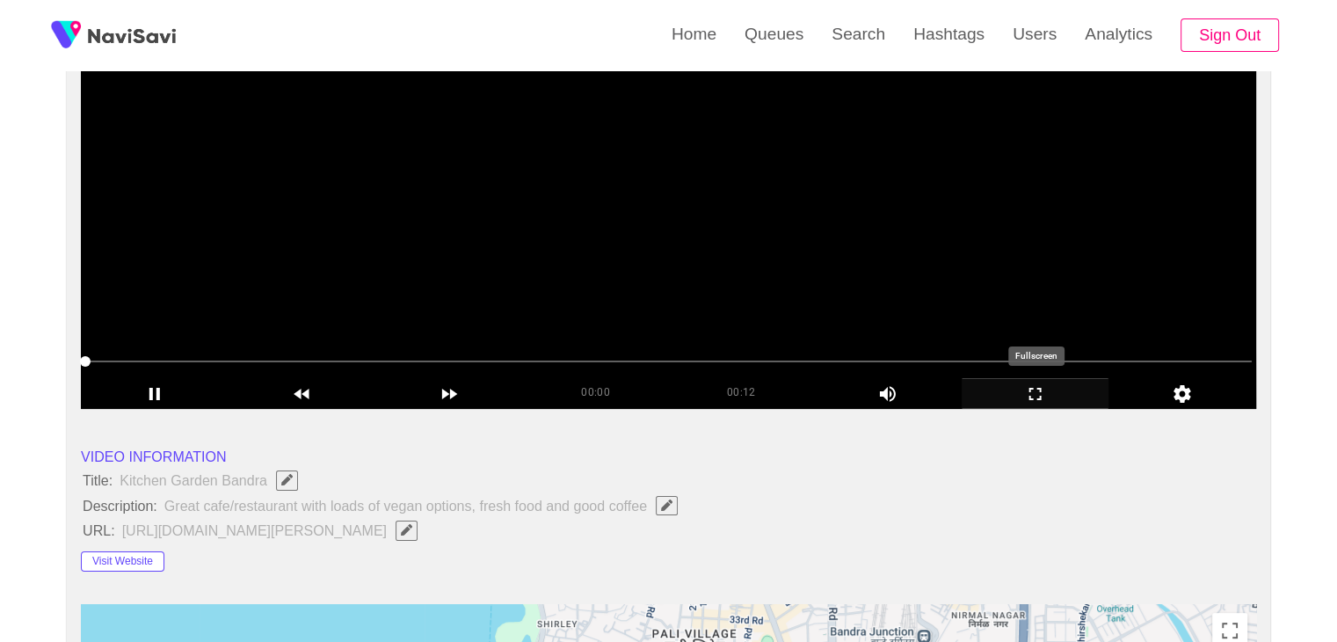
click at [1045, 386] on icon "add" at bounding box center [1035, 393] width 146 height 21
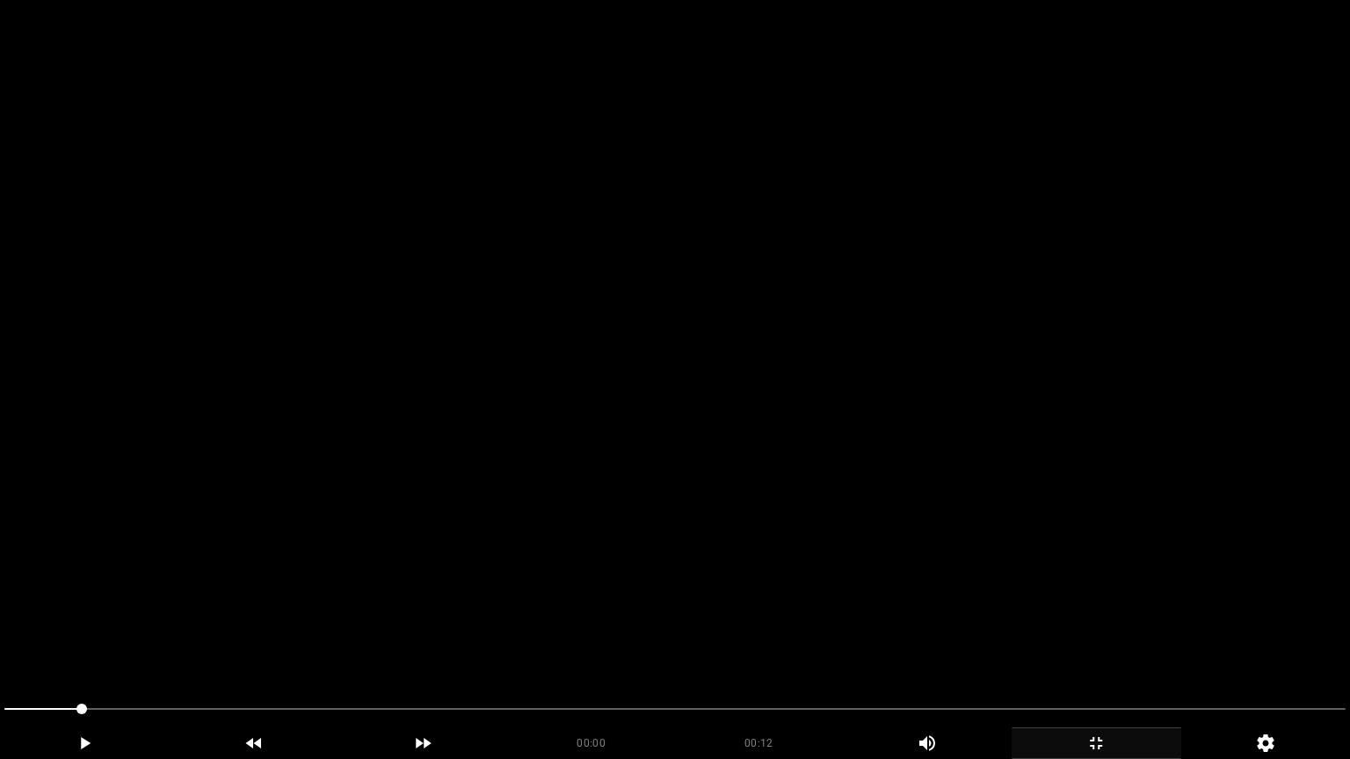
click at [826, 417] on video at bounding box center [675, 379] width 1350 height 759
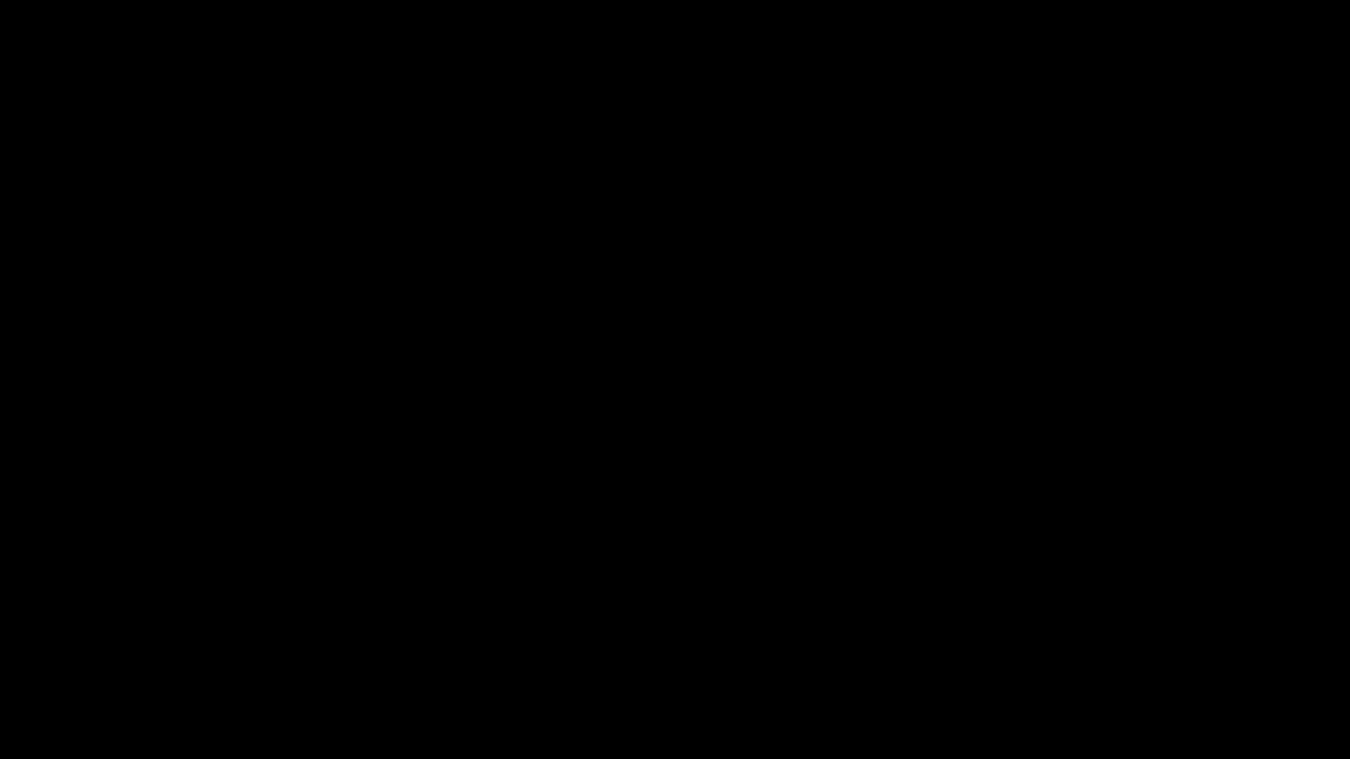
click at [1114, 641] on icon "add" at bounding box center [1096, 743] width 168 height 21
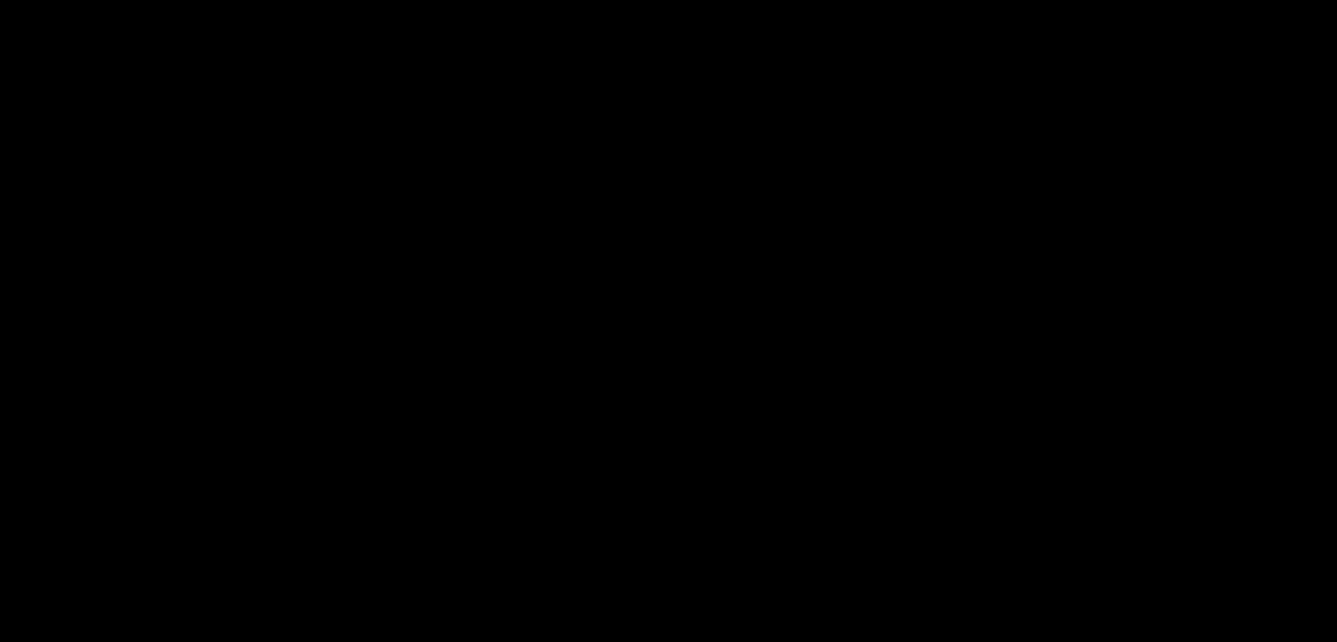
scroll to position [875, 0]
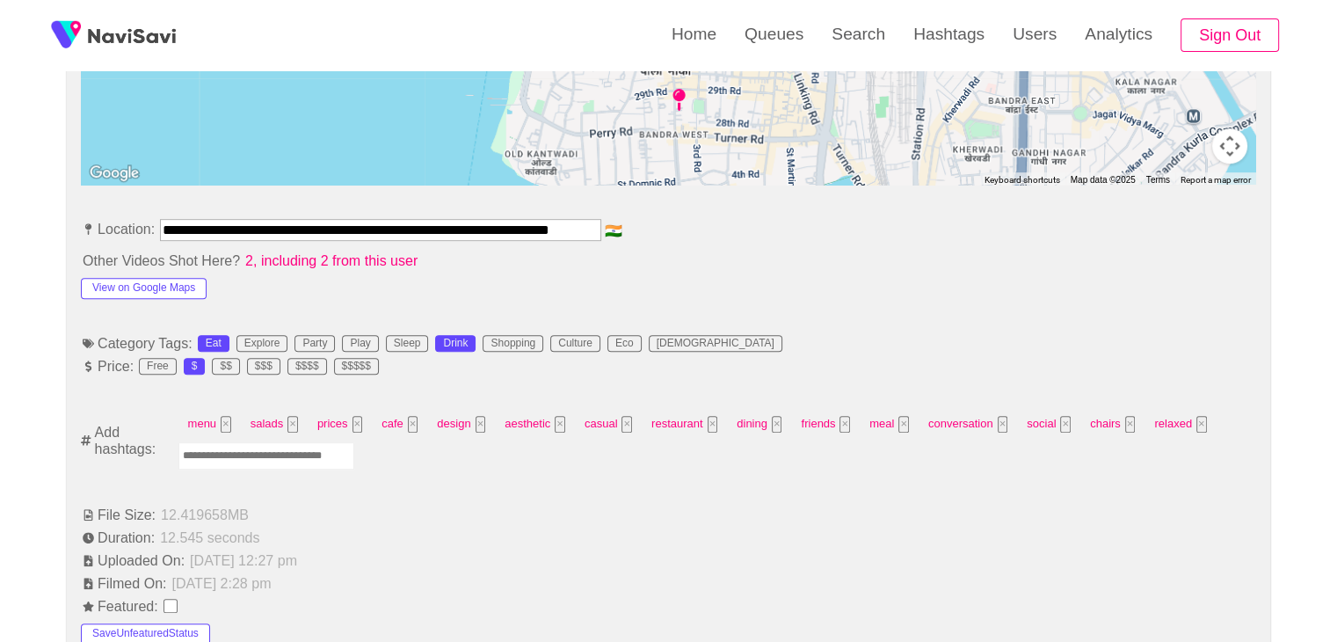
click at [242, 454] on input "Enter tag here and press return" at bounding box center [266, 455] width 176 height 27
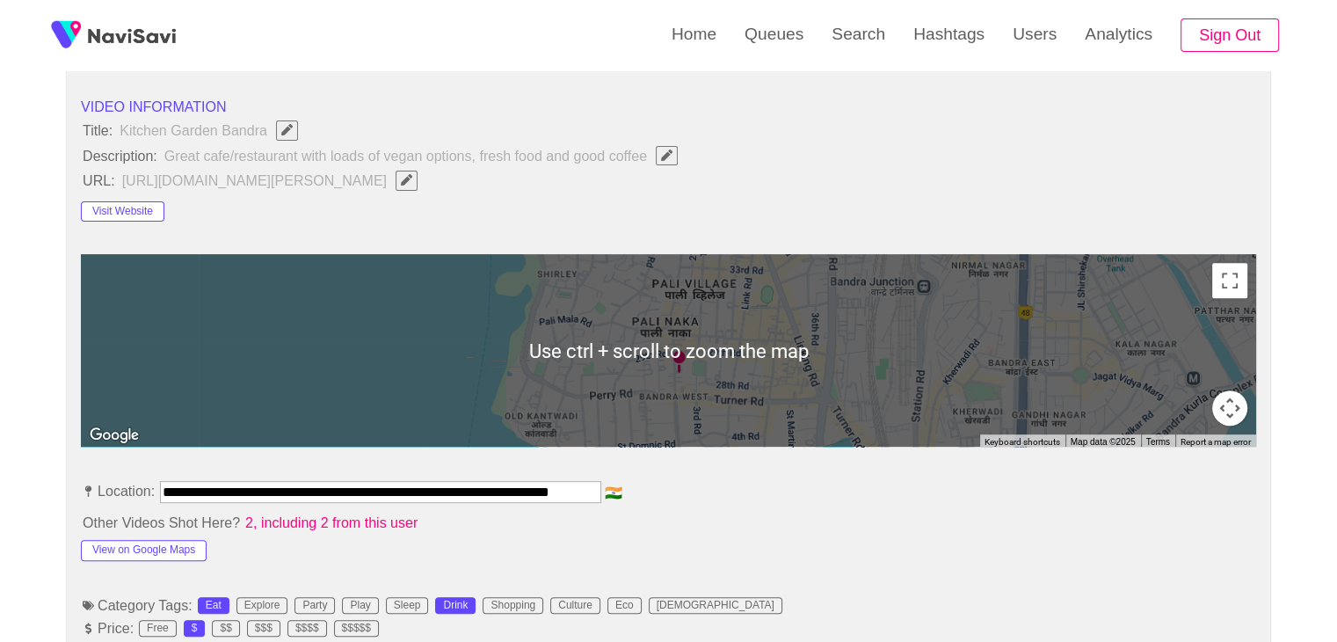
scroll to position [612, 0]
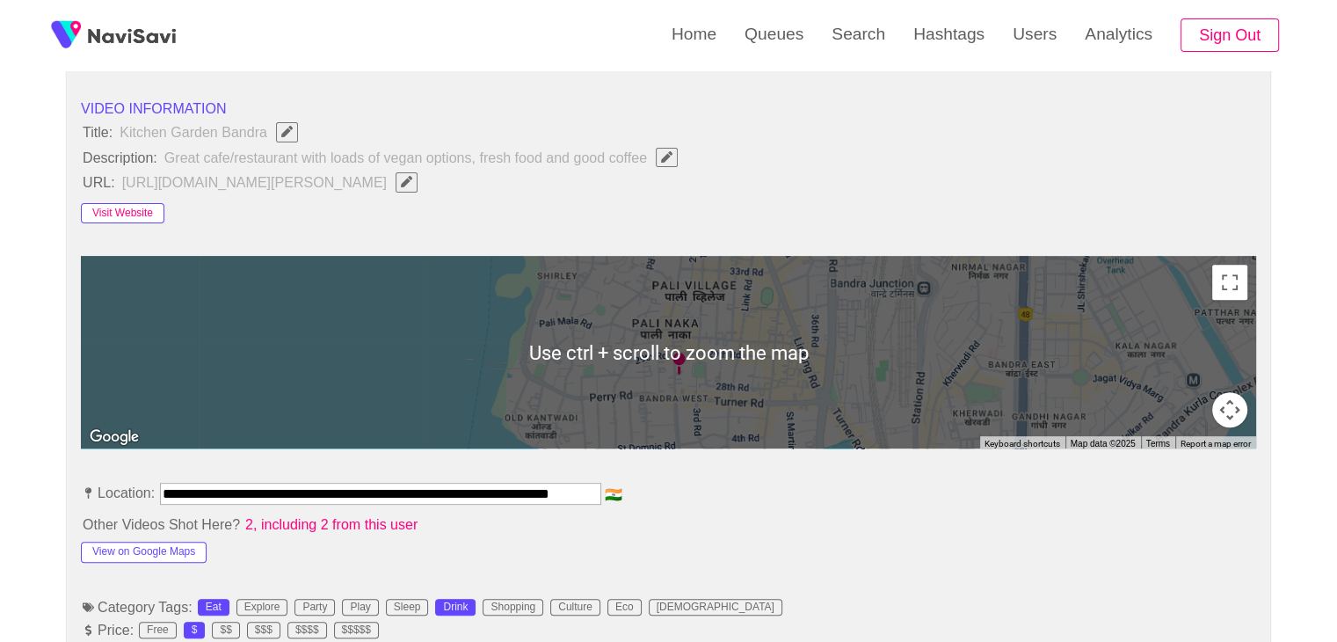
click at [143, 208] on button "Visit Website" at bounding box center [122, 213] width 83 height 21
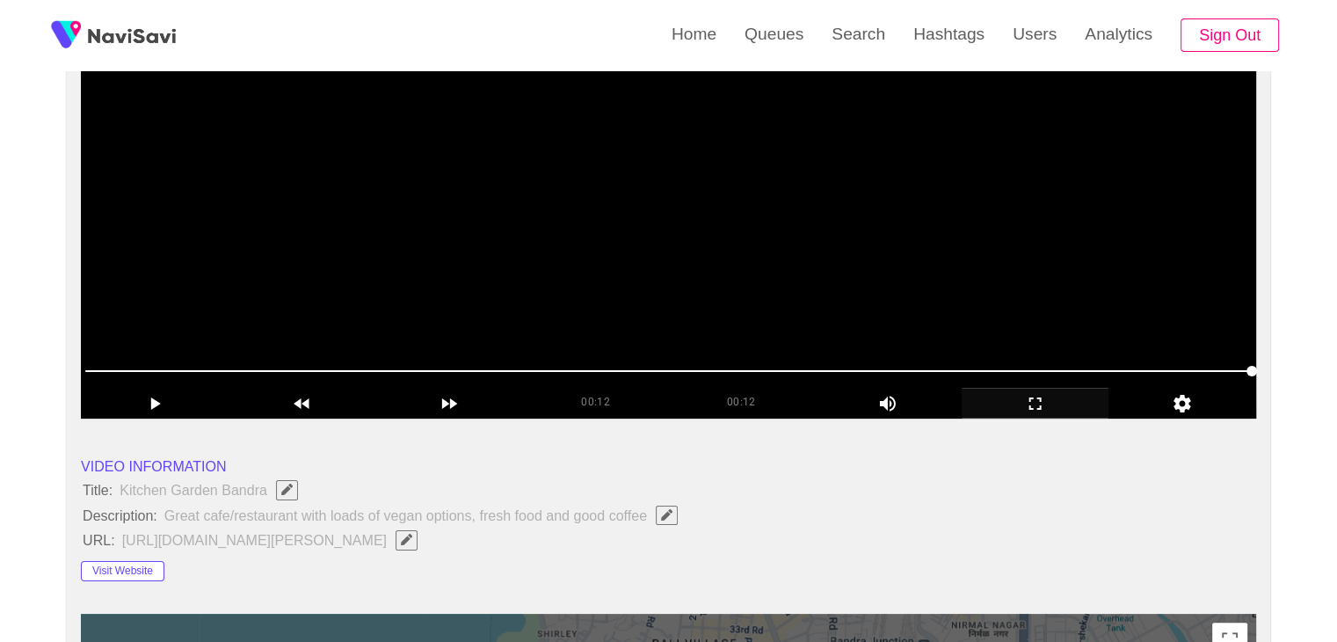
scroll to position [264, 0]
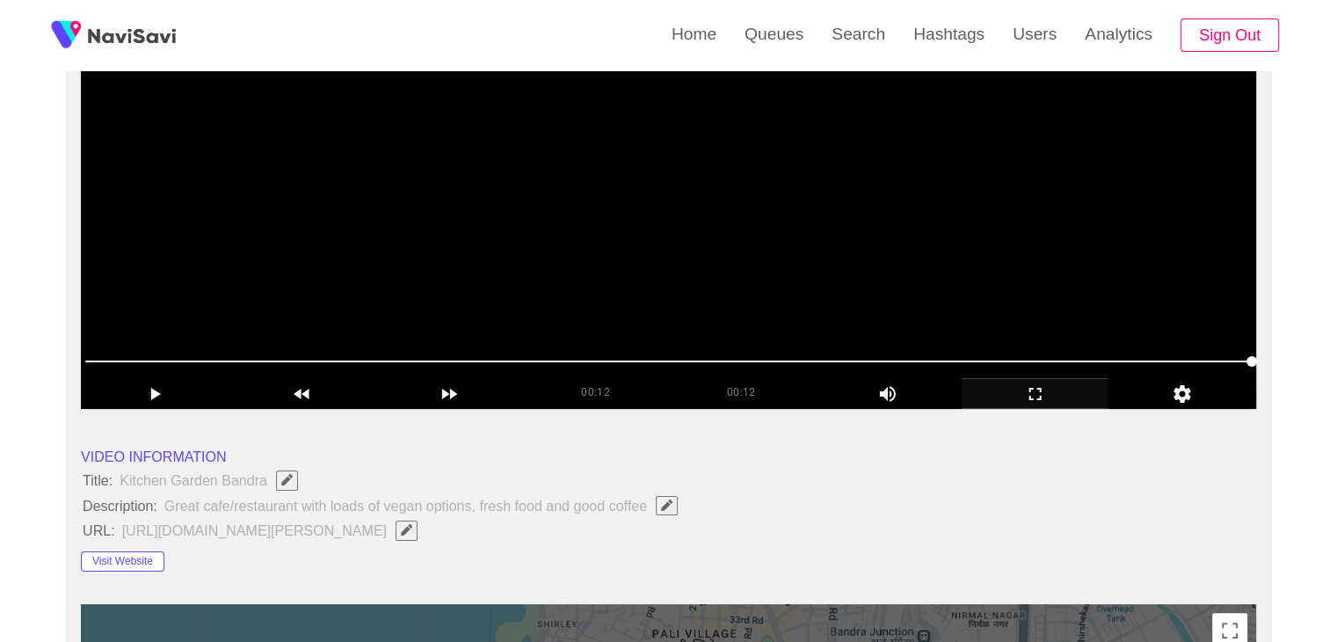
click at [598, 222] on video at bounding box center [668, 188] width 1175 height 439
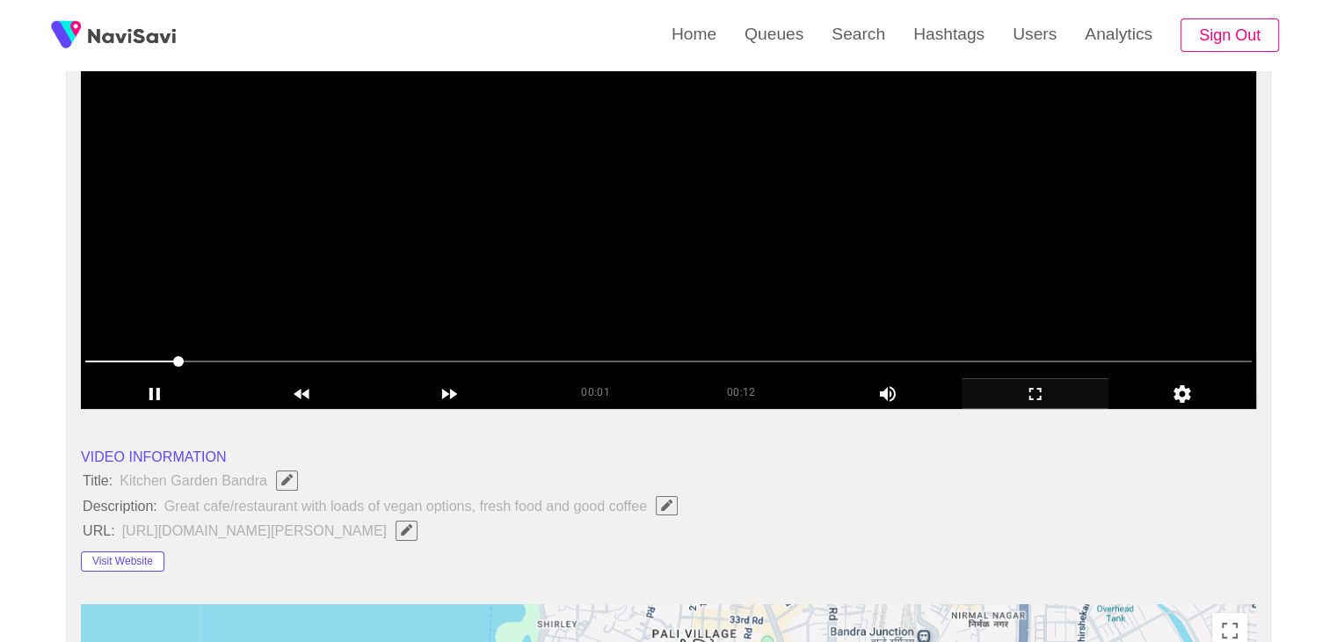
click at [702, 288] on video at bounding box center [668, 188] width 1175 height 439
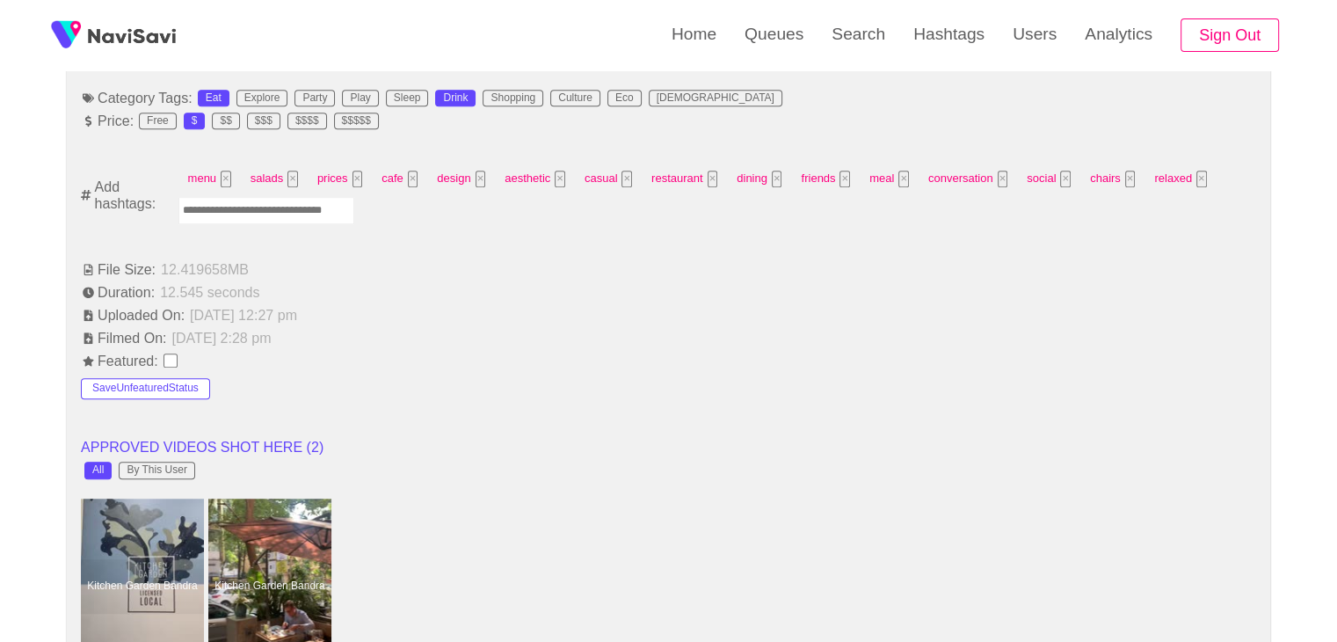
scroll to position [1143, 0]
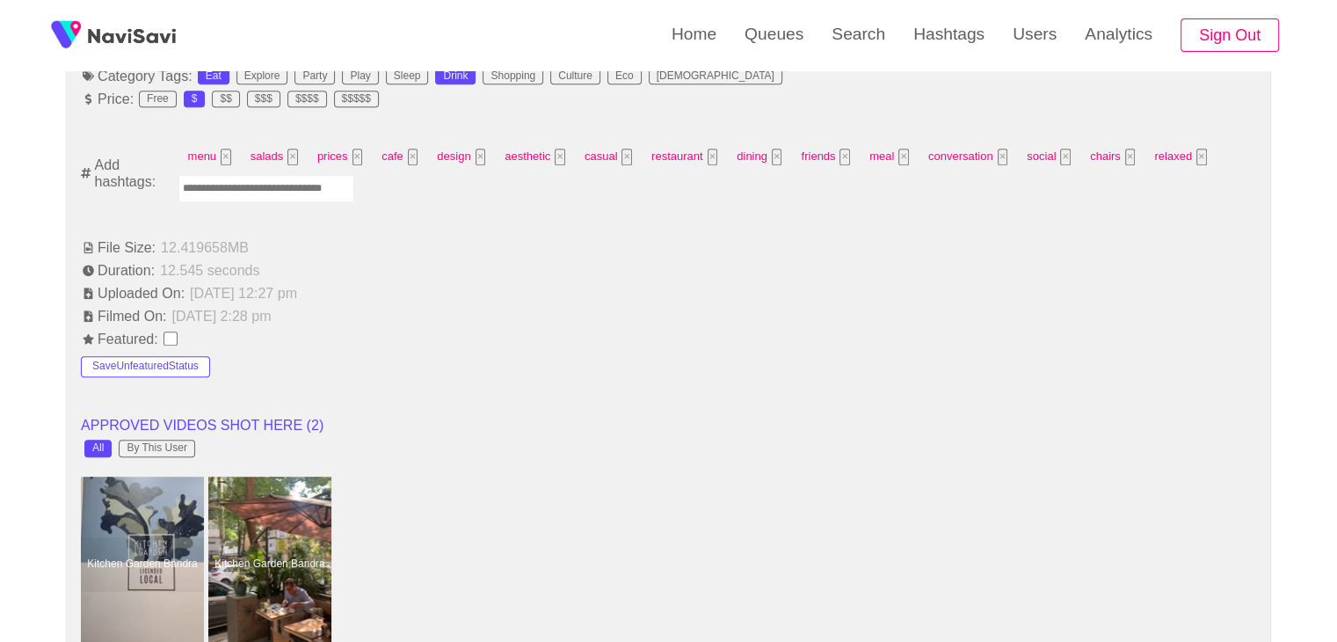
click at [285, 180] on input "Enter tag here and press return" at bounding box center [266, 188] width 176 height 27
type input "****"
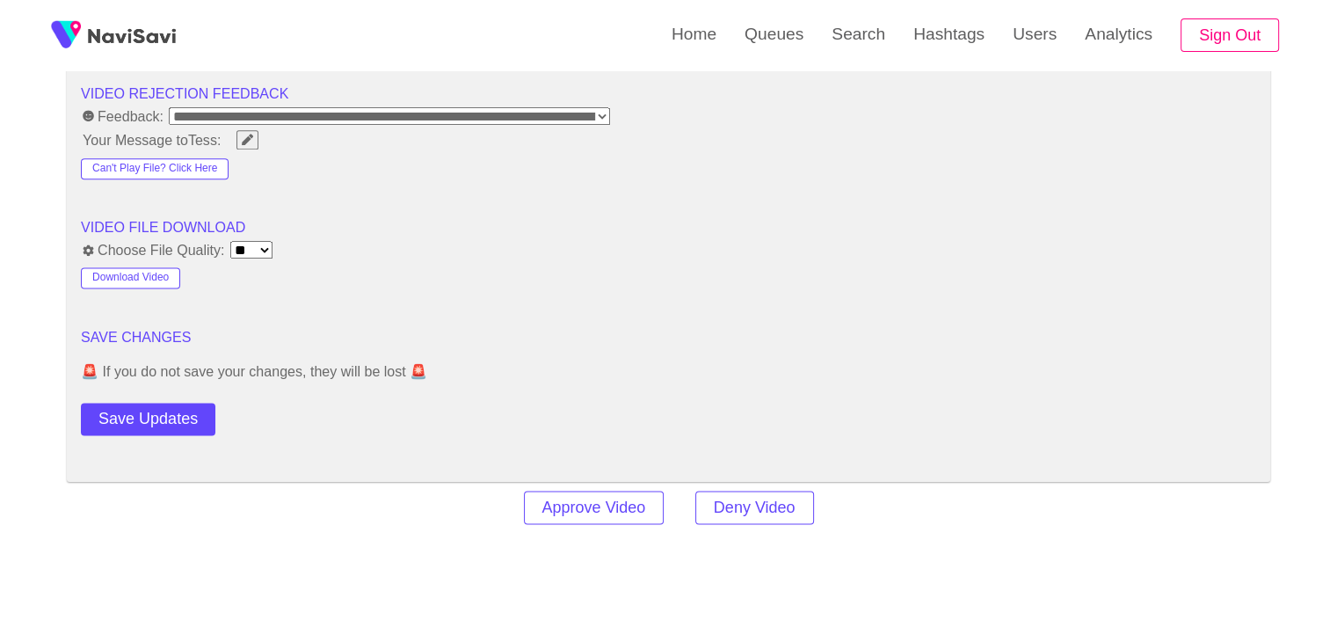
scroll to position [2285, 0]
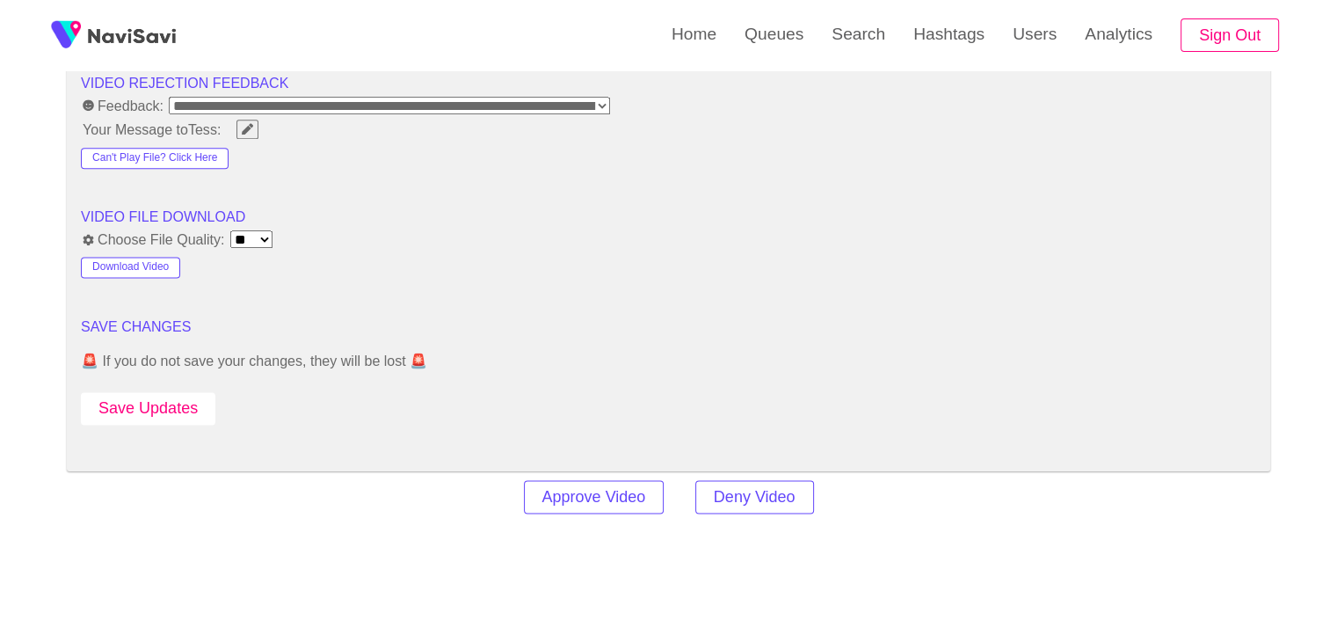
click at [153, 404] on button "Save Updates" at bounding box center [148, 408] width 134 height 33
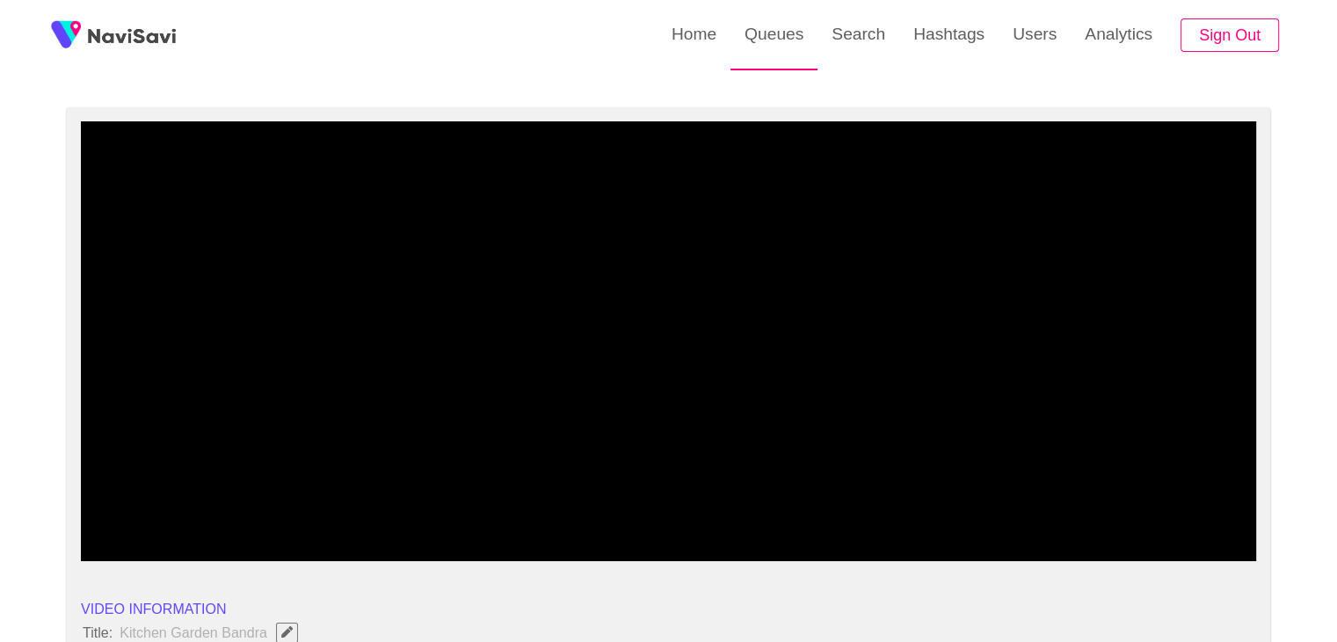
scroll to position [0, 0]
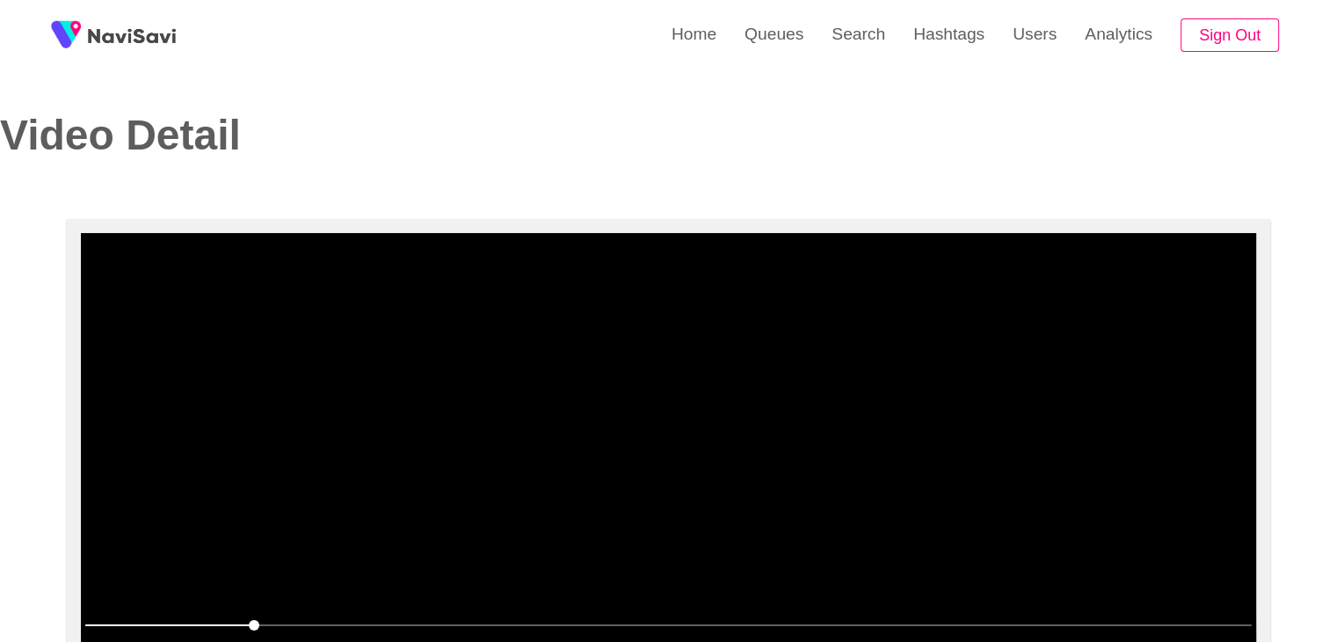
click at [697, 321] on video at bounding box center [668, 452] width 1175 height 439
click at [700, 325] on video at bounding box center [668, 452] width 1175 height 439
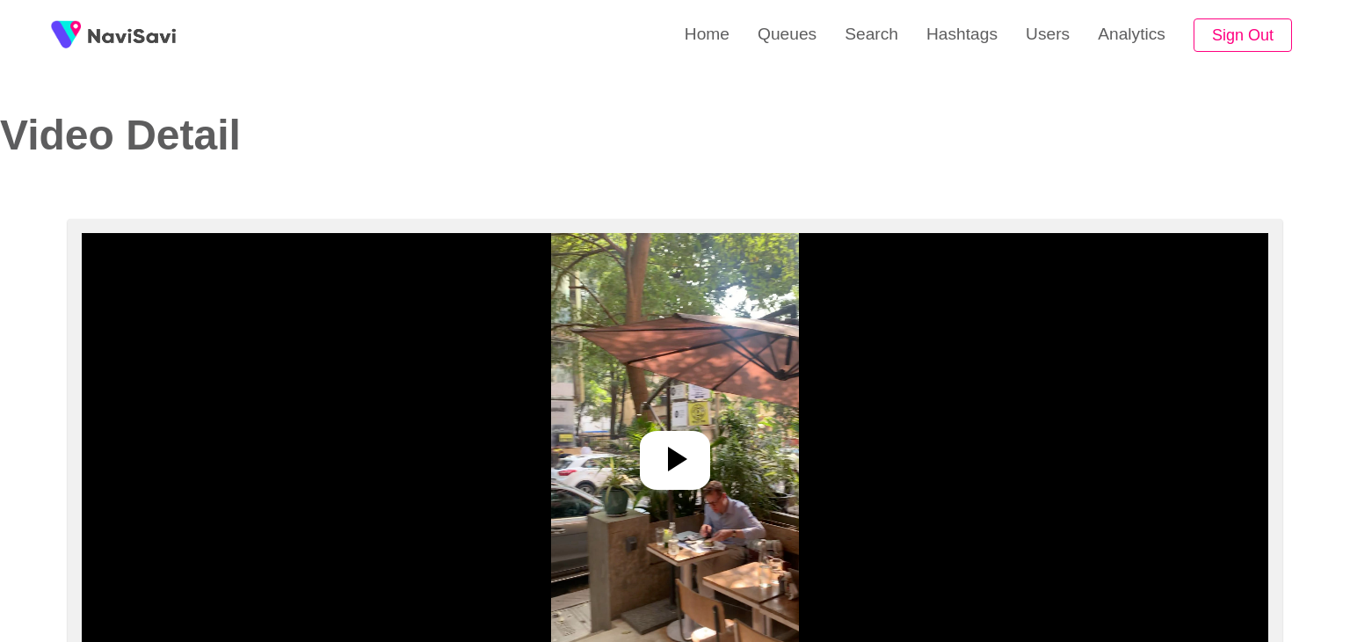
select select "**********"
select select "**"
click at [679, 455] on icon at bounding box center [668, 459] width 42 height 42
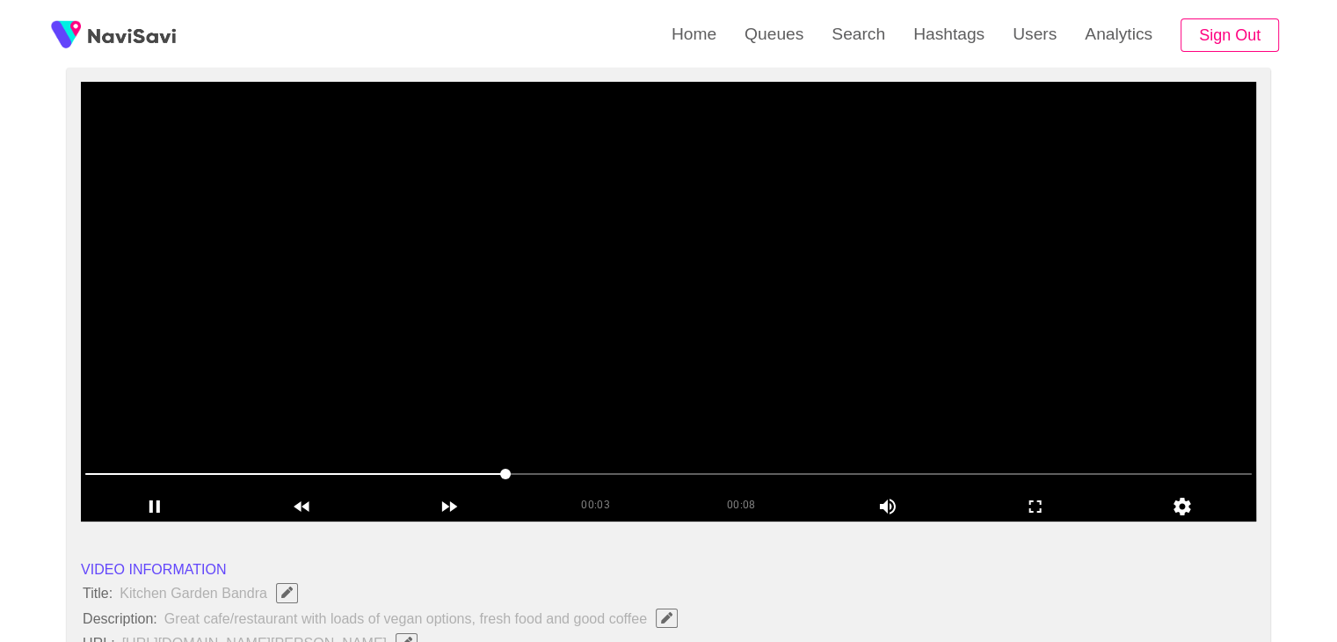
scroll to position [176, 0]
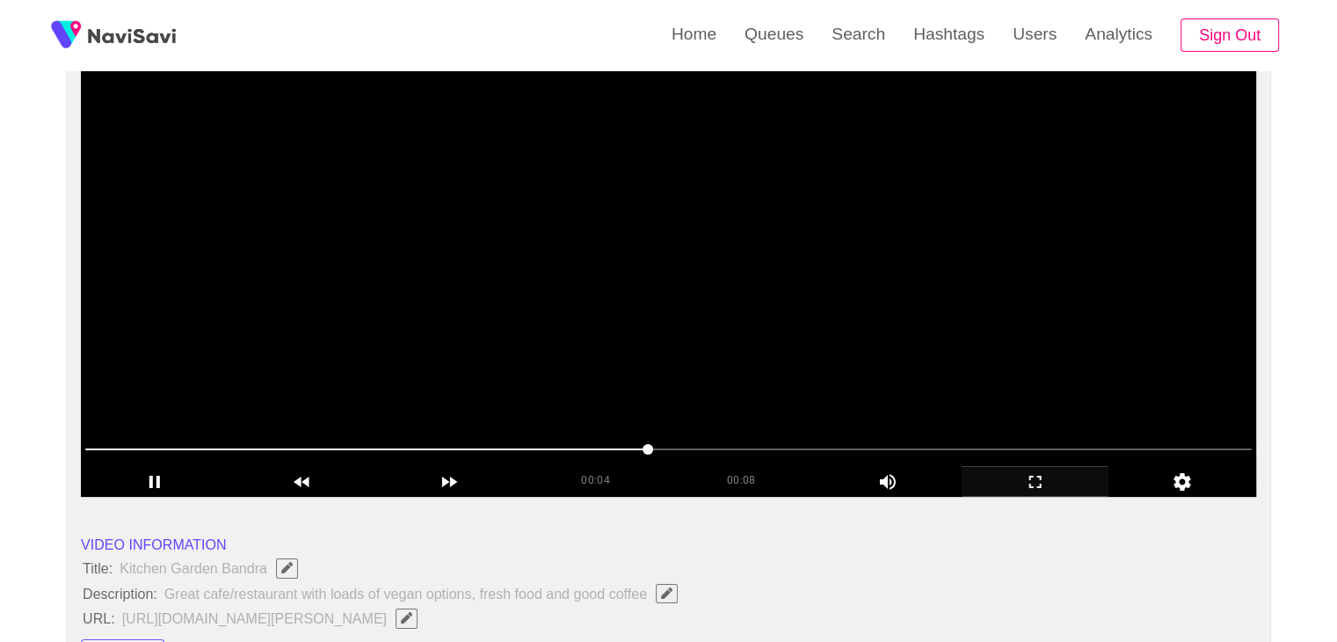
click at [1050, 485] on icon "add" at bounding box center [1035, 481] width 146 height 21
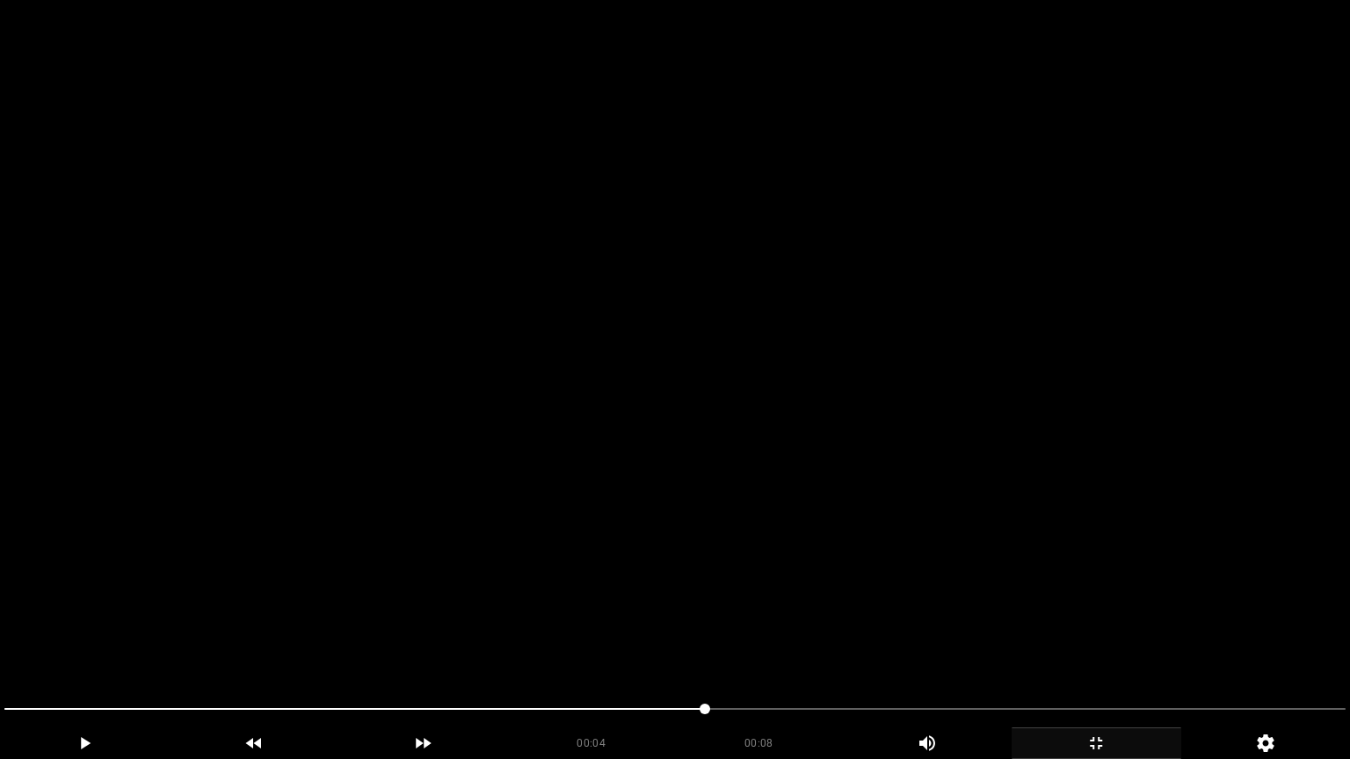
click at [981, 504] on video at bounding box center [675, 379] width 1350 height 759
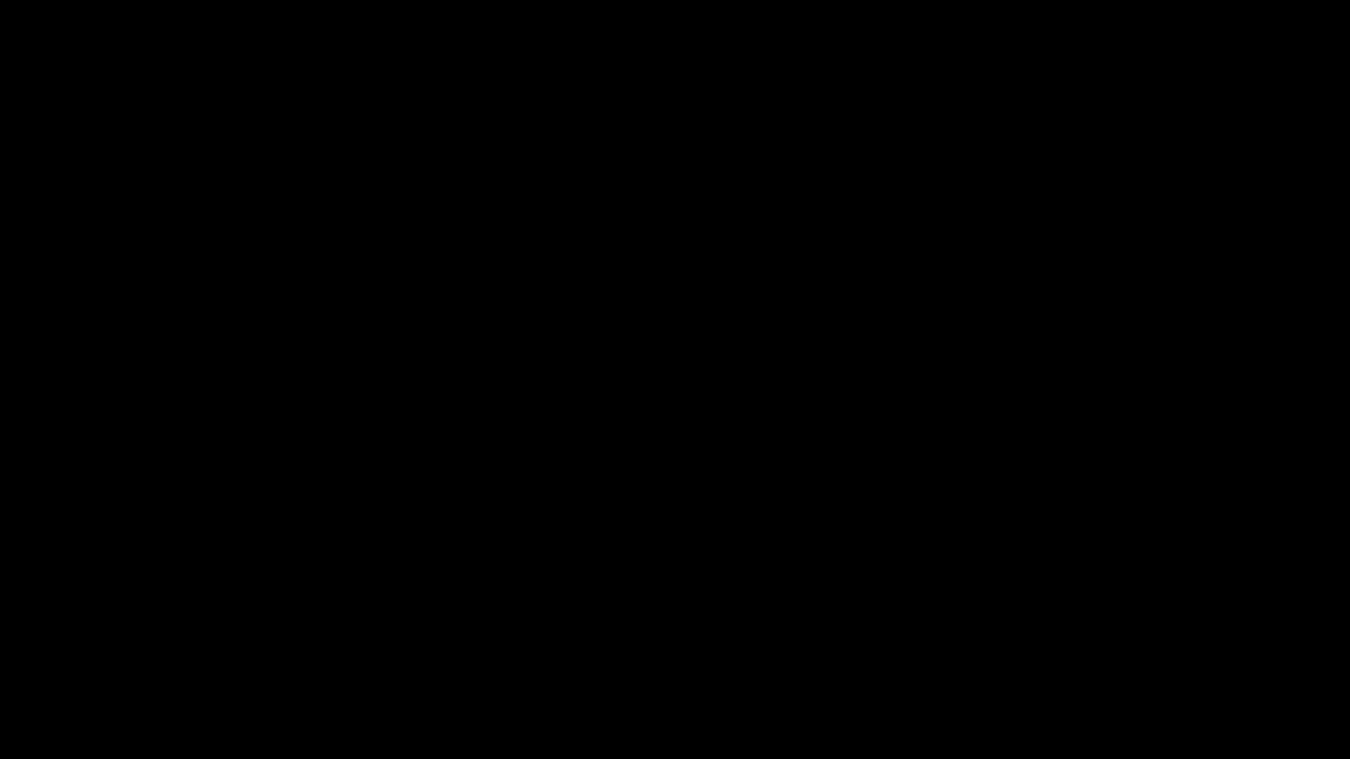
drag, startPoint x: 190, startPoint y: 709, endPoint x: 0, endPoint y: 700, distance: 190.1
drag, startPoint x: 0, startPoint y: 743, endPoint x: 39, endPoint y: 734, distance: 39.7
click at [693, 628] on video at bounding box center [675, 379] width 1350 height 759
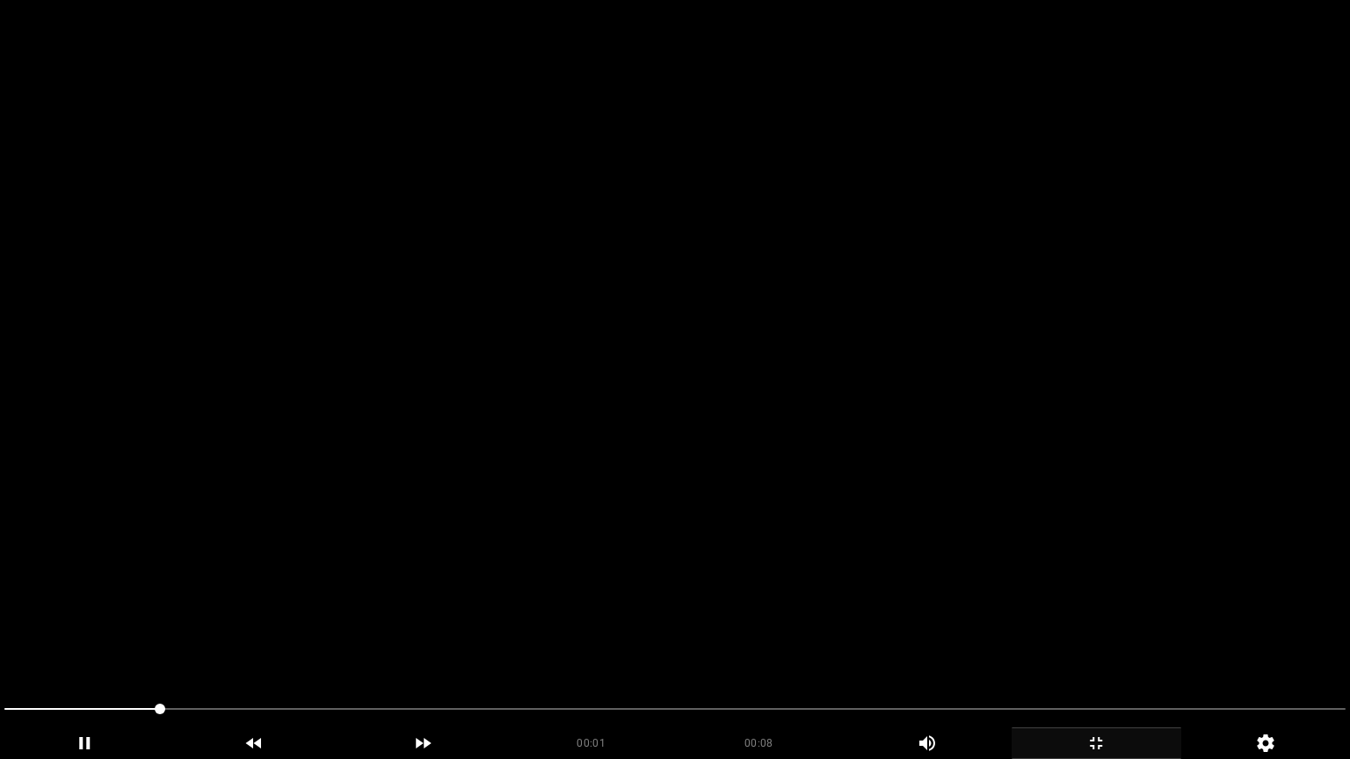
click at [654, 577] on video at bounding box center [675, 379] width 1350 height 759
click at [657, 577] on video at bounding box center [675, 379] width 1350 height 759
click at [779, 555] on video at bounding box center [675, 379] width 1350 height 759
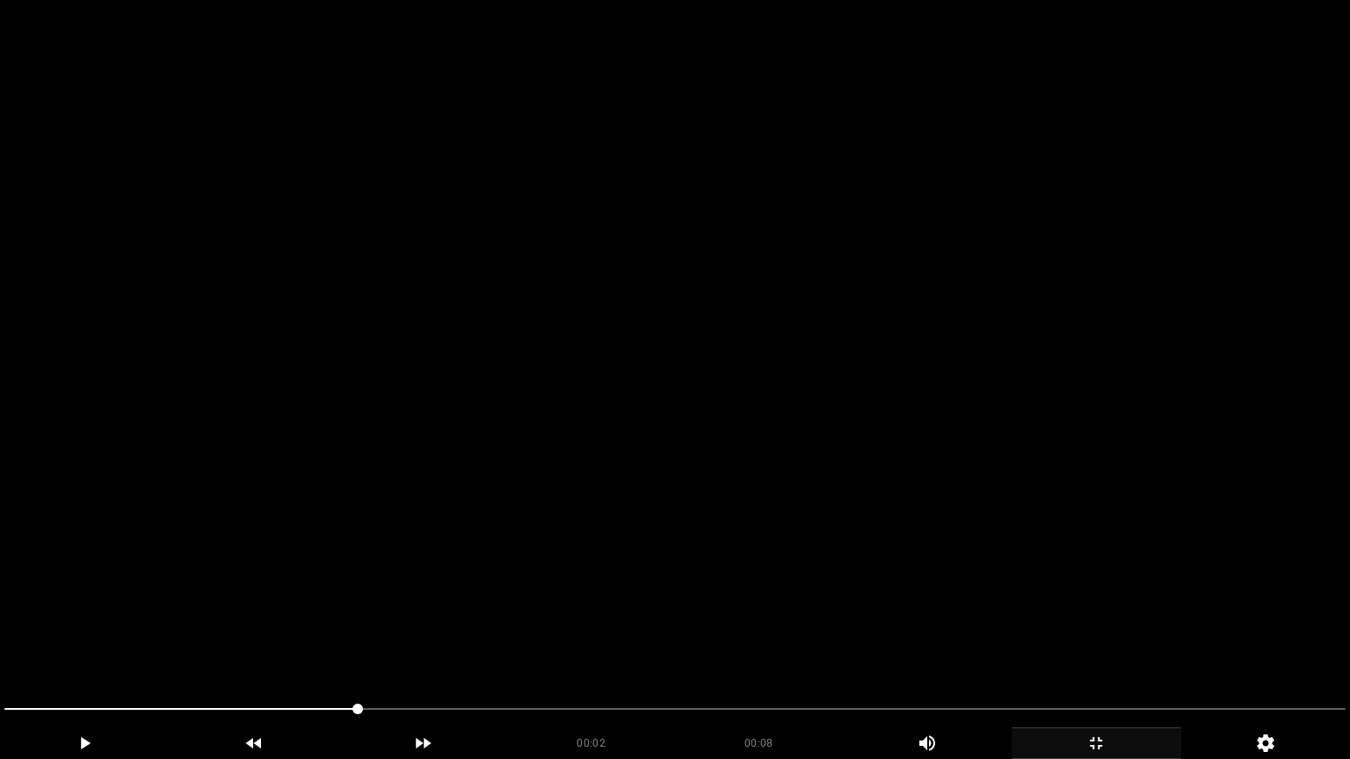
click at [779, 555] on video at bounding box center [675, 379] width 1350 height 759
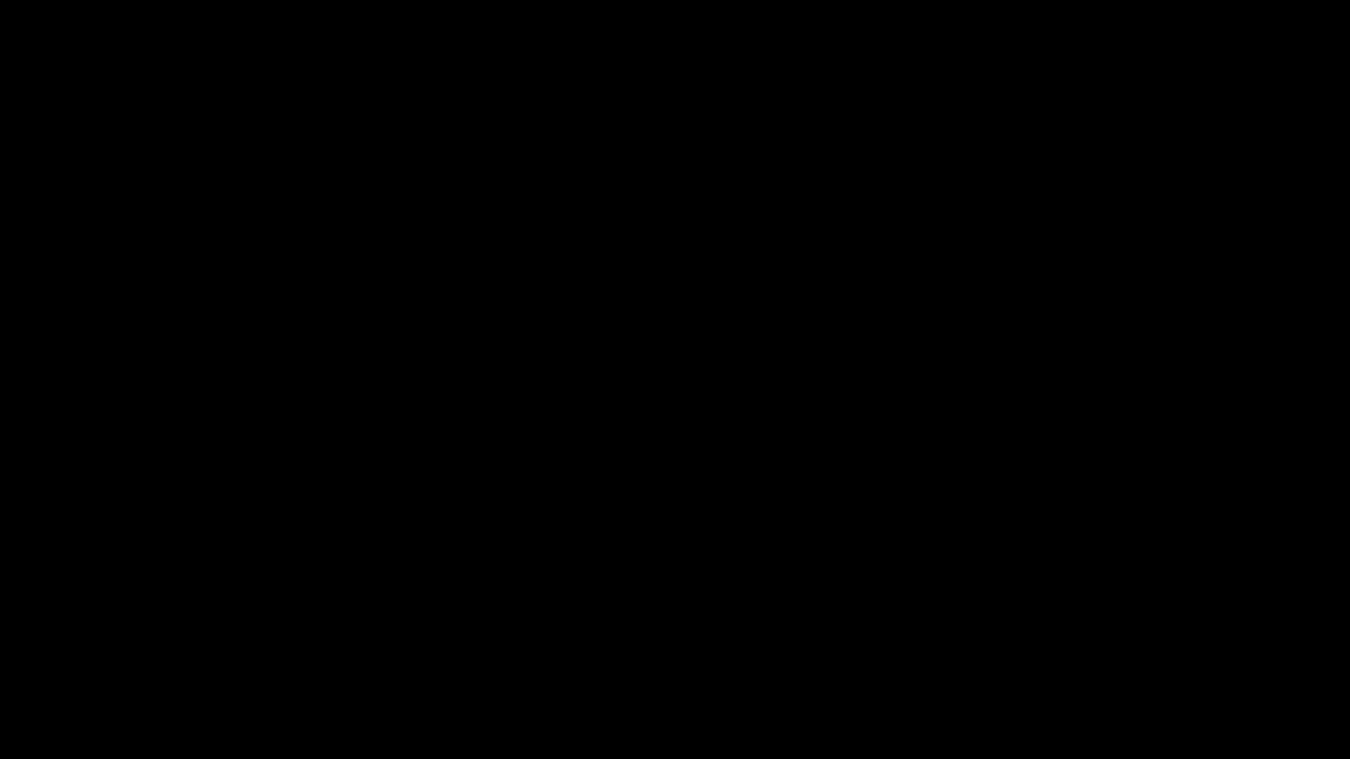
click at [1113, 641] on icon "add" at bounding box center [1096, 743] width 168 height 21
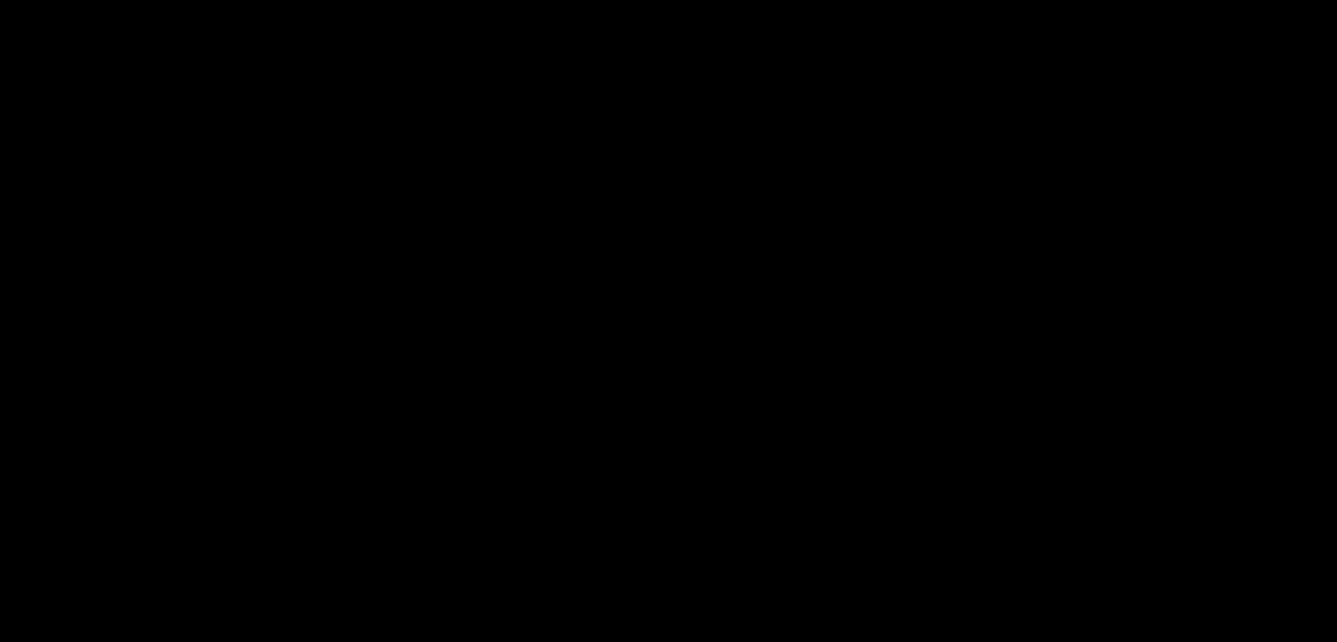
scroll to position [967, 0]
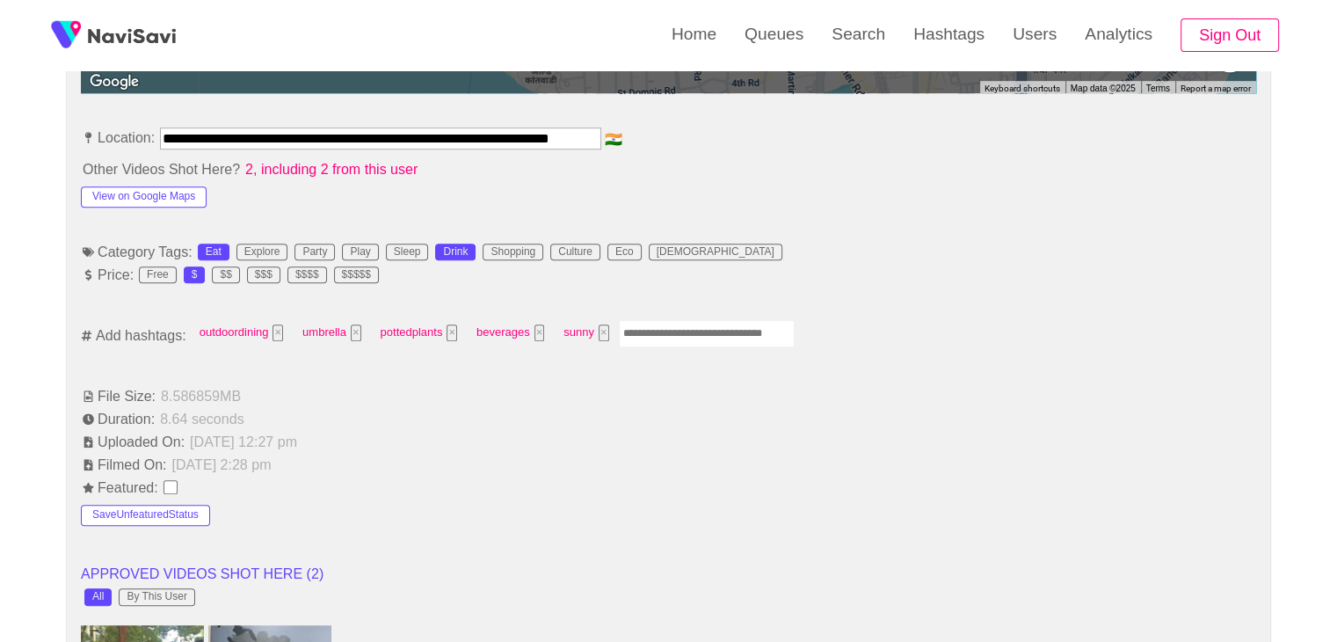
click at [674, 333] on input "Enter tag here and press return" at bounding box center [707, 333] width 176 height 27
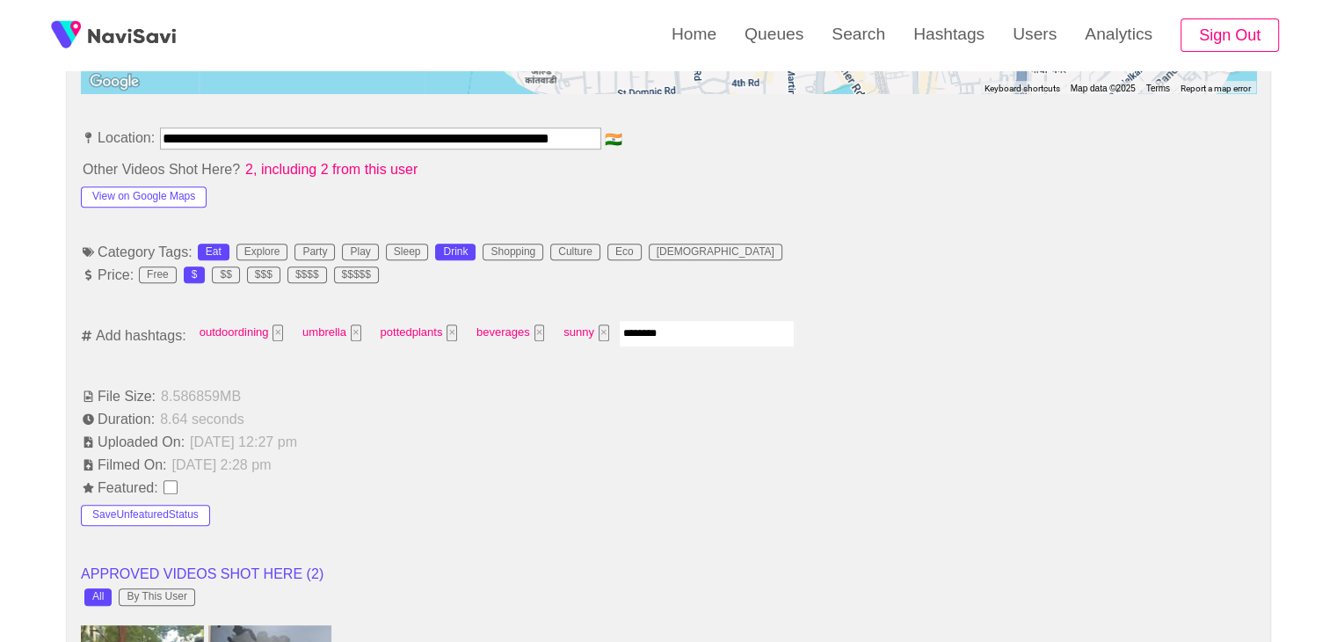
type input "*********"
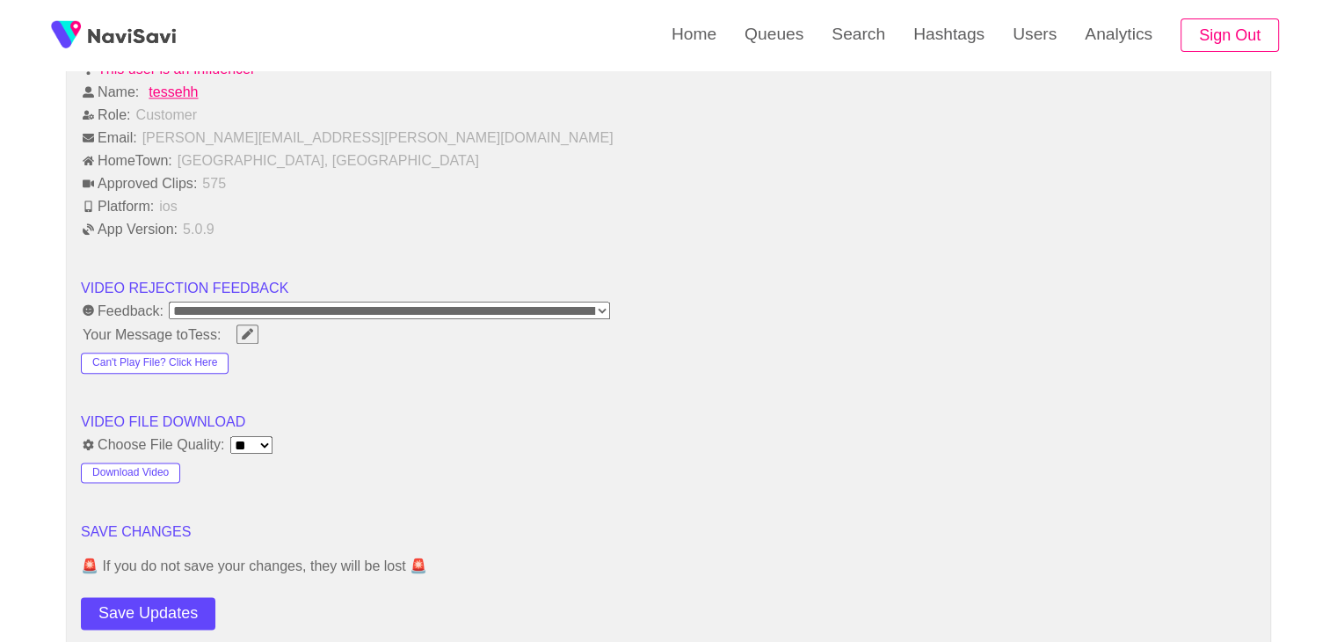
scroll to position [2285, 0]
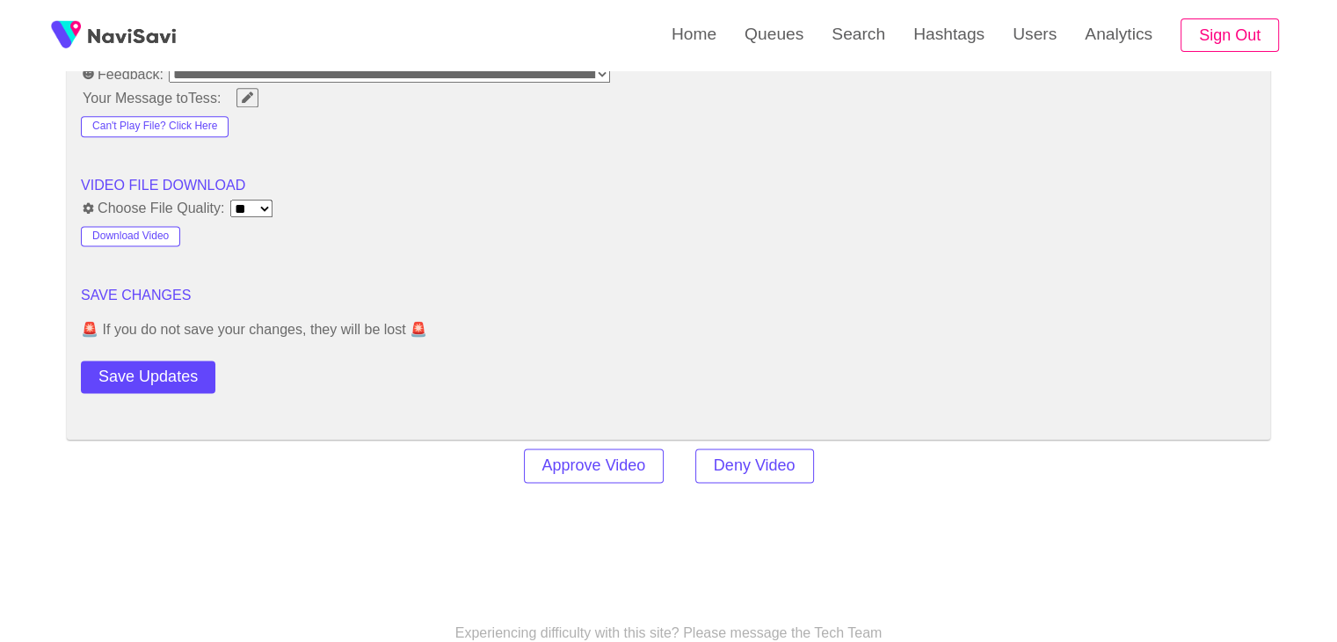
drag, startPoint x: 162, startPoint y: 376, endPoint x: 186, endPoint y: 367, distance: 26.4
click at [162, 376] on button "Save Updates" at bounding box center [148, 376] width 134 height 33
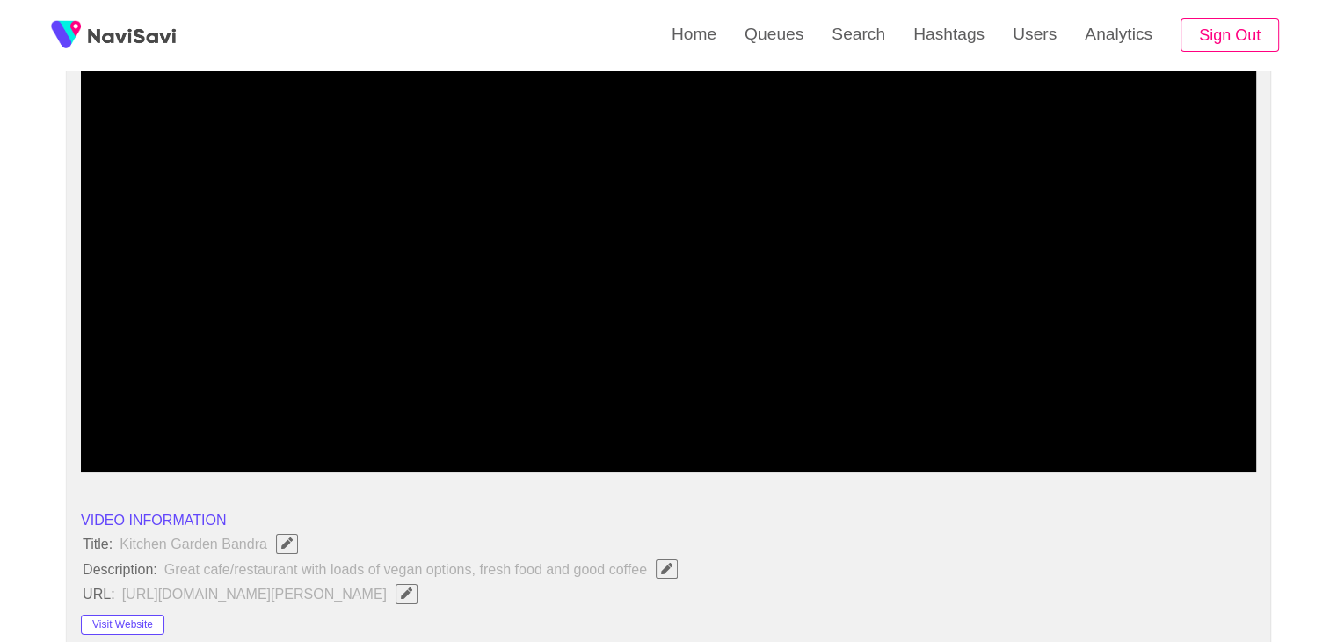
scroll to position [176, 0]
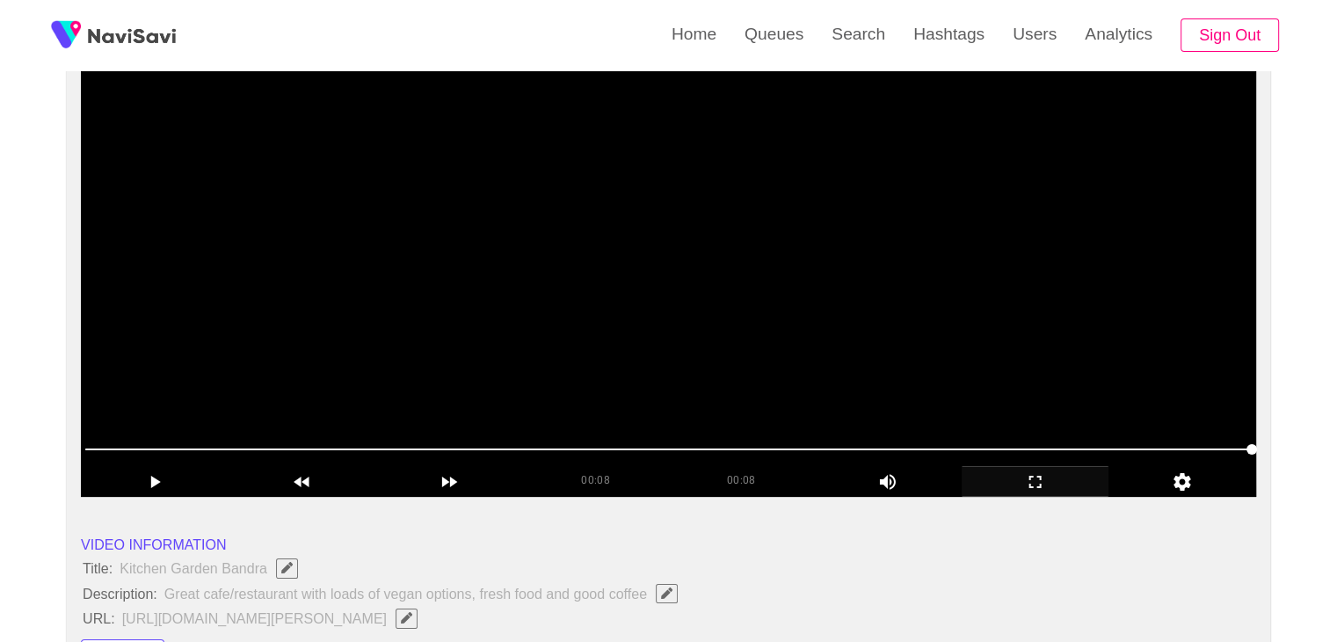
click at [752, 334] on video at bounding box center [668, 276] width 1175 height 439
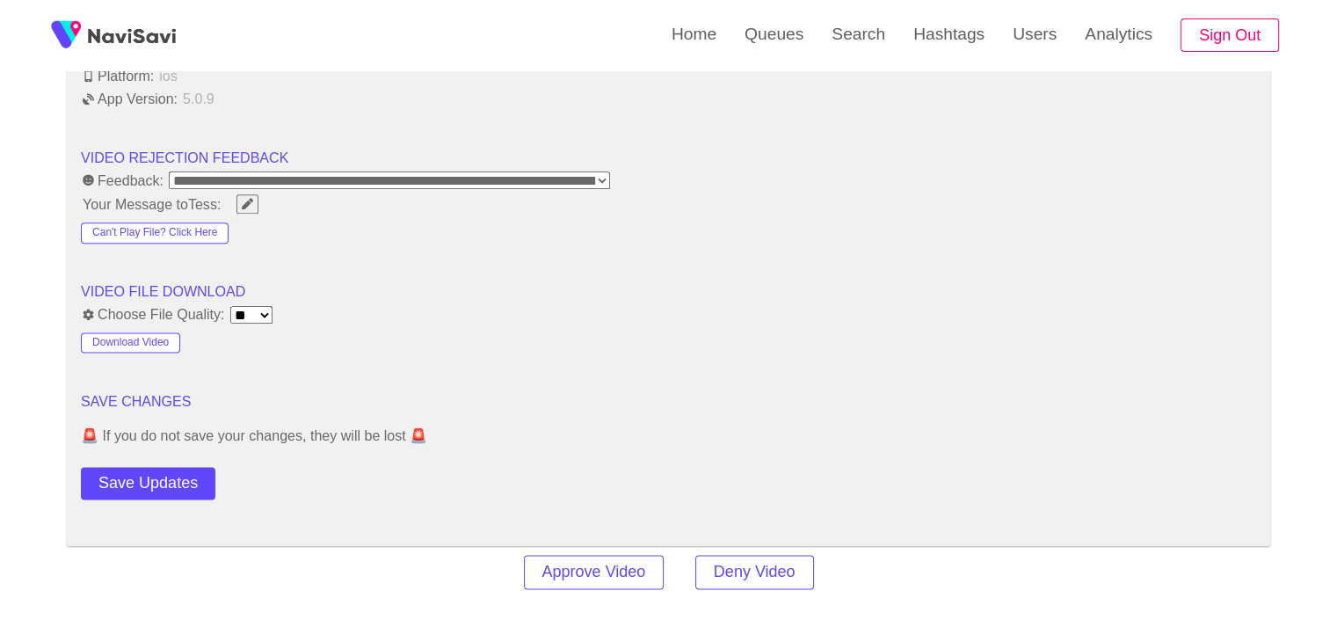
scroll to position [2373, 0]
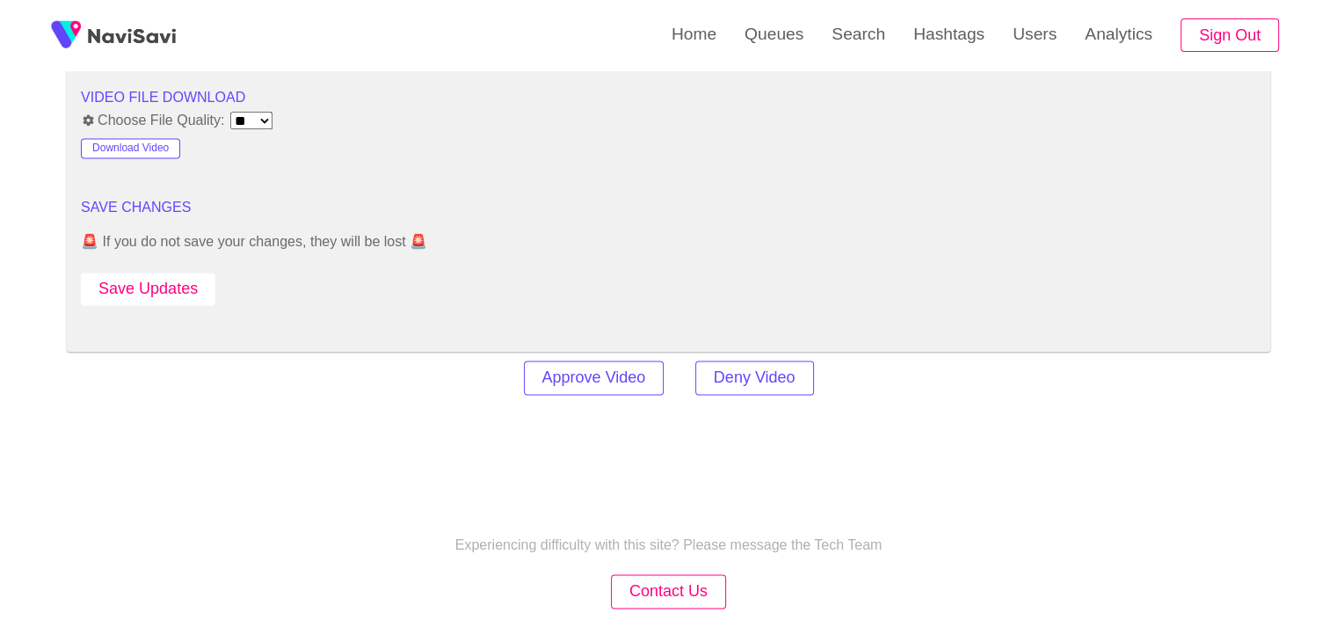
click at [163, 284] on button "Save Updates" at bounding box center [148, 288] width 134 height 33
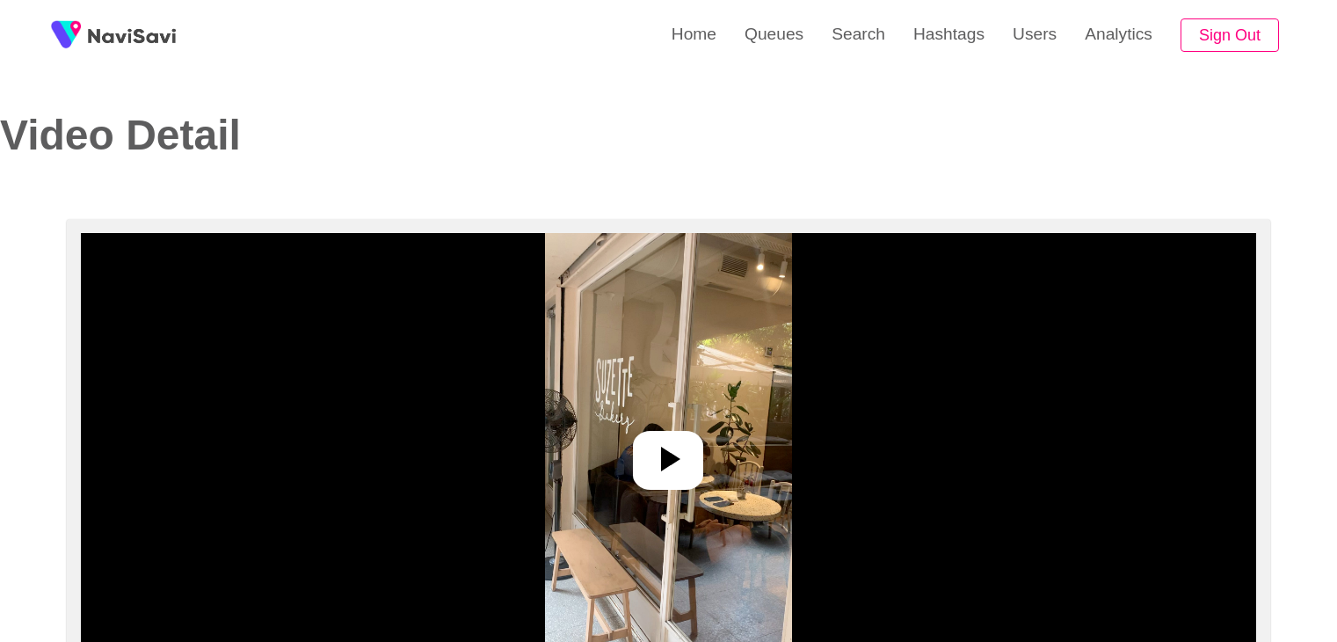
select select "**********"
select select "**"
click at [686, 455] on icon at bounding box center [668, 459] width 42 height 42
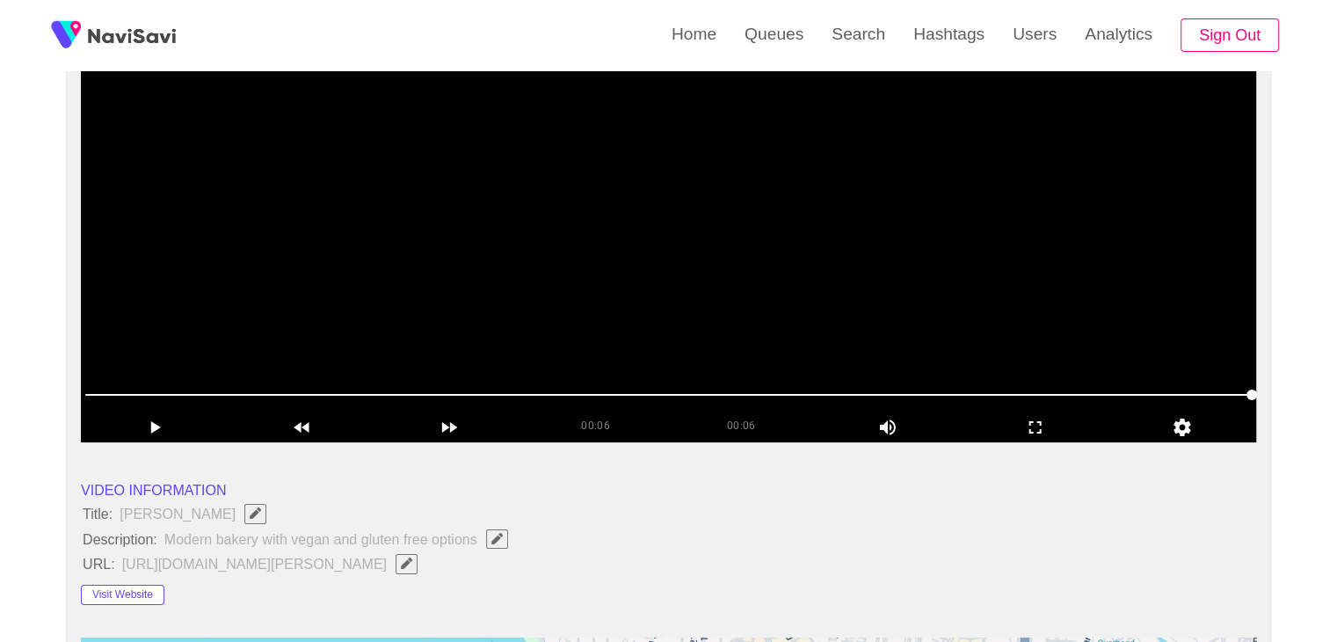
scroll to position [264, 0]
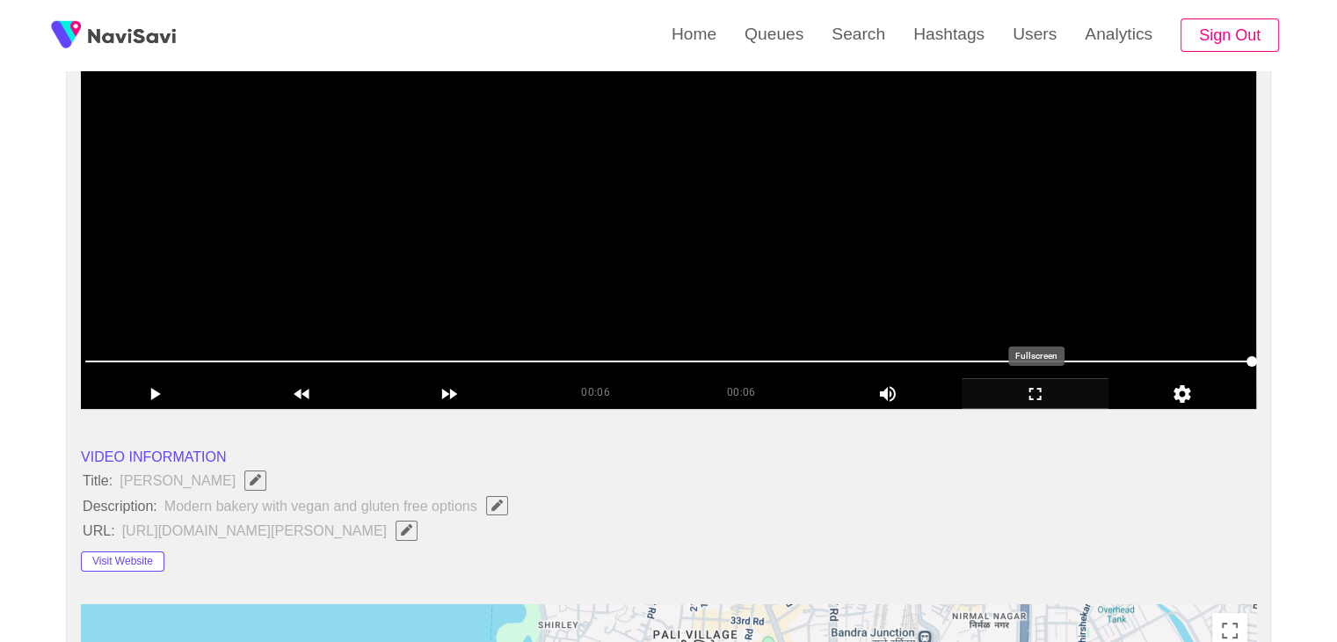
click at [1048, 391] on icon "add" at bounding box center [1035, 393] width 146 height 21
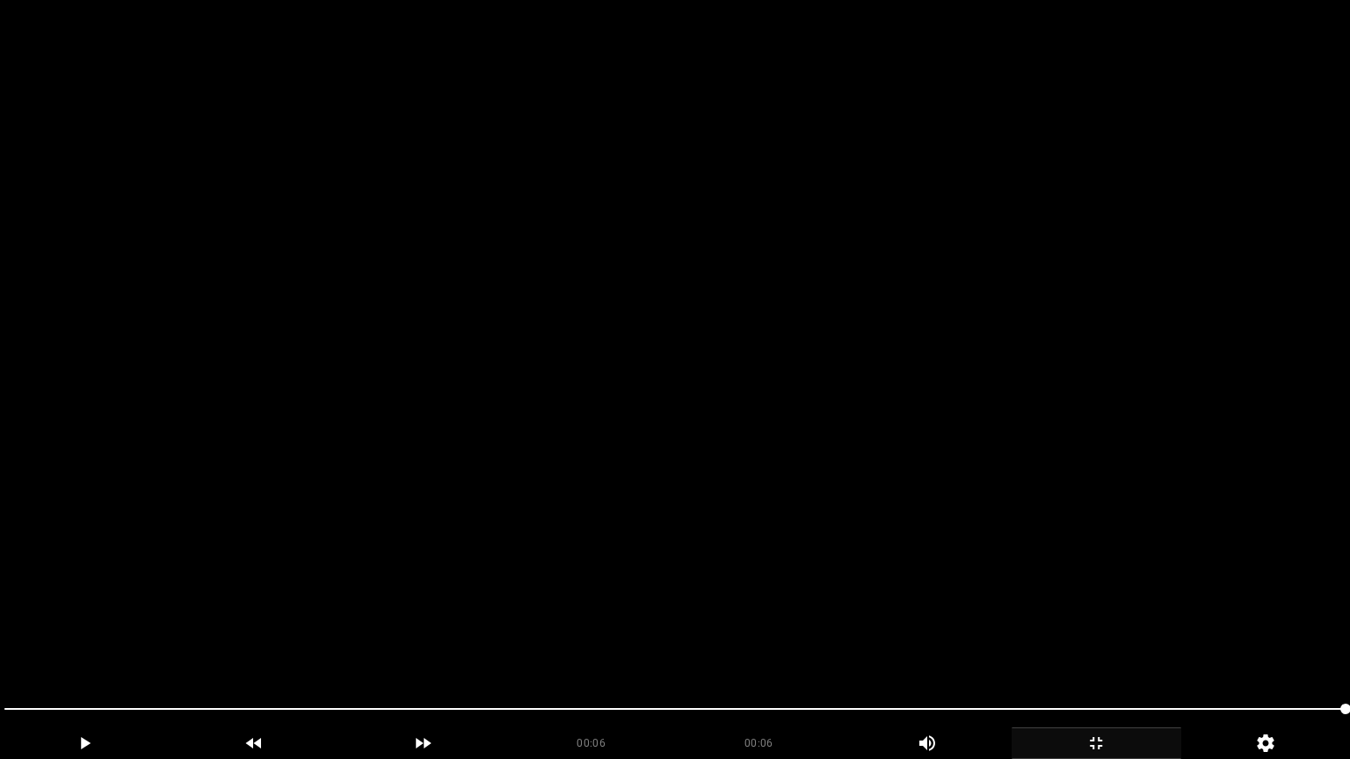
click at [1120, 641] on icon "add" at bounding box center [1096, 743] width 168 height 21
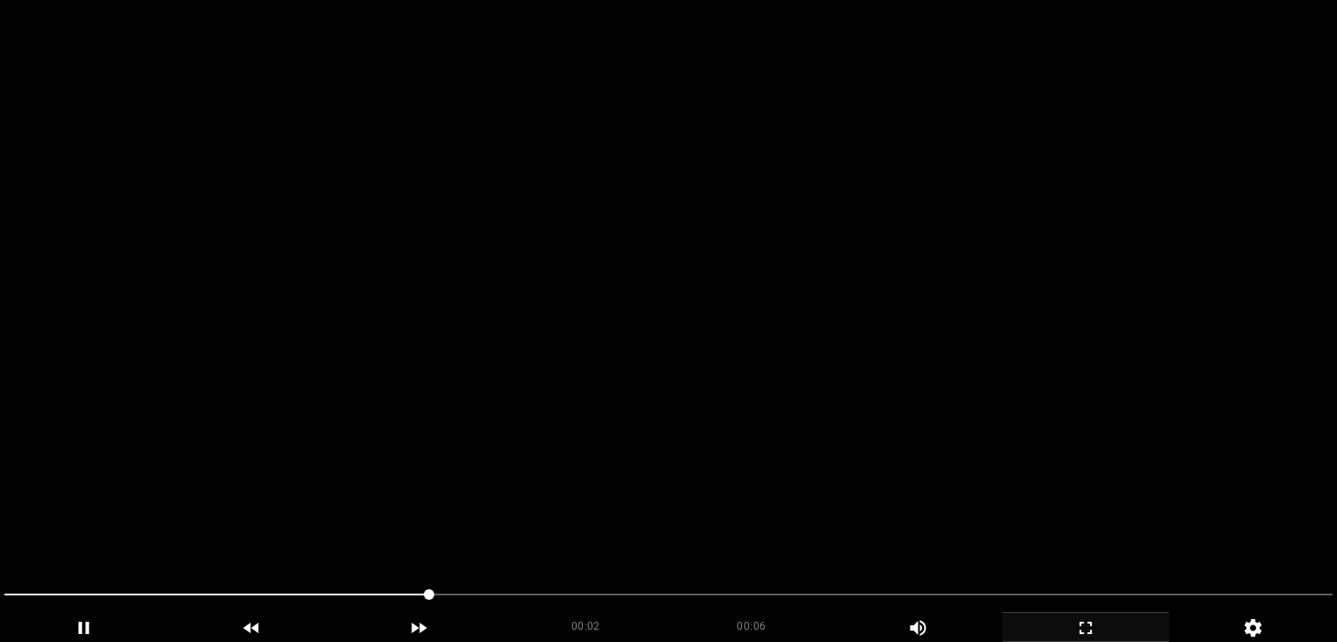
scroll to position [439, 0]
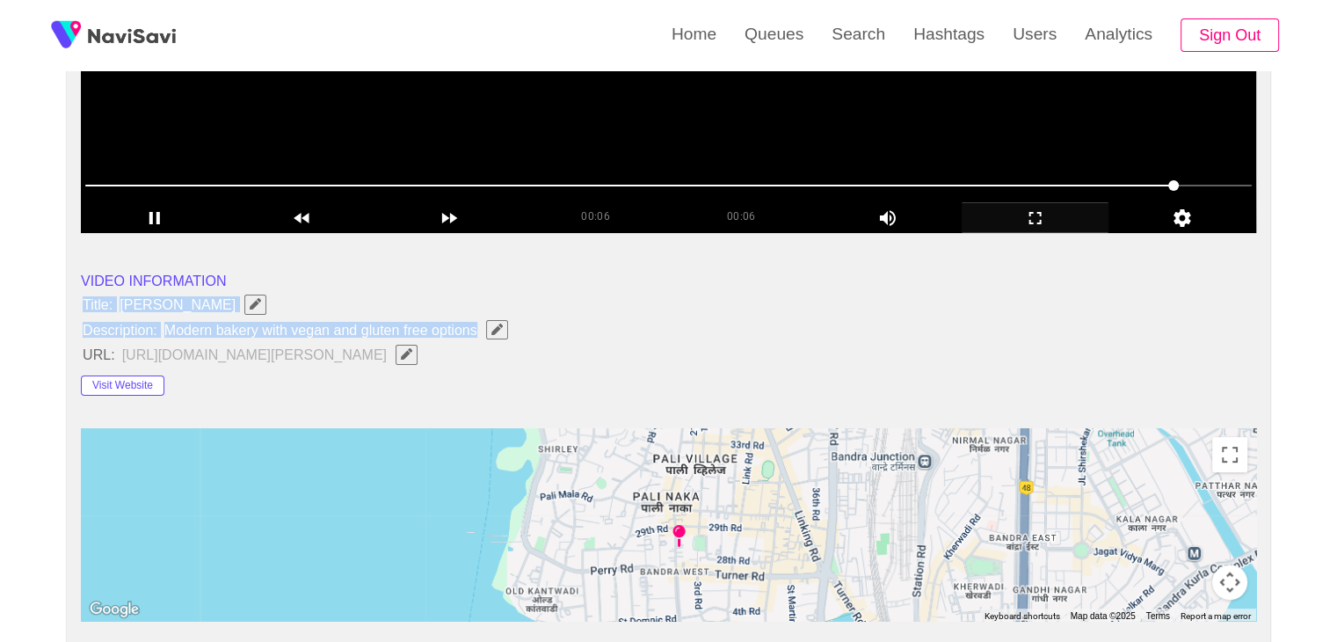
drag, startPoint x: 77, startPoint y: 303, endPoint x: 519, endPoint y: 325, distance: 442.6
copy ul "Title: [PERSON_NAME] Description: Modern bakery with vegan and gluten free opti…"
click at [504, 325] on span "button" at bounding box center [497, 328] width 18 height 11
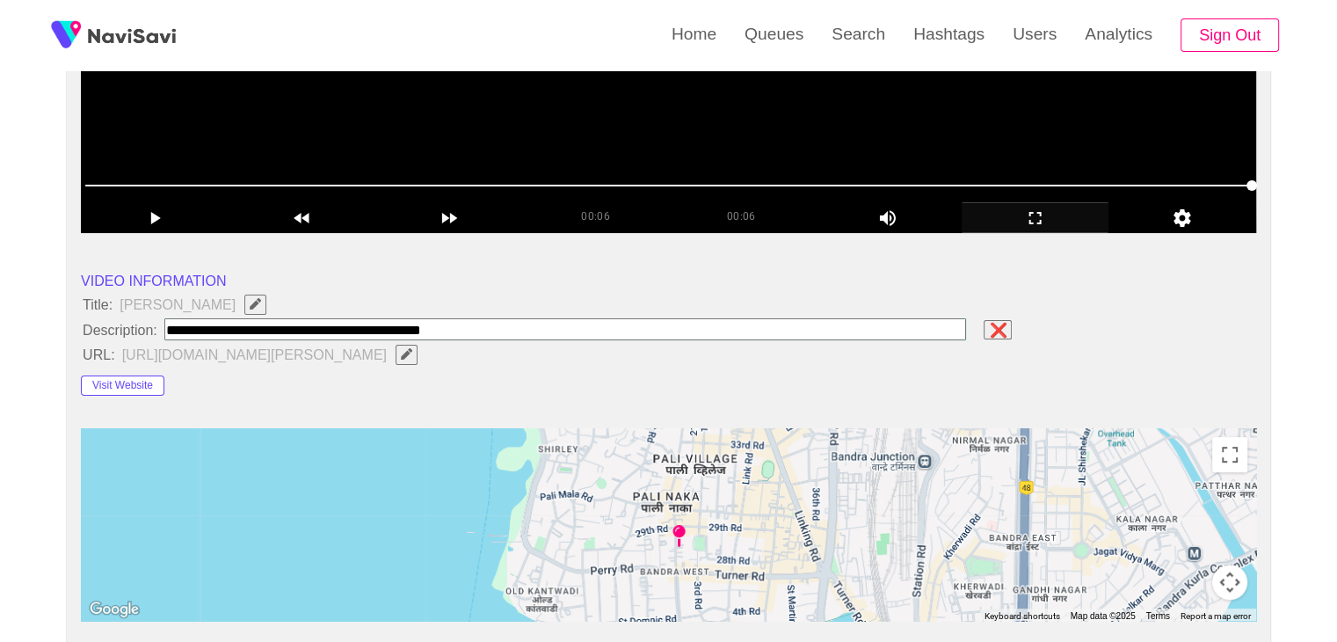
type input "**********"
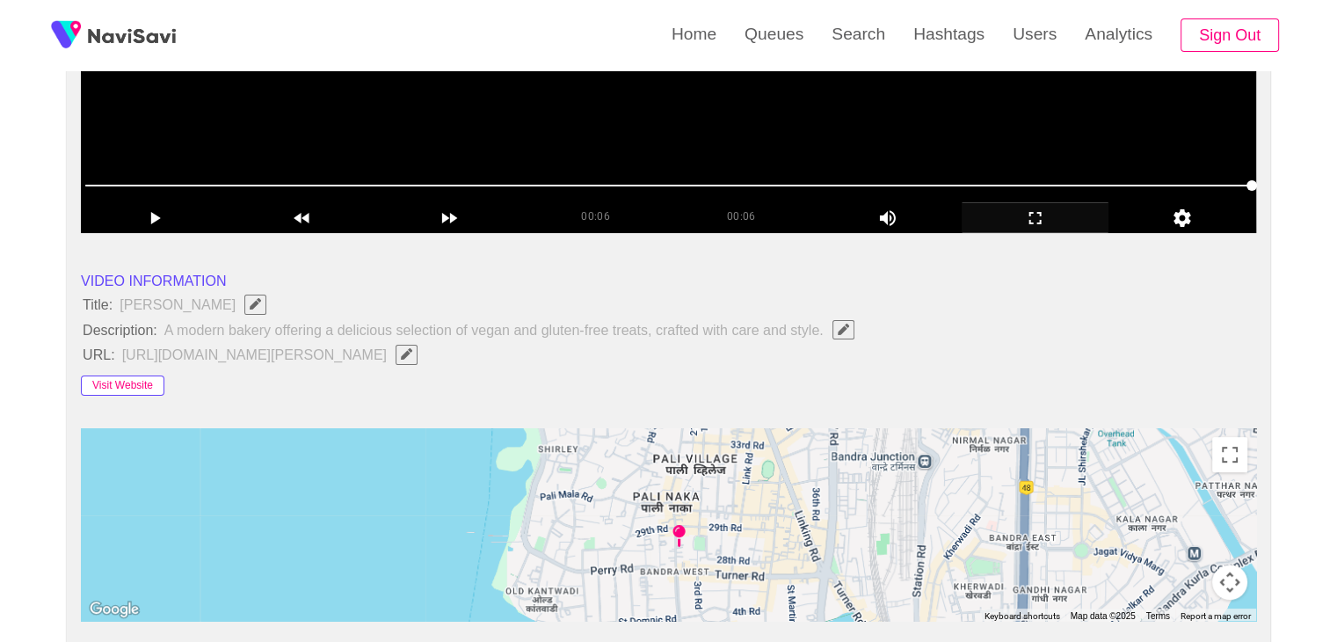
click at [143, 385] on button "Visit Website" at bounding box center [122, 385] width 83 height 21
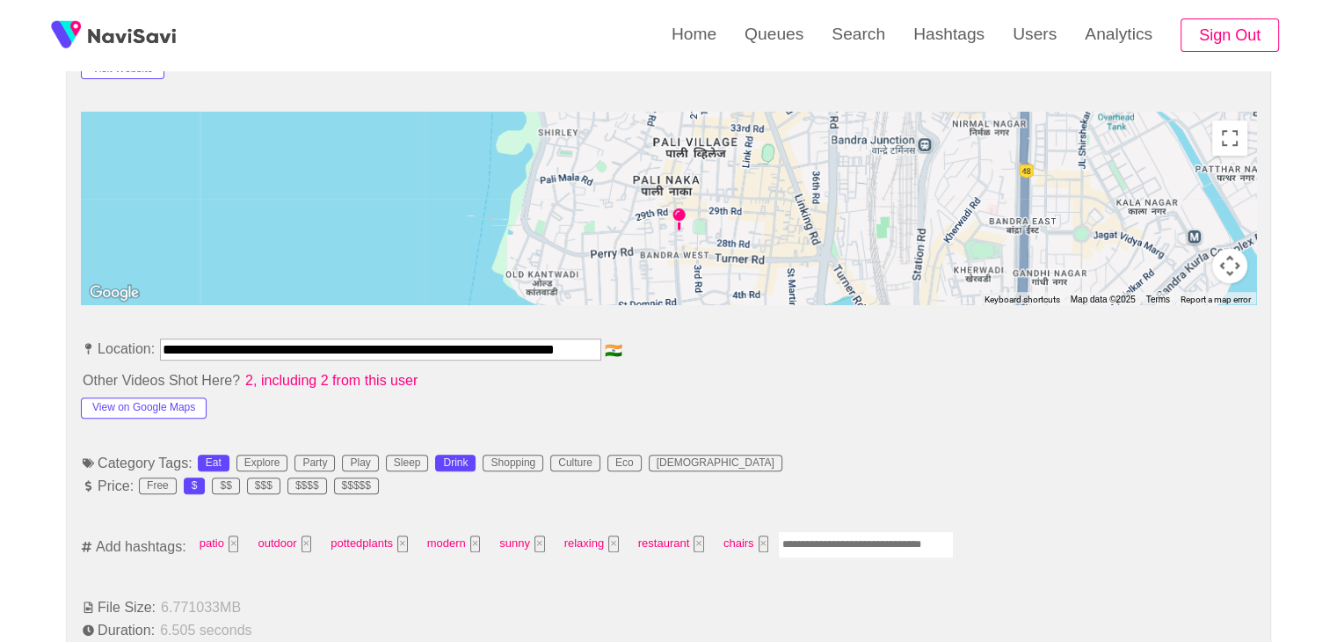
scroll to position [791, 0]
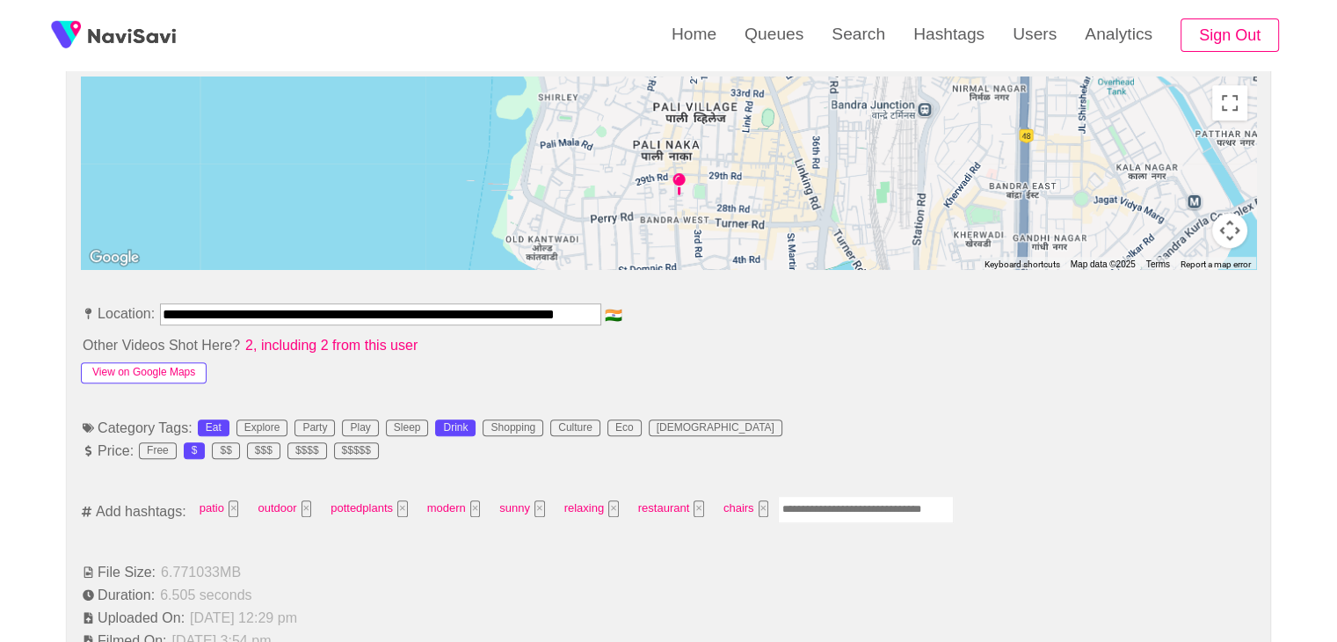
click at [172, 367] on button "View on Google Maps" at bounding box center [144, 372] width 126 height 21
drag, startPoint x: 163, startPoint y: 307, endPoint x: 865, endPoint y: 323, distance: 702.4
click at [865, 323] on li "**********" at bounding box center [668, 317] width 1175 height 28
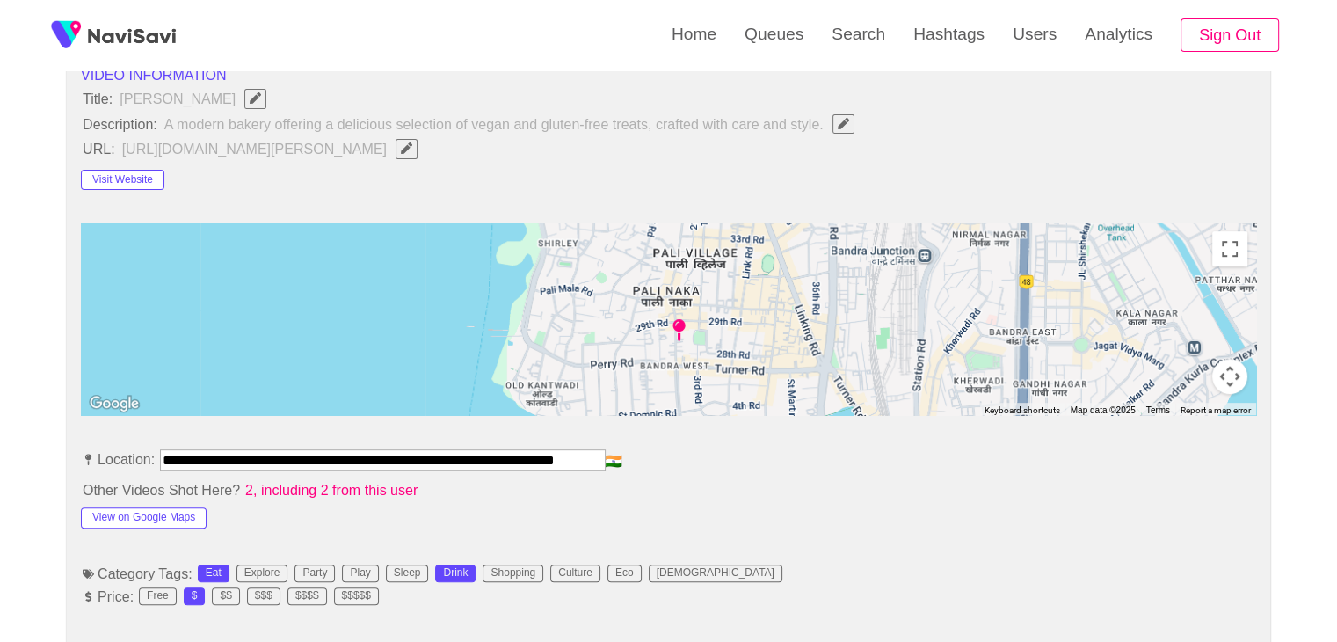
scroll to position [615, 0]
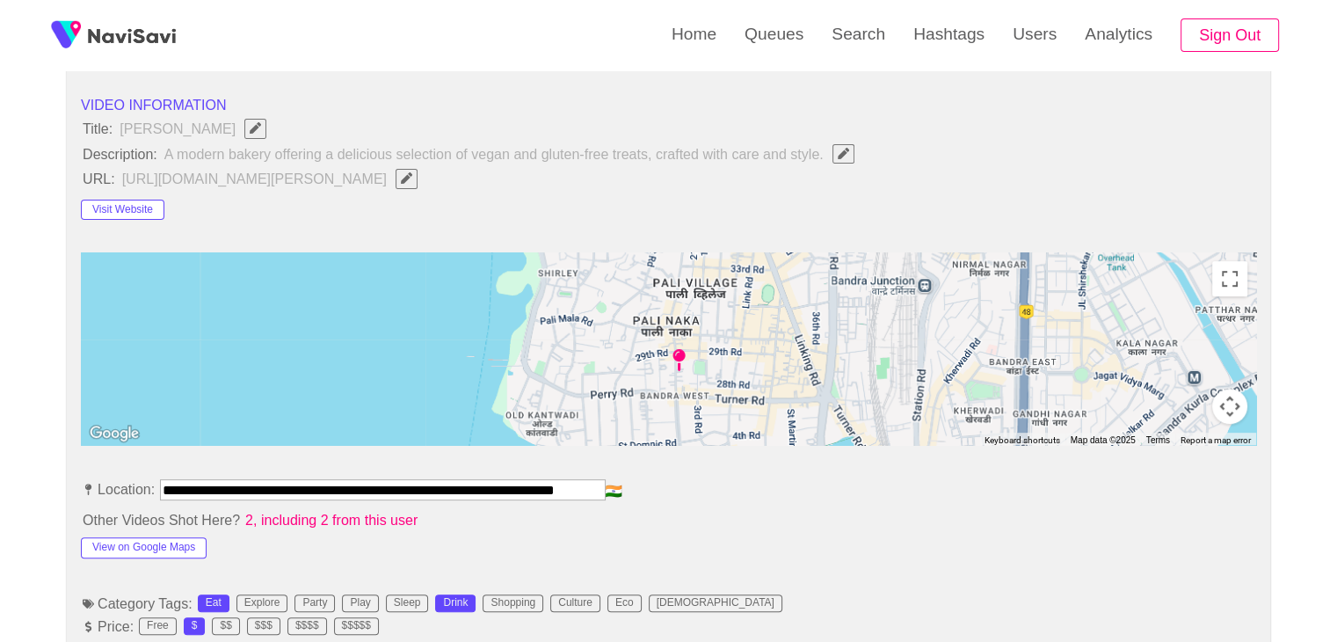
click at [401, 177] on icon "Edit Field" at bounding box center [406, 177] width 11 height 11
type input "**********"
click at [137, 204] on button "Visit Website" at bounding box center [122, 210] width 83 height 21
click at [412, 176] on icon "Edit Field" at bounding box center [406, 177] width 11 height 11
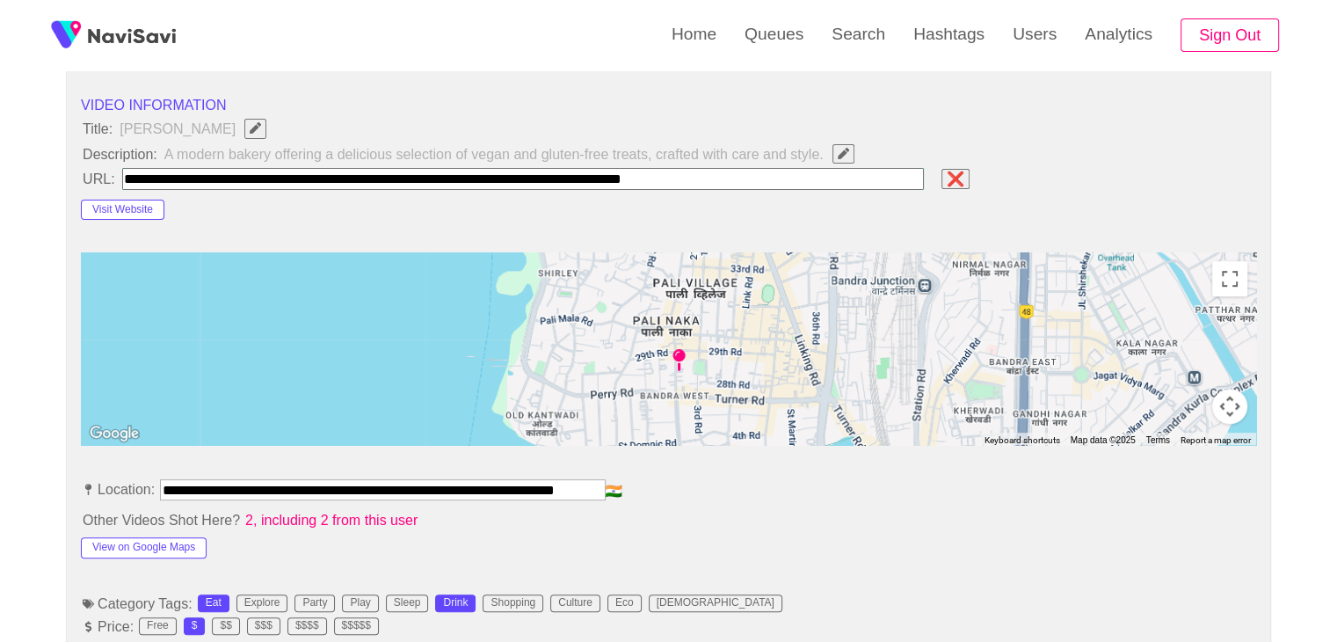
type input "**********"
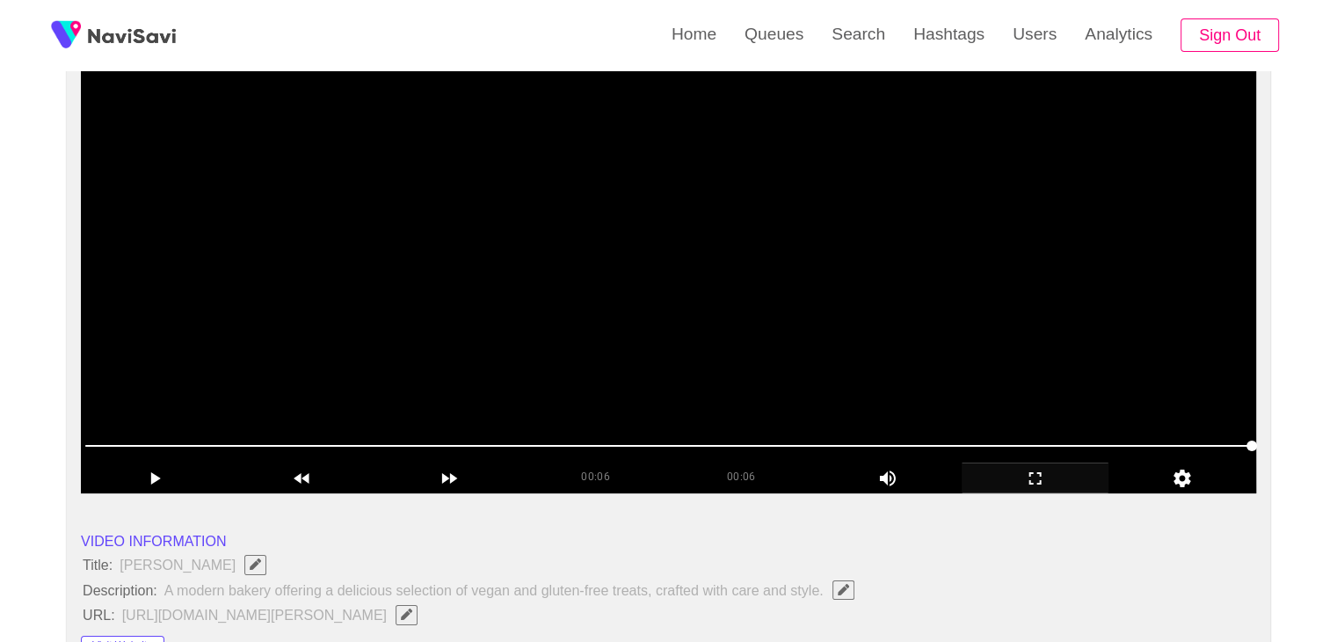
scroll to position [176, 0]
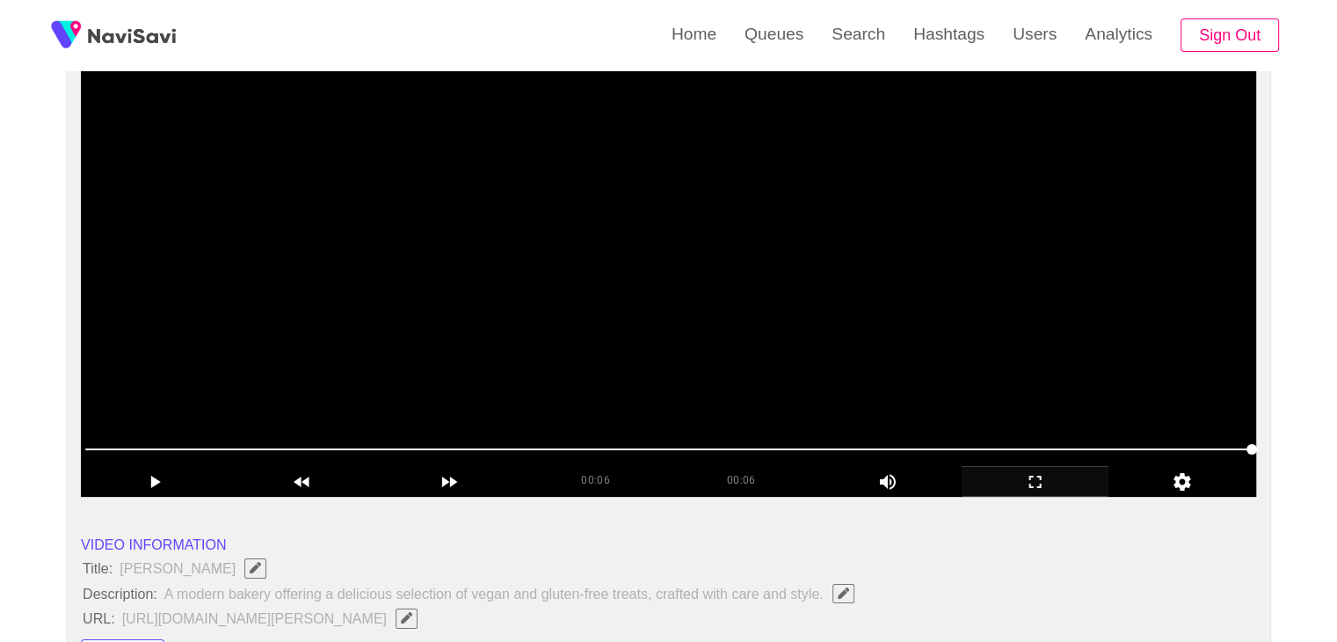
click at [770, 357] on video at bounding box center [668, 276] width 1175 height 439
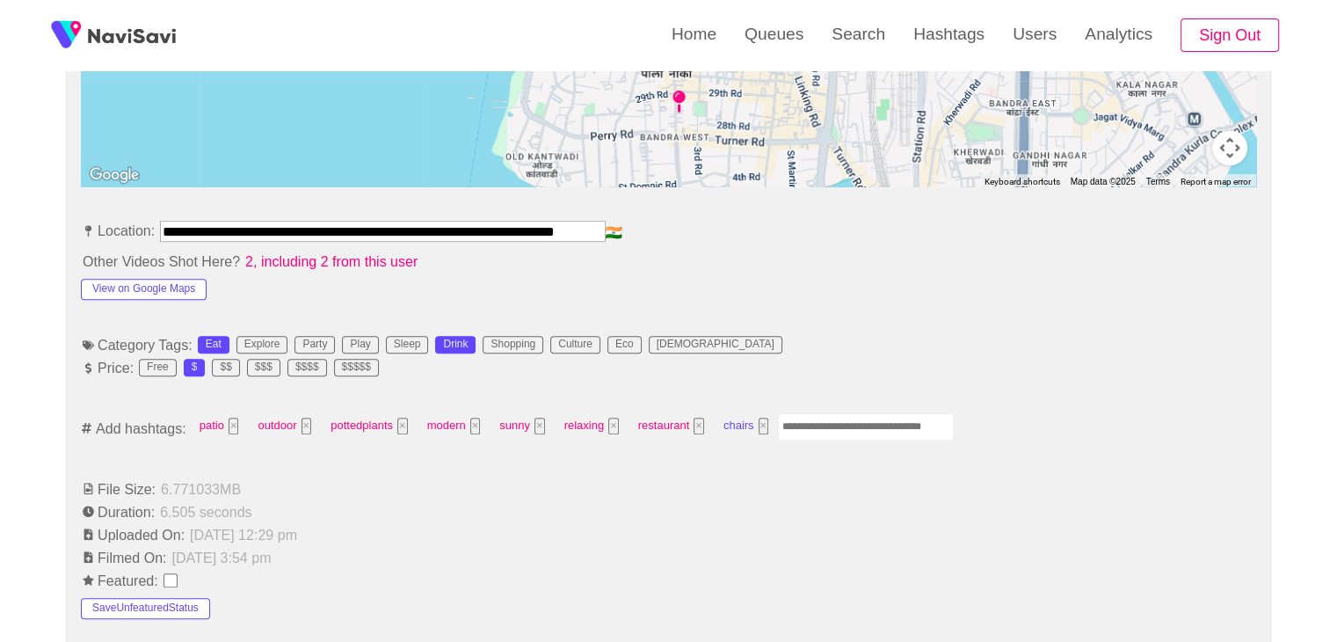
scroll to position [879, 0]
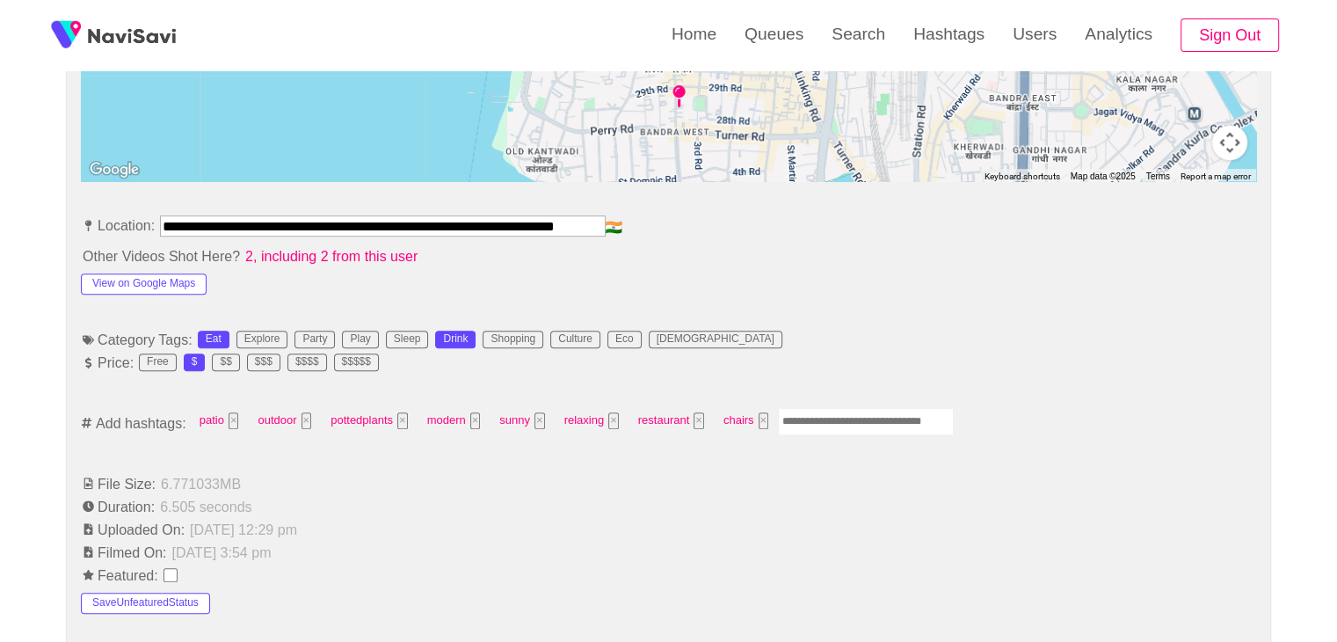
click at [852, 422] on input "Enter tag here and press return" at bounding box center [866, 421] width 176 height 27
type input "*********"
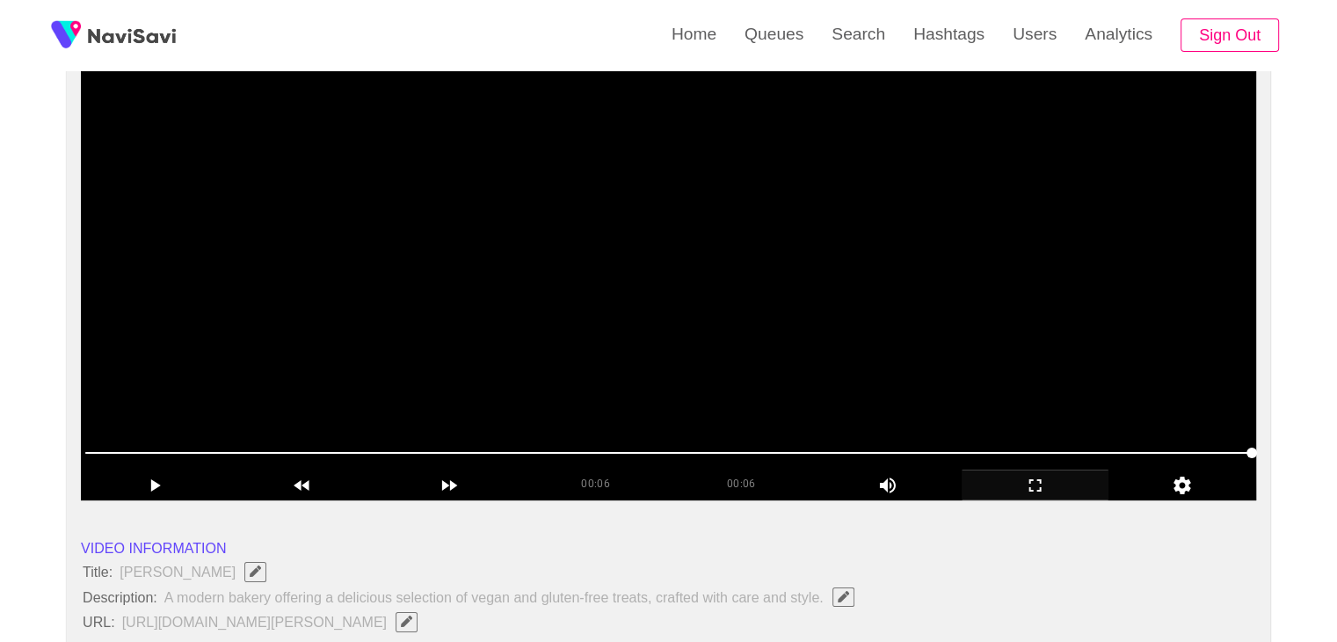
scroll to position [0, 0]
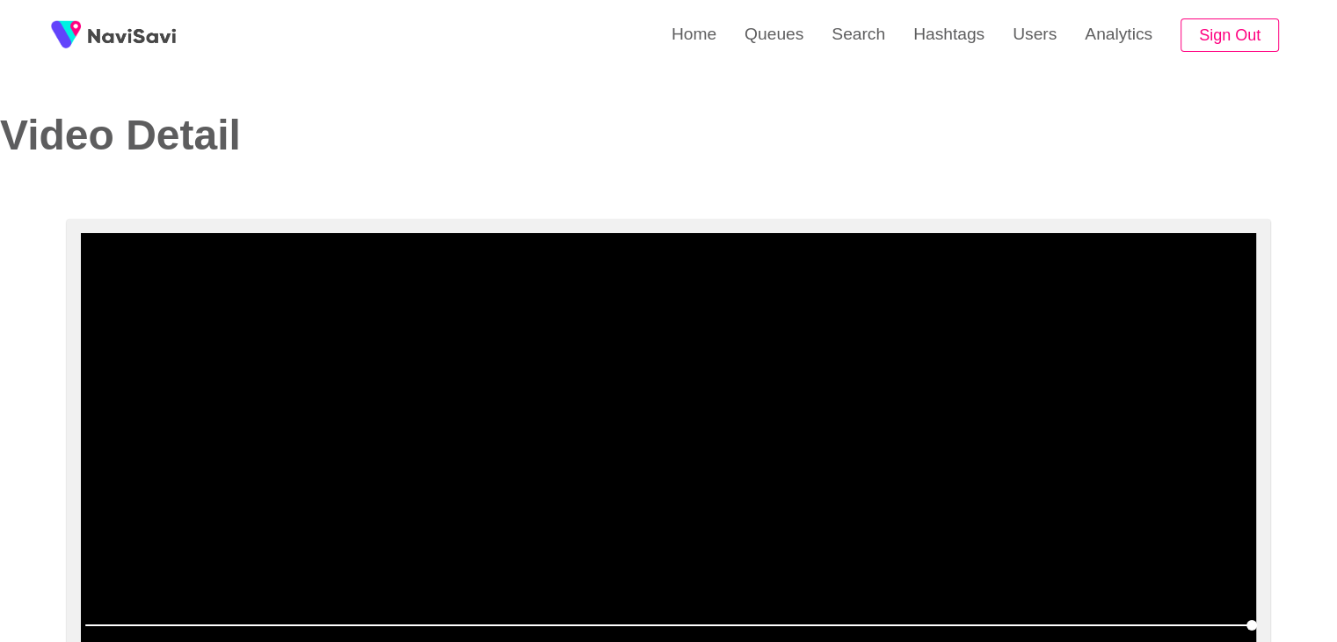
click at [894, 311] on video at bounding box center [668, 452] width 1175 height 439
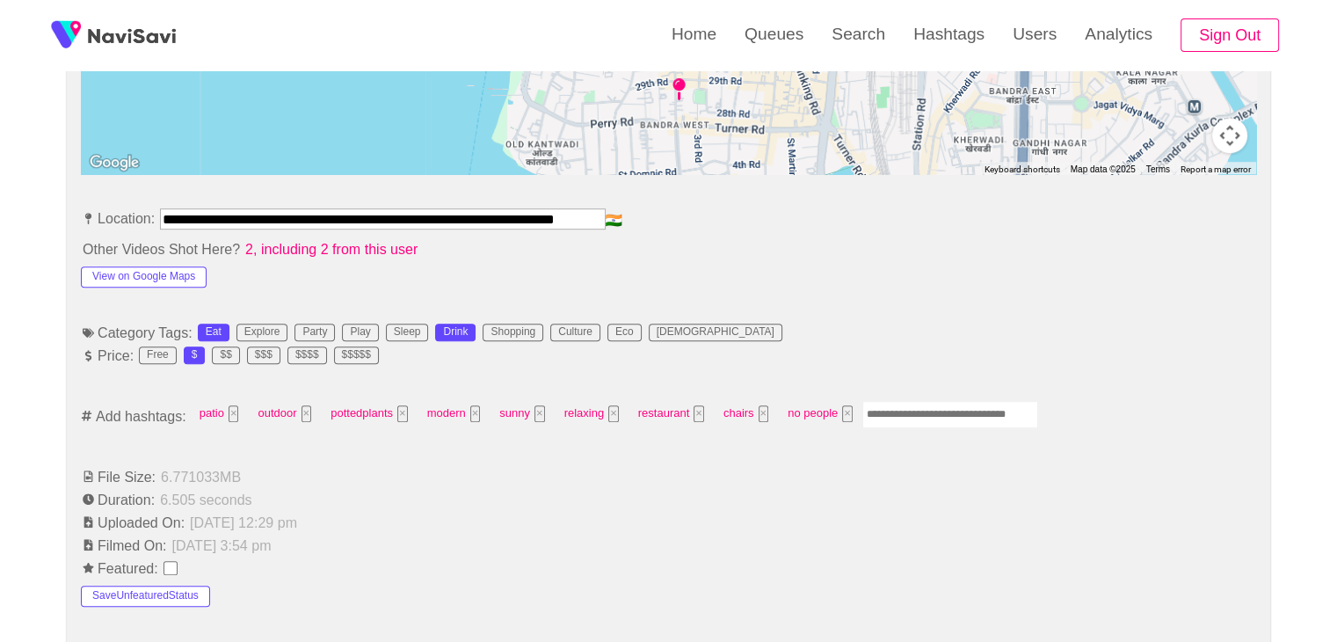
scroll to position [879, 0]
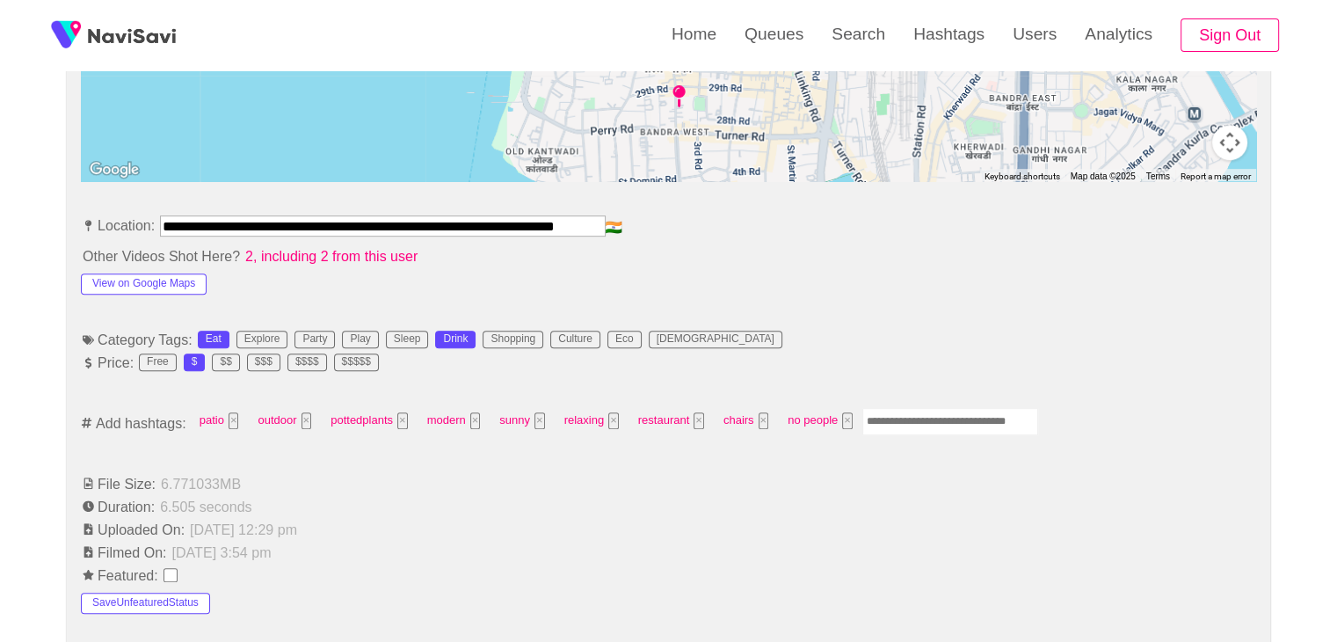
click at [903, 420] on input "Enter tag here and press return" at bounding box center [950, 421] width 176 height 27
type input "****"
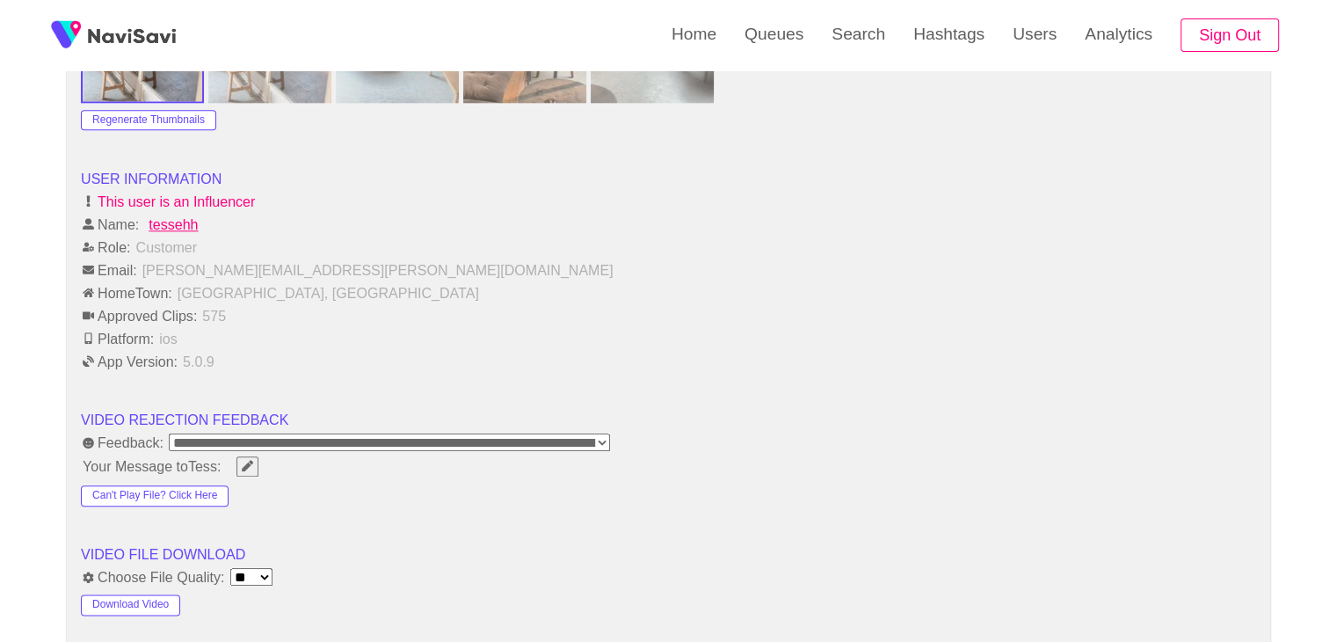
scroll to position [2109, 0]
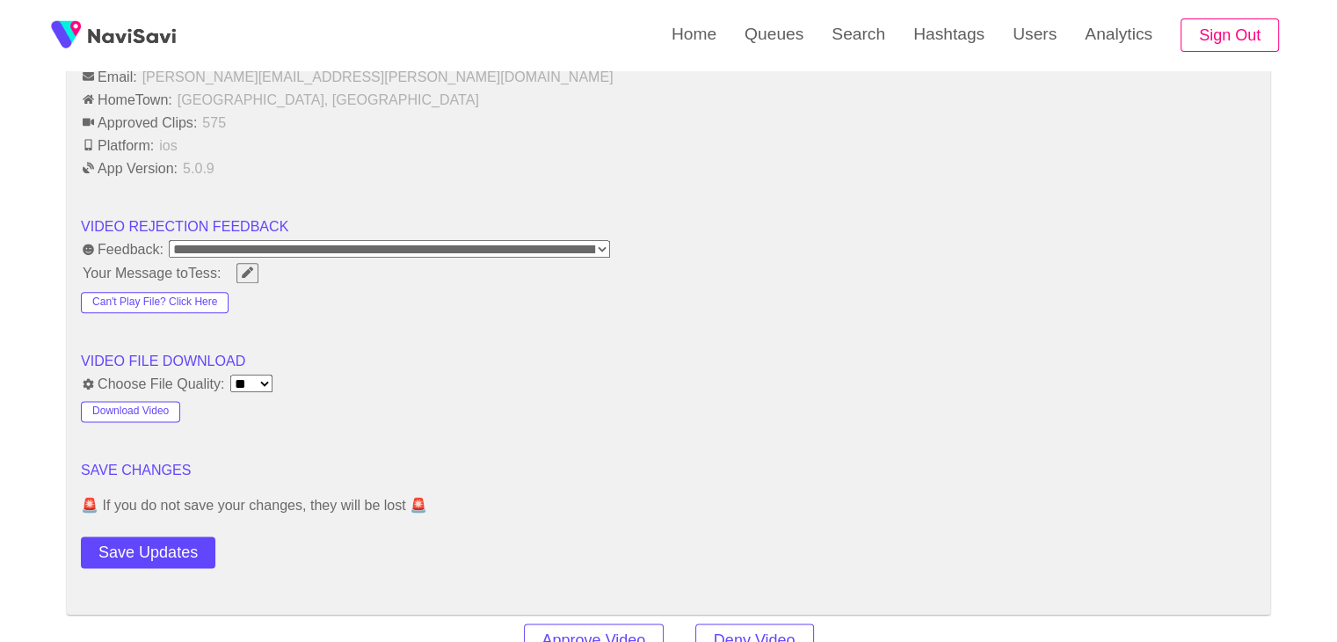
click at [163, 554] on button "Save Updates" at bounding box center [148, 552] width 134 height 33
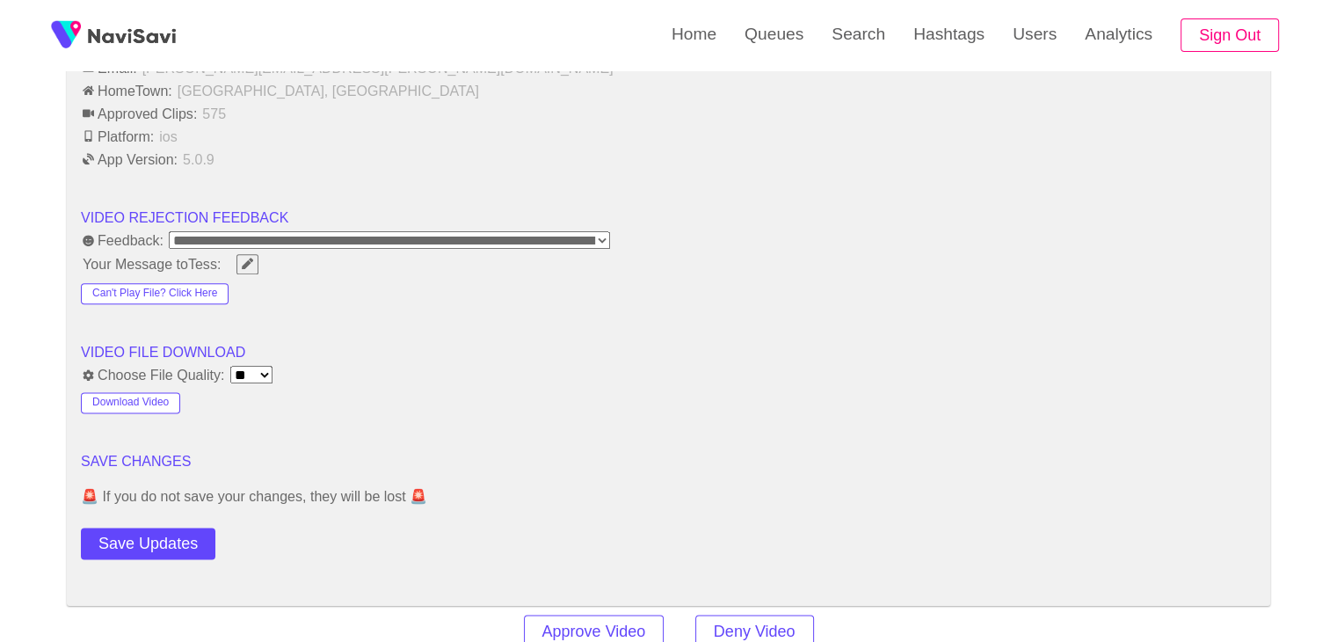
scroll to position [2285, 0]
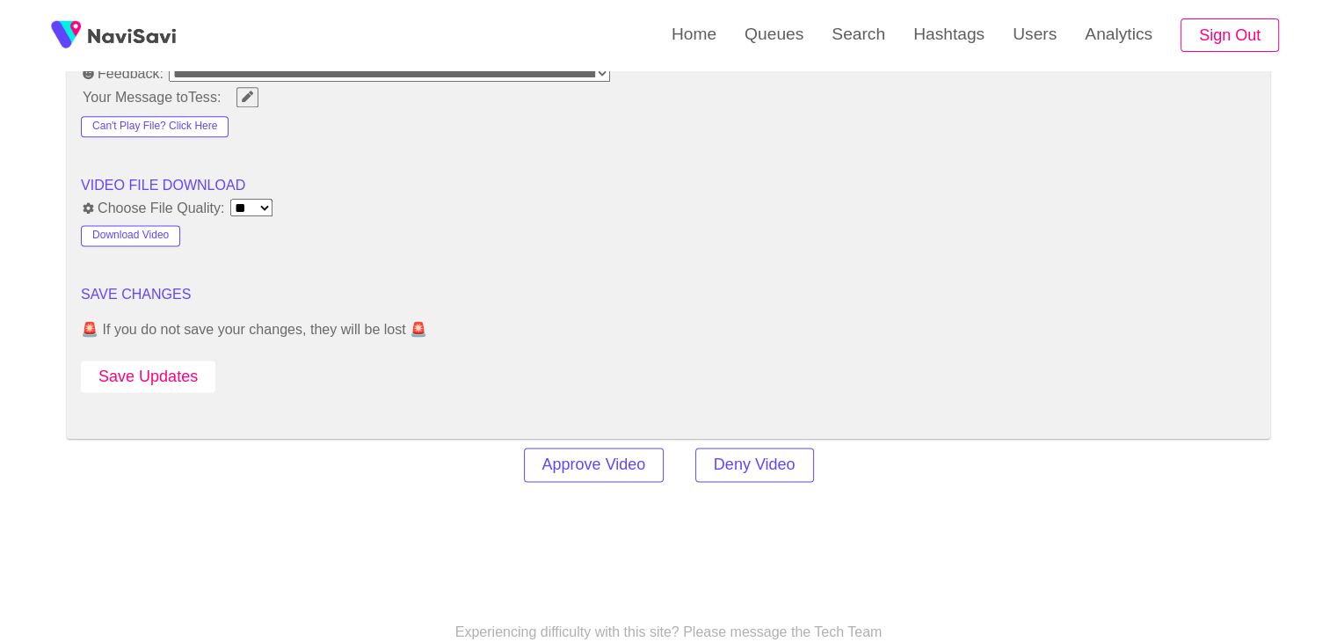
click at [172, 374] on button "Save Updates" at bounding box center [148, 376] width 134 height 33
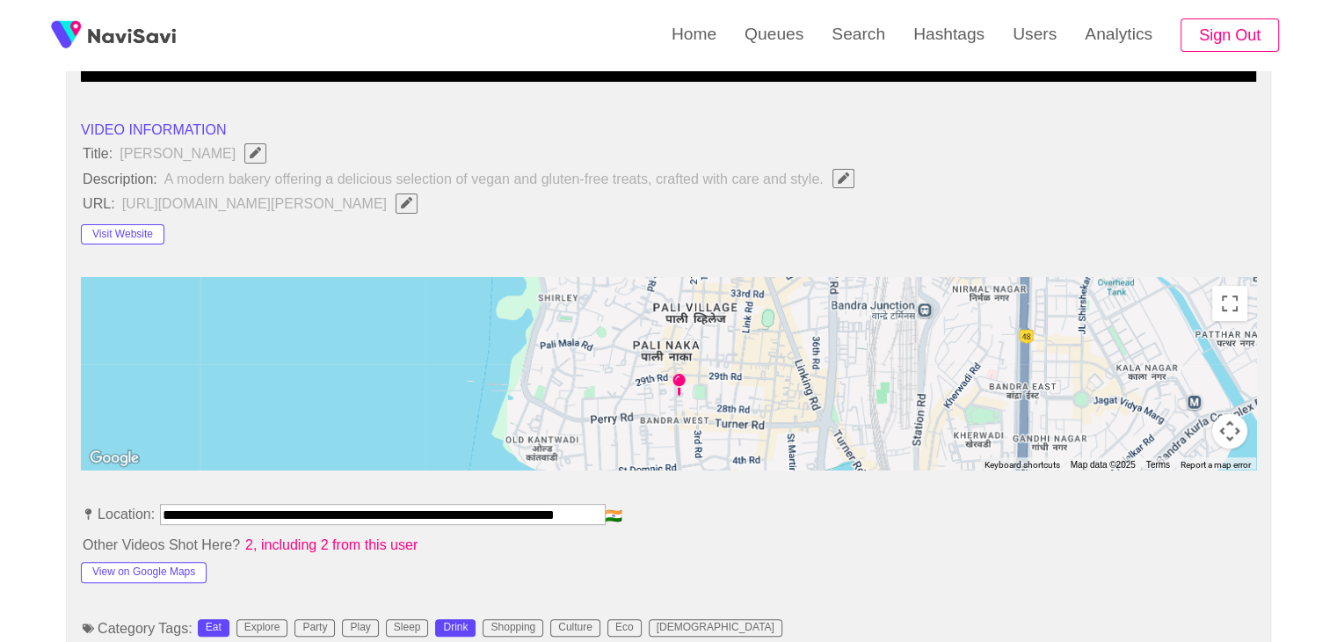
scroll to position [439, 0]
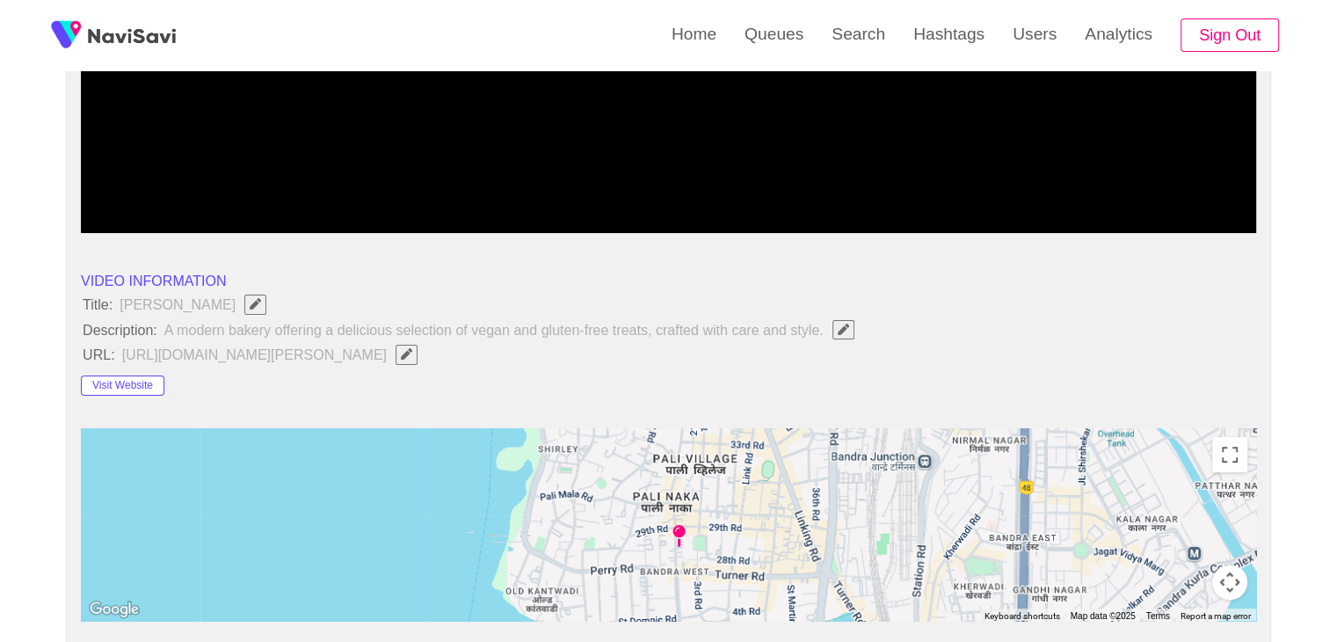
click at [412, 349] on icon "Edit Field" at bounding box center [406, 353] width 11 height 11
click at [844, 331] on icon "Edit Field" at bounding box center [843, 328] width 11 height 11
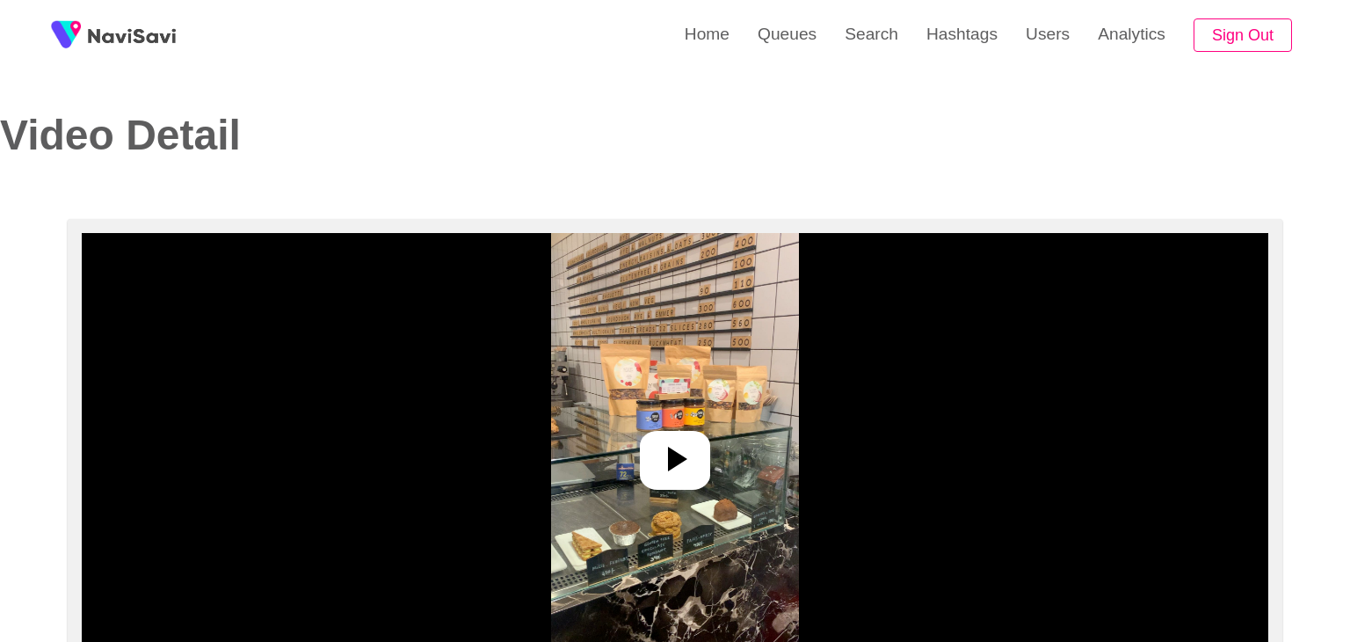
select select "**********"
select select "**"
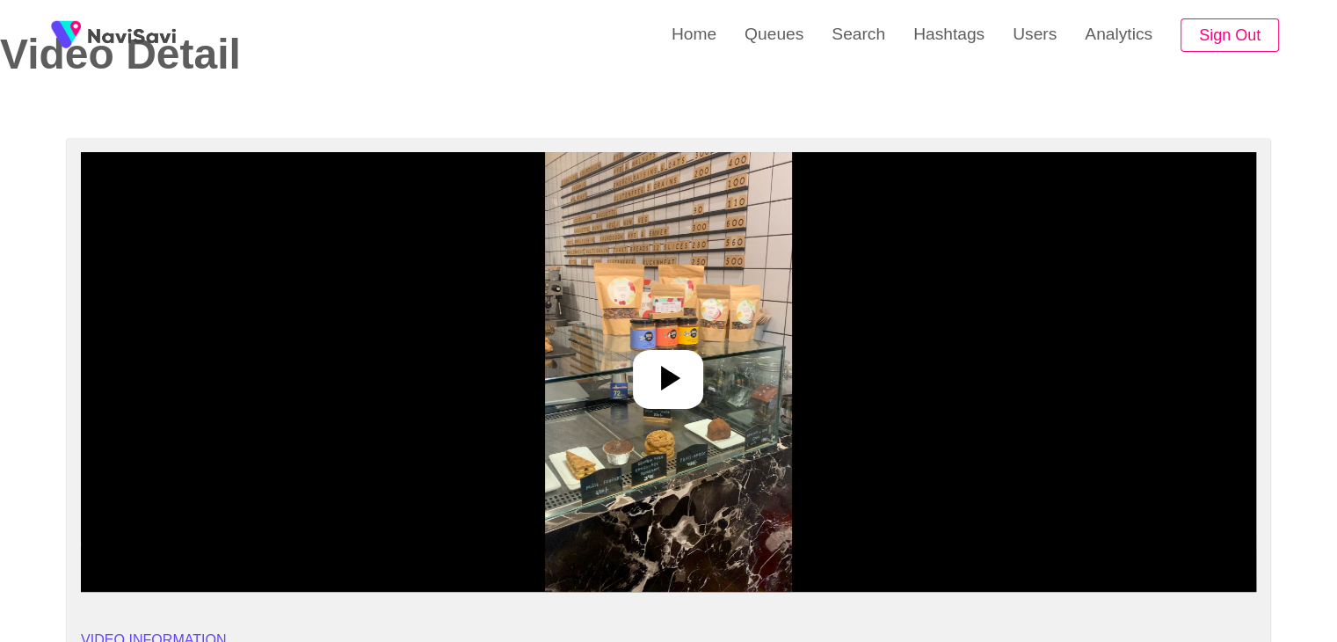
scroll to position [88, 0]
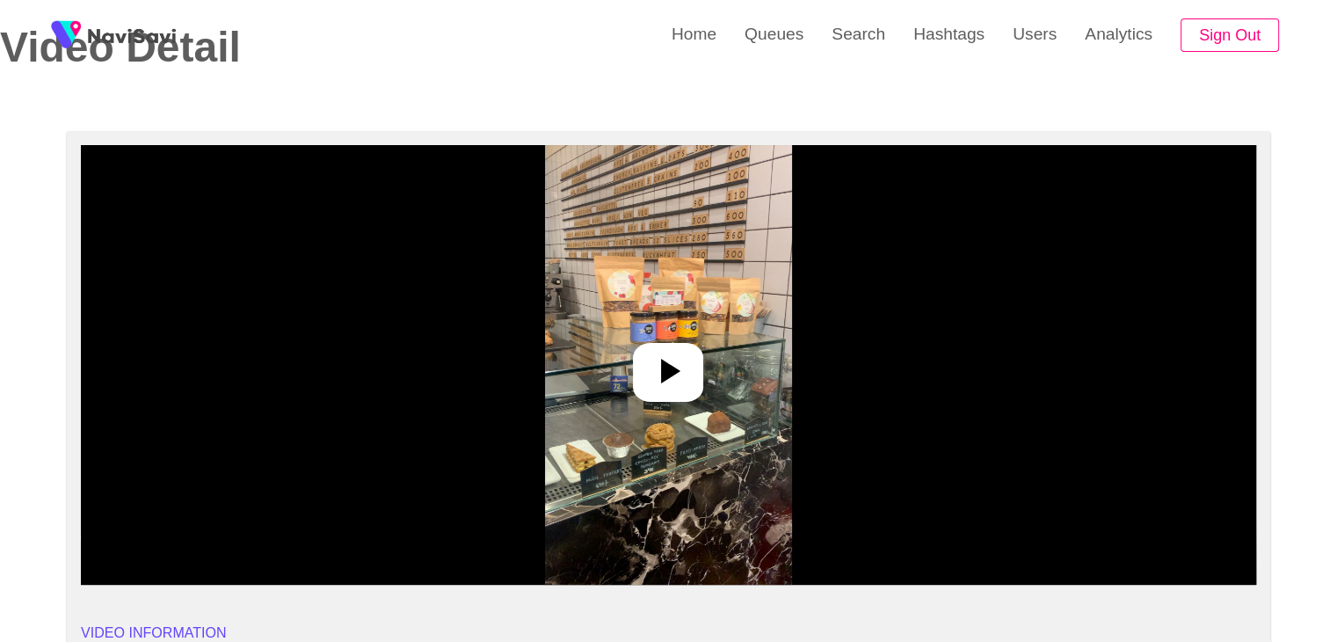
click at [657, 358] on icon at bounding box center [668, 371] width 42 height 42
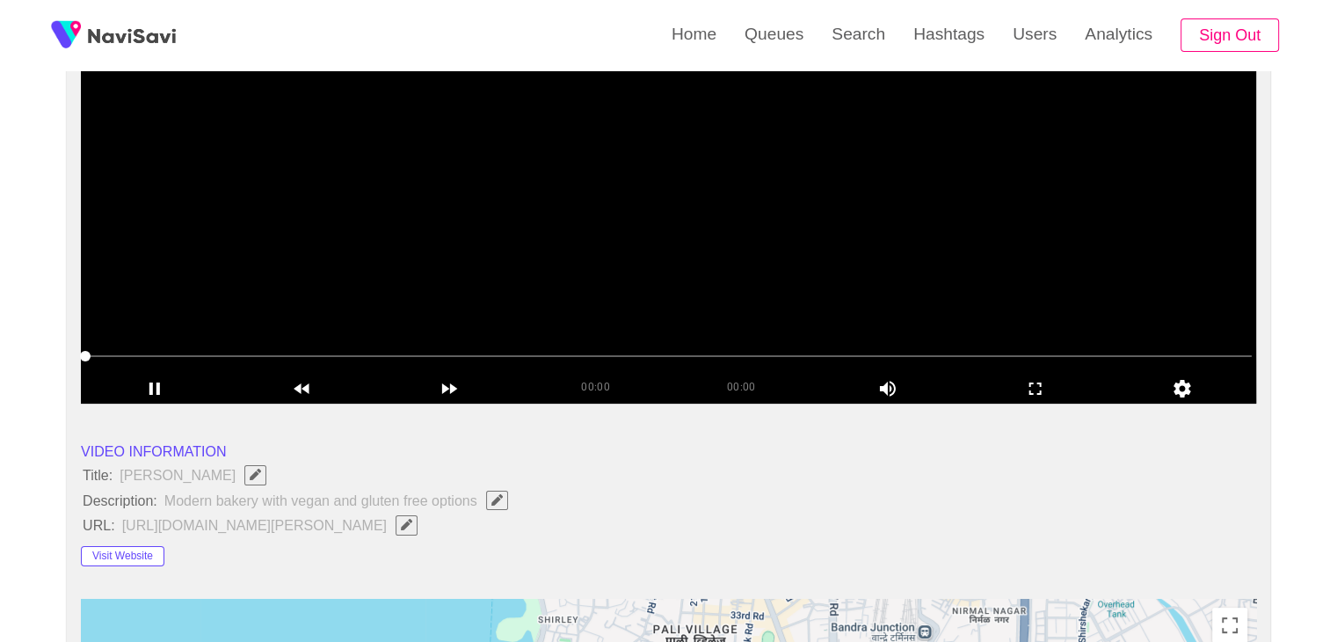
scroll to position [264, 0]
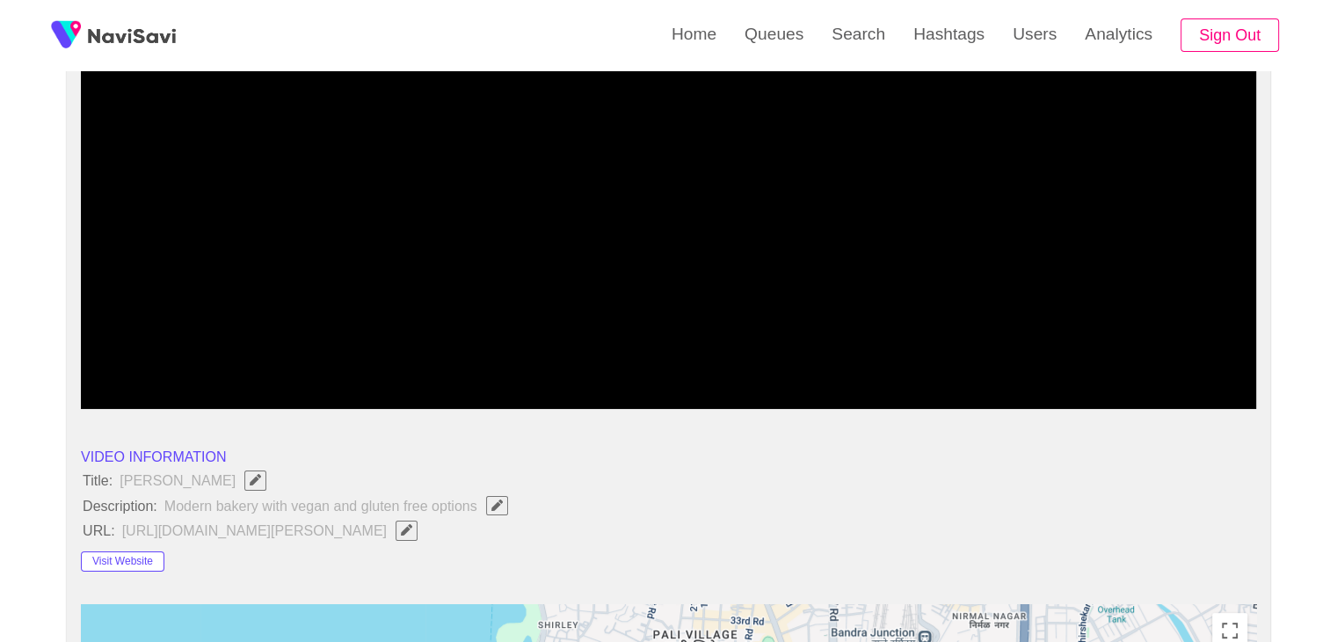
click at [401, 529] on icon "Edit Field" at bounding box center [406, 529] width 11 height 11
type input "**********"
click at [500, 507] on icon "Edit Field" at bounding box center [496, 504] width 11 height 11
type input "**********"
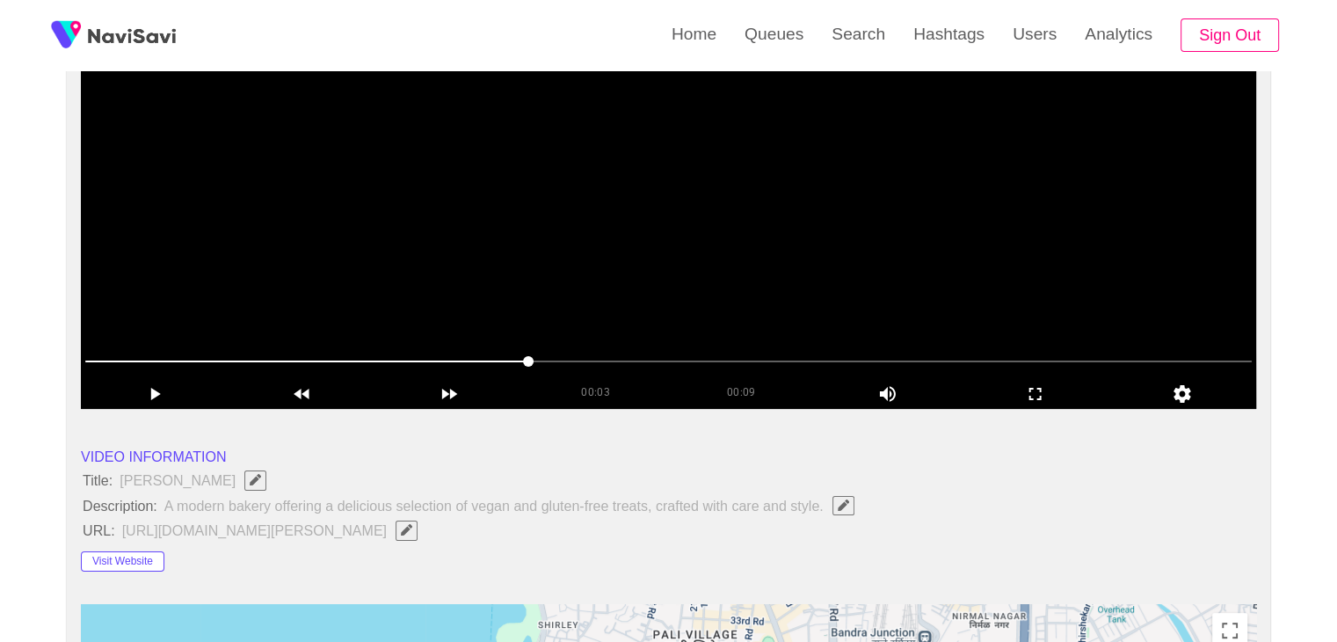
drag, startPoint x: 524, startPoint y: 356, endPoint x: 0, endPoint y: 368, distance: 524.0
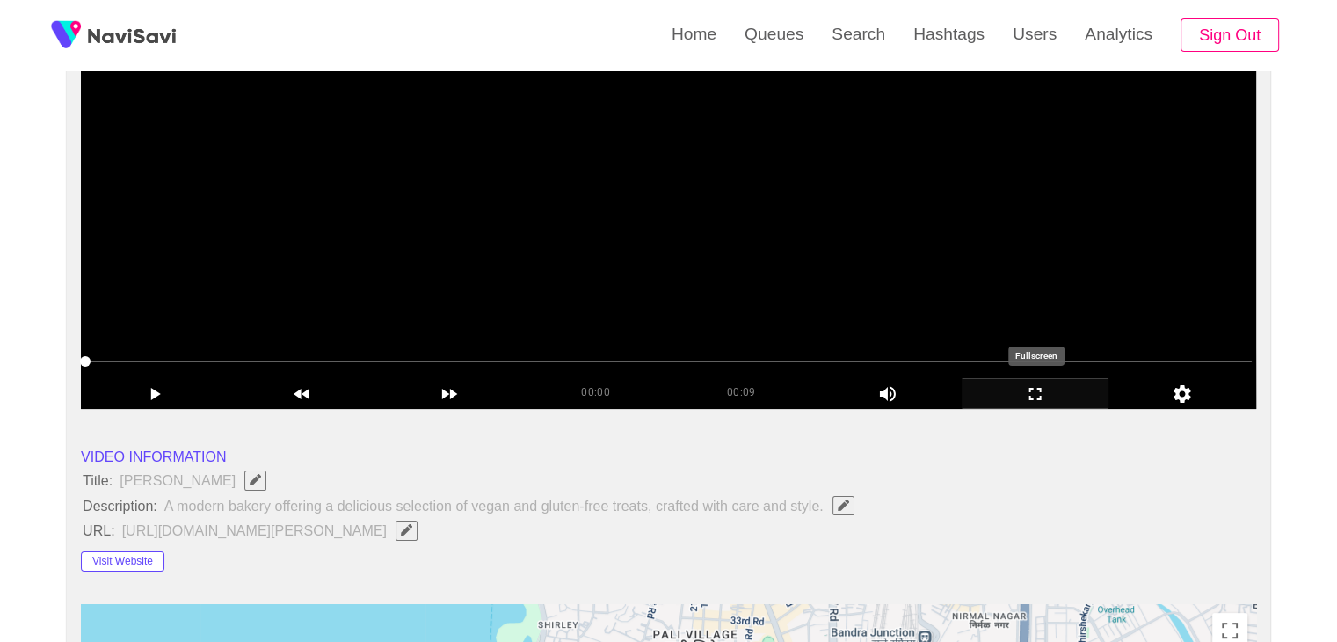
click at [1049, 397] on icon "add" at bounding box center [1035, 393] width 146 height 21
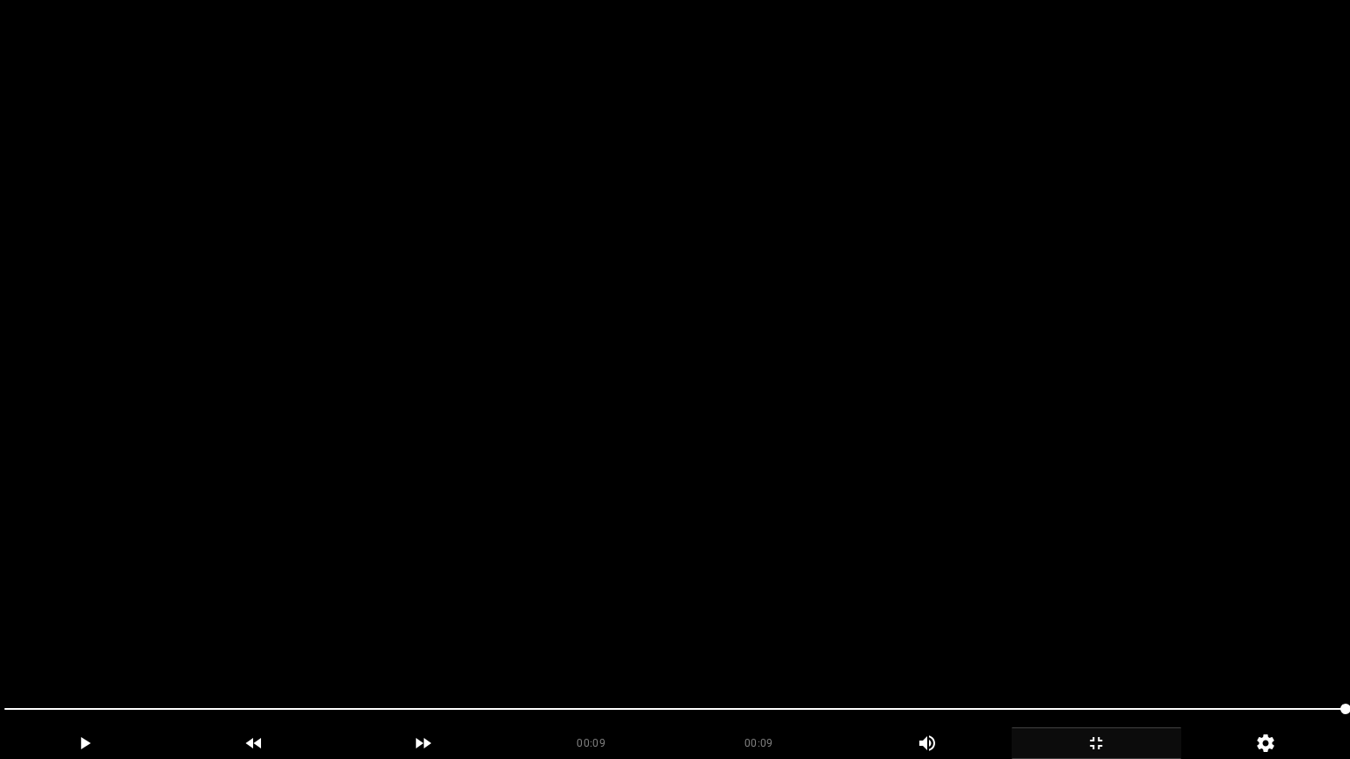
click at [1126, 641] on icon "add" at bounding box center [1096, 743] width 168 height 21
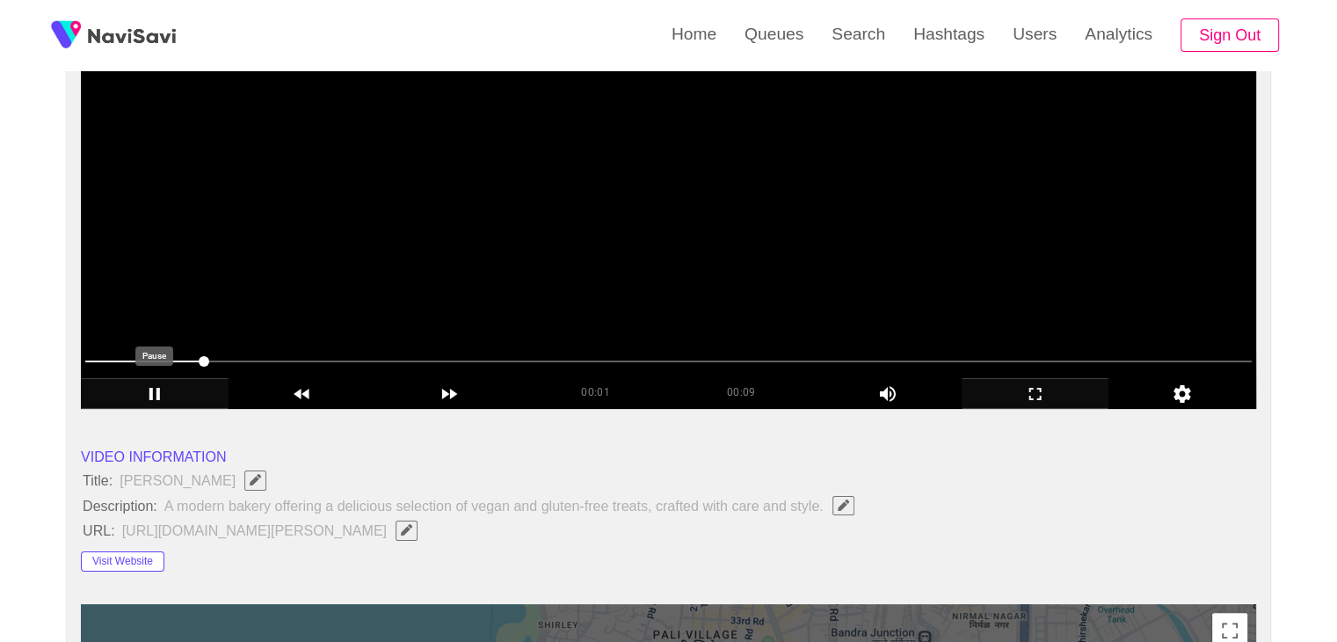
click at [148, 398] on icon "add" at bounding box center [155, 393] width 146 height 21
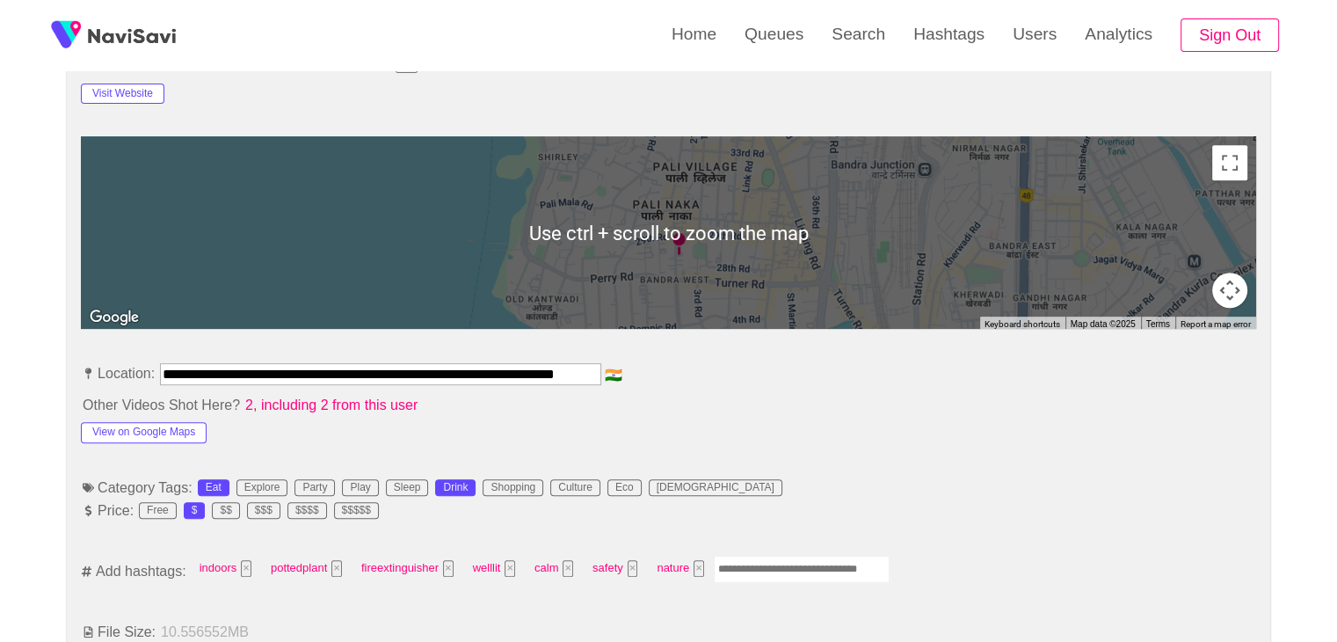
scroll to position [879, 0]
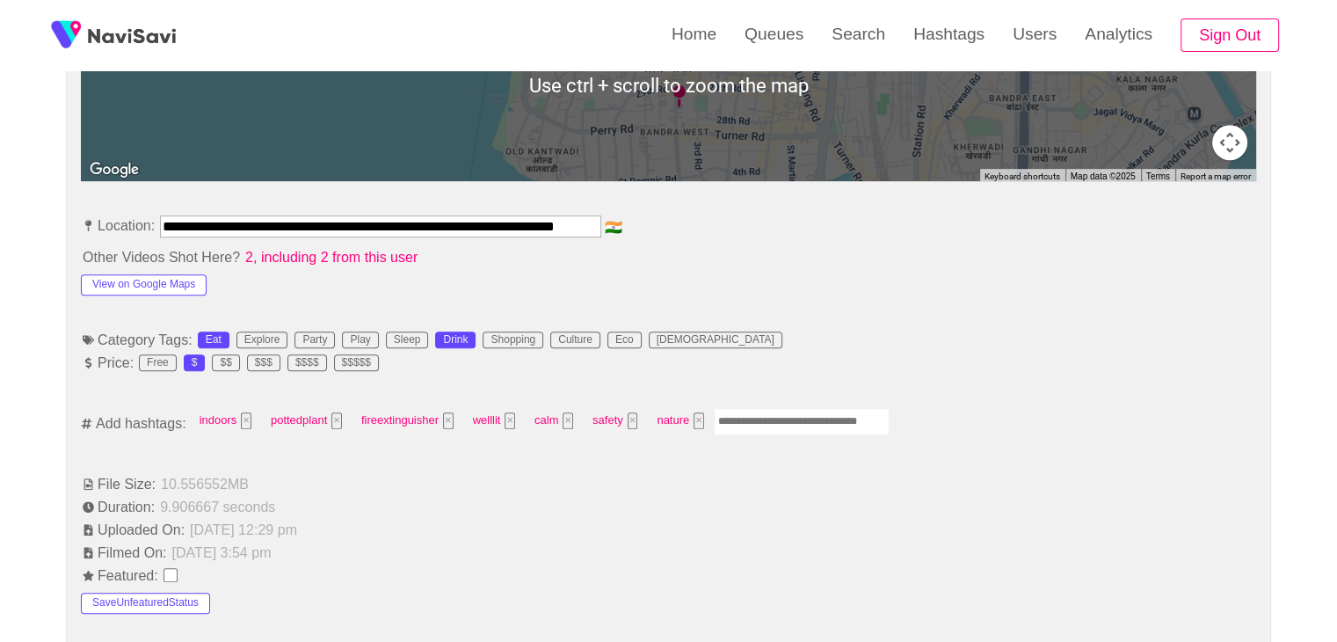
click at [756, 410] on input "Enter tag here and press return" at bounding box center [802, 421] width 176 height 27
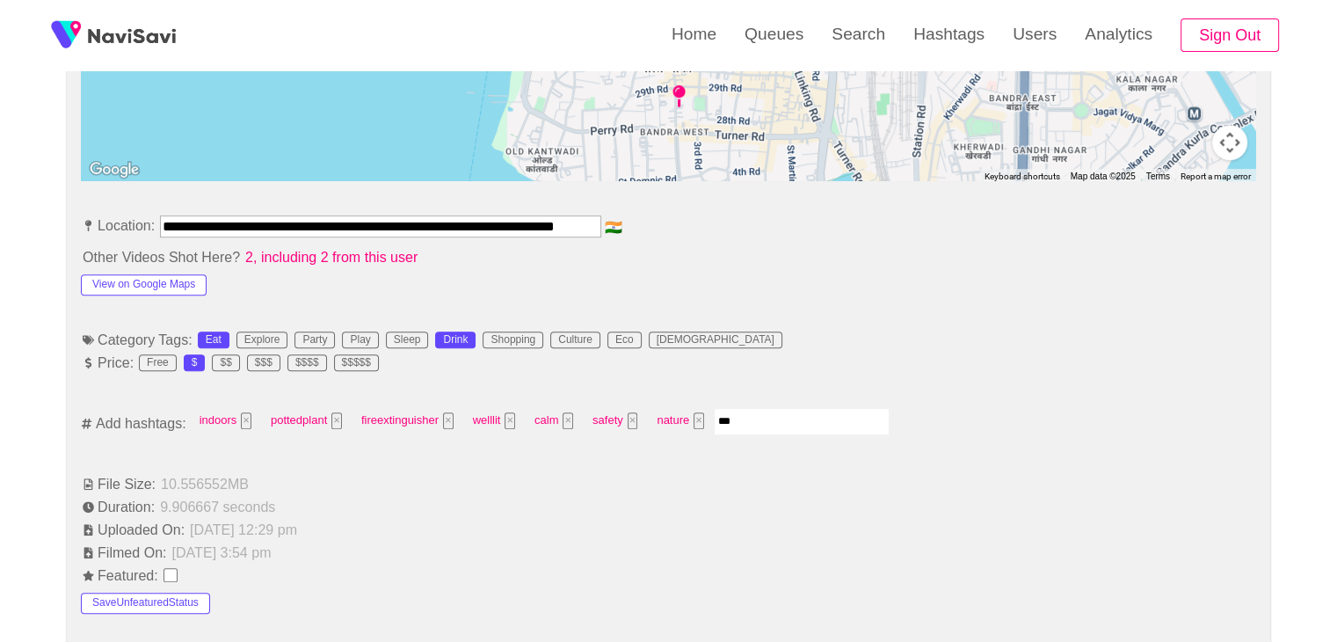
type input "****"
type input "*********"
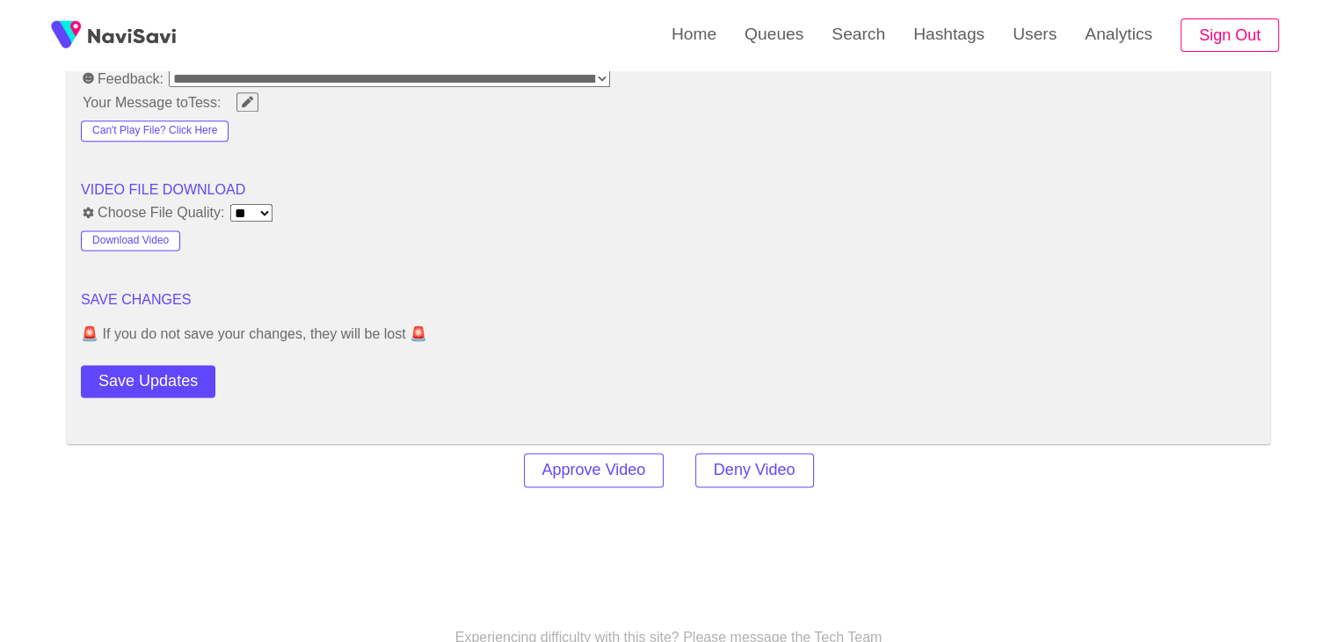
scroll to position [2285, 0]
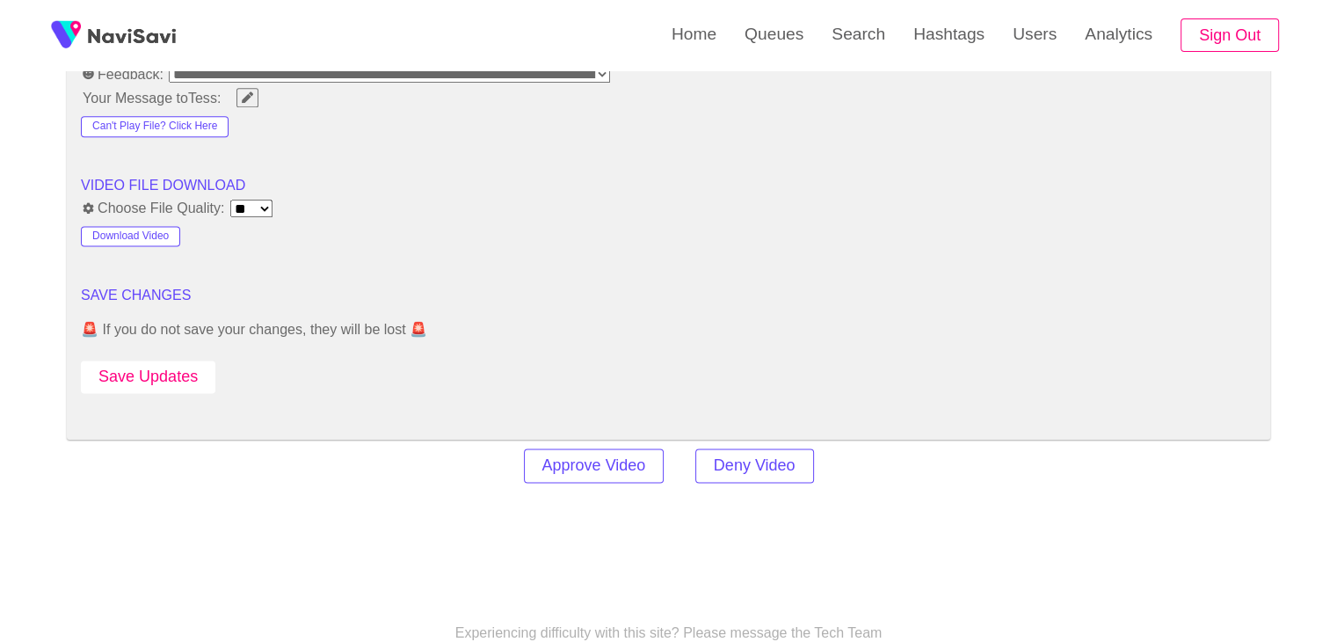
click at [172, 365] on button "Save Updates" at bounding box center [148, 376] width 134 height 33
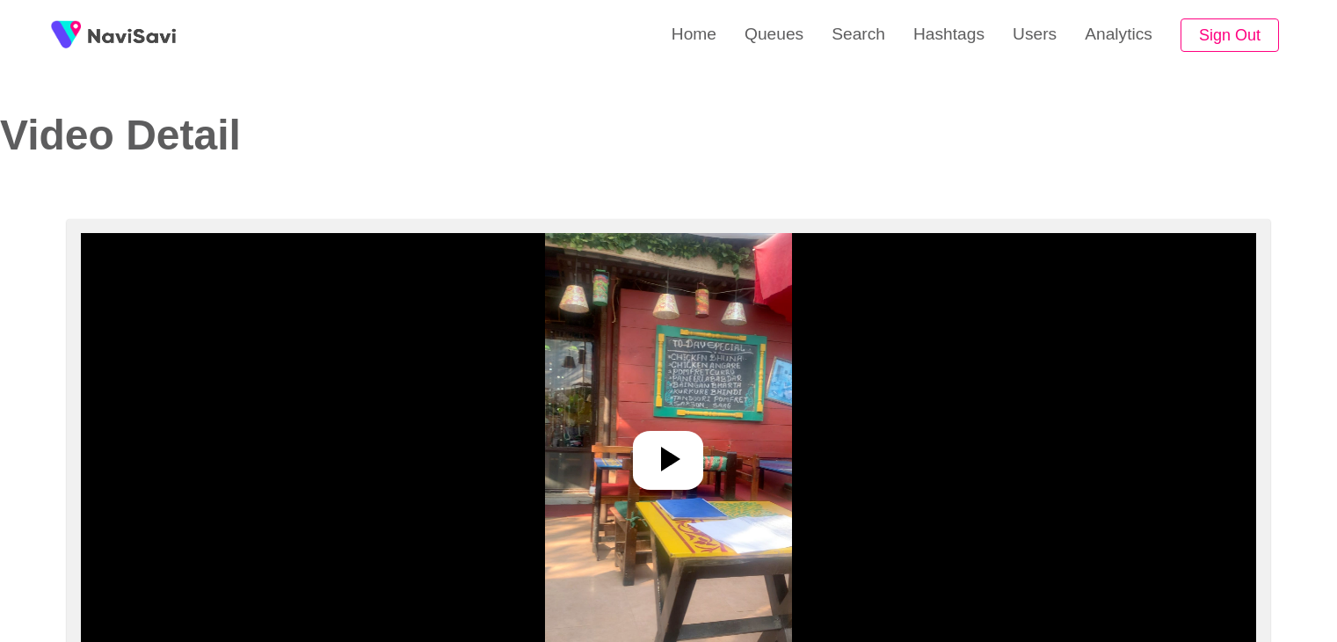
select select "**********"
select select "**"
click at [645, 453] on div at bounding box center [668, 460] width 70 height 59
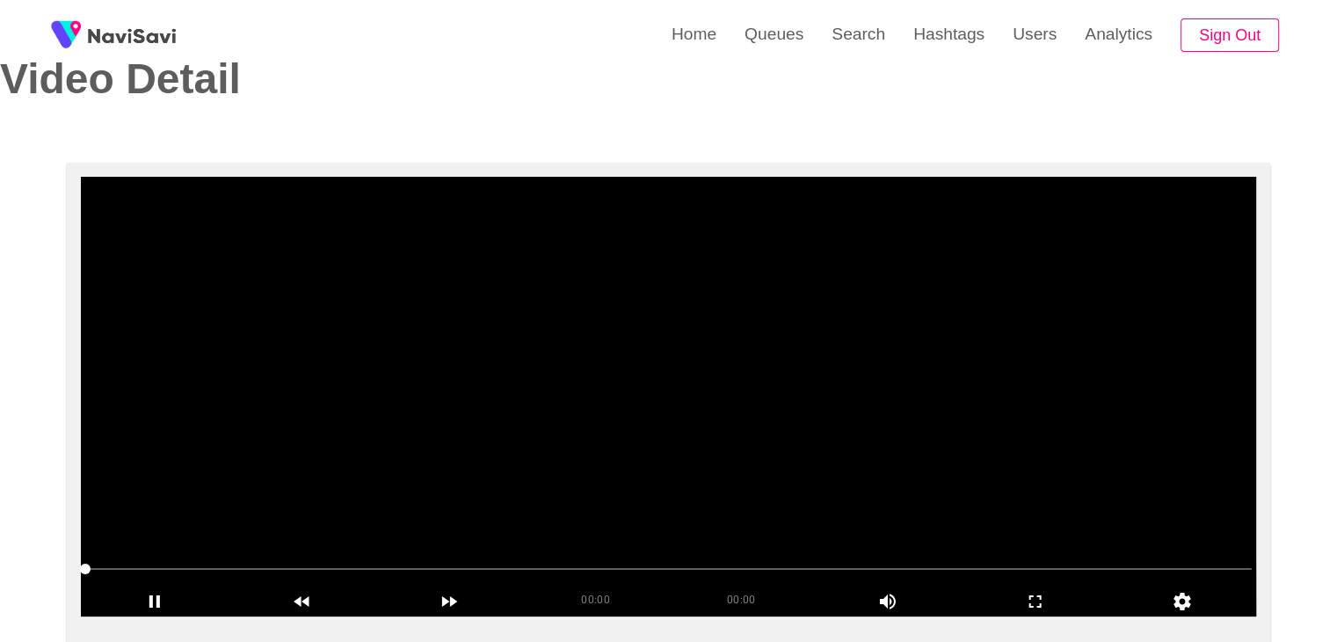
scroll to position [176, 0]
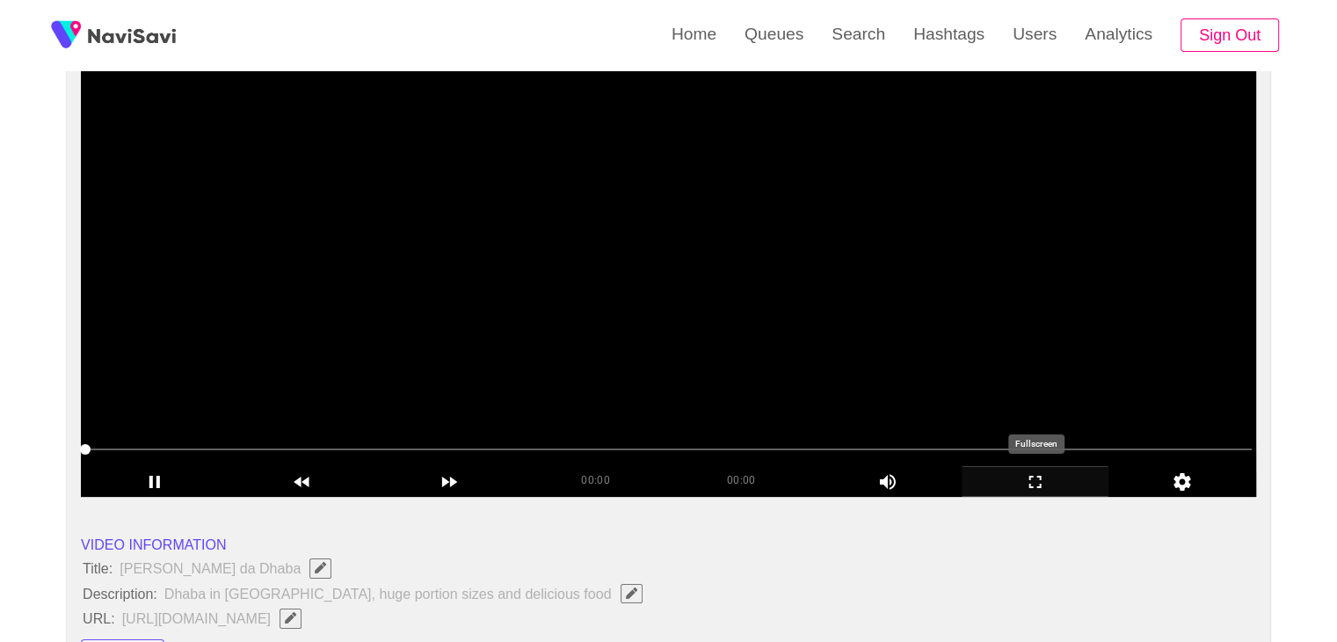
click at [1037, 477] on icon "add" at bounding box center [1035, 481] width 146 height 21
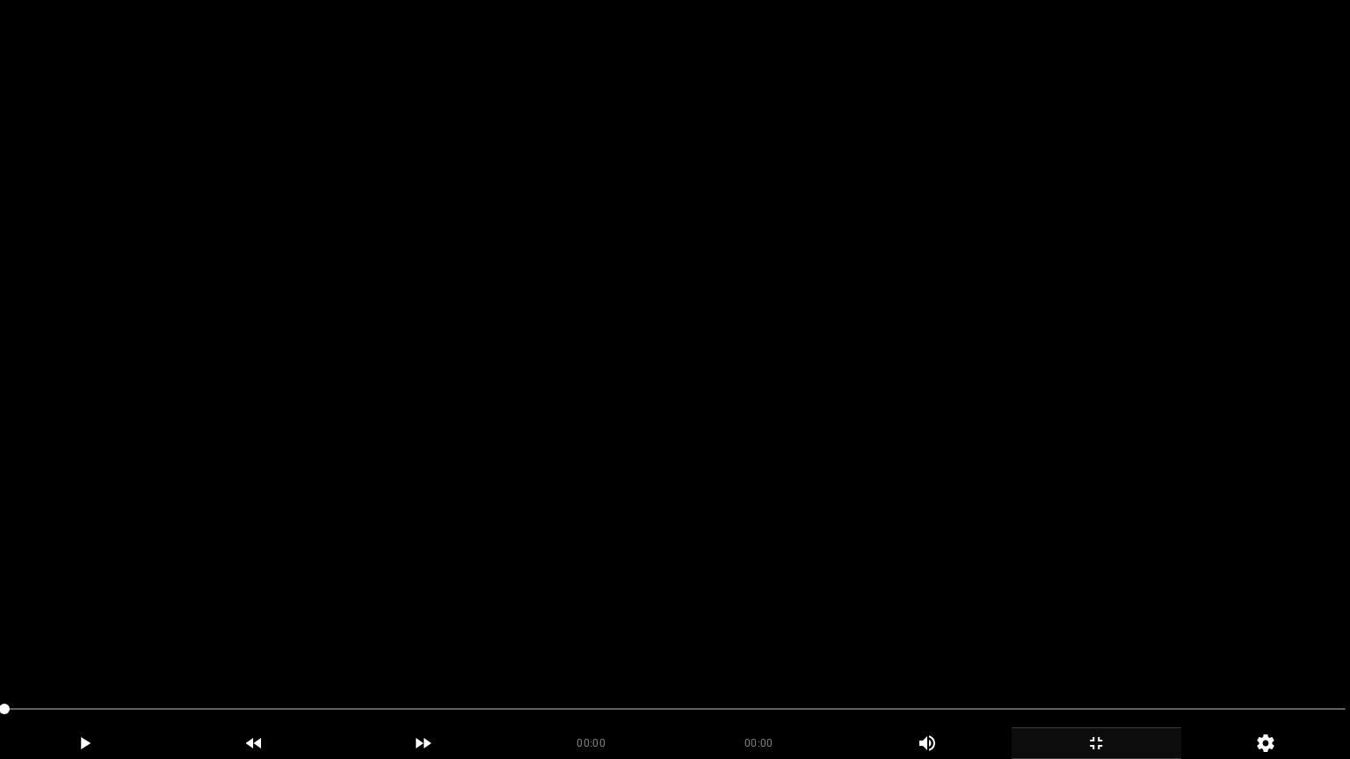
click at [1110, 641] on icon "add" at bounding box center [1096, 743] width 168 height 21
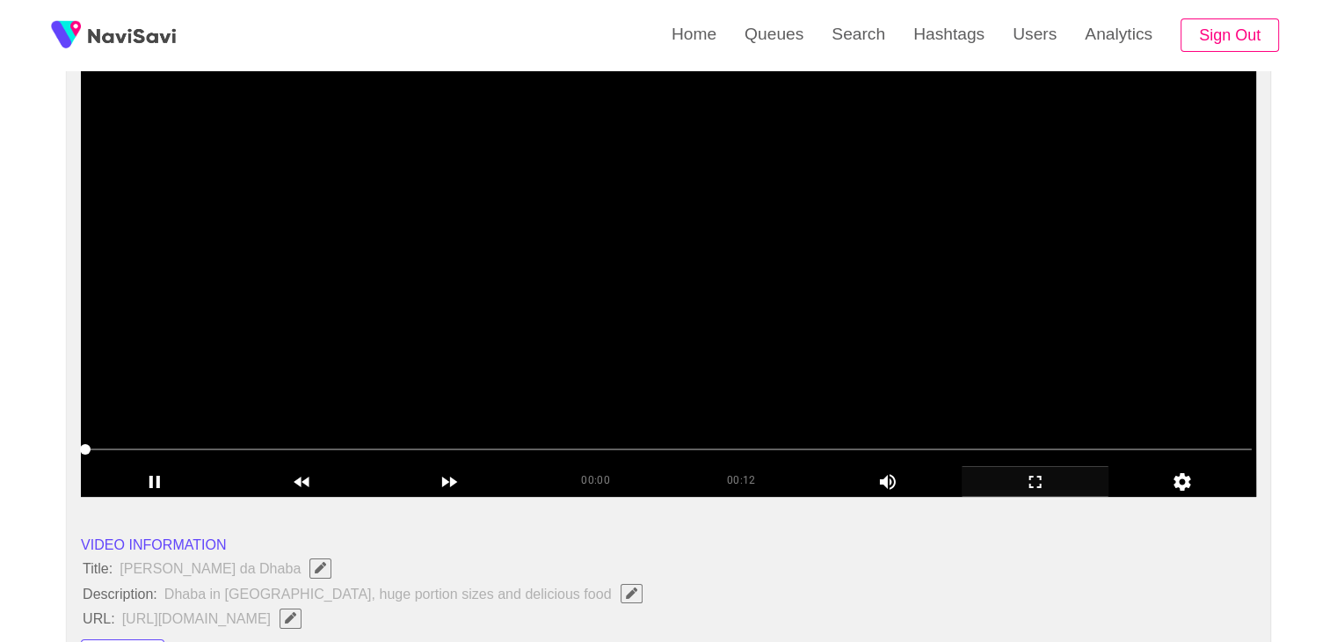
click at [577, 250] on video at bounding box center [668, 276] width 1175 height 439
click at [583, 251] on video at bounding box center [668, 276] width 1175 height 439
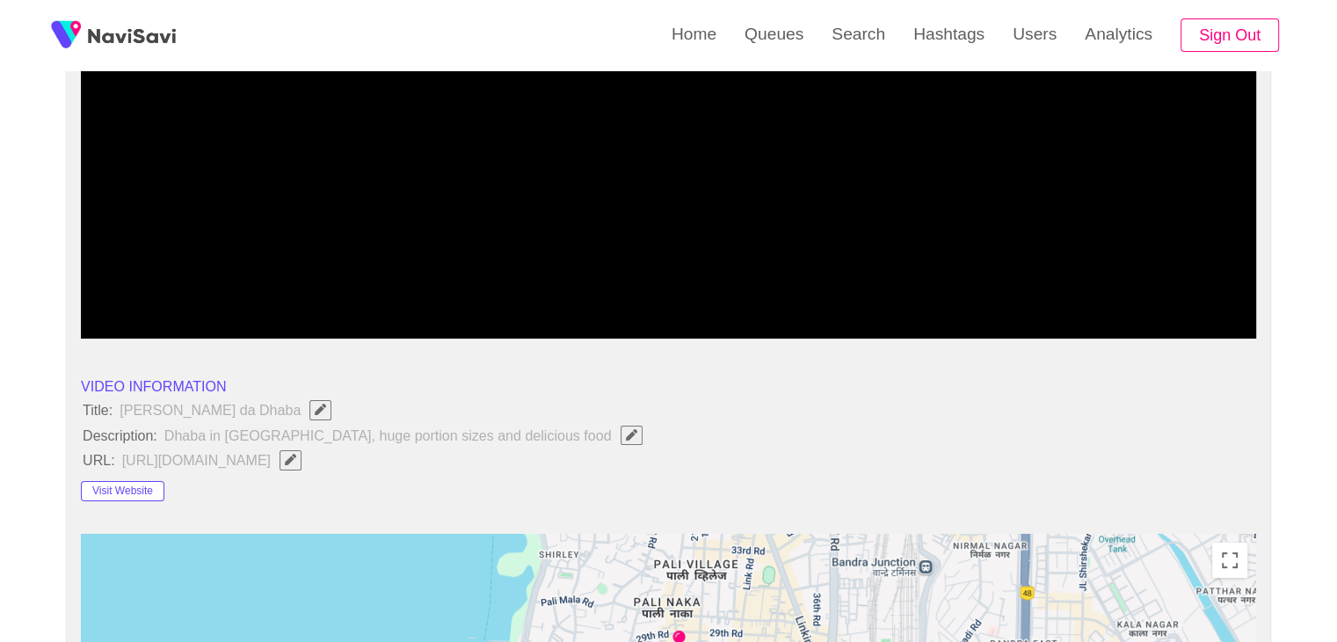
scroll to position [352, 0]
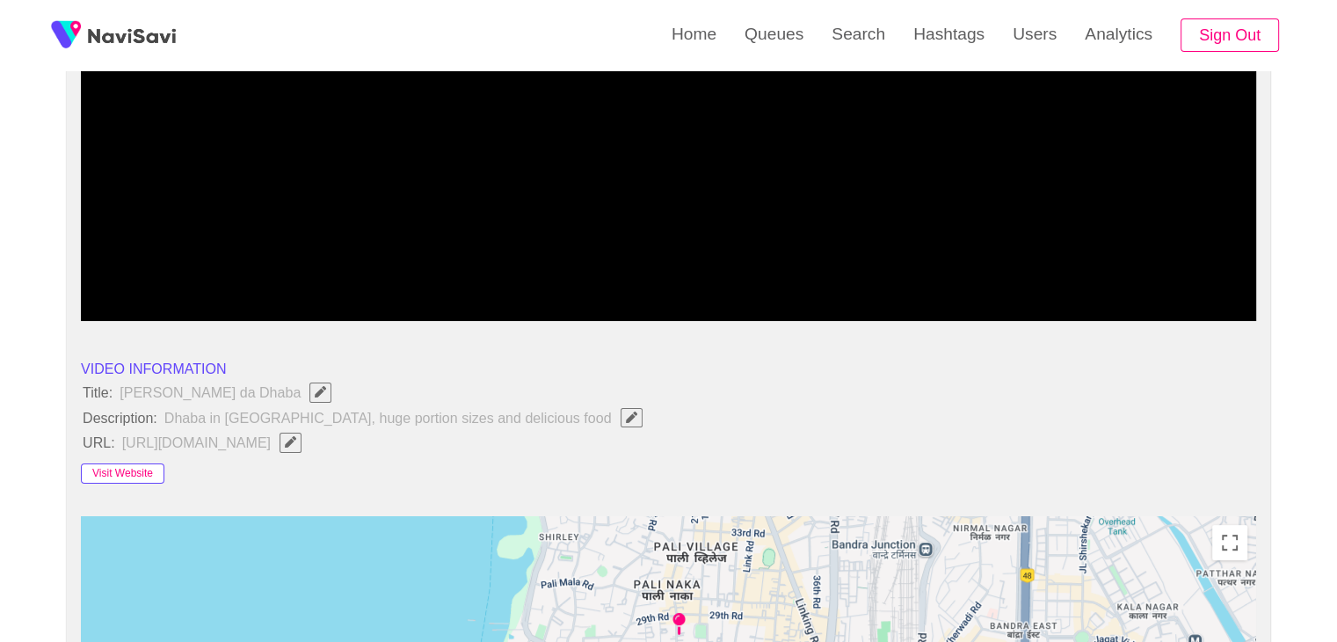
click at [127, 468] on button "Visit Website" at bounding box center [122, 473] width 83 height 21
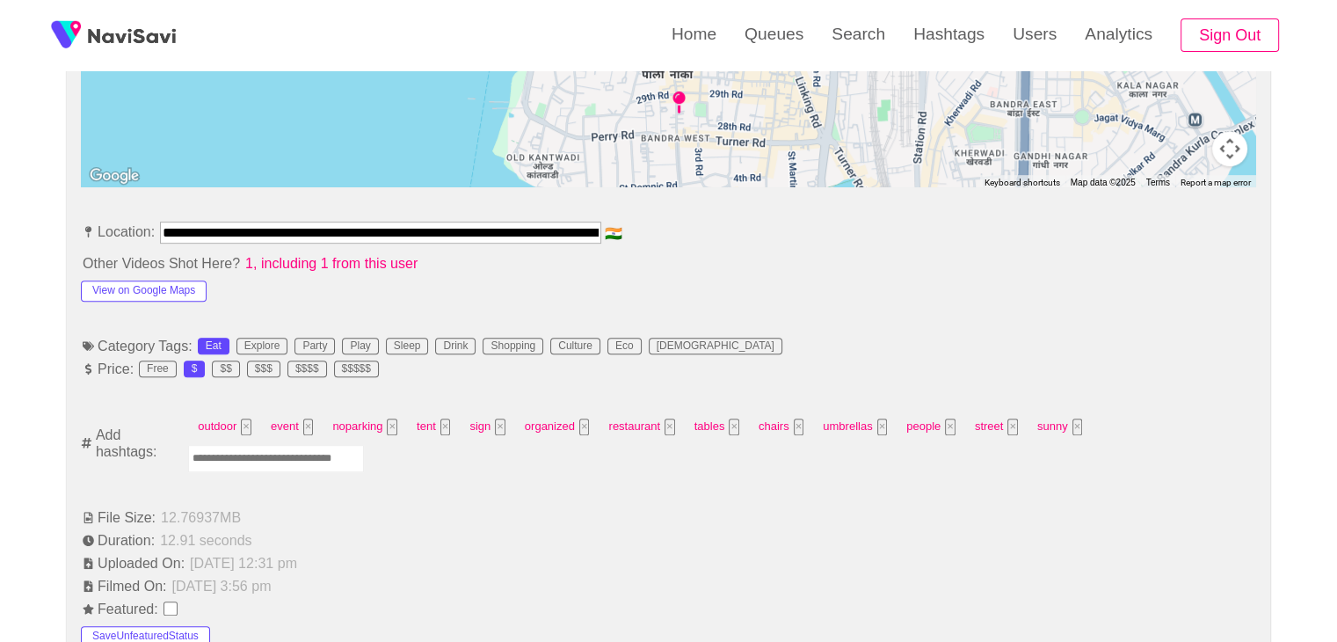
scroll to position [879, 0]
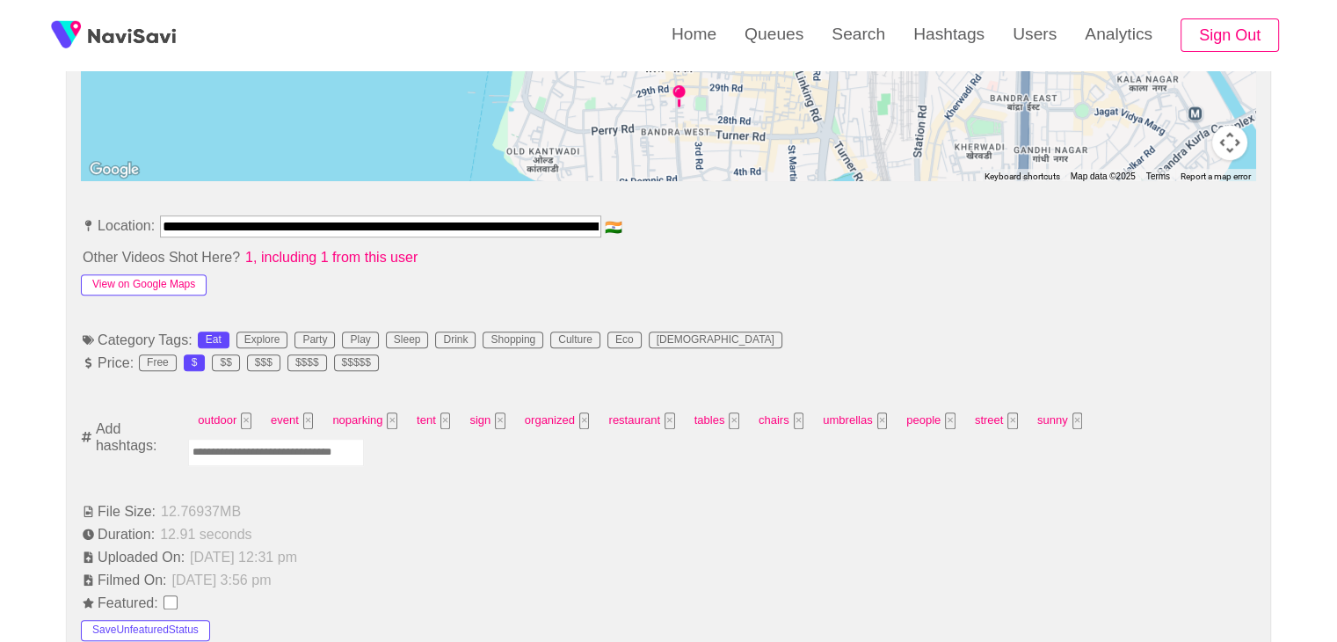
click at [148, 286] on button "View on Google Maps" at bounding box center [144, 284] width 126 height 21
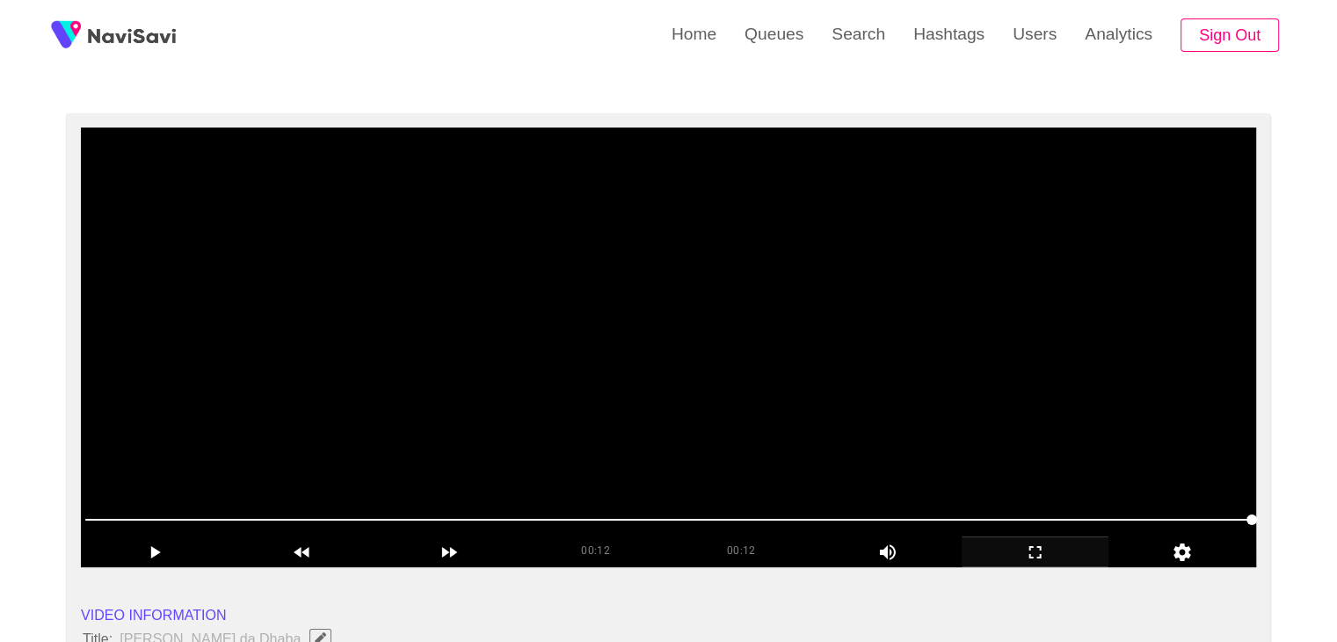
scroll to position [88, 0]
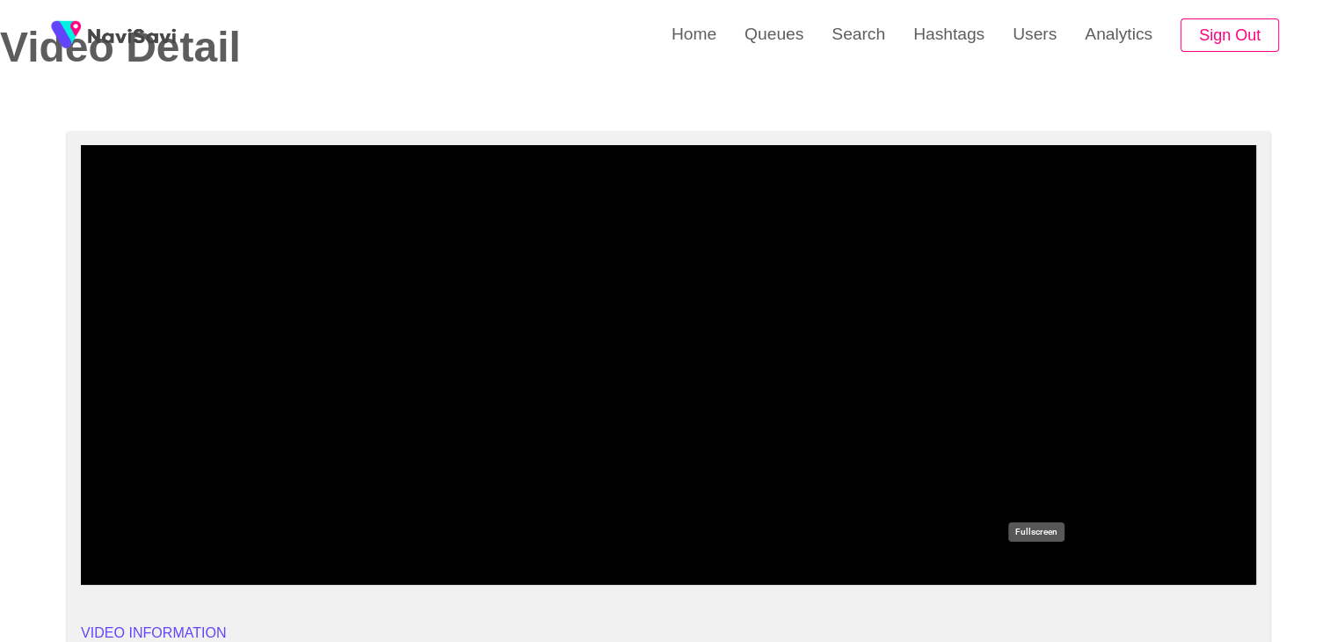
drag, startPoint x: 1030, startPoint y: 567, endPoint x: 690, endPoint y: 677, distance: 357.4
click at [1027, 567] on icon "add" at bounding box center [1035, 569] width 146 height 21
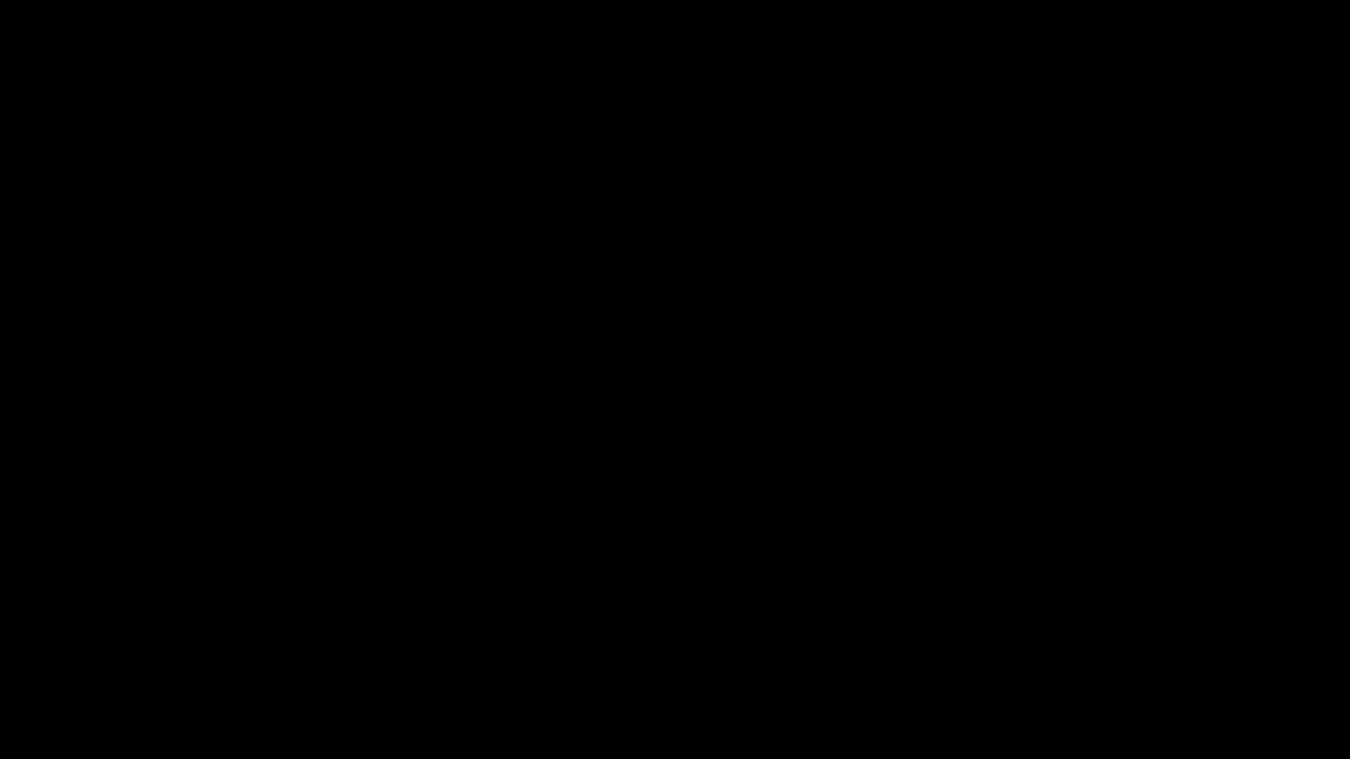
click at [441, 541] on video at bounding box center [675, 379] width 1350 height 759
click at [1115, 641] on icon "add" at bounding box center [1096, 743] width 168 height 21
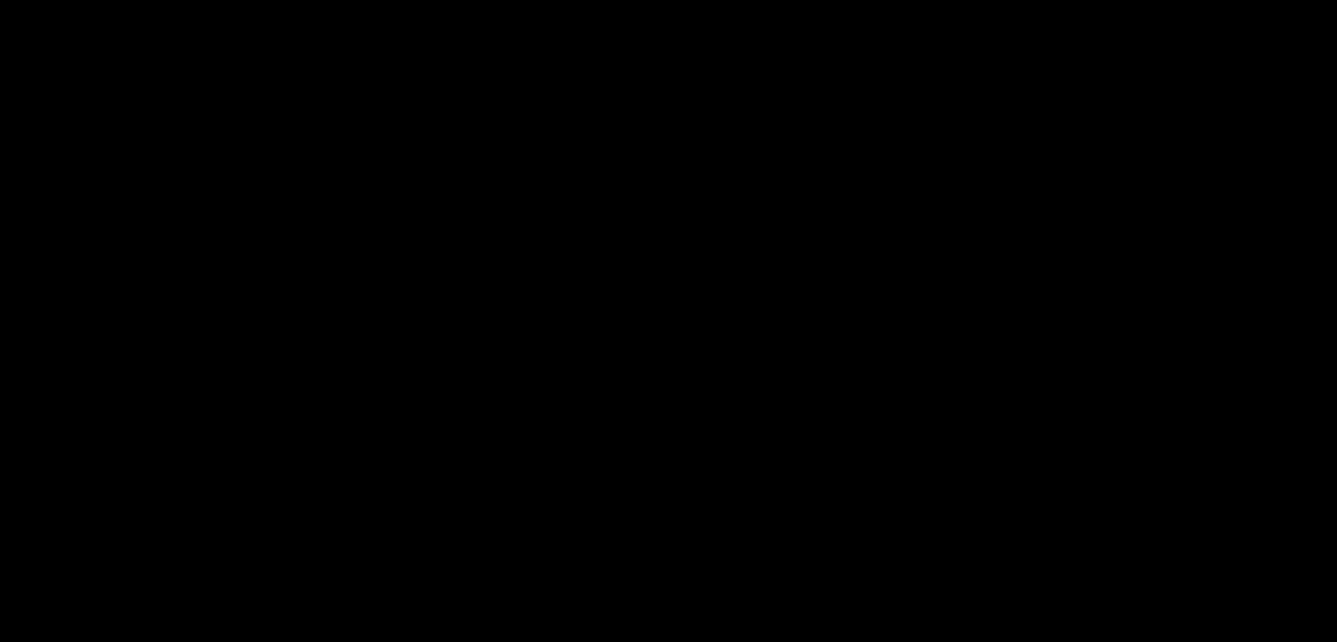
scroll to position [967, 0]
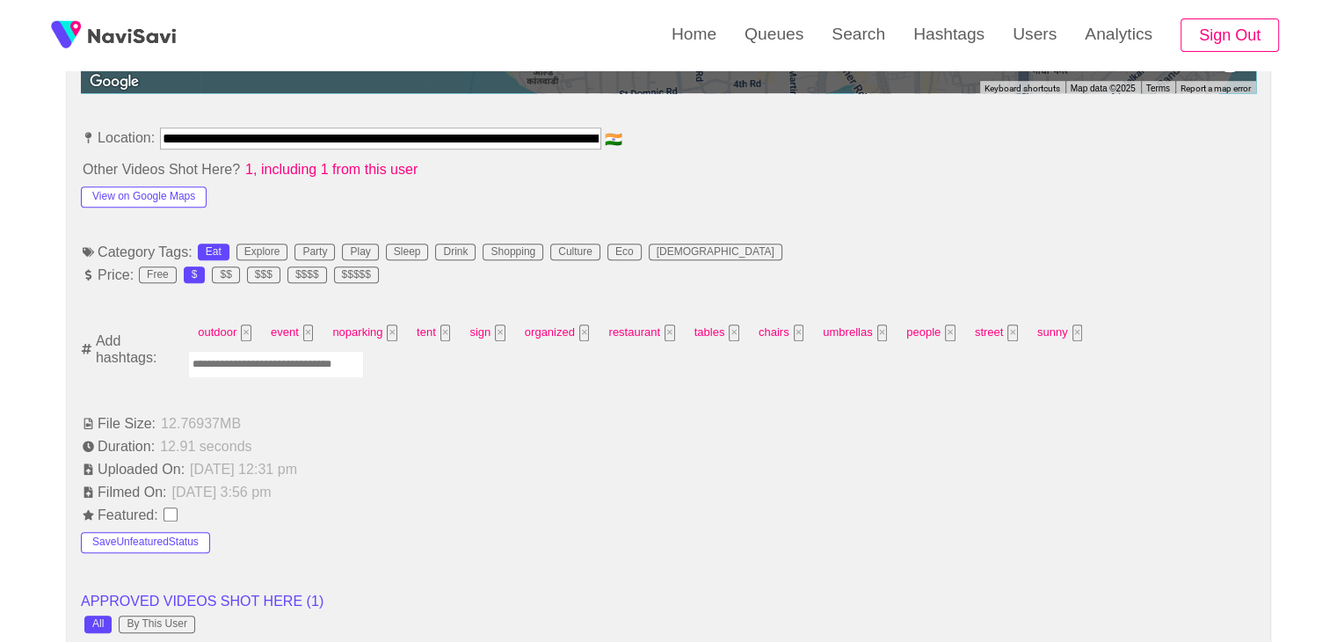
click at [278, 359] on input "Enter tag here and press return" at bounding box center [276, 364] width 176 height 27
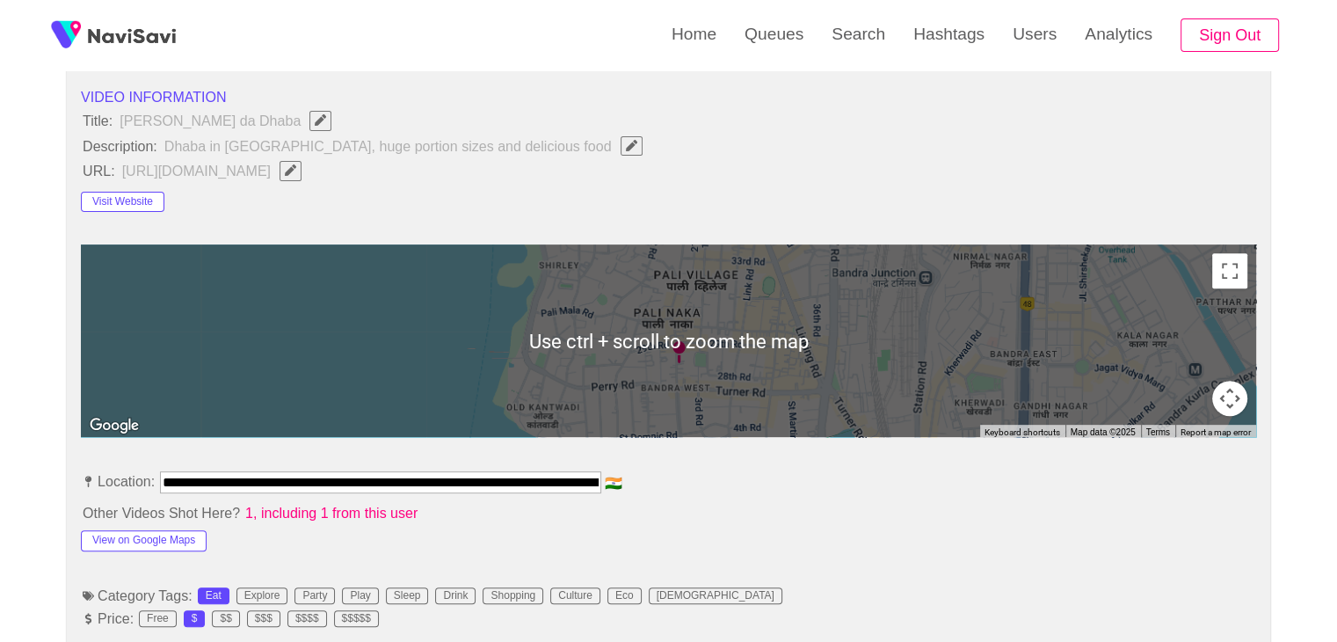
scroll to position [791, 0]
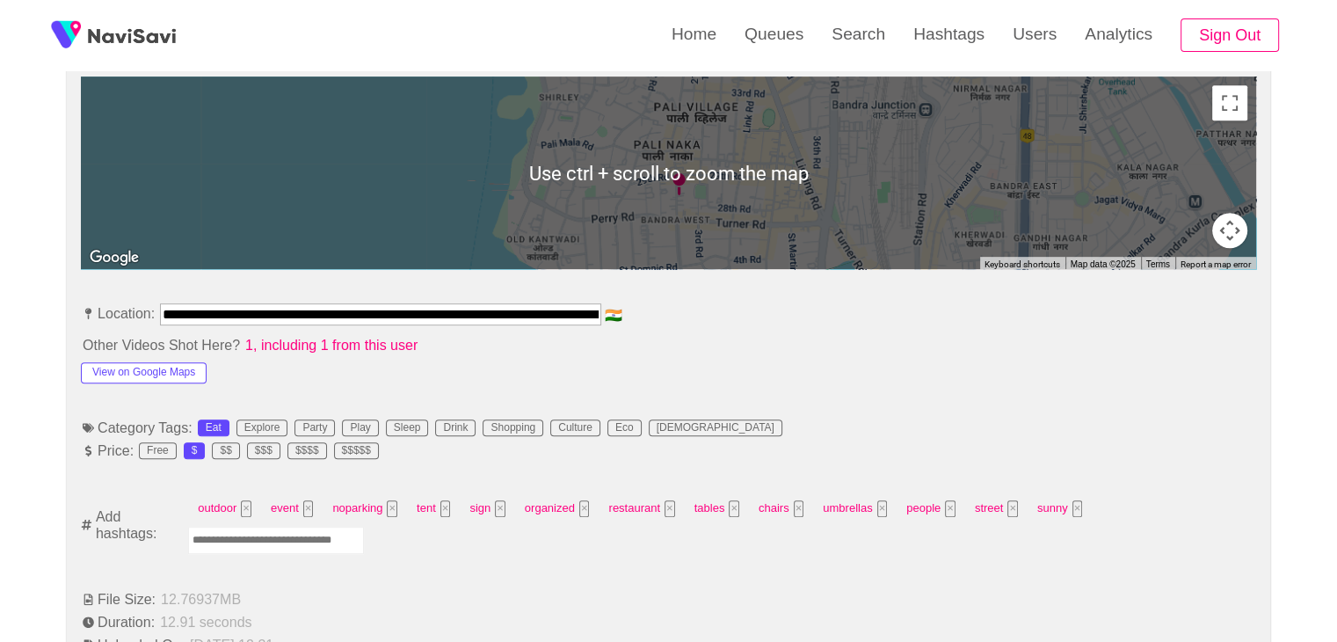
click at [302, 537] on input "Enter tag here and press return" at bounding box center [276, 539] width 176 height 27
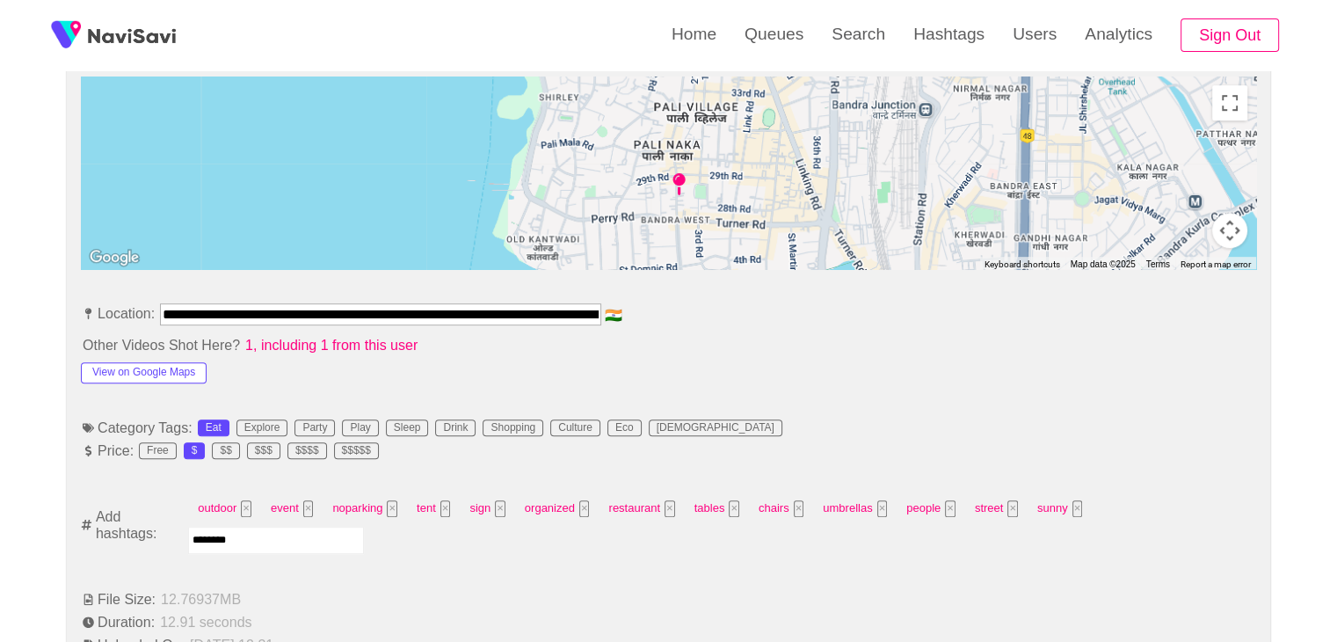
type input "*********"
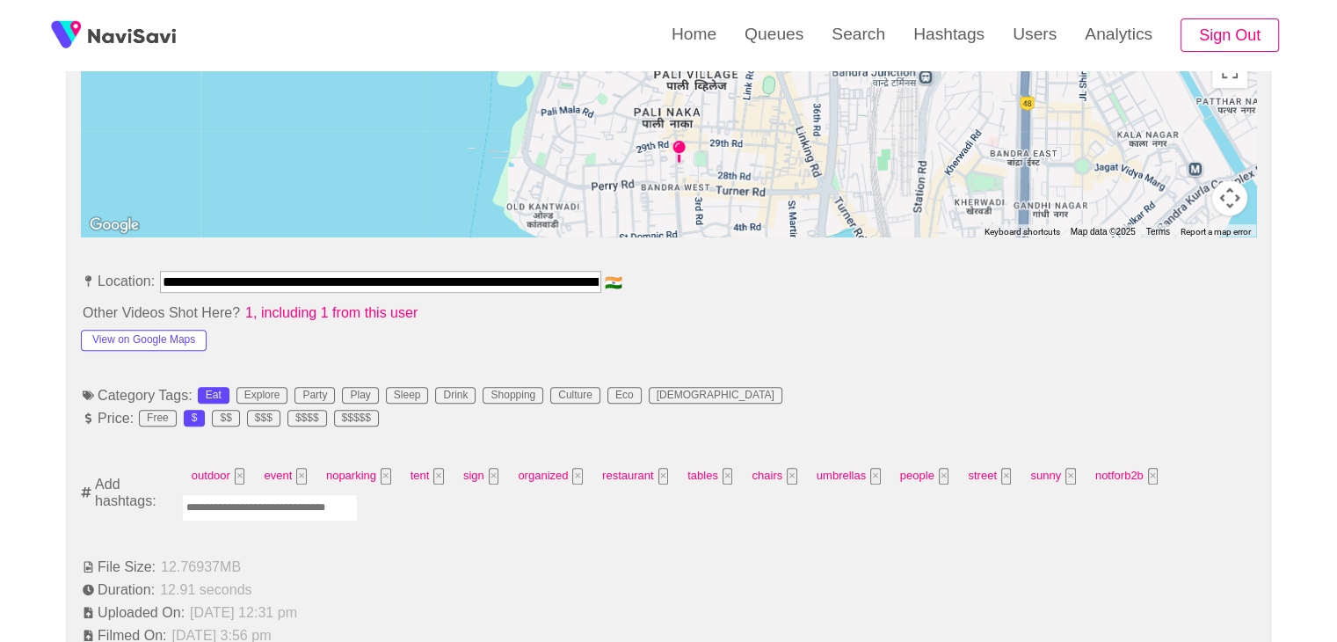
scroll to position [879, 0]
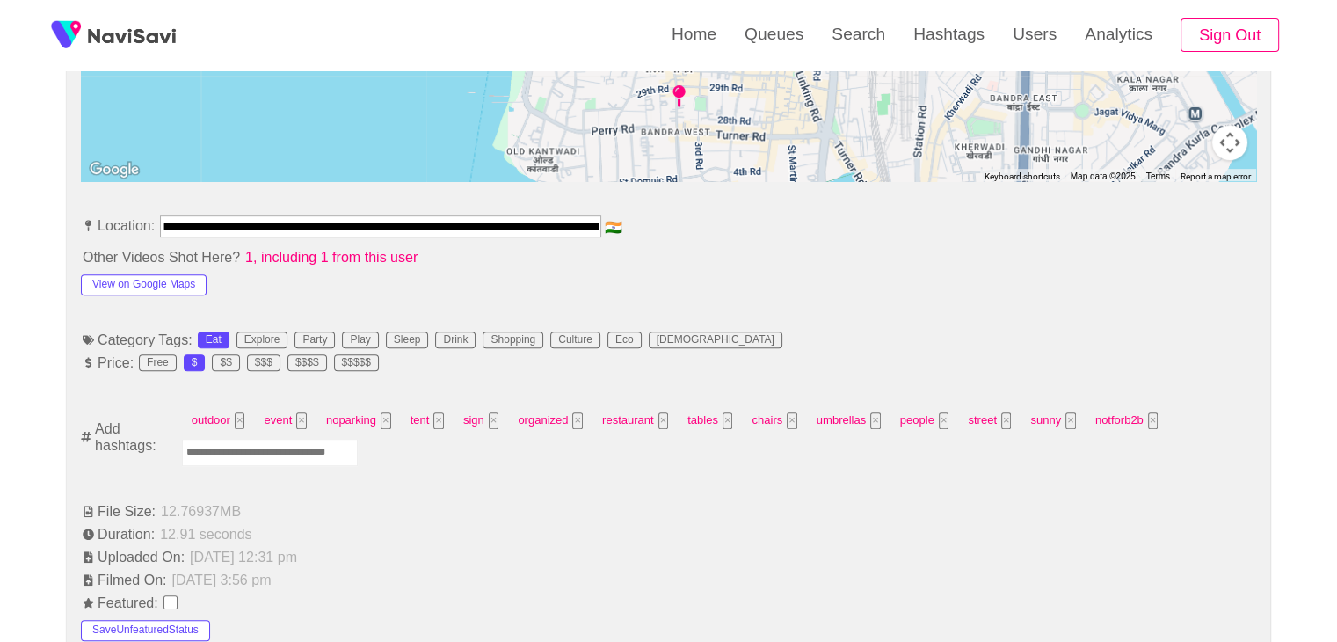
click at [256, 455] on input "Enter tag here and press return" at bounding box center [270, 452] width 176 height 27
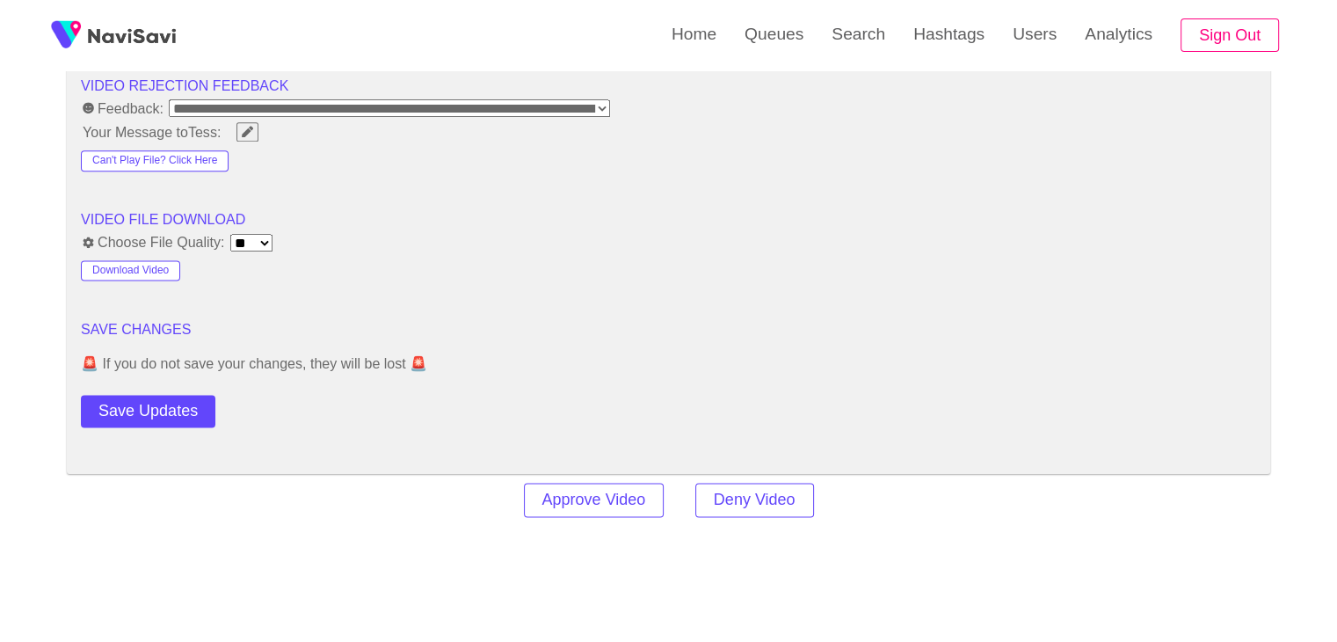
scroll to position [2285, 0]
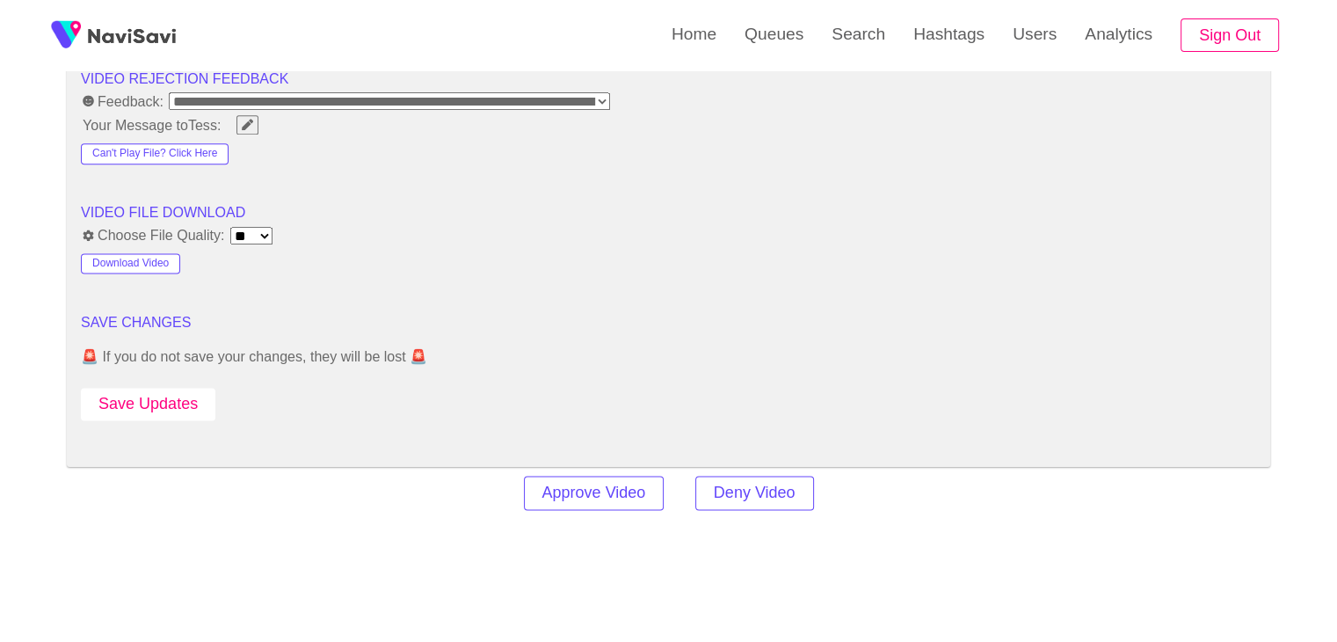
click at [183, 396] on button "Save Updates" at bounding box center [148, 404] width 134 height 33
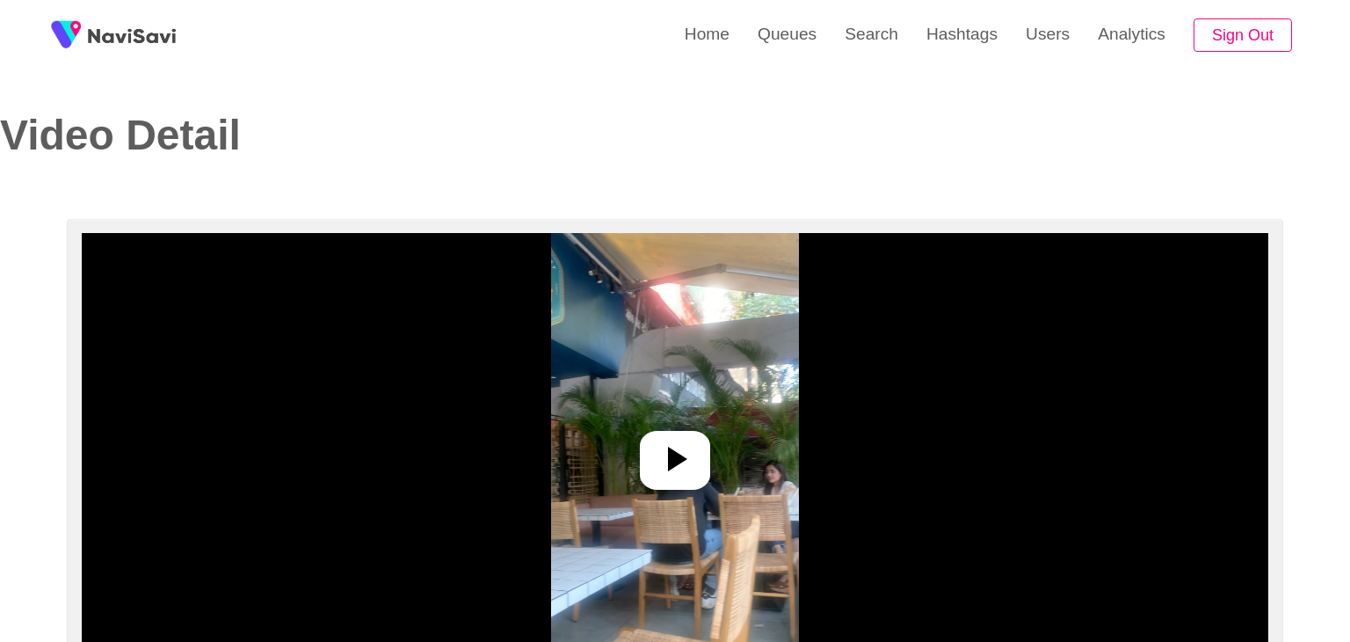
select select "**********"
select select "**"
click at [686, 495] on img at bounding box center [668, 452] width 247 height 439
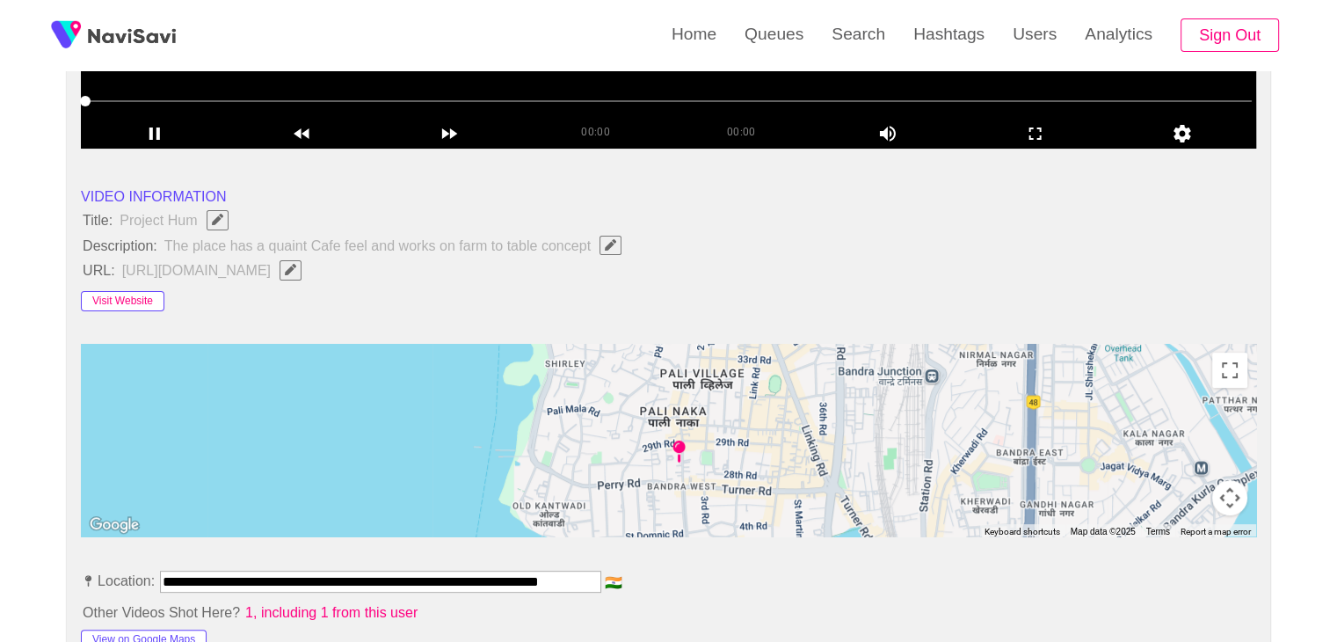
scroll to position [527, 0]
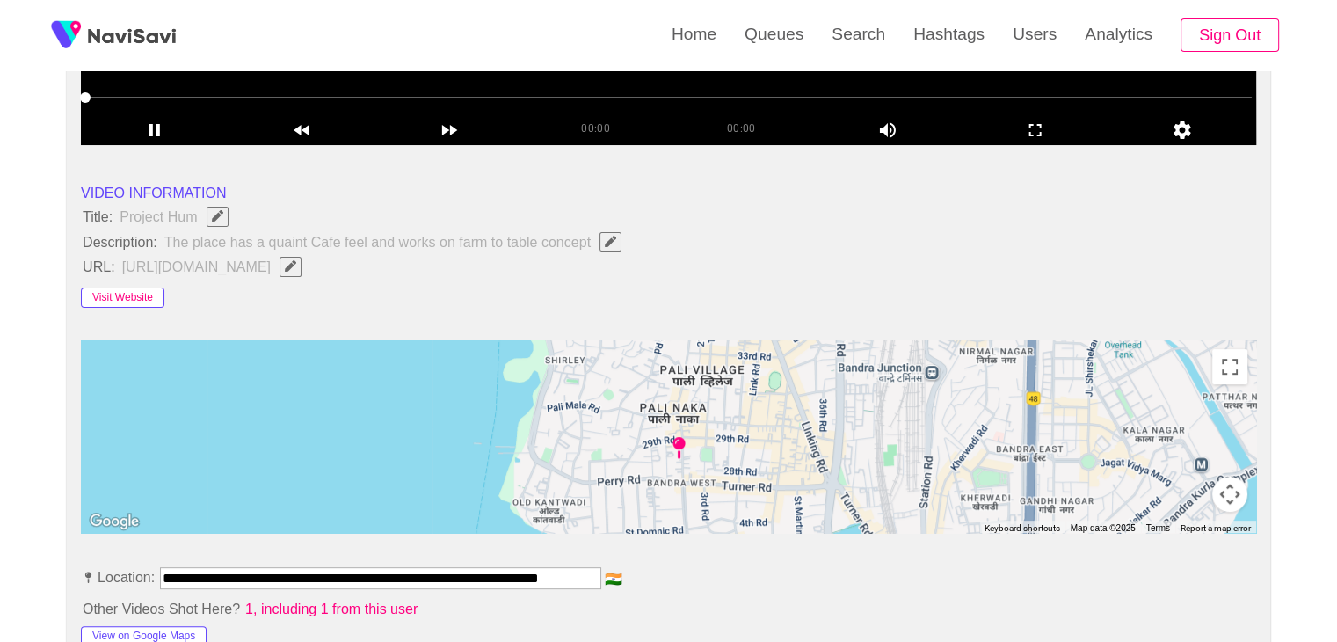
click at [137, 296] on button "Visit Website" at bounding box center [122, 297] width 83 height 21
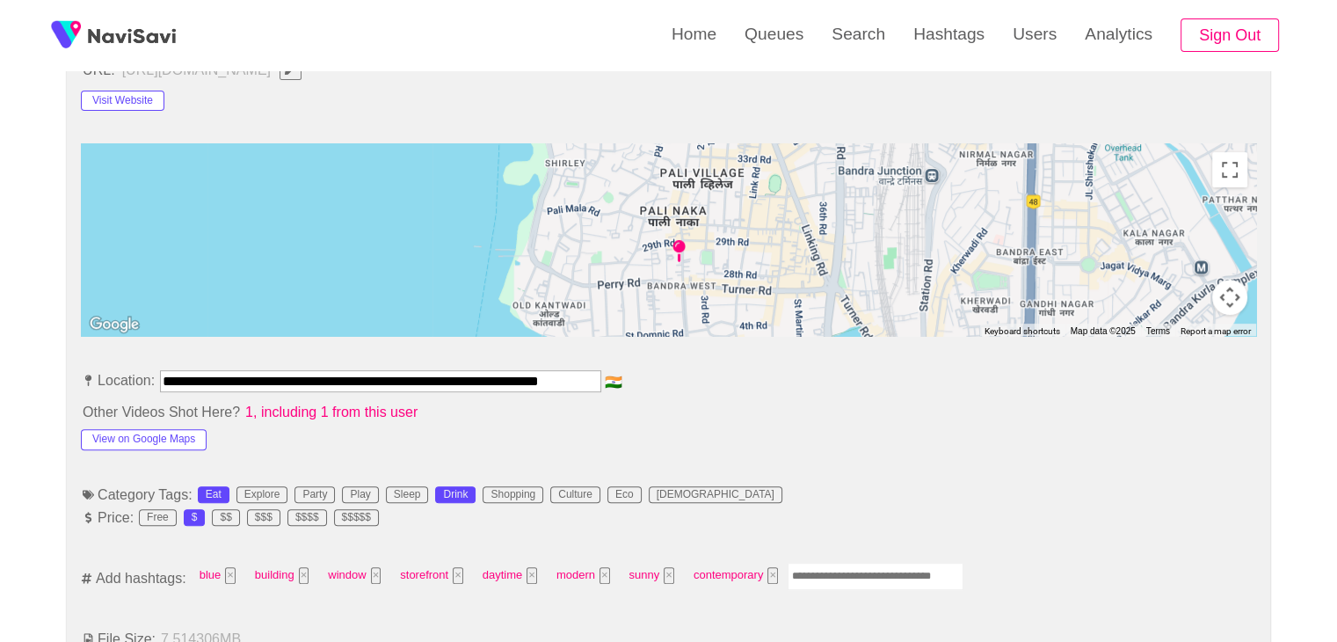
scroll to position [791, 0]
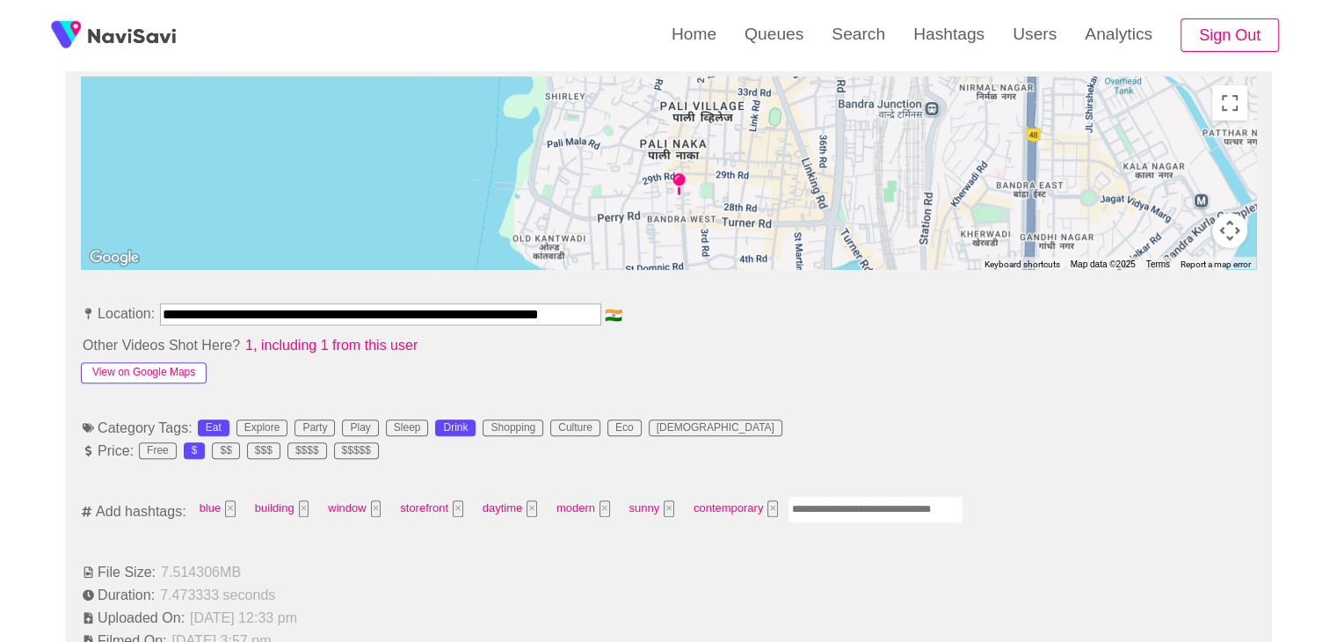
click at [188, 374] on button "View on Google Maps" at bounding box center [144, 372] width 126 height 21
drag, startPoint x: 167, startPoint y: 308, endPoint x: 694, endPoint y: 312, distance: 527.4
click at [694, 312] on li "**********" at bounding box center [668, 317] width 1175 height 28
click at [181, 311] on input "**********" at bounding box center [383, 313] width 446 height 21
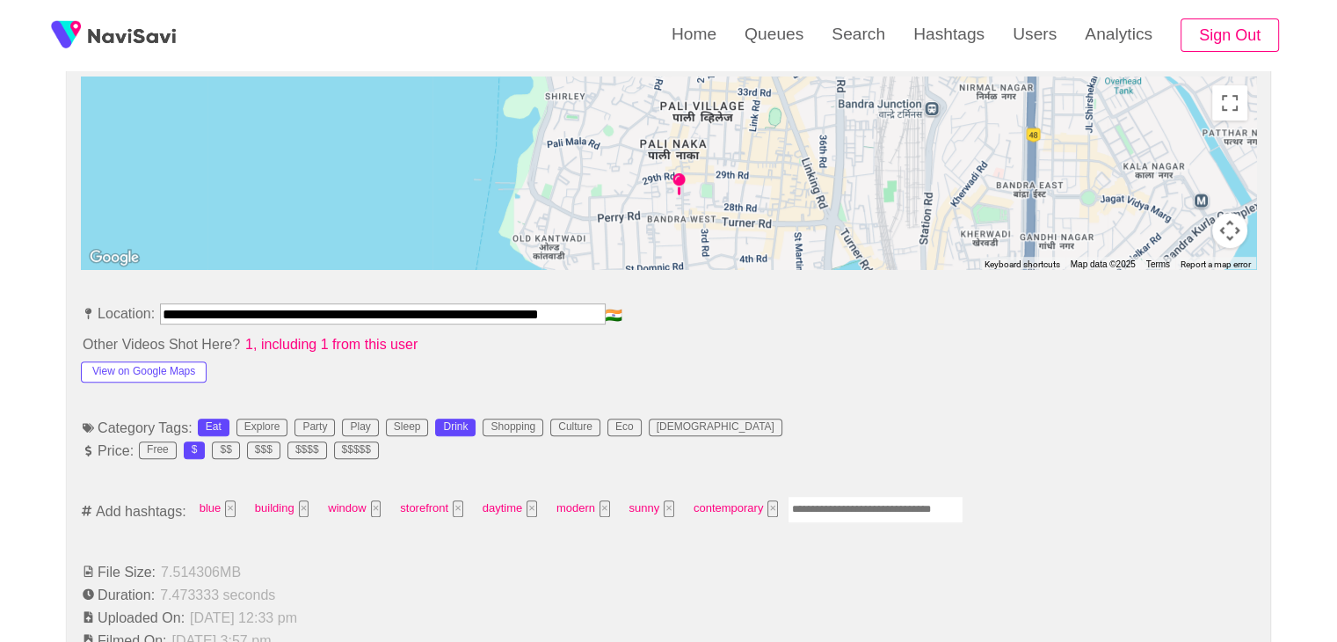
scroll to position [0, 0]
drag, startPoint x: 147, startPoint y: 314, endPoint x: 39, endPoint y: 314, distance: 108.1
click at [158, 313] on span "**********" at bounding box center [380, 317] width 445 height 28
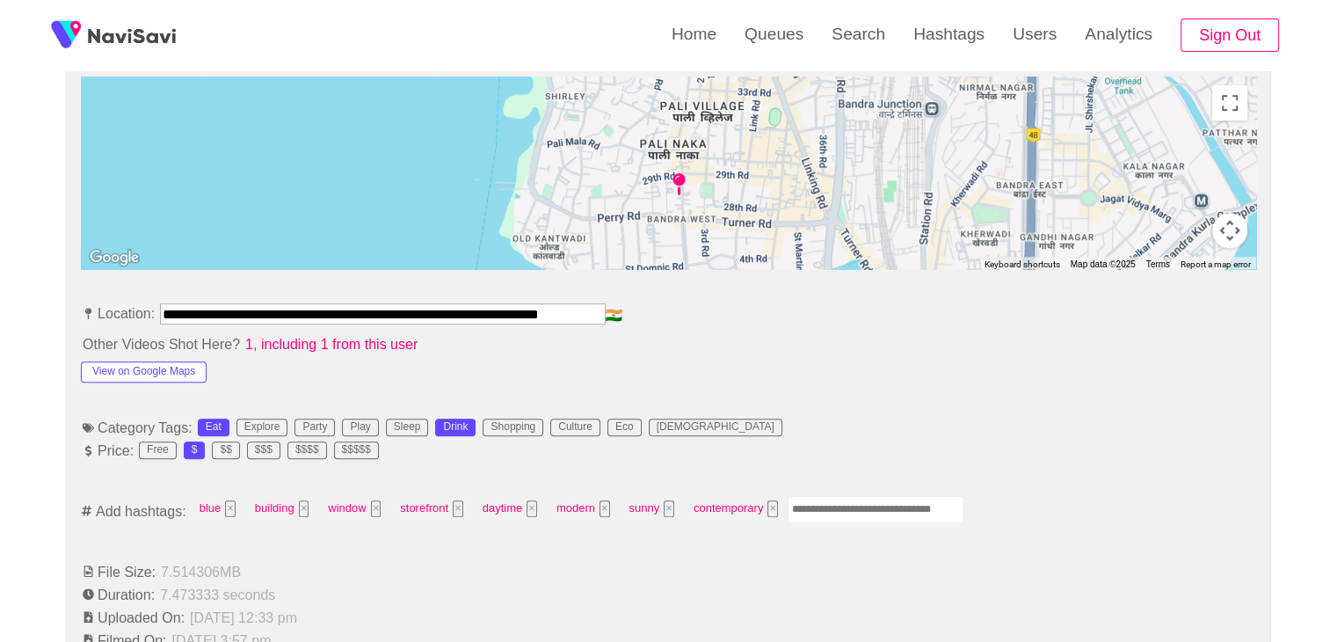
drag, startPoint x: 161, startPoint y: 311, endPoint x: 736, endPoint y: 321, distance: 574.9
click at [736, 321] on li "**********" at bounding box center [668, 317] width 1175 height 28
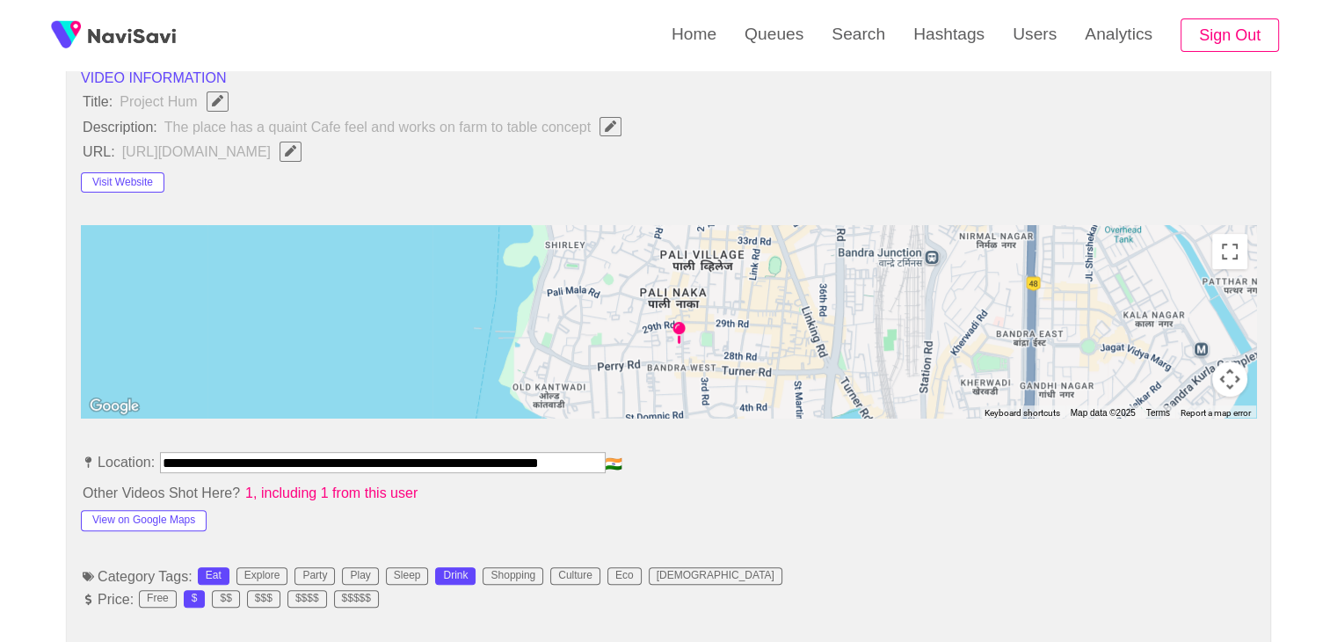
scroll to position [615, 0]
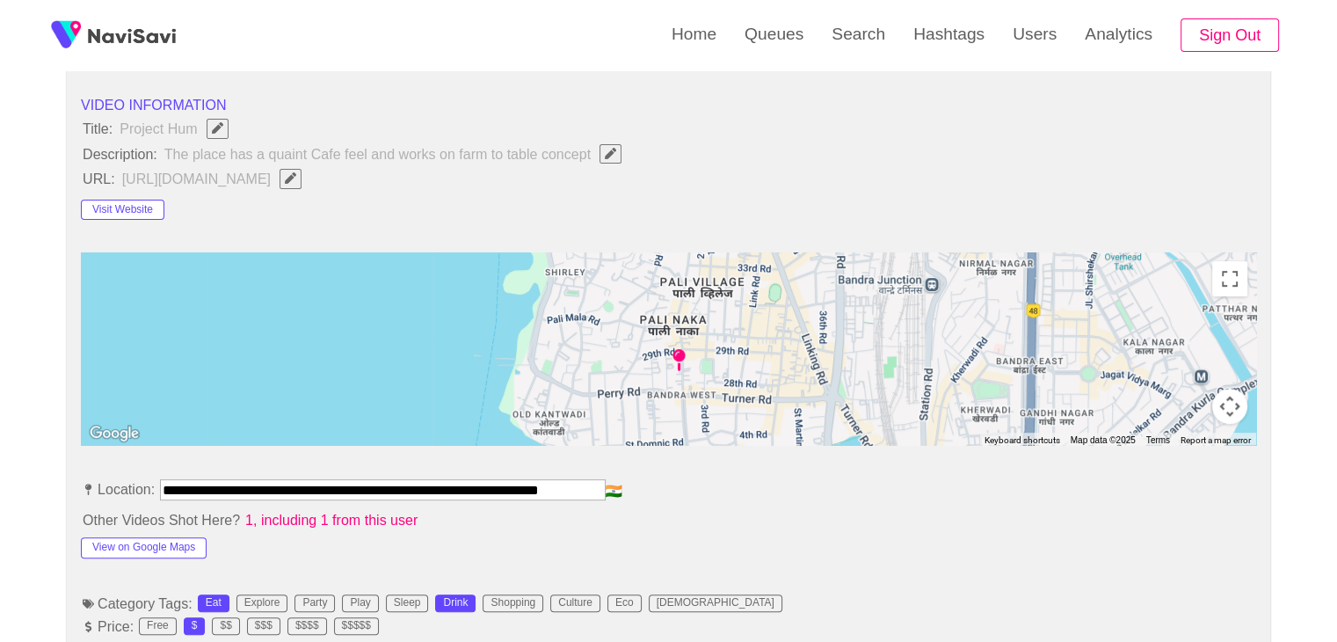
click at [279, 173] on button "button" at bounding box center [290, 178] width 22 height 19
type input "**********"
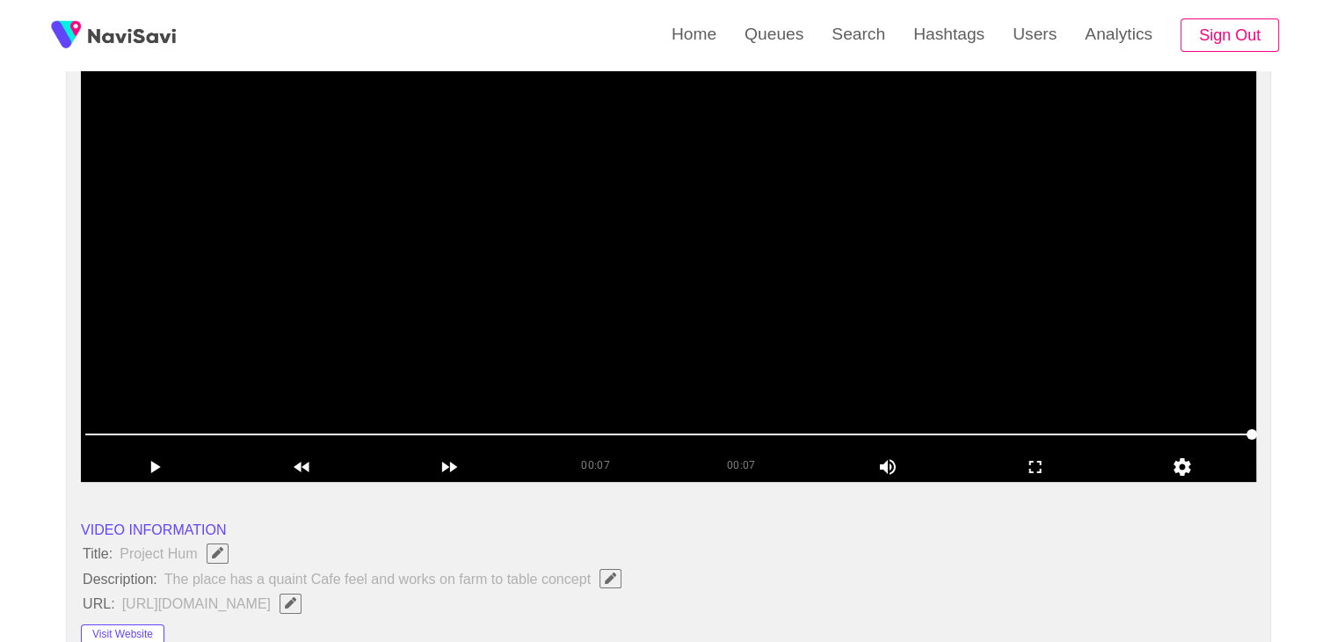
scroll to position [176, 0]
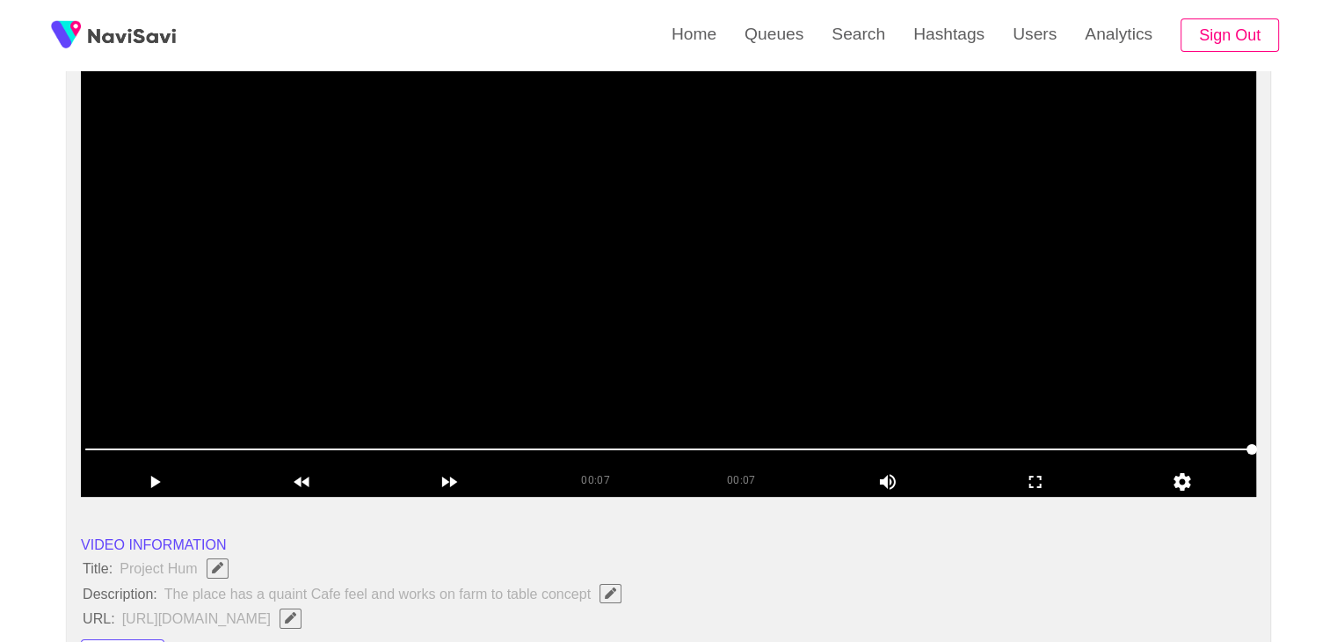
click at [573, 288] on video at bounding box center [668, 276] width 1175 height 439
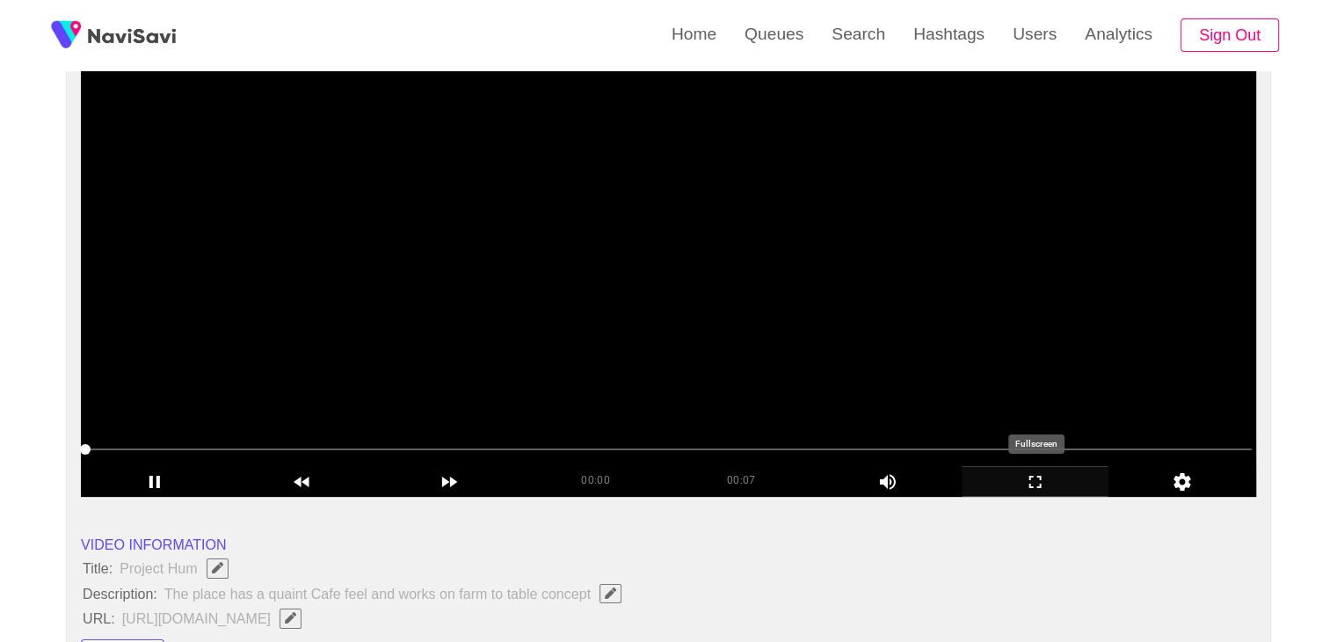
click at [1037, 469] on div "add" at bounding box center [1036, 481] width 148 height 30
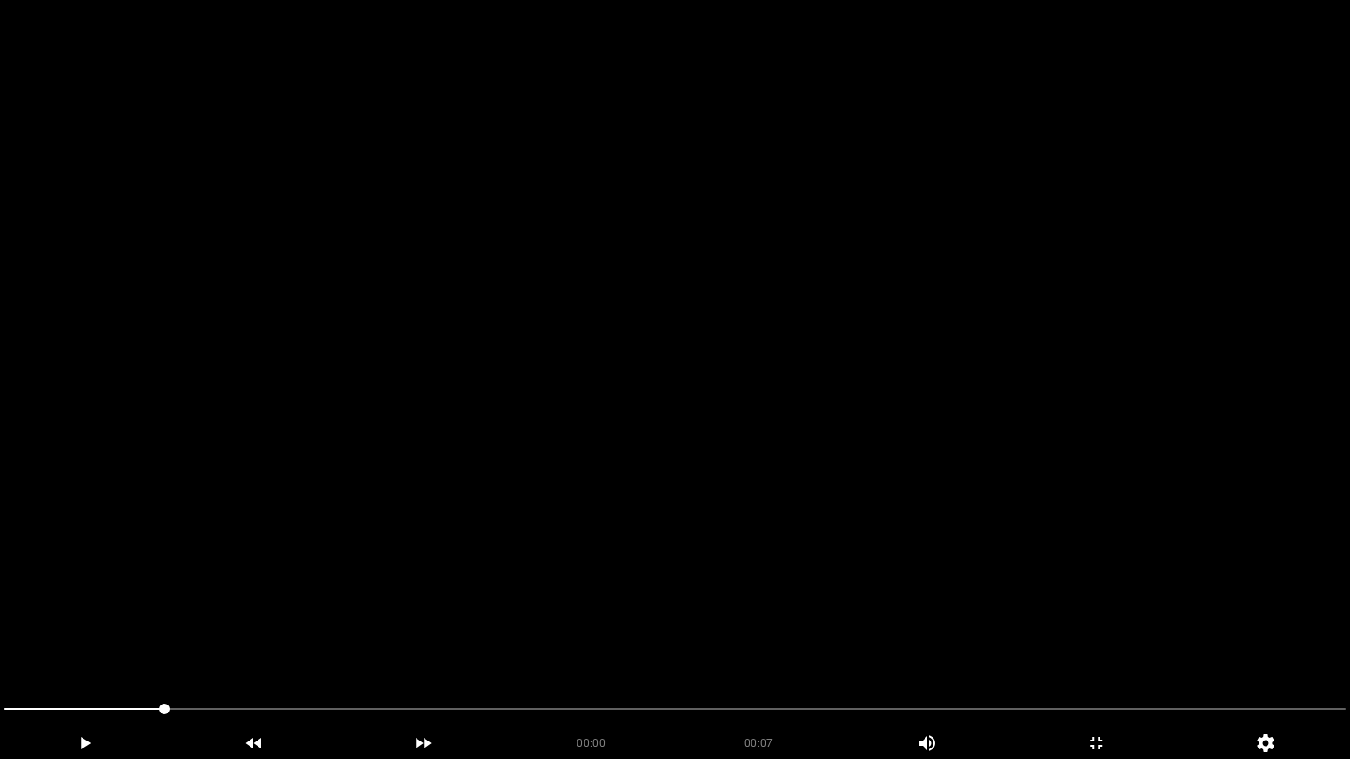
click at [829, 434] on video at bounding box center [675, 379] width 1350 height 759
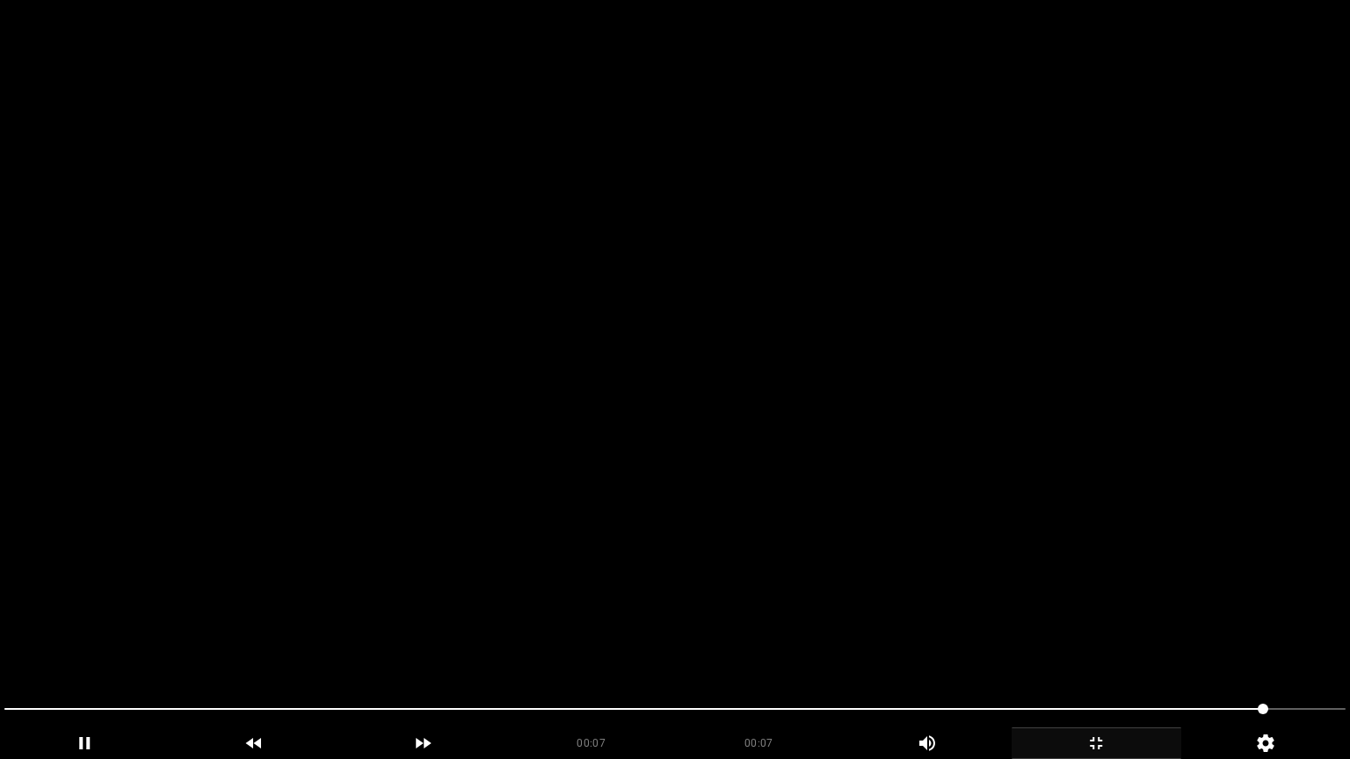
click at [1118, 641] on icon "add" at bounding box center [1096, 743] width 168 height 21
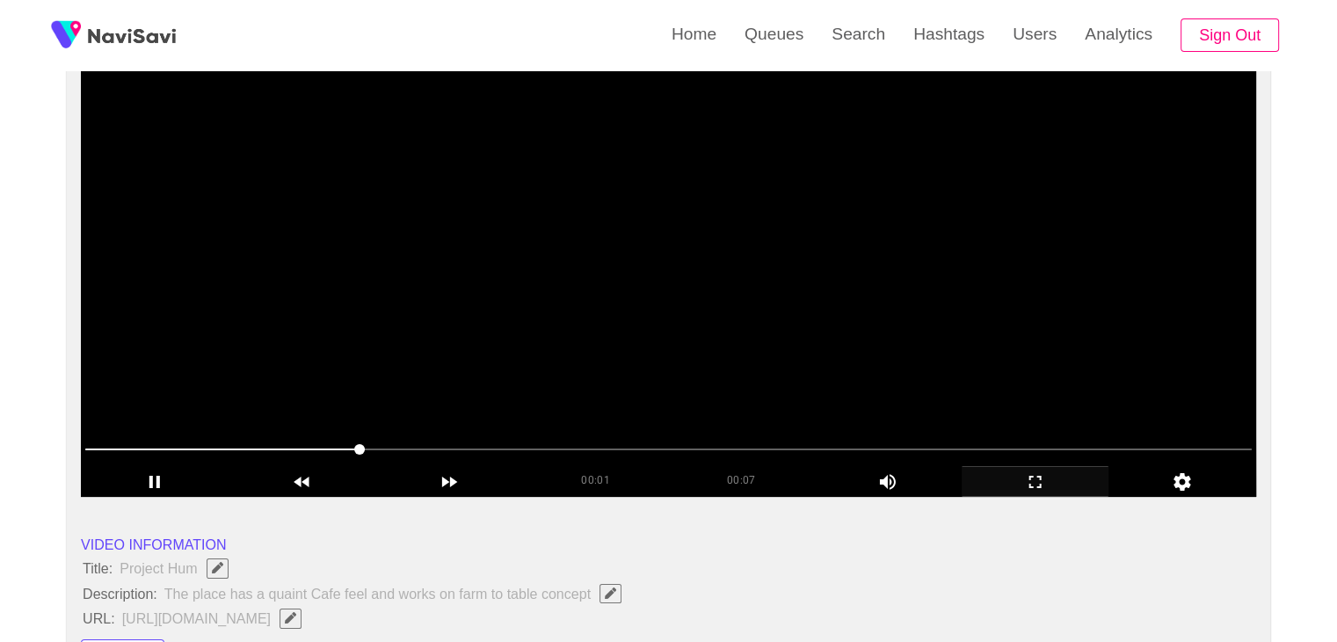
click at [825, 402] on video at bounding box center [668, 276] width 1175 height 439
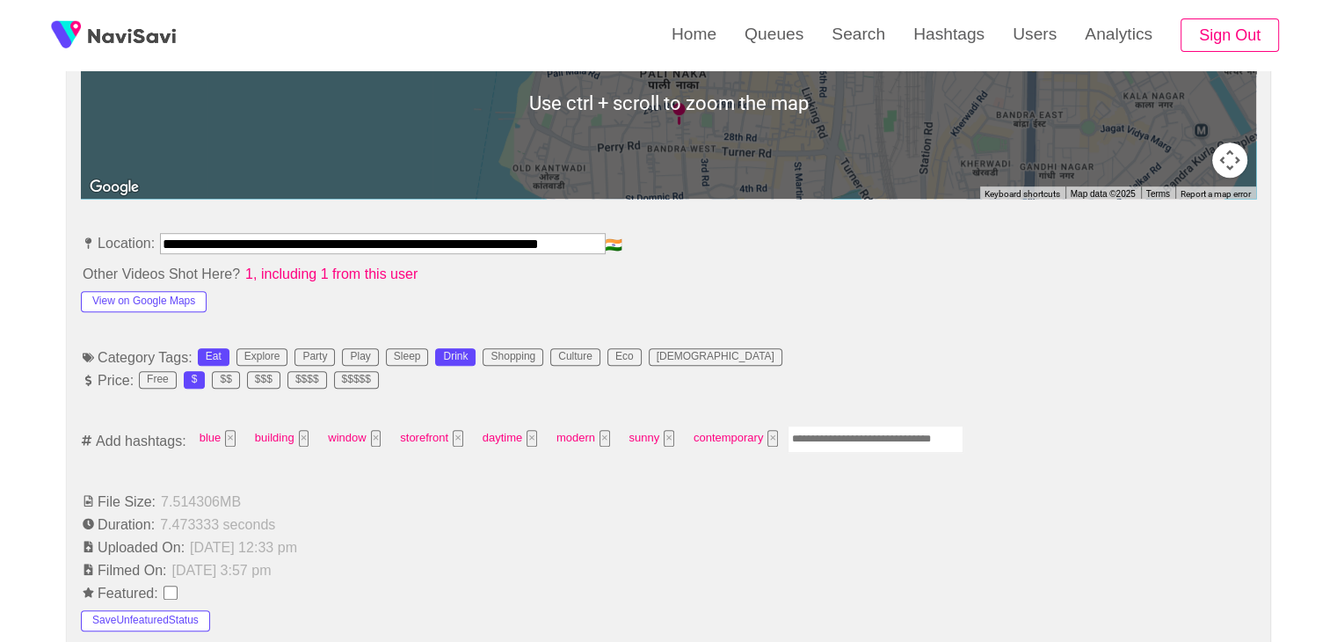
scroll to position [879, 0]
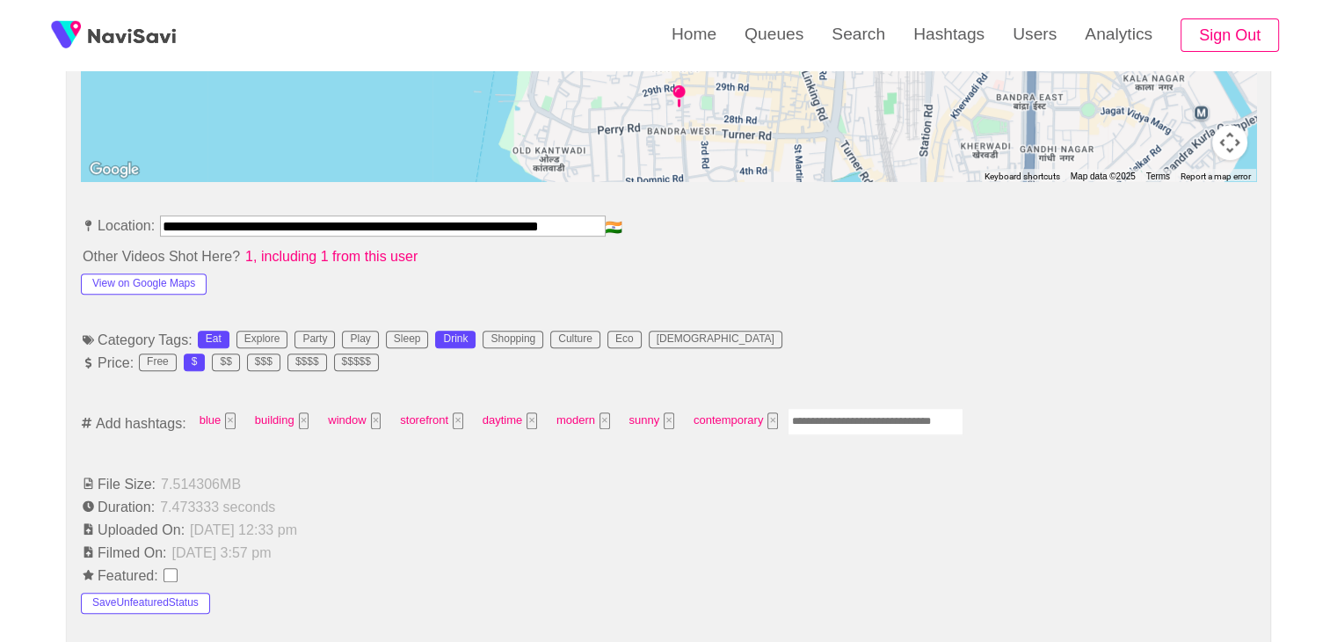
click at [875, 425] on input "Enter tag here and press return" at bounding box center [875, 421] width 176 height 27
type input "*********"
type input "****"
type input "*********"
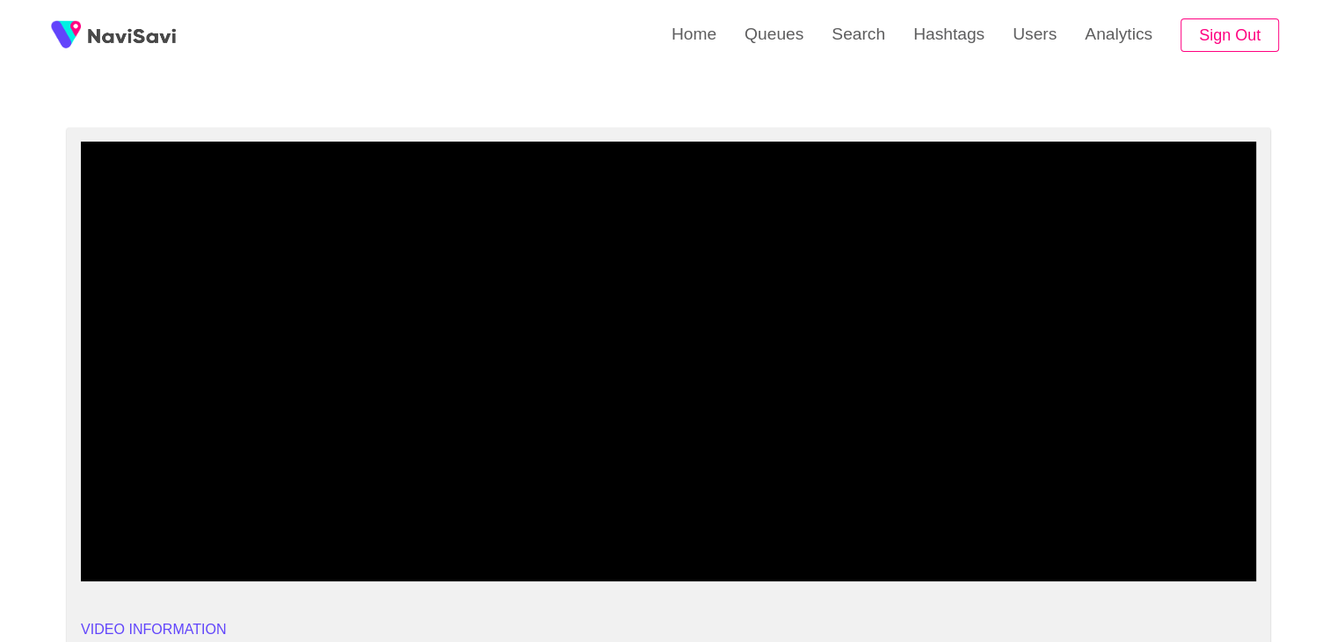
scroll to position [88, 0]
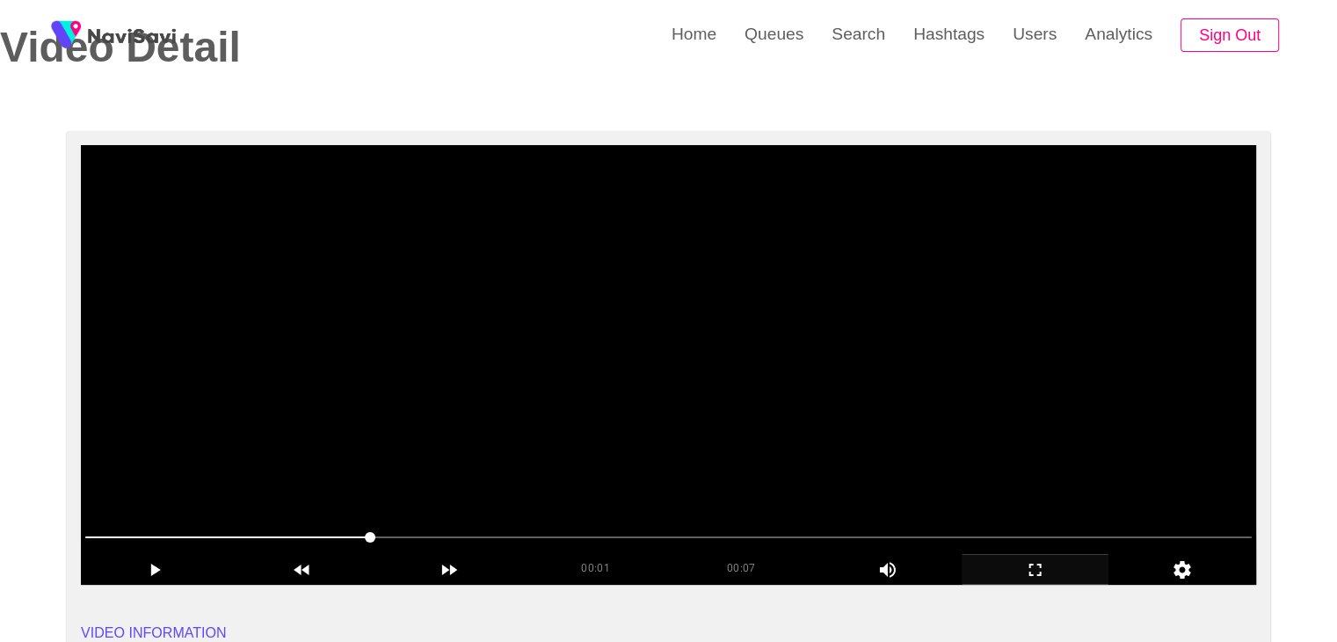
click at [936, 352] on video at bounding box center [668, 364] width 1175 height 439
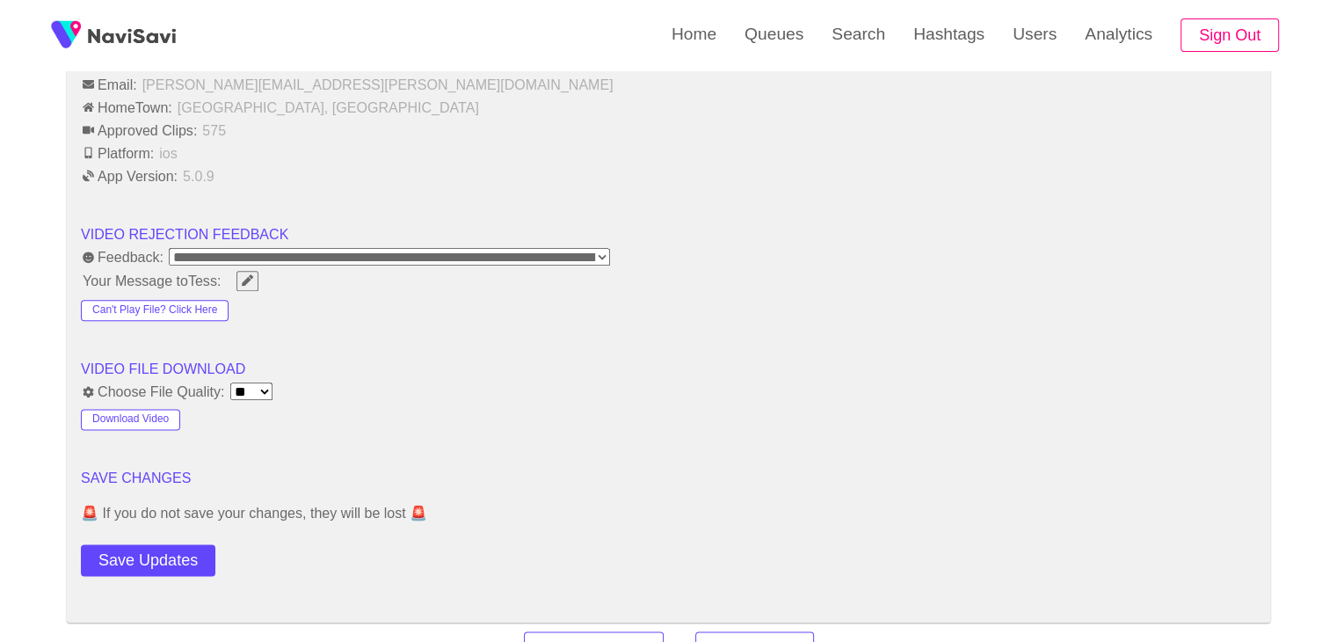
scroll to position [2109, 0]
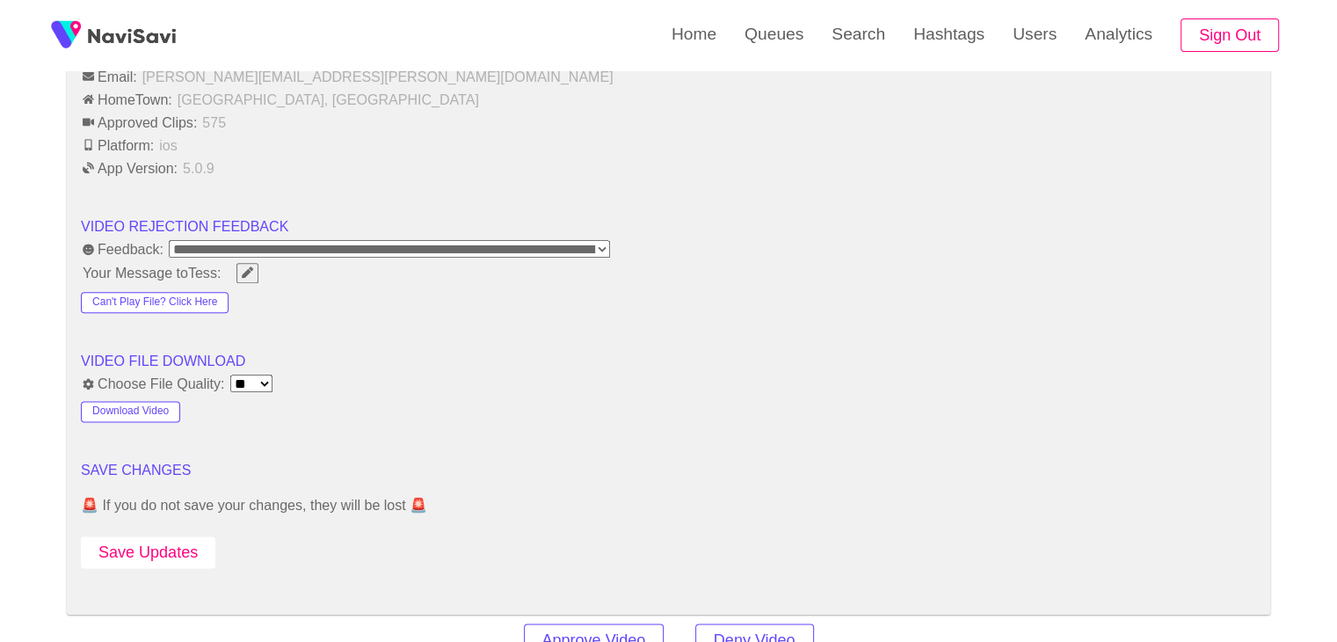
click at [149, 542] on button "Save Updates" at bounding box center [148, 552] width 134 height 33
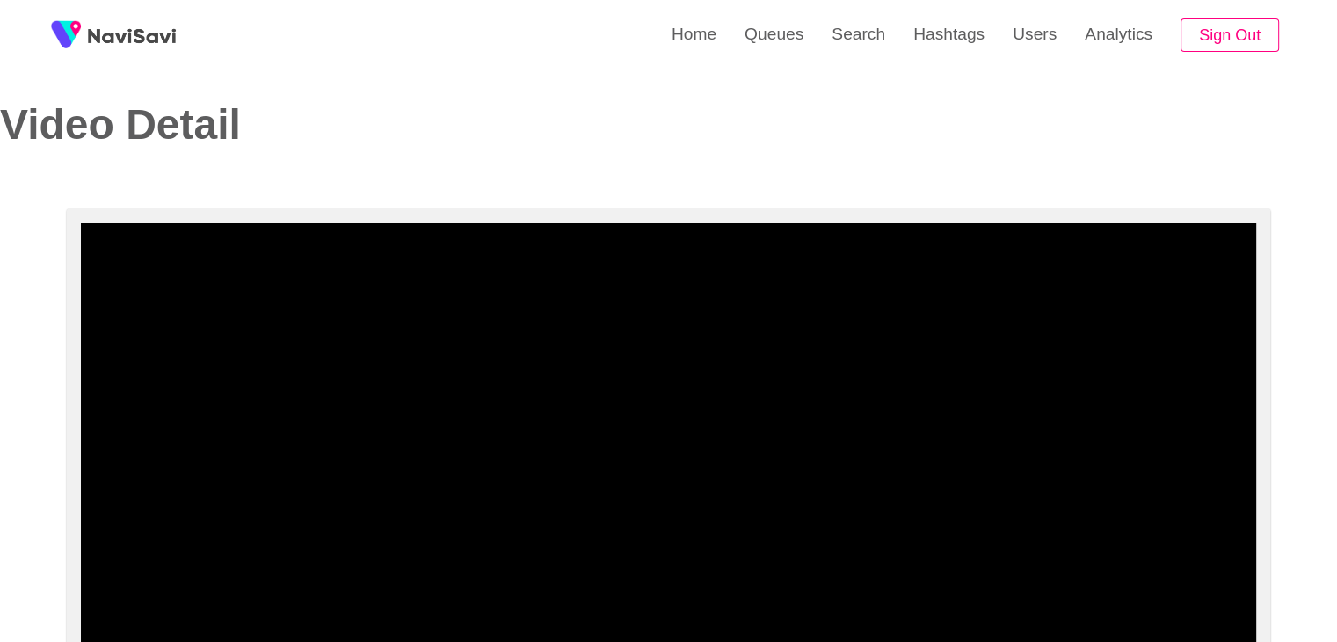
scroll to position [0, 0]
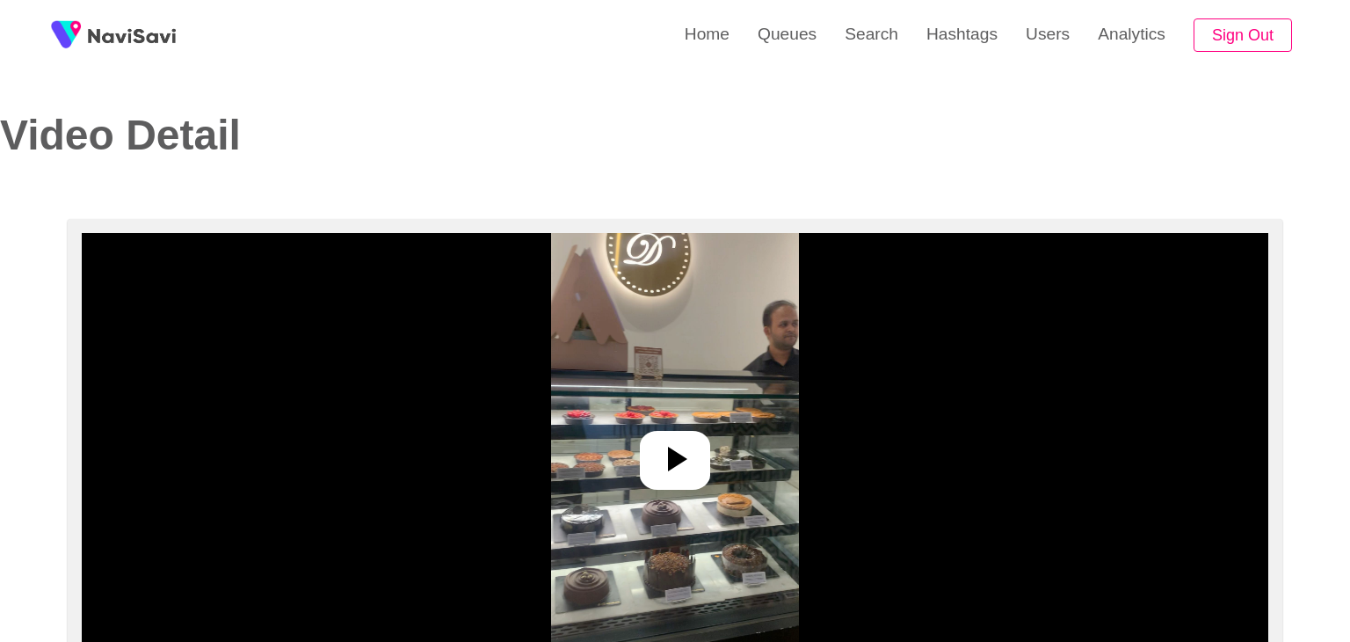
select select "**********"
select select "**"
click at [680, 445] on icon at bounding box center [668, 459] width 42 height 42
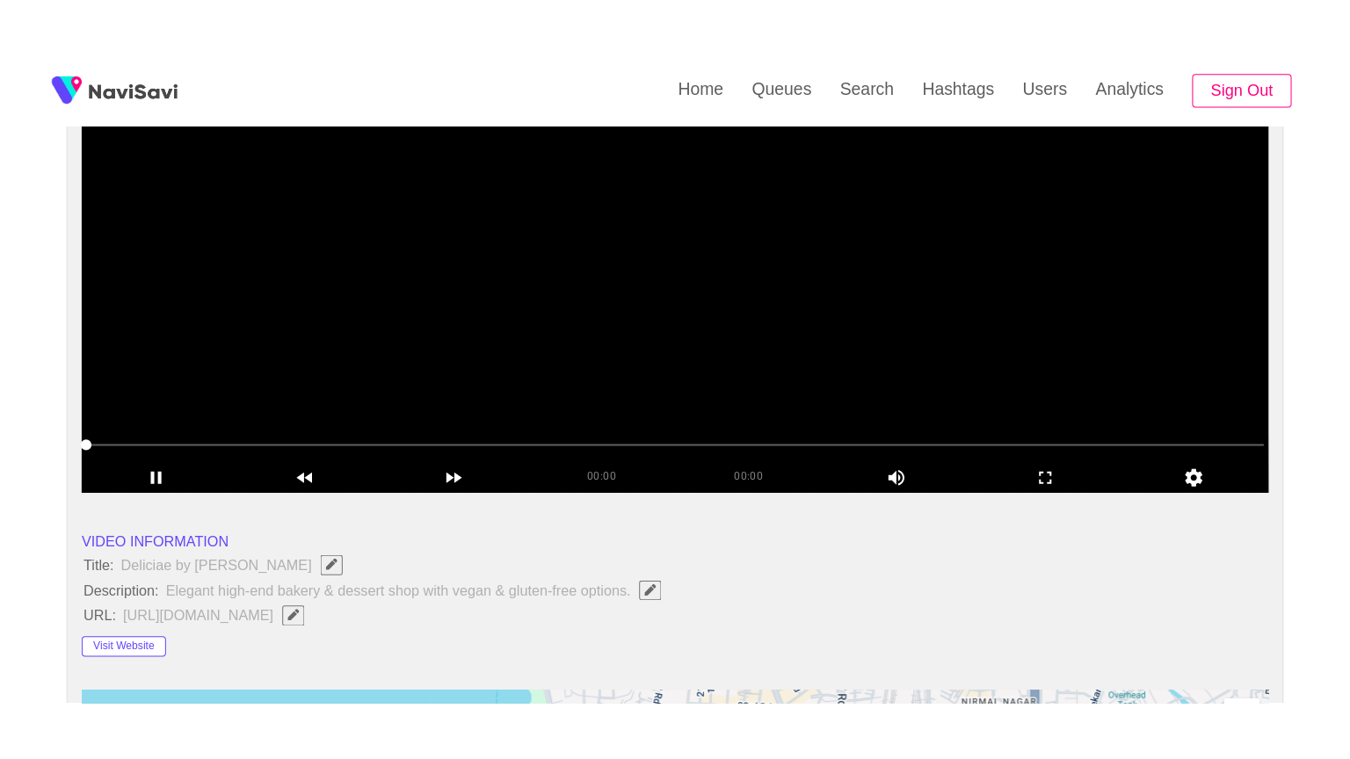
scroll to position [264, 0]
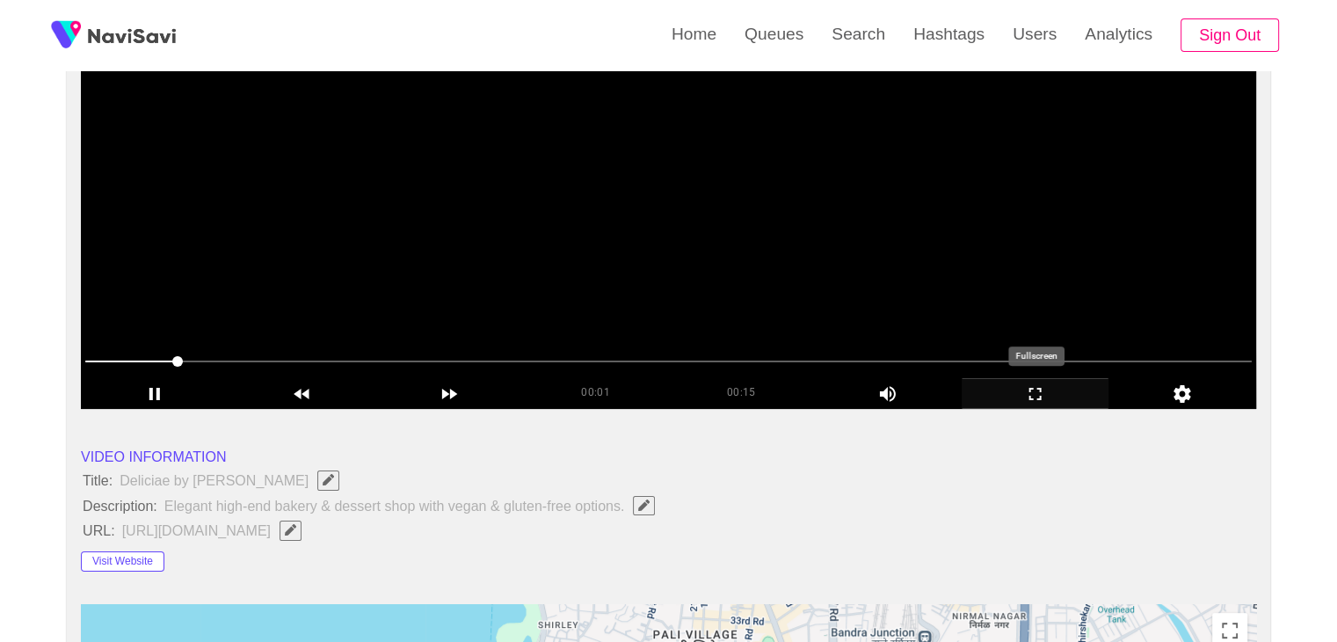
click at [1013, 396] on icon "add" at bounding box center [1035, 393] width 146 height 21
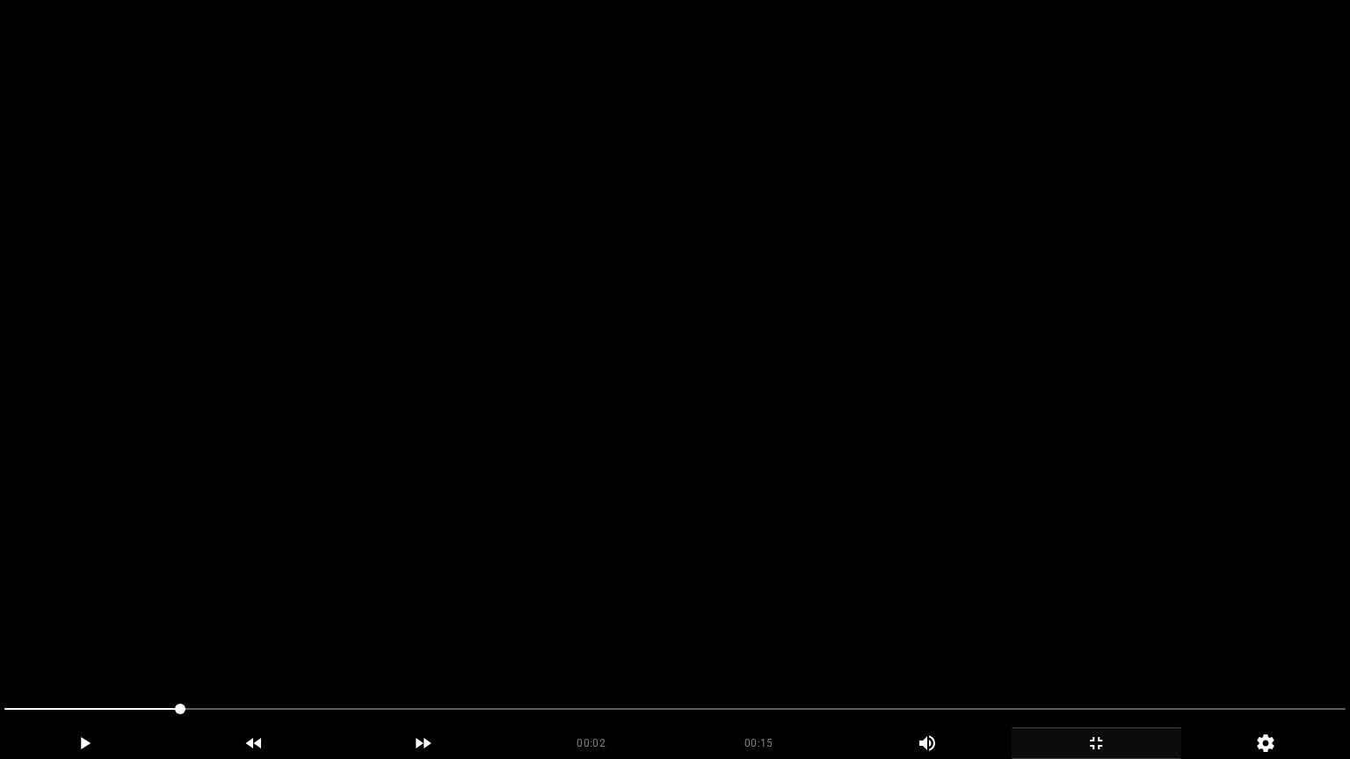
click at [800, 490] on video at bounding box center [675, 379] width 1350 height 759
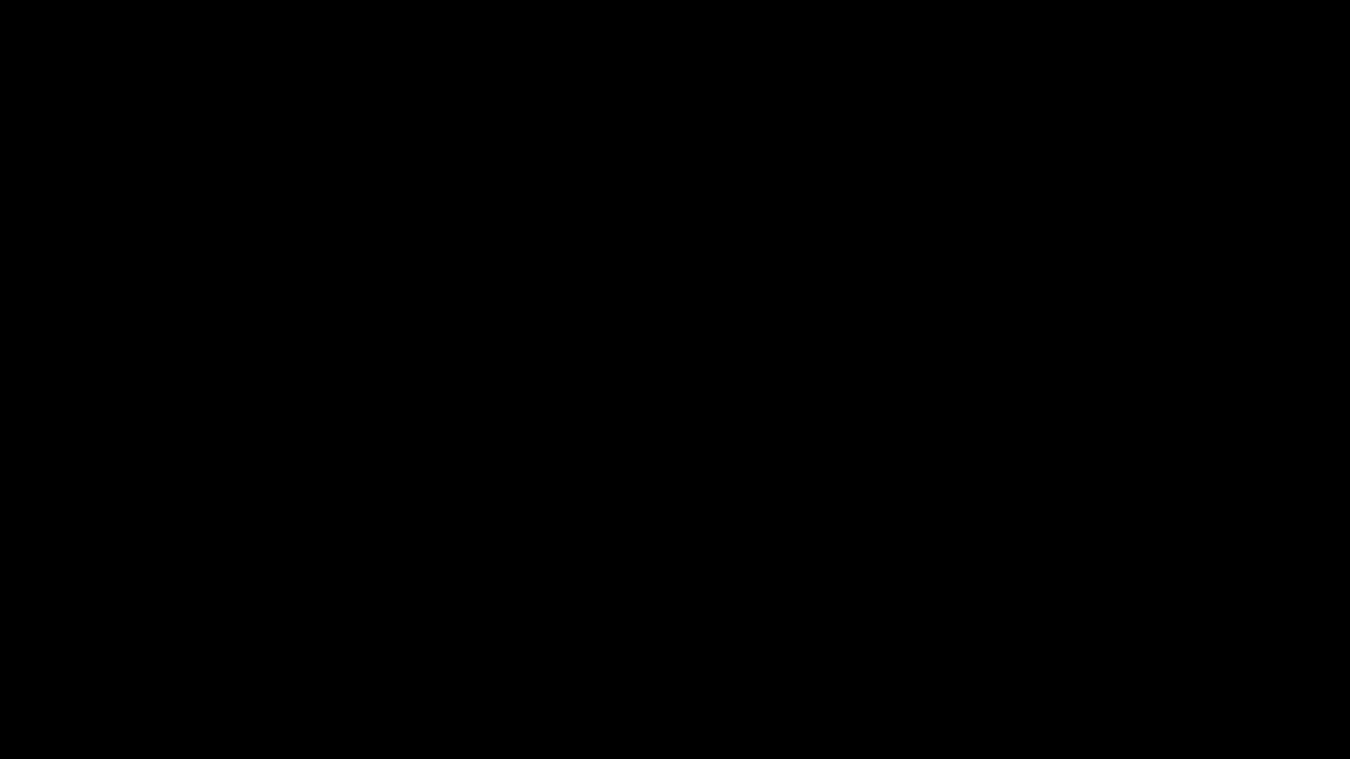
drag, startPoint x: 754, startPoint y: 707, endPoint x: 715, endPoint y: 702, distance: 39.8
click at [715, 641] on span at bounding box center [674, 709] width 1341 height 28
click at [1104, 641] on icon "add" at bounding box center [1096, 743] width 168 height 21
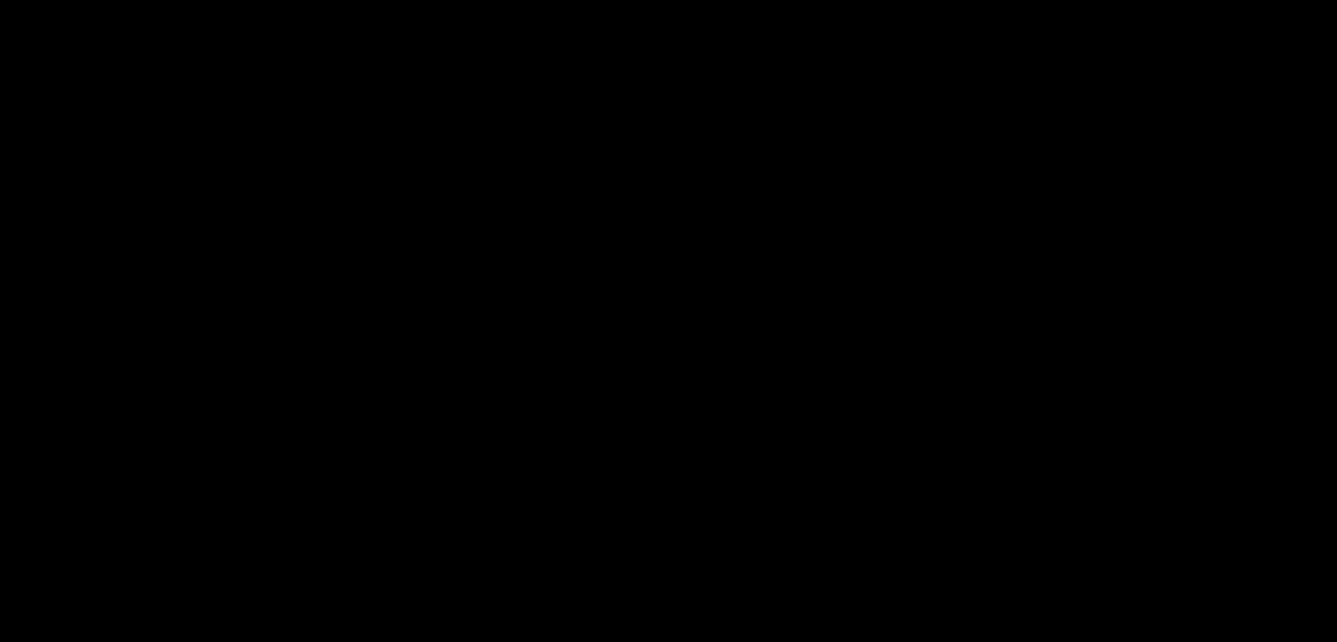
scroll to position [875, 0]
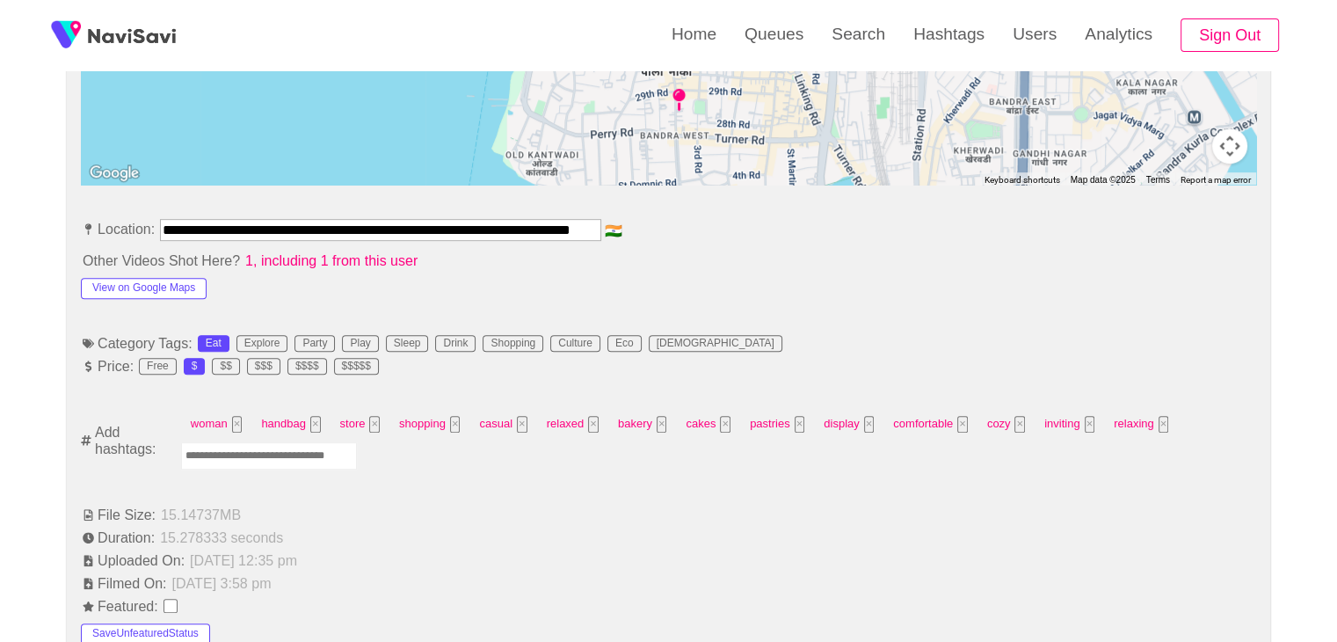
click at [221, 460] on input "Enter tag here and press return" at bounding box center [269, 455] width 176 height 27
type input "****"
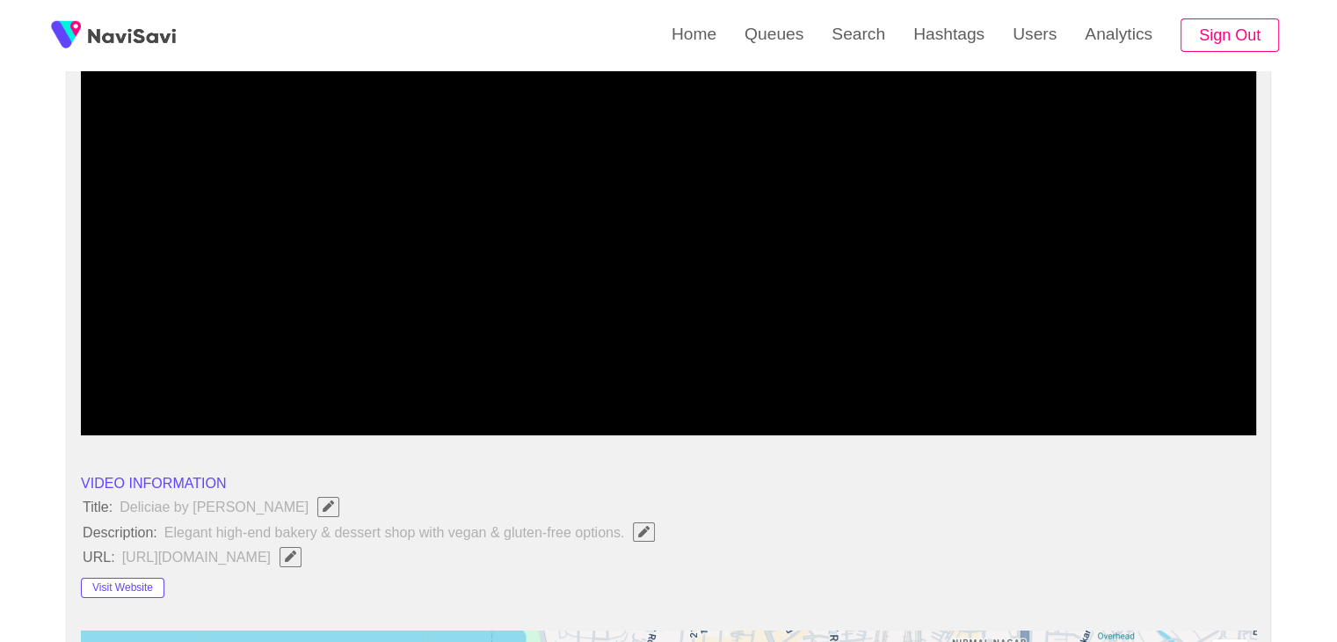
scroll to position [436, 0]
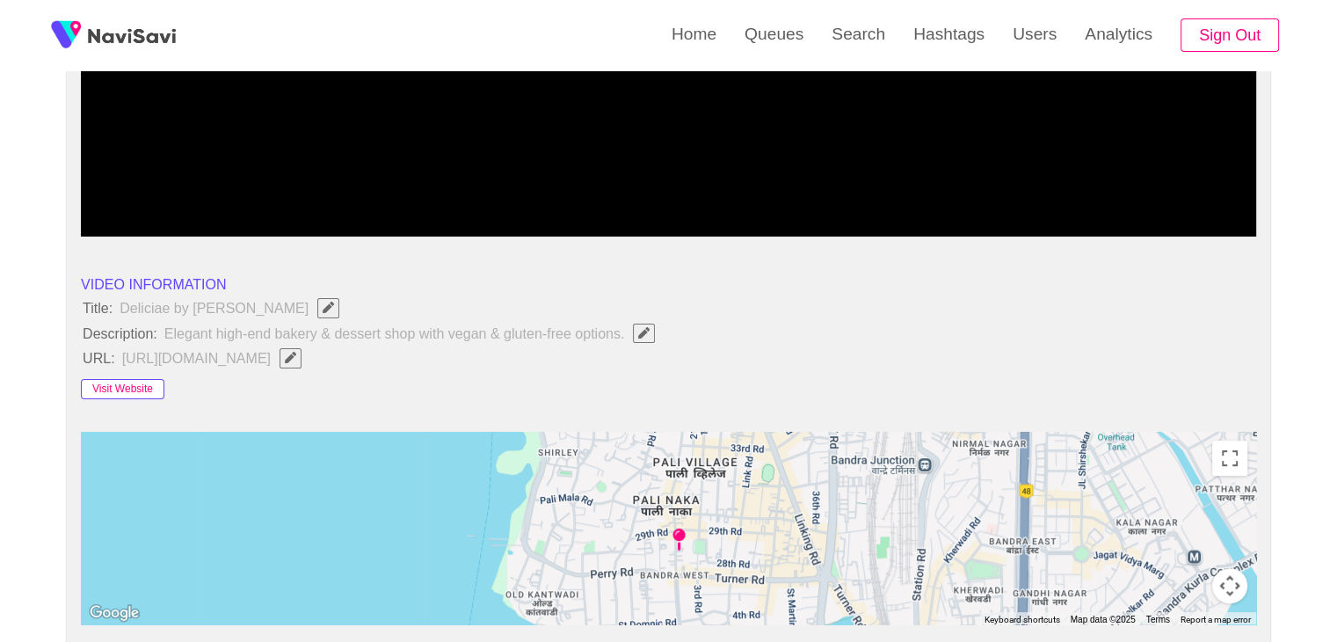
click at [127, 379] on button "Visit Website" at bounding box center [122, 389] width 83 height 21
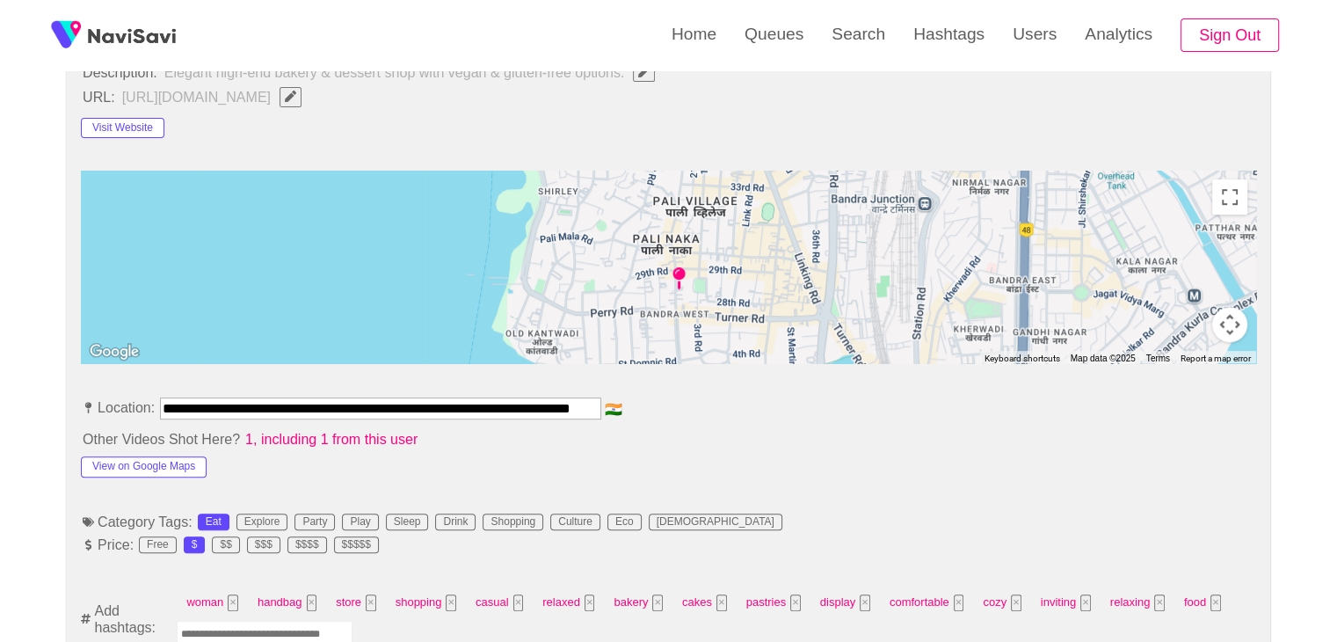
scroll to position [700, 0]
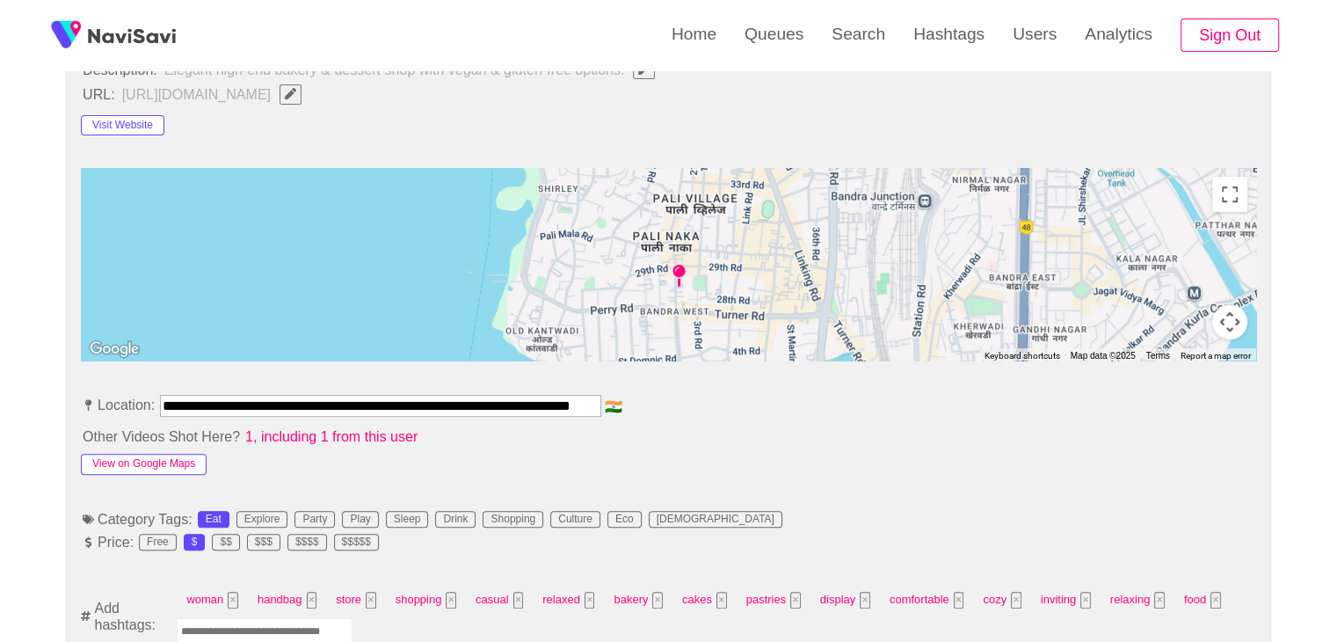
click at [141, 464] on button "View on Google Maps" at bounding box center [144, 464] width 126 height 21
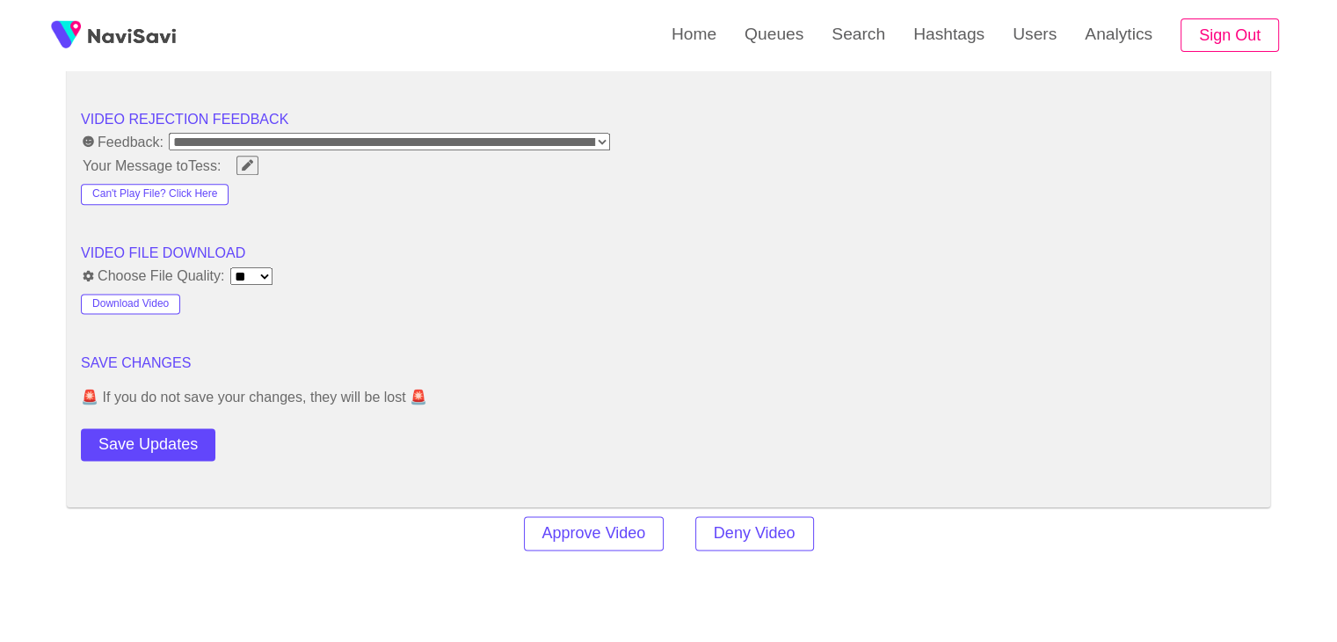
scroll to position [2282, 0]
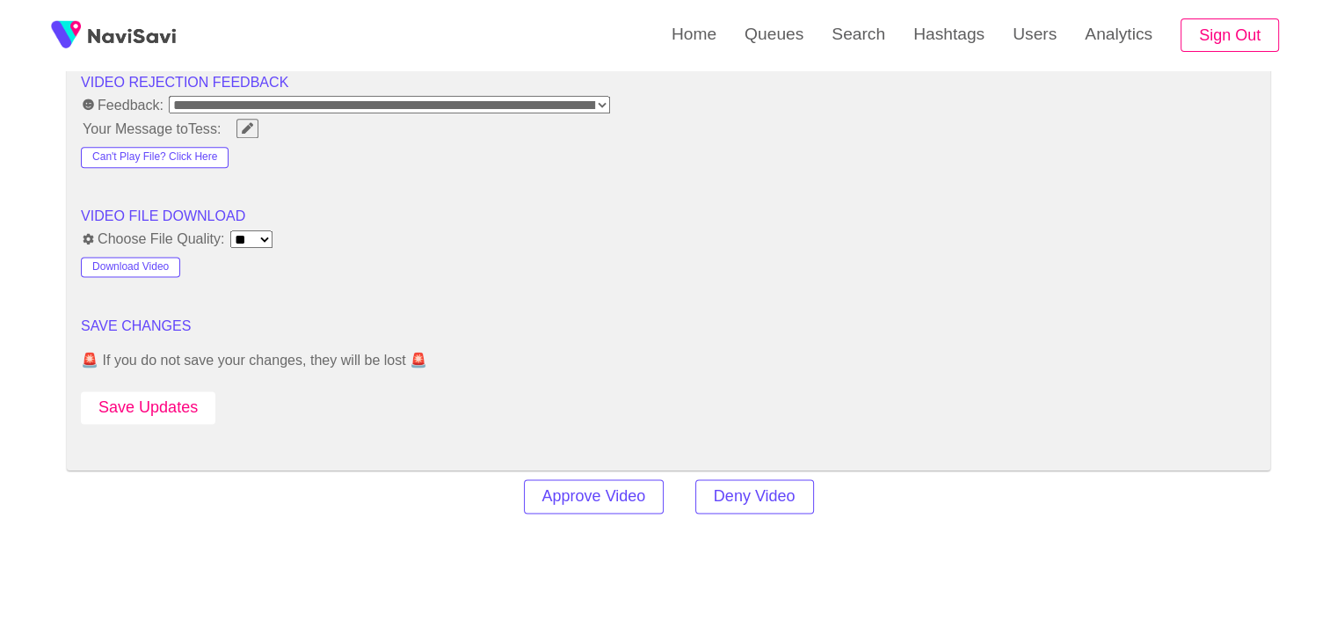
click at [155, 395] on button "Save Updates" at bounding box center [148, 407] width 134 height 33
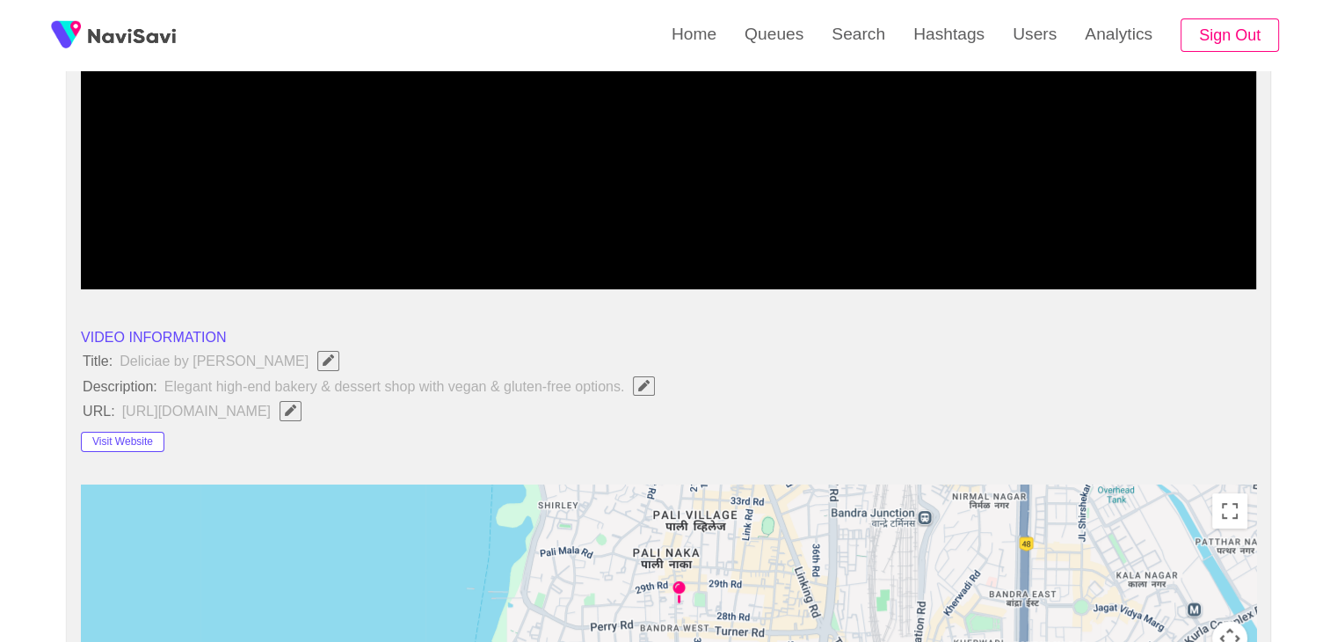
scroll to position [172, 0]
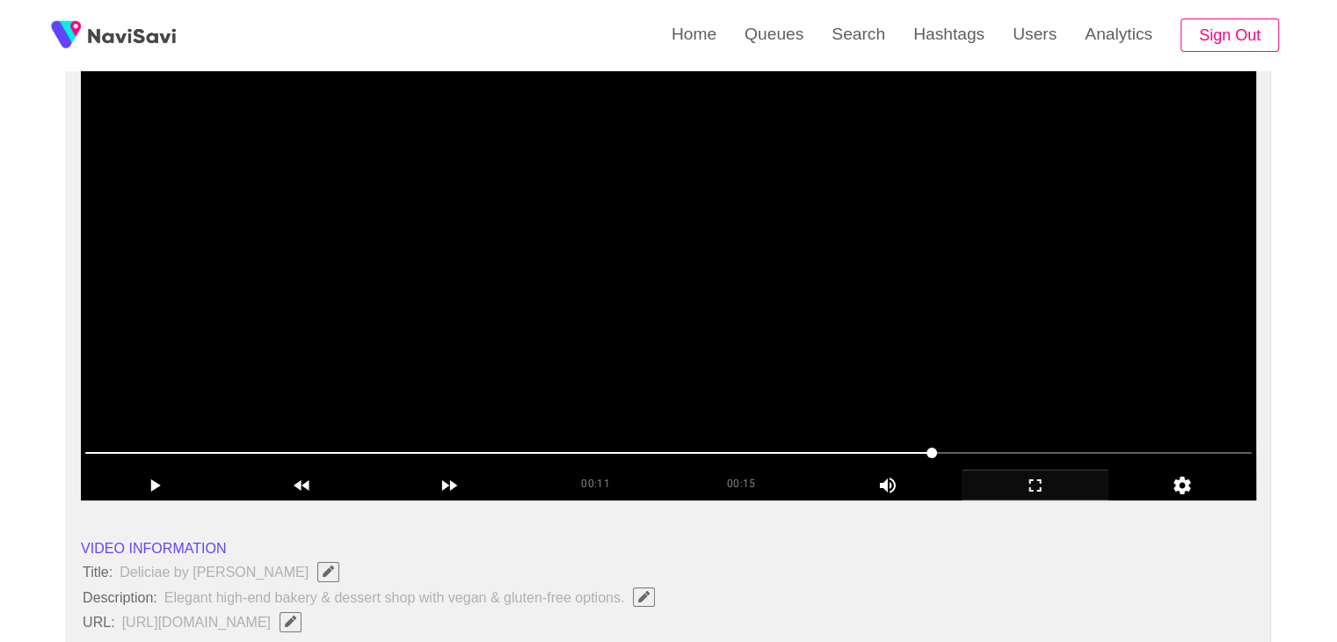
click at [671, 377] on video at bounding box center [668, 280] width 1175 height 439
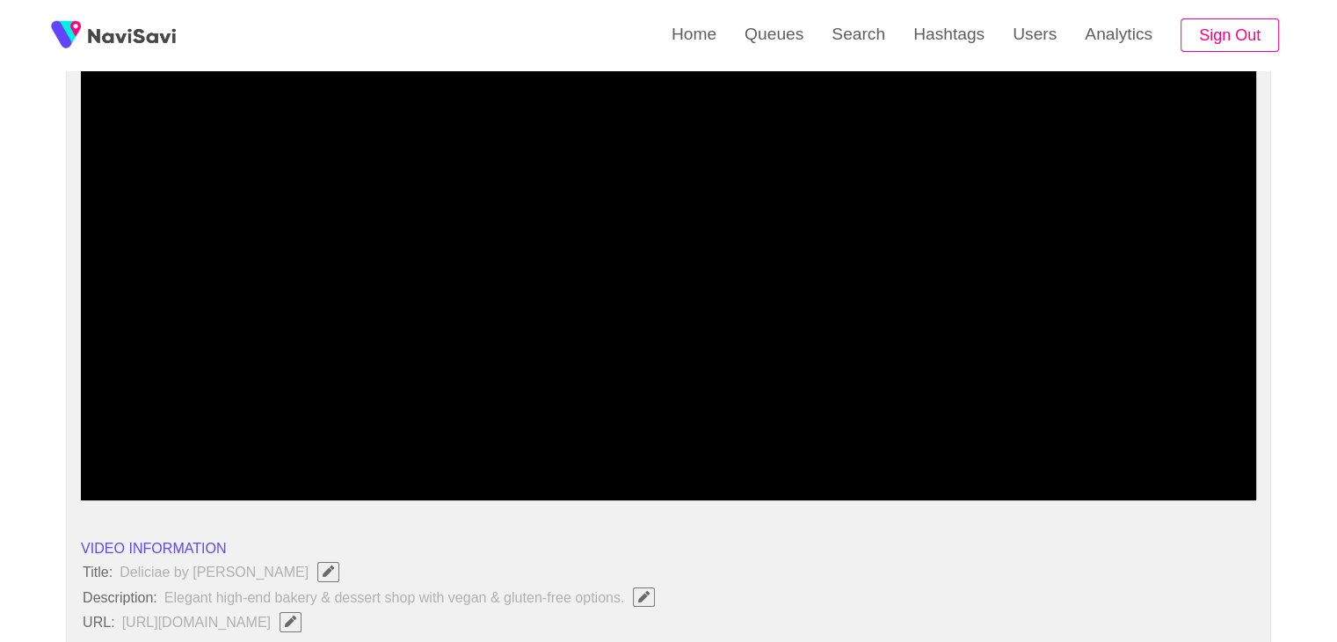
drag, startPoint x: 637, startPoint y: 432, endPoint x: 561, endPoint y: 446, distance: 77.6
click at [561, 446] on div at bounding box center [668, 454] width 1180 height 45
drag, startPoint x: 561, startPoint y: 446, endPoint x: 408, endPoint y: 437, distance: 153.2
click at [408, 439] on span at bounding box center [668, 453] width 1166 height 28
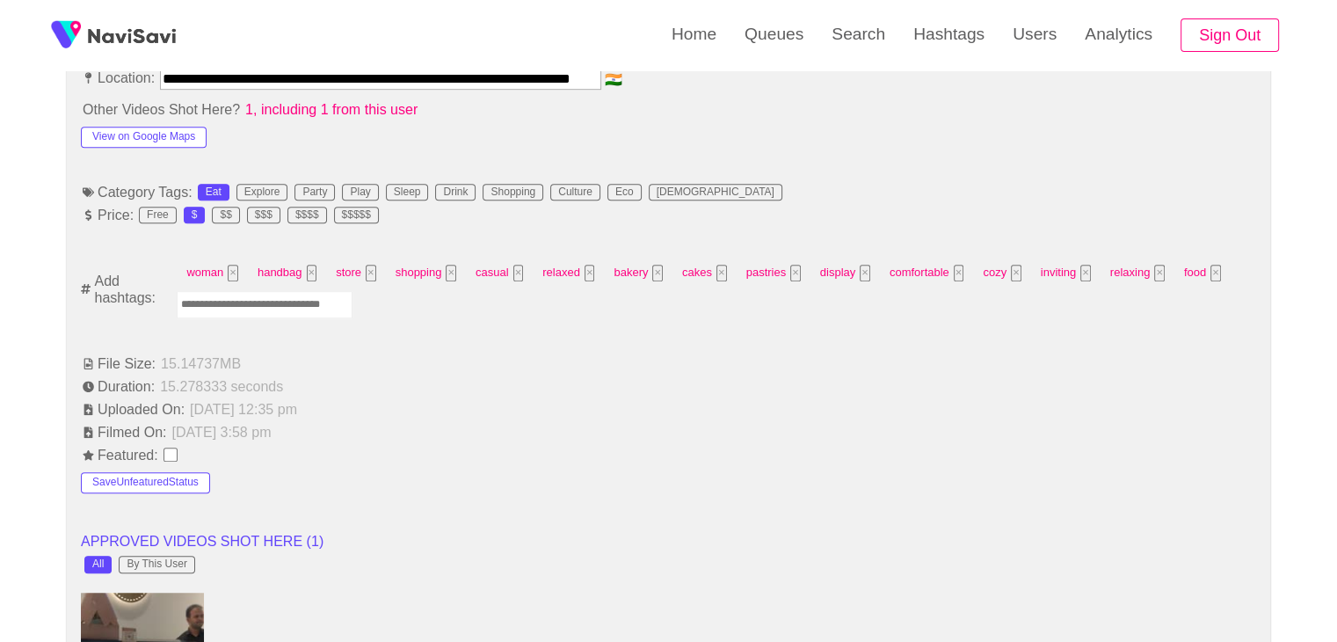
scroll to position [1051, 0]
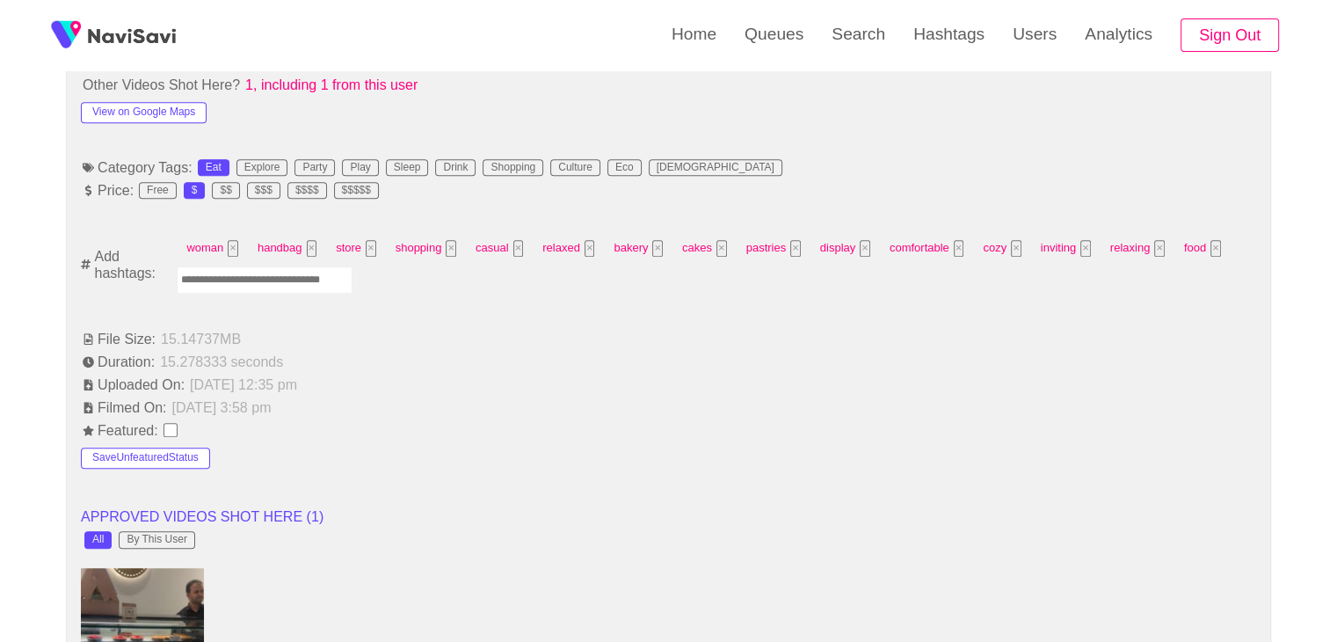
click at [263, 281] on input "Enter tag here and press return" at bounding box center [265, 279] width 176 height 27
type input "****"
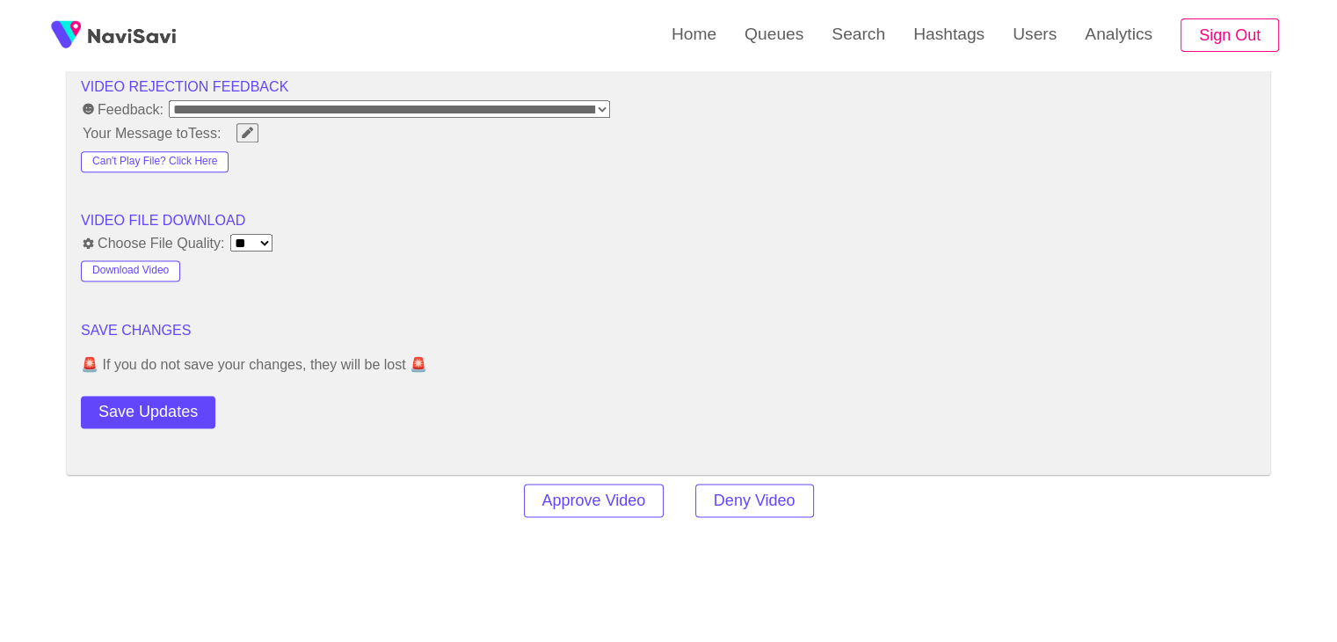
scroll to position [2282, 0]
click at [180, 409] on button "Save Updates" at bounding box center [148, 412] width 134 height 33
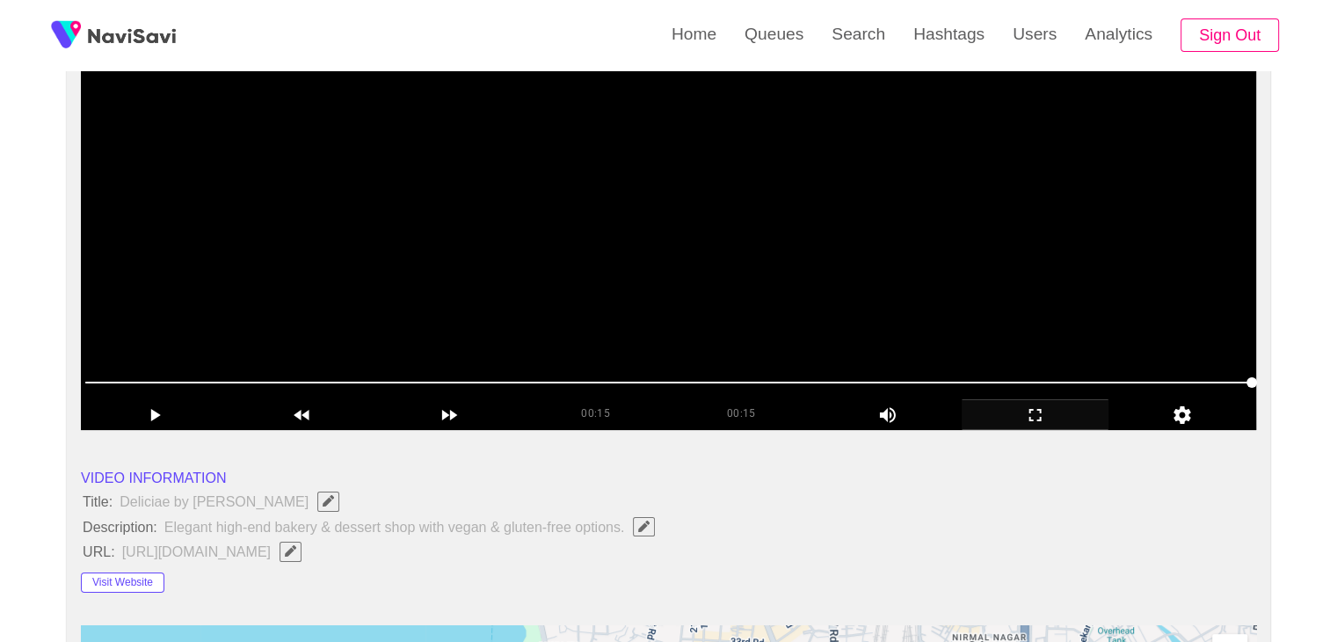
scroll to position [260, 0]
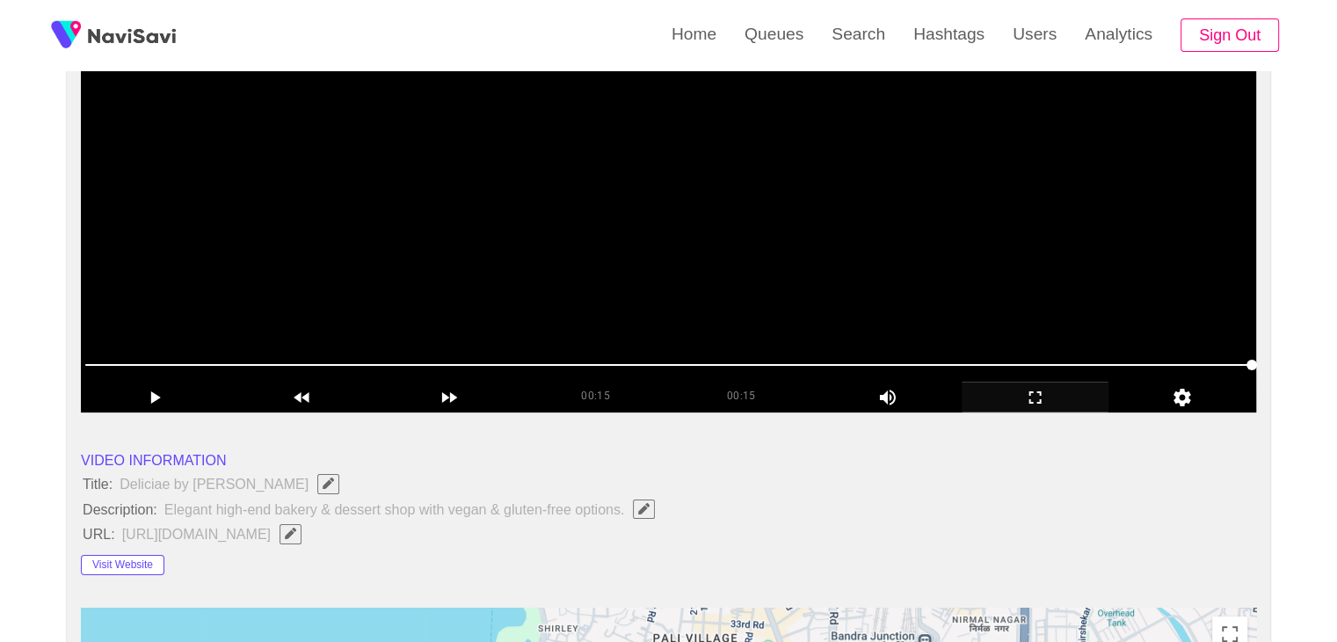
click at [633, 241] on video at bounding box center [668, 192] width 1175 height 439
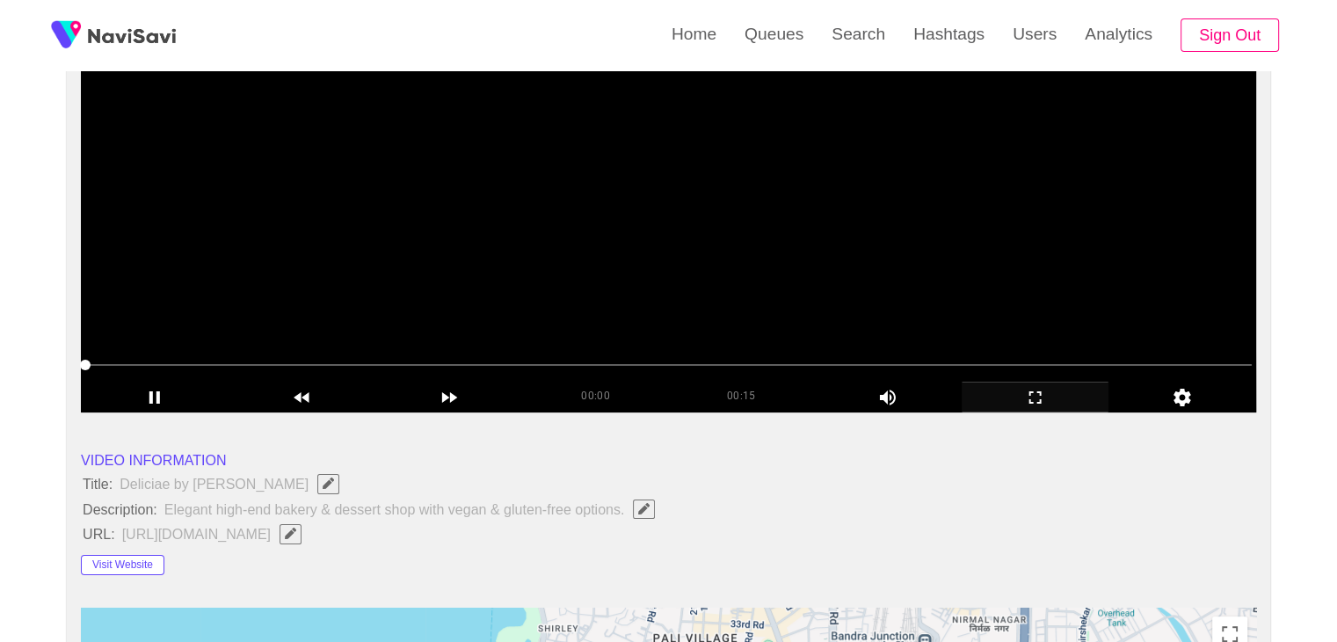
click at [631, 240] on video at bounding box center [668, 192] width 1175 height 439
click at [577, 214] on video at bounding box center [668, 192] width 1175 height 439
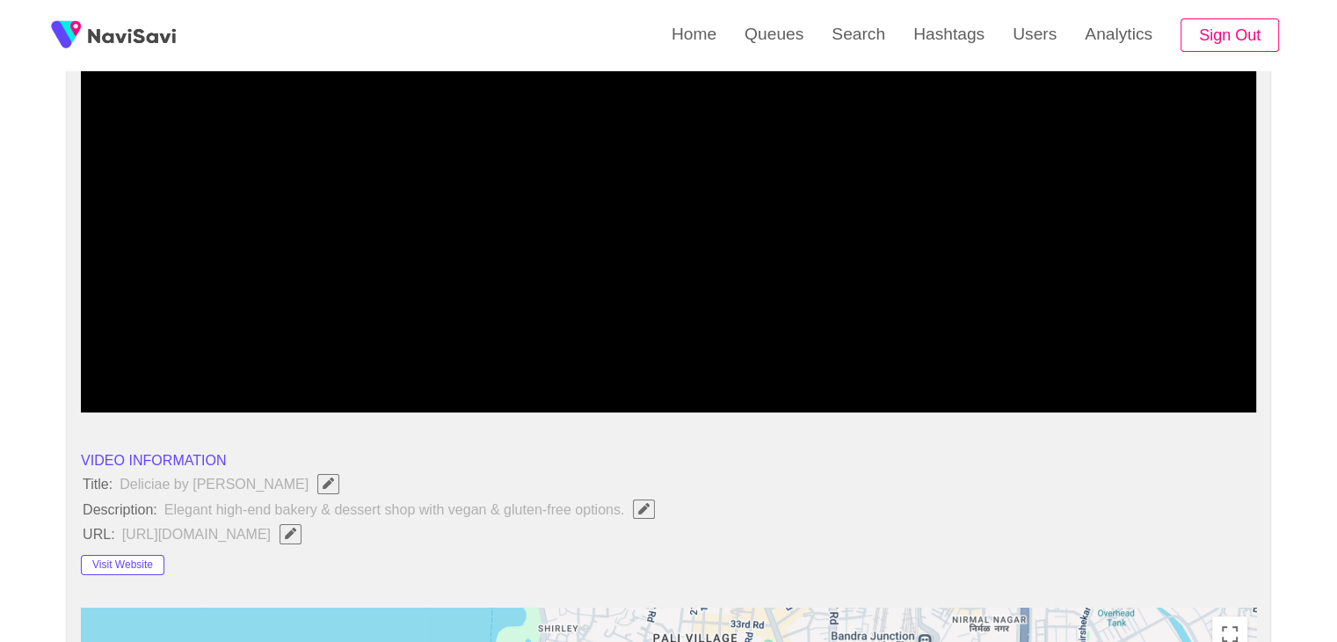
click at [1042, 396] on icon "add" at bounding box center [1035, 397] width 146 height 21
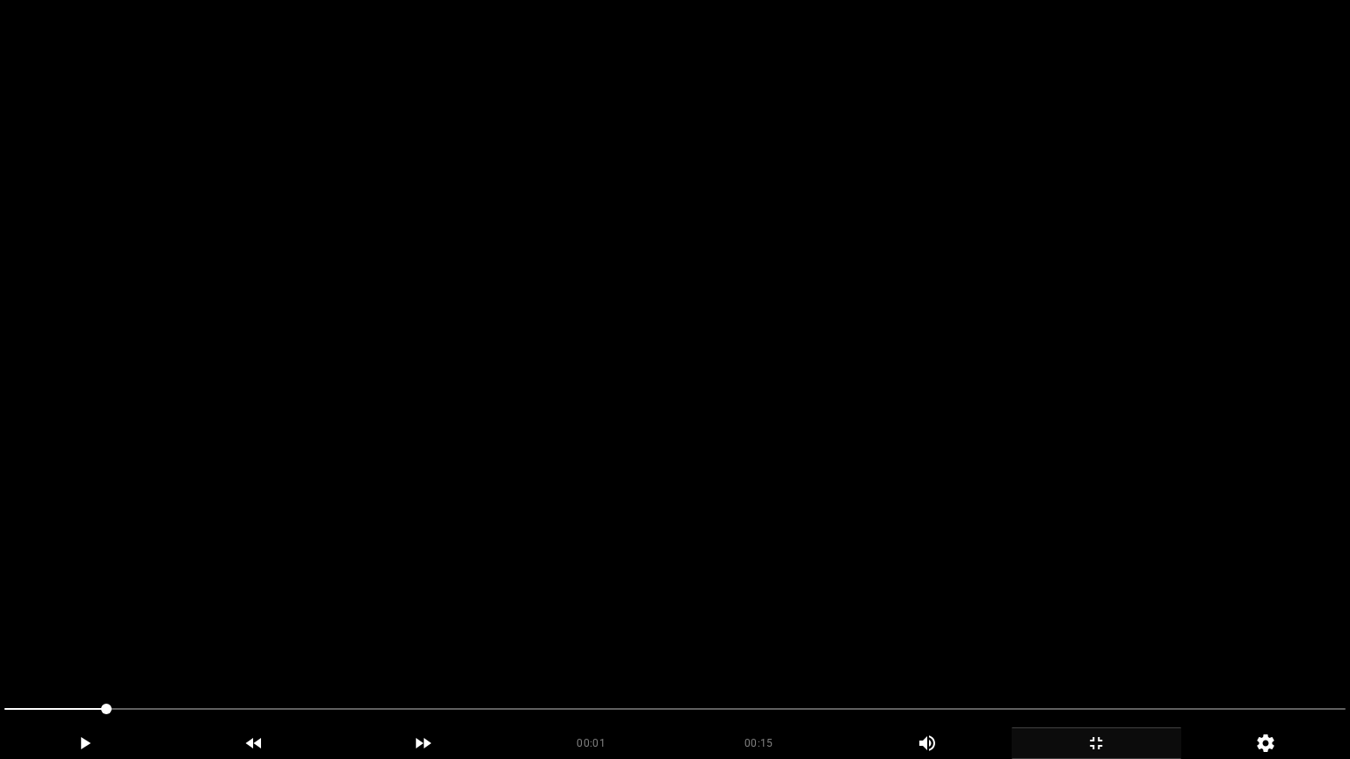
drag, startPoint x: 548, startPoint y: 396, endPoint x: 535, endPoint y: 408, distance: 18.0
click at [545, 396] on video at bounding box center [675, 379] width 1350 height 759
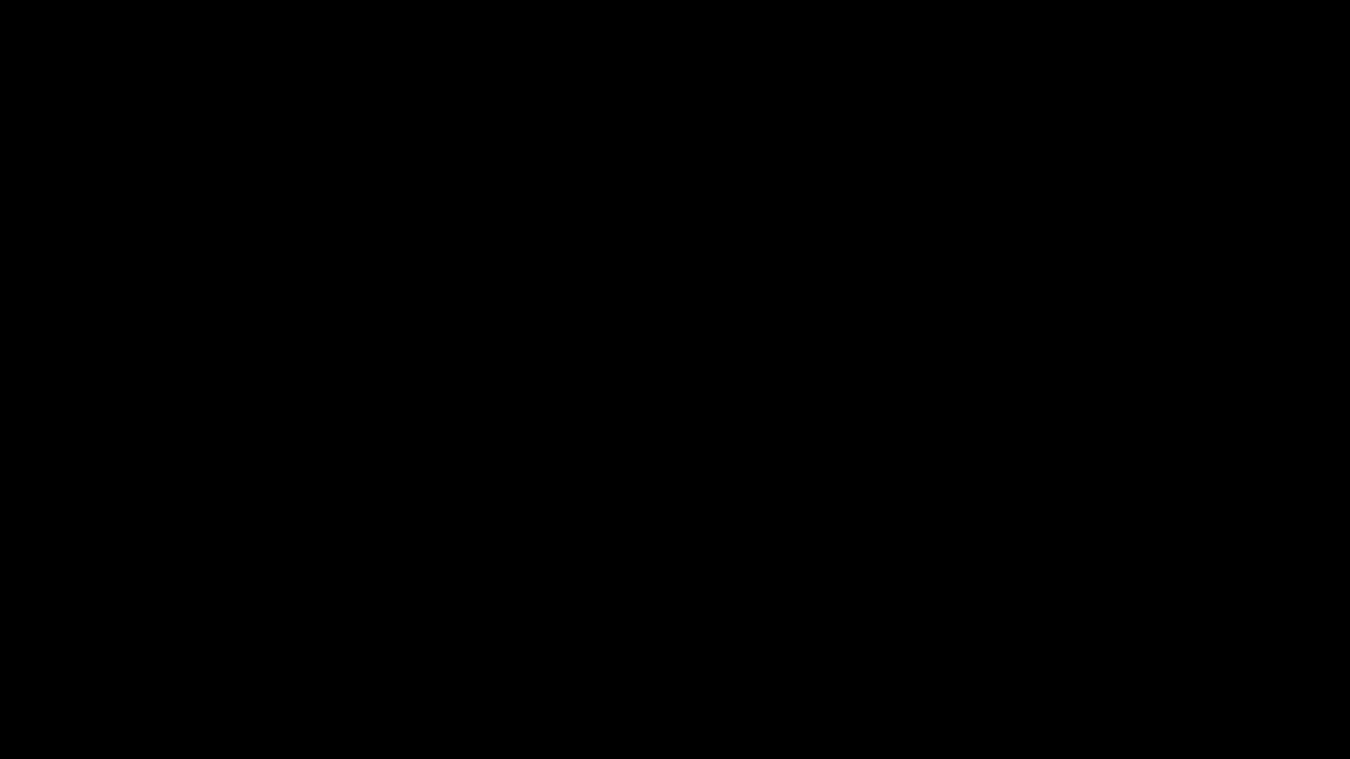
click at [679, 570] on video at bounding box center [675, 379] width 1350 height 759
click at [345, 641] on div at bounding box center [674, 711] width 1355 height 47
click at [1098, 641] on icon "add" at bounding box center [1096, 743] width 12 height 12
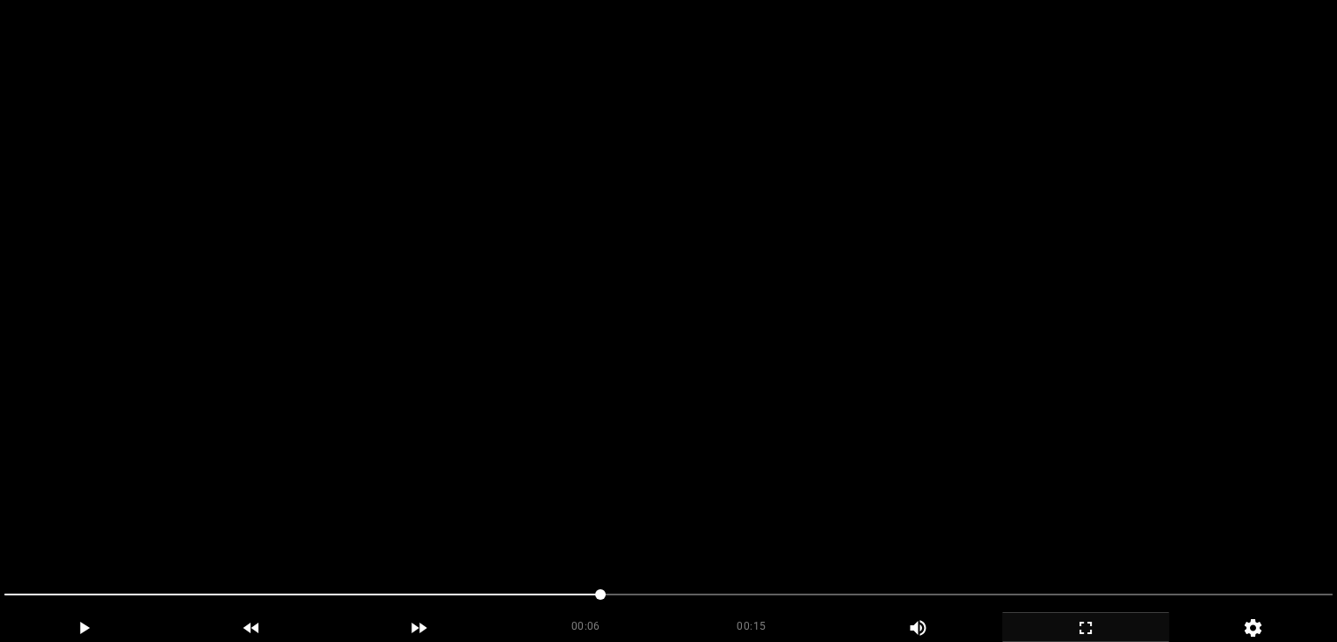
scroll to position [0, 0]
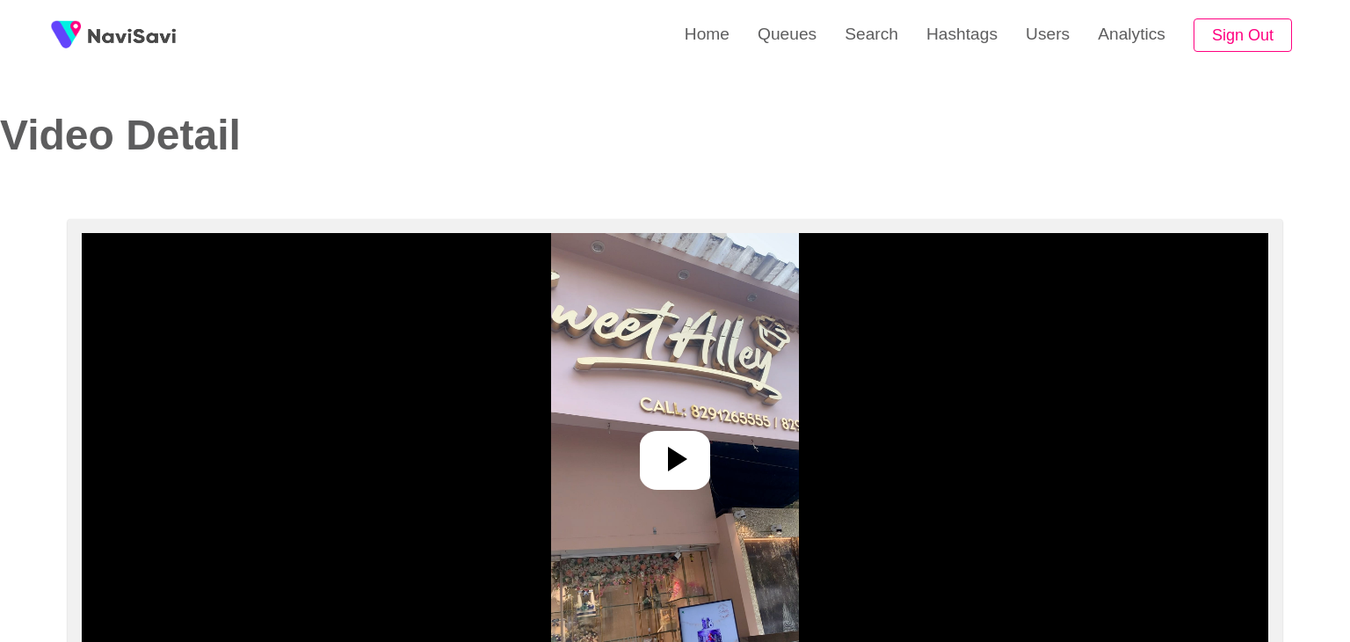
select select "**********"
select select "**"
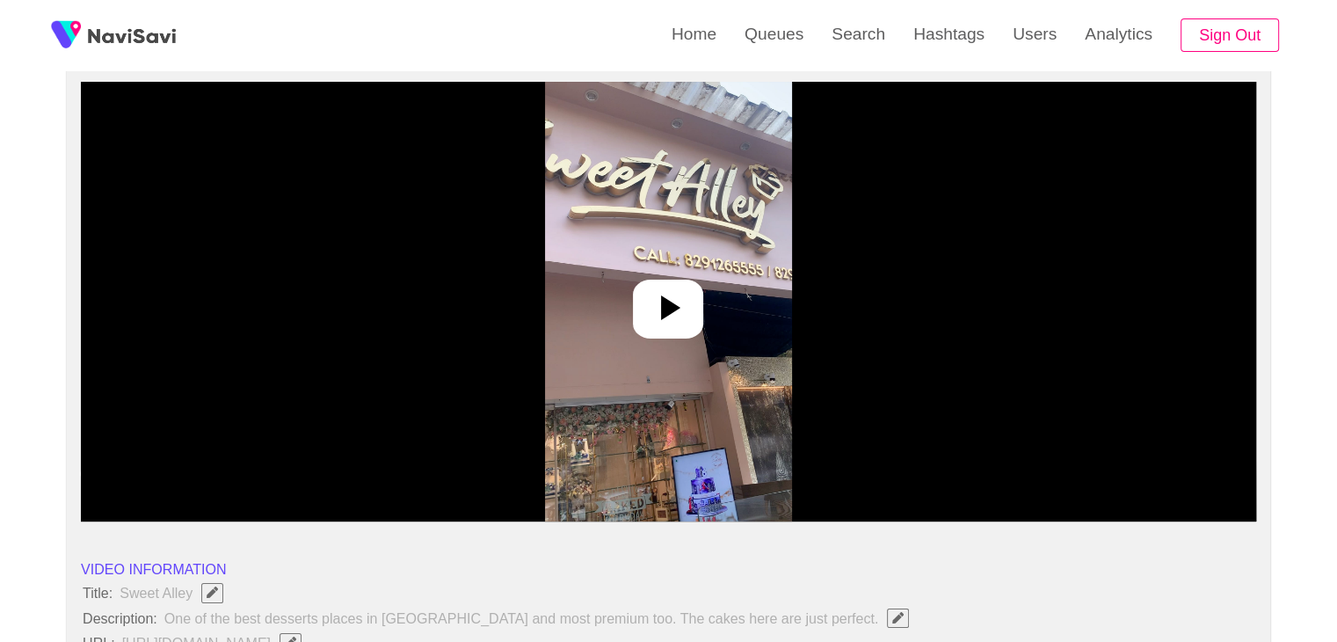
scroll to position [176, 0]
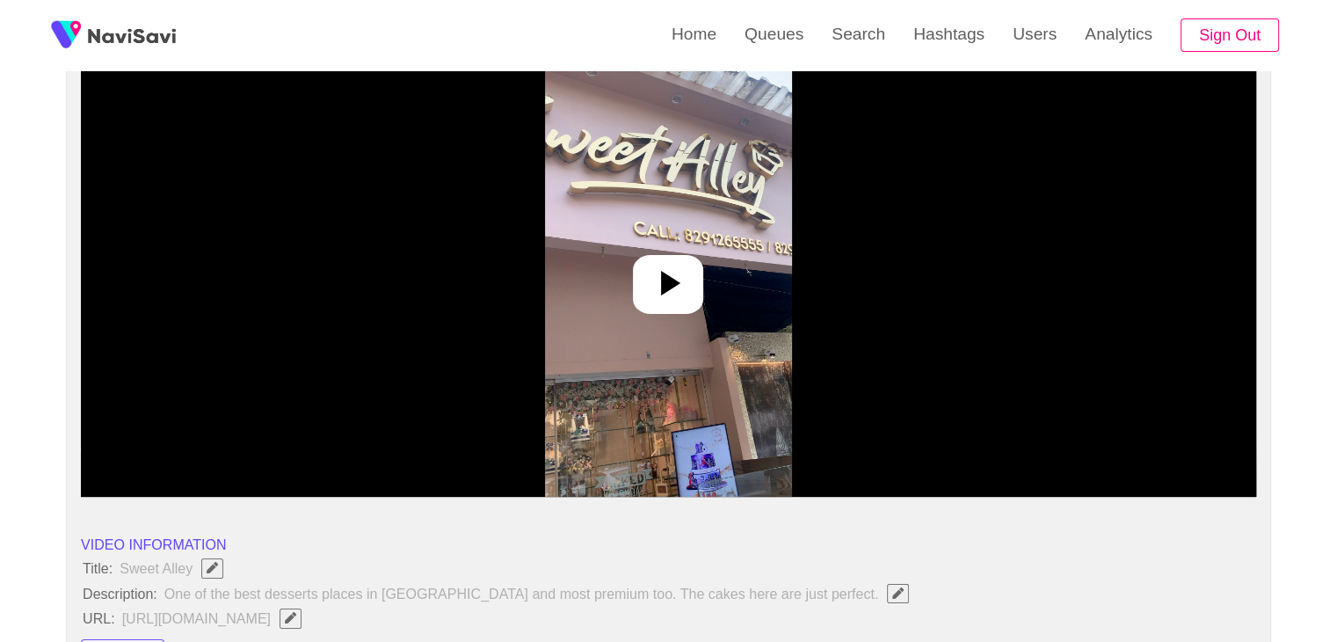
click at [692, 279] on div at bounding box center [668, 284] width 70 height 59
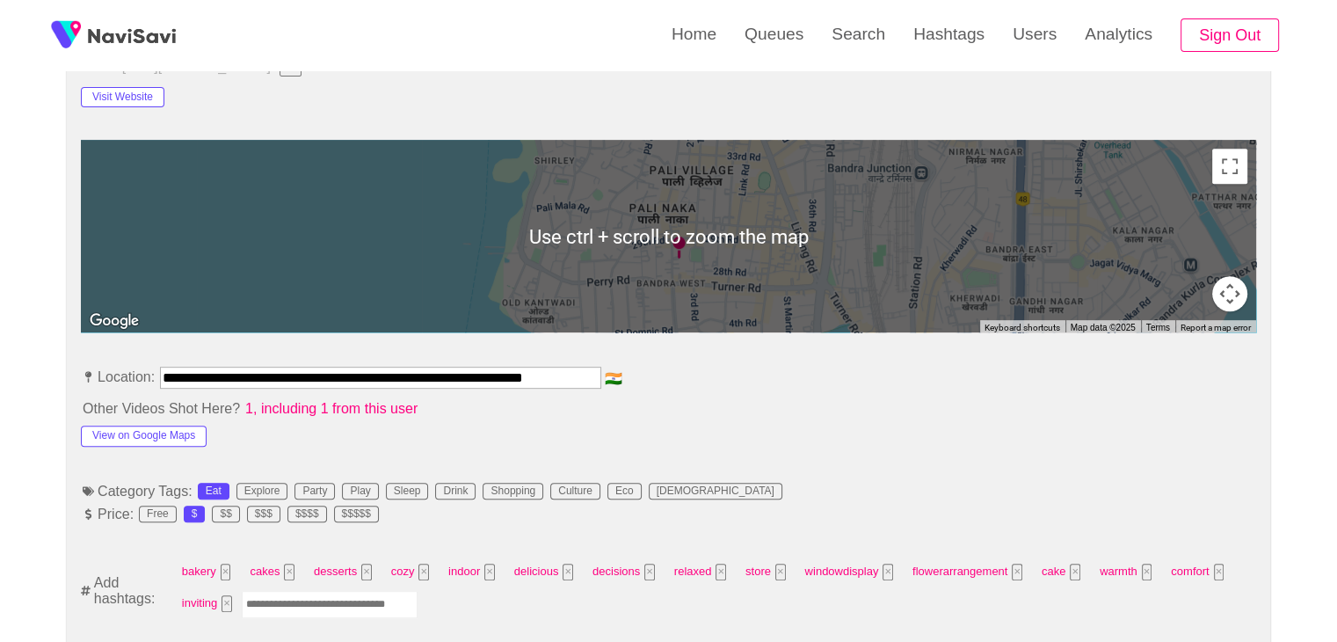
scroll to position [703, 0]
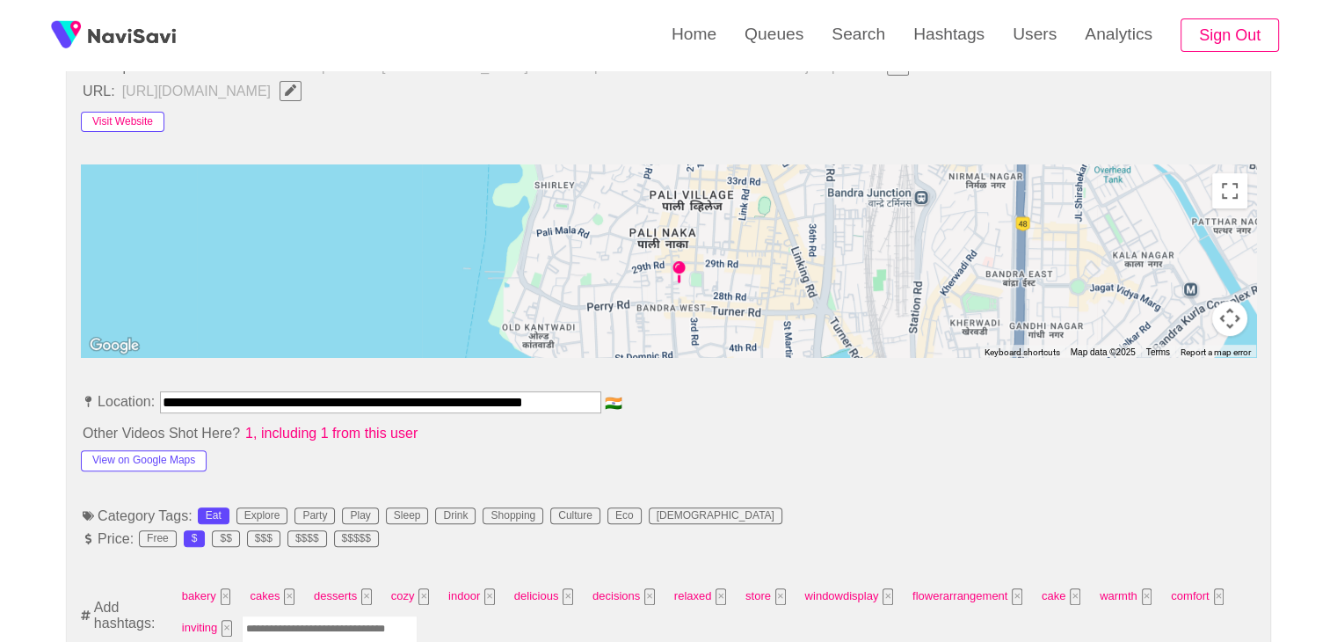
click at [135, 116] on button "Visit Website" at bounding box center [122, 122] width 83 height 21
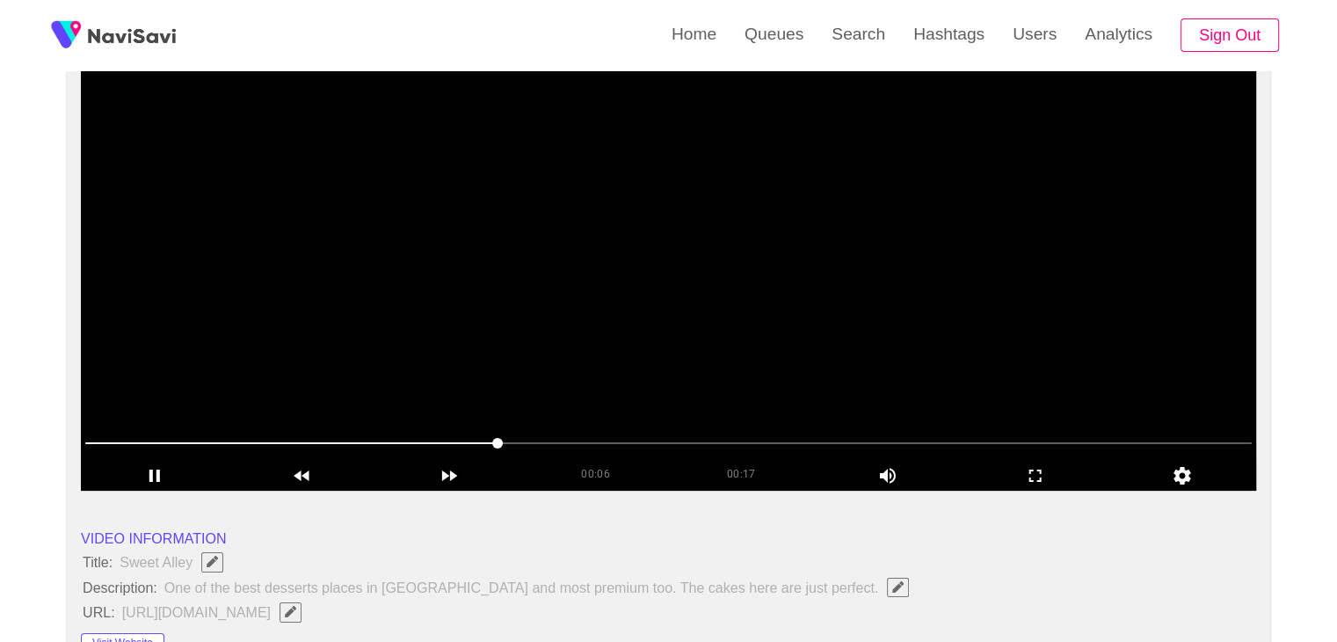
scroll to position [176, 0]
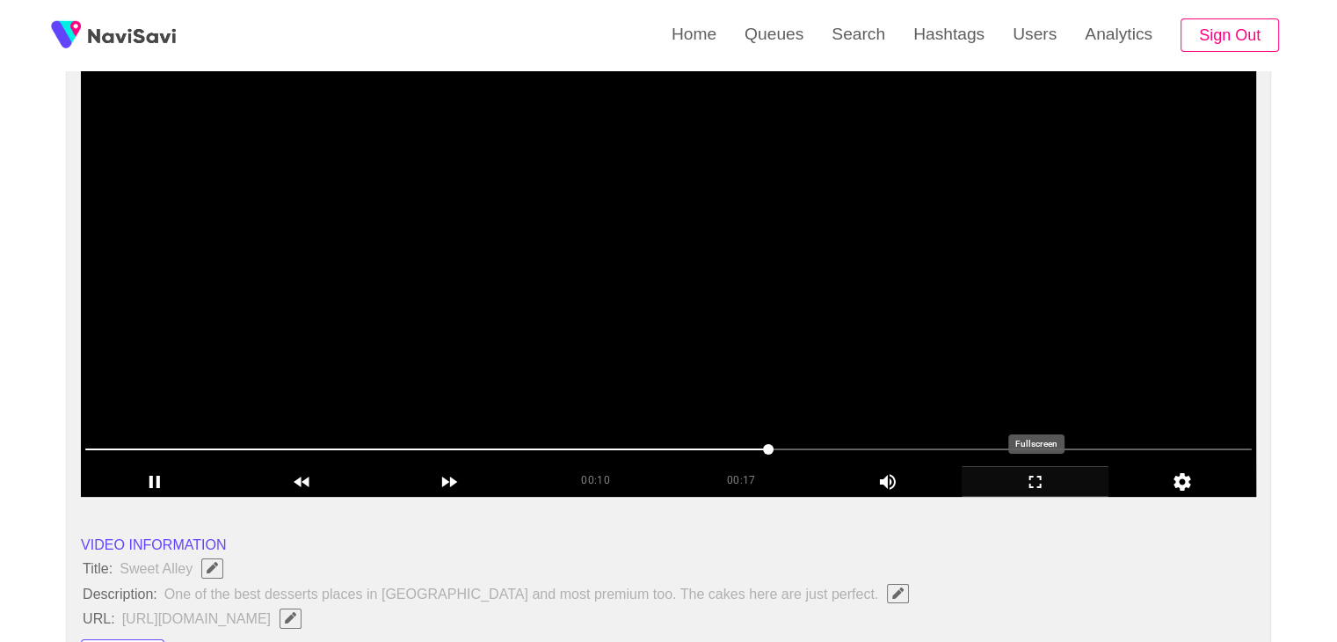
click at [1045, 475] on icon "add" at bounding box center [1035, 481] width 146 height 21
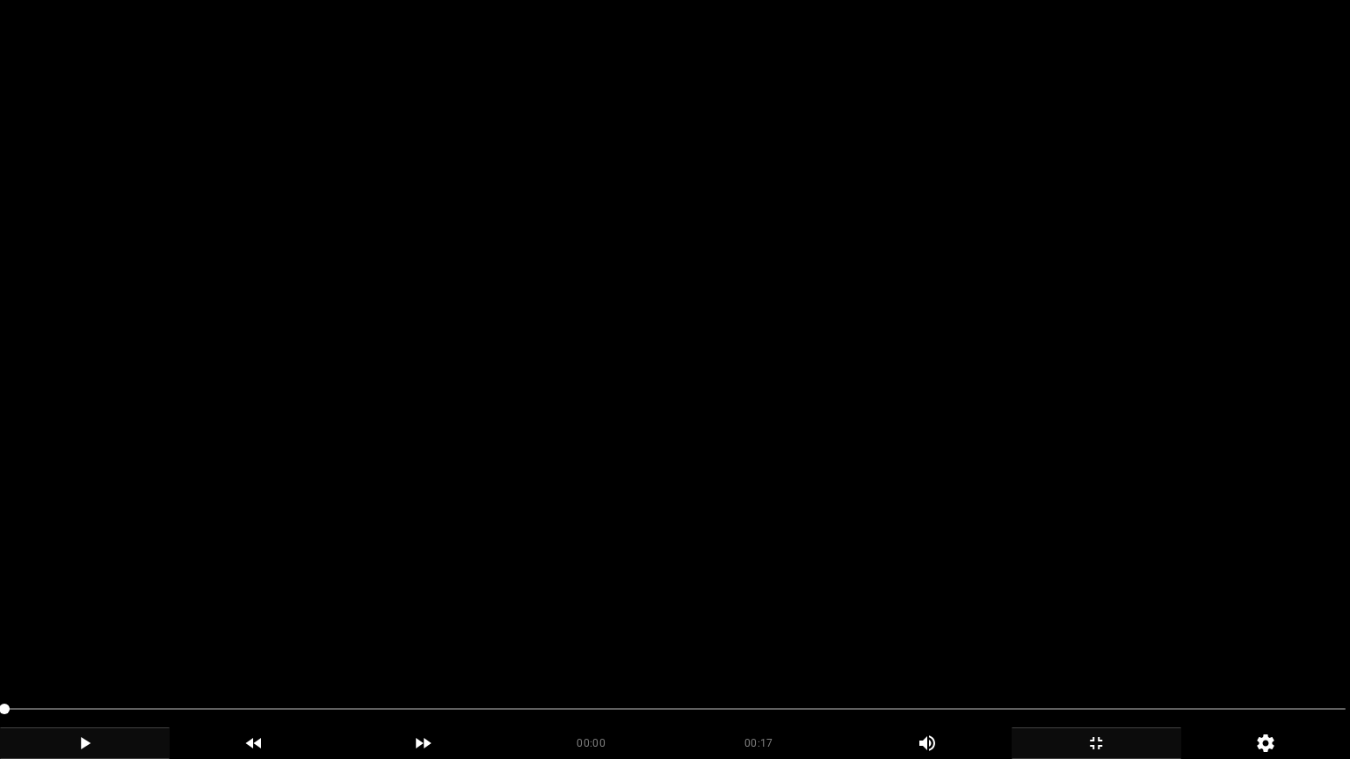
click at [68, 641] on icon "add" at bounding box center [85, 743] width 168 height 21
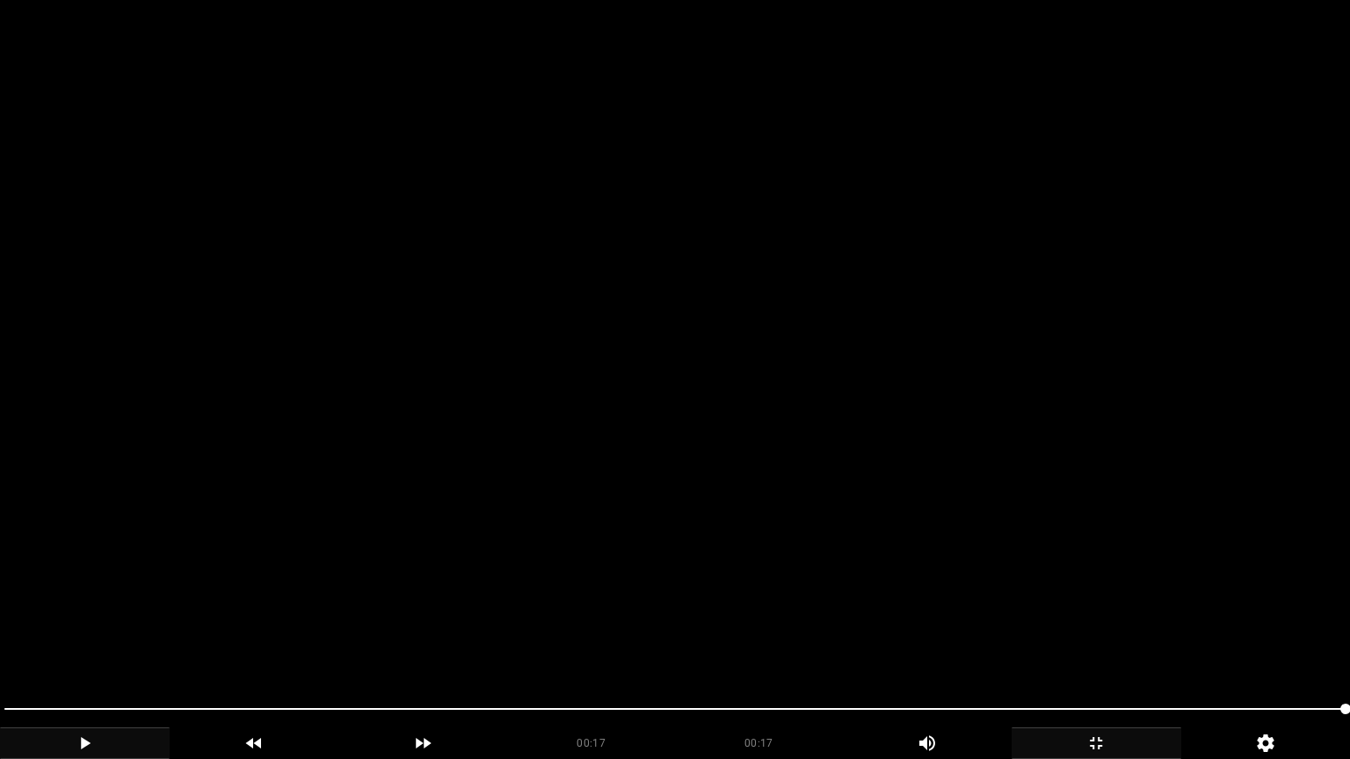
drag, startPoint x: 613, startPoint y: 710, endPoint x: 2, endPoint y: 655, distance: 614.2
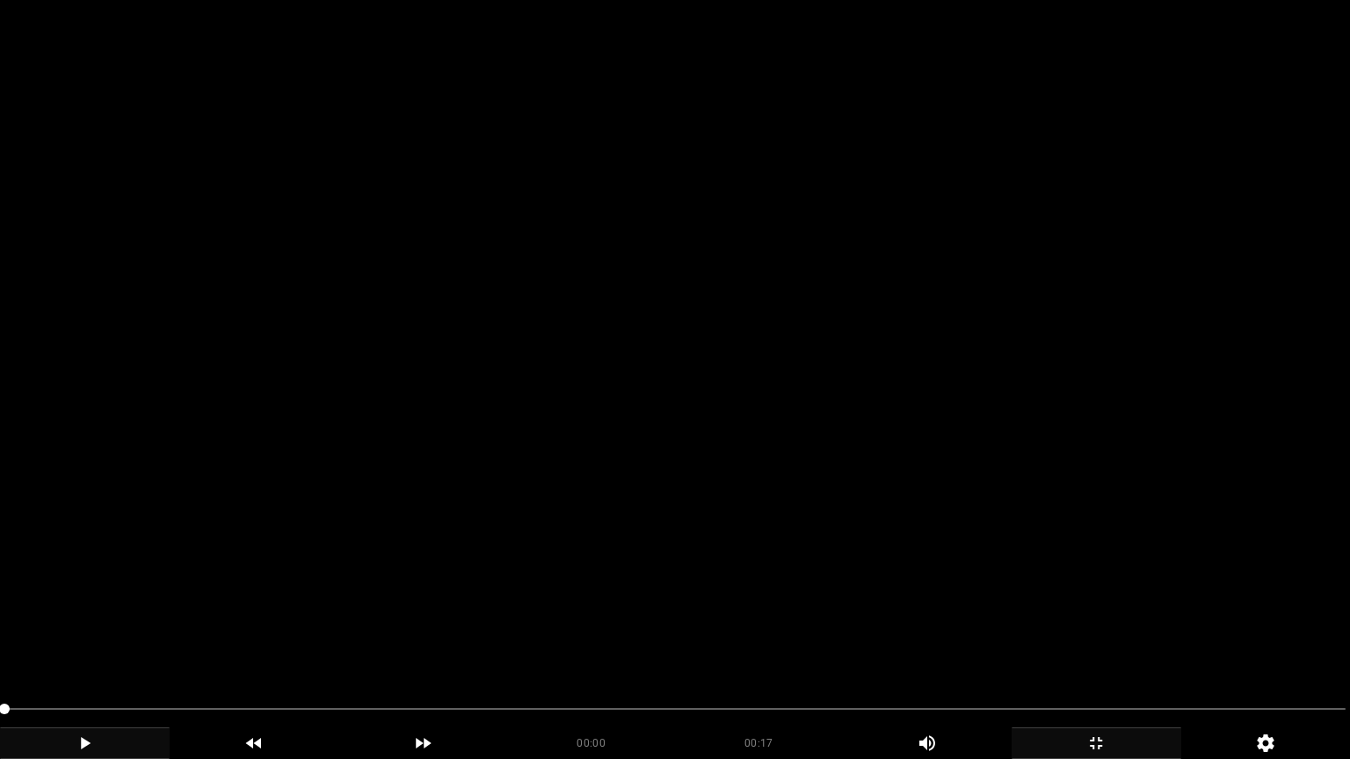
click at [594, 524] on video at bounding box center [675, 379] width 1350 height 759
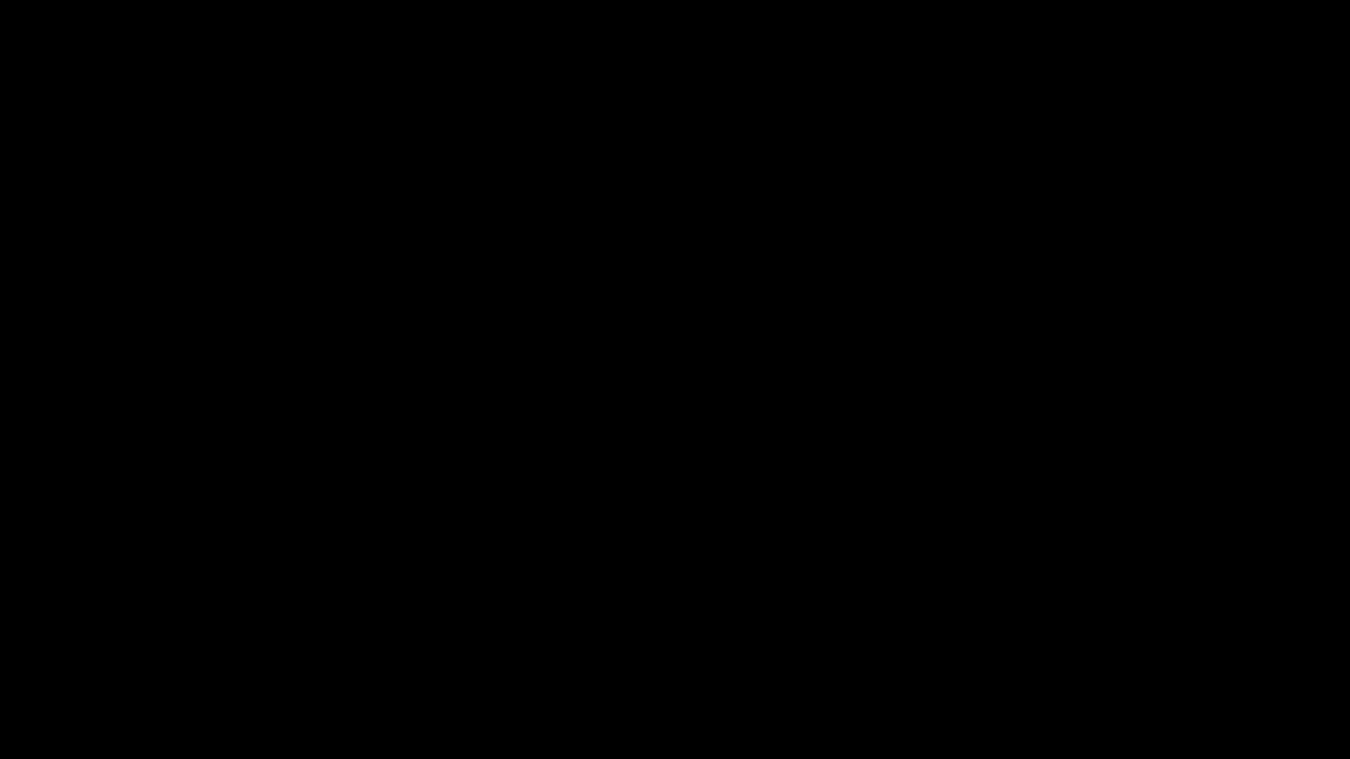
click at [1094, 641] on icon "add" at bounding box center [1096, 743] width 168 height 21
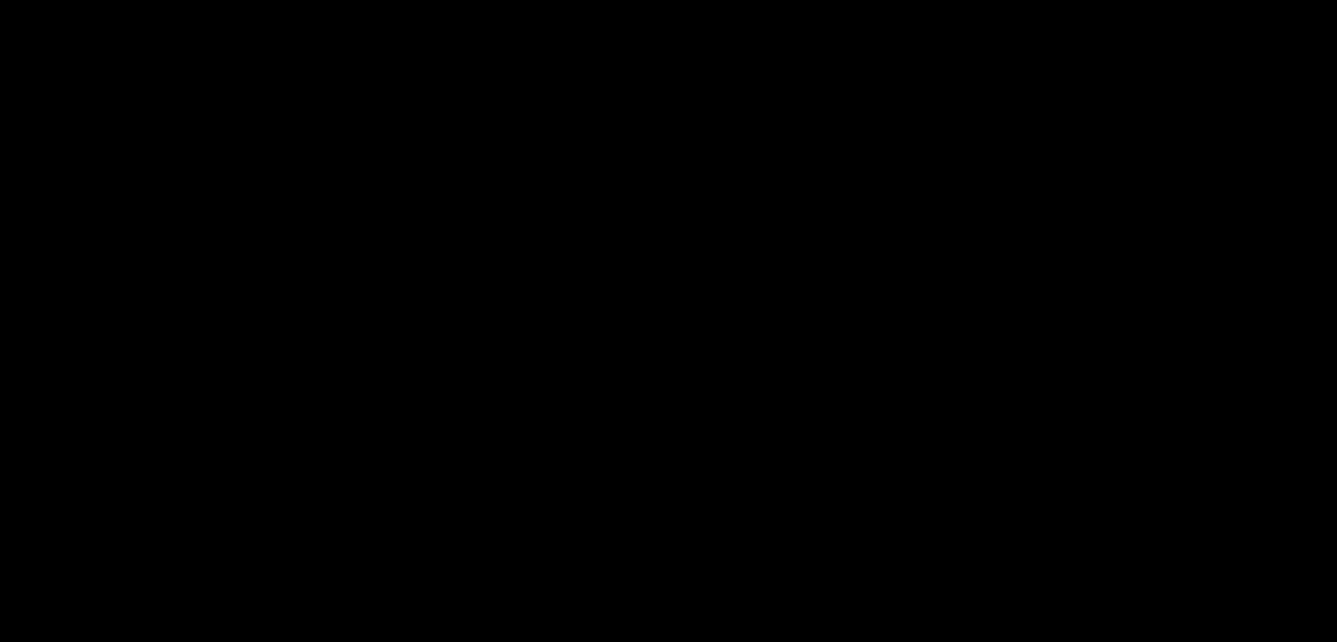
scroll to position [879, 0]
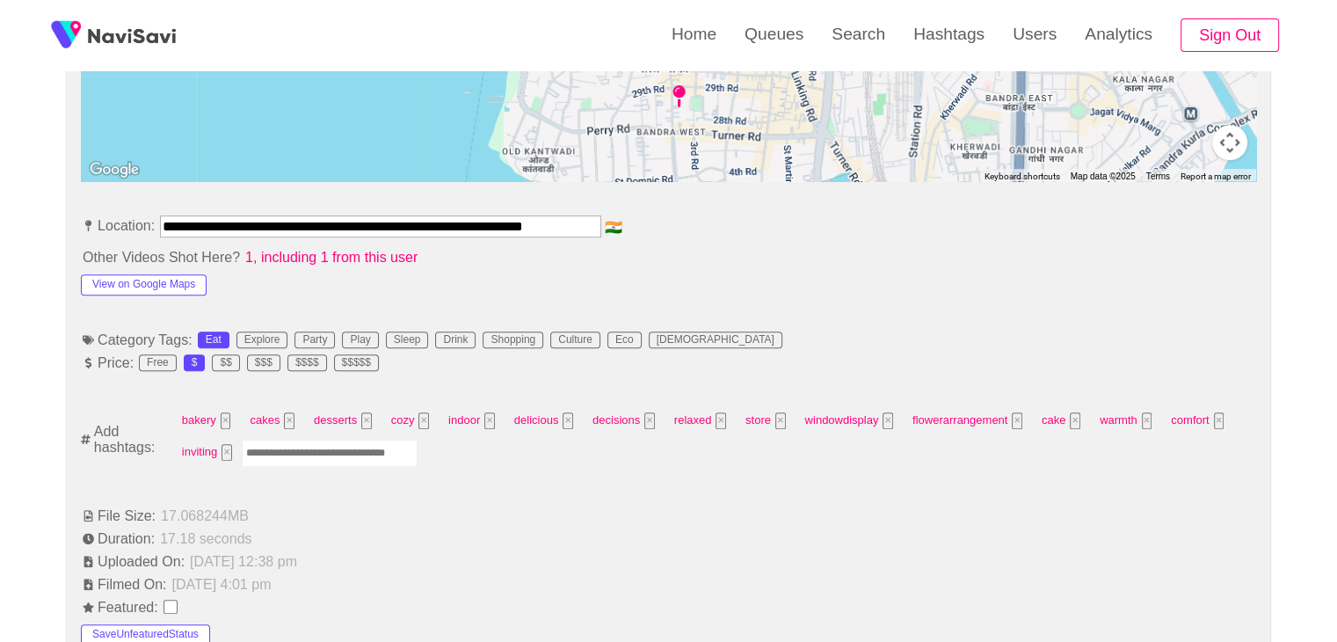
click at [359, 446] on input "Enter tag here and press return" at bounding box center [330, 452] width 176 height 27
type input "****"
type input "*********"
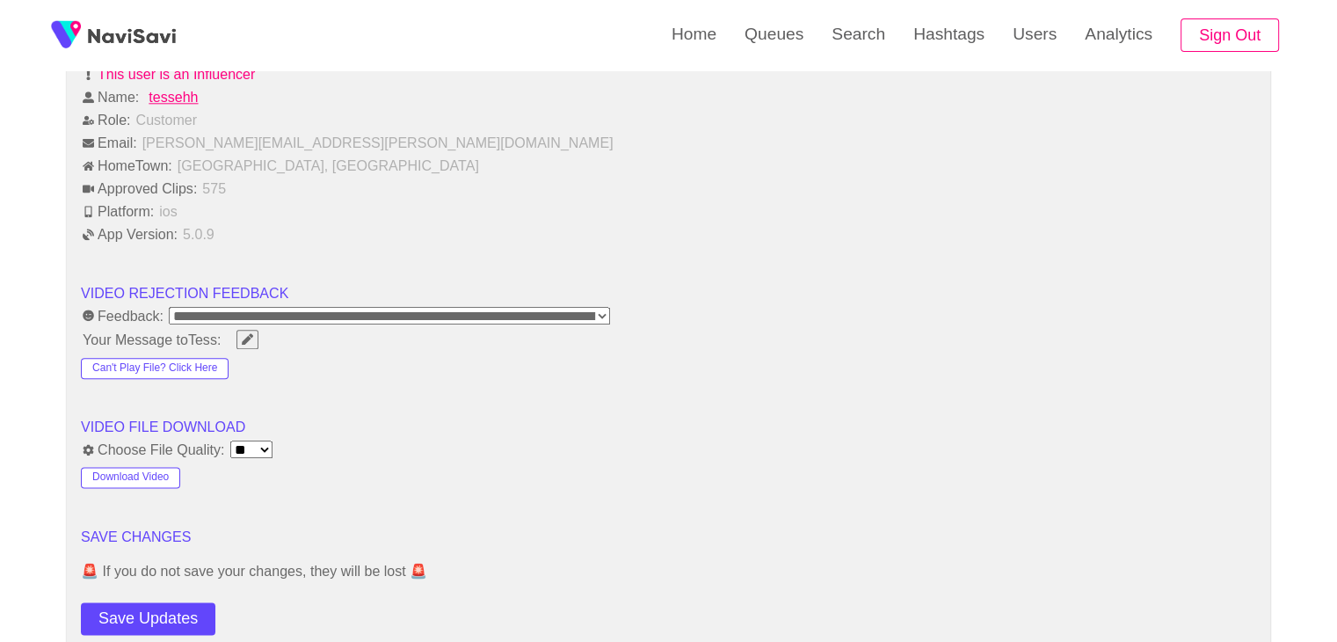
scroll to position [2109, 0]
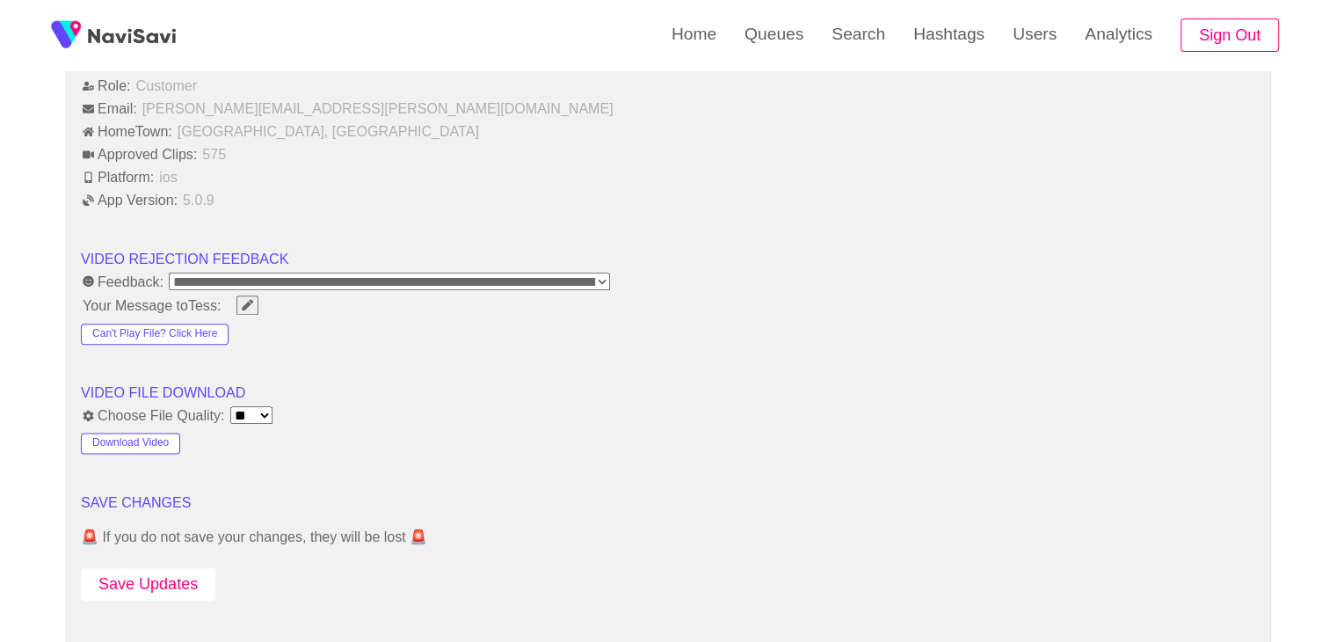
drag, startPoint x: 172, startPoint y: 580, endPoint x: 184, endPoint y: 574, distance: 13.0
click at [172, 581] on button "Save Updates" at bounding box center [148, 584] width 134 height 33
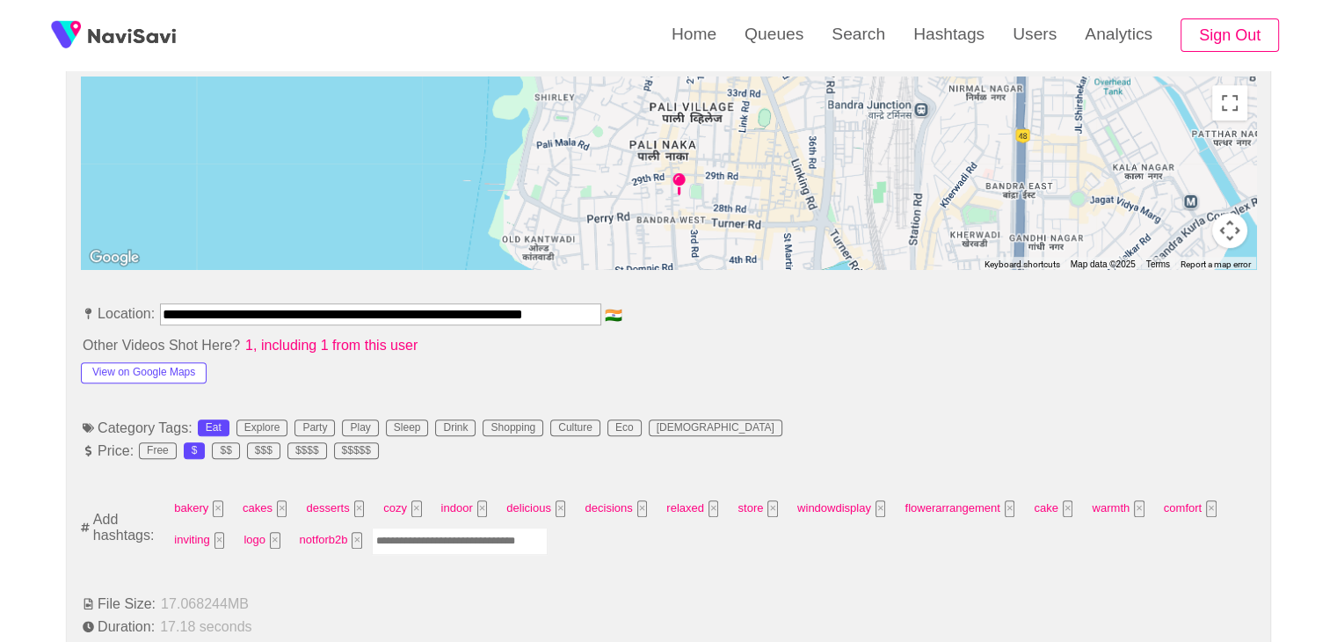
scroll to position [0, 7]
drag, startPoint x: 160, startPoint y: 310, endPoint x: 751, endPoint y: 345, distance: 592.5
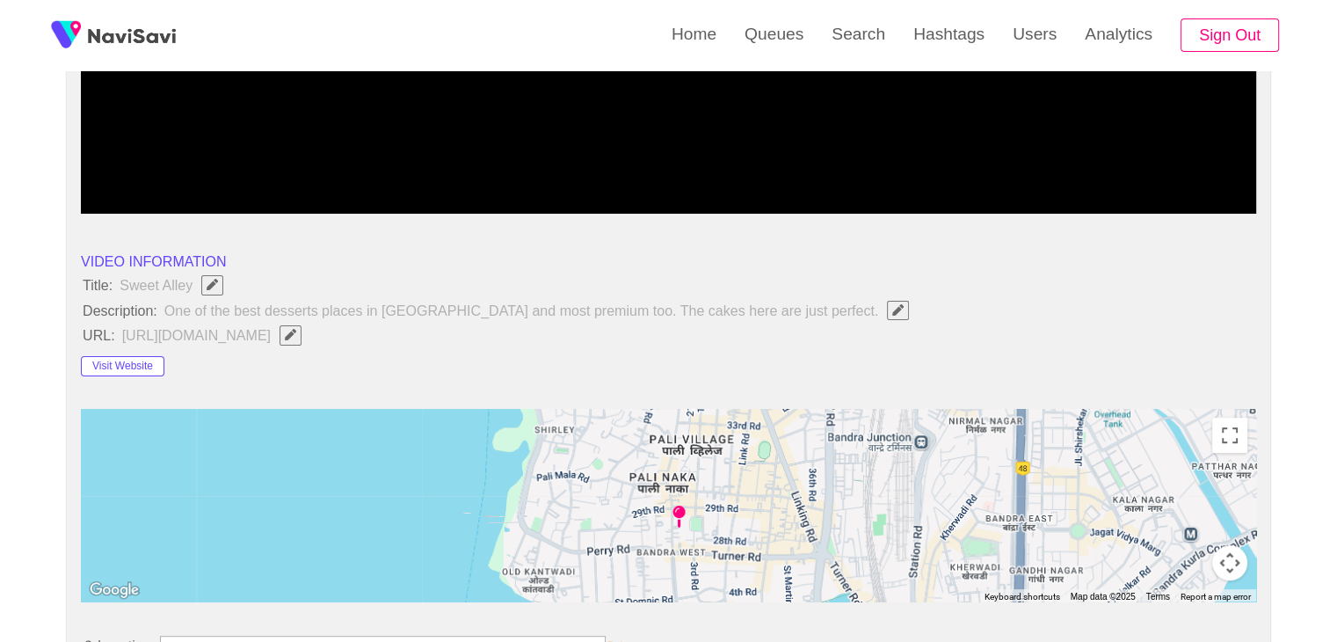
scroll to position [439, 0]
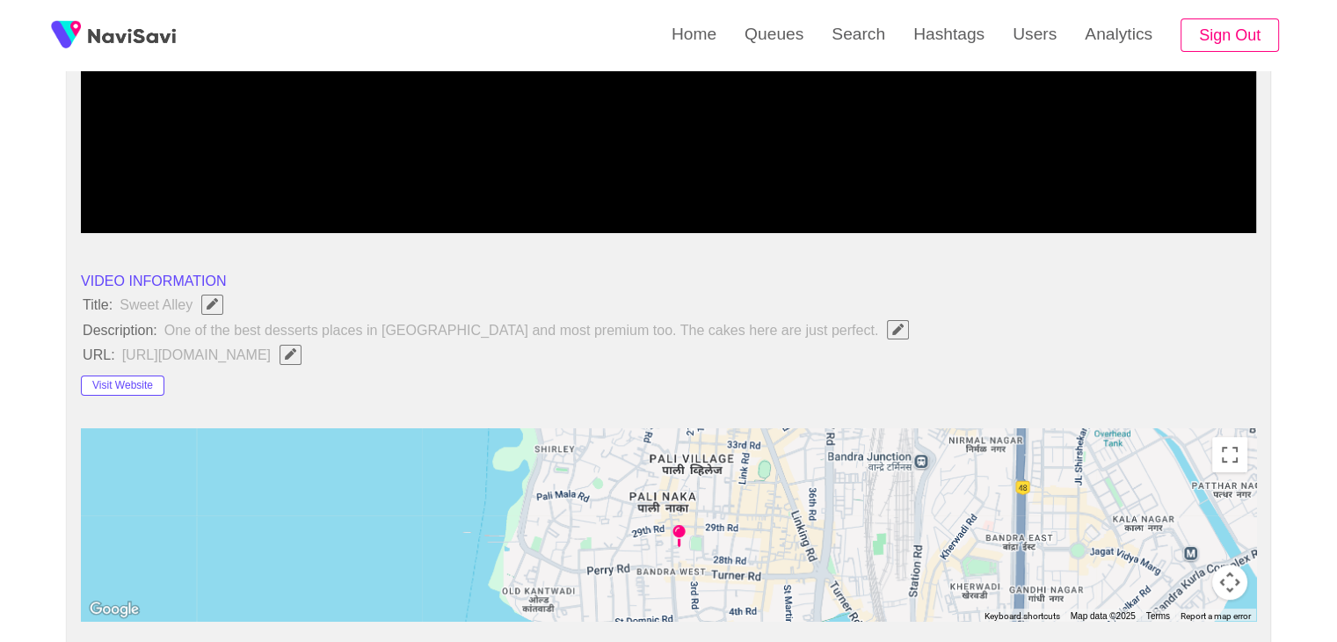
click at [298, 352] on span "Edit Field" at bounding box center [290, 353] width 15 height 11
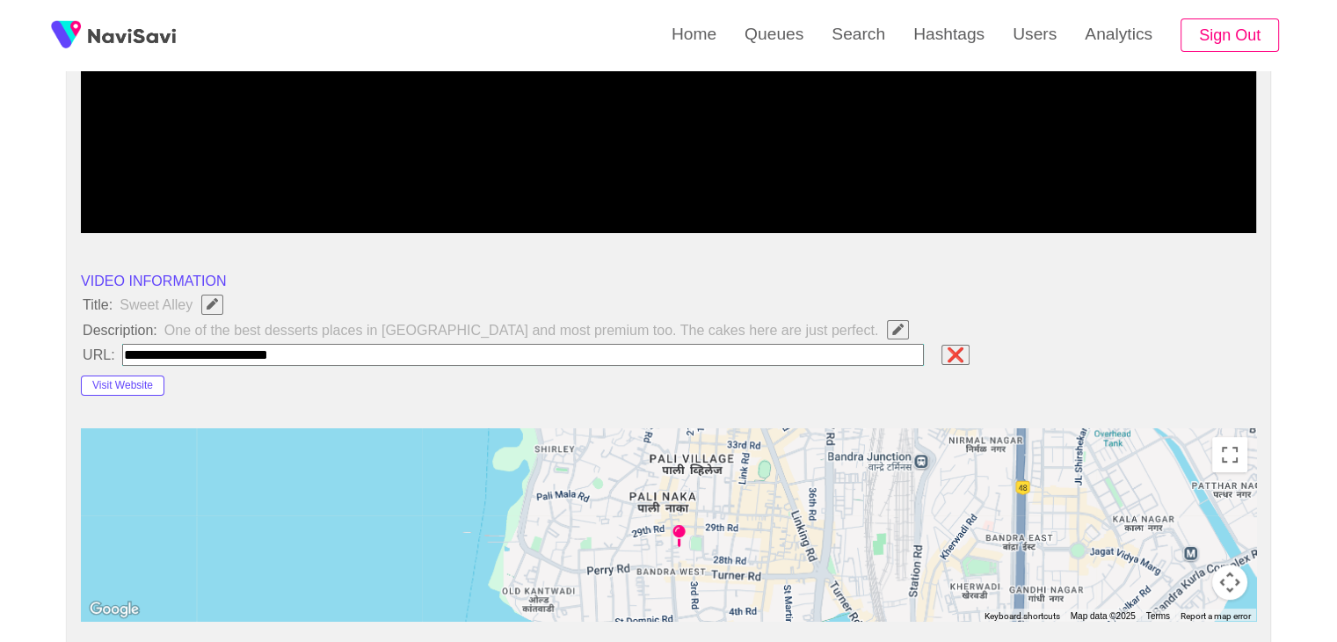
type input "**********"
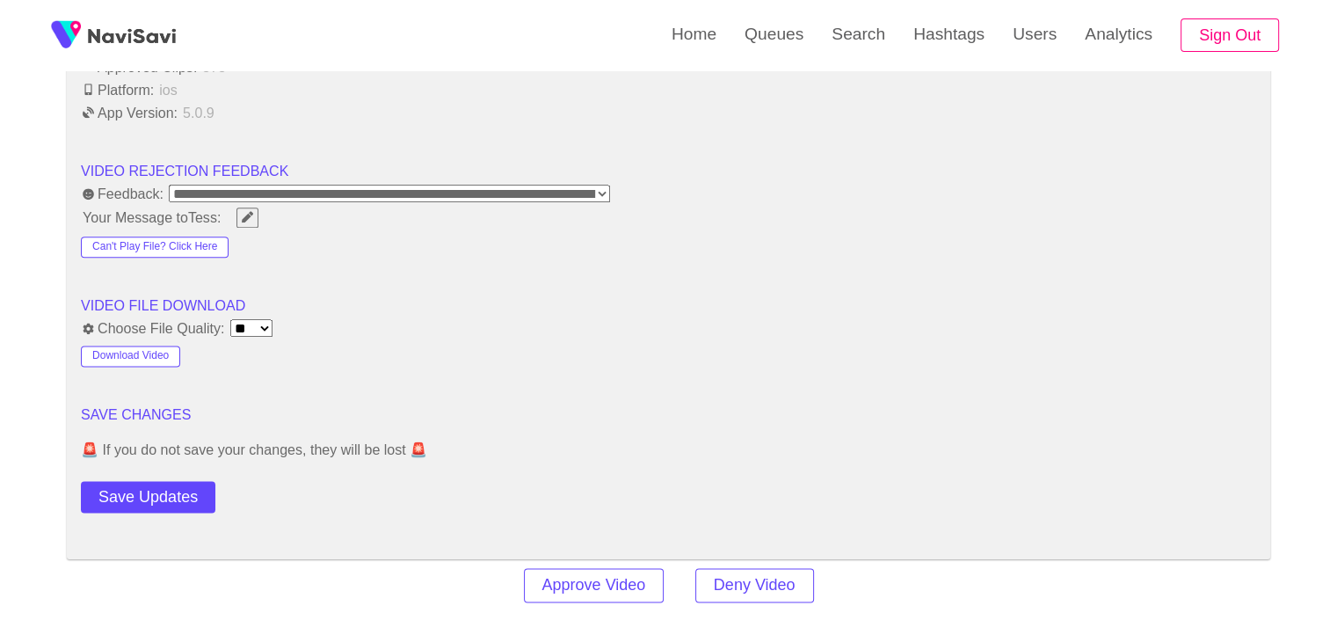
scroll to position [2197, 0]
click at [163, 488] on button "Save Updates" at bounding box center [148, 496] width 134 height 33
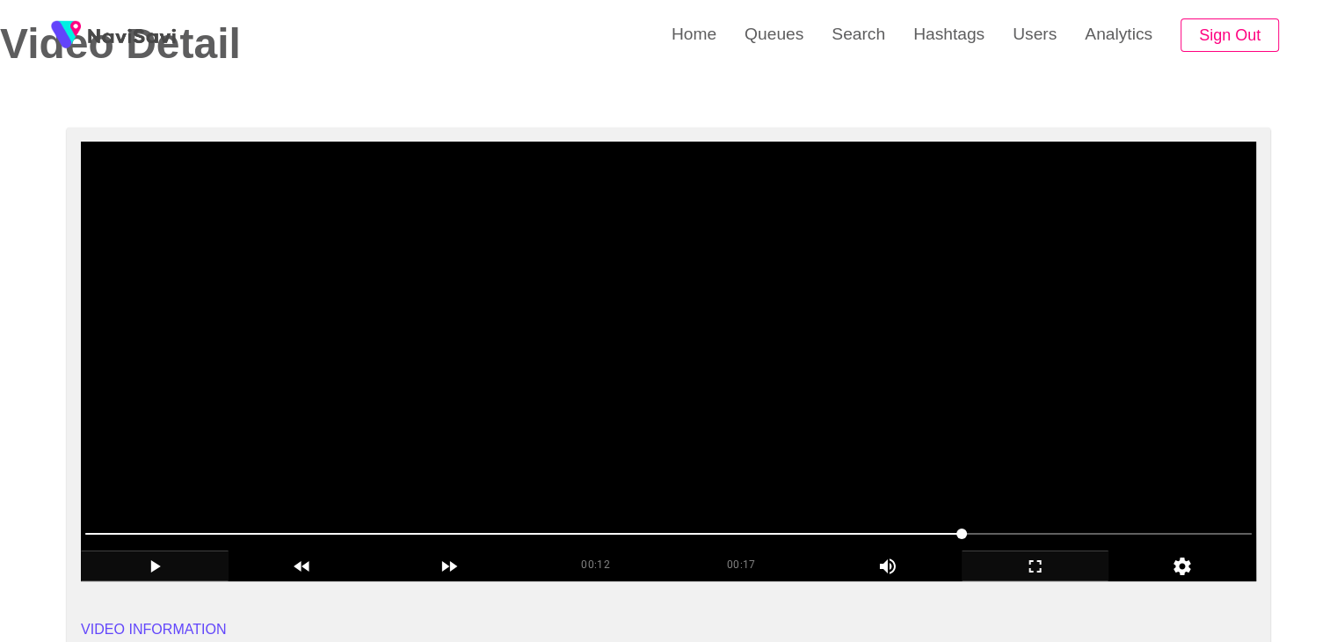
scroll to position [88, 0]
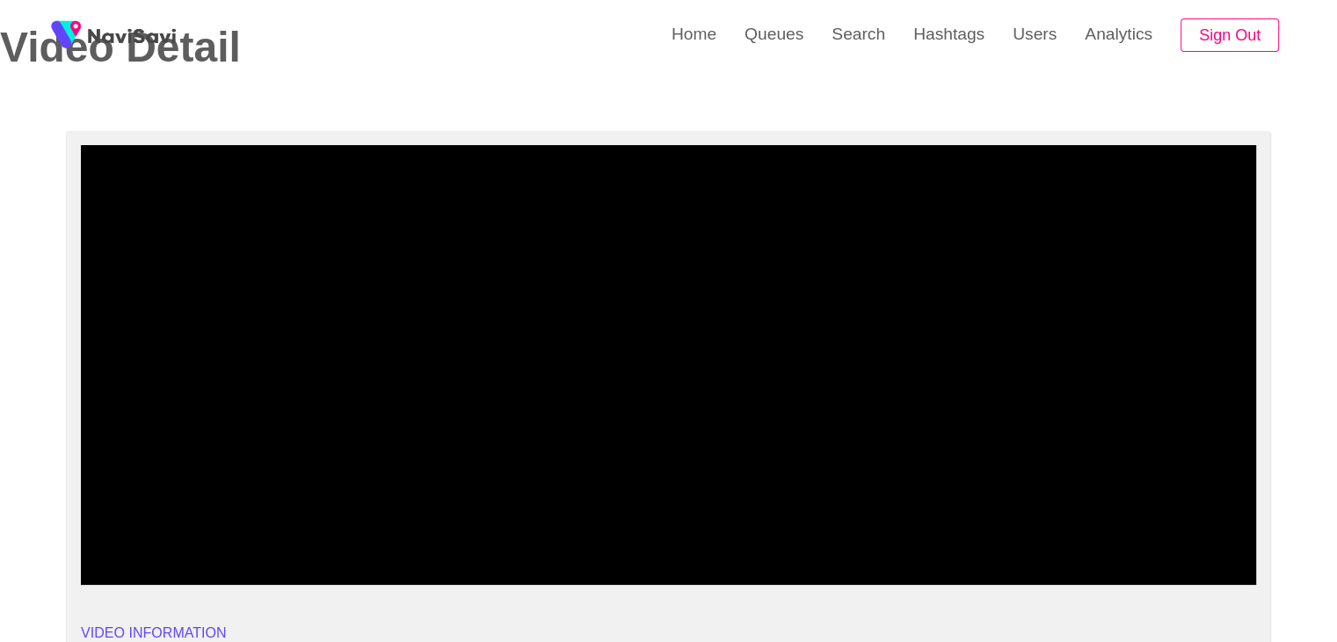
drag, startPoint x: 362, startPoint y: 525, endPoint x: 0, endPoint y: 535, distance: 362.3
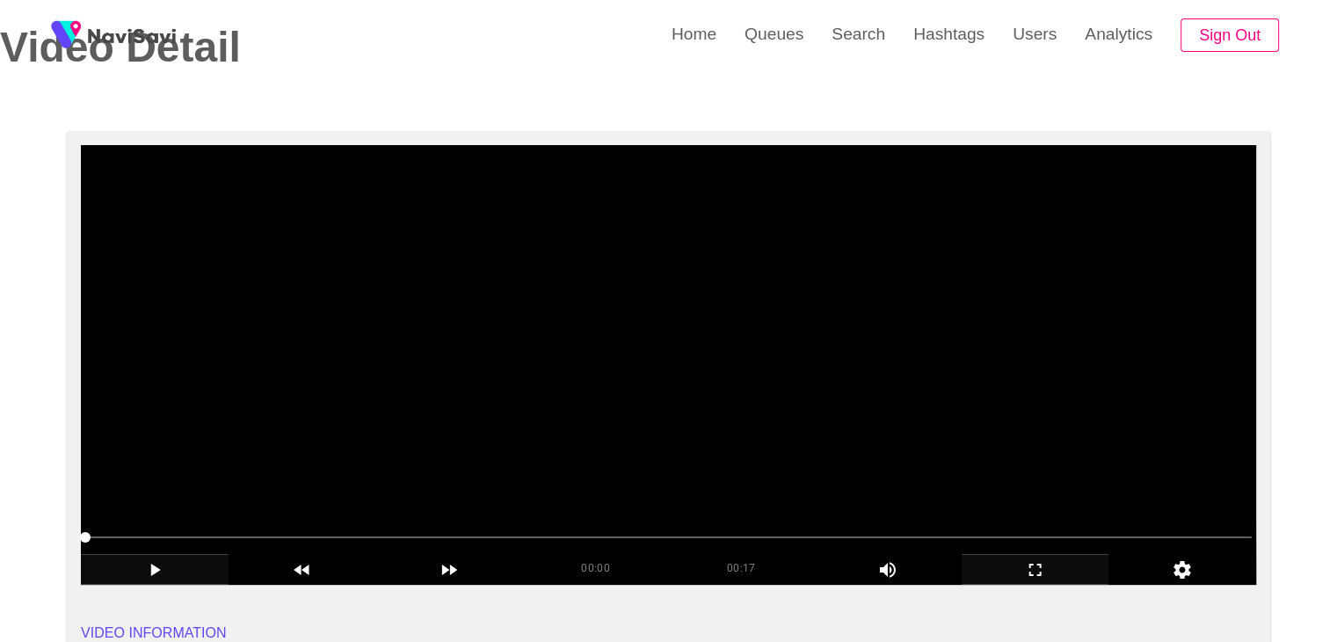
click at [715, 406] on video at bounding box center [668, 364] width 1175 height 439
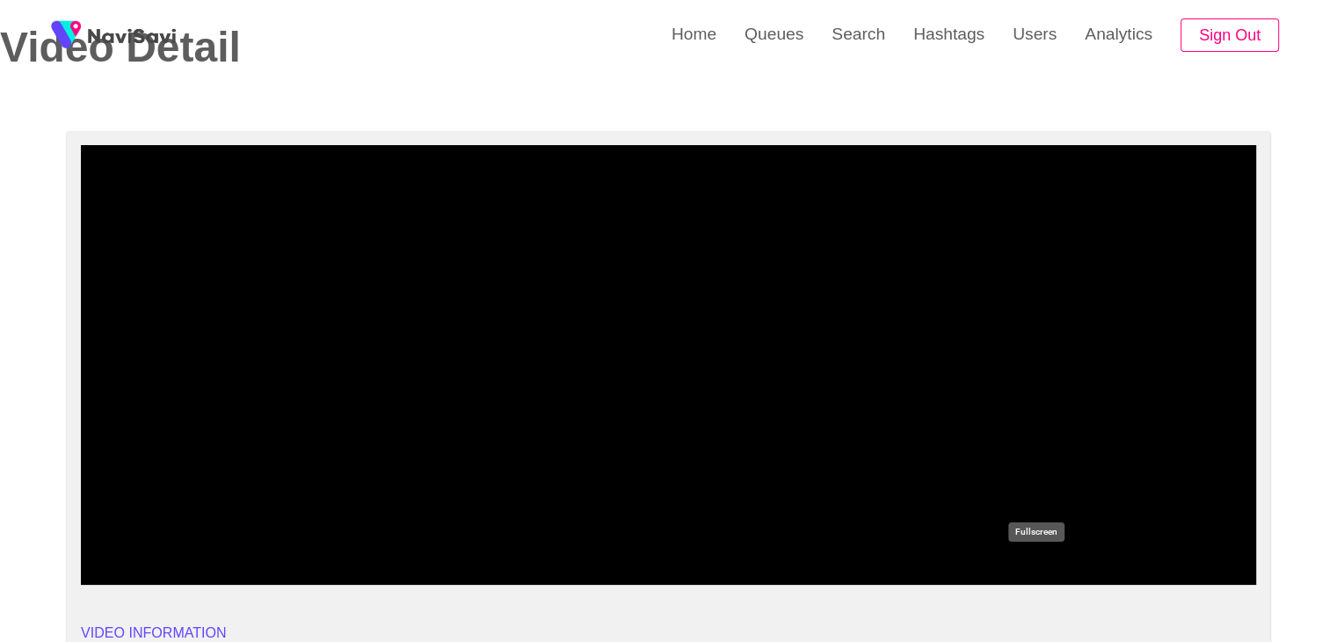
click at [1028, 563] on icon "add" at bounding box center [1035, 569] width 146 height 21
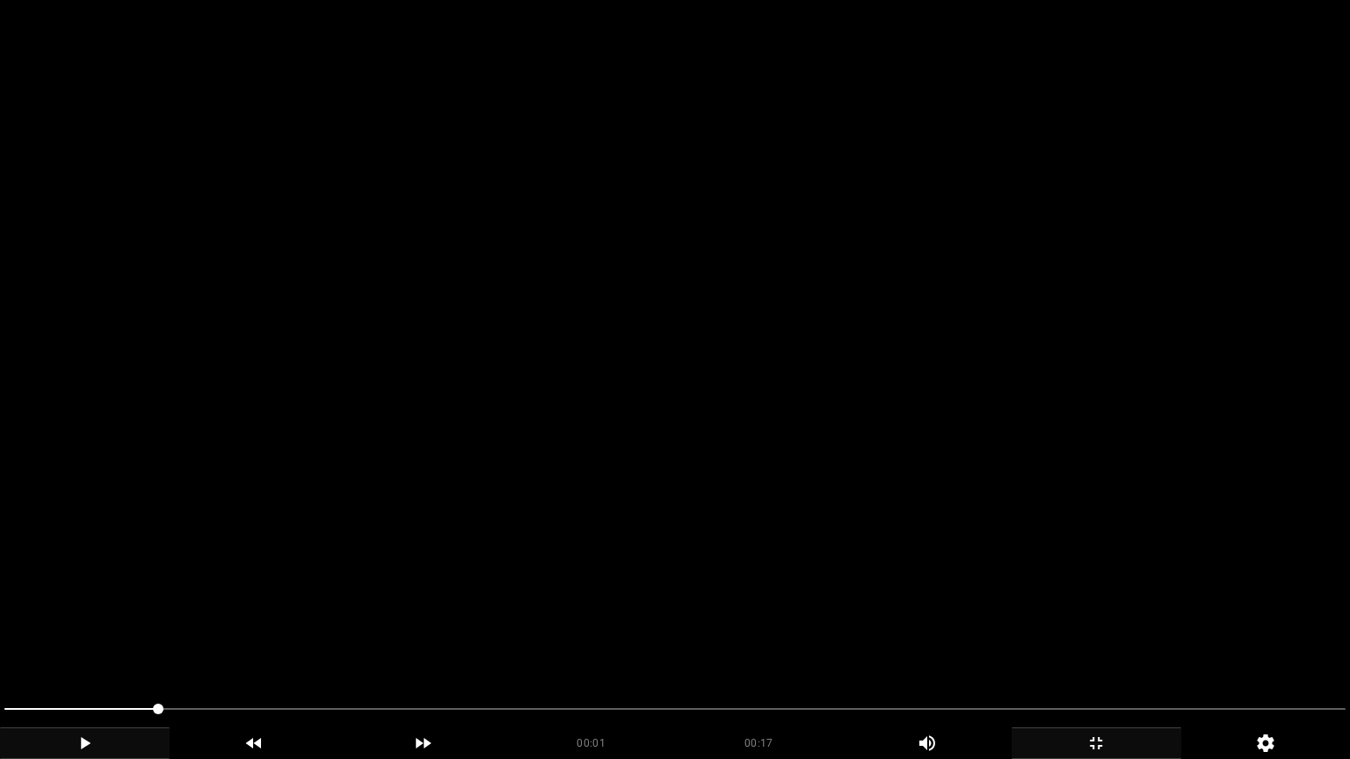
click at [916, 538] on video at bounding box center [675, 379] width 1350 height 759
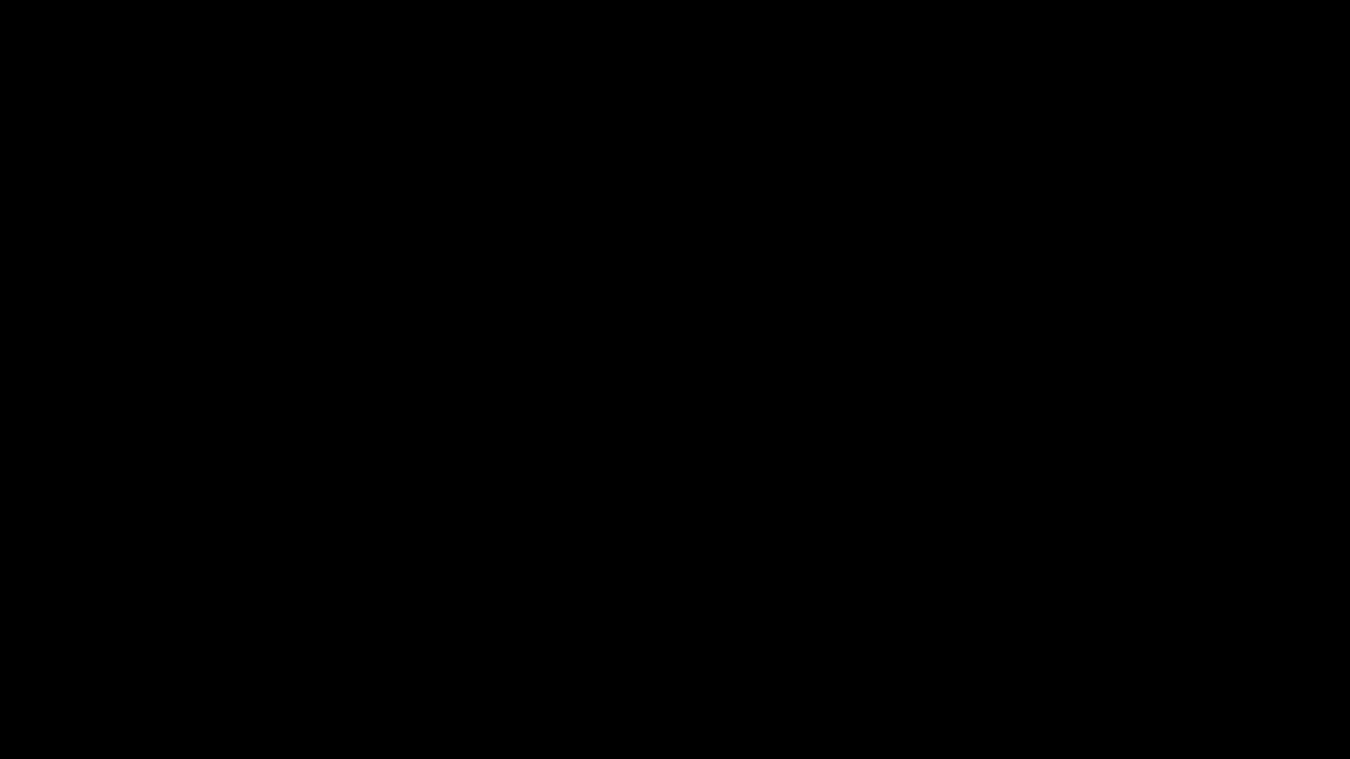
click at [1090, 641] on icon "add" at bounding box center [1096, 743] width 168 height 21
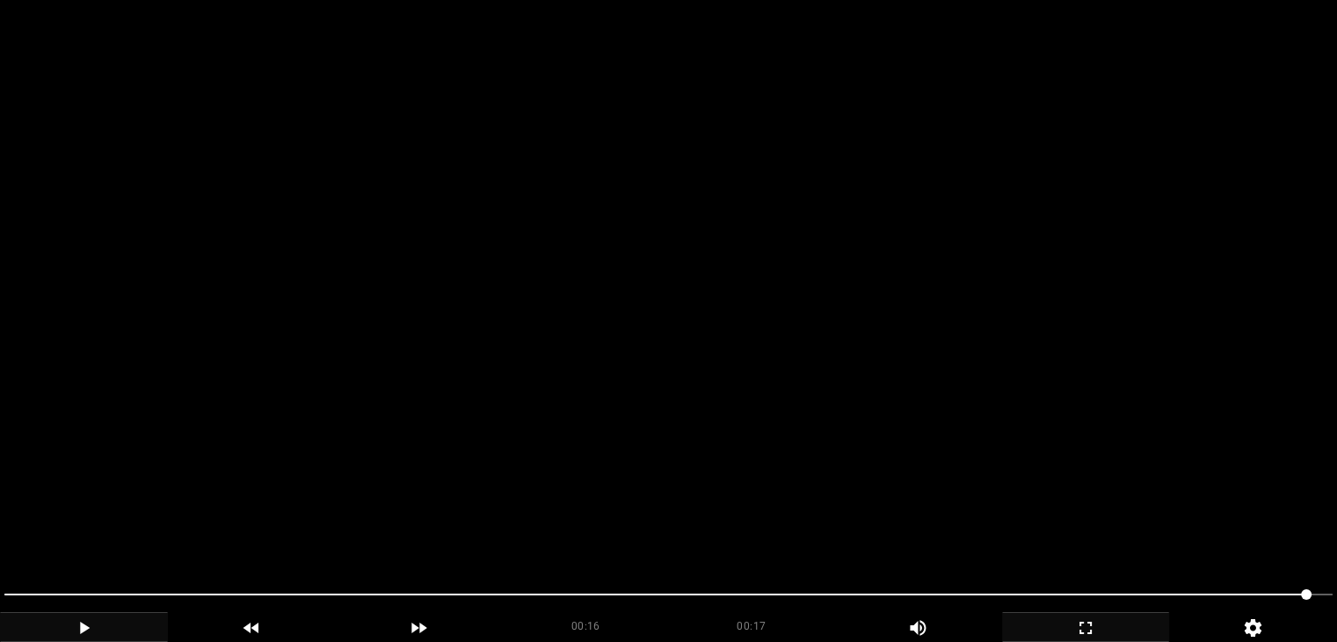
scroll to position [264, 0]
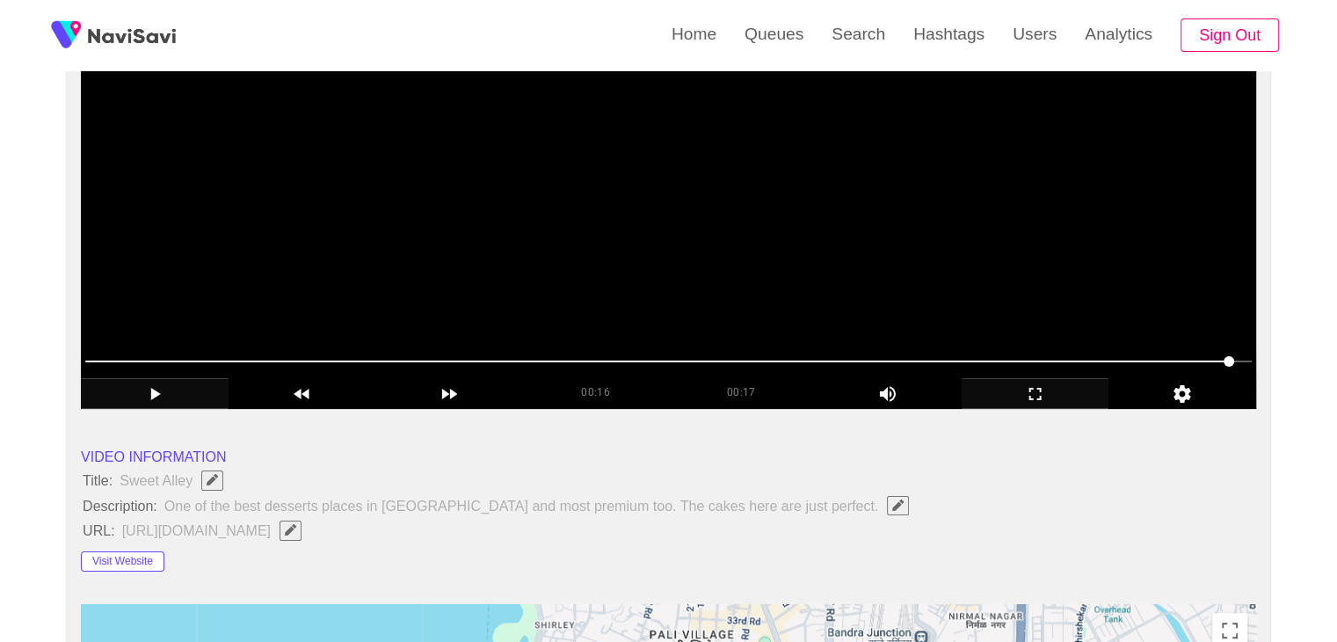
click at [755, 271] on video at bounding box center [668, 188] width 1175 height 439
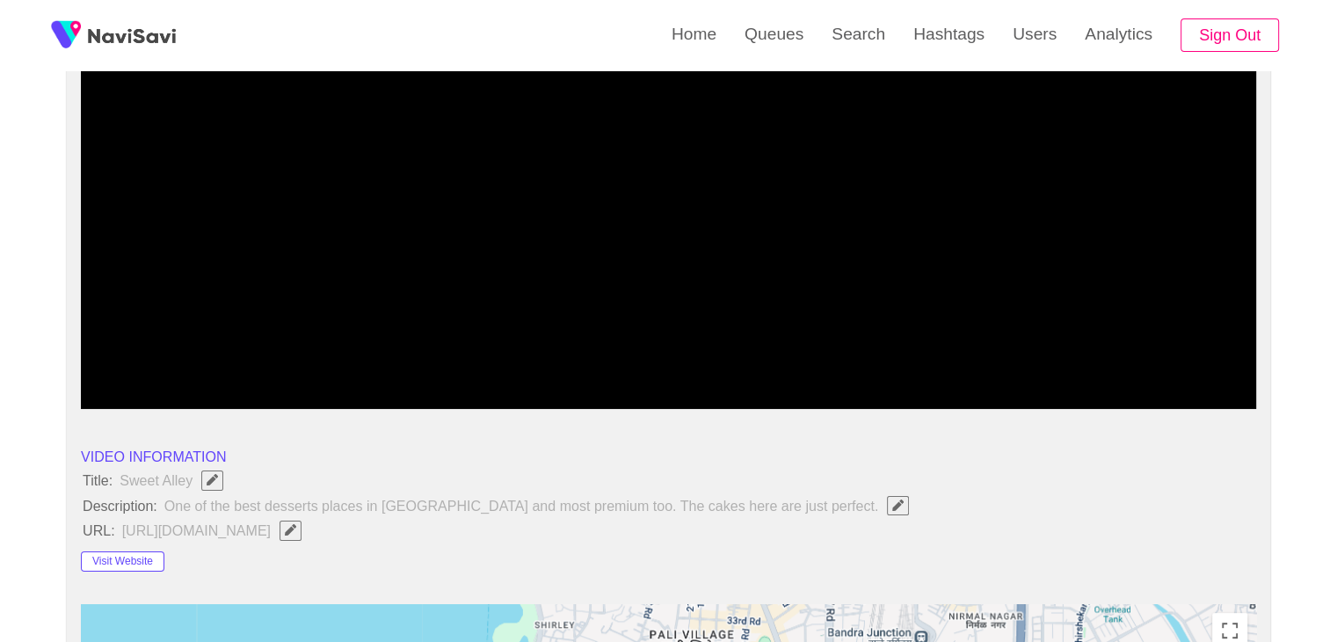
drag, startPoint x: 60, startPoint y: 359, endPoint x: 0, endPoint y: 345, distance: 61.2
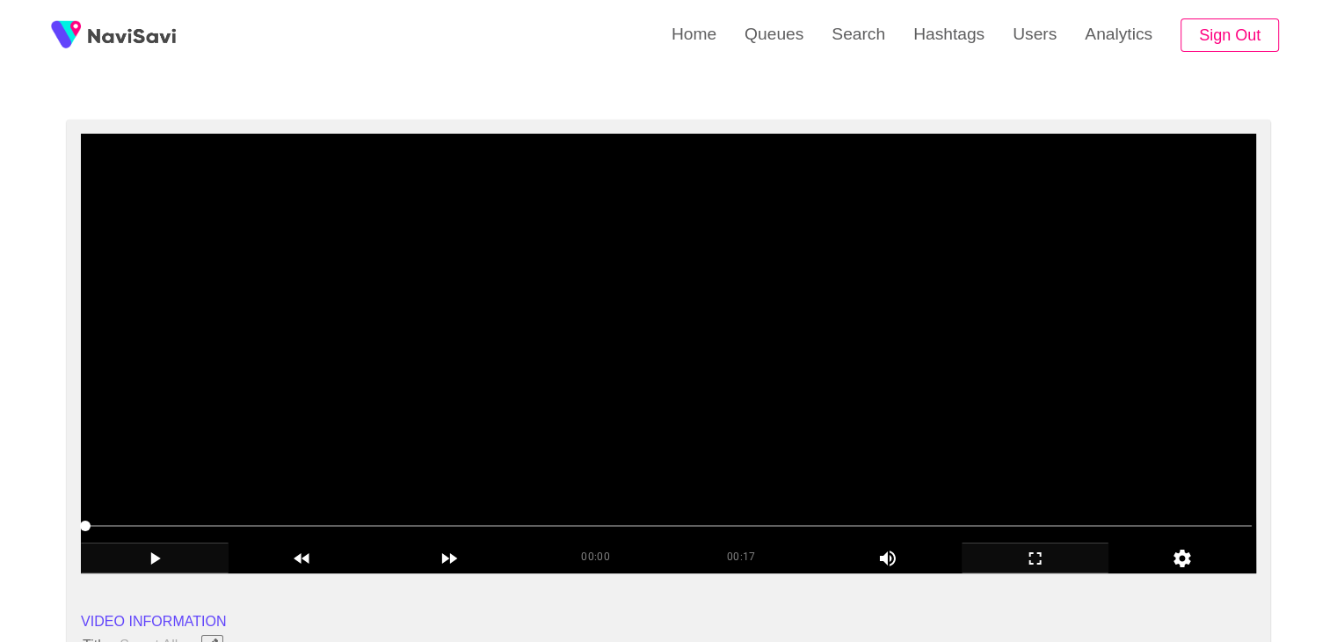
scroll to position [88, 0]
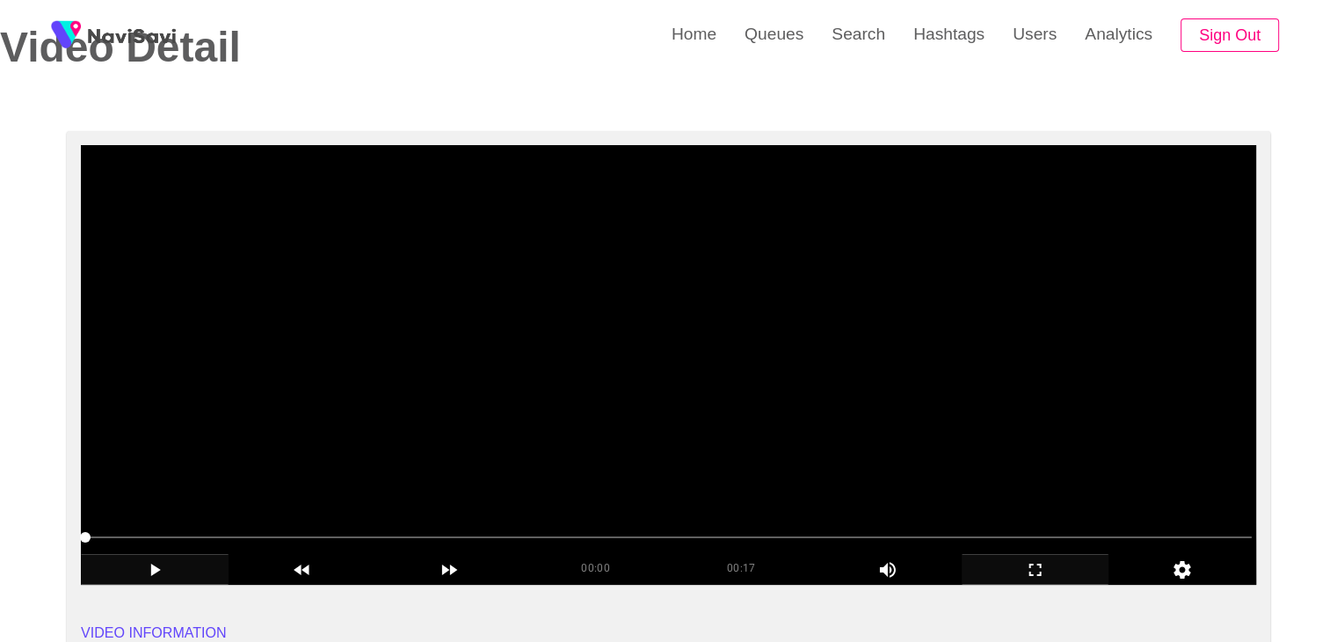
click at [559, 465] on video at bounding box center [668, 364] width 1175 height 439
click at [789, 452] on video at bounding box center [668, 364] width 1175 height 439
click at [833, 434] on video at bounding box center [668, 364] width 1175 height 439
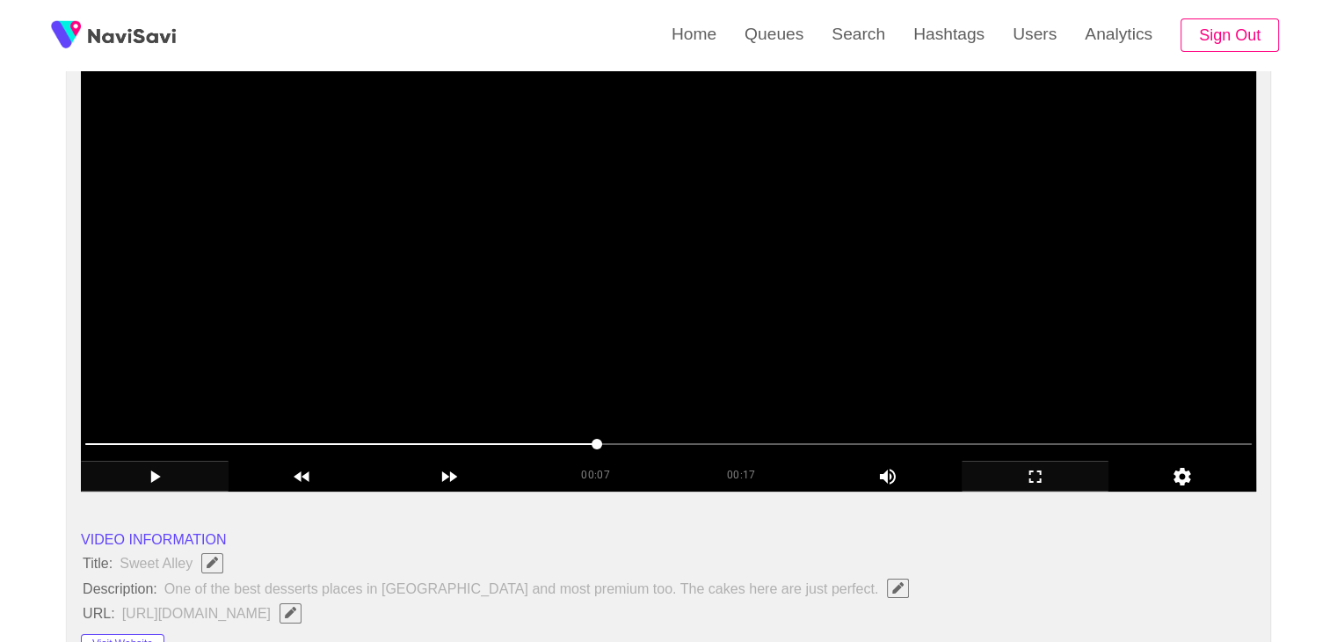
scroll to position [176, 0]
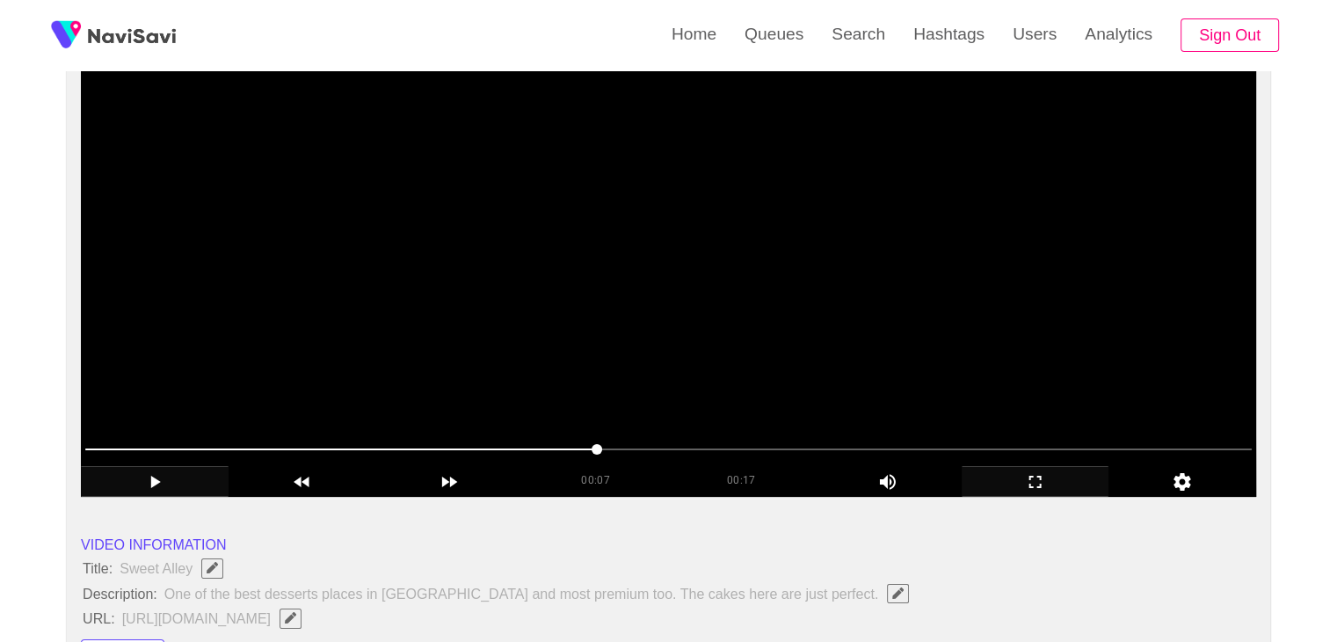
click at [853, 388] on video at bounding box center [668, 276] width 1175 height 439
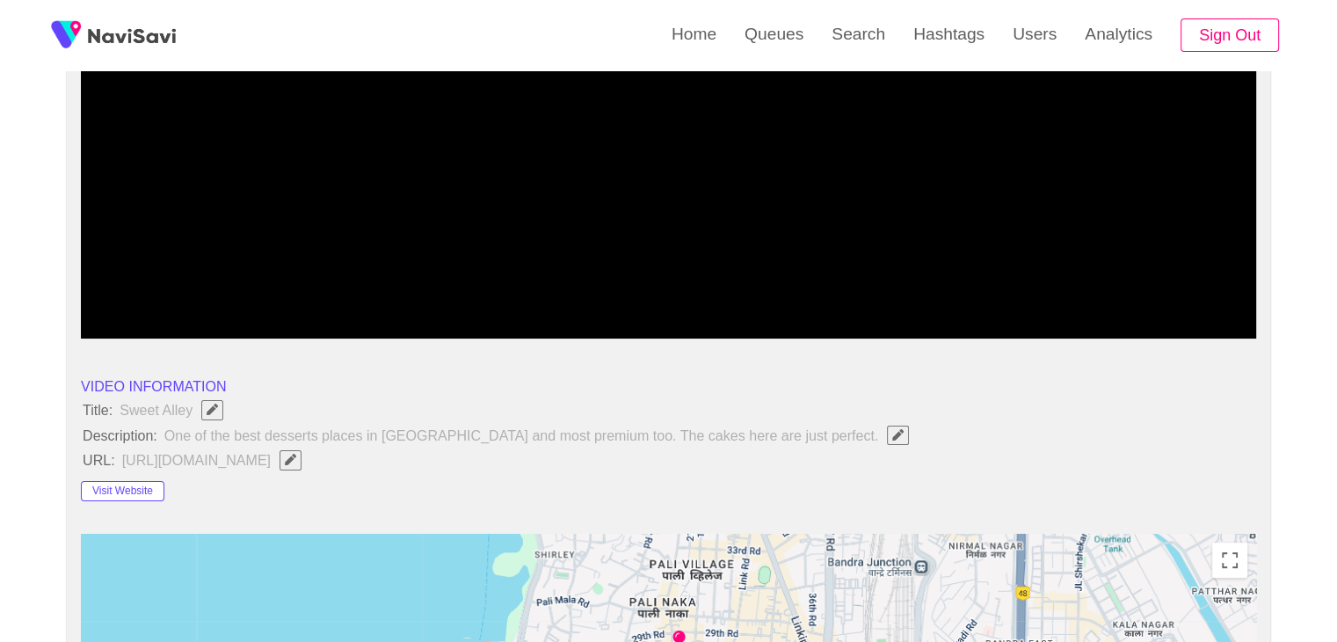
scroll to position [352, 0]
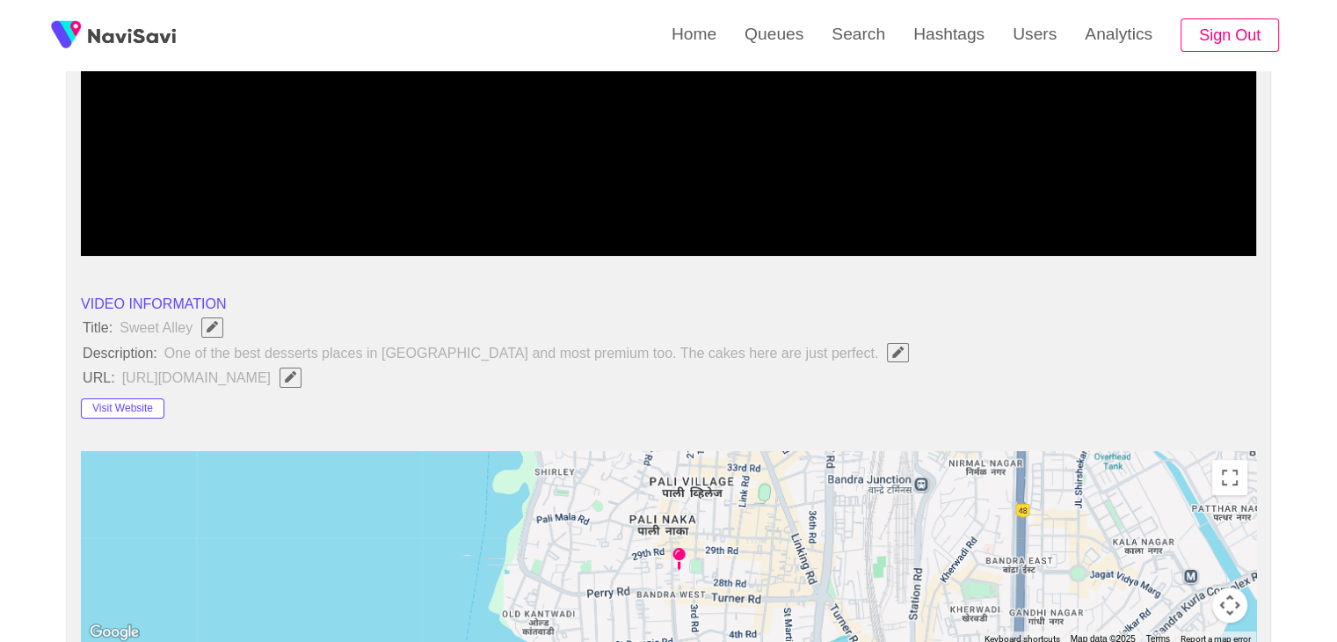
drag, startPoint x: 266, startPoint y: 274, endPoint x: 0, endPoint y: 249, distance: 267.5
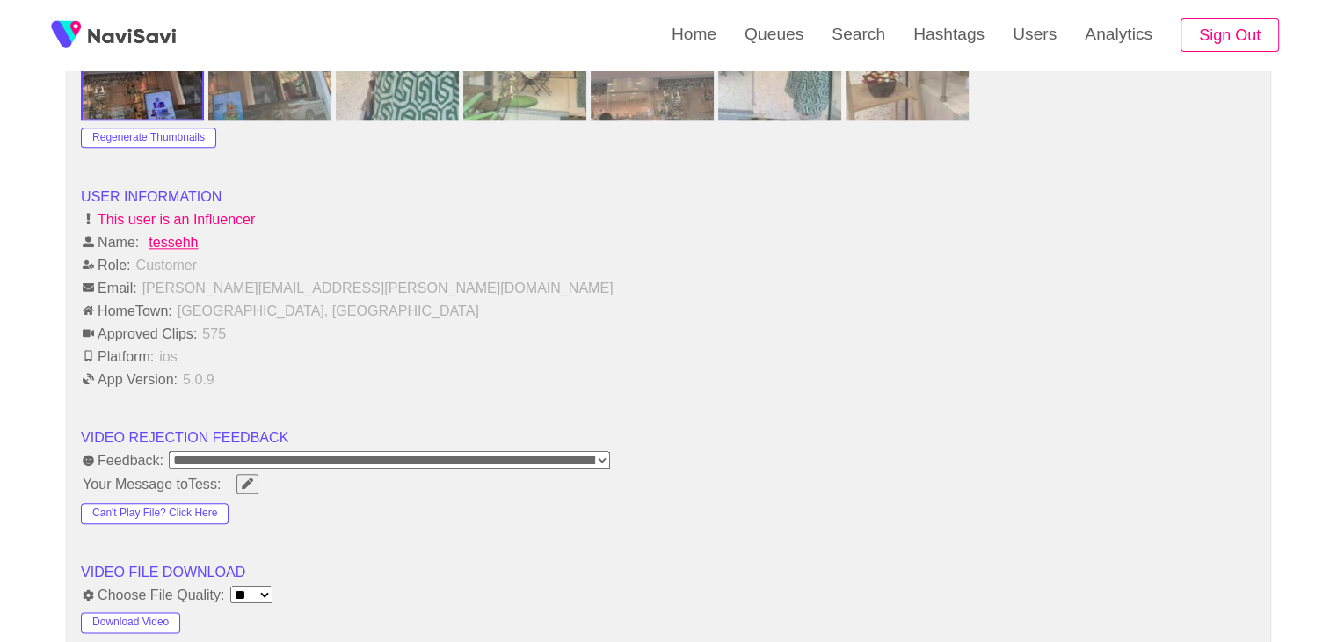
scroll to position [2109, 0]
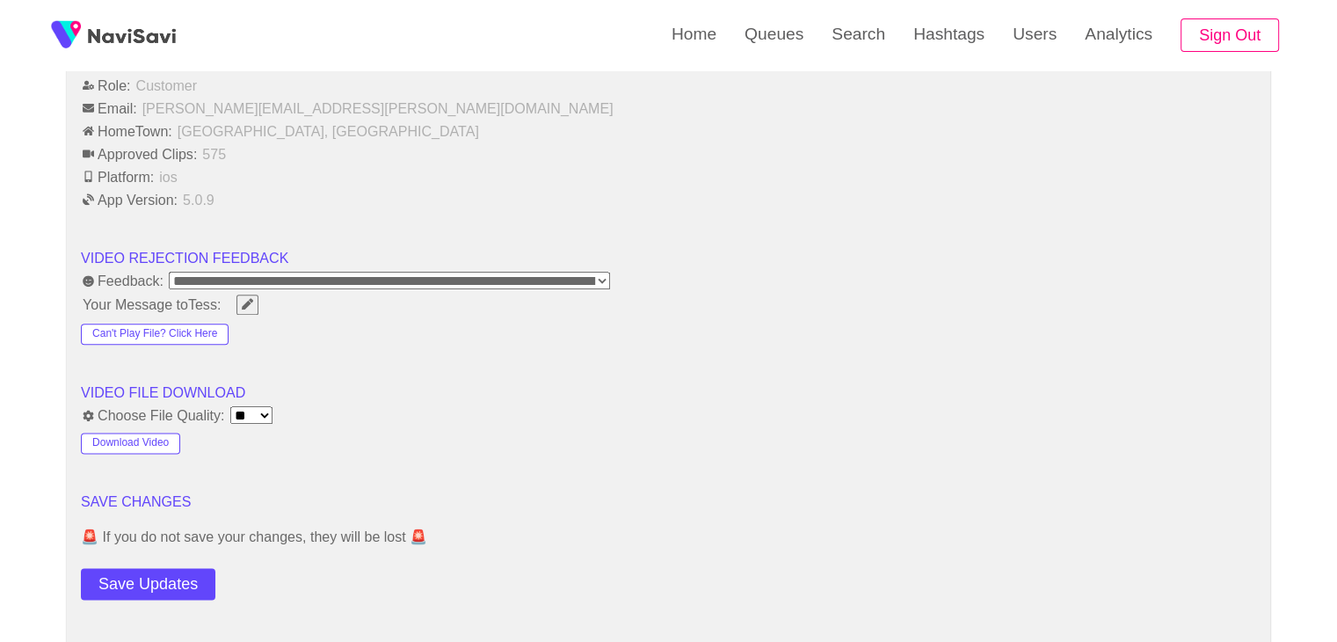
drag, startPoint x: 150, startPoint y: 570, endPoint x: 163, endPoint y: 534, distance: 38.1
click at [149, 571] on button "Save Updates" at bounding box center [148, 584] width 134 height 33
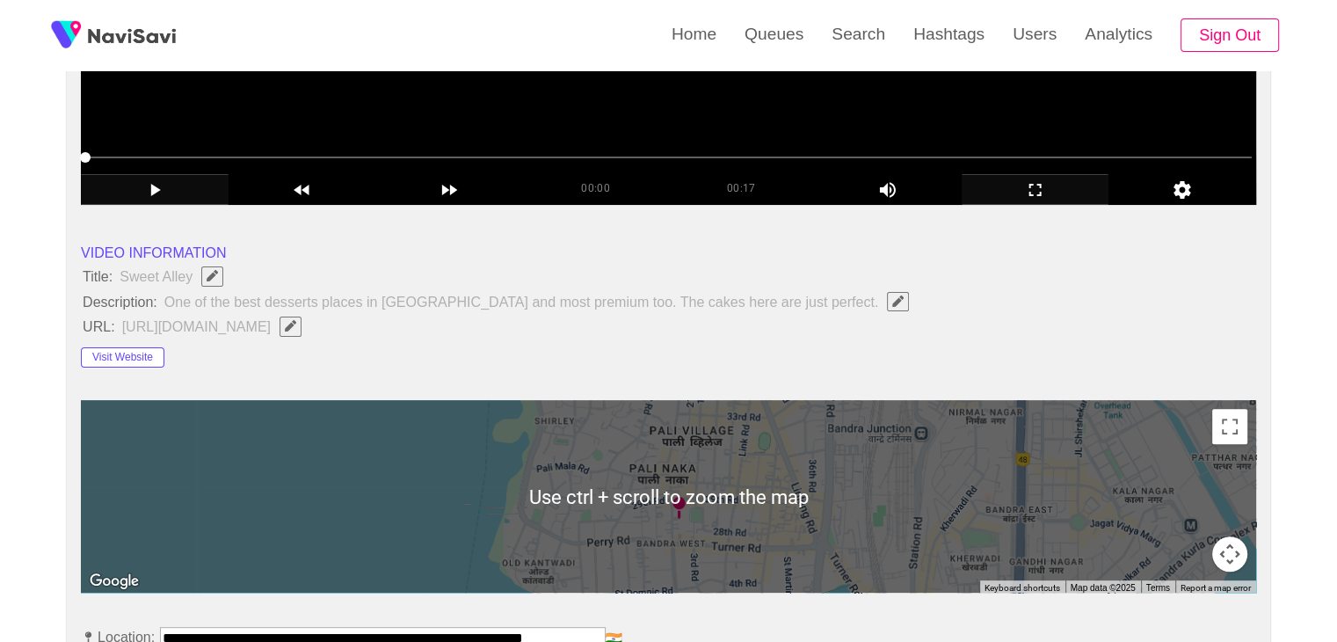
scroll to position [264, 0]
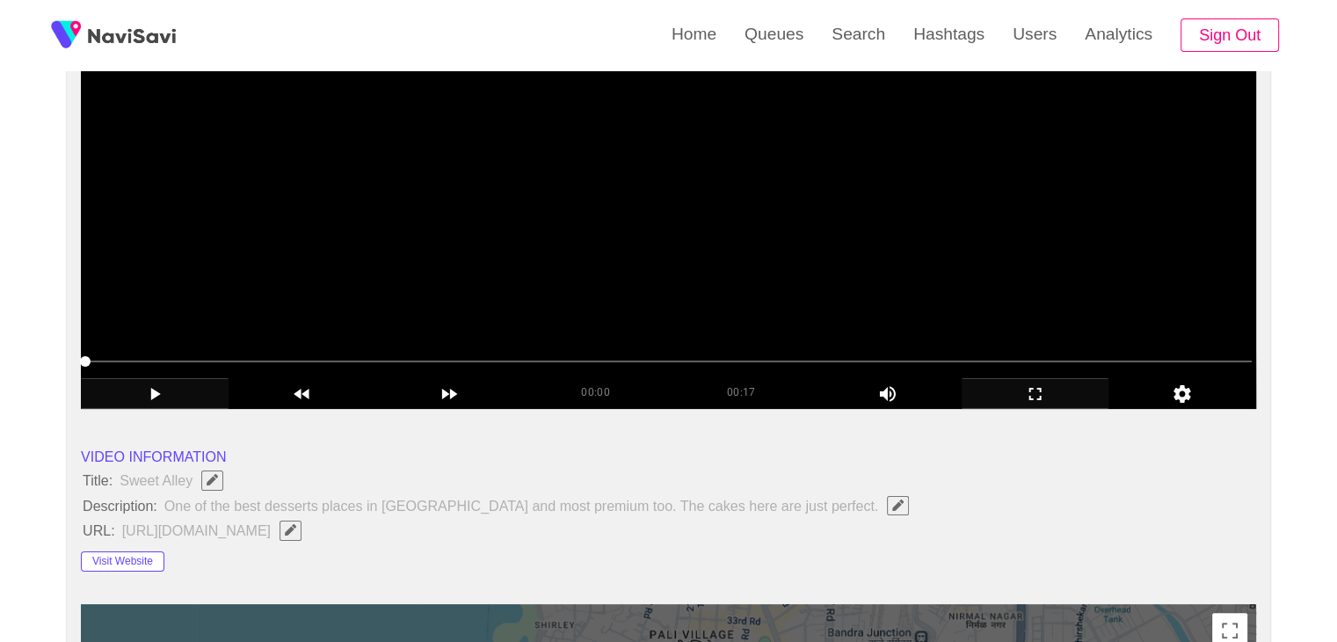
click at [411, 260] on video at bounding box center [668, 188] width 1175 height 439
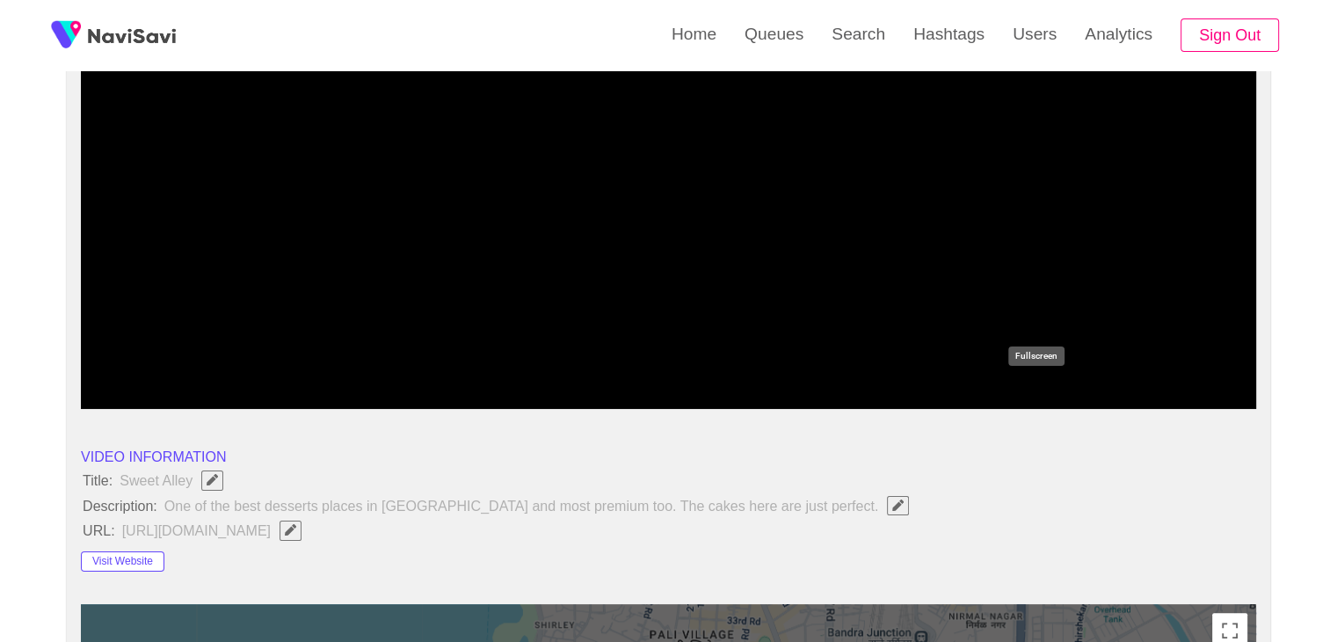
click at [1035, 388] on icon "add" at bounding box center [1035, 393] width 146 height 21
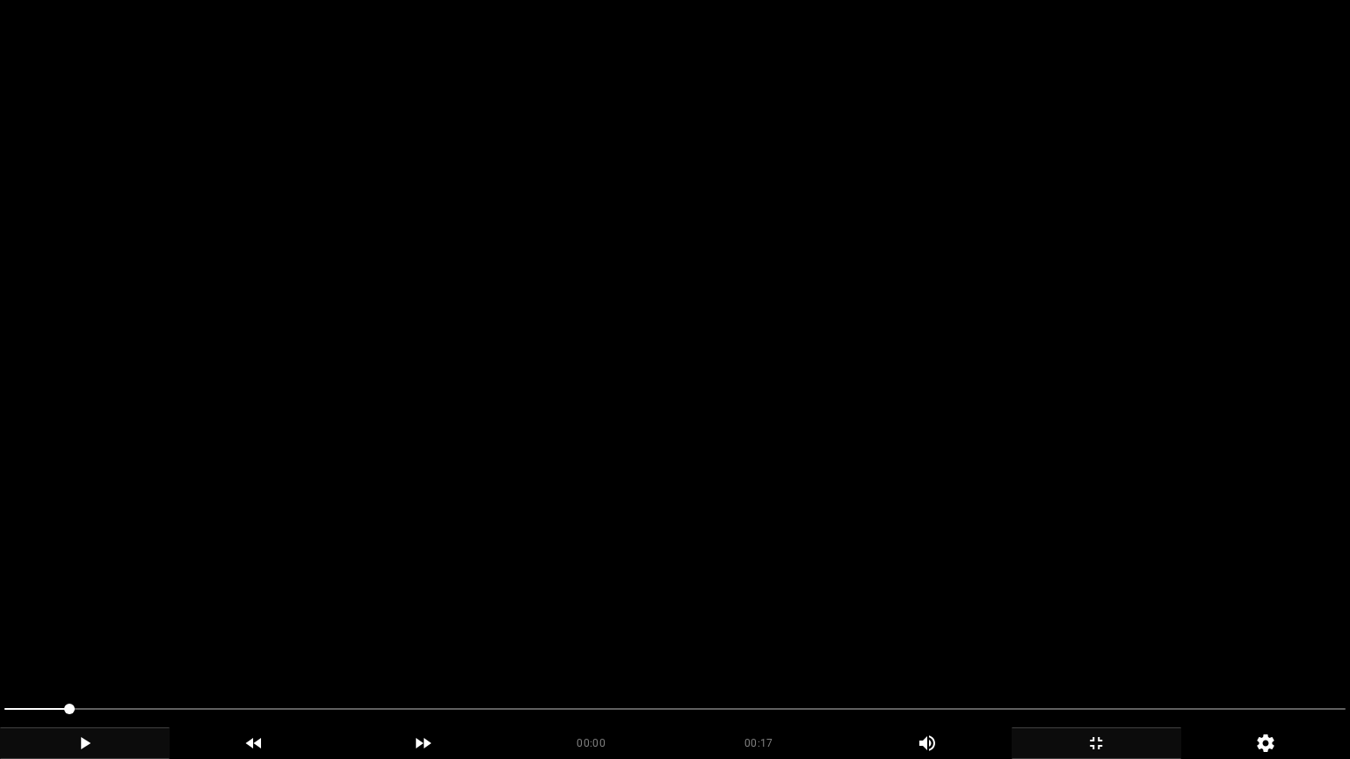
click at [803, 383] on video at bounding box center [675, 379] width 1350 height 759
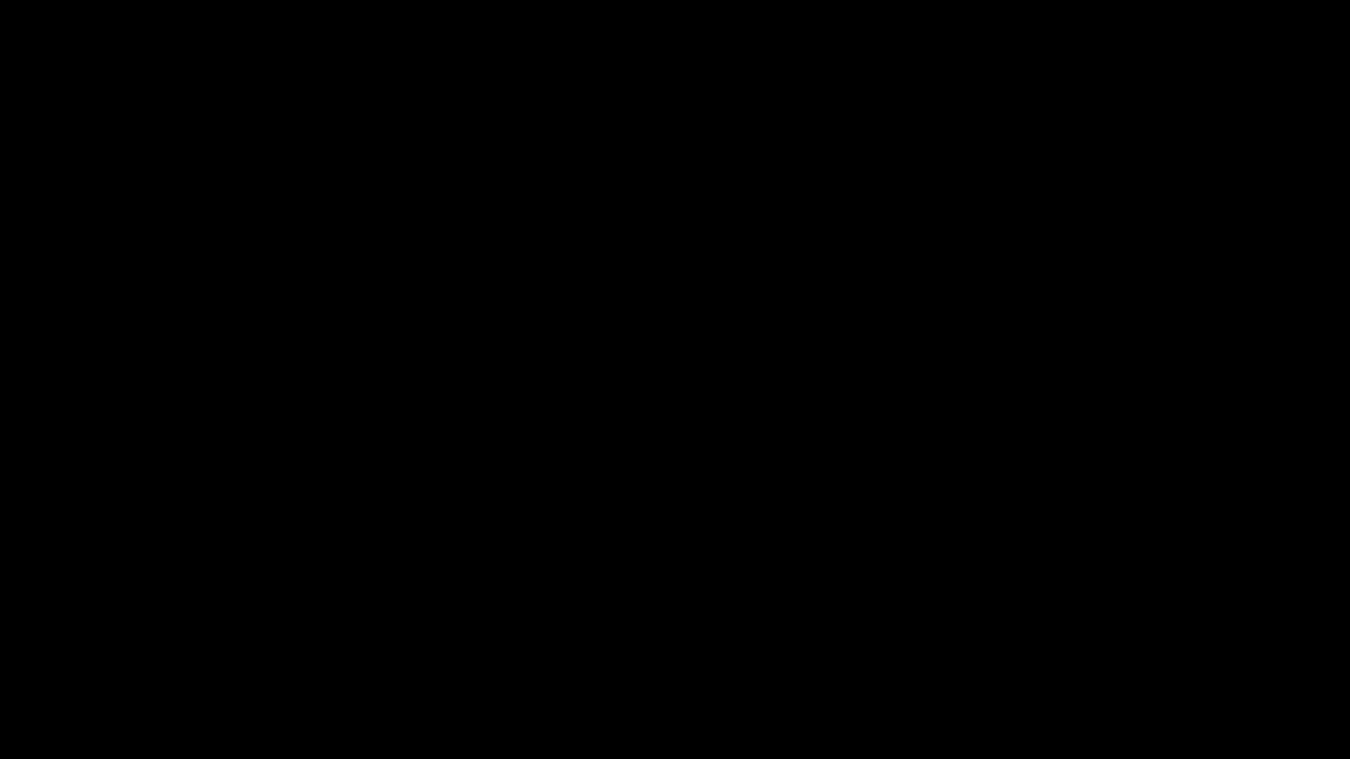
click at [1094, 641] on icon "add" at bounding box center [1096, 743] width 168 height 21
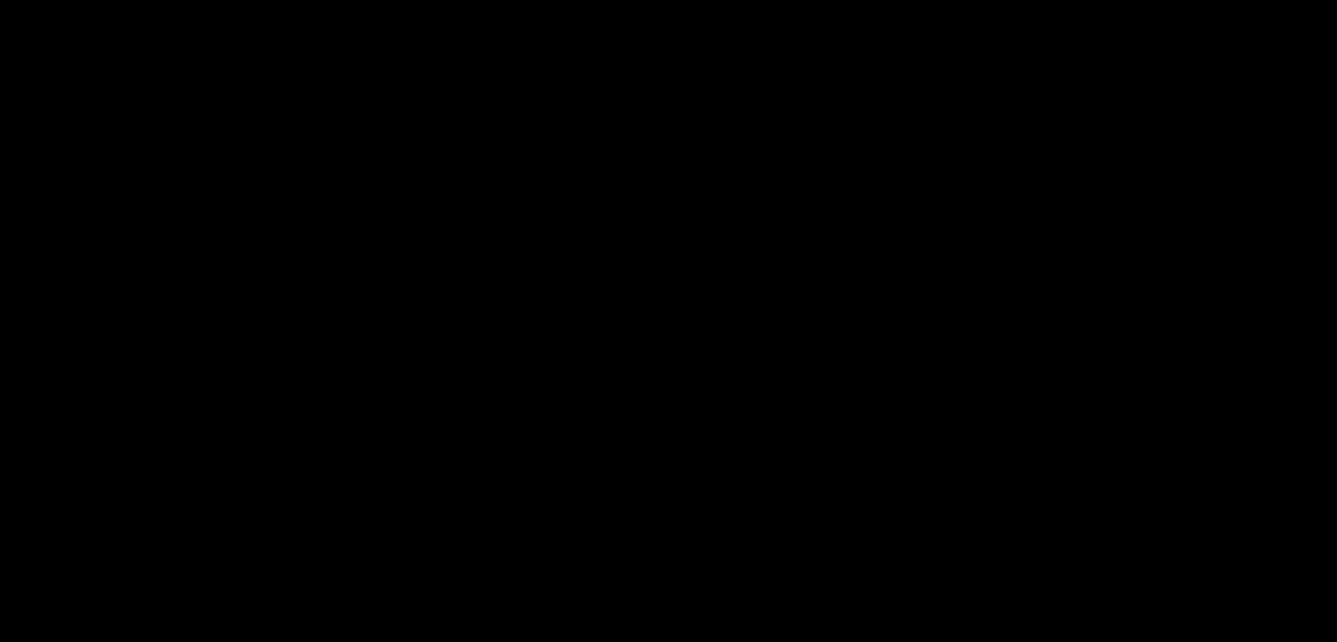
scroll to position [2197, 0]
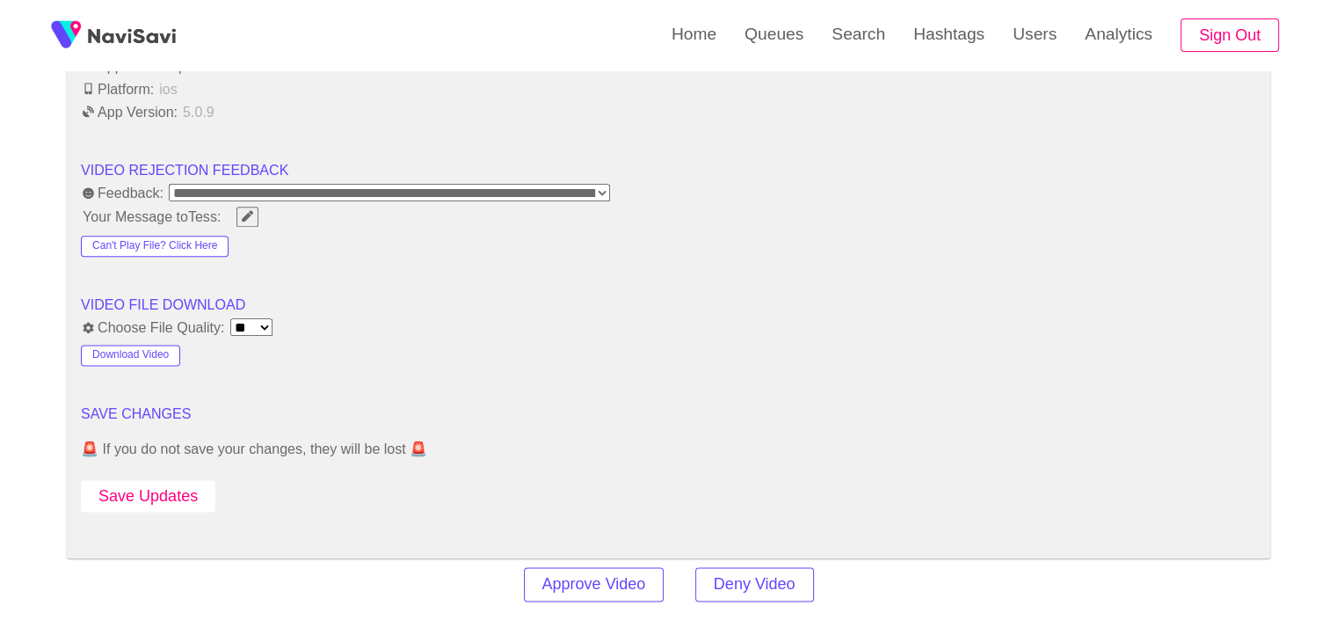
click at [172, 493] on button "Save Updates" at bounding box center [148, 496] width 134 height 33
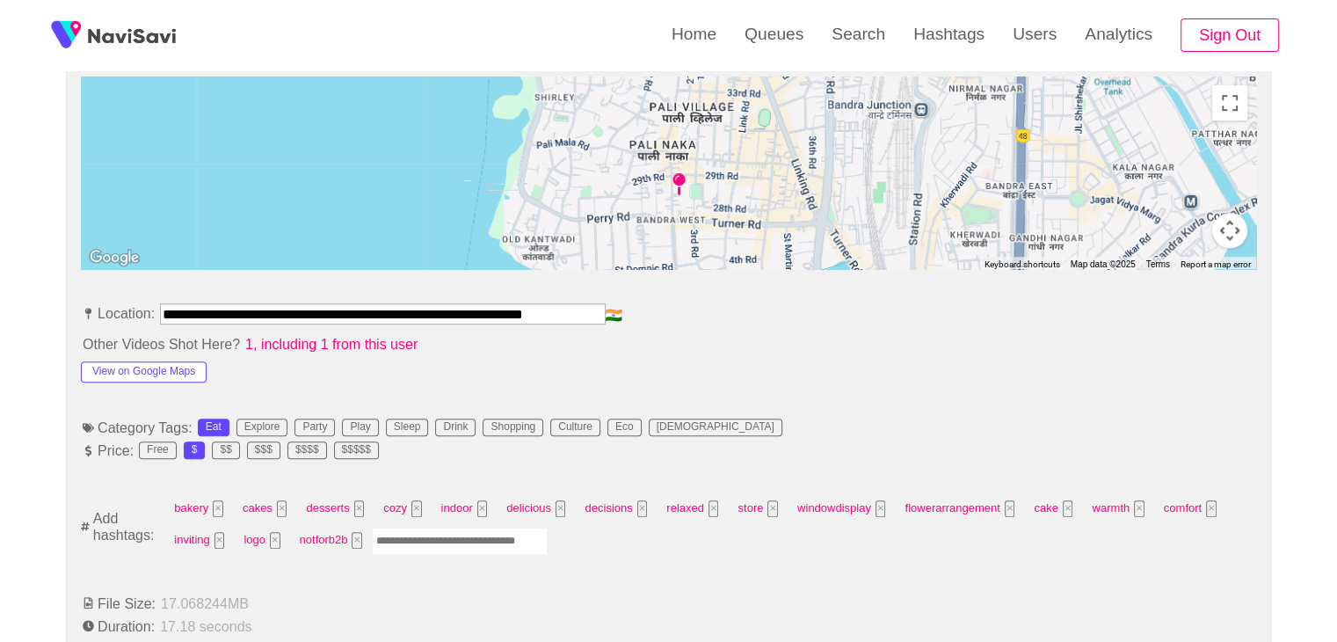
scroll to position [615, 0]
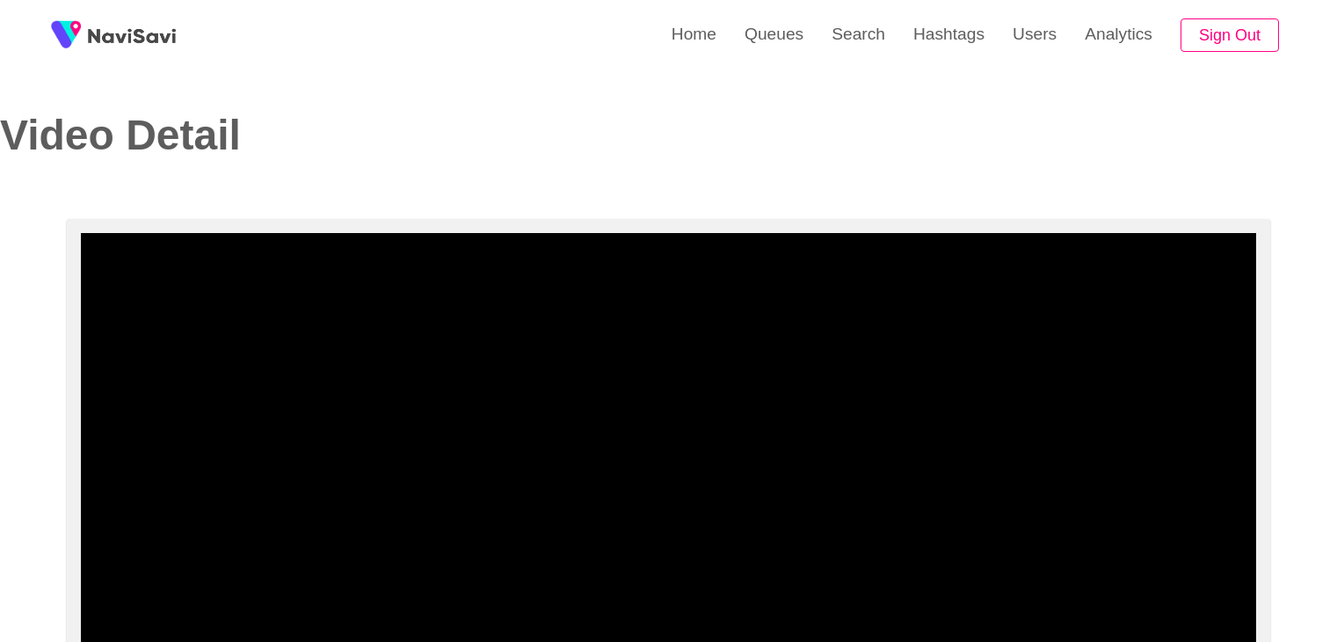
select select "**********"
select select "**"
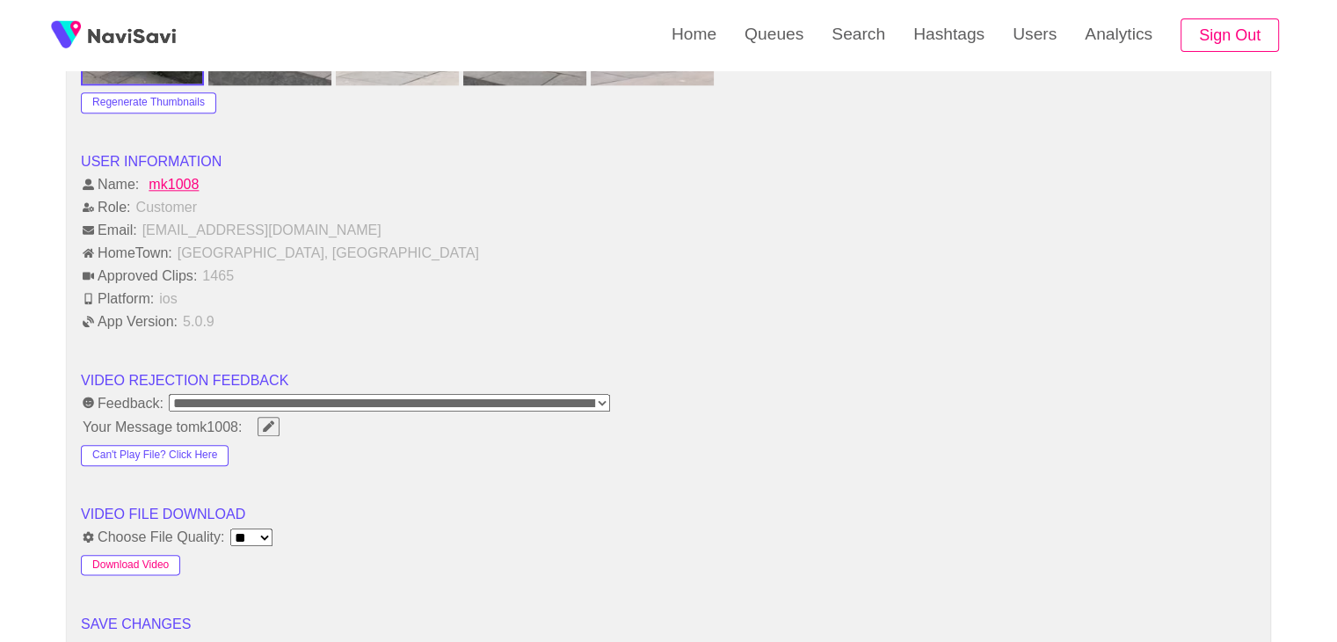
scroll to position [2197, 0]
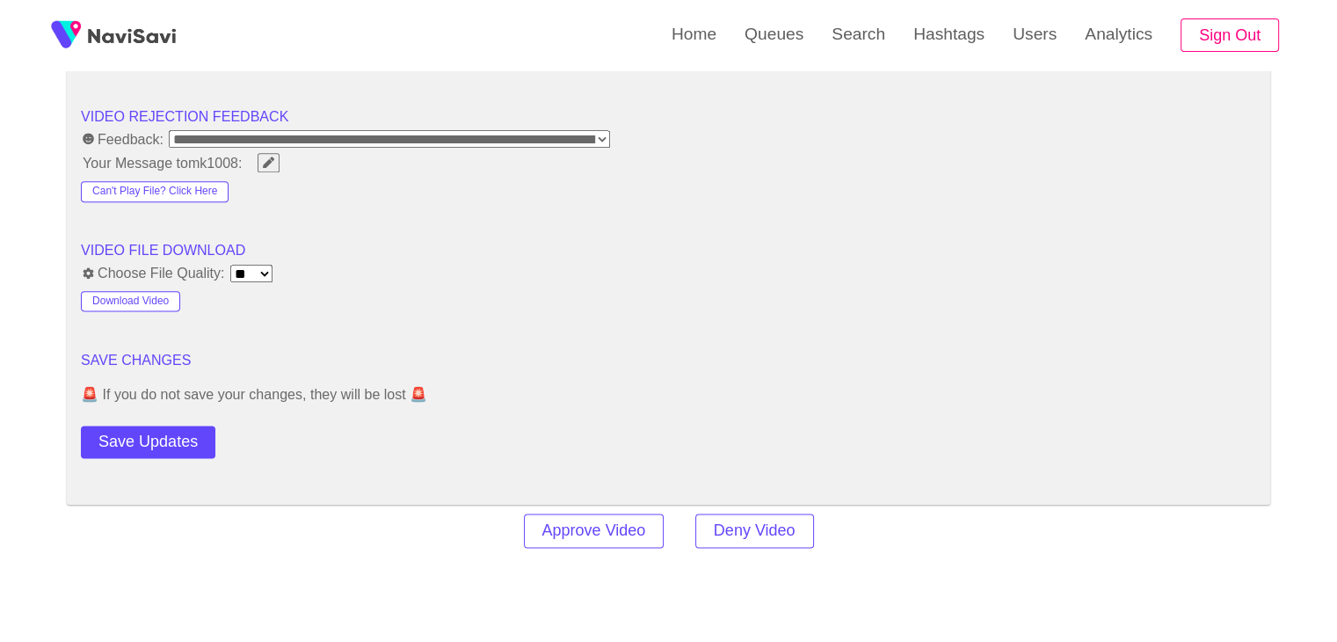
click at [181, 436] on button "Save Updates" at bounding box center [148, 441] width 134 height 33
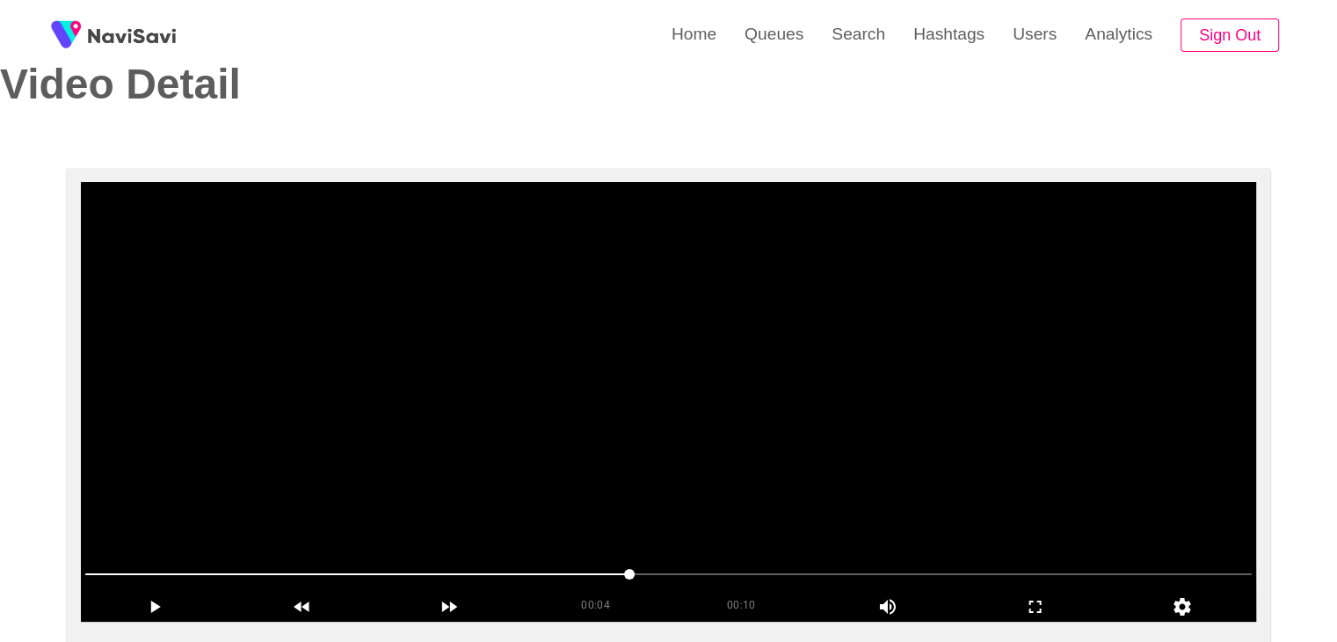
scroll to position [0, 0]
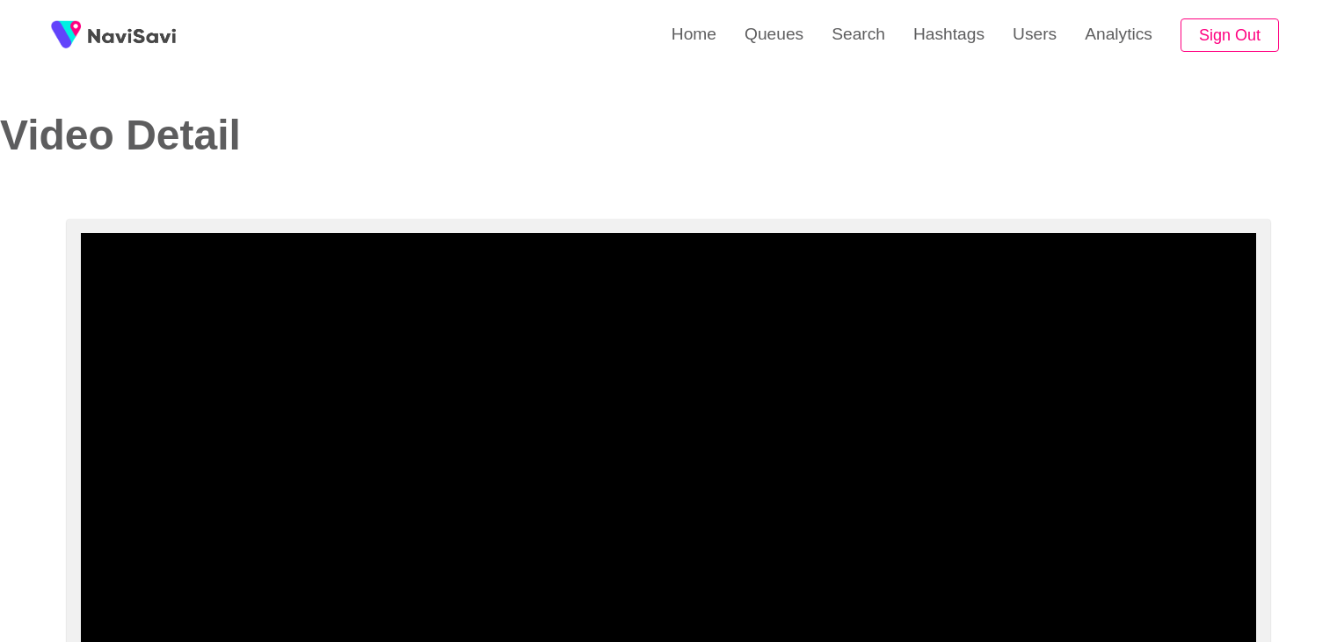
select select "**********"
select select "**"
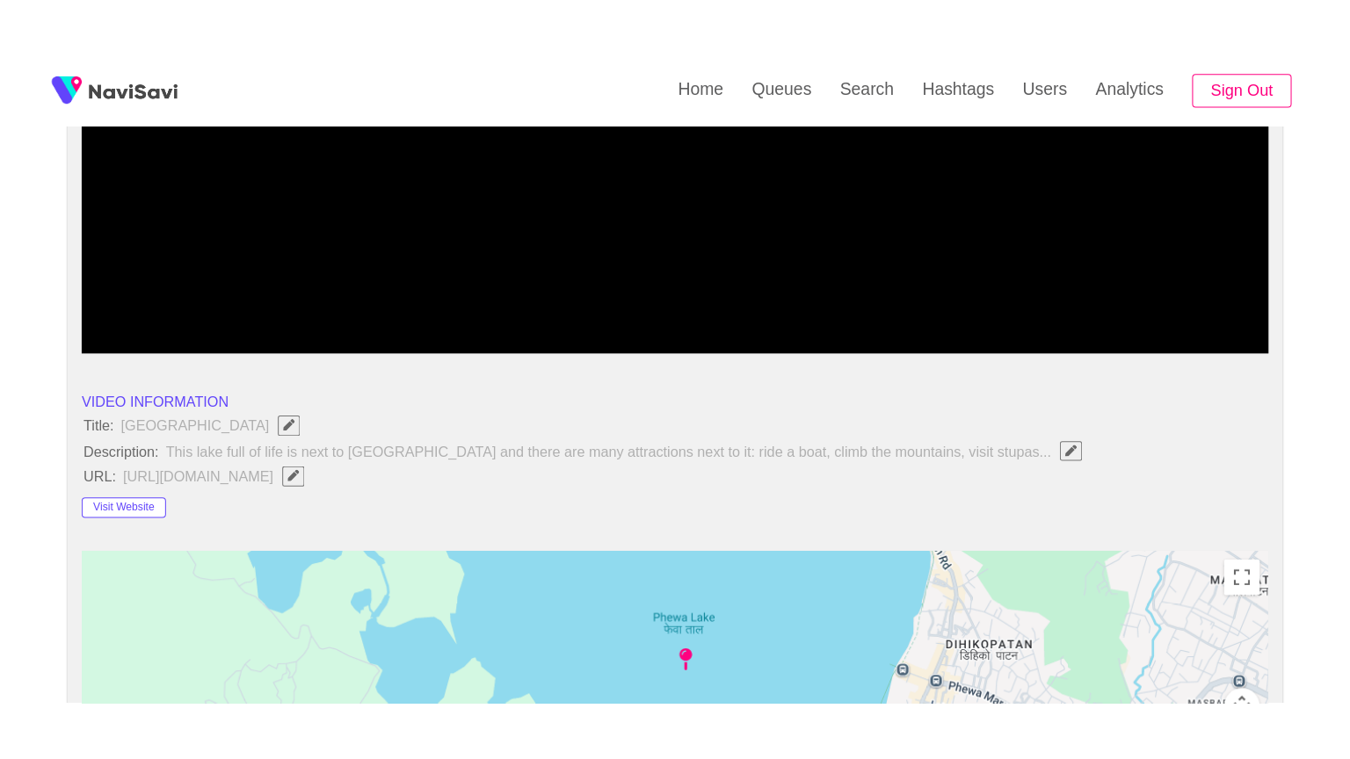
scroll to position [260, 0]
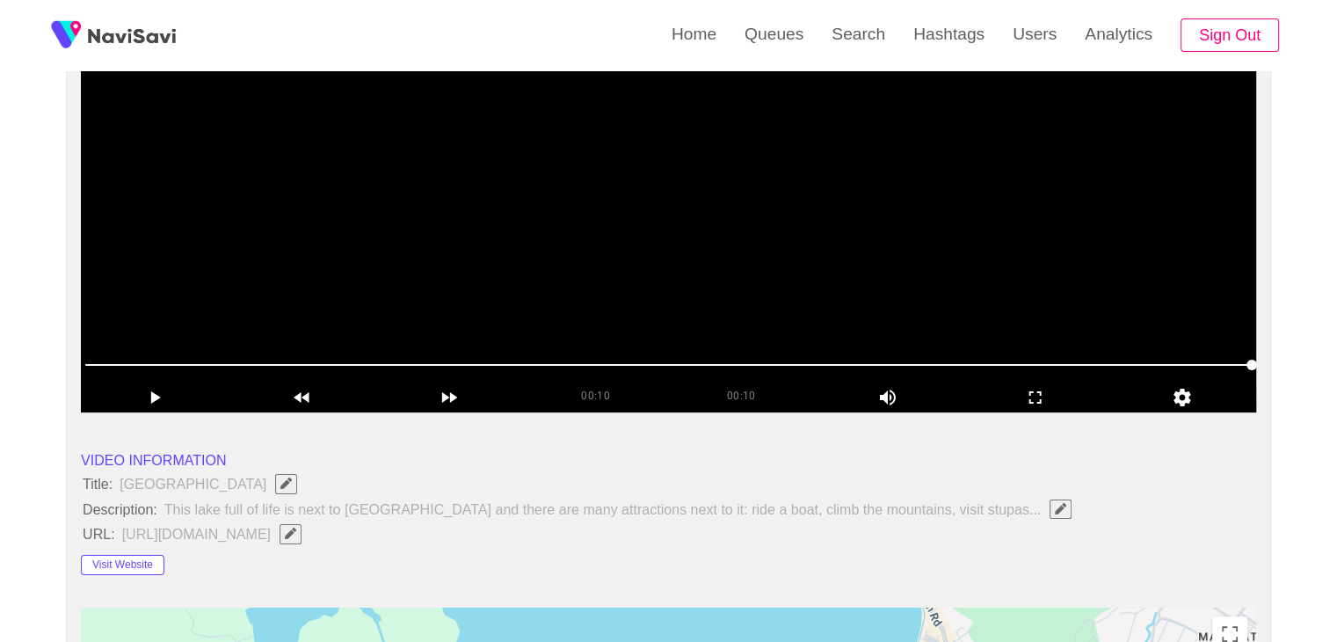
click at [616, 217] on video at bounding box center [668, 192] width 1175 height 439
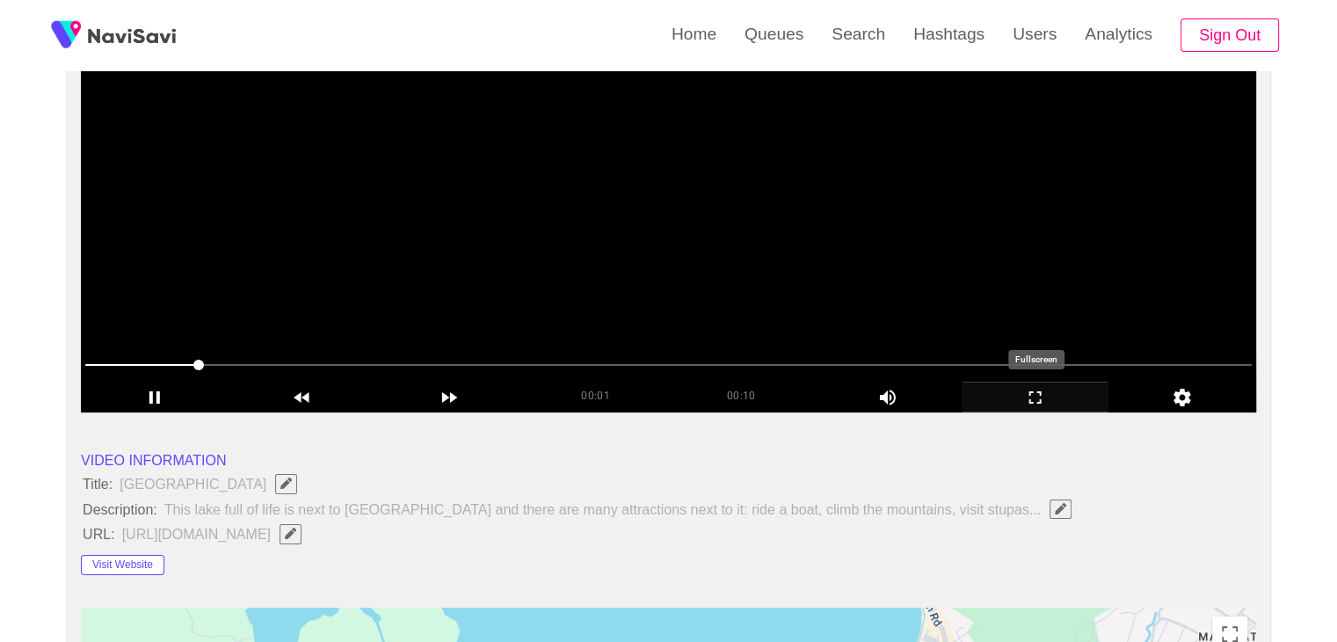
click at [1027, 398] on icon "add" at bounding box center [1035, 397] width 146 height 21
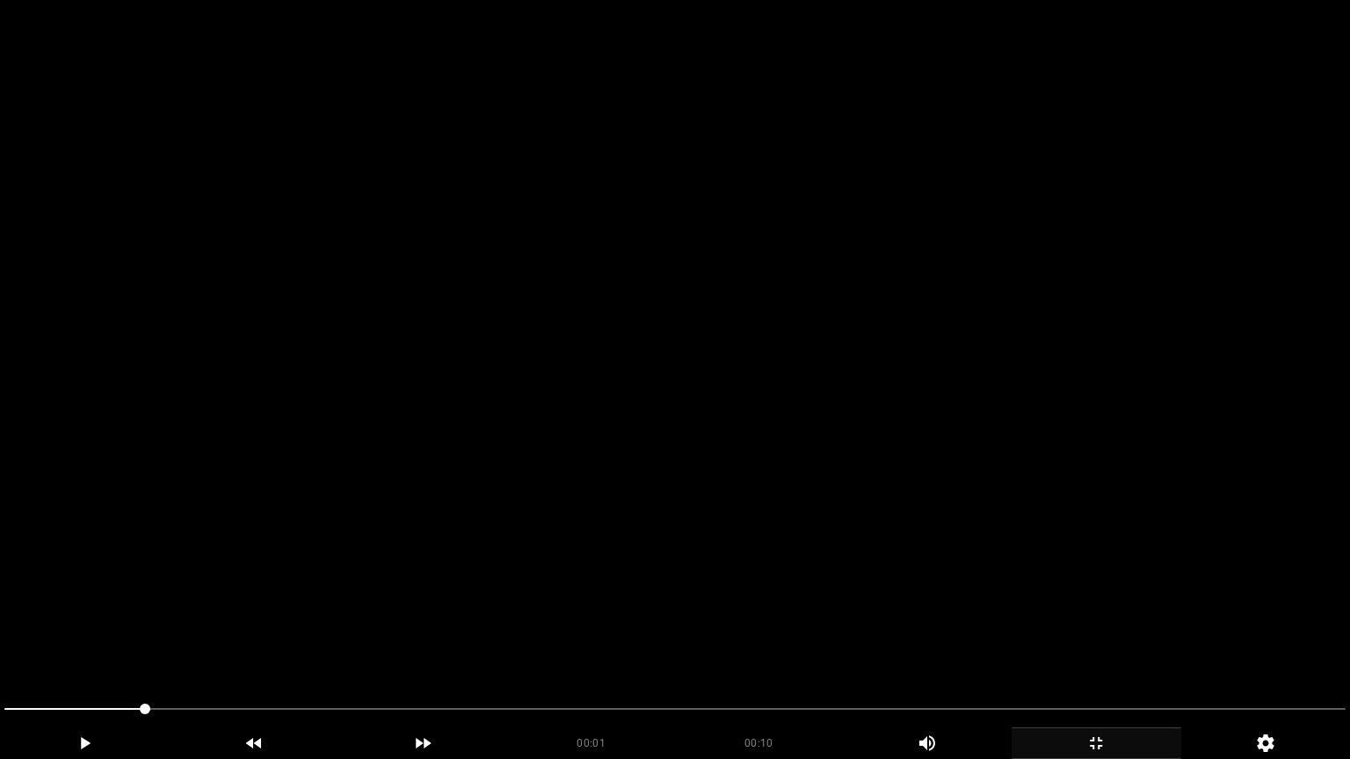
click at [763, 517] on video at bounding box center [675, 379] width 1350 height 759
drag, startPoint x: 232, startPoint y: 698, endPoint x: 0, endPoint y: 685, distance: 232.4
click at [1016, 634] on video at bounding box center [675, 379] width 1350 height 759
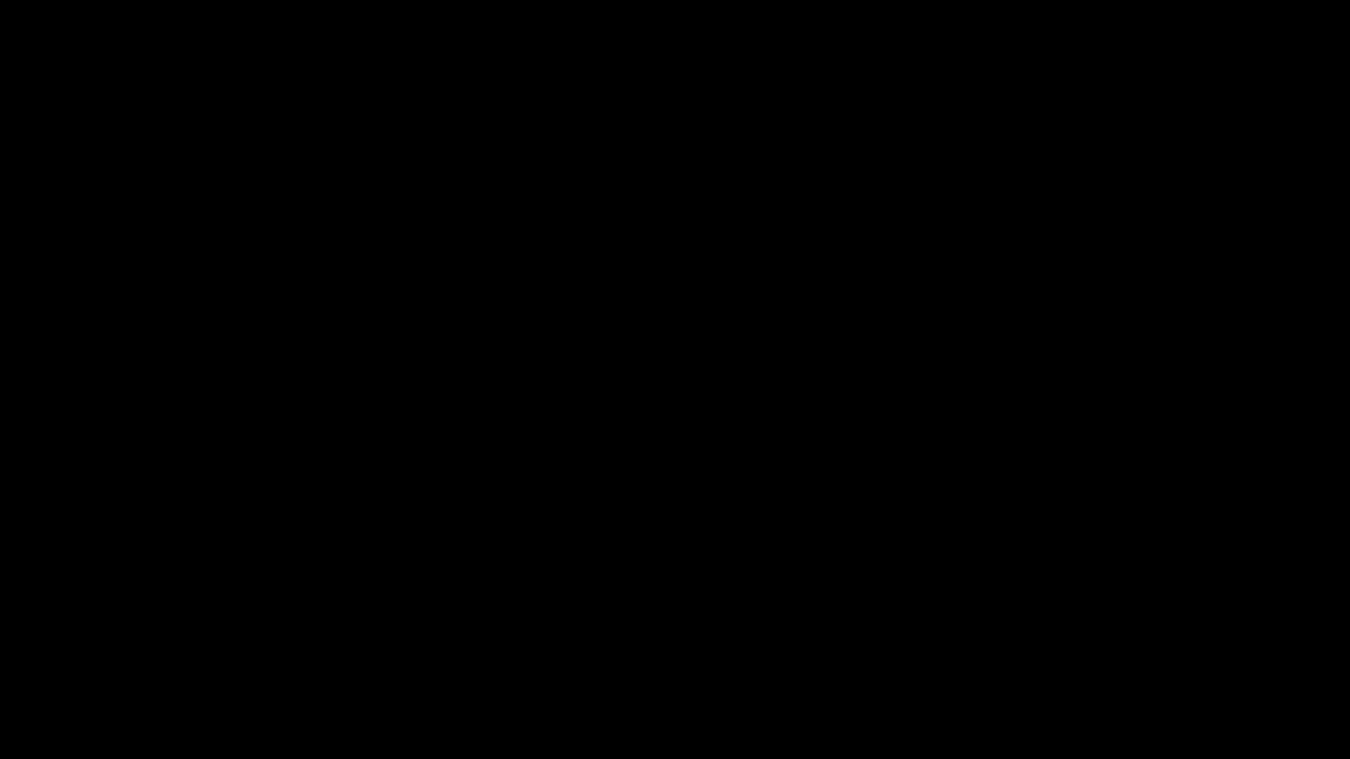
click at [1086, 641] on icon "add" at bounding box center [1096, 743] width 168 height 21
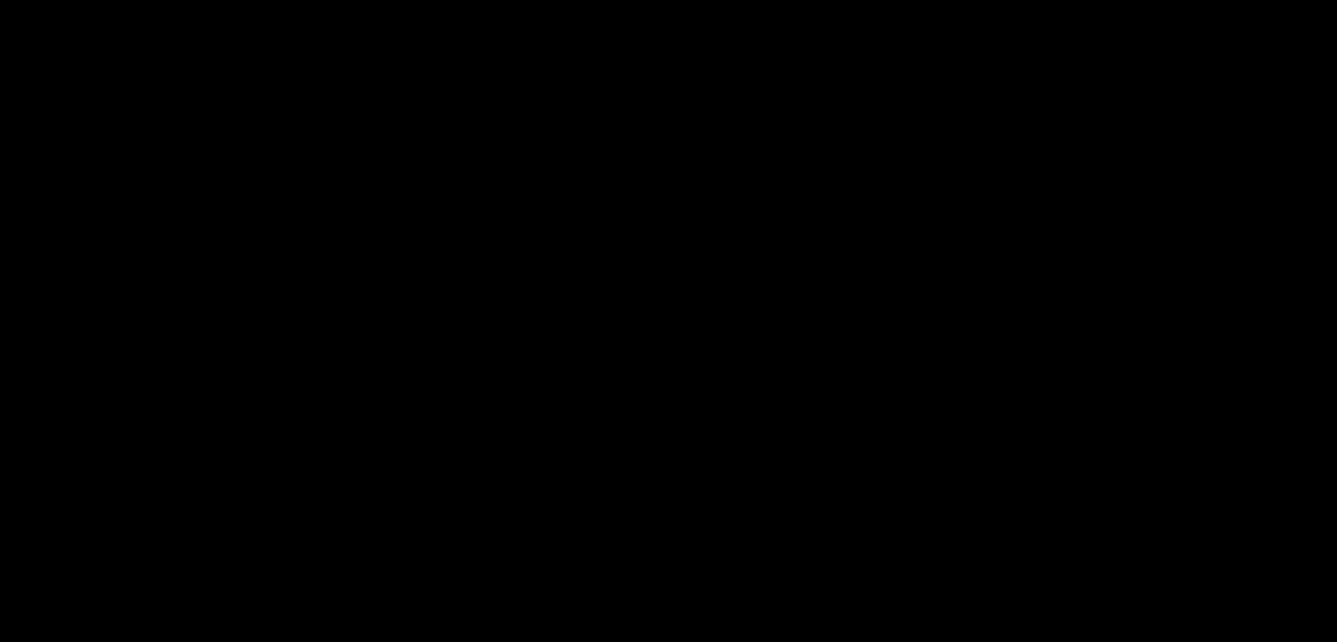
scroll to position [785, 0]
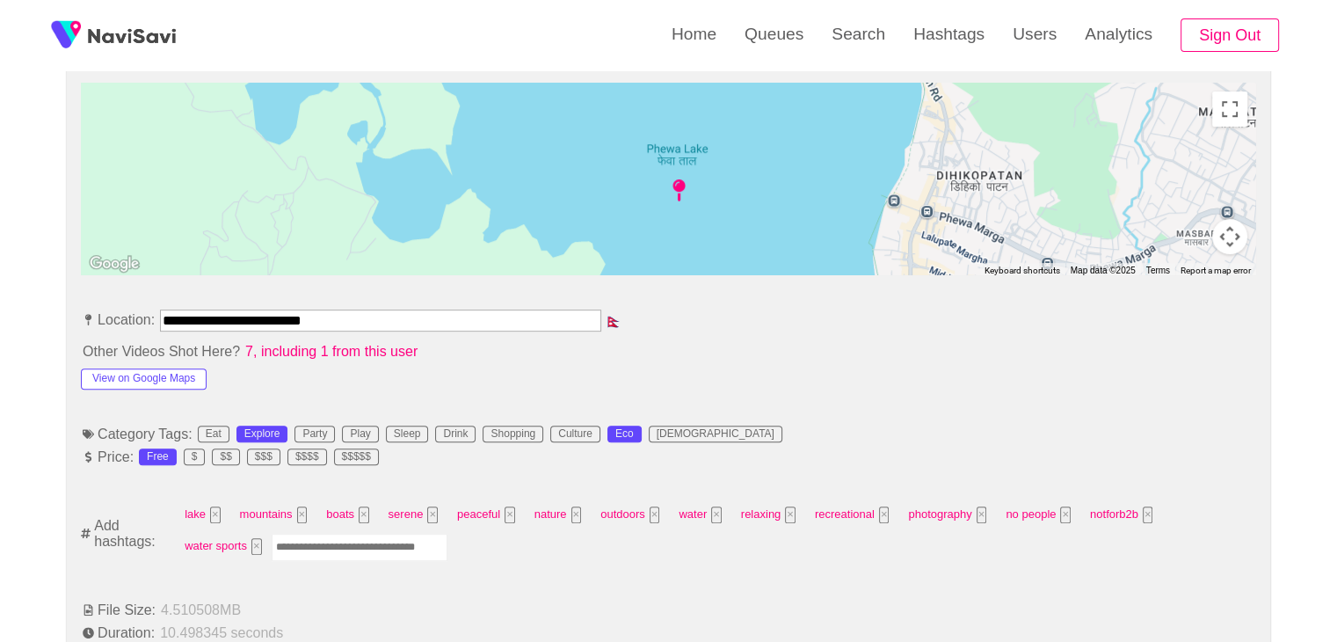
click at [278, 539] on input "Enter tag here and press return" at bounding box center [360, 546] width 176 height 27
type input "****"
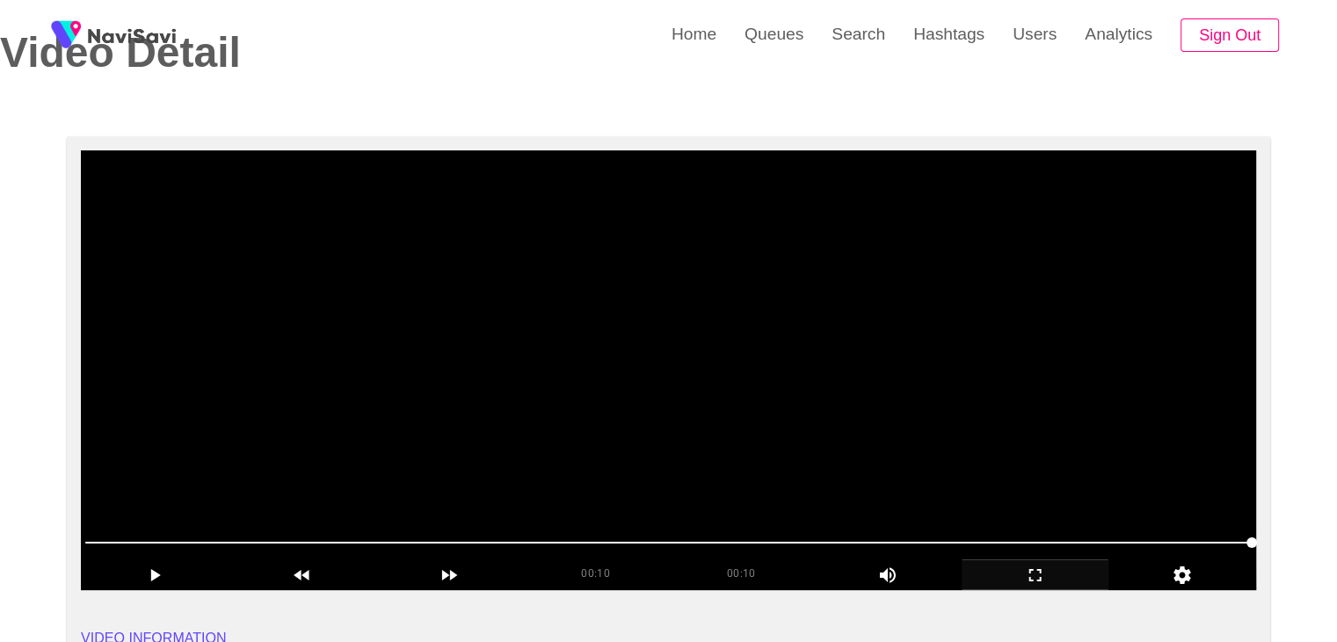
scroll to position [82, 0]
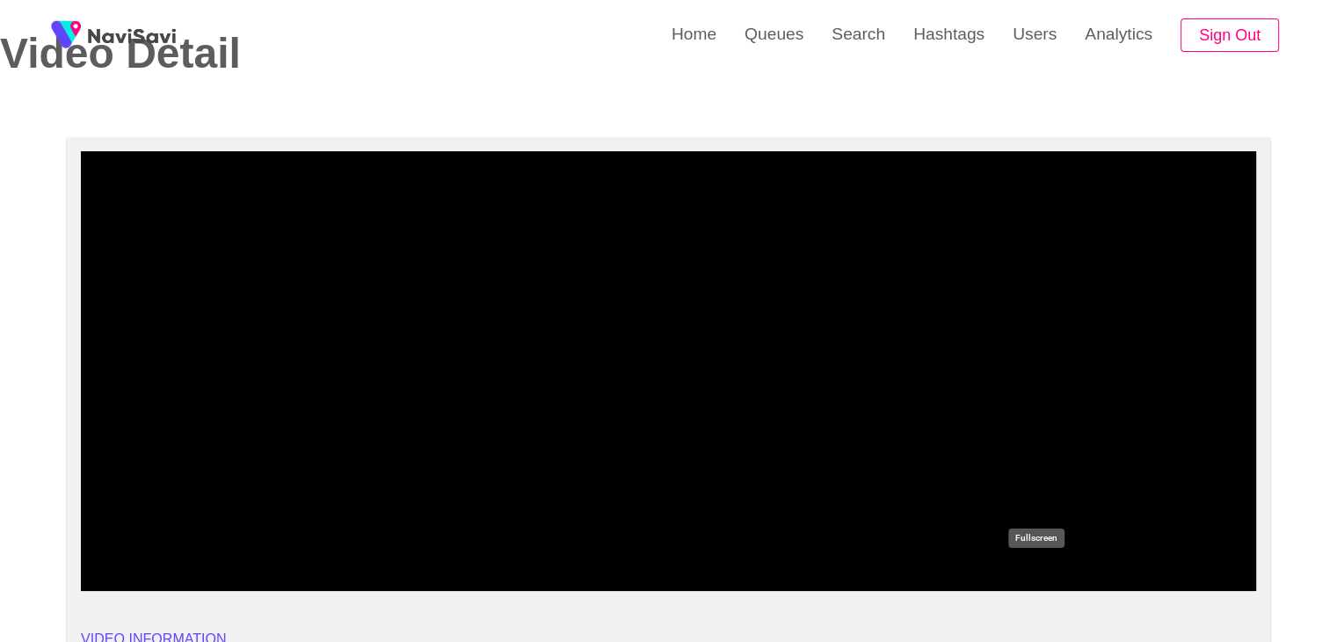
drag, startPoint x: 1066, startPoint y: 580, endPoint x: 1021, endPoint y: 640, distance: 74.7
click at [1066, 579] on icon "add" at bounding box center [1035, 575] width 146 height 21
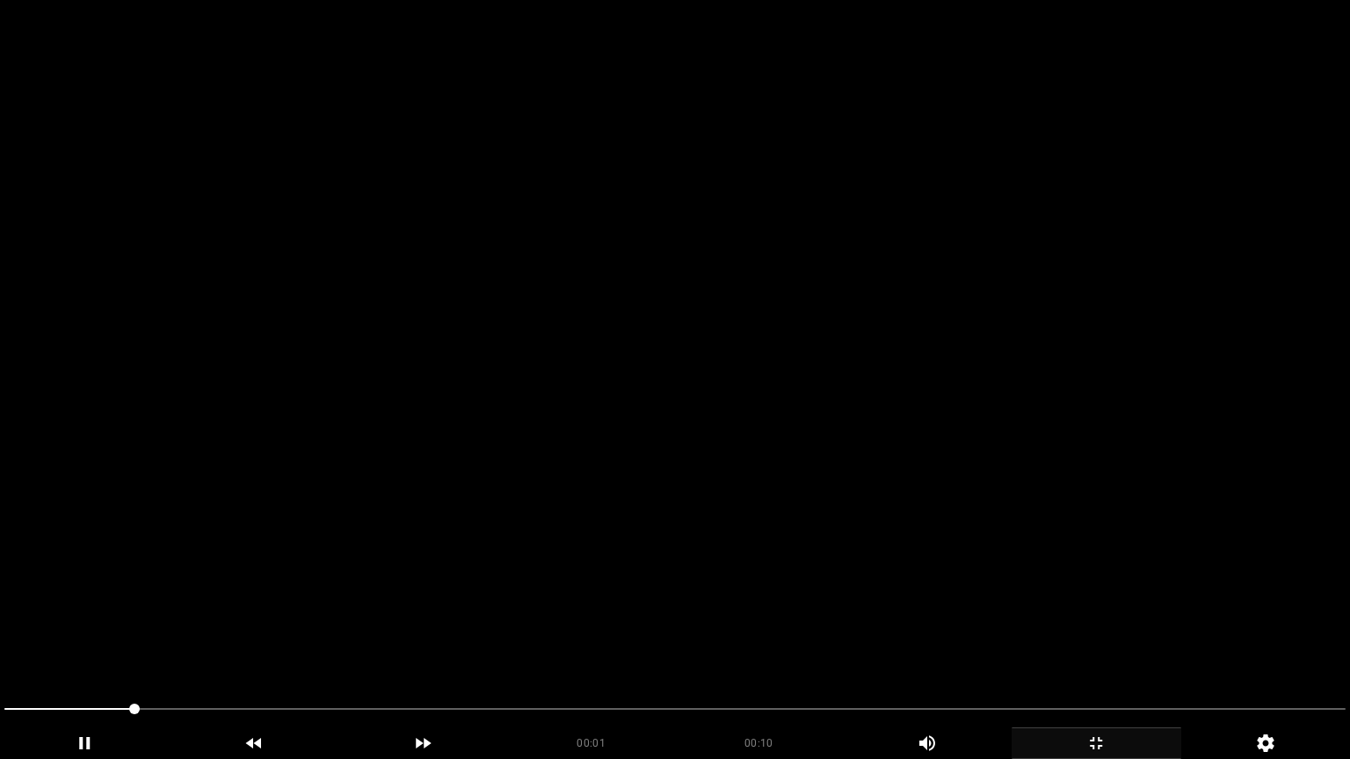
click at [634, 595] on video at bounding box center [675, 379] width 1350 height 759
click at [641, 580] on video at bounding box center [675, 379] width 1350 height 759
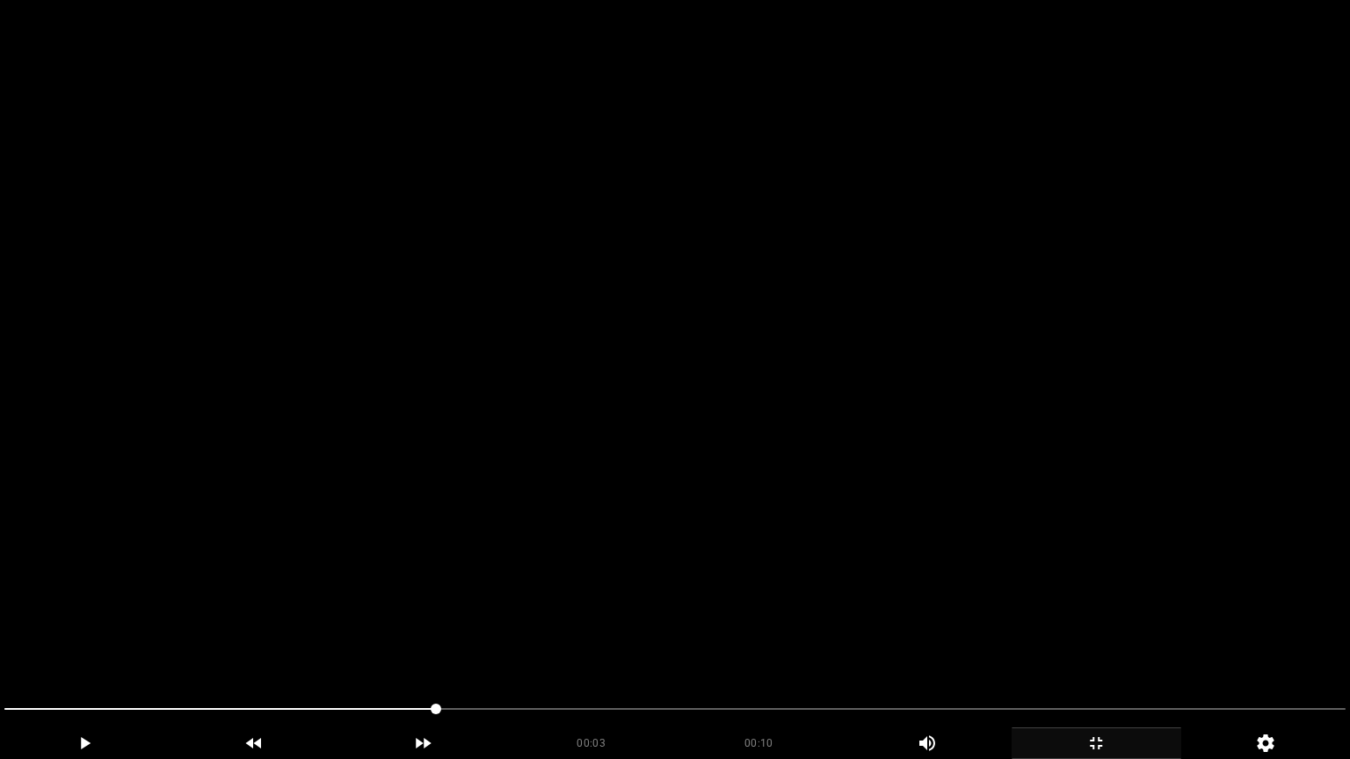
click at [641, 580] on video at bounding box center [675, 379] width 1350 height 759
click at [649, 578] on video at bounding box center [675, 379] width 1350 height 759
click at [945, 641] on video at bounding box center [675, 379] width 1350 height 759
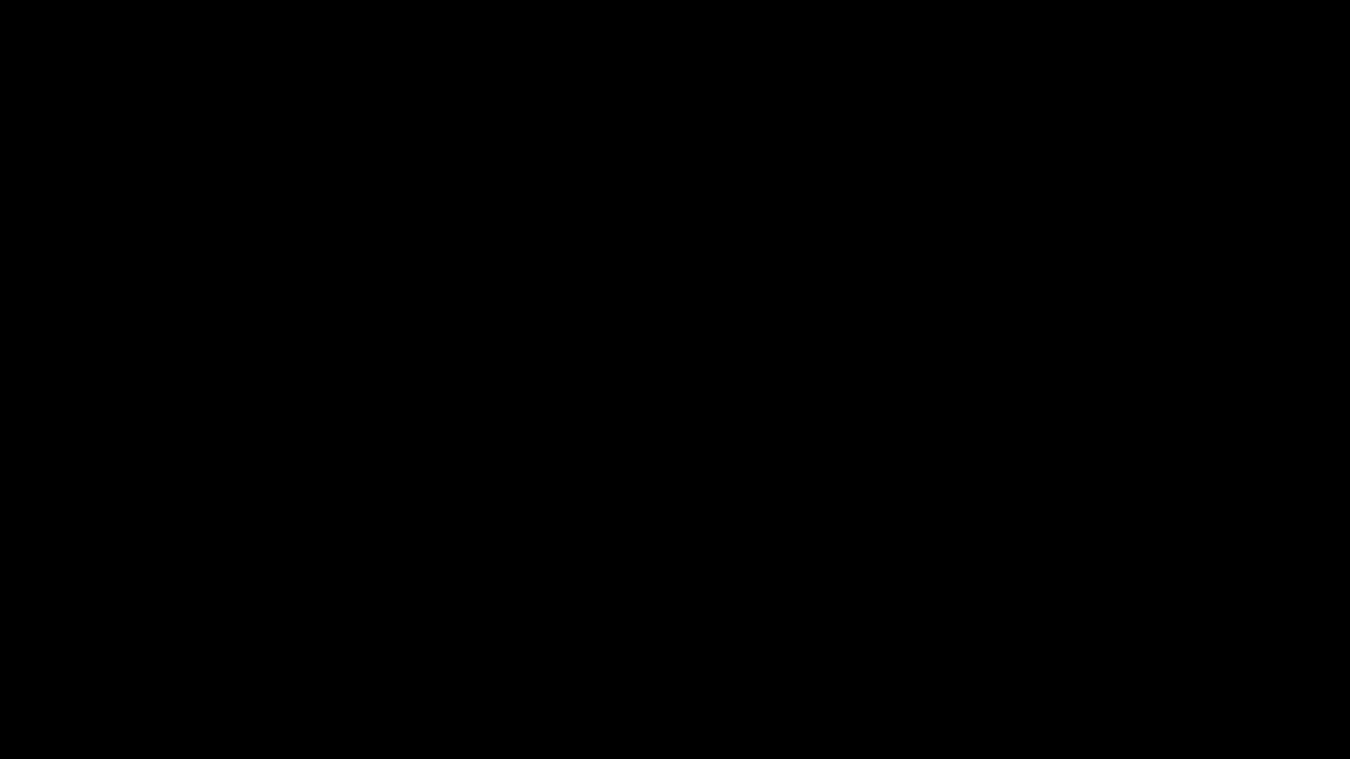
click at [1090, 641] on icon "add" at bounding box center [1096, 743] width 168 height 21
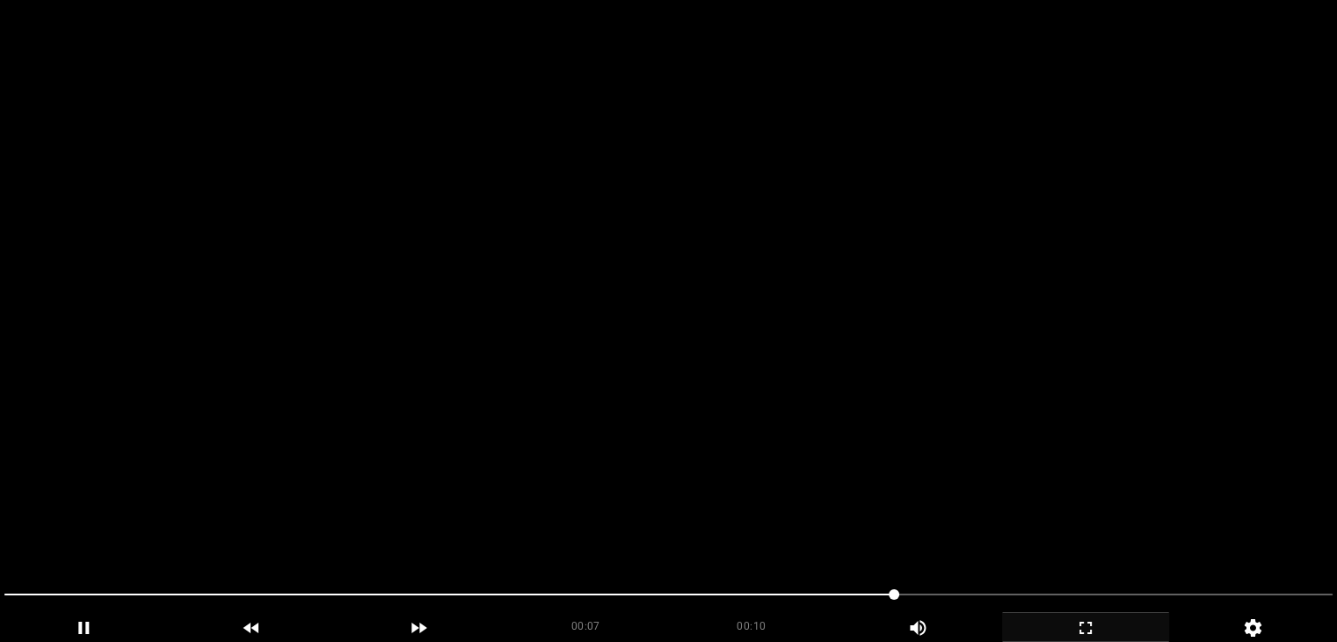
click at [706, 451] on video at bounding box center [668, 321] width 1337 height 642
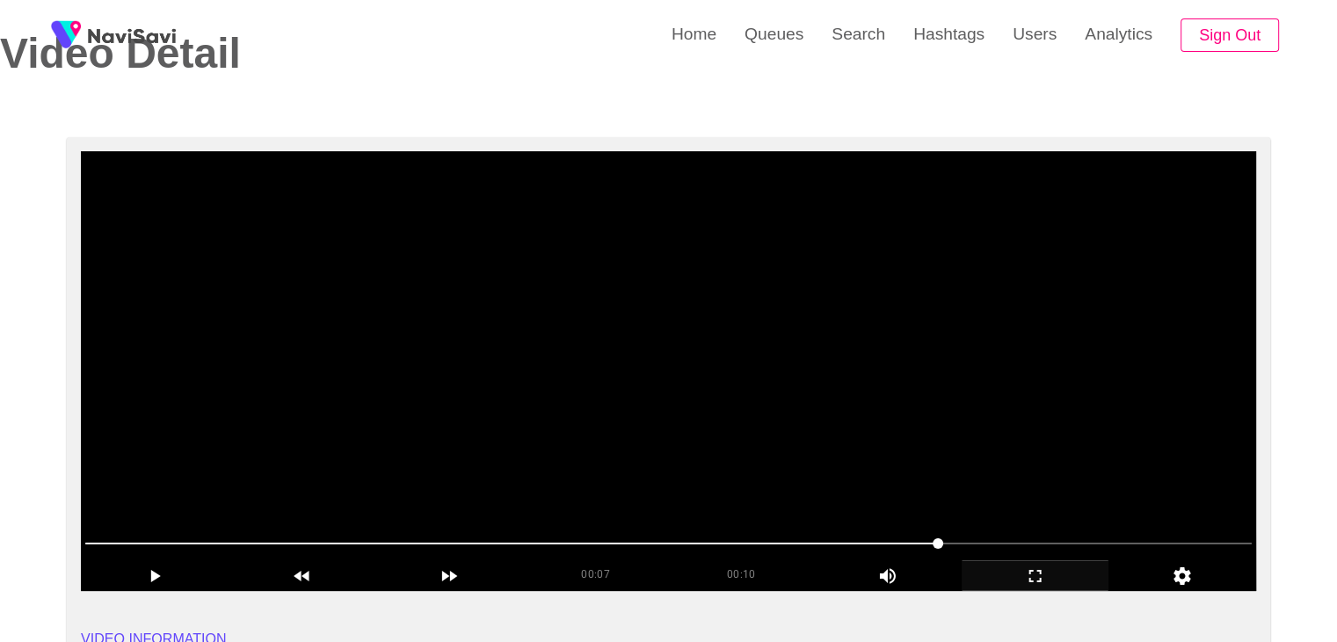
click at [706, 451] on video at bounding box center [668, 370] width 1175 height 439
drag, startPoint x: 725, startPoint y: 250, endPoint x: 756, endPoint y: 209, distance: 50.8
click at [725, 250] on video at bounding box center [668, 370] width 1175 height 439
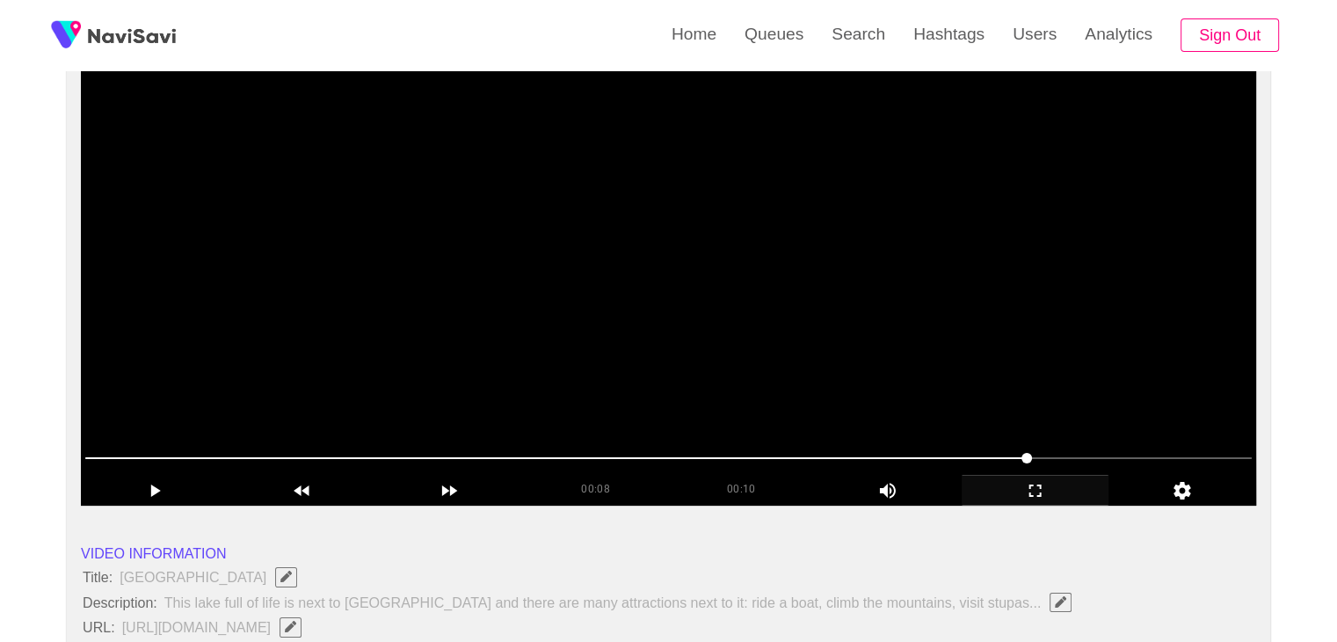
scroll to position [170, 0]
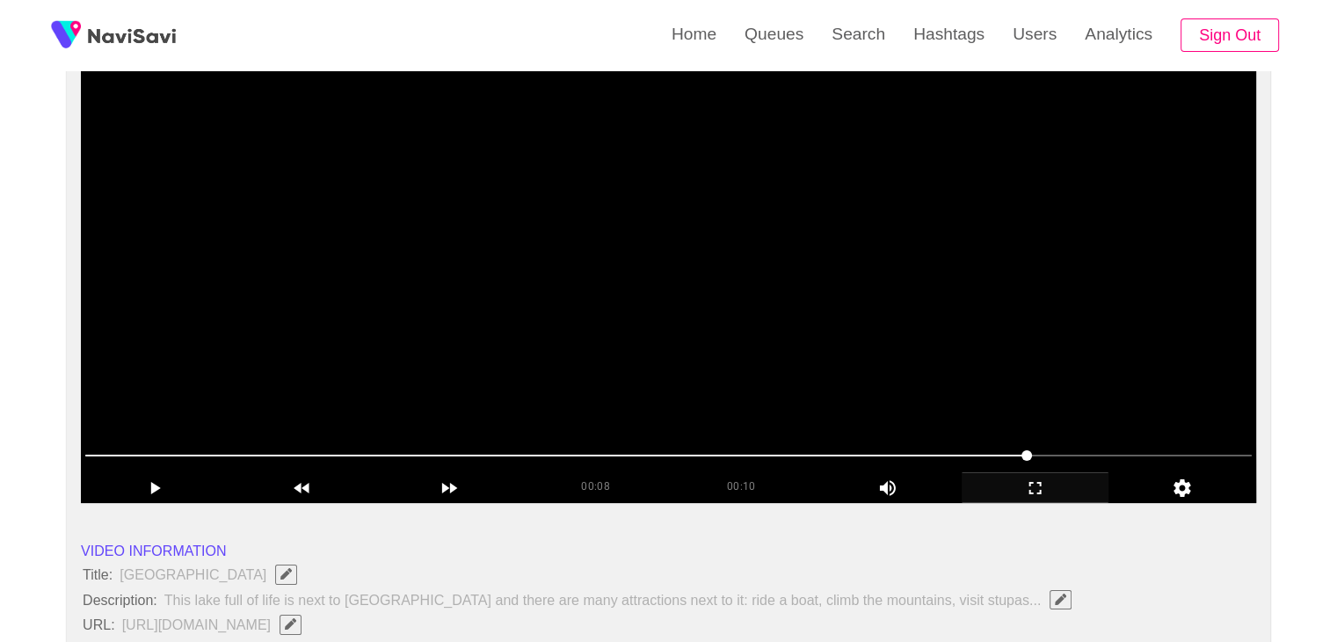
click at [826, 279] on video at bounding box center [668, 282] width 1175 height 439
click at [844, 287] on video at bounding box center [668, 282] width 1175 height 439
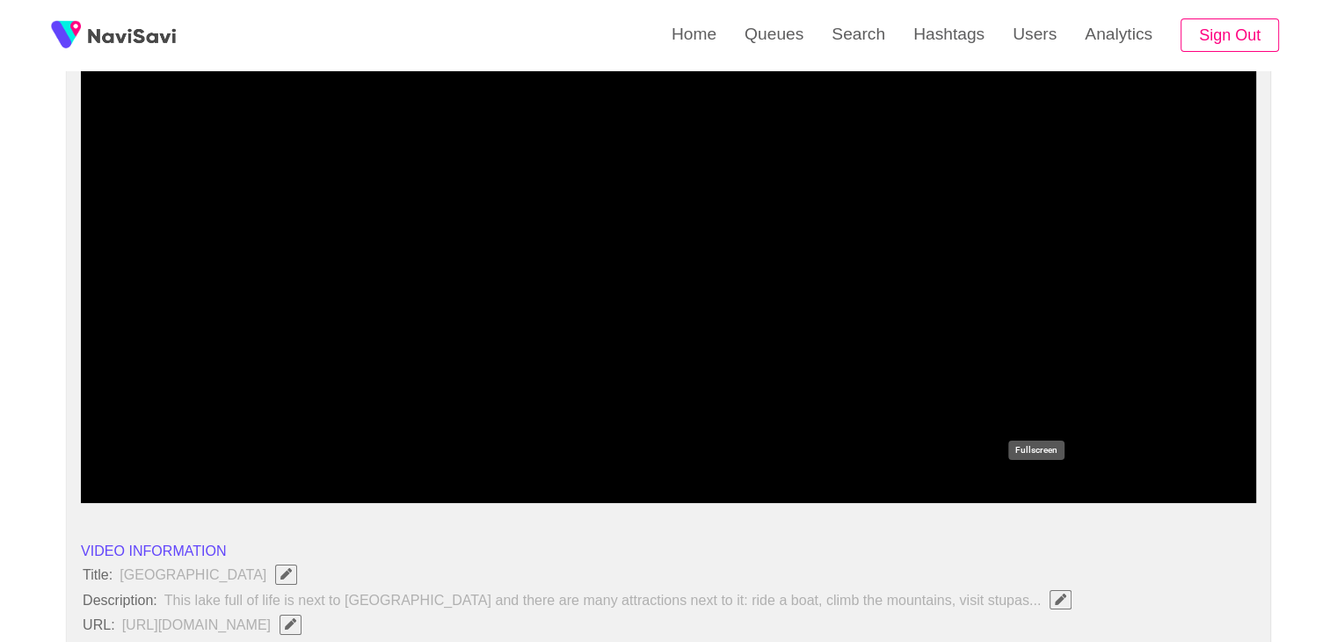
drag, startPoint x: 1020, startPoint y: 483, endPoint x: 846, endPoint y: 540, distance: 182.1
click at [1017, 484] on icon "add" at bounding box center [1035, 487] width 146 height 21
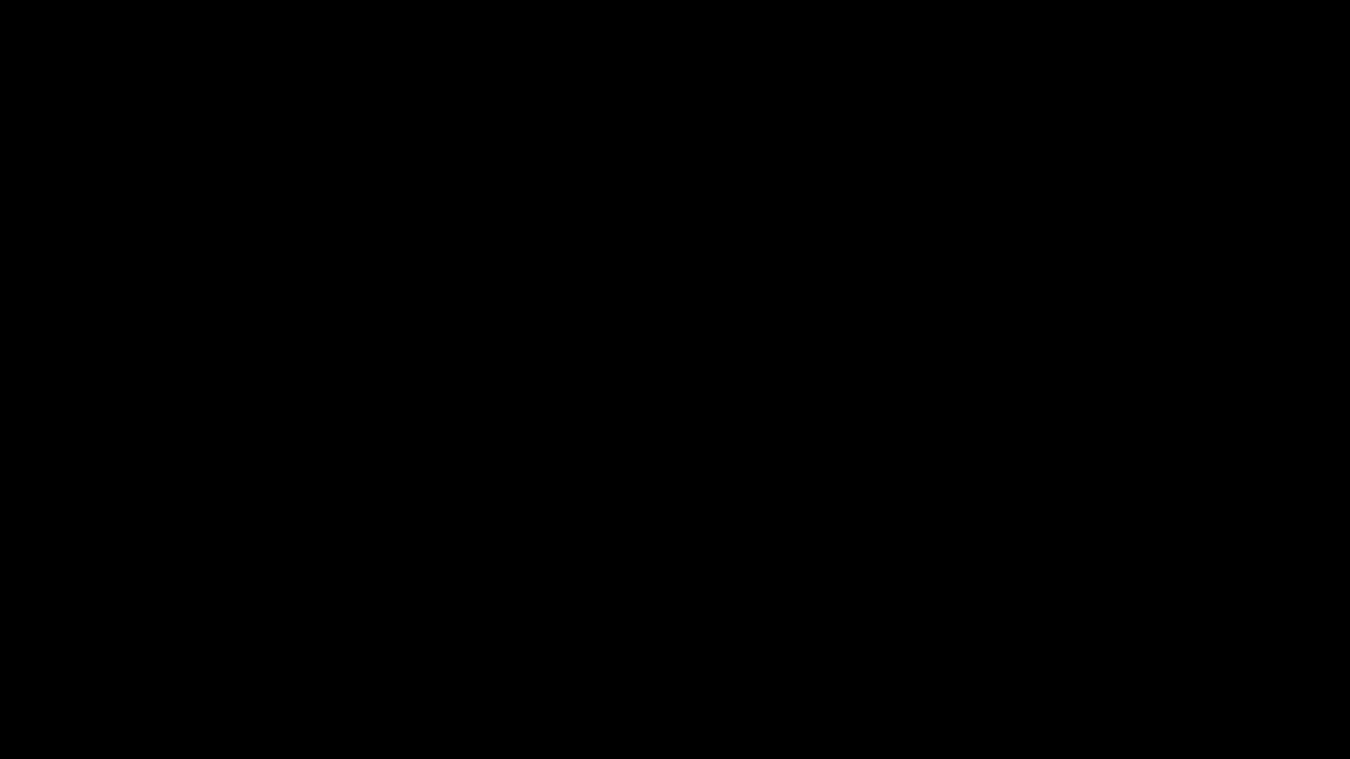
click at [708, 519] on video at bounding box center [675, 379] width 1350 height 759
click at [686, 565] on video at bounding box center [675, 379] width 1350 height 759
click at [660, 465] on video at bounding box center [675, 379] width 1350 height 759
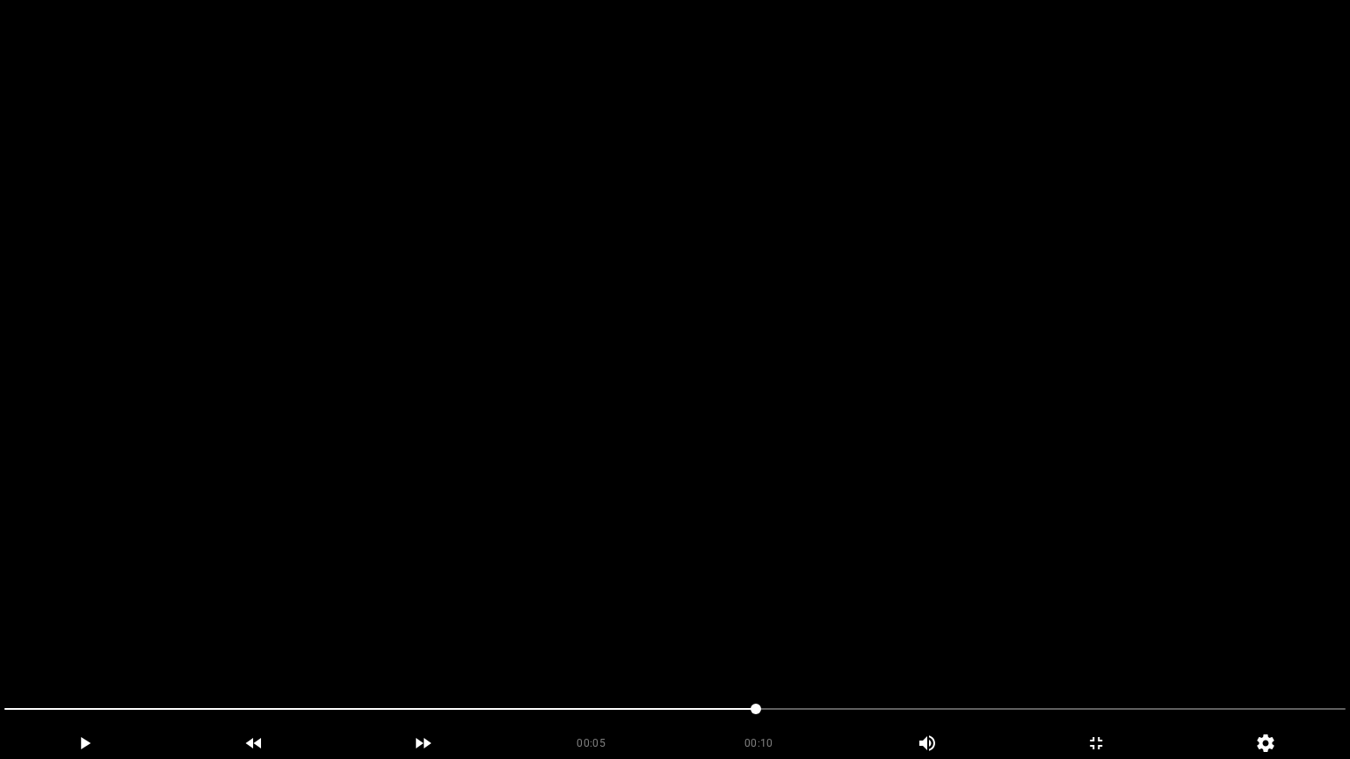
click at [693, 607] on video at bounding box center [675, 379] width 1350 height 759
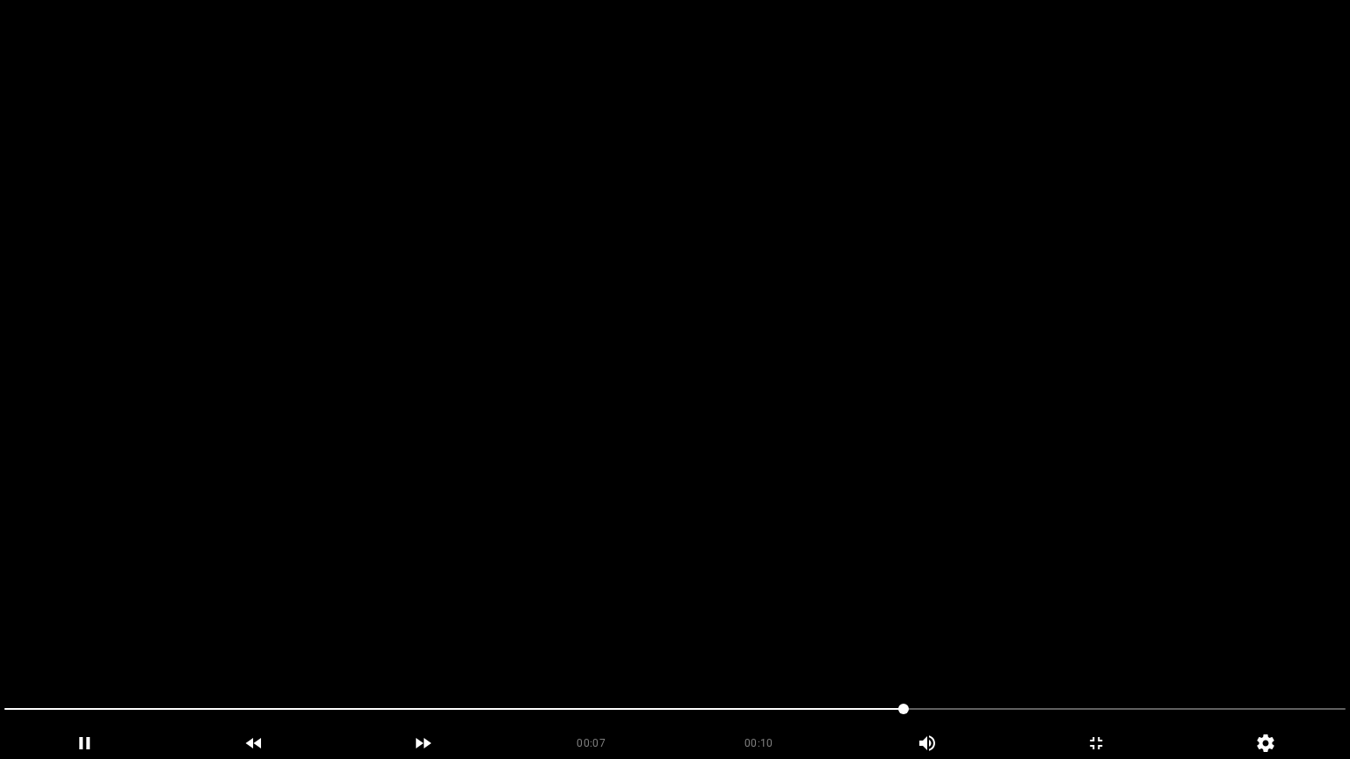
click at [693, 607] on video at bounding box center [675, 379] width 1350 height 759
click at [572, 535] on video at bounding box center [675, 379] width 1350 height 759
click at [572, 534] on video at bounding box center [675, 379] width 1350 height 759
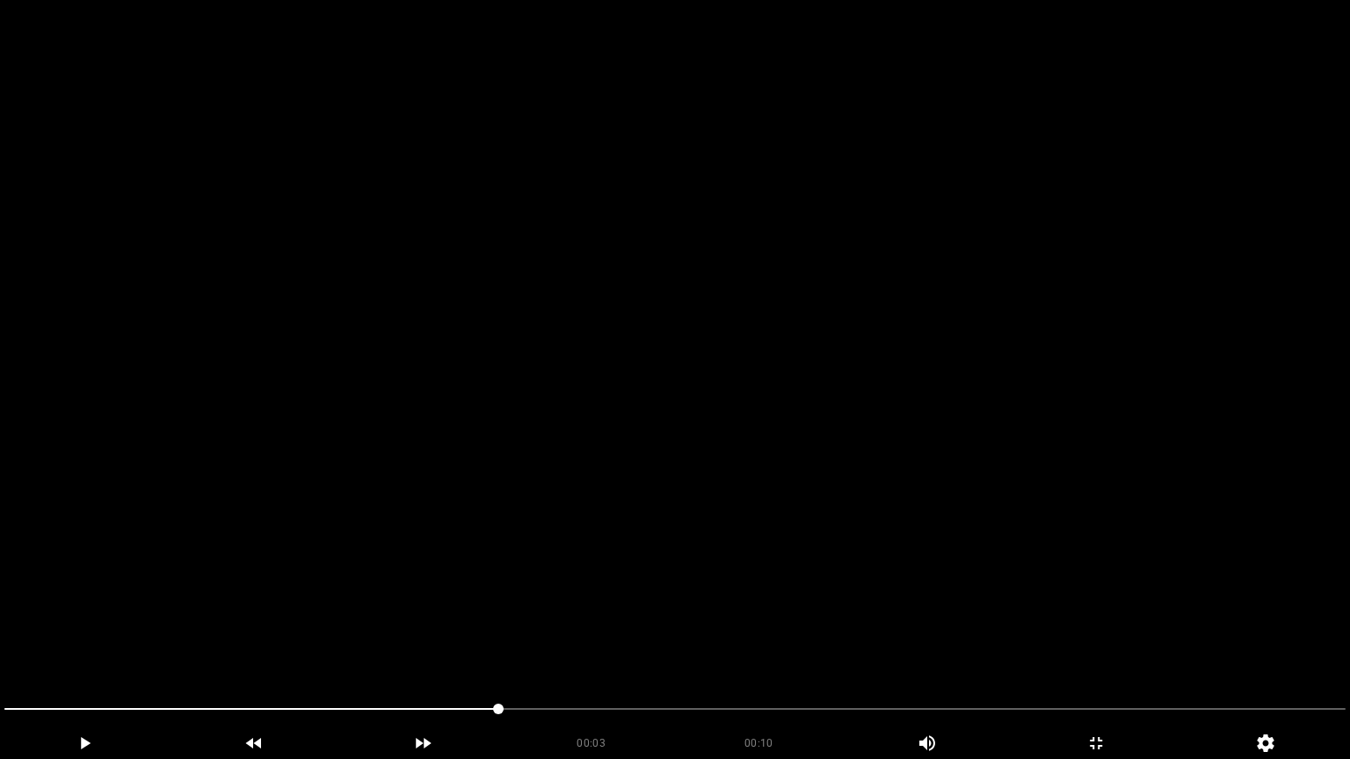
click at [572, 534] on video at bounding box center [675, 379] width 1350 height 759
click at [571, 535] on video at bounding box center [675, 379] width 1350 height 759
click at [570, 537] on video at bounding box center [675, 379] width 1350 height 759
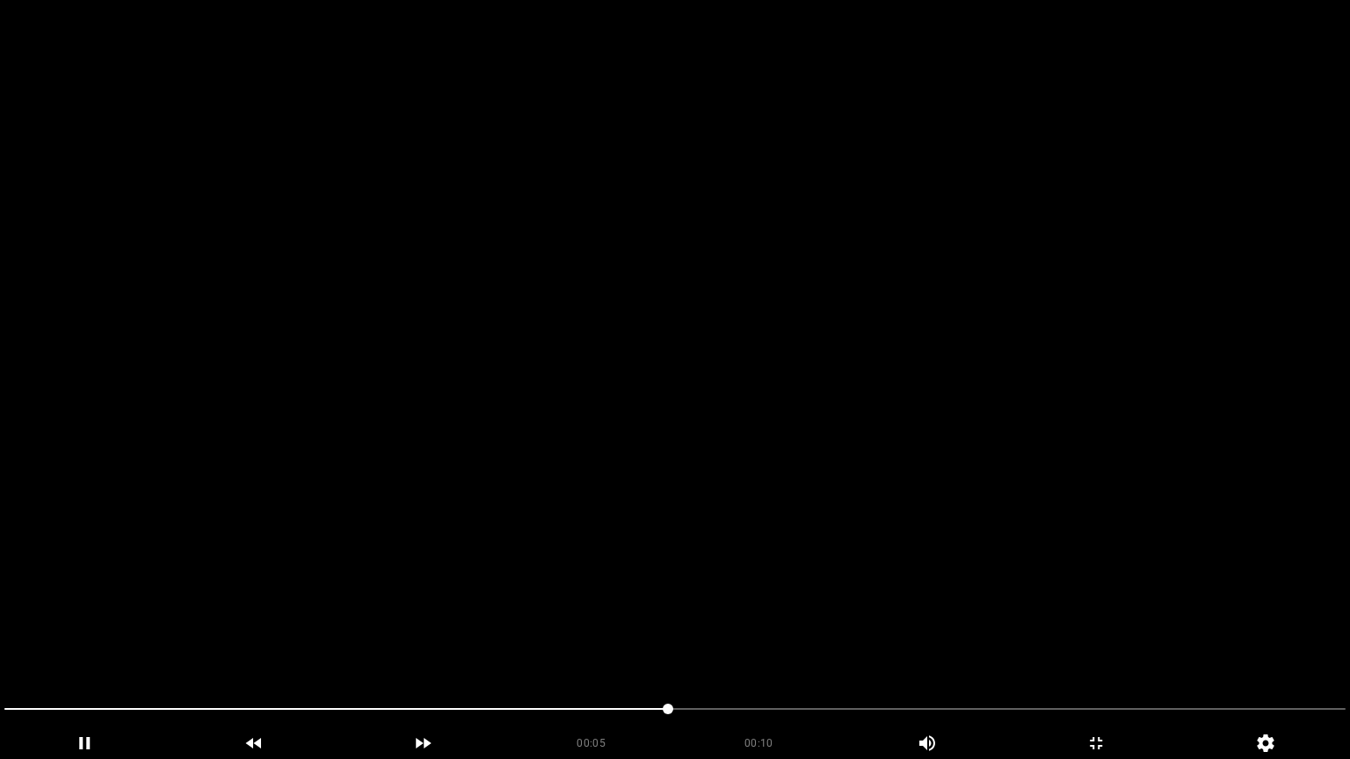
click at [570, 537] on video at bounding box center [675, 379] width 1350 height 759
click at [886, 590] on video at bounding box center [675, 379] width 1350 height 759
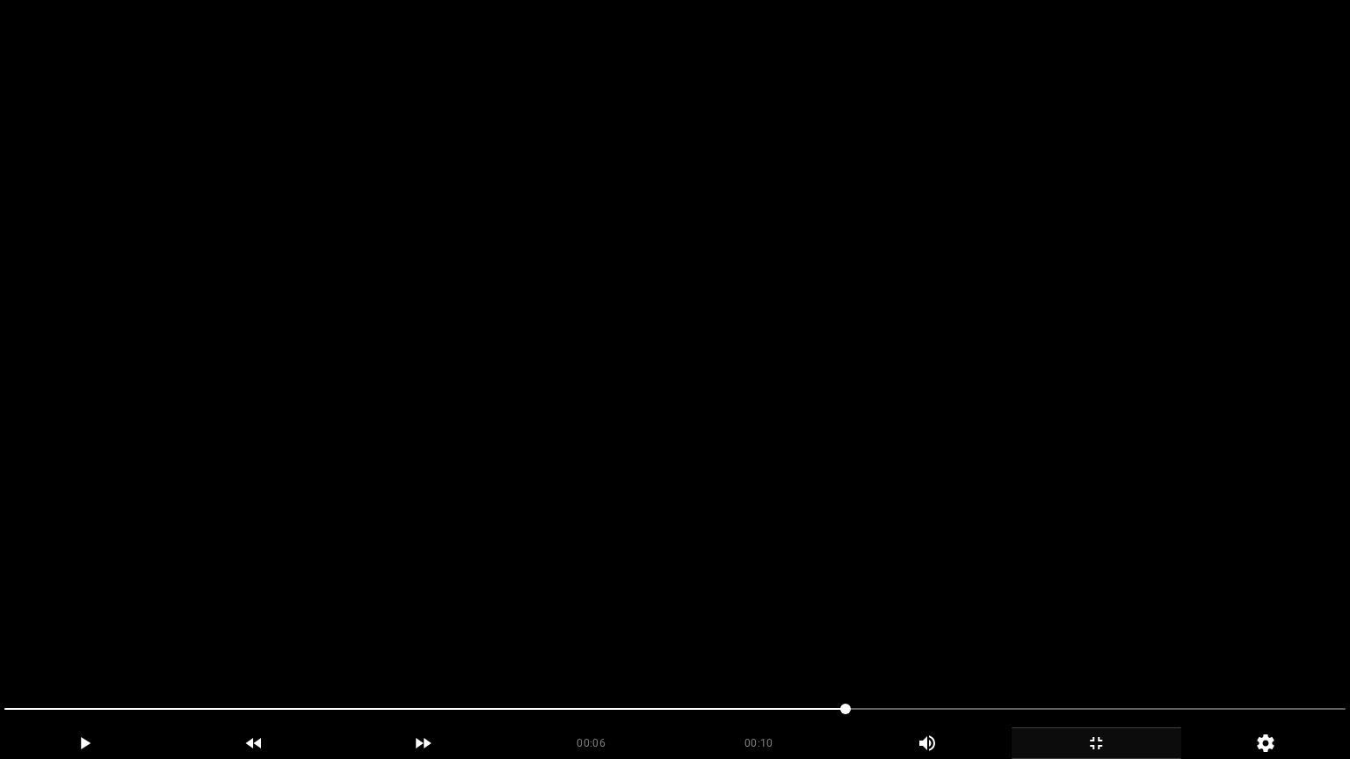
click at [1086, 641] on div "add" at bounding box center [1097, 744] width 170 height 32
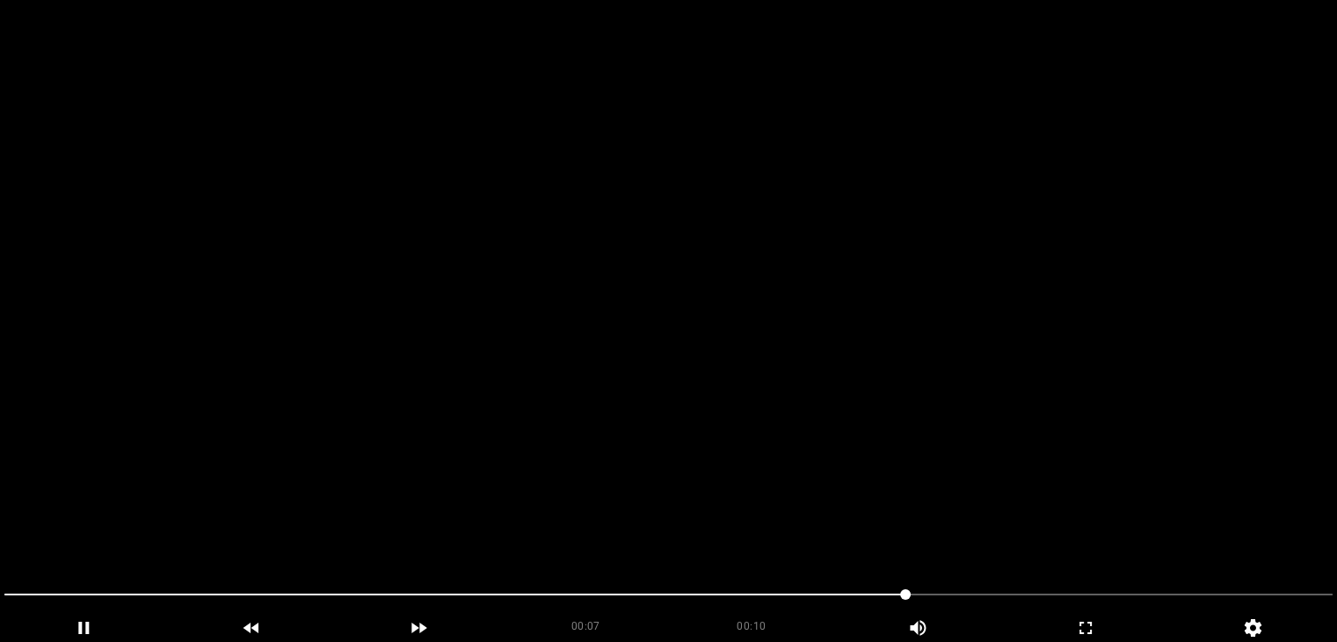
drag, startPoint x: 514, startPoint y: 293, endPoint x: 418, endPoint y: 205, distance: 130.0
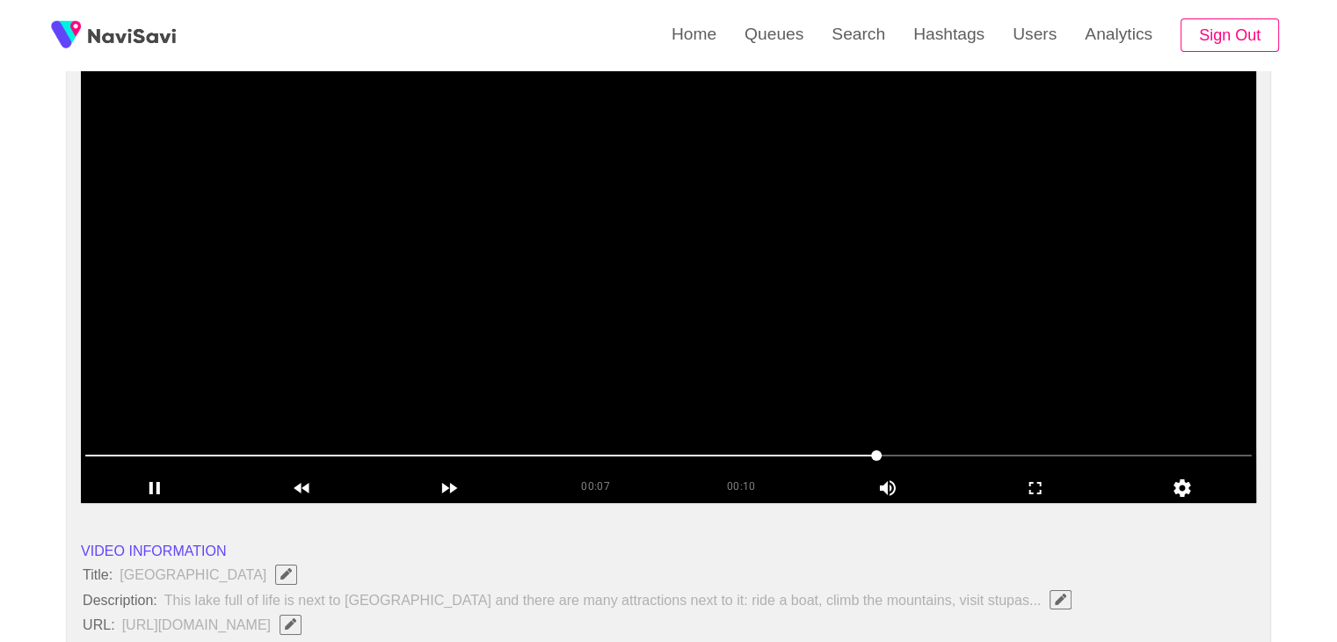
click at [513, 293] on video at bounding box center [668, 282] width 1175 height 439
click at [1052, 488] on icon "add" at bounding box center [1035, 487] width 146 height 21
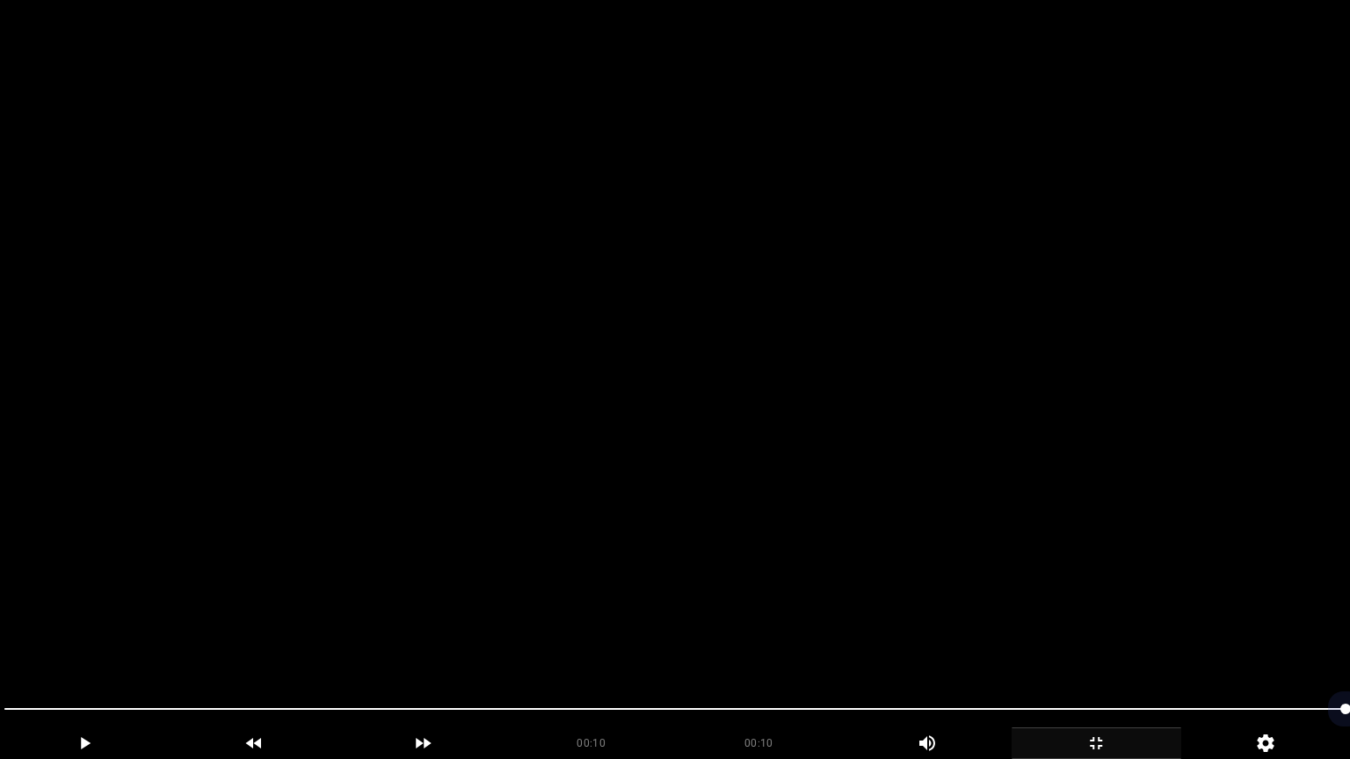
drag, startPoint x: 468, startPoint y: 700, endPoint x: 381, endPoint y: 686, distance: 88.0
click at [390, 641] on section "00:10 00:10 Picture In Picture 1 Error: Failed to load Video" at bounding box center [675, 379] width 1350 height 759
drag, startPoint x: 206, startPoint y: 721, endPoint x: 117, endPoint y: 712, distance: 89.2
click at [117, 641] on span at bounding box center [674, 709] width 1341 height 28
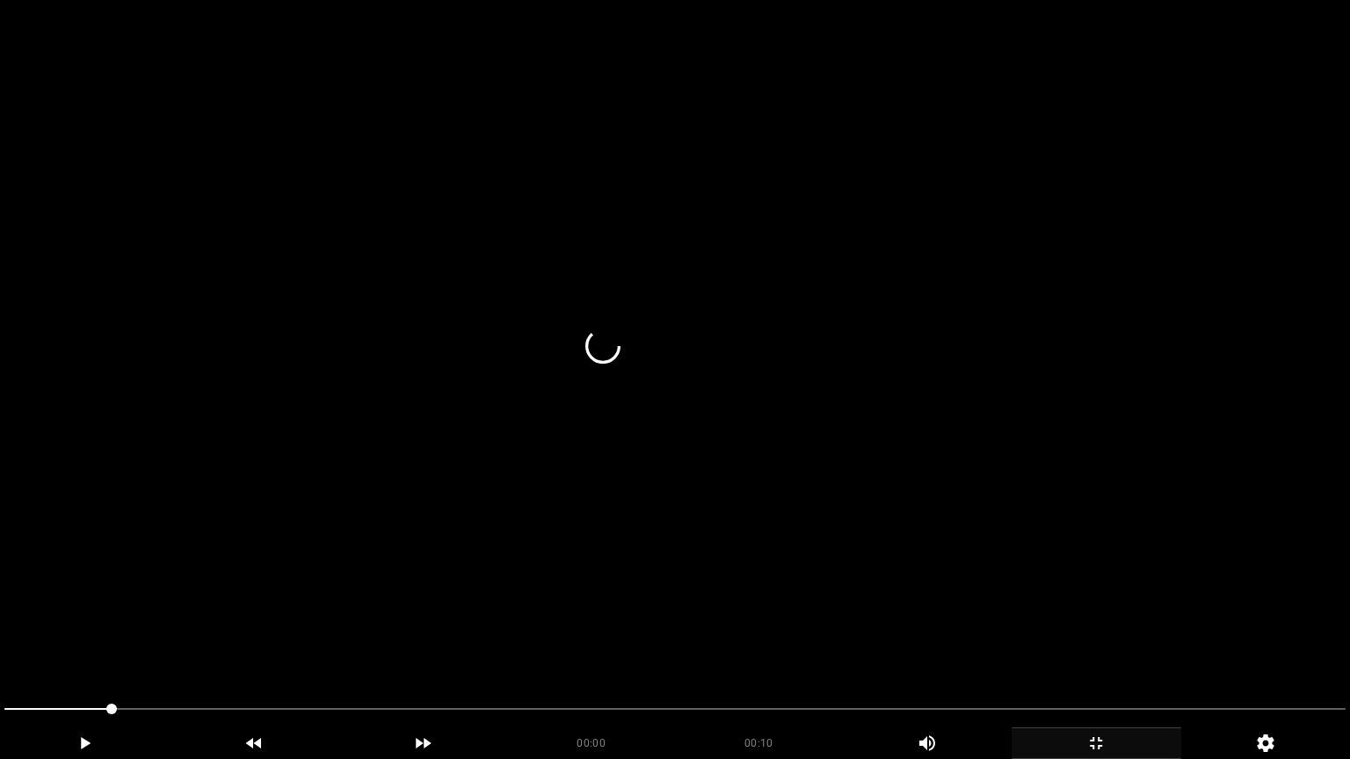
click at [671, 571] on video at bounding box center [675, 379] width 1350 height 759
click at [671, 570] on video at bounding box center [675, 379] width 1350 height 759
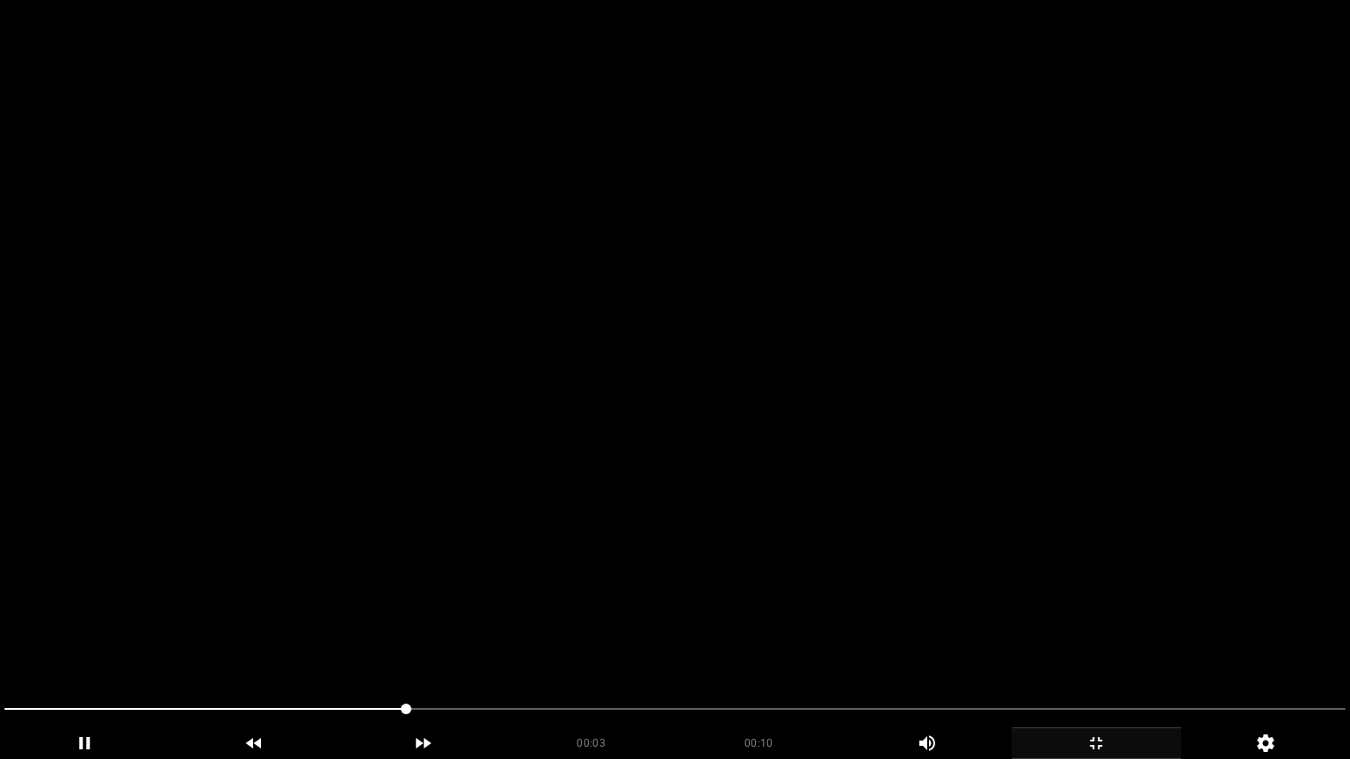
click at [671, 570] on video at bounding box center [675, 379] width 1350 height 759
click at [773, 551] on video at bounding box center [675, 379] width 1350 height 759
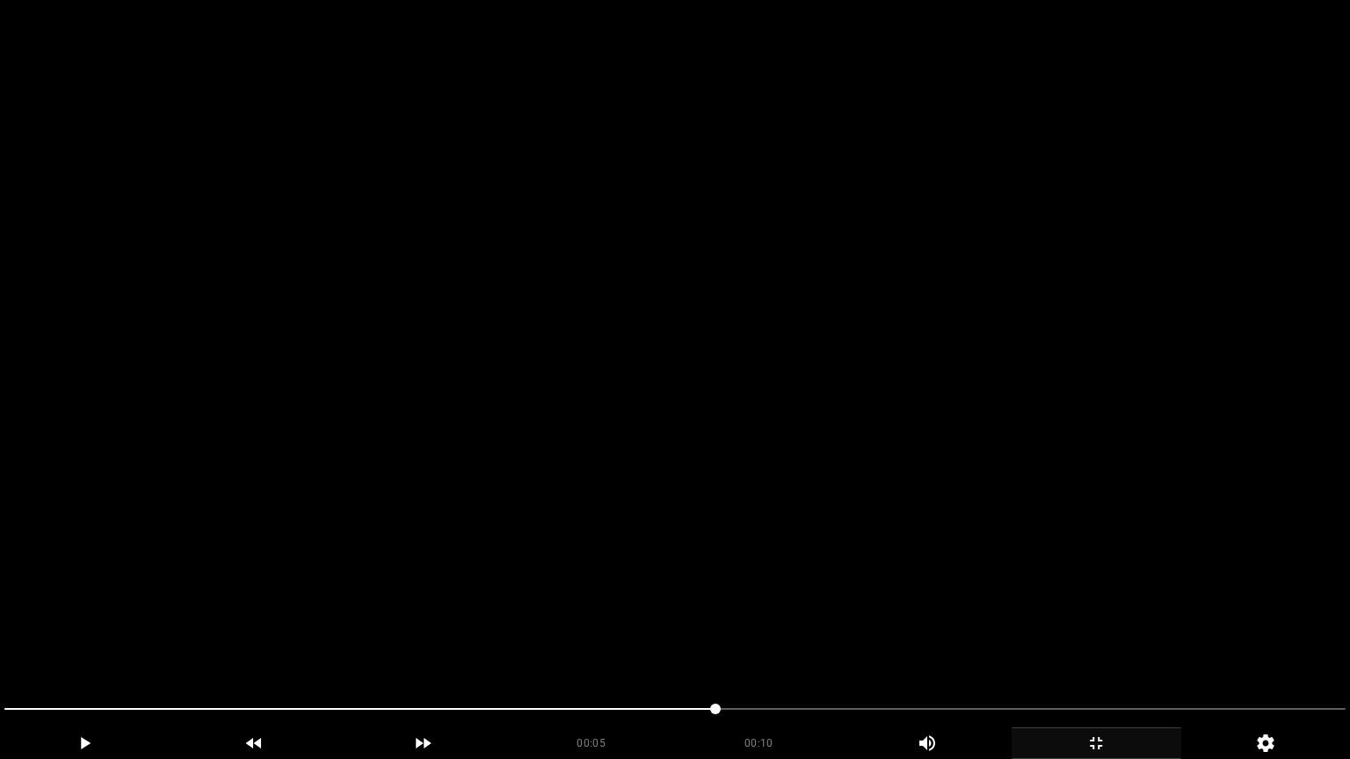
click at [775, 552] on video at bounding box center [675, 379] width 1350 height 759
click at [777, 555] on video at bounding box center [675, 379] width 1350 height 759
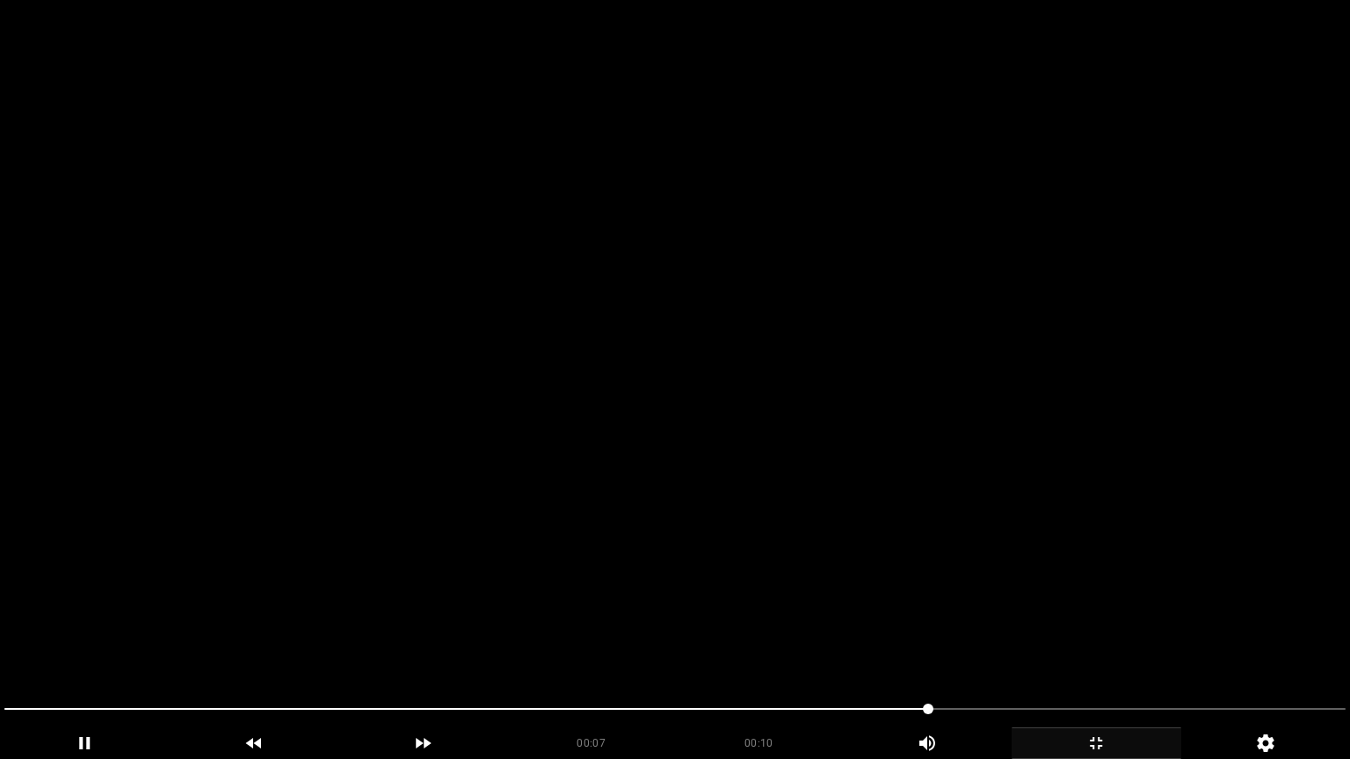
click at [777, 555] on video at bounding box center [675, 379] width 1350 height 759
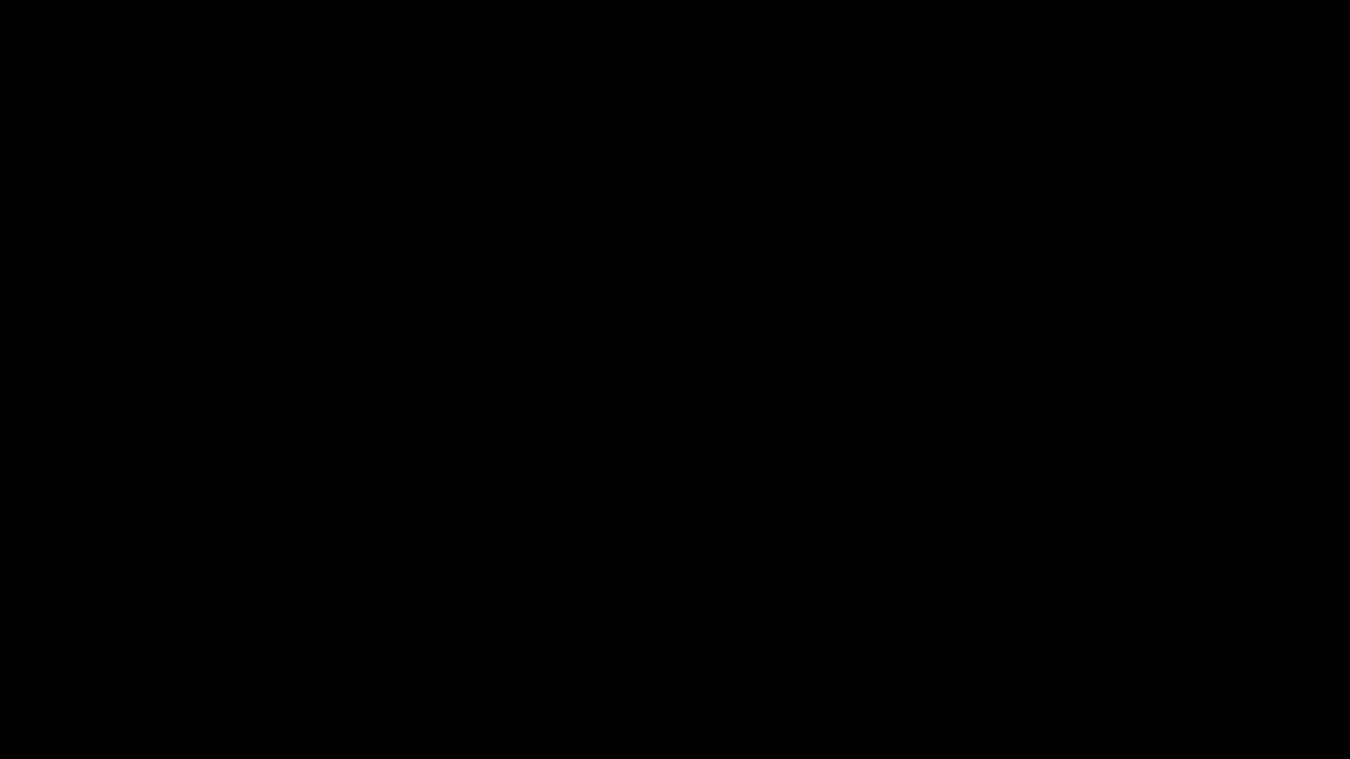
drag, startPoint x: 54, startPoint y: 704, endPoint x: 0, endPoint y: 704, distance: 54.5
click at [531, 587] on video at bounding box center [675, 379] width 1350 height 759
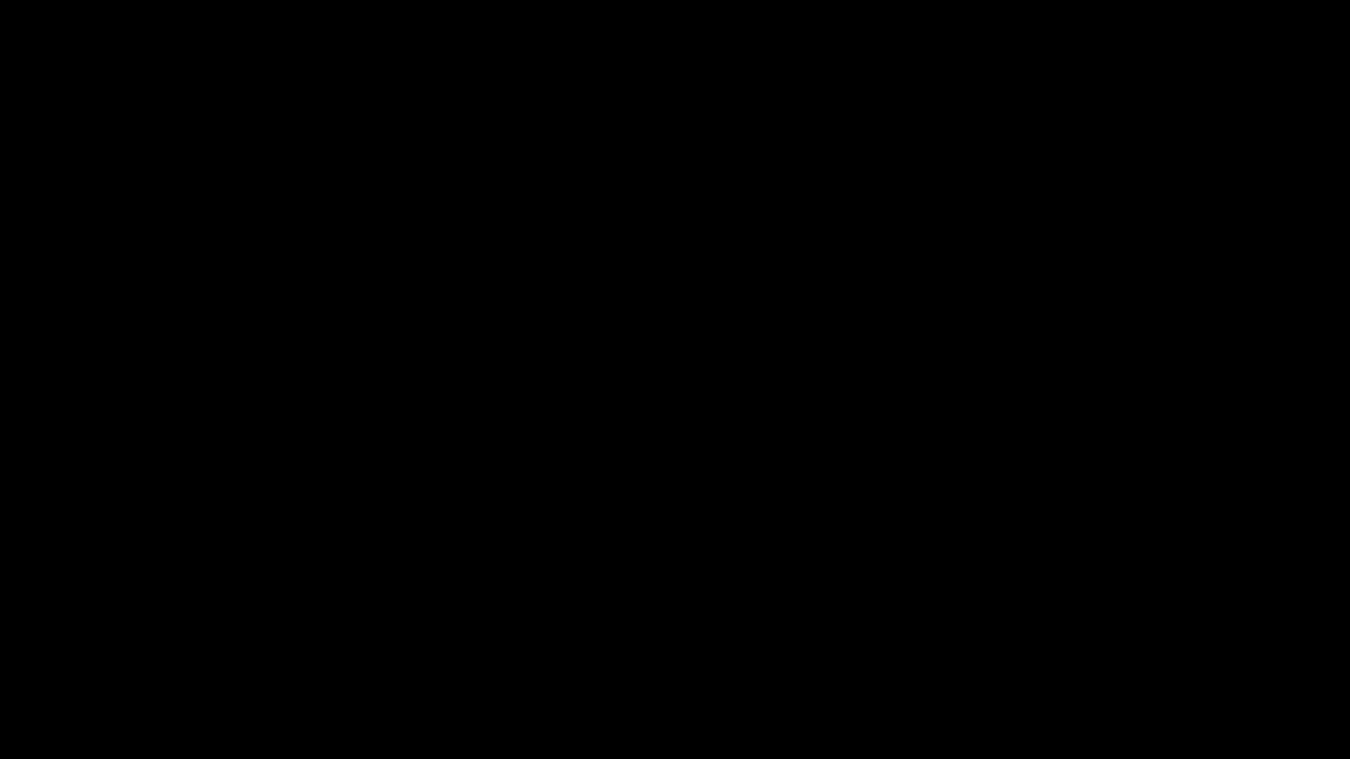
click at [531, 587] on video at bounding box center [675, 379] width 1350 height 759
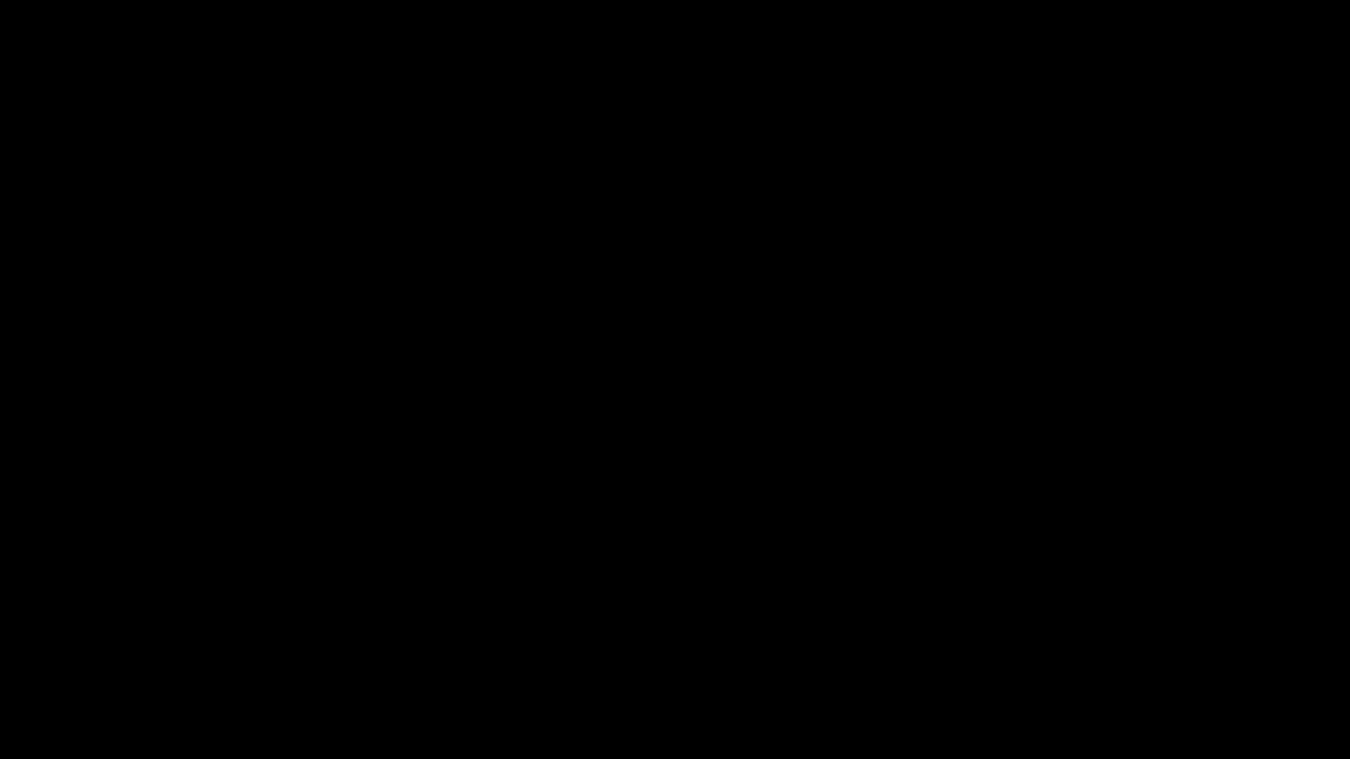
click at [1094, 641] on div "add" at bounding box center [1097, 744] width 170 height 32
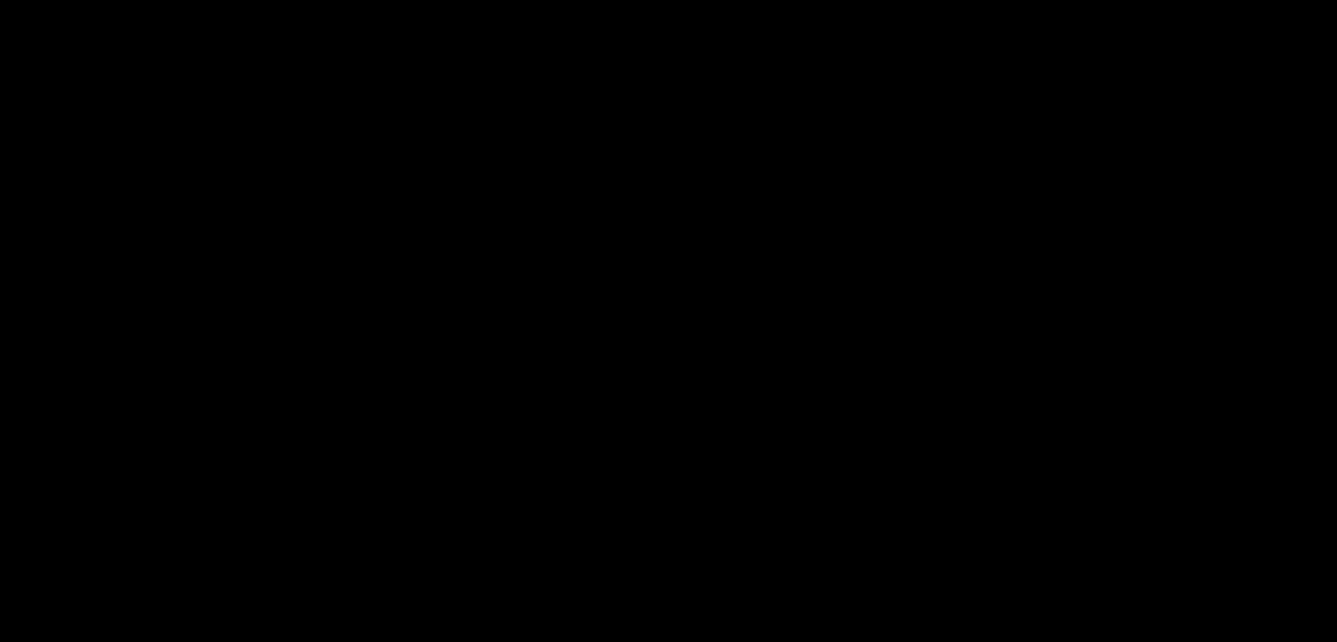
scroll to position [785, 0]
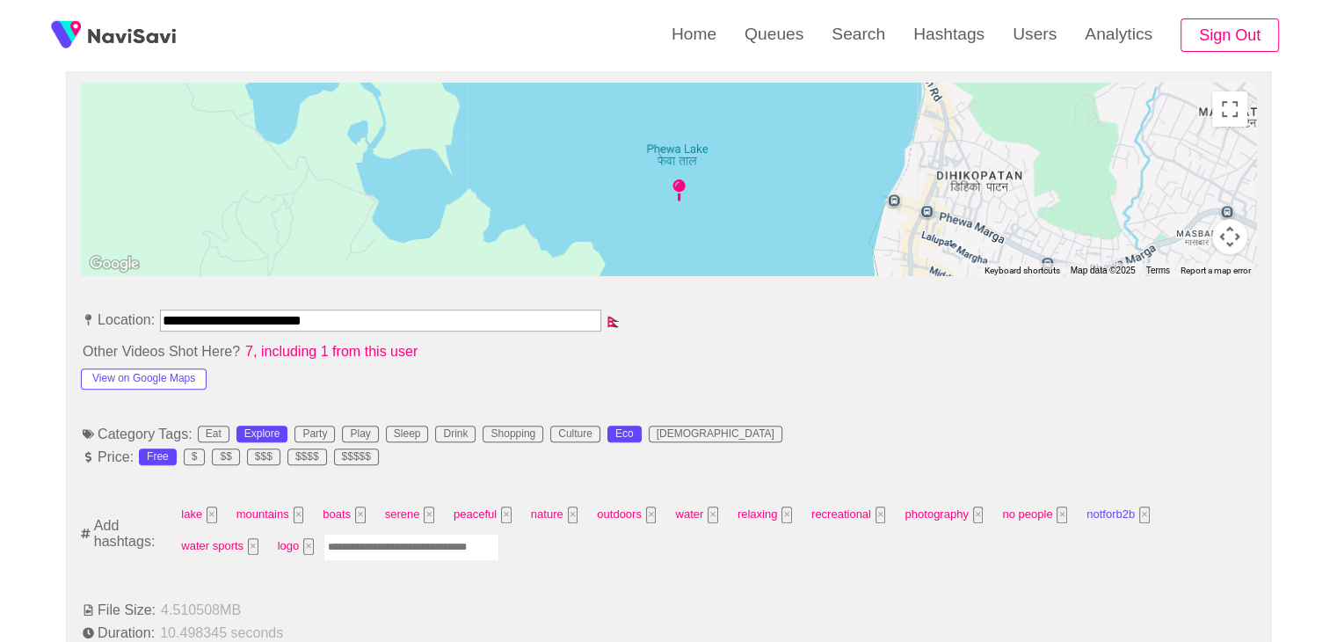
click at [1139, 516] on button "×" at bounding box center [1144, 514] width 11 height 17
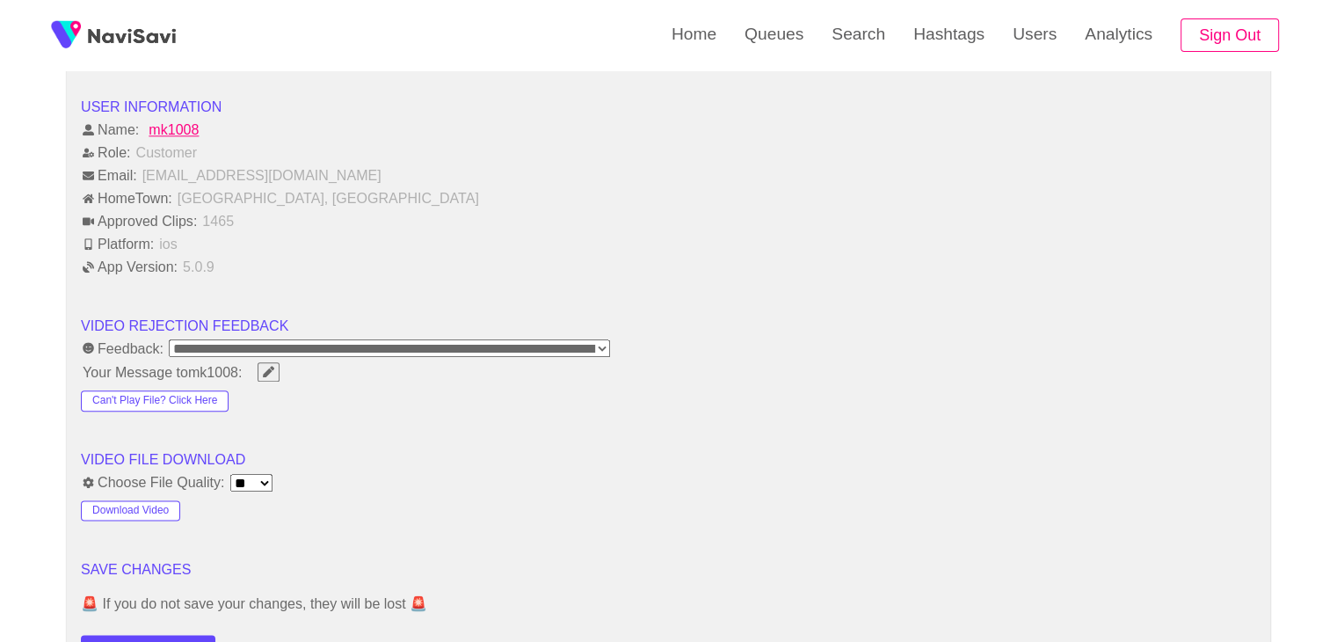
scroll to position [2367, 0]
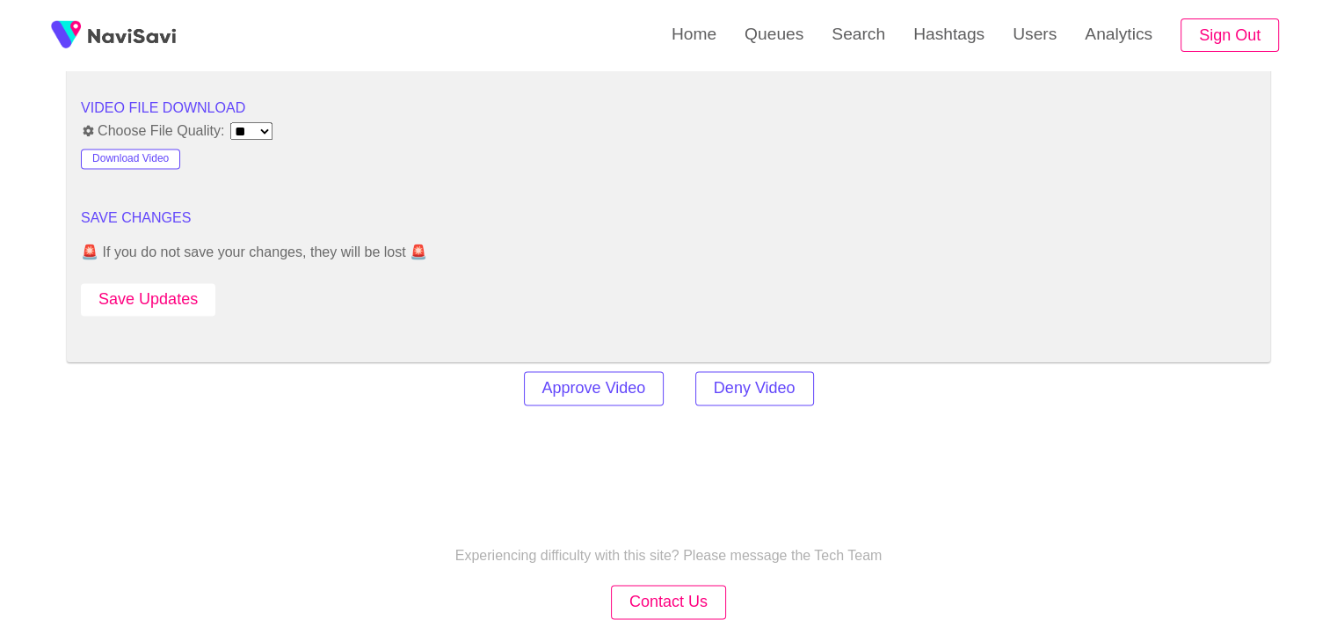
click at [172, 289] on button "Save Updates" at bounding box center [148, 299] width 134 height 33
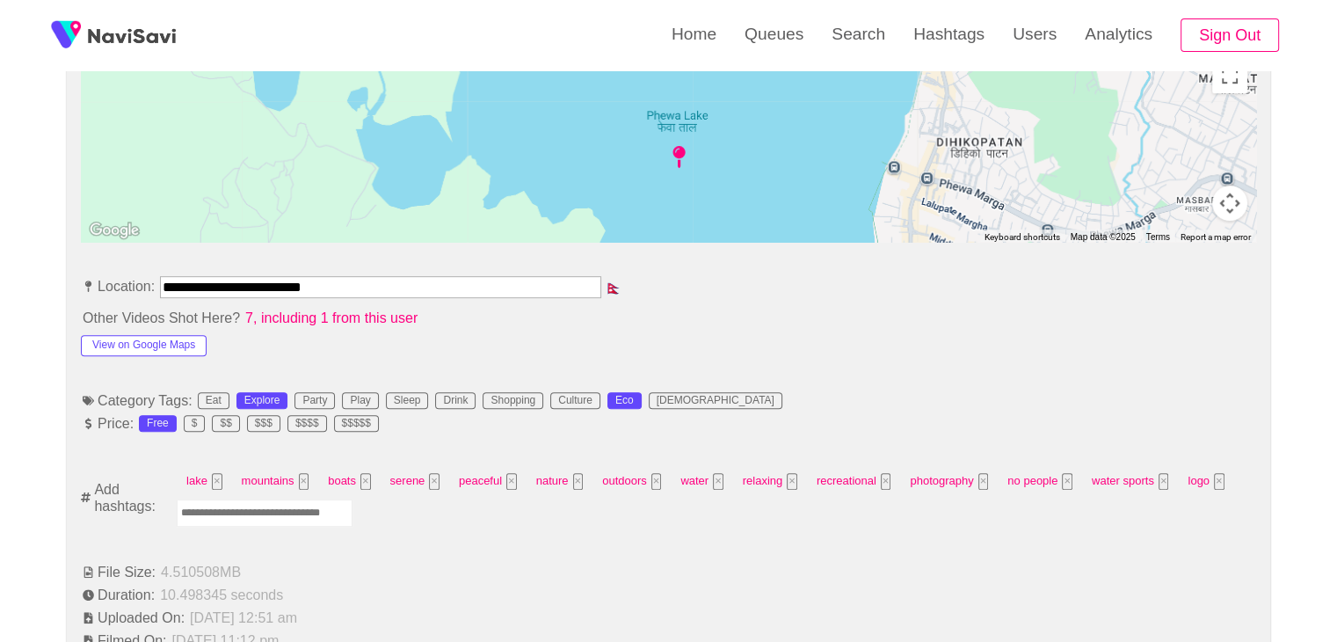
scroll to position [785, 0]
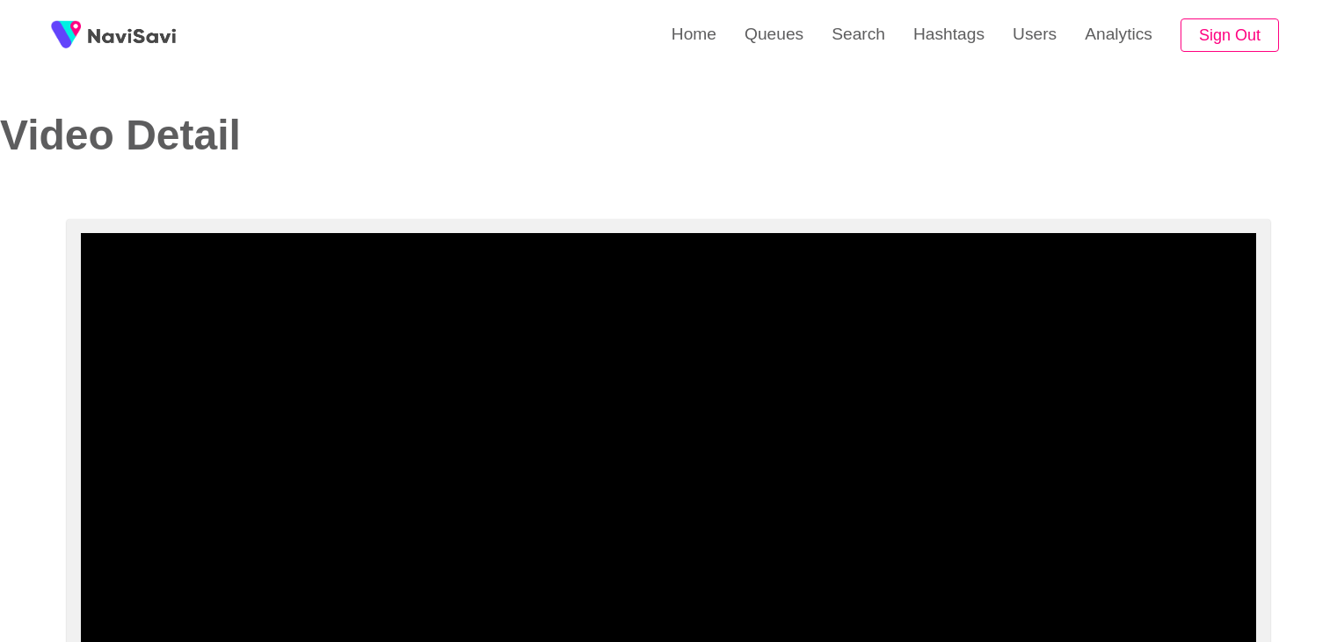
select select "**********"
select select "**"
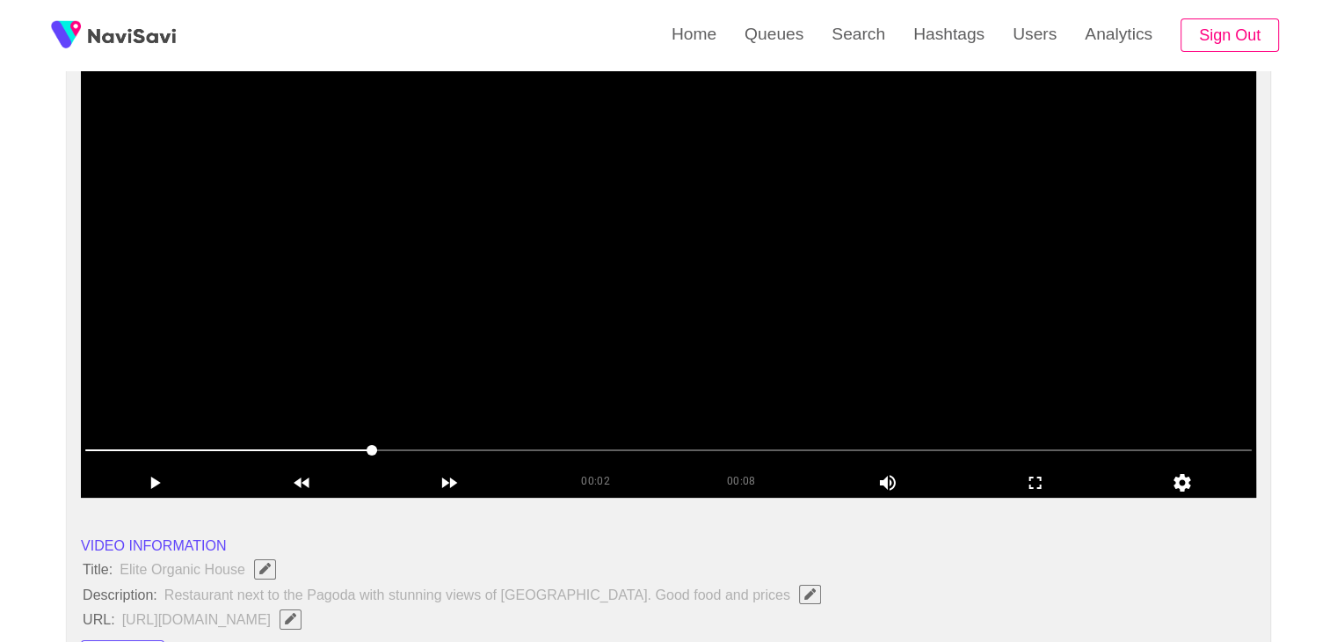
scroll to position [172, 0]
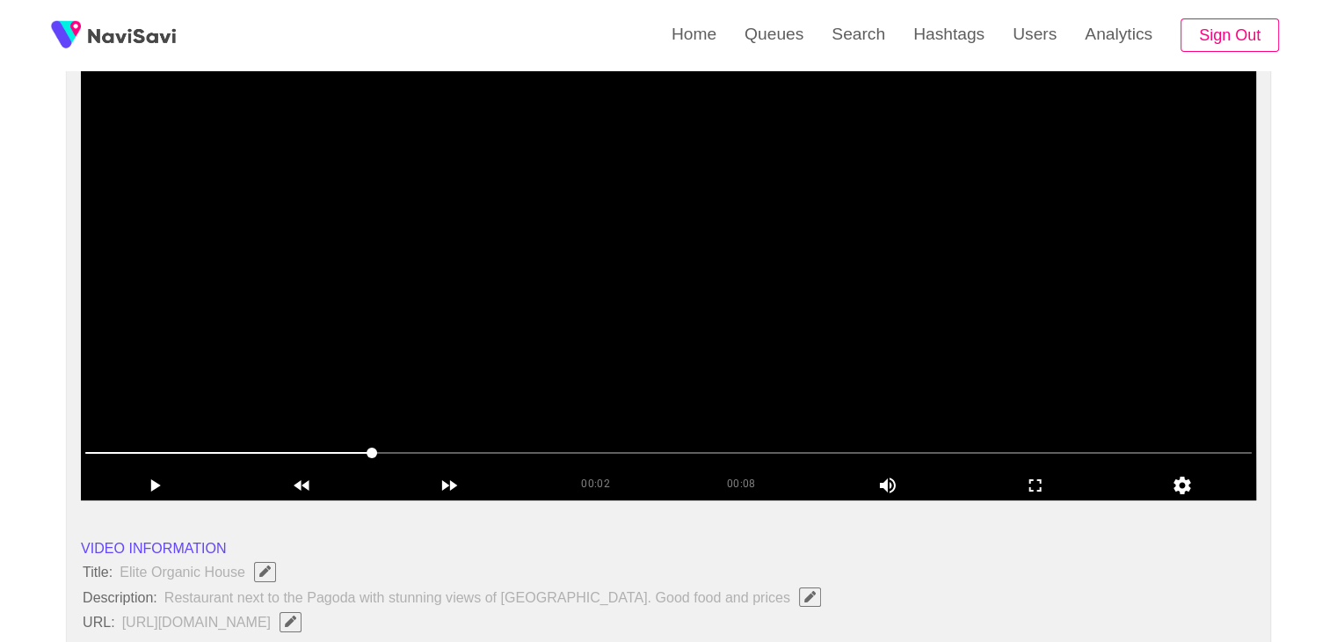
click at [747, 314] on video at bounding box center [668, 280] width 1175 height 439
click at [1026, 486] on icon "add" at bounding box center [1035, 485] width 146 height 21
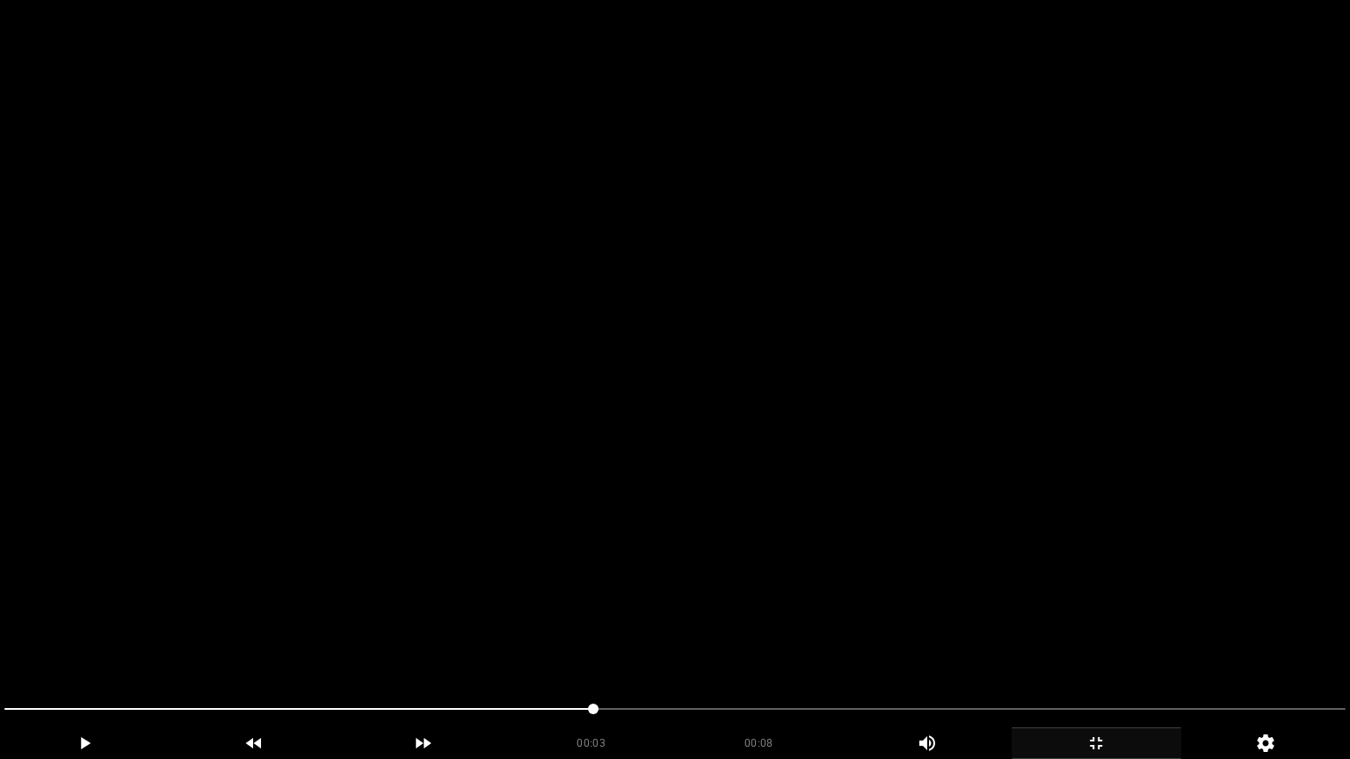
click at [904, 523] on video at bounding box center [675, 379] width 1350 height 759
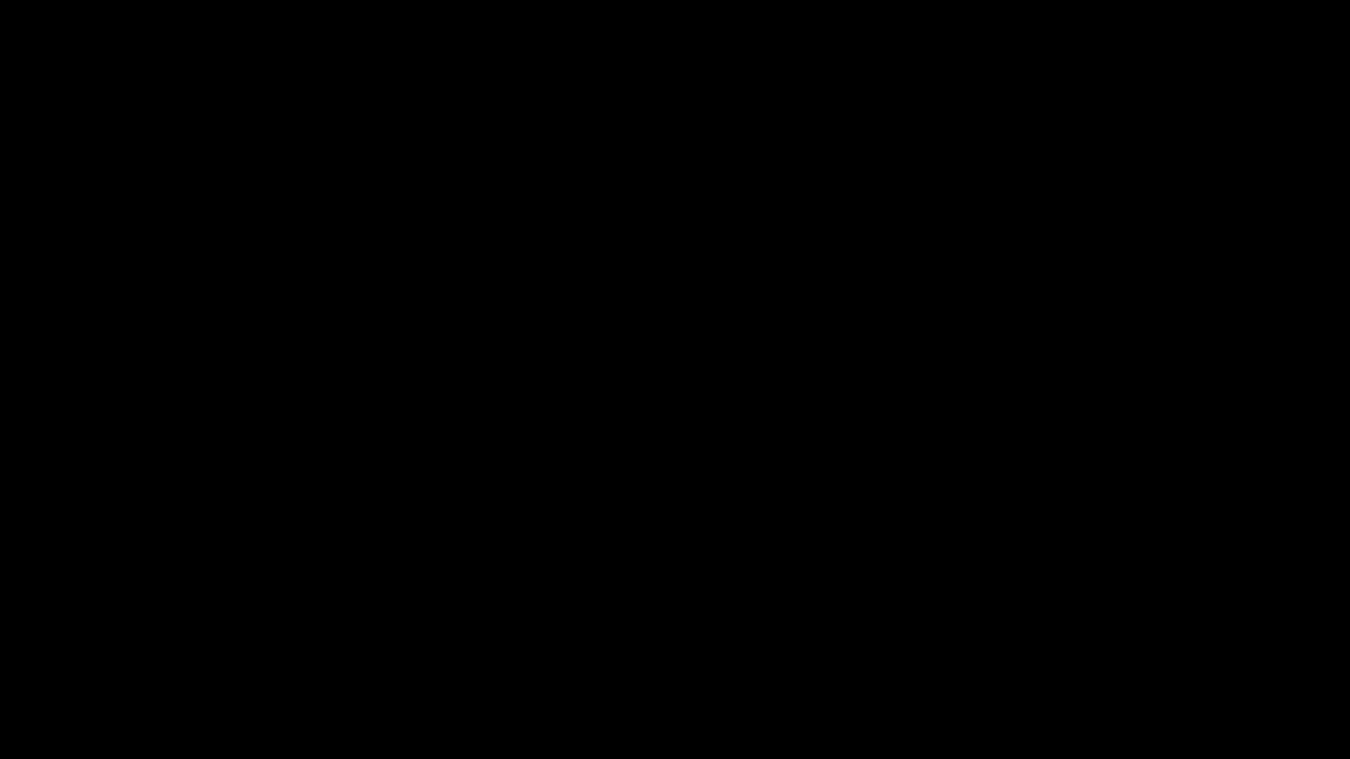
click at [1101, 641] on icon "add" at bounding box center [1096, 743] width 168 height 21
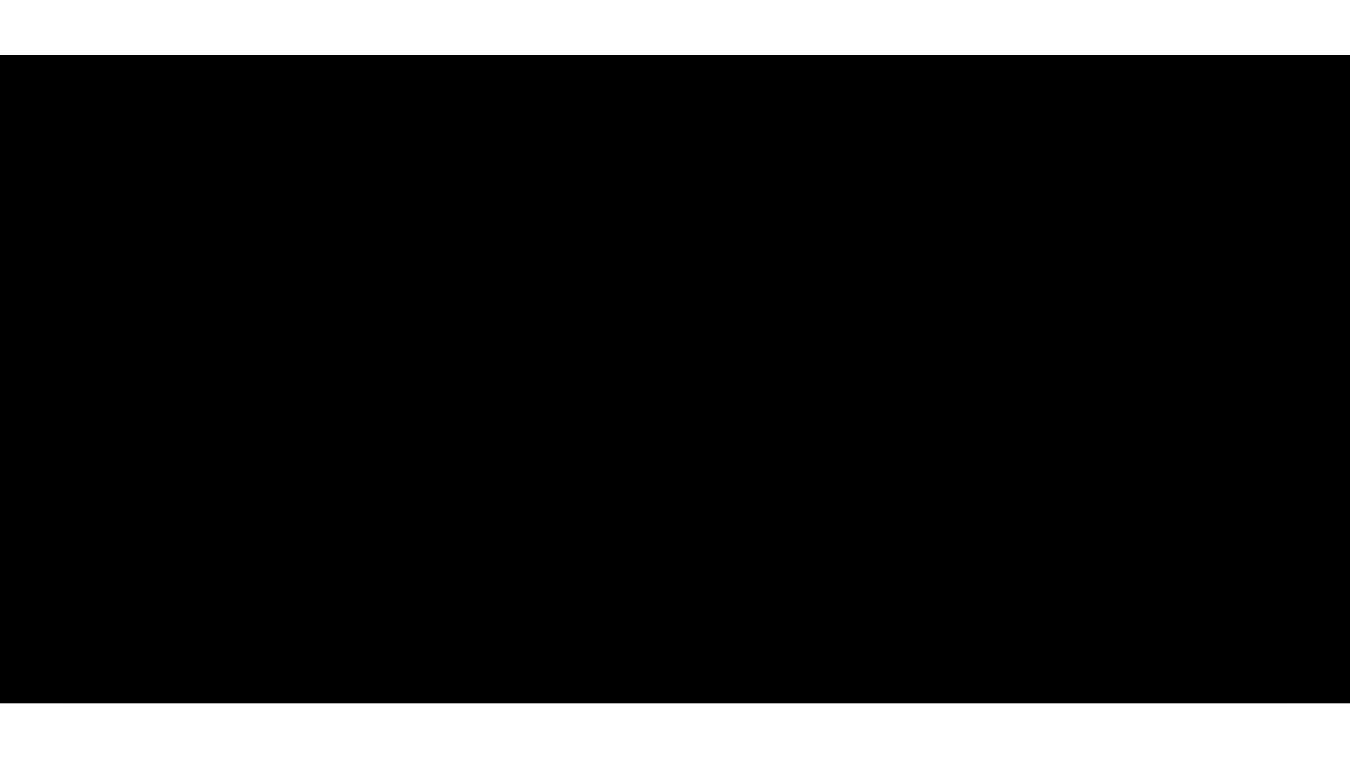
scroll to position [260, 0]
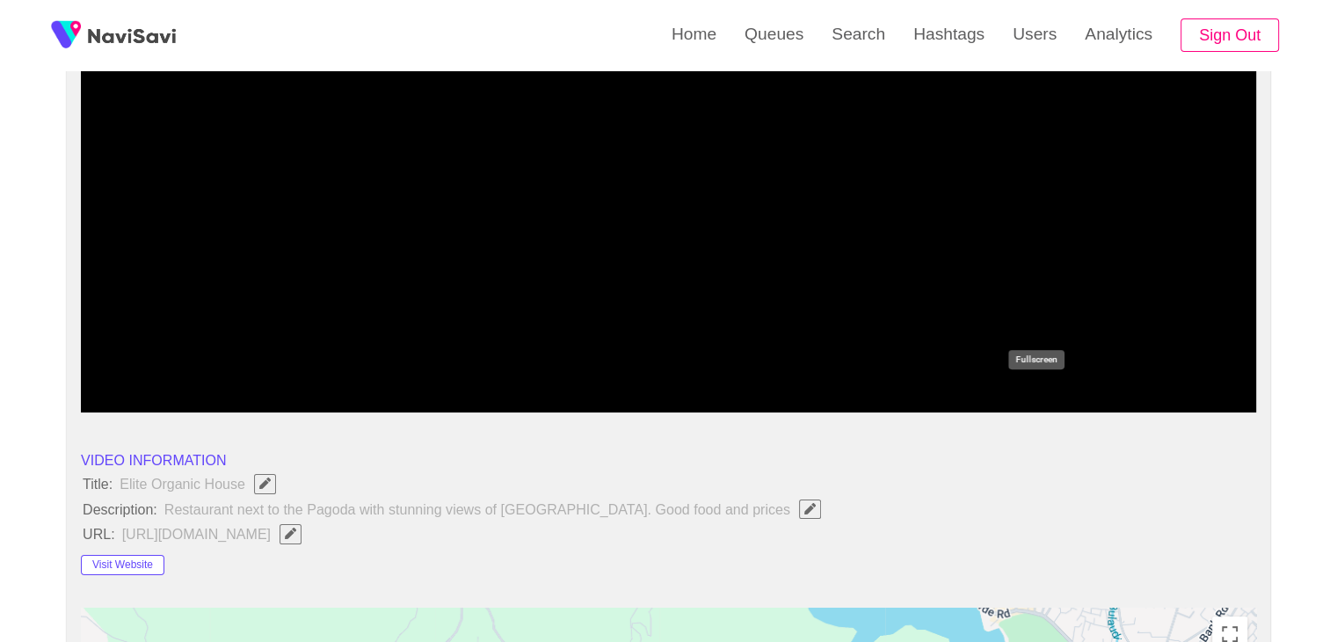
click at [1030, 396] on icon "add" at bounding box center [1035, 397] width 146 height 21
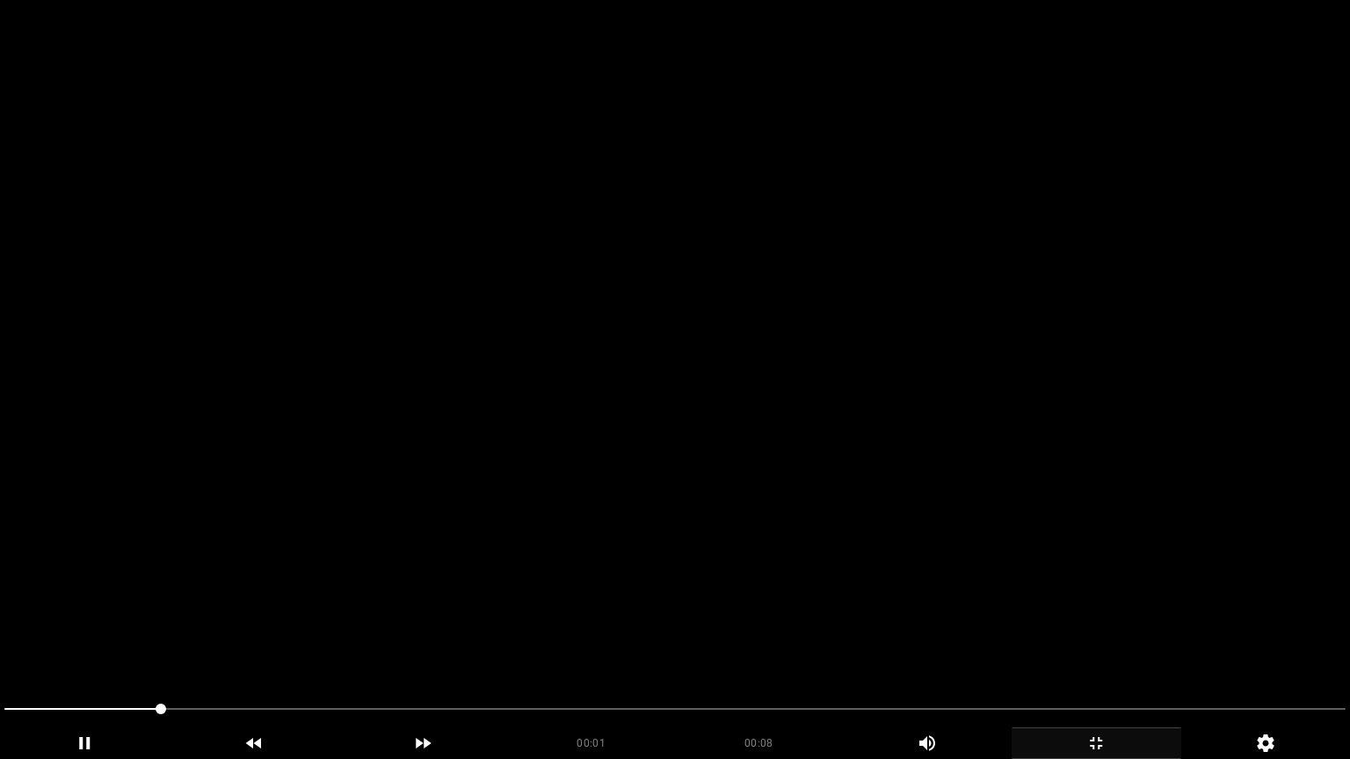
click at [716, 543] on video at bounding box center [675, 379] width 1350 height 759
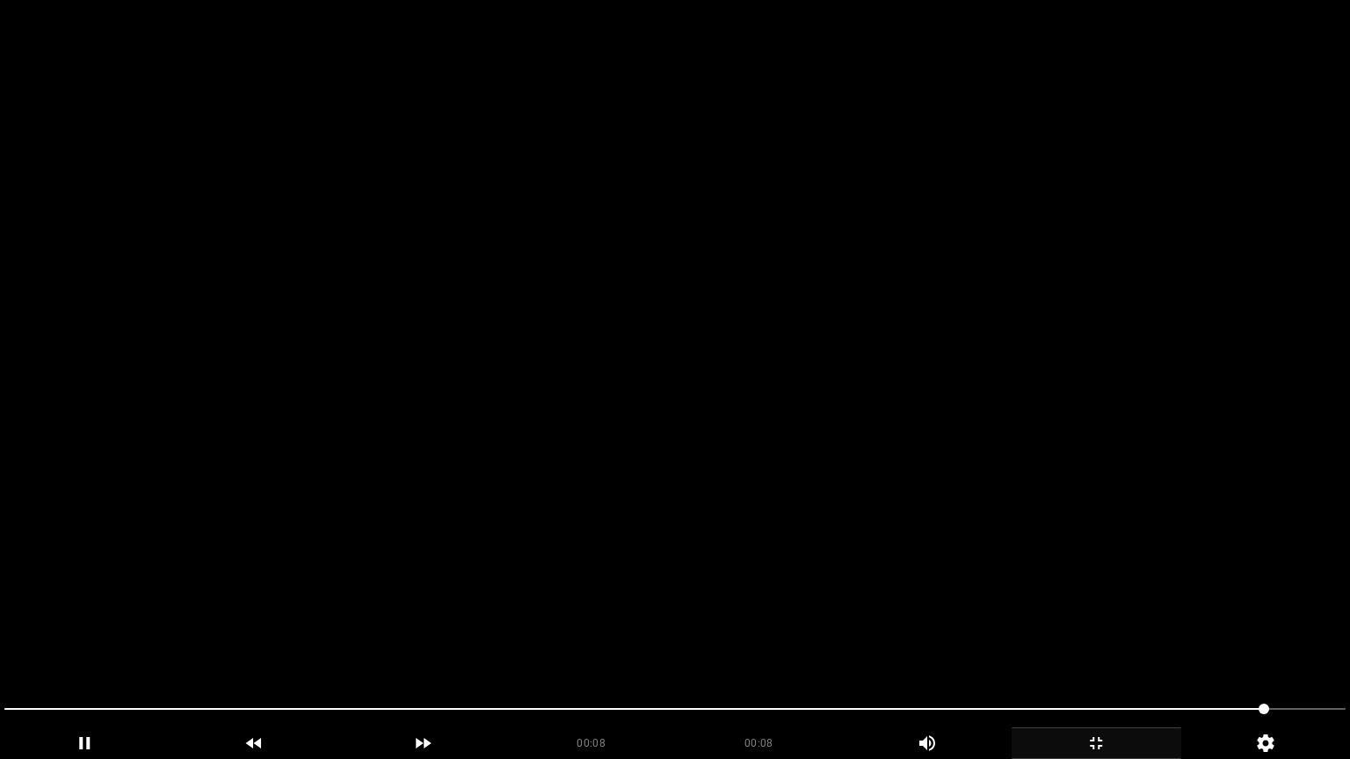
click at [717, 542] on video at bounding box center [675, 379] width 1350 height 759
click at [693, 585] on video at bounding box center [675, 379] width 1350 height 759
click at [696, 585] on video at bounding box center [675, 379] width 1350 height 759
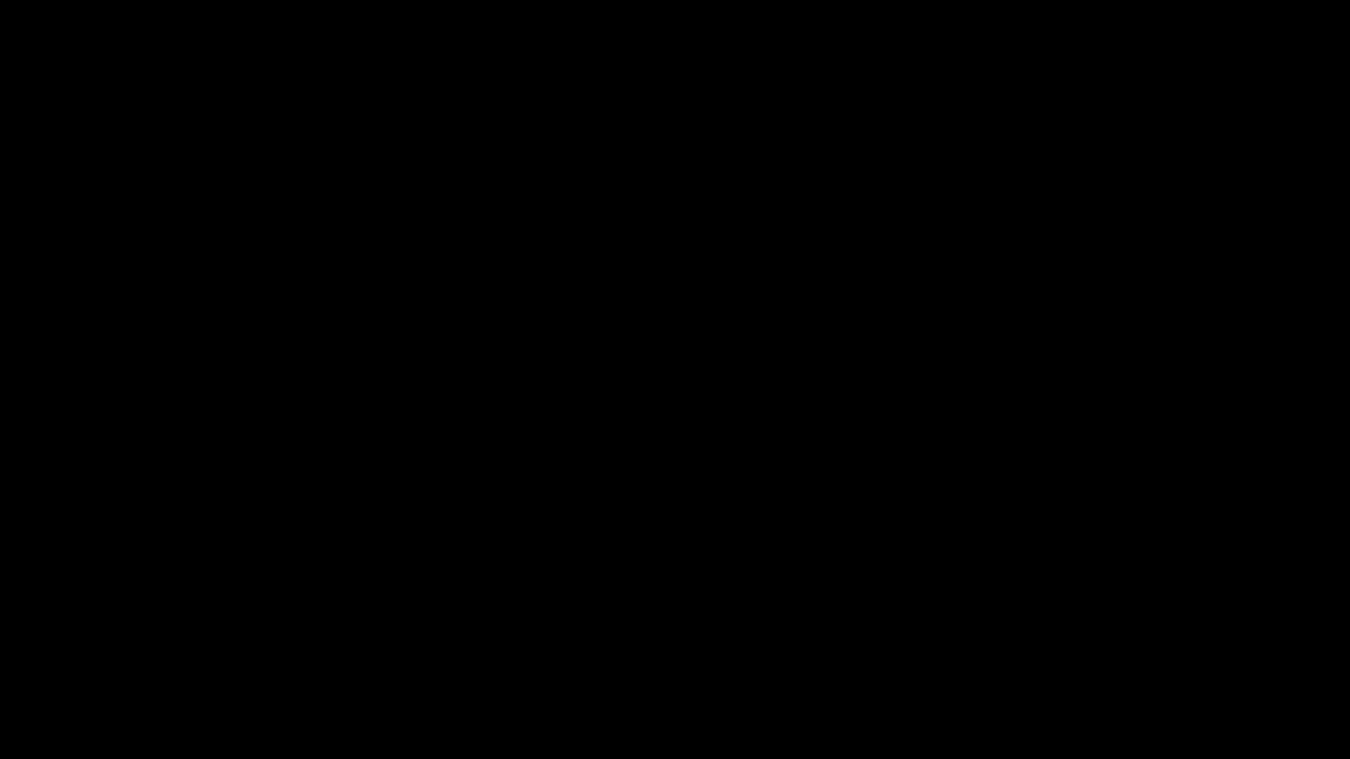
click at [1121, 641] on icon "add" at bounding box center [1096, 743] width 168 height 21
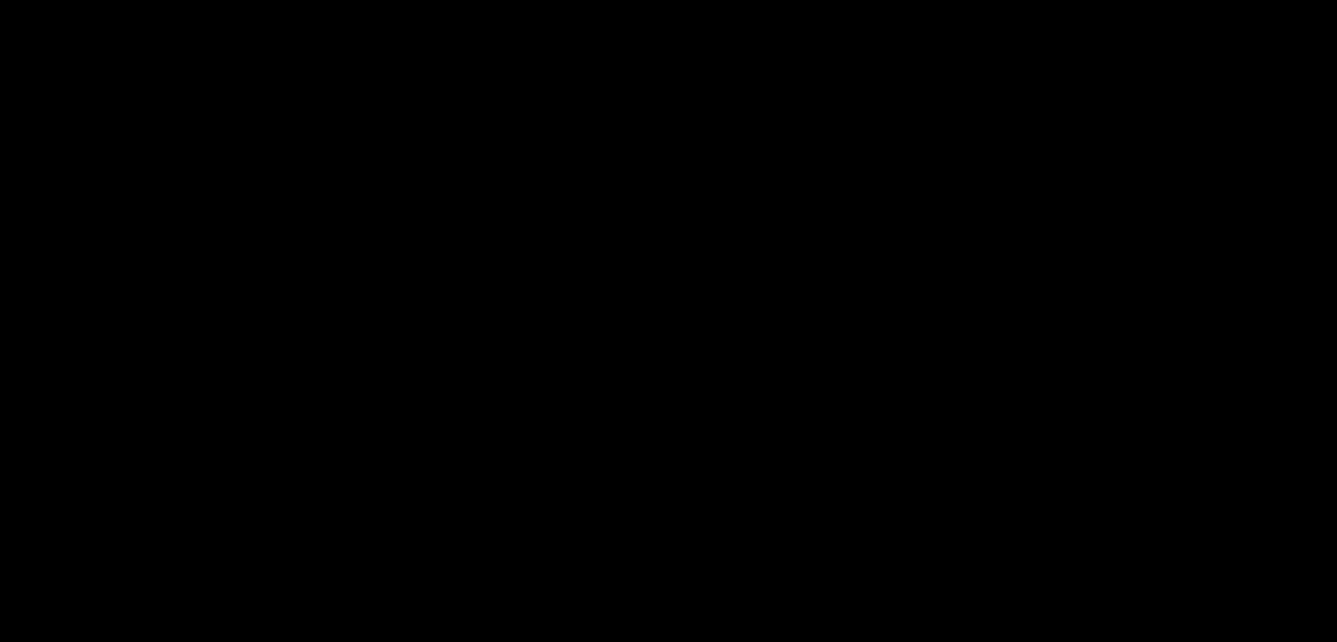
scroll to position [961, 0]
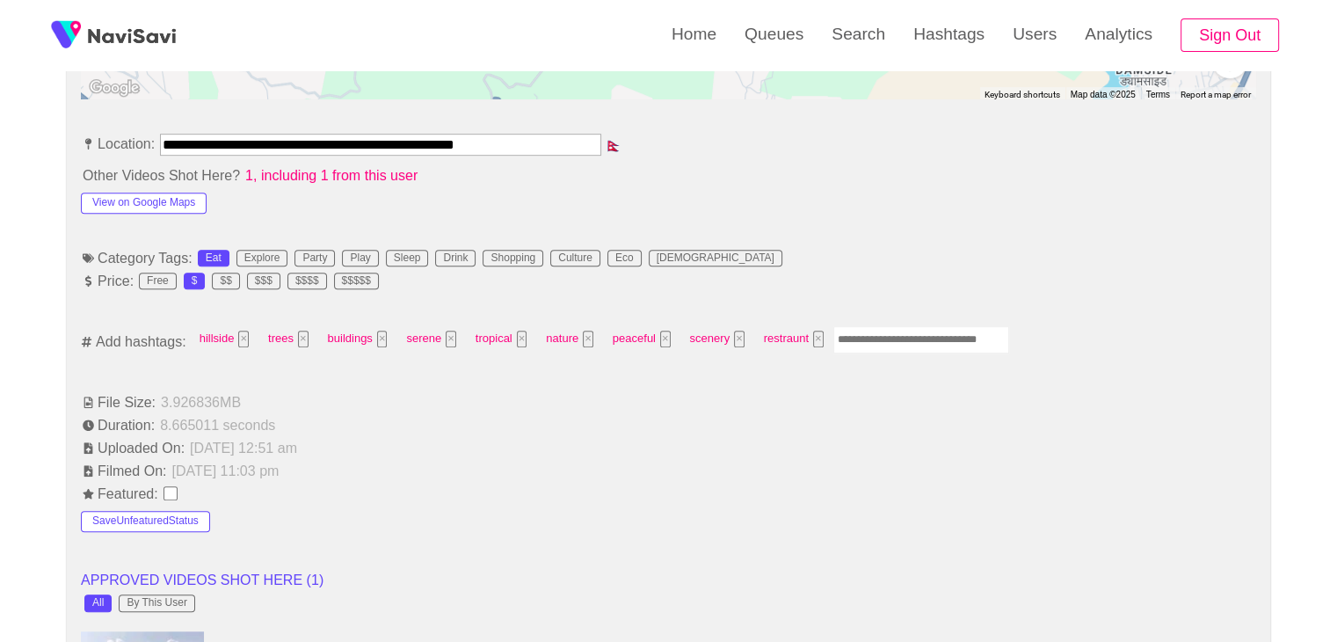
click at [890, 335] on input "Enter tag here and press return" at bounding box center [921, 339] width 176 height 27
type input "*********"
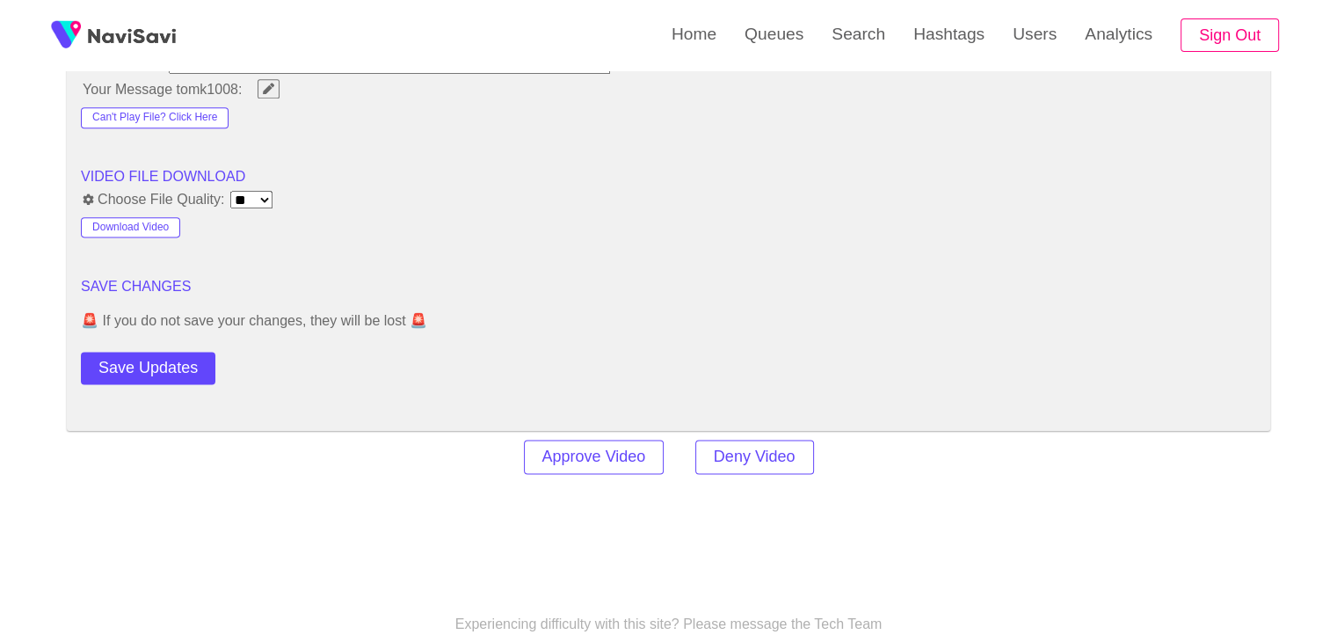
scroll to position [2279, 0]
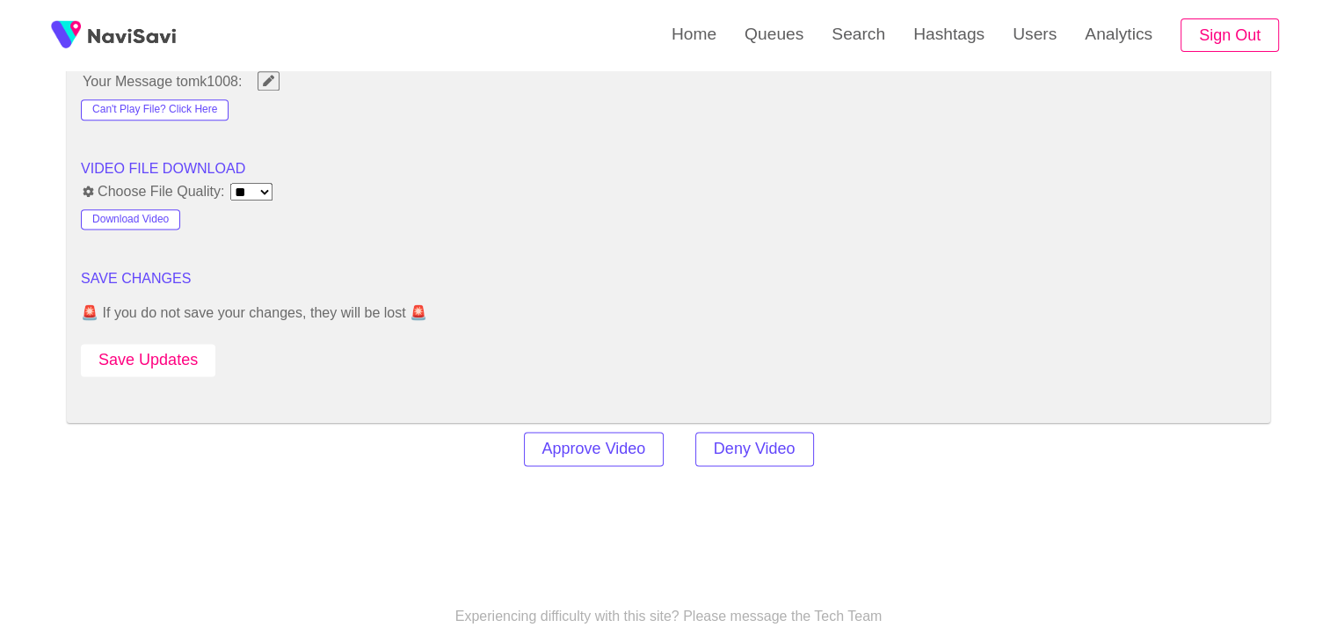
click at [176, 357] on button "Save Updates" at bounding box center [148, 360] width 134 height 33
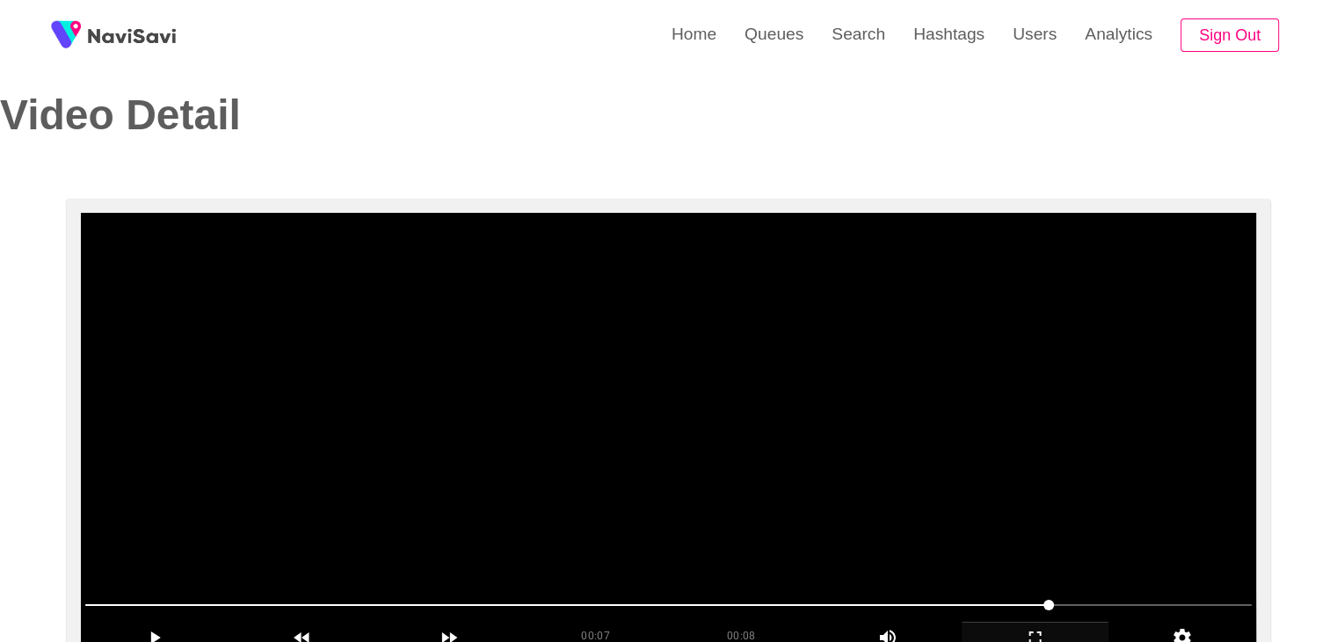
scroll to position [0, 0]
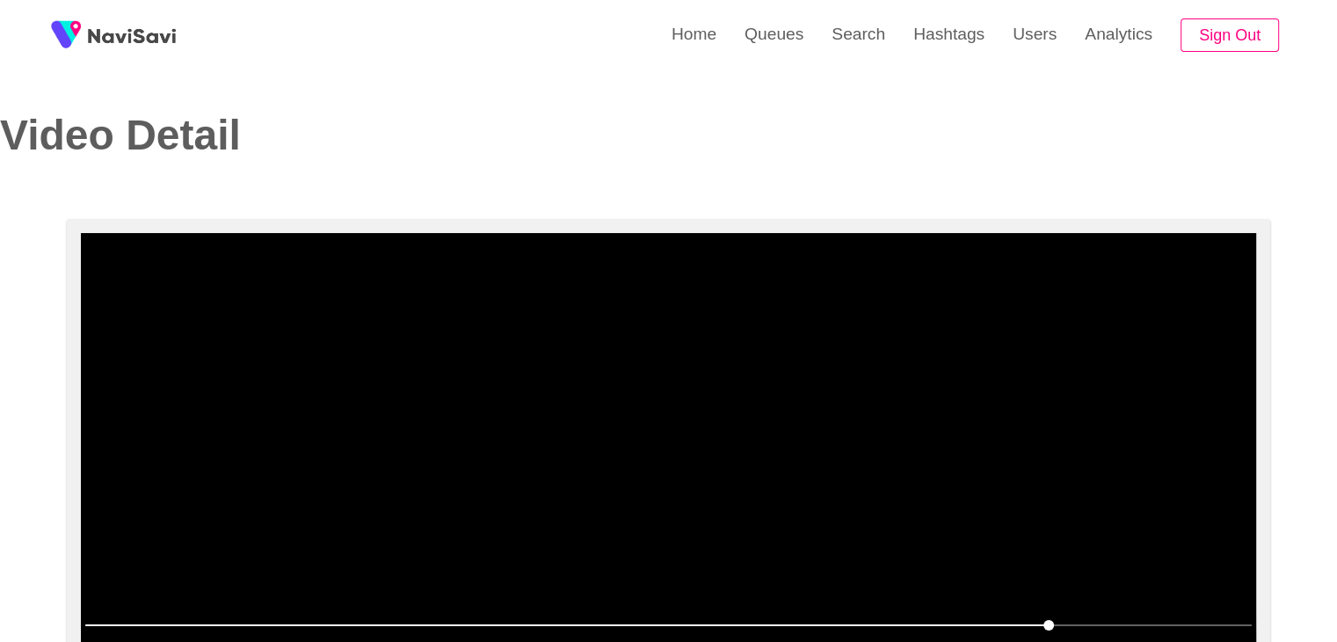
drag, startPoint x: 724, startPoint y: 423, endPoint x: 721, endPoint y: 434, distance: 12.0
click at [724, 423] on video at bounding box center [668, 452] width 1175 height 439
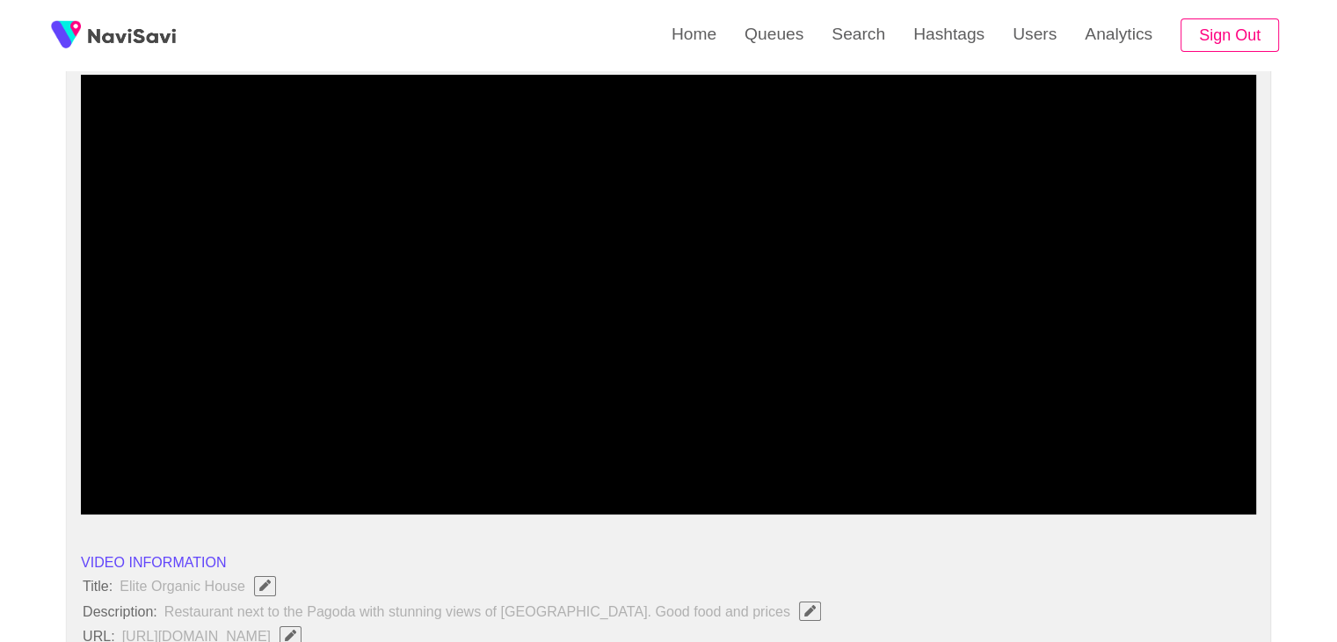
scroll to position [176, 0]
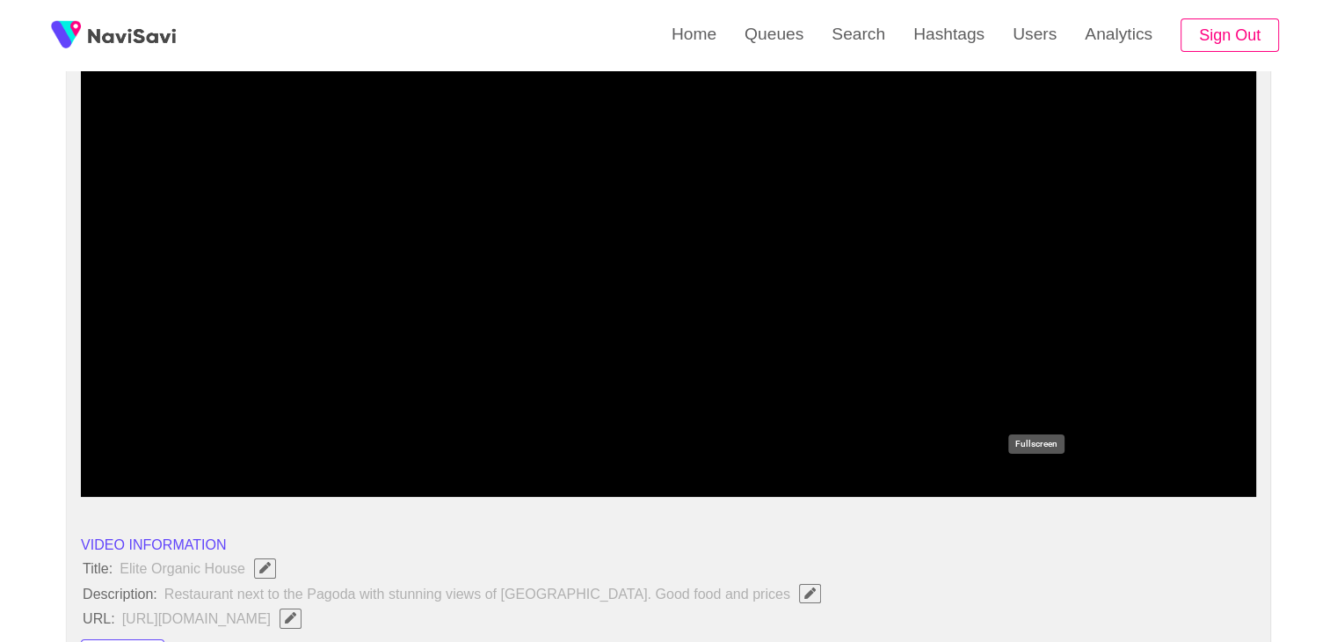
click at [1030, 482] on icon "add" at bounding box center [1035, 481] width 146 height 21
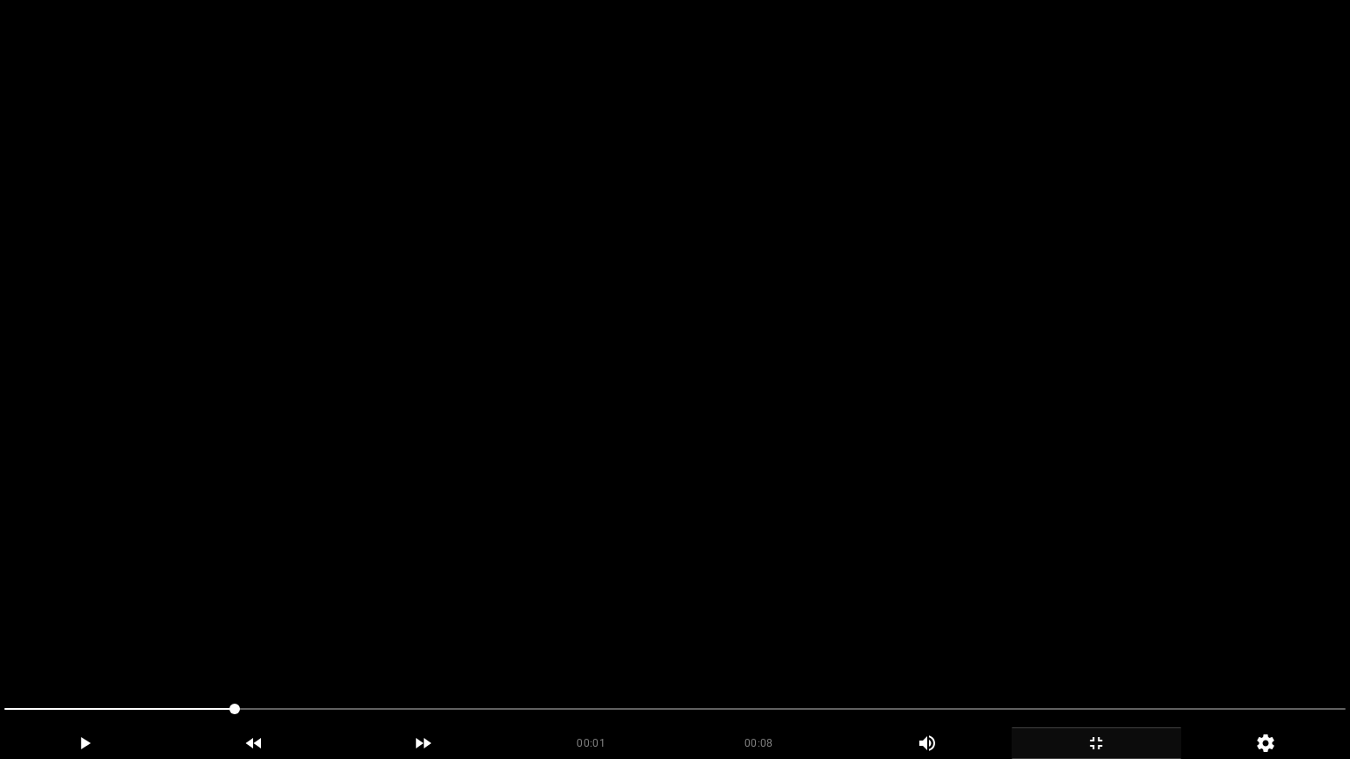
click at [894, 561] on video at bounding box center [675, 379] width 1350 height 759
click at [875, 577] on video at bounding box center [675, 379] width 1350 height 759
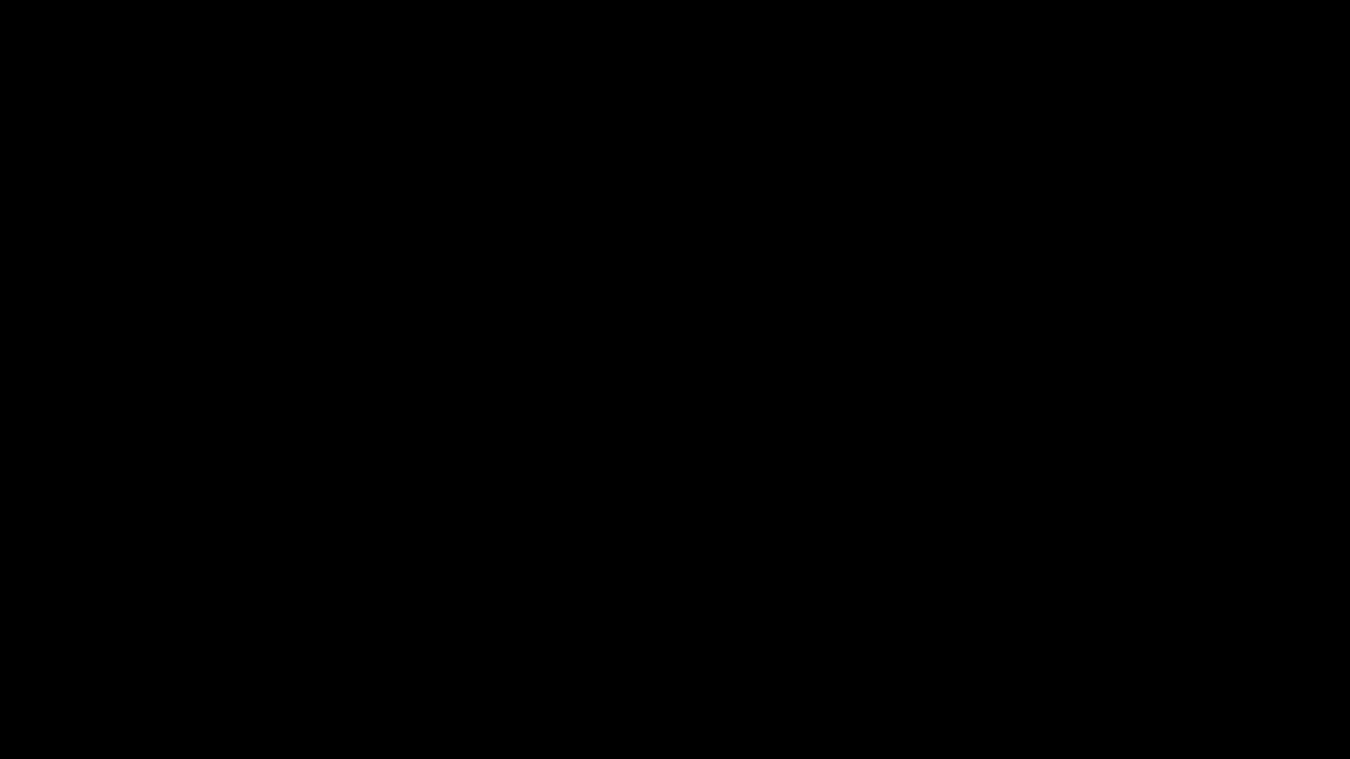
click at [1104, 641] on icon "add" at bounding box center [1096, 743] width 168 height 21
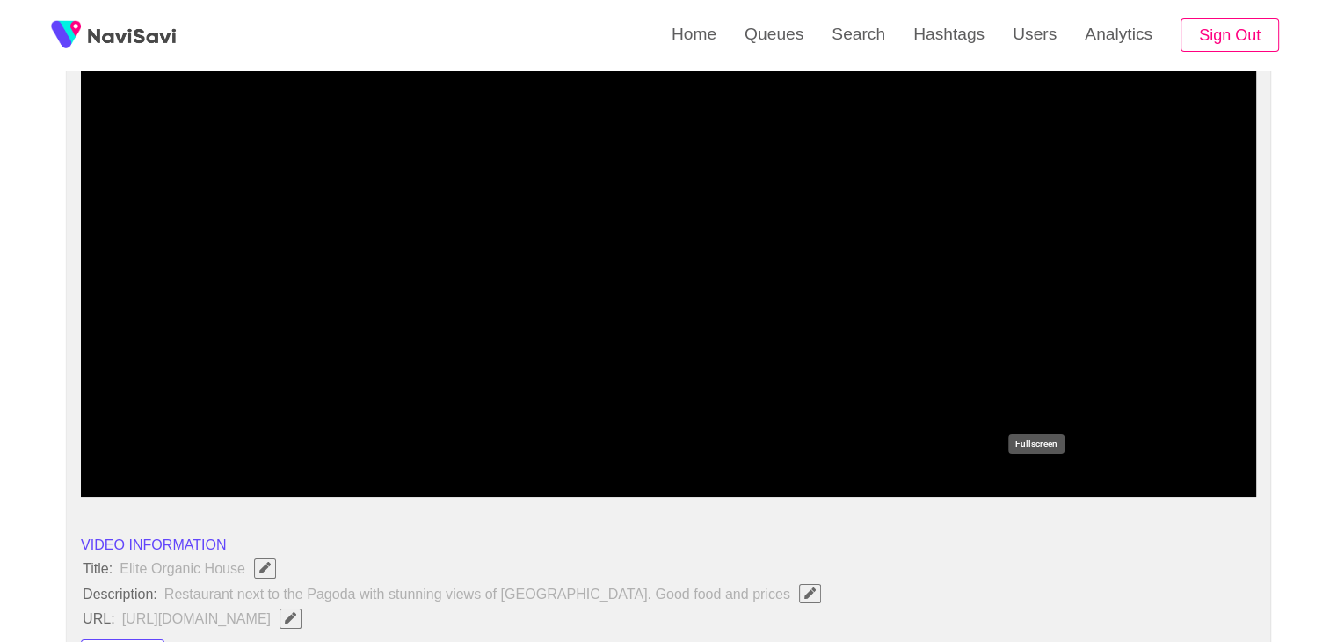
drag, startPoint x: 1026, startPoint y: 479, endPoint x: 652, endPoint y: 581, distance: 387.2
click at [1023, 479] on icon "add" at bounding box center [1035, 481] width 146 height 21
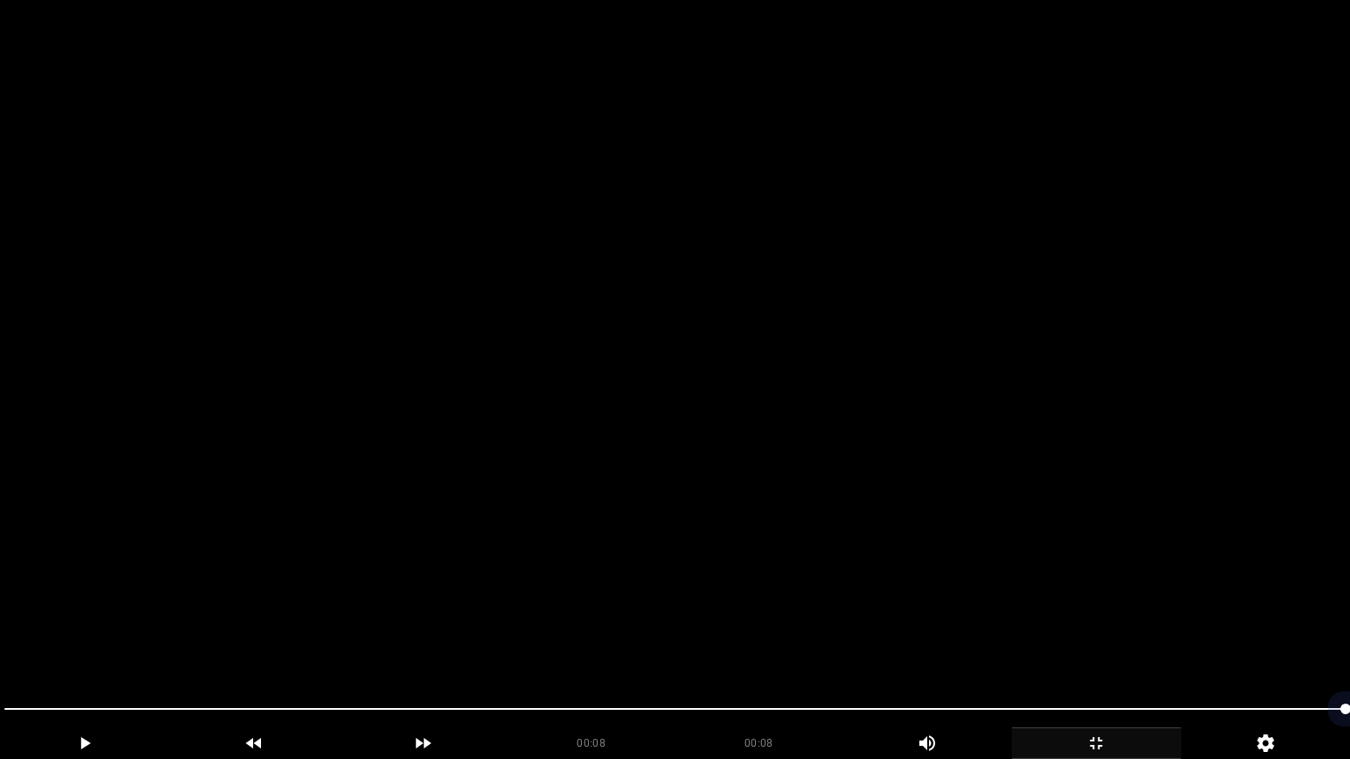
drag, startPoint x: 137, startPoint y: 712, endPoint x: 133, endPoint y: 679, distance: 32.8
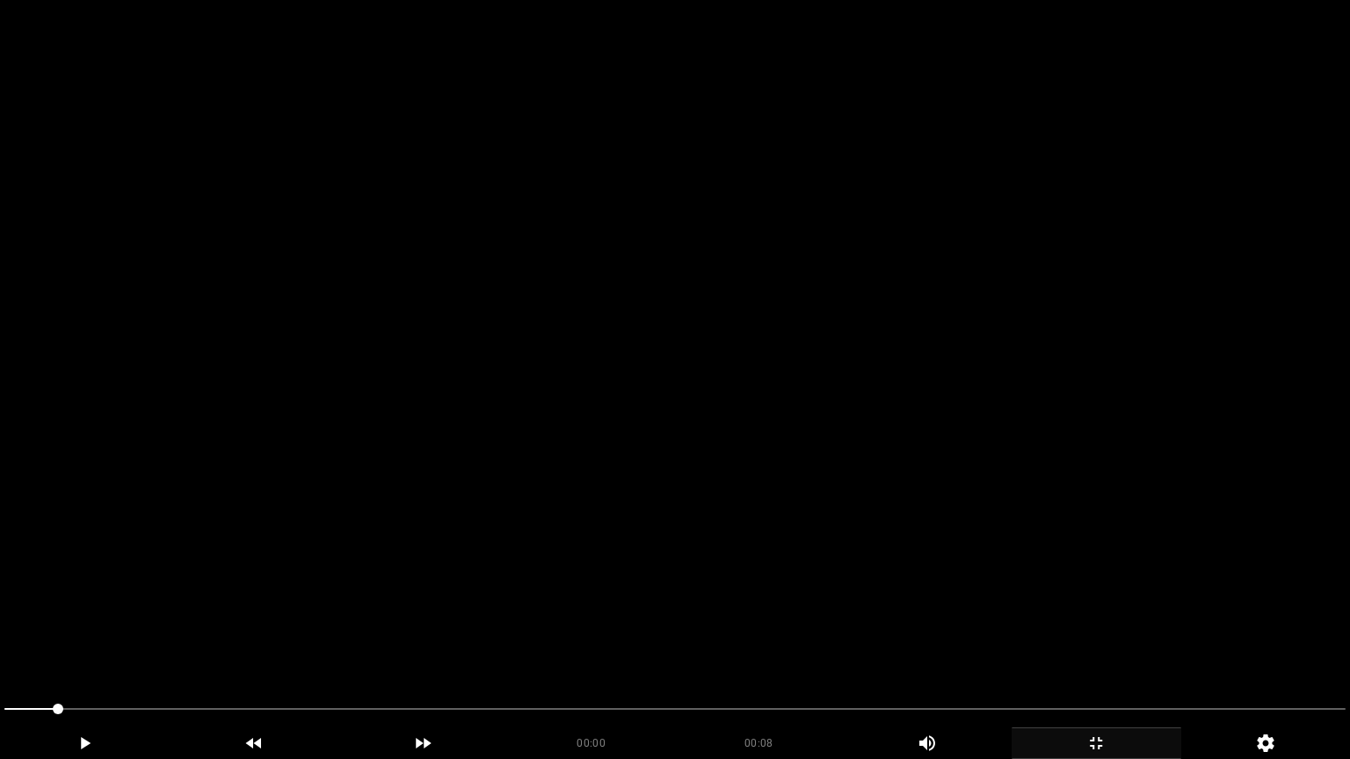
click at [562, 619] on video at bounding box center [675, 379] width 1350 height 759
click at [564, 615] on video at bounding box center [675, 379] width 1350 height 759
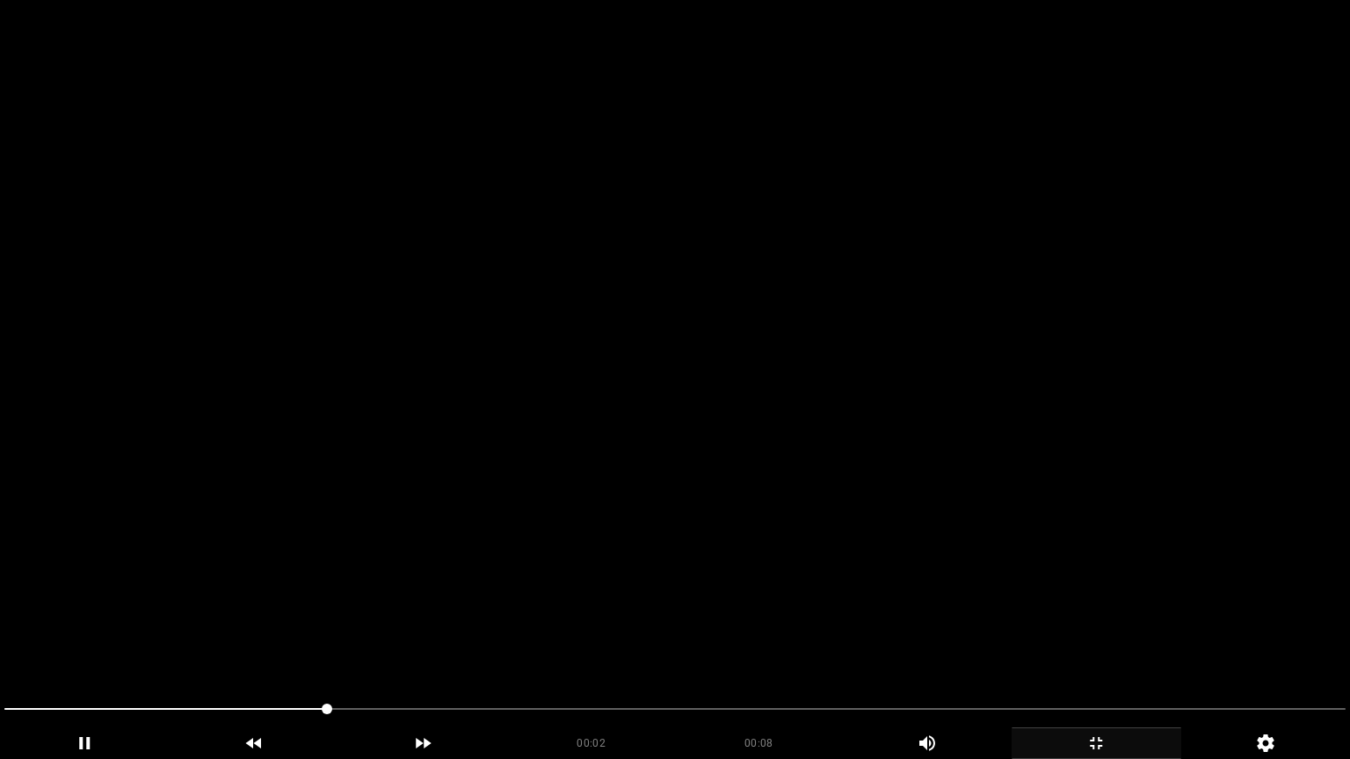
click at [564, 615] on video at bounding box center [675, 379] width 1350 height 759
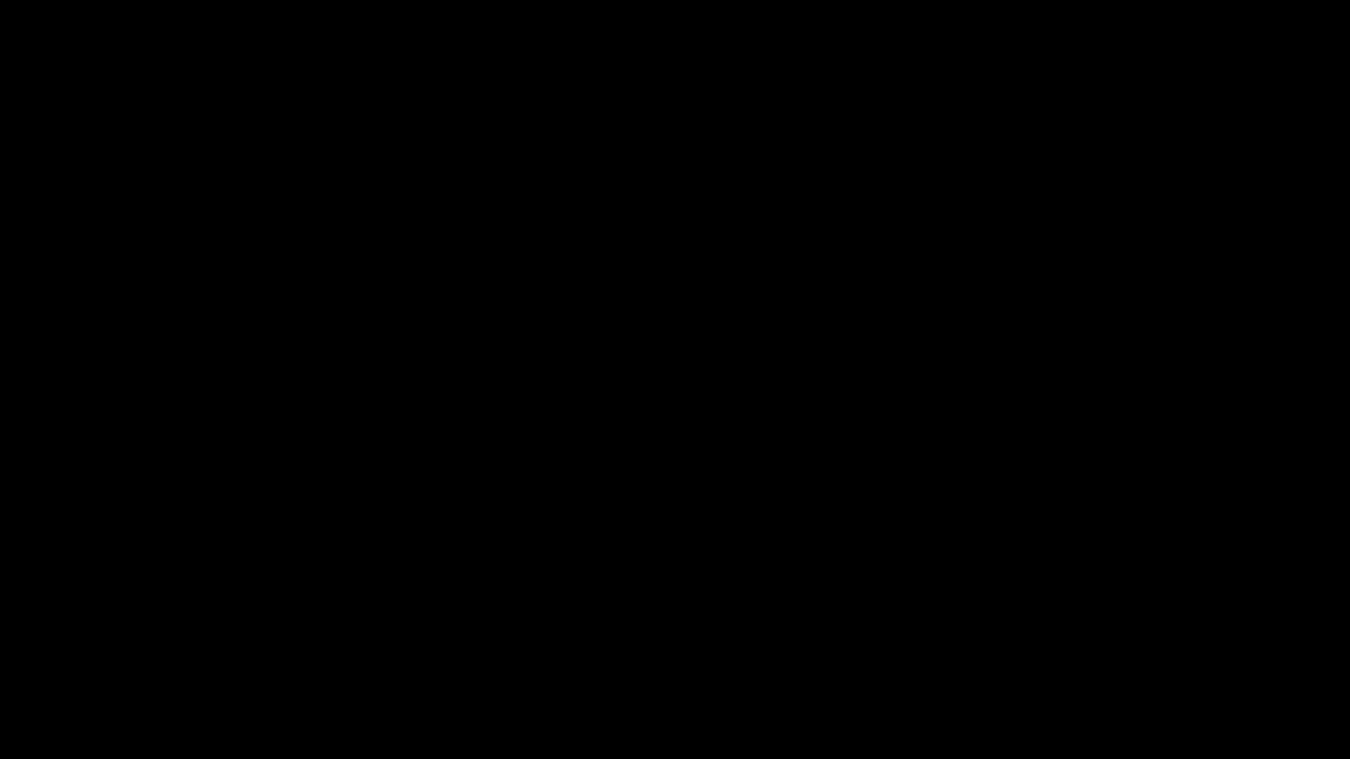
click at [1092, 641] on icon "add" at bounding box center [1096, 743] width 168 height 21
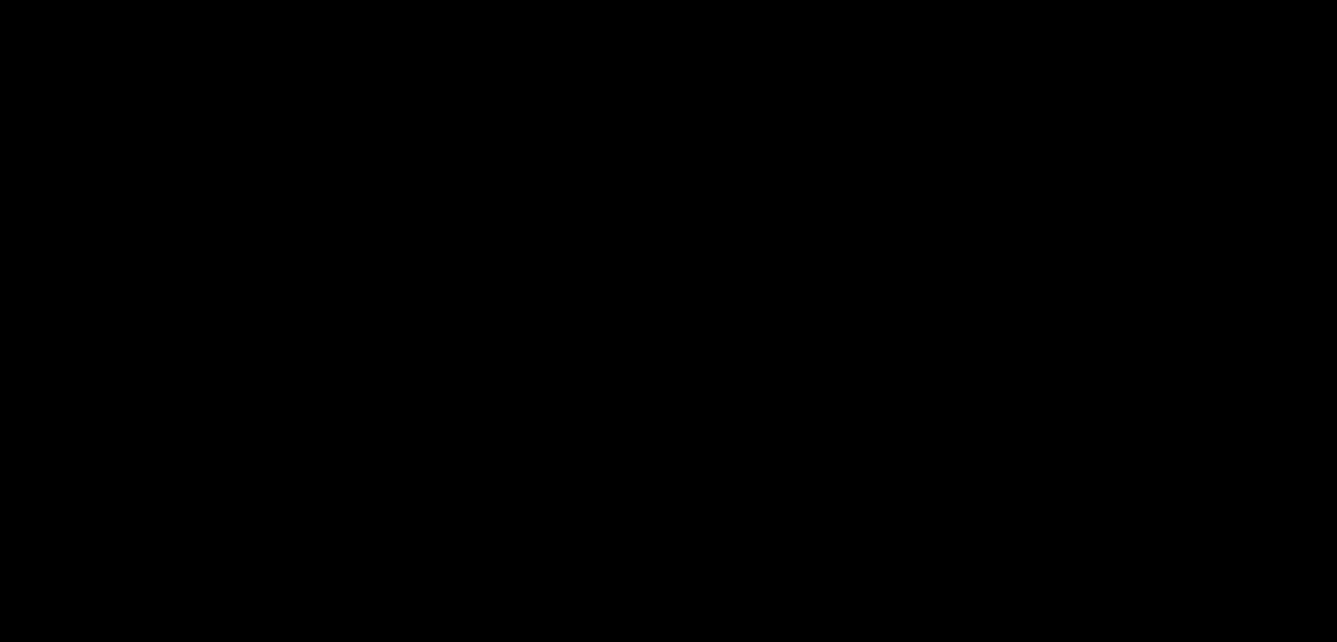
scroll to position [1406, 0]
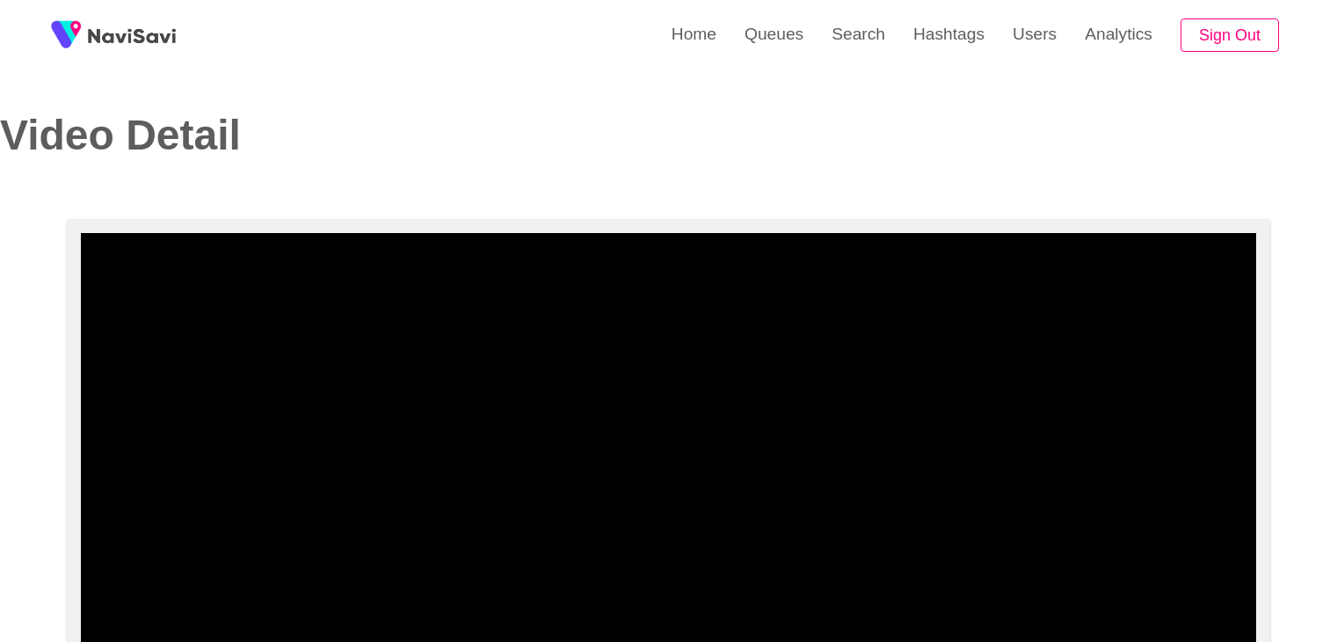
select select "**********"
select select "**"
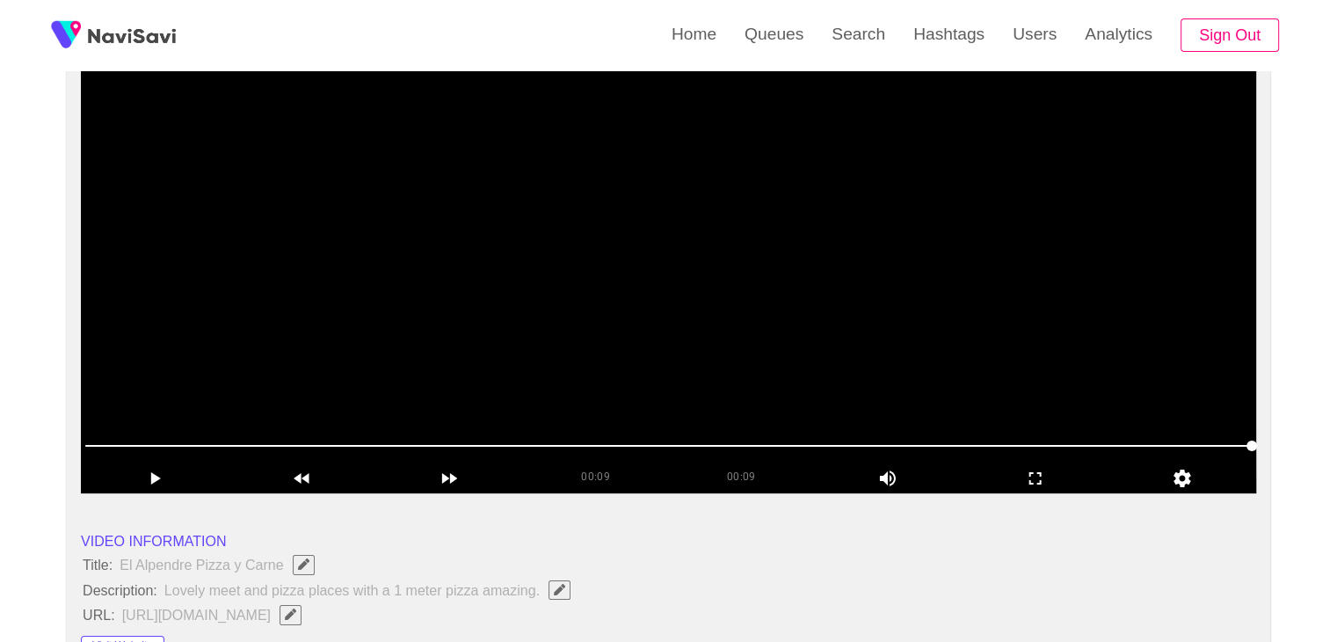
scroll to position [176, 0]
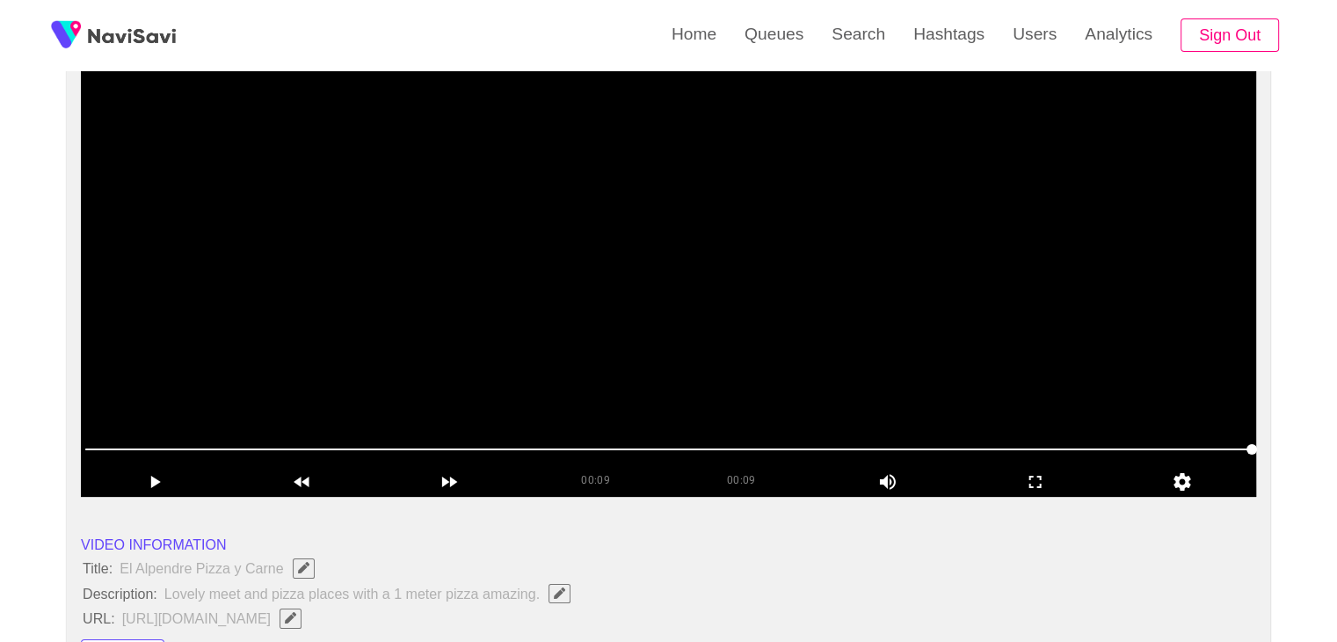
click at [802, 226] on video at bounding box center [668, 276] width 1175 height 439
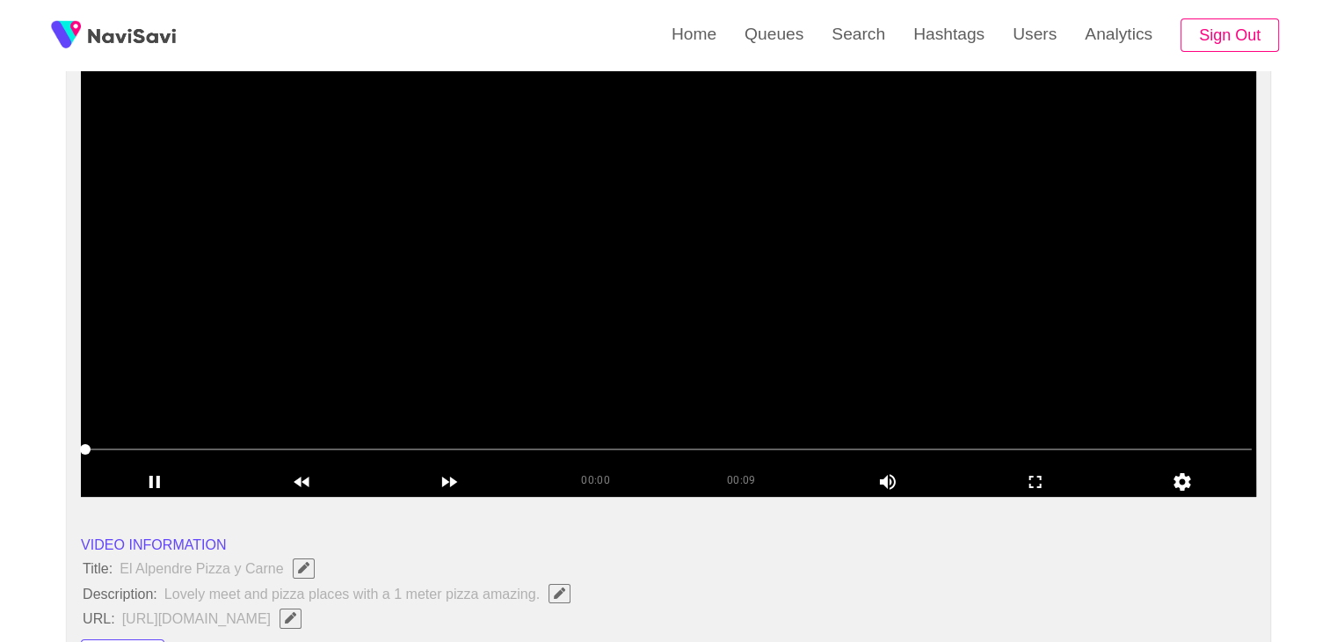
click at [859, 258] on video at bounding box center [668, 276] width 1175 height 439
click at [165, 482] on icon "add" at bounding box center [155, 481] width 146 height 21
drag, startPoint x: 760, startPoint y: 301, endPoint x: 758, endPoint y: 287, distance: 13.3
click at [760, 300] on video at bounding box center [668, 276] width 1175 height 439
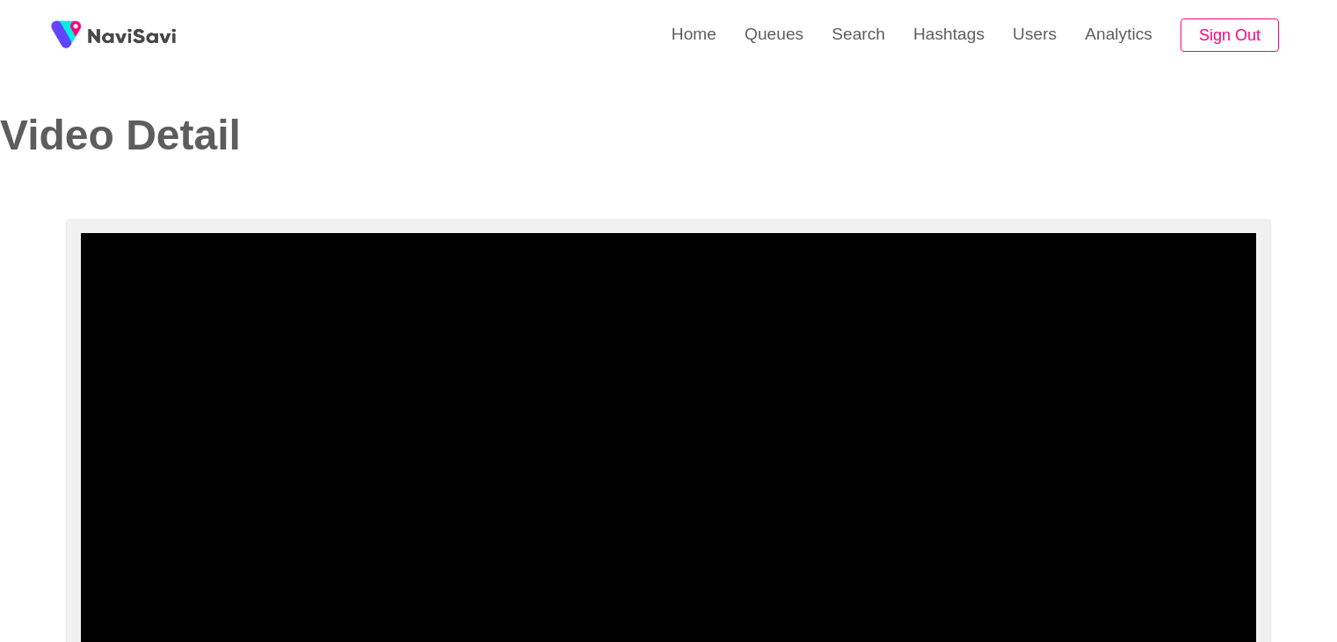
select select "**********"
select select "**"
select select "**********"
select select "**"
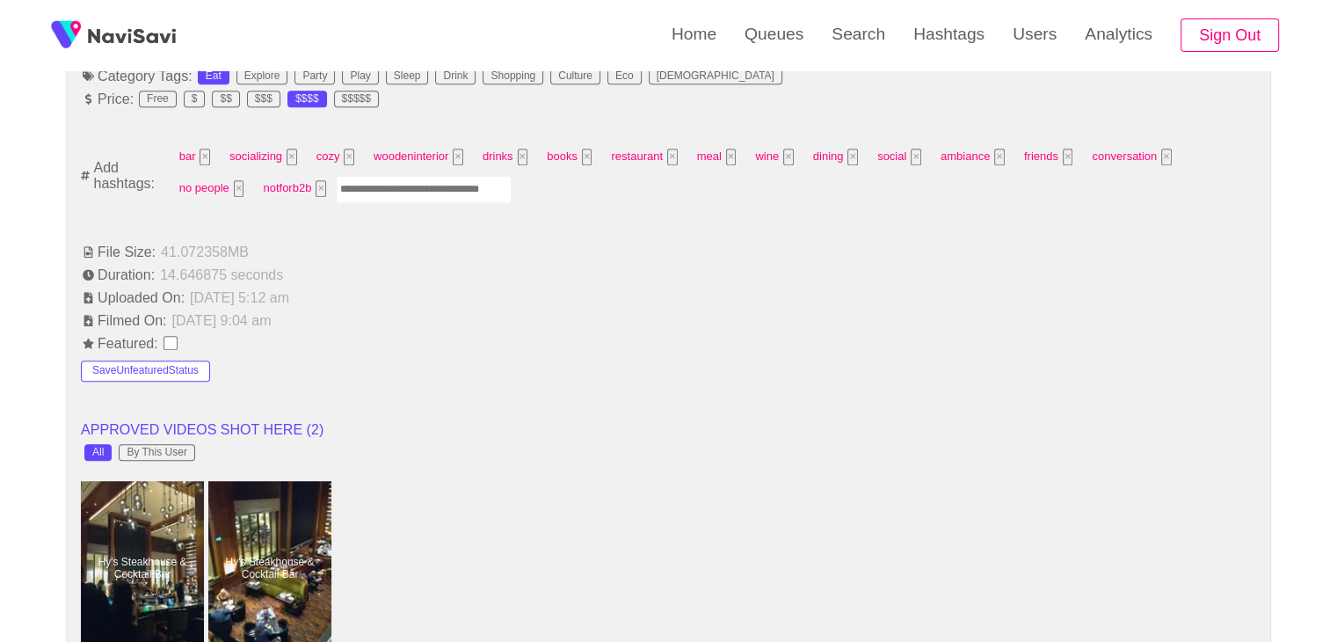
scroll to position [791, 0]
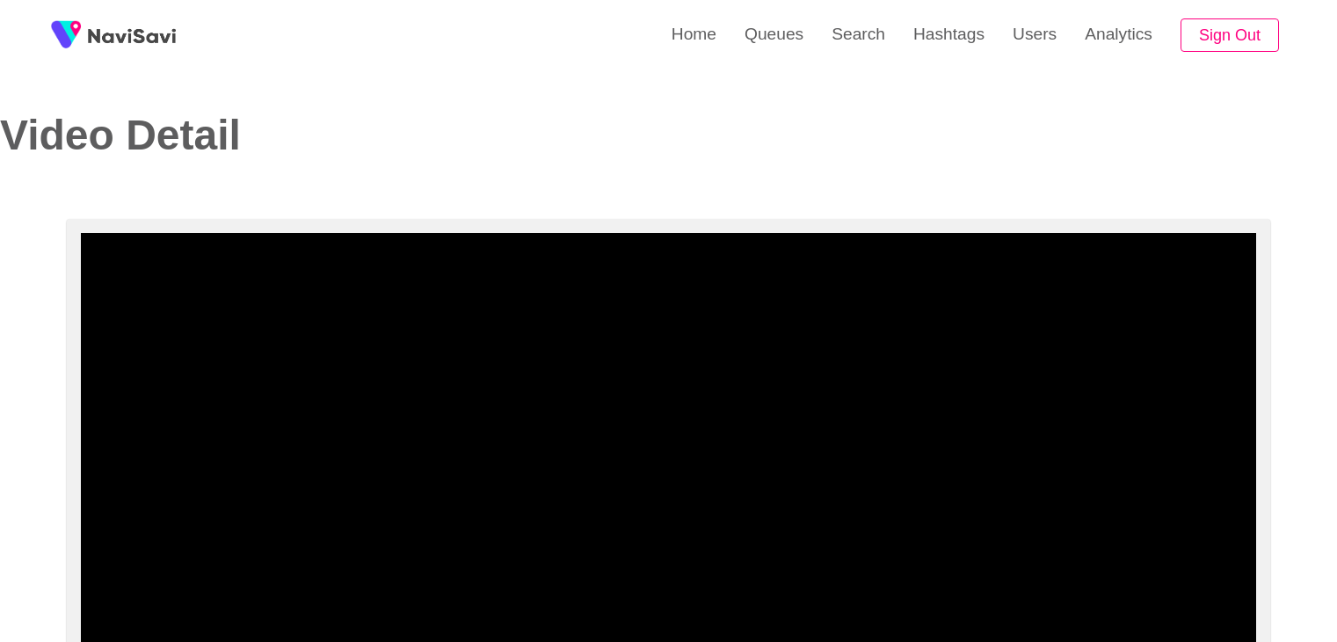
select select "**********"
select select "**"
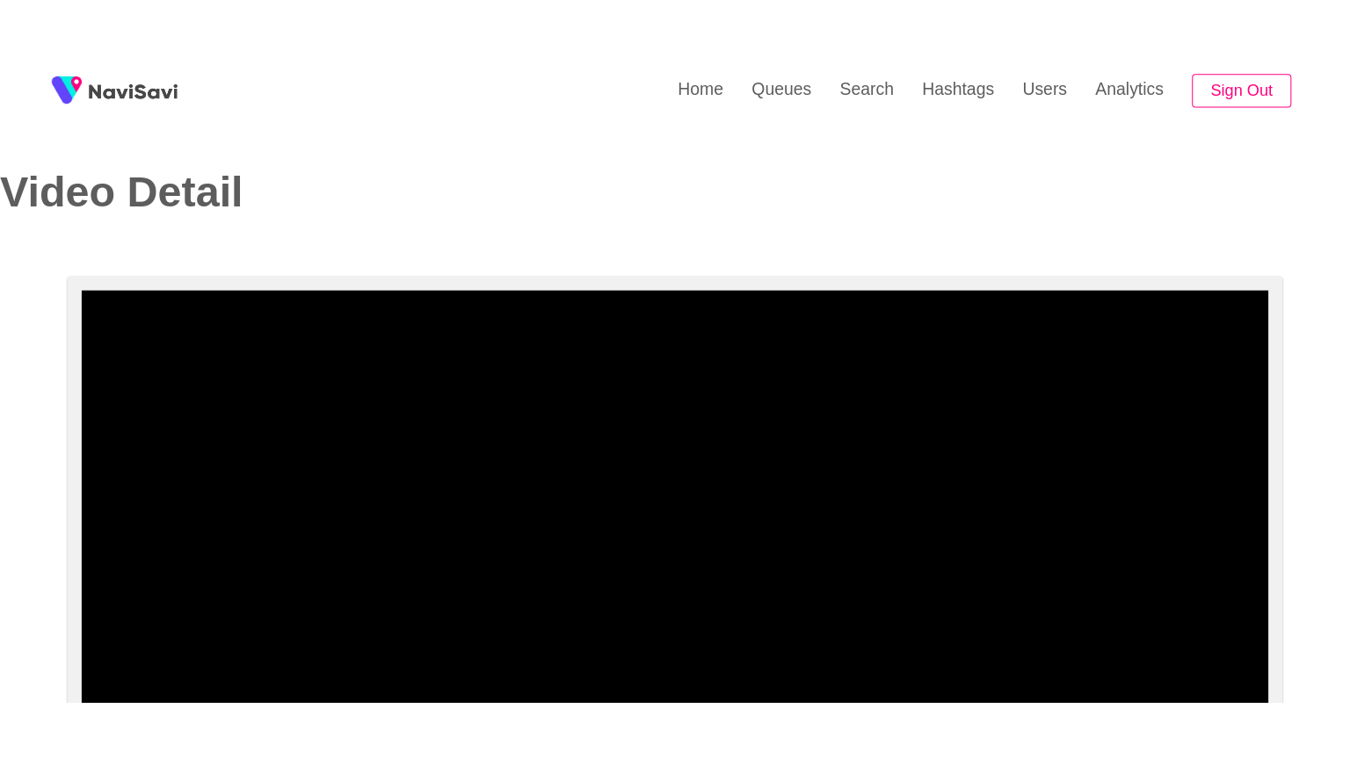
scroll to position [264, 0]
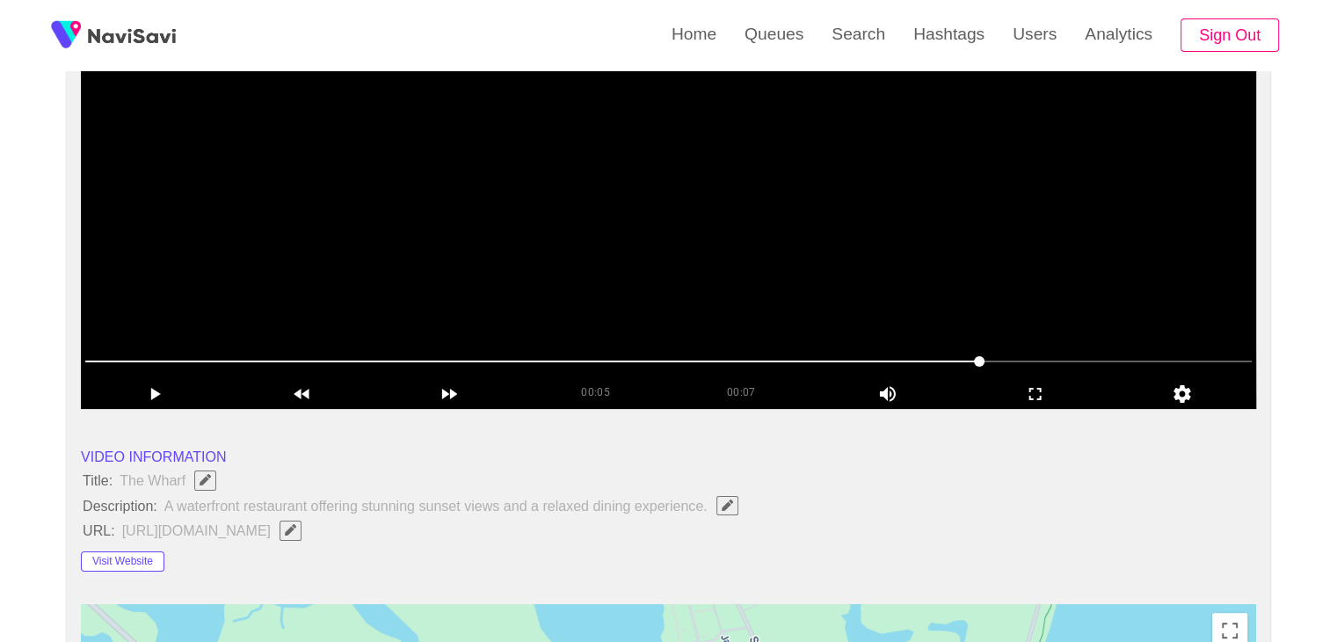
click at [747, 255] on video at bounding box center [668, 188] width 1175 height 439
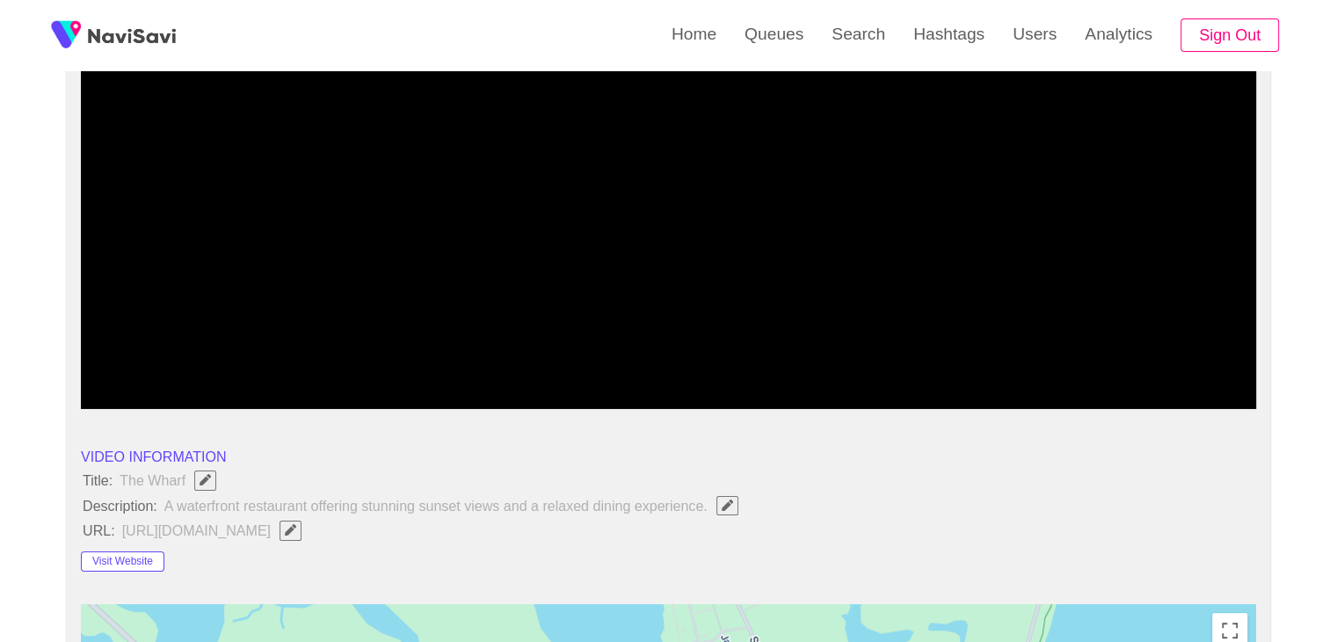
drag, startPoint x: 141, startPoint y: 370, endPoint x: 4, endPoint y: 352, distance: 138.2
drag, startPoint x: 53, startPoint y: 352, endPoint x: 0, endPoint y: 335, distance: 55.6
drag, startPoint x: 59, startPoint y: 358, endPoint x: 21, endPoint y: 352, distance: 38.2
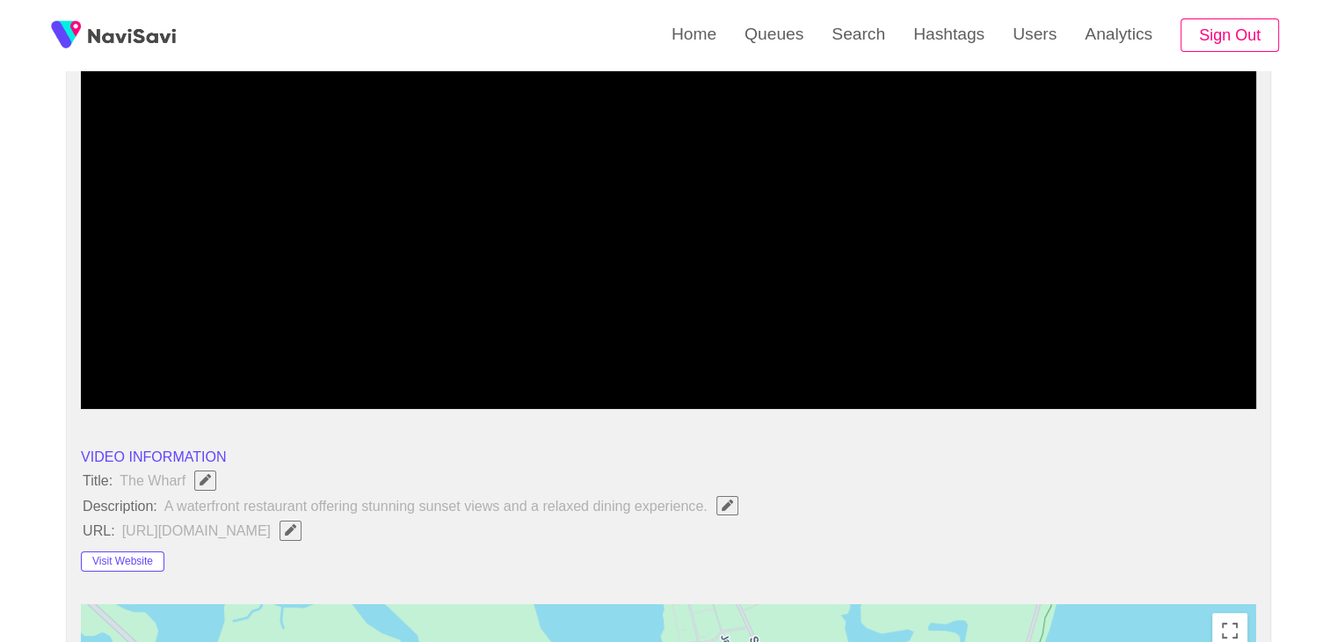
click at [156, 395] on icon "add" at bounding box center [155, 393] width 146 height 21
click at [156, 395] on icon "add" at bounding box center [156, 394] width 10 height 12
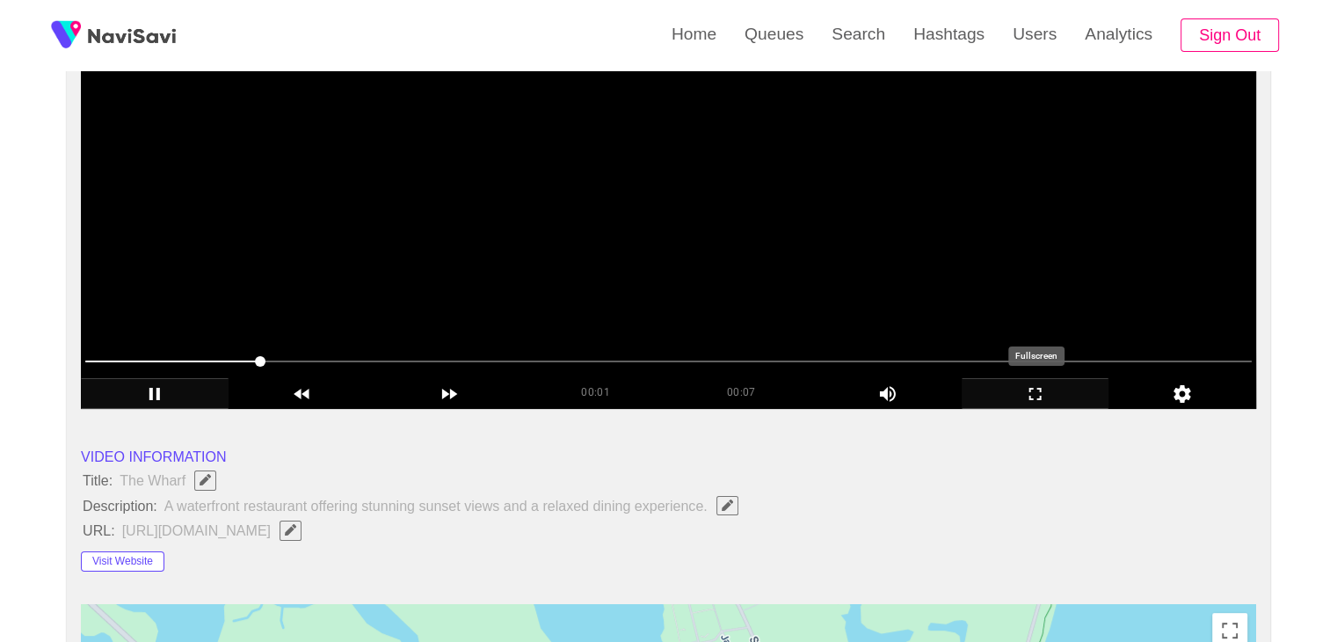
click at [1034, 395] on icon "add" at bounding box center [1035, 393] width 146 height 21
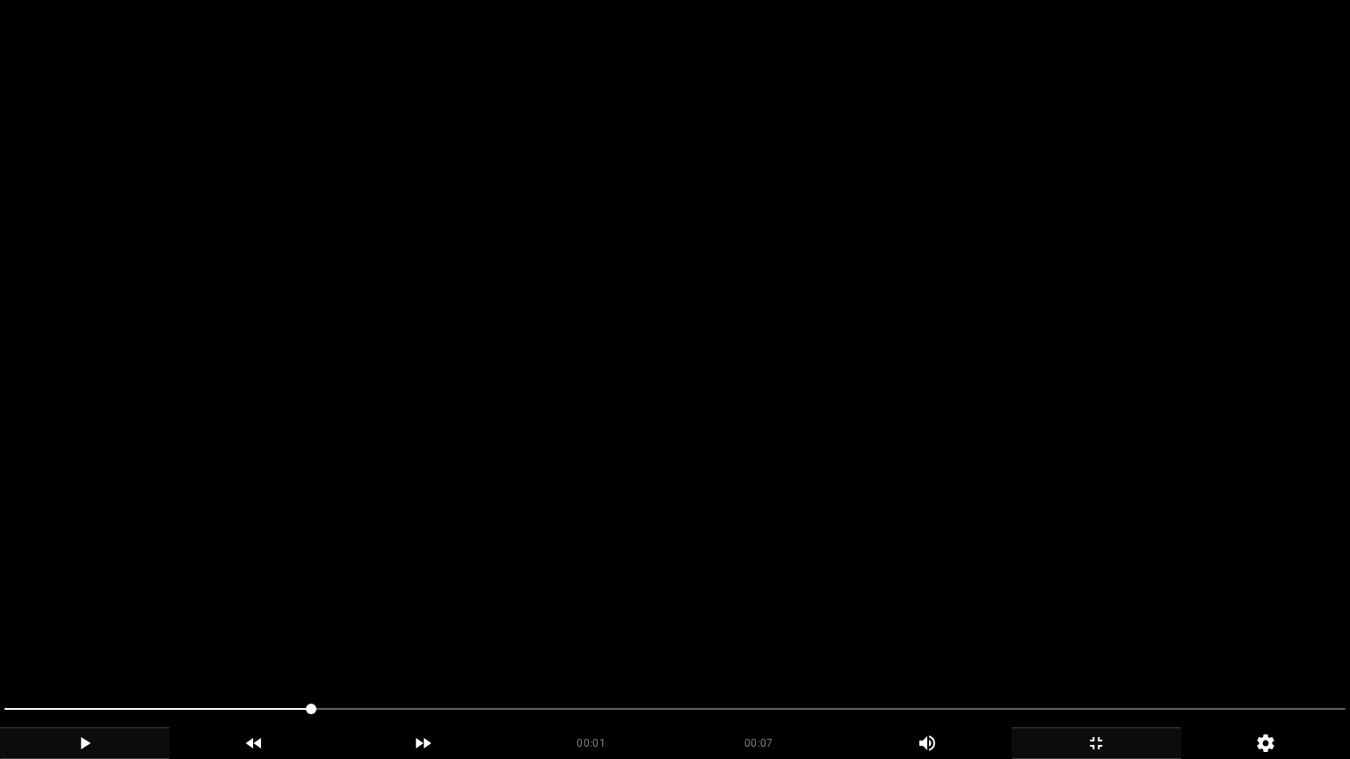
click at [893, 438] on video at bounding box center [675, 379] width 1350 height 759
drag, startPoint x: 0, startPoint y: 689, endPoint x: 1, endPoint y: 668, distance: 21.1
click at [0, 641] on section "00:02 00:07 Picture In Picture 1 Error: Failed to load Video" at bounding box center [675, 379] width 1350 height 759
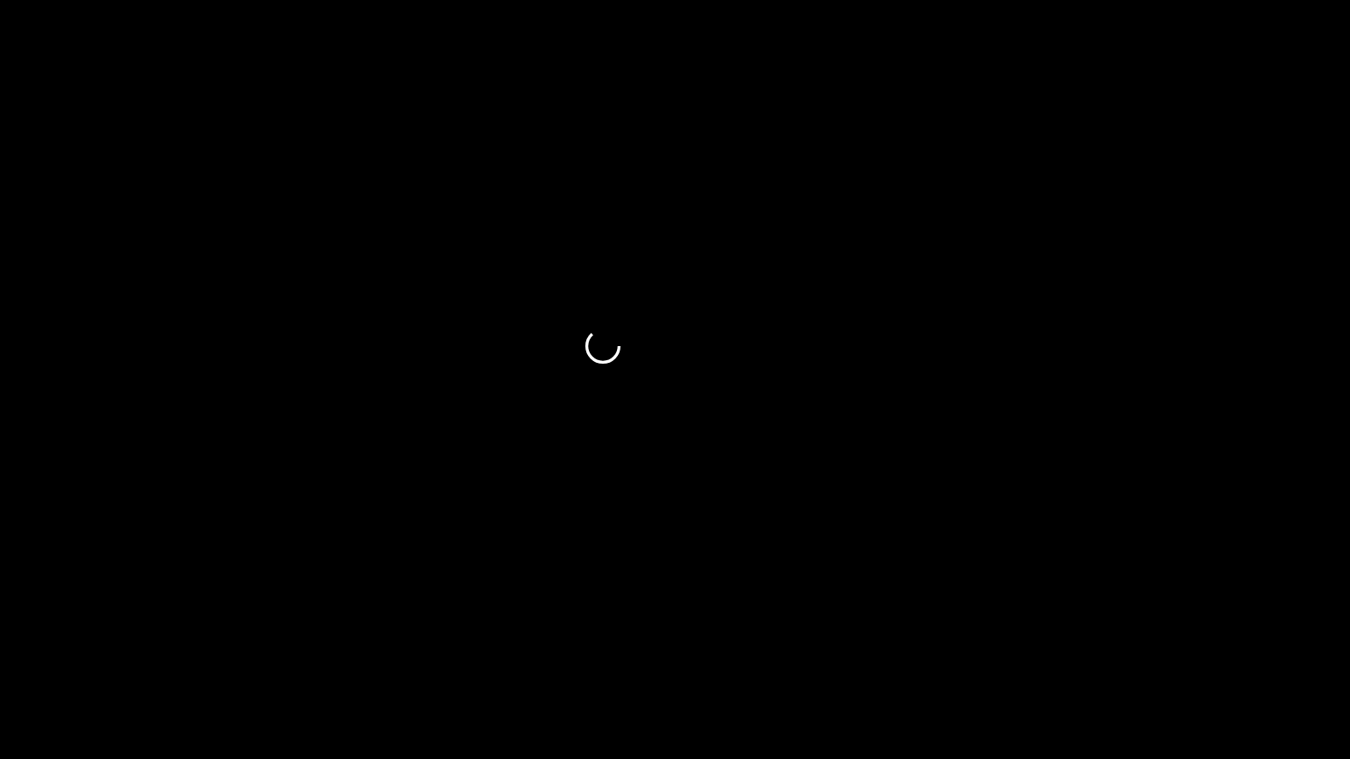
click at [1128, 641] on div "add" at bounding box center [1097, 744] width 170 height 32
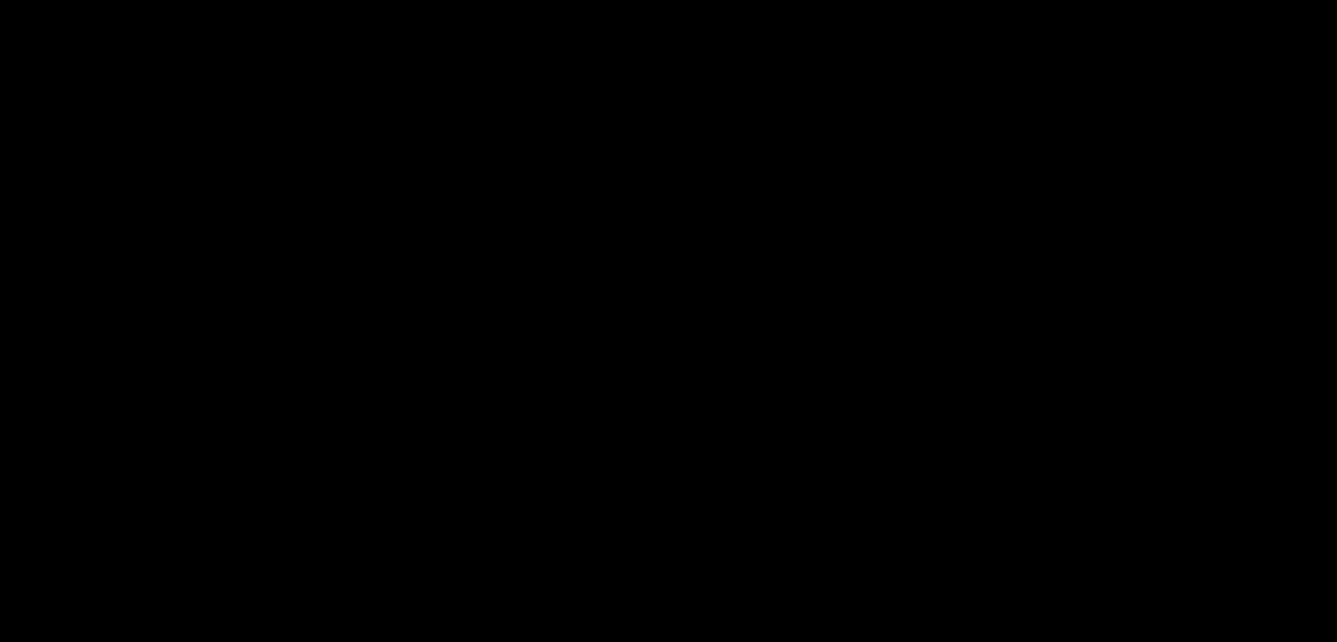
scroll to position [176, 0]
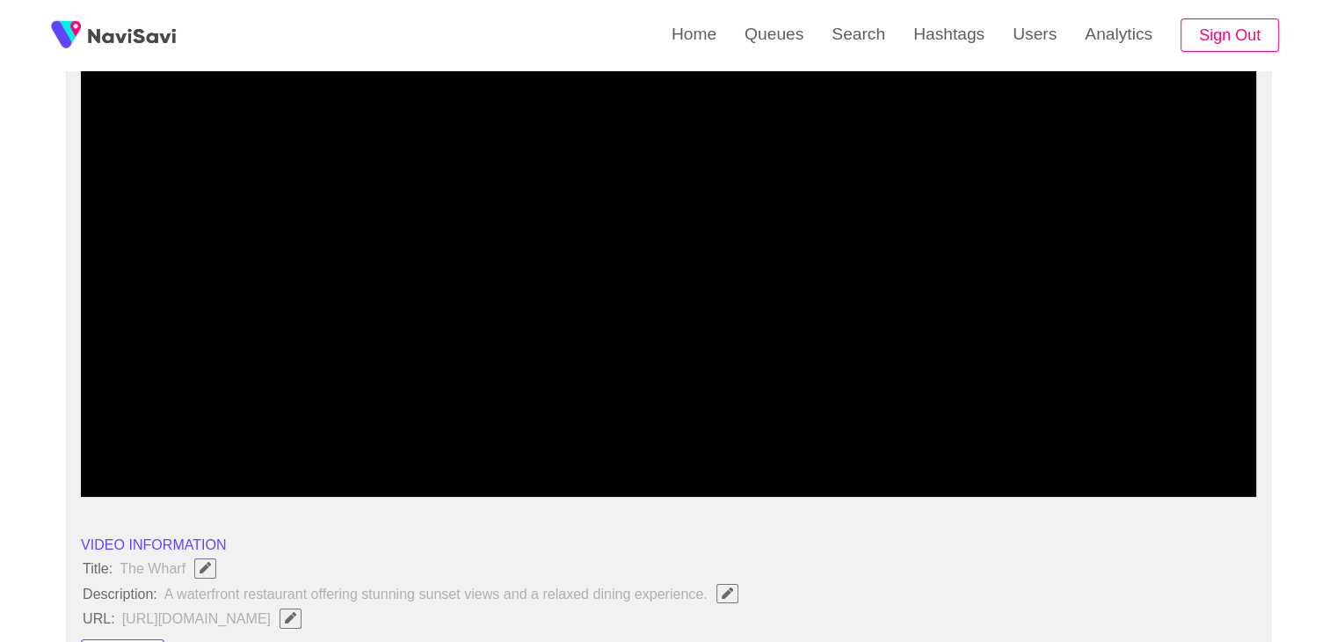
click at [763, 243] on video at bounding box center [668, 276] width 1175 height 439
